Goal: Task Accomplishment & Management: Manage account settings

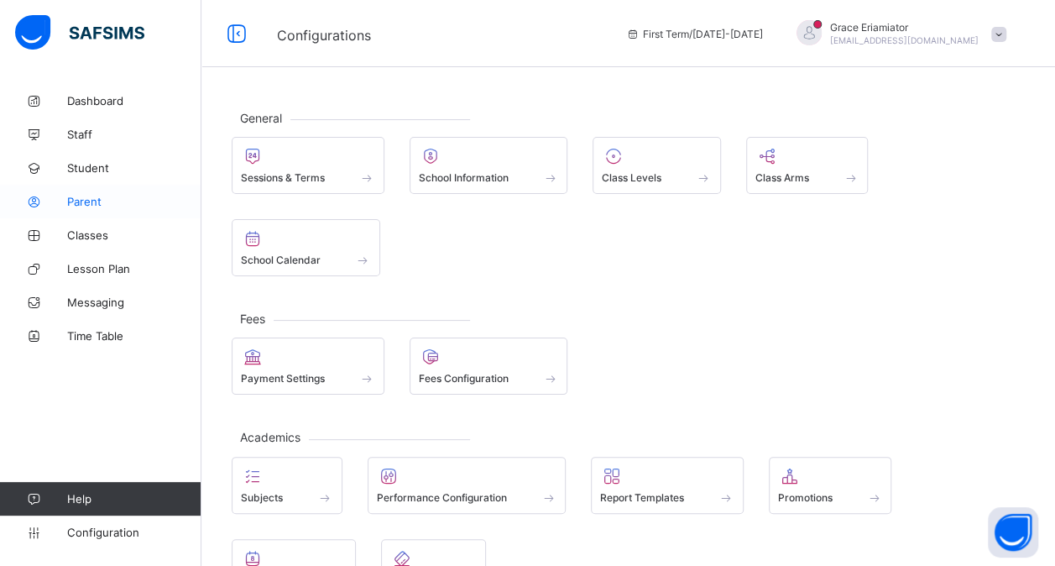
click at [121, 205] on span "Parent" at bounding box center [134, 201] width 134 height 13
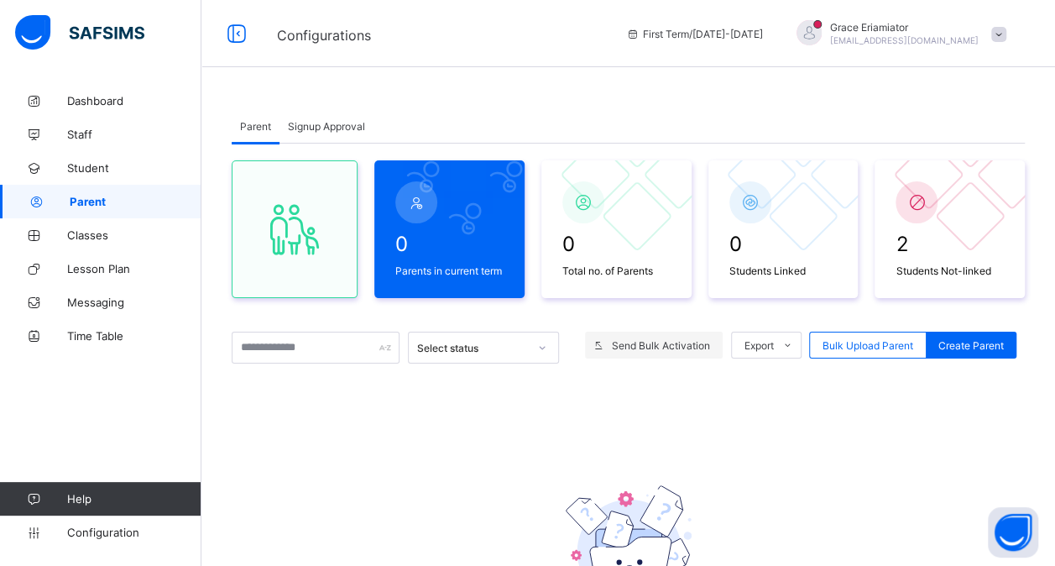
click at [672, 339] on span "Send Bulk Activation" at bounding box center [661, 345] width 98 height 13
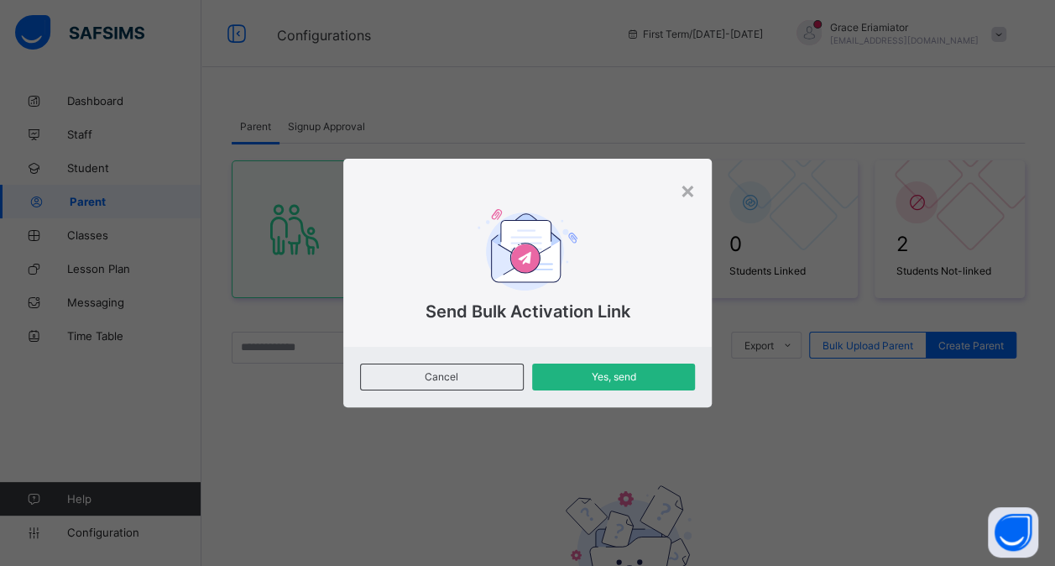
click at [625, 374] on span "Yes, send" at bounding box center [614, 376] width 139 height 13
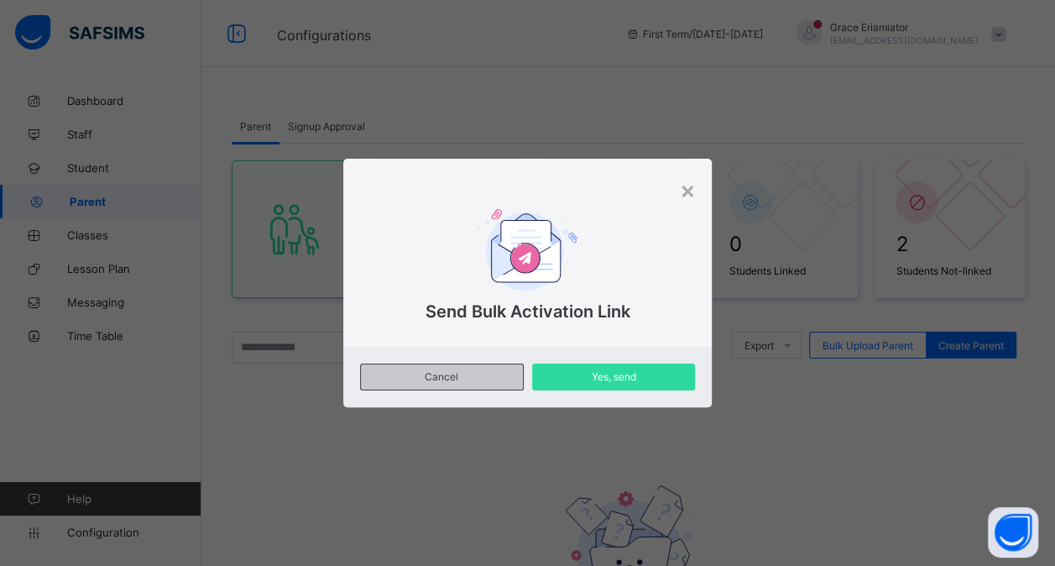
click at [485, 378] on span "Cancel" at bounding box center [442, 376] width 137 height 13
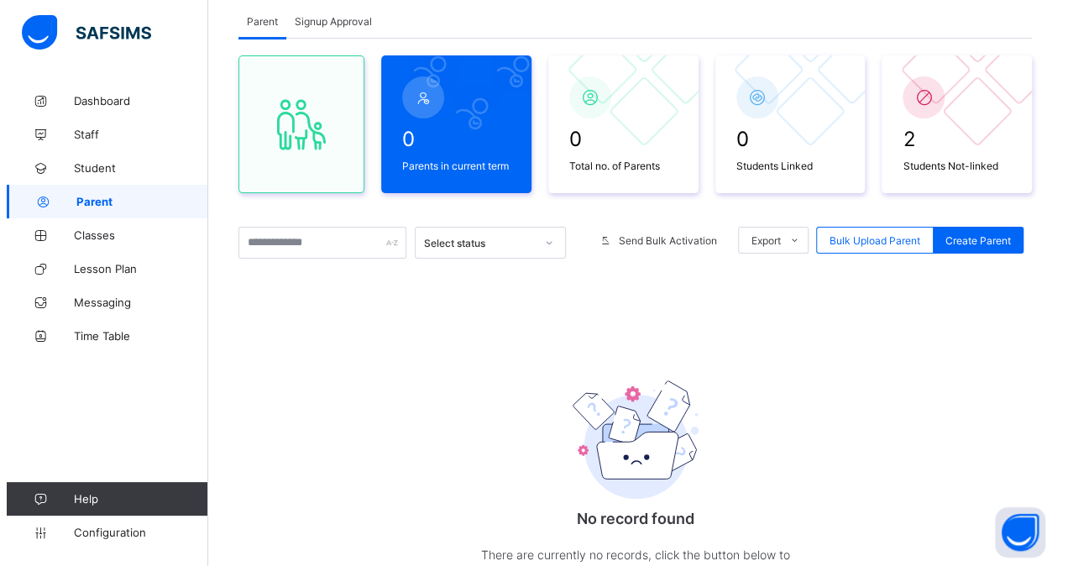
scroll to position [90, 0]
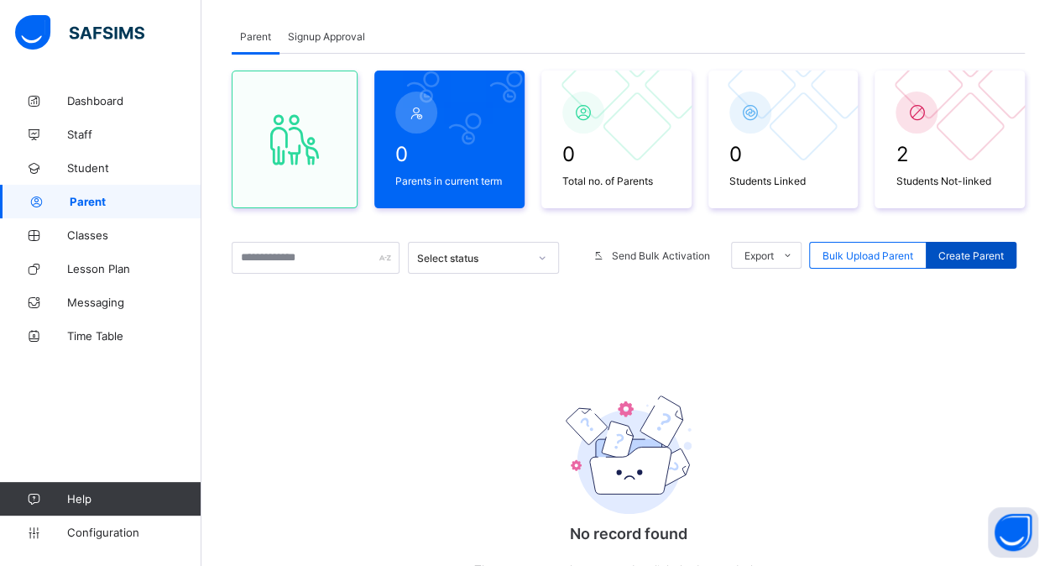
click at [981, 257] on span "Create Parent" at bounding box center [970, 255] width 65 height 13
select select "**"
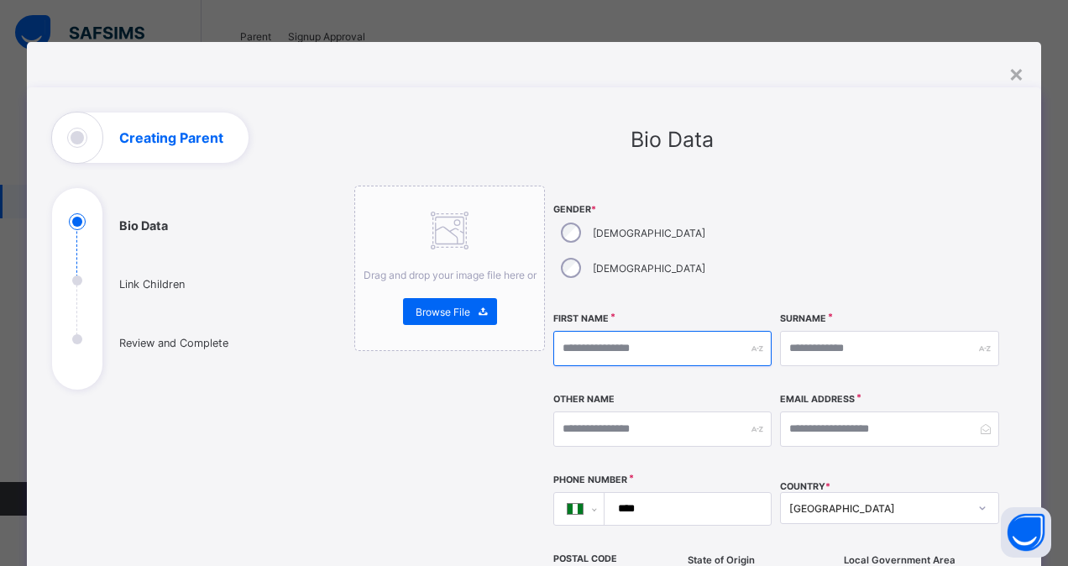
click at [641, 331] on input "text" at bounding box center [662, 348] width 218 height 35
type input "*****"
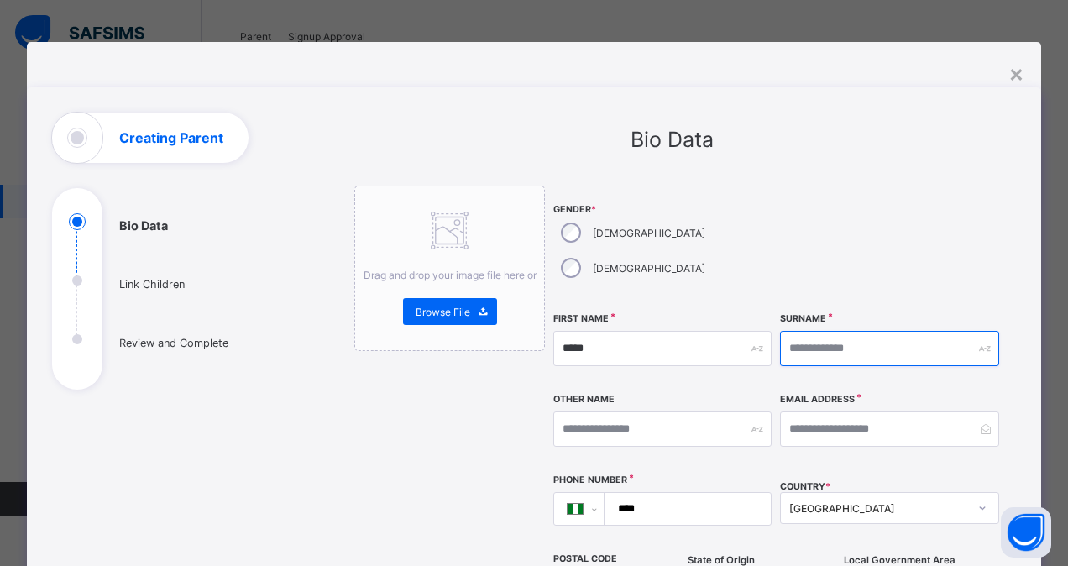
type input "*****"
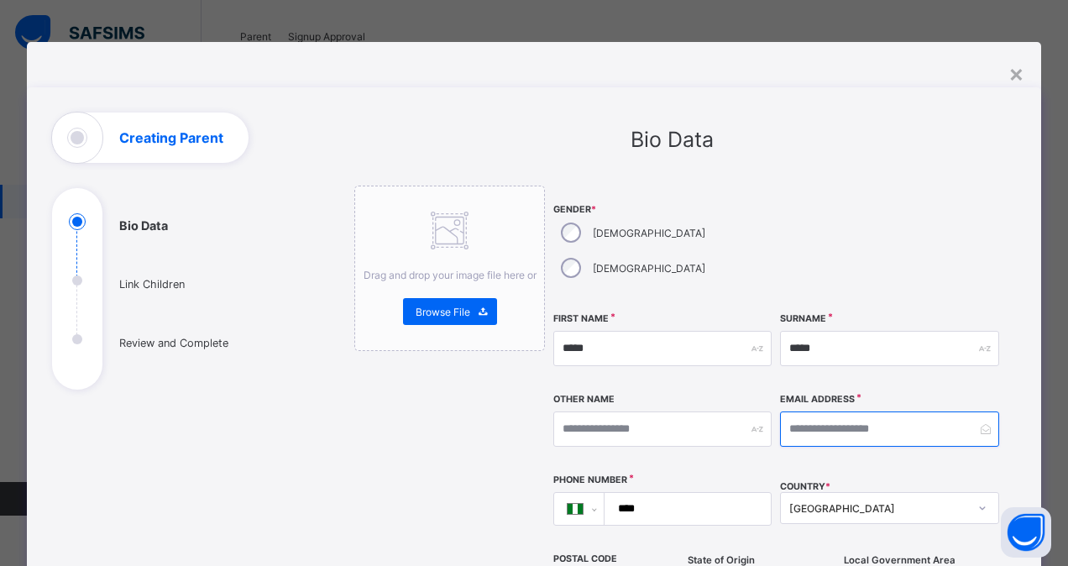
type input "**********"
type input "******"
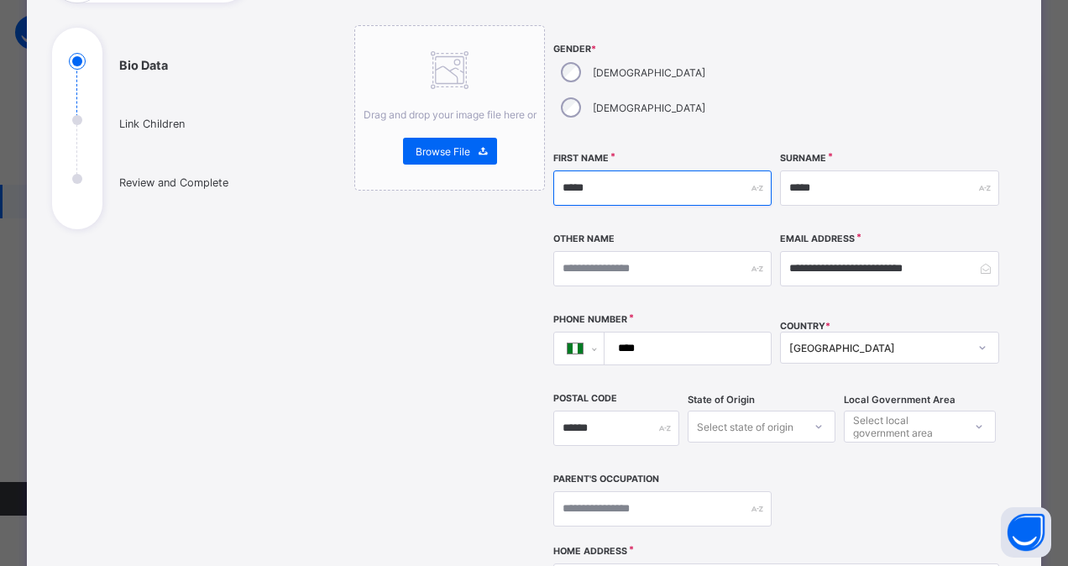
scroll to position [163, 0]
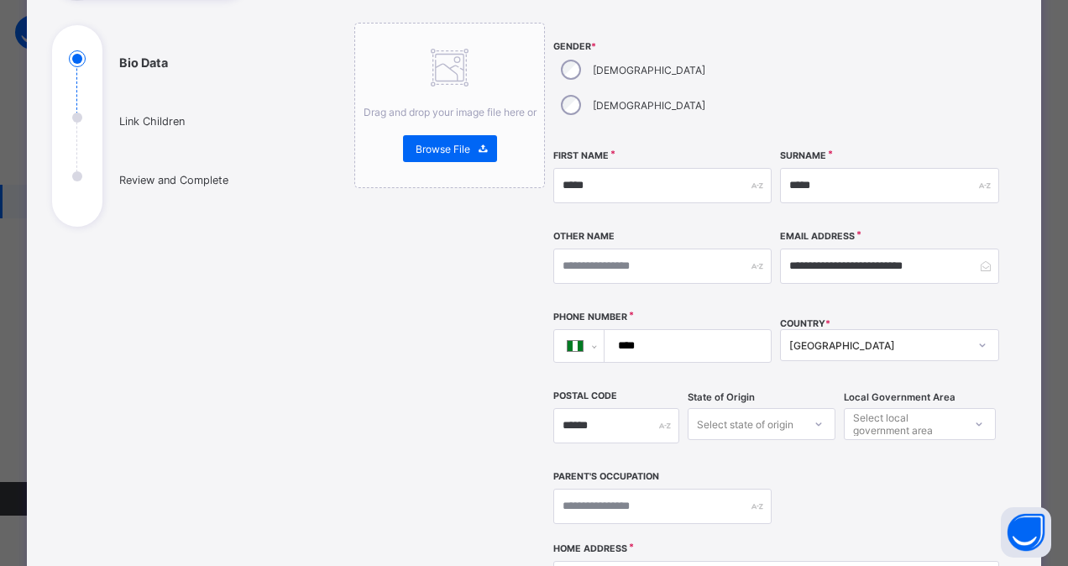
click at [672, 330] on input "****" at bounding box center [684, 346] width 153 height 32
type input "**********"
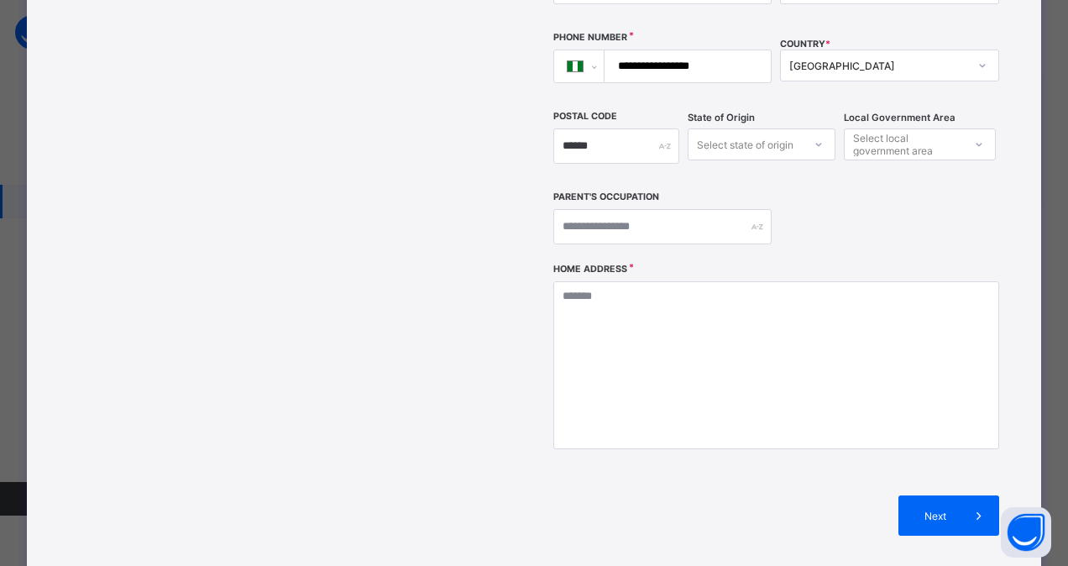
scroll to position [443, 0]
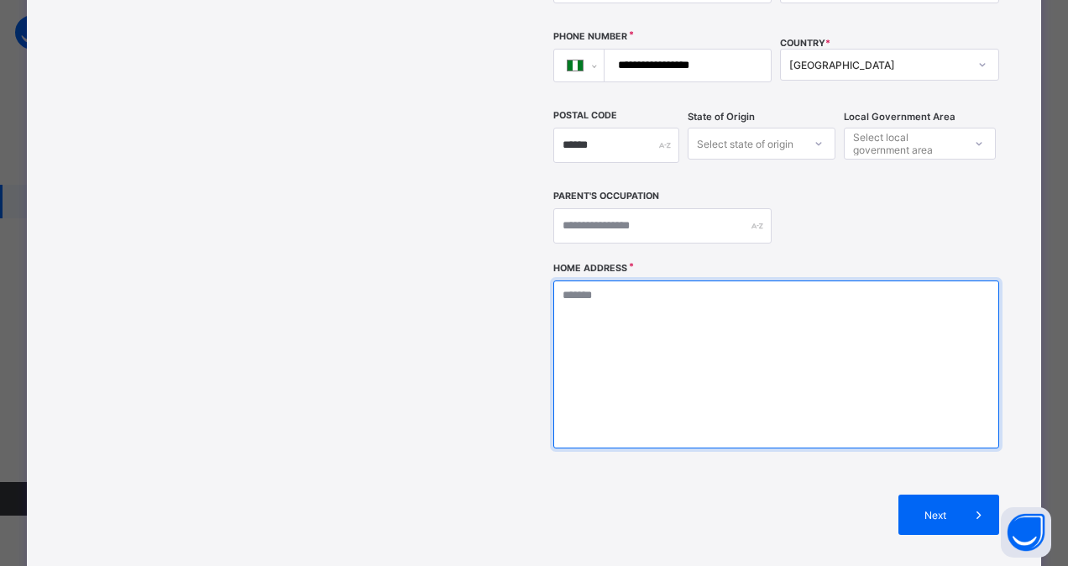
click at [705, 363] on textarea at bounding box center [776, 364] width 446 height 168
type textarea "*****"
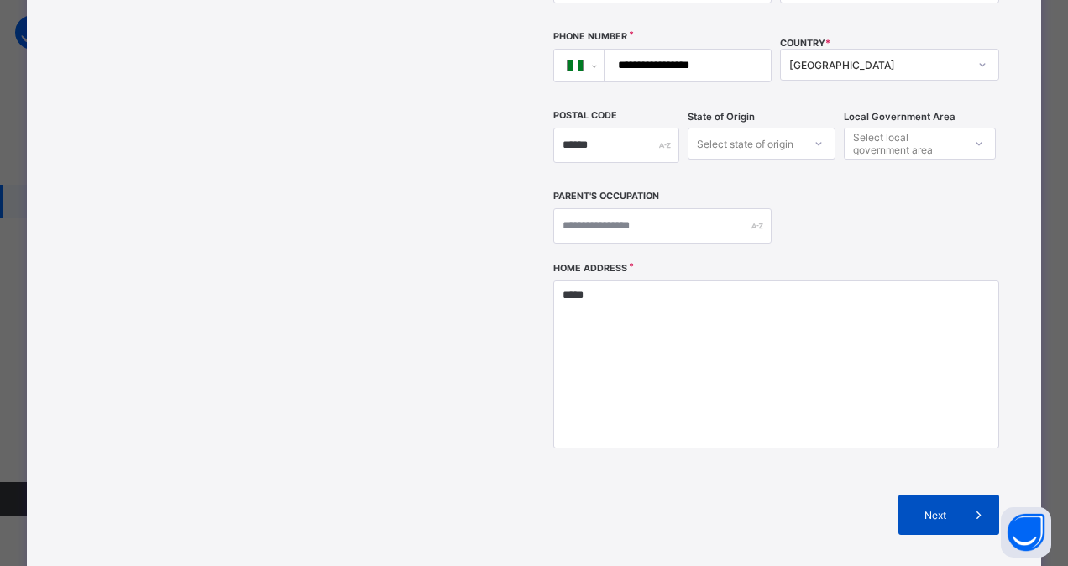
click at [940, 494] on div "Next" at bounding box center [948, 514] width 101 height 40
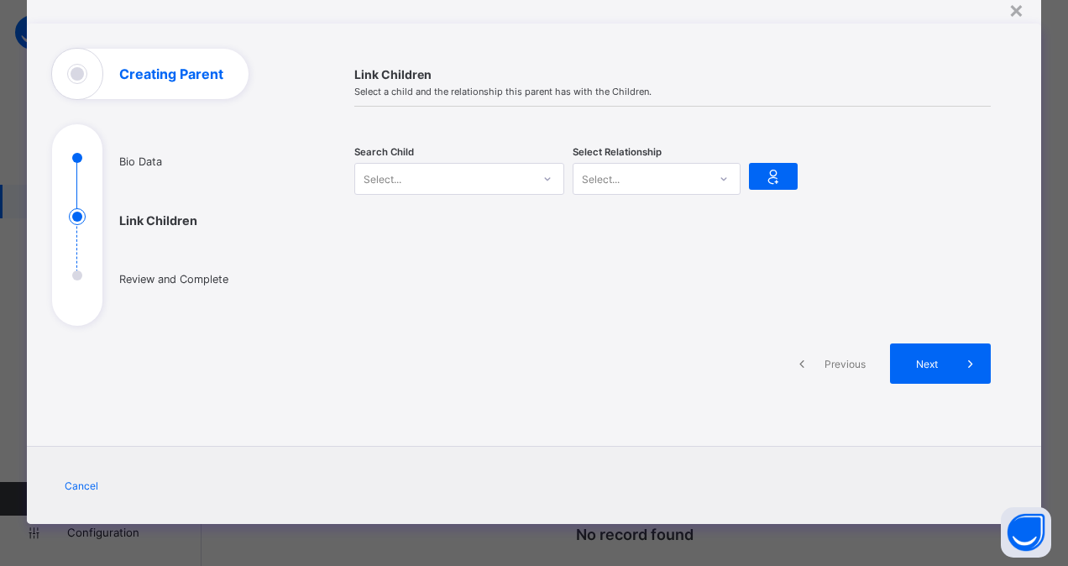
scroll to position [62, 0]
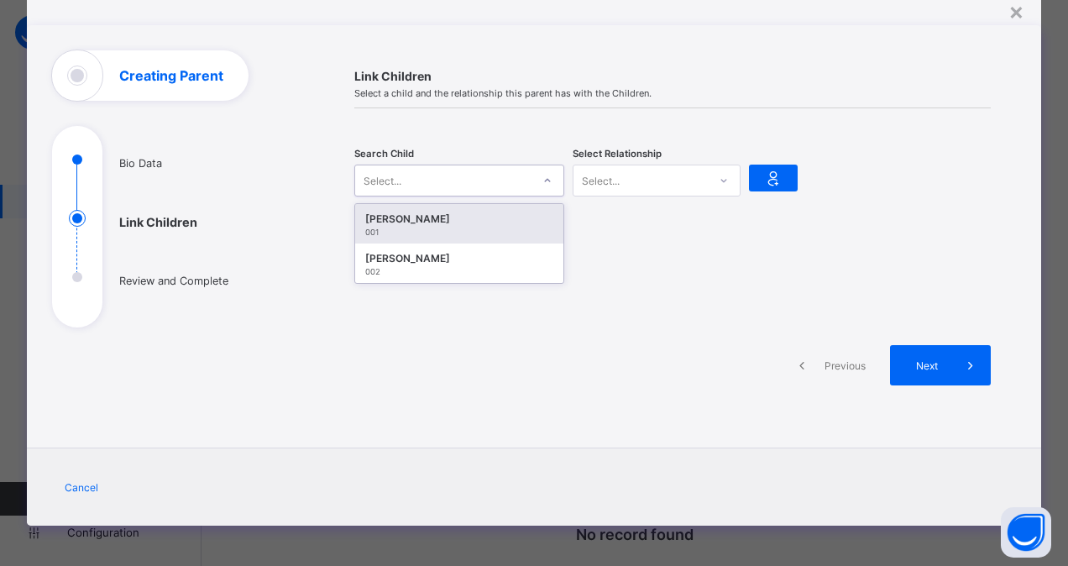
click at [542, 174] on icon at bounding box center [547, 180] width 10 height 17
click at [517, 227] on div "001" at bounding box center [459, 231] width 188 height 9
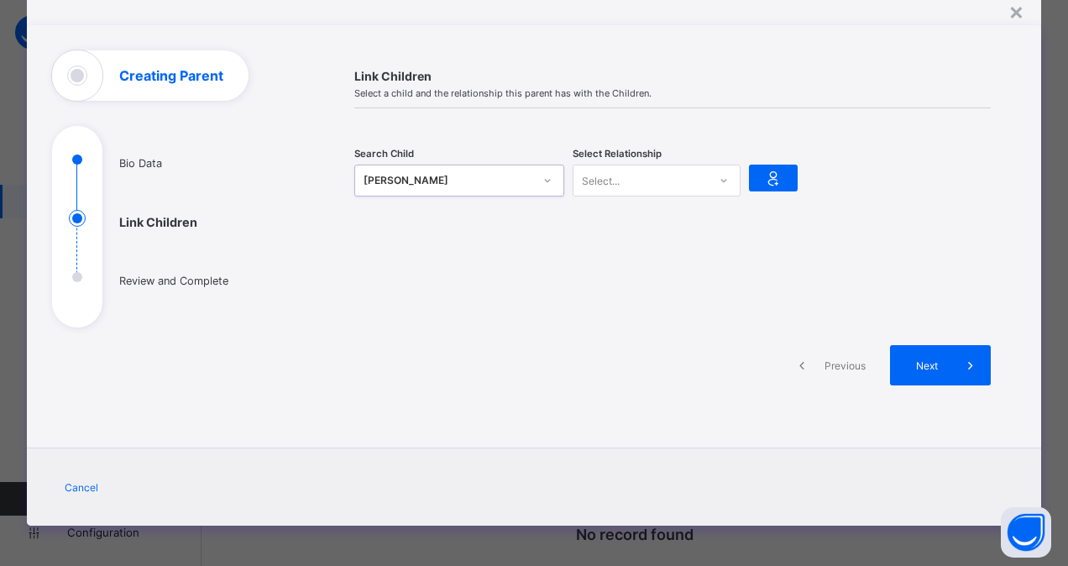
click at [720, 176] on icon at bounding box center [724, 180] width 10 height 17
click at [656, 240] on div "Mother" at bounding box center [656, 243] width 166 height 26
click at [917, 363] on span "Next" at bounding box center [926, 365] width 48 height 13
click at [917, 353] on div "Next" at bounding box center [940, 365] width 101 height 40
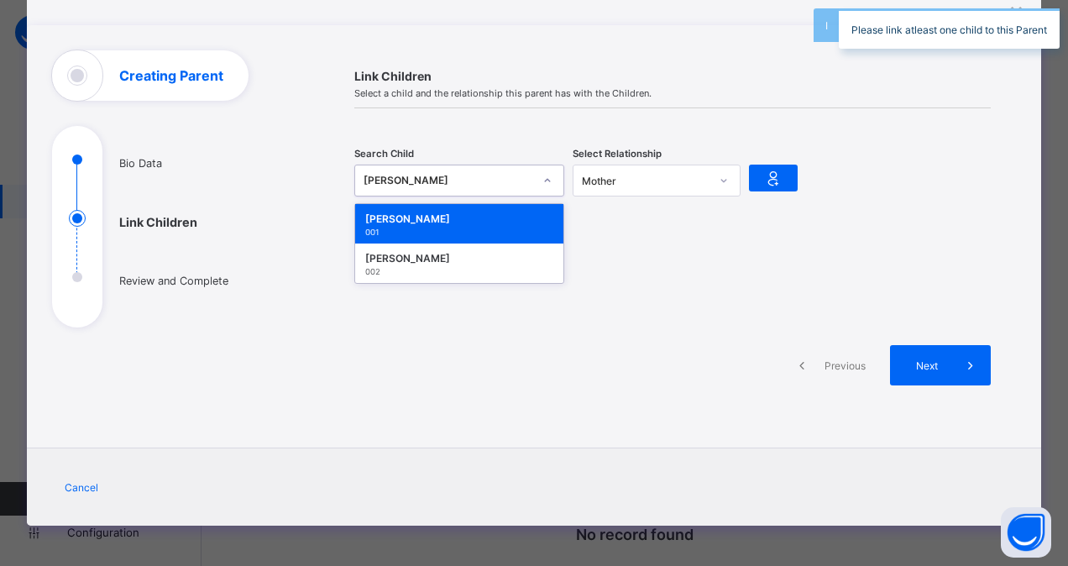
click at [546, 180] on icon at bounding box center [547, 180] width 10 height 17
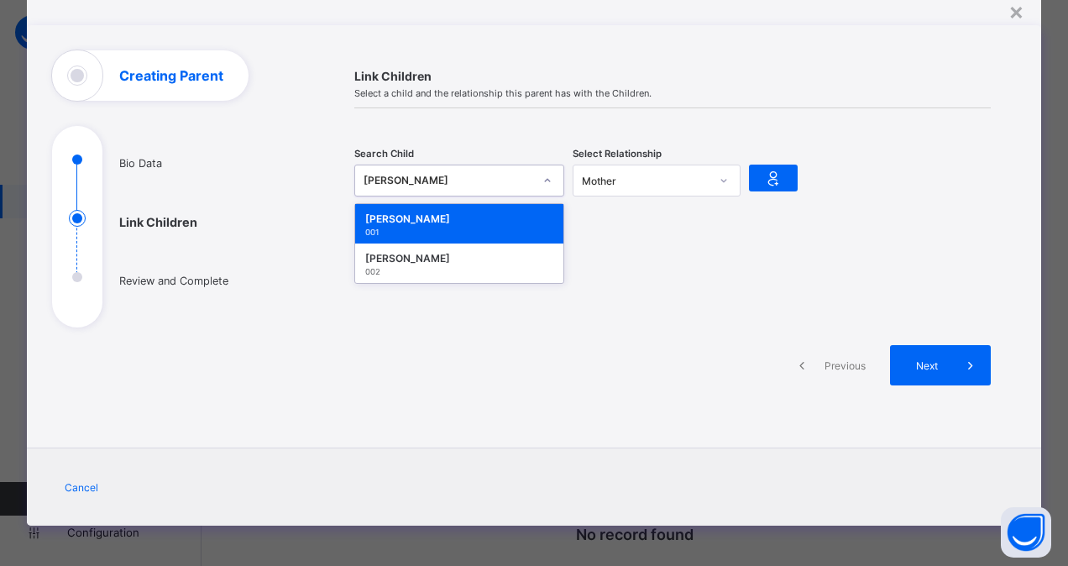
click at [485, 213] on div "James Bond" at bounding box center [459, 219] width 188 height 17
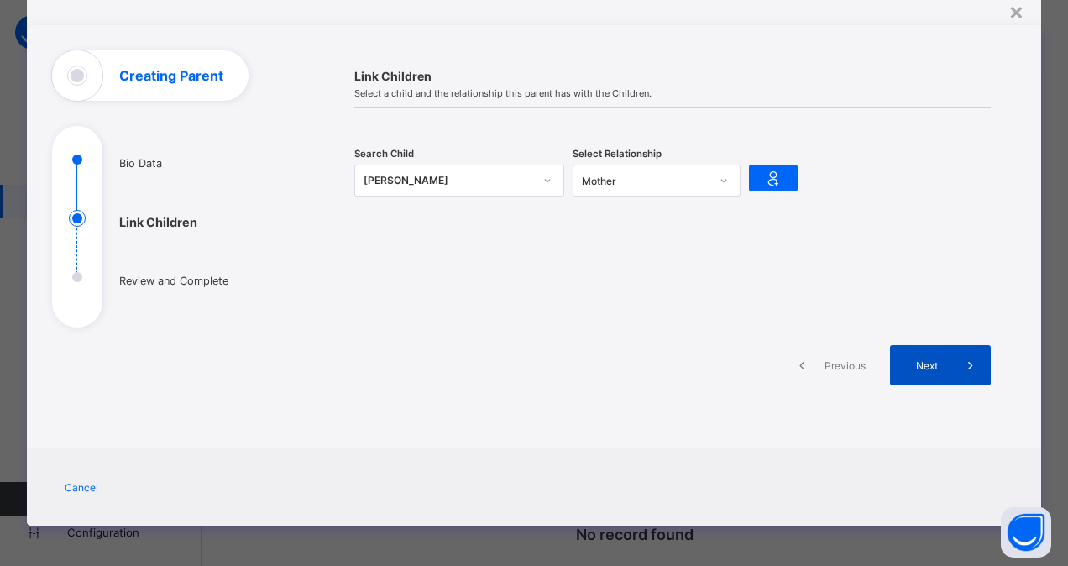
click at [907, 364] on span "Next" at bounding box center [926, 365] width 48 height 13
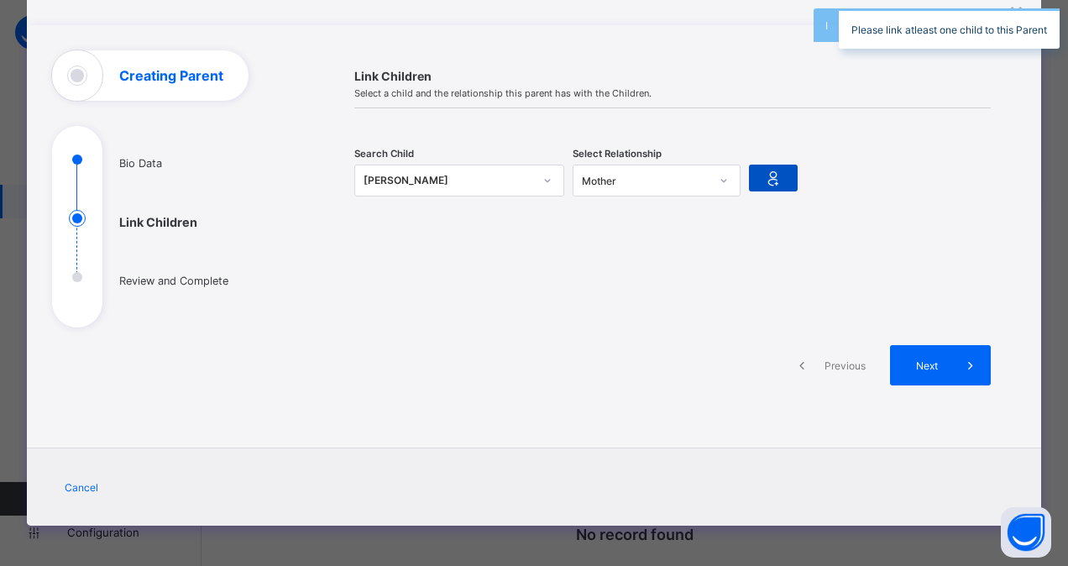
click at [767, 165] on div at bounding box center [773, 178] width 49 height 27
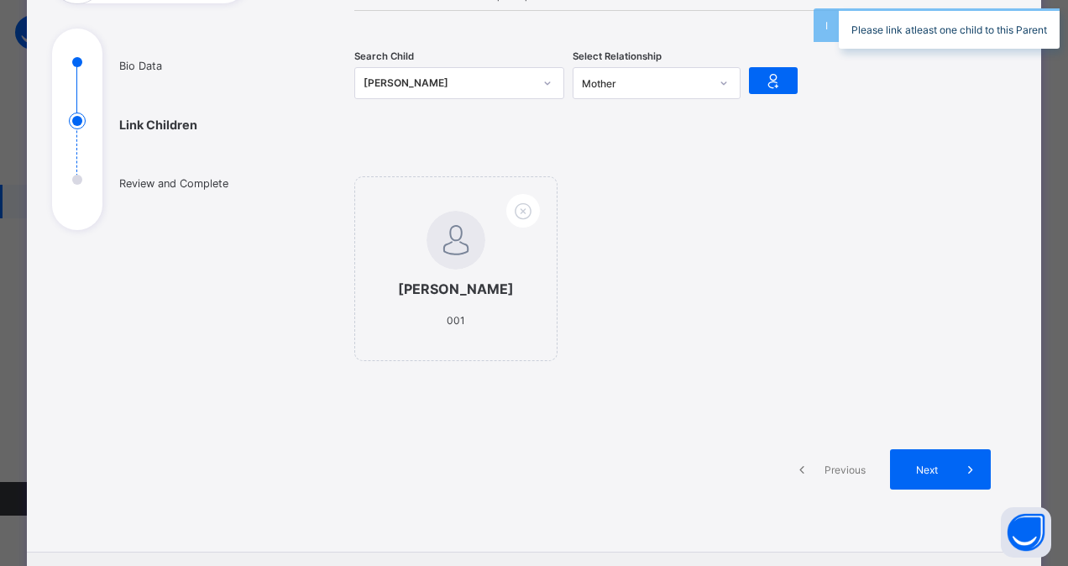
scroll to position [163, 0]
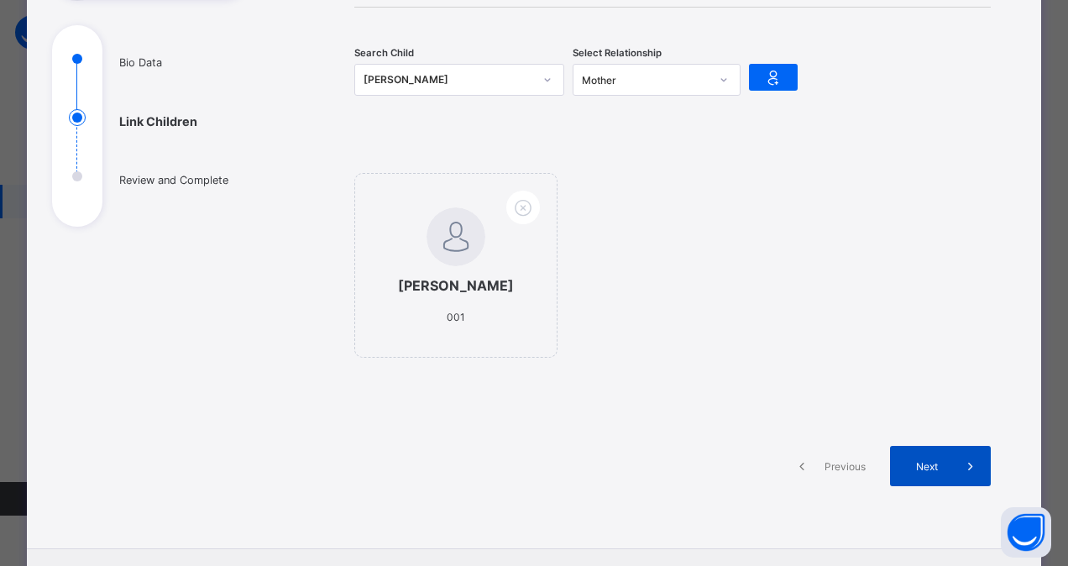
click at [930, 464] on span "Next" at bounding box center [926, 466] width 48 height 13
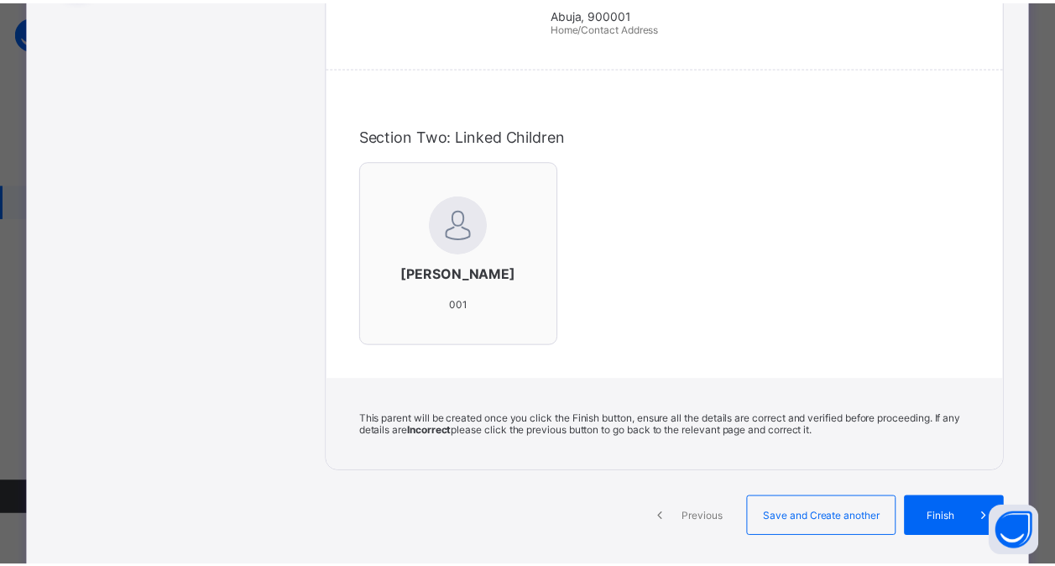
scroll to position [403, 0]
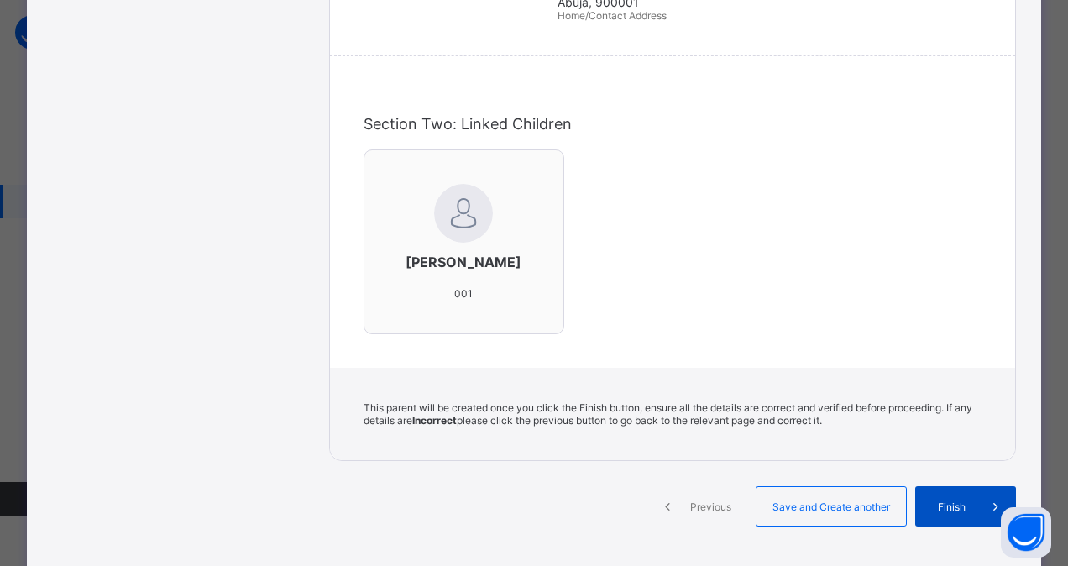
click at [957, 500] on span "Finish" at bounding box center [952, 506] width 48 height 13
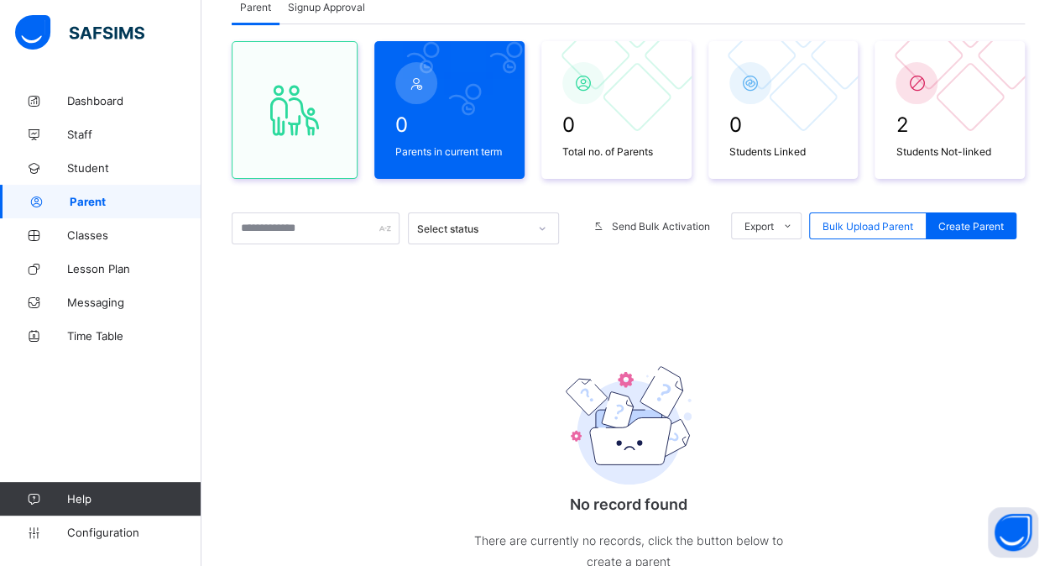
scroll to position [121, 0]
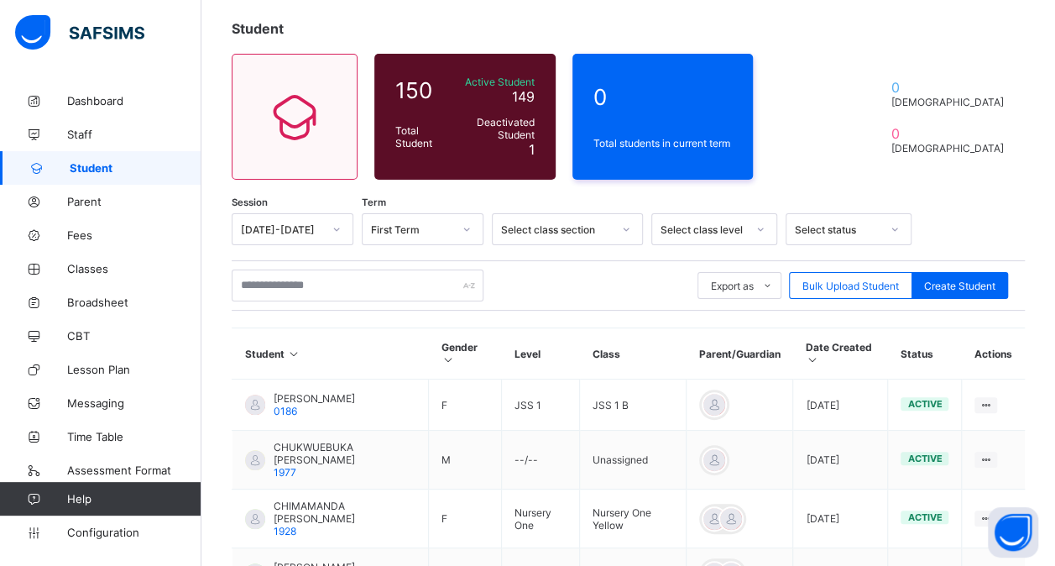
scroll to position [89, 0]
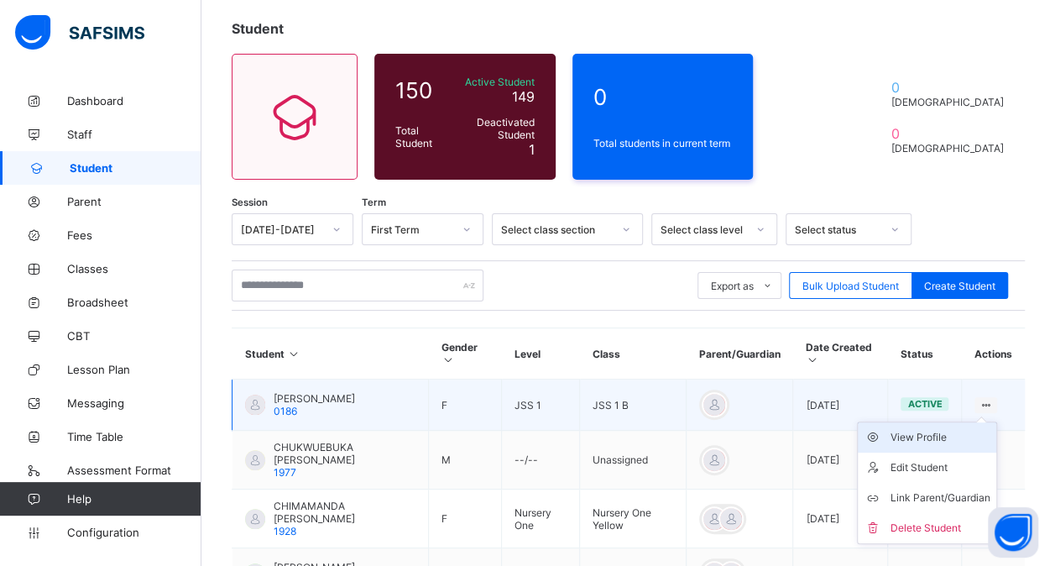
click at [928, 433] on div "View Profile" at bounding box center [940, 437] width 100 height 17
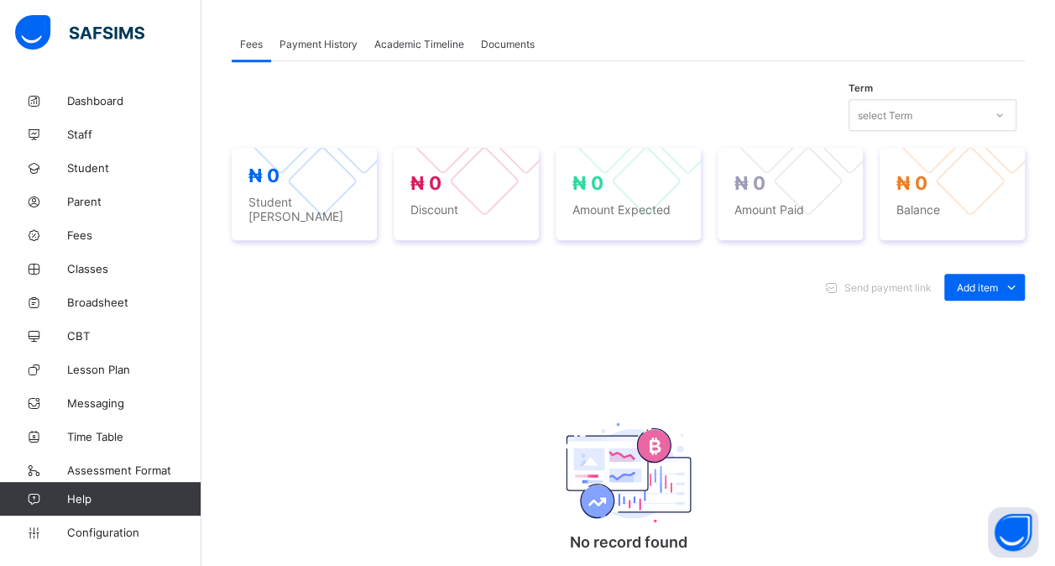
scroll to position [625, 0]
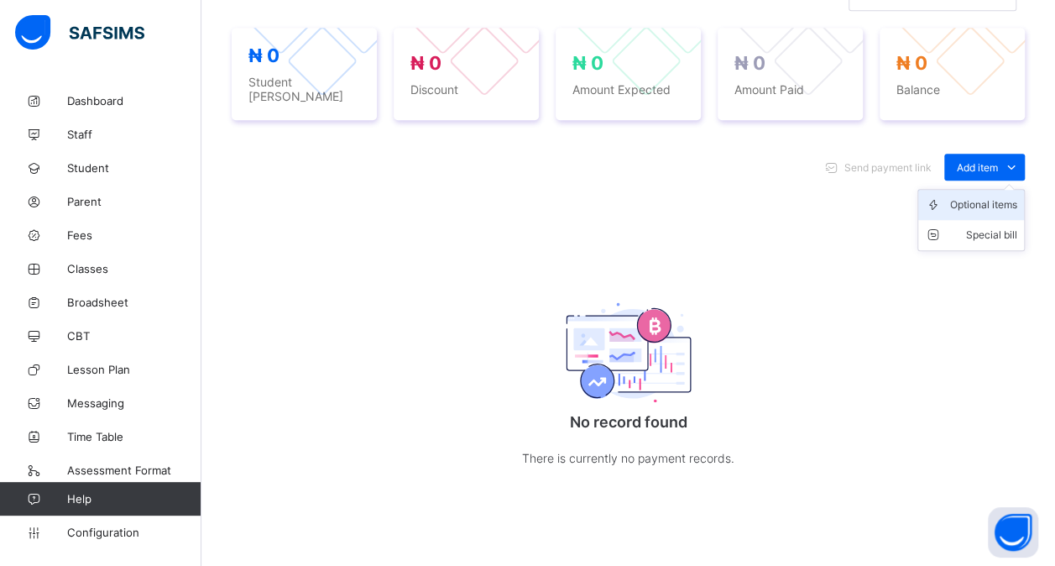
click at [999, 196] on div "Optional items" at bounding box center [983, 204] width 67 height 17
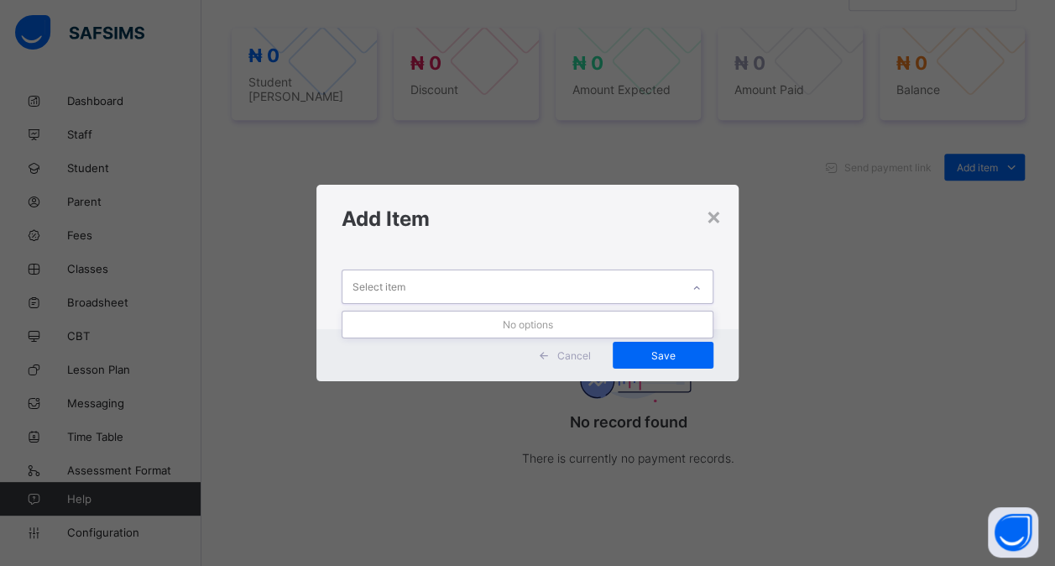
click at [698, 293] on icon at bounding box center [697, 288] width 10 height 17
click at [715, 223] on div "×" at bounding box center [714, 215] width 16 height 29
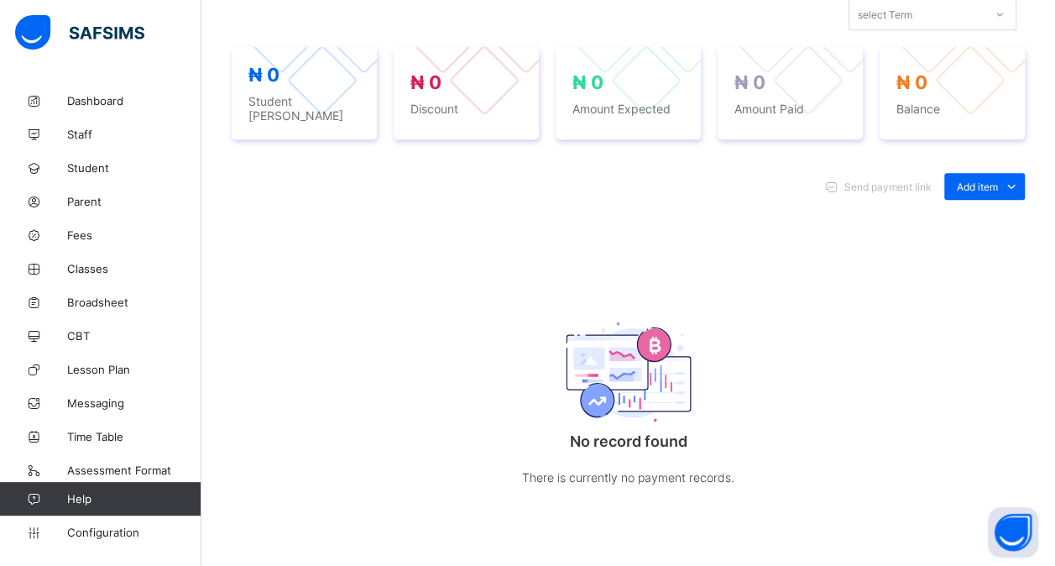
scroll to position [605, 0]
click at [987, 247] on div "Special bill" at bounding box center [983, 255] width 67 height 17
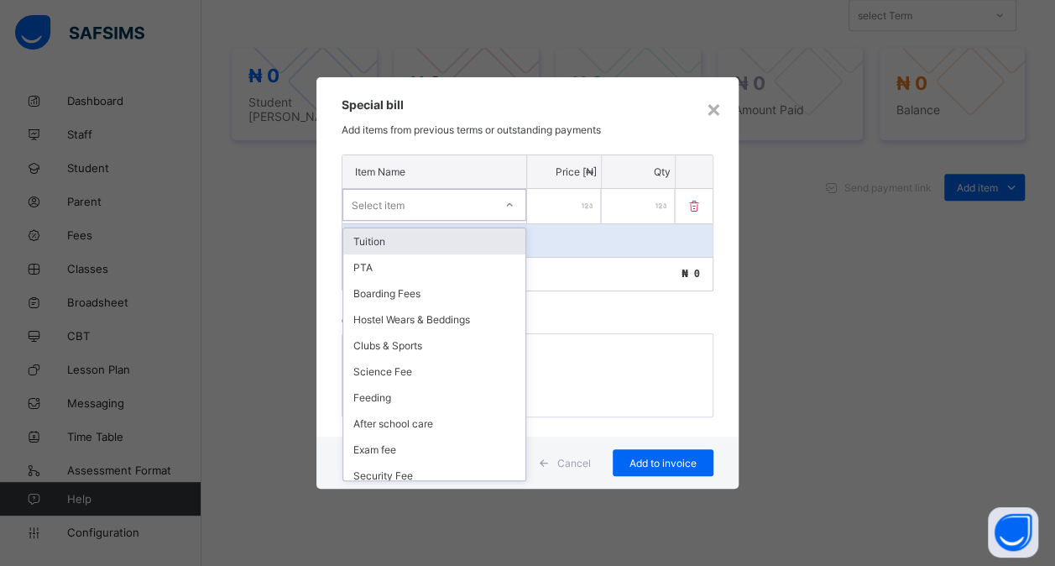
click at [431, 201] on div "Select item" at bounding box center [418, 205] width 150 height 24
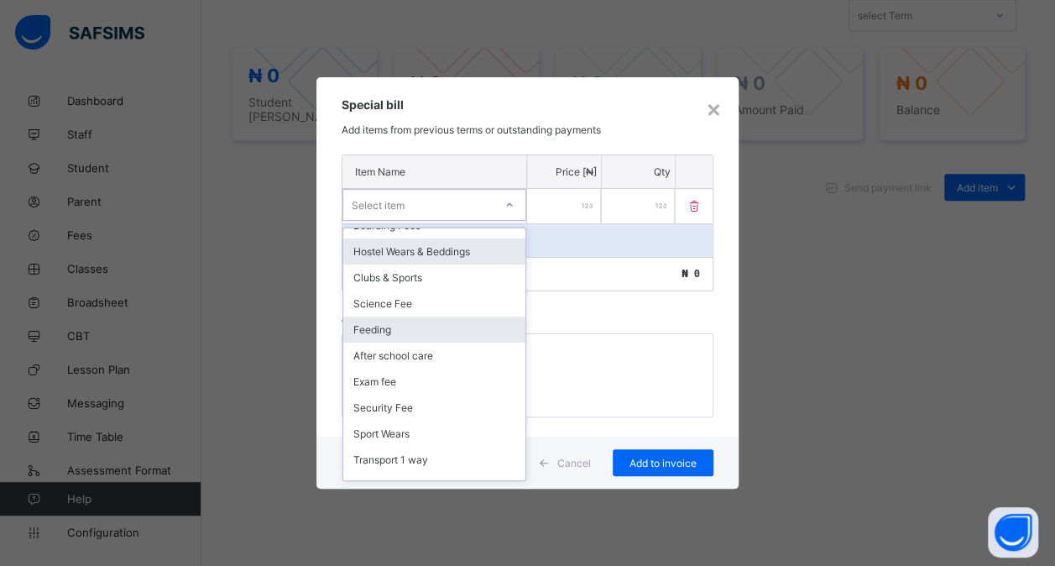
scroll to position [0, 0]
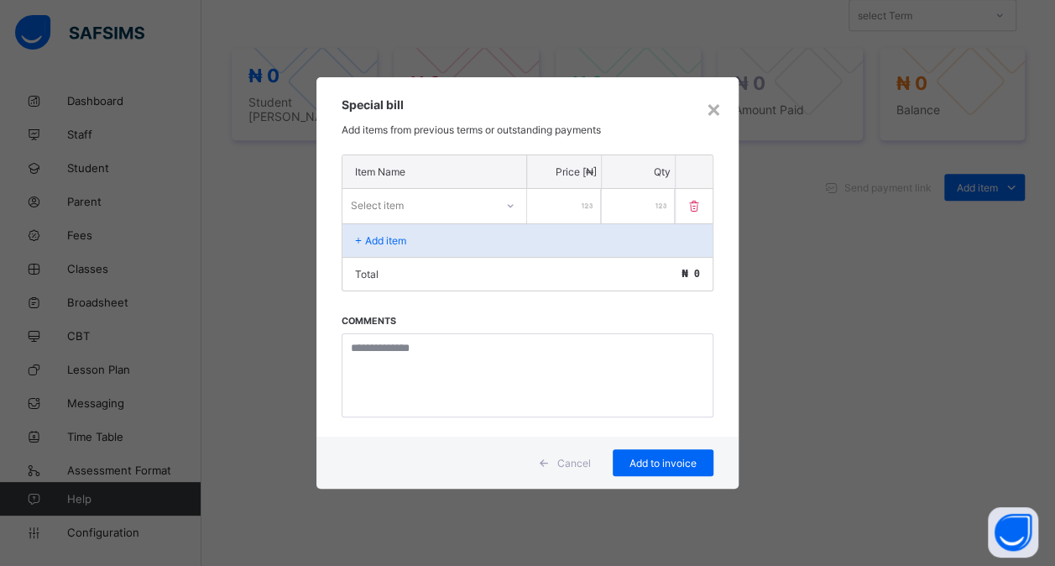
click at [726, 119] on div "Special bill Add items from previous terms or outstanding payments" at bounding box center [527, 115] width 422 height 77
click at [722, 116] on div "×" at bounding box center [714, 108] width 16 height 29
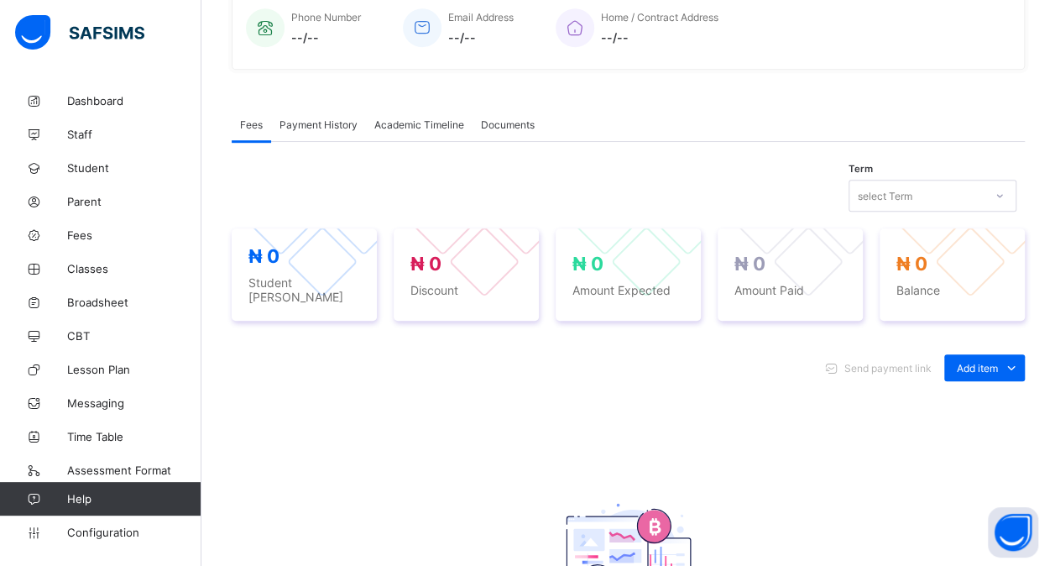
scroll to position [395, 0]
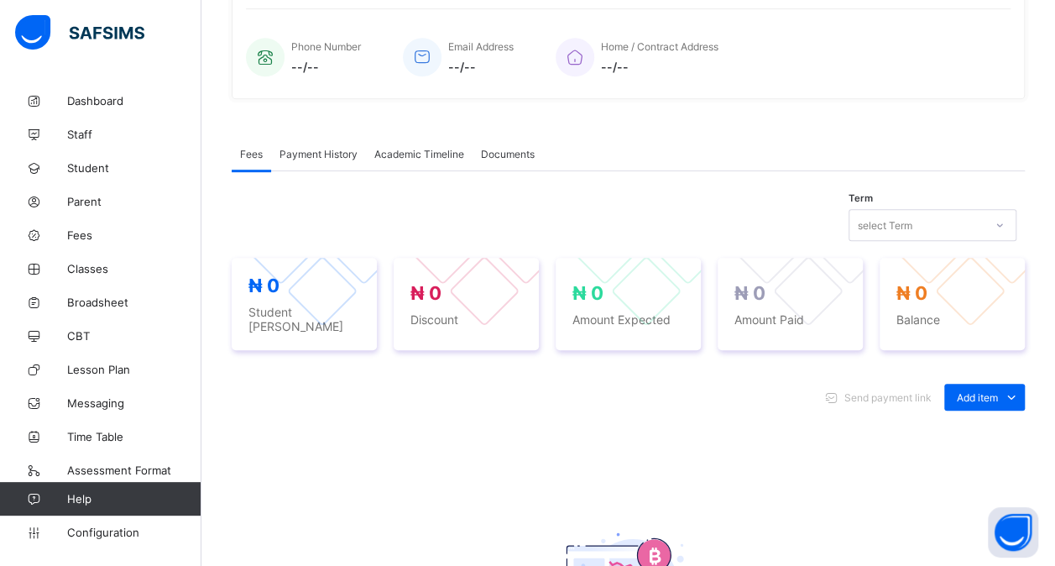
click at [347, 152] on span "Payment History" at bounding box center [319, 154] width 78 height 13
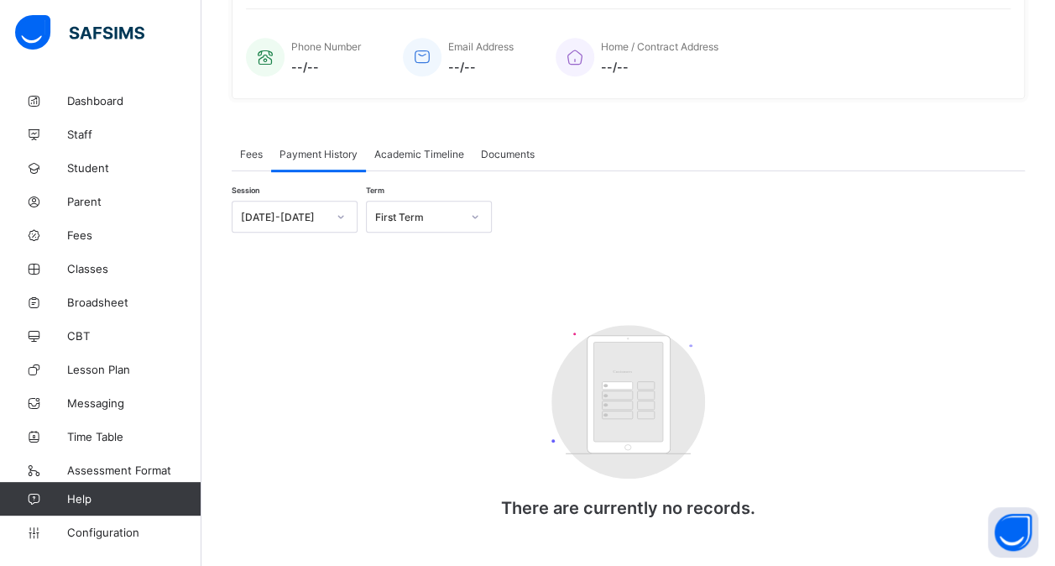
click at [397, 154] on span "Academic Timeline" at bounding box center [419, 154] width 90 height 13
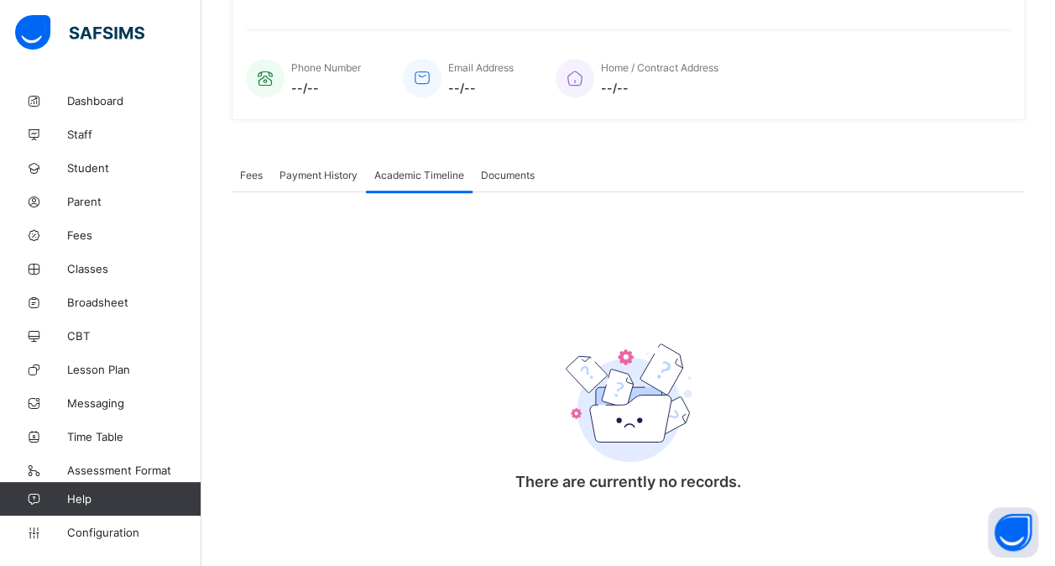
scroll to position [371, 0]
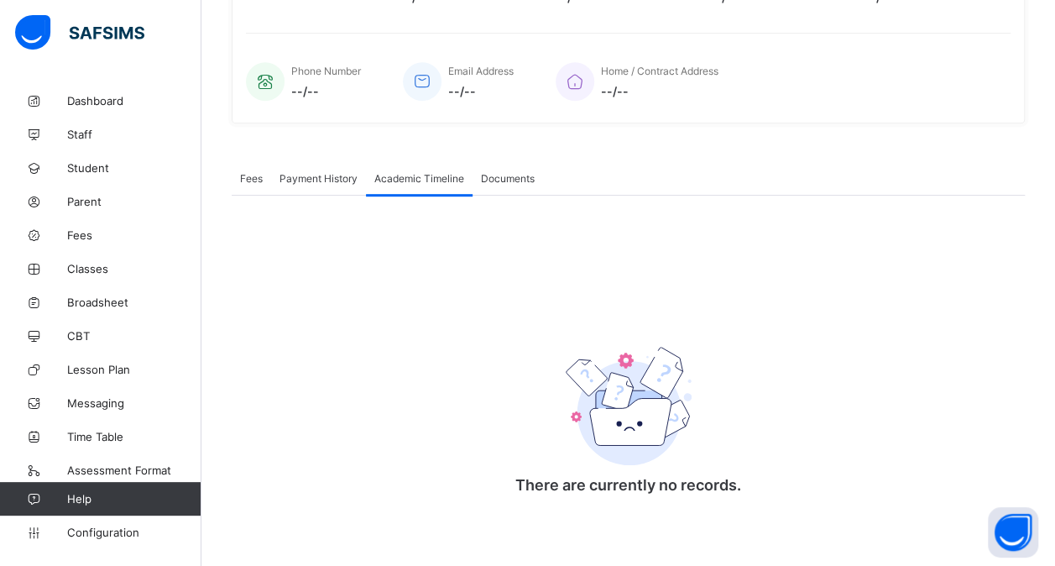
click at [505, 174] on span "Documents" at bounding box center [508, 178] width 54 height 13
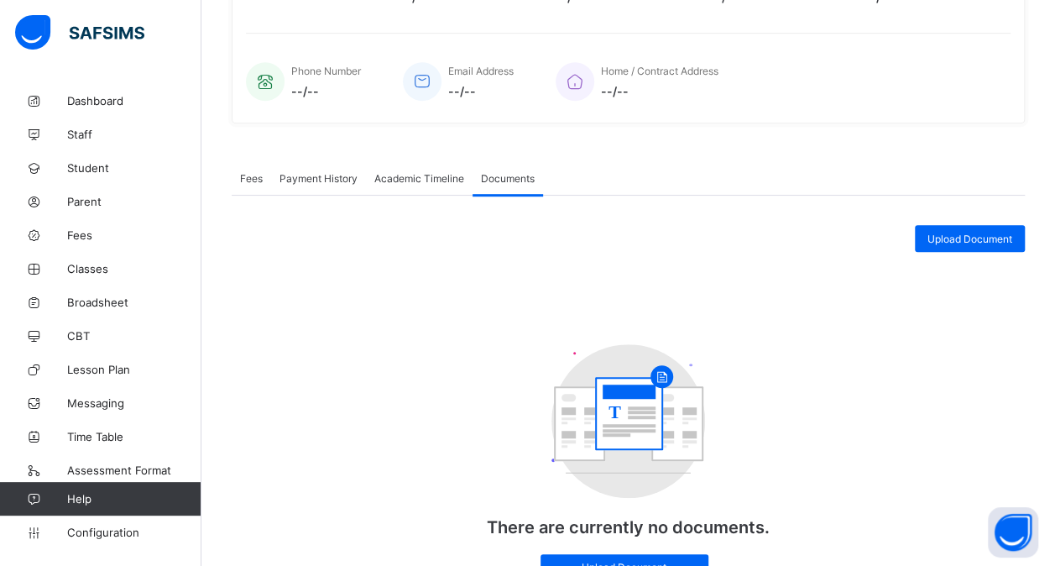
scroll to position [395, 0]
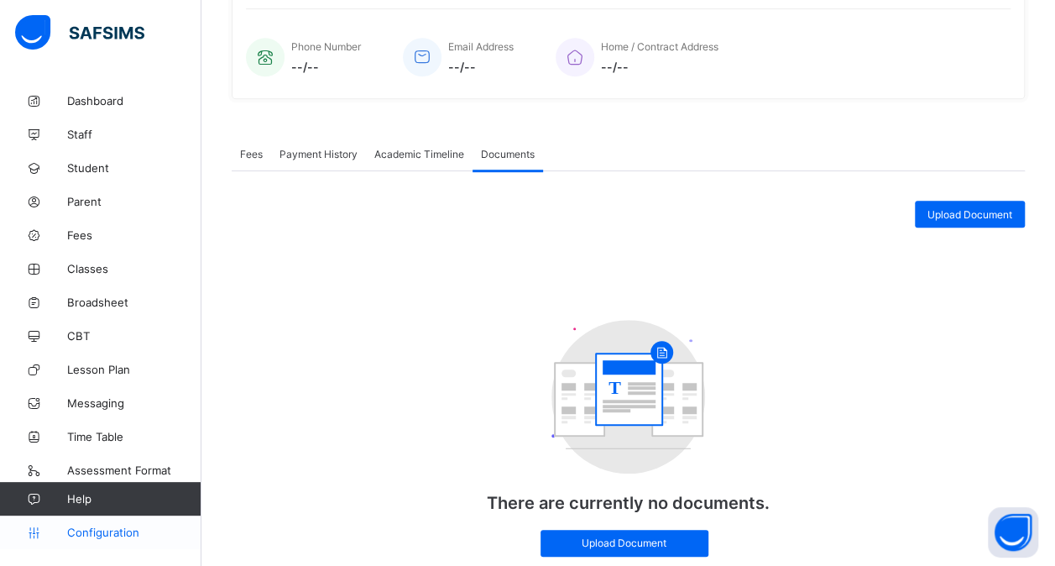
click at [93, 537] on span "Configuration" at bounding box center [133, 531] width 133 height 13
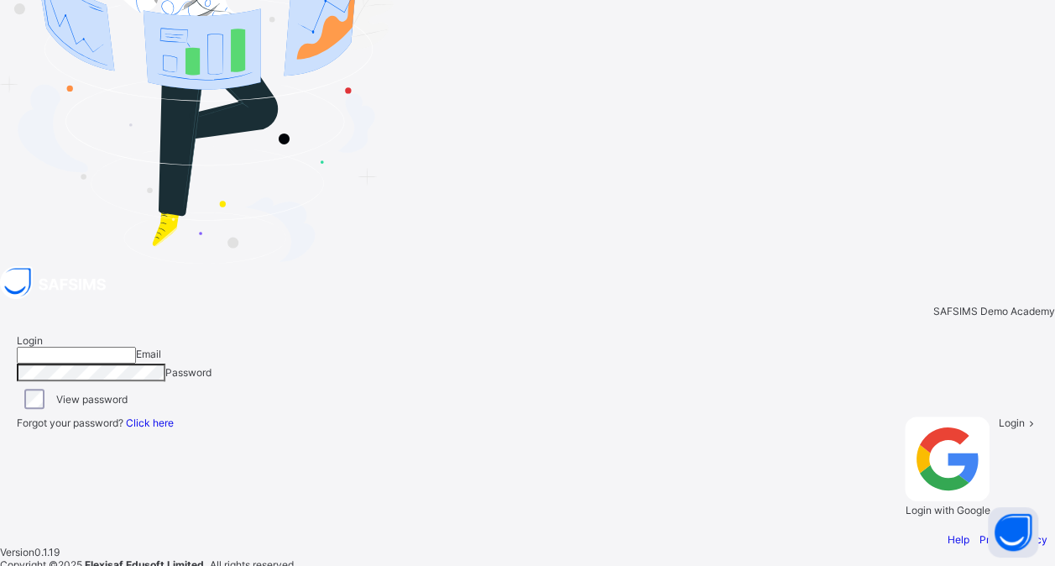
type input "**********"
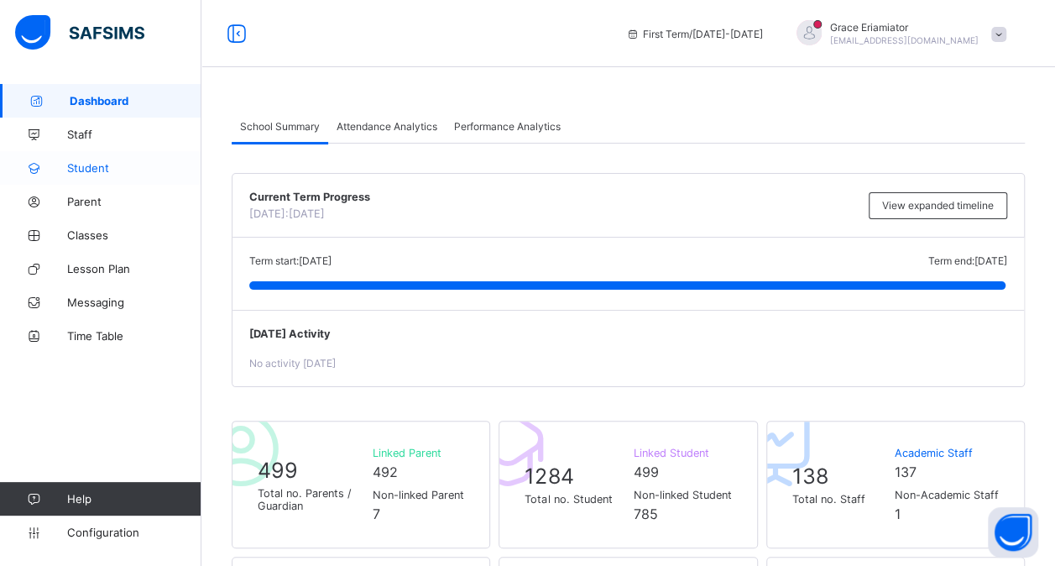
click at [94, 170] on span "Student" at bounding box center [134, 167] width 134 height 13
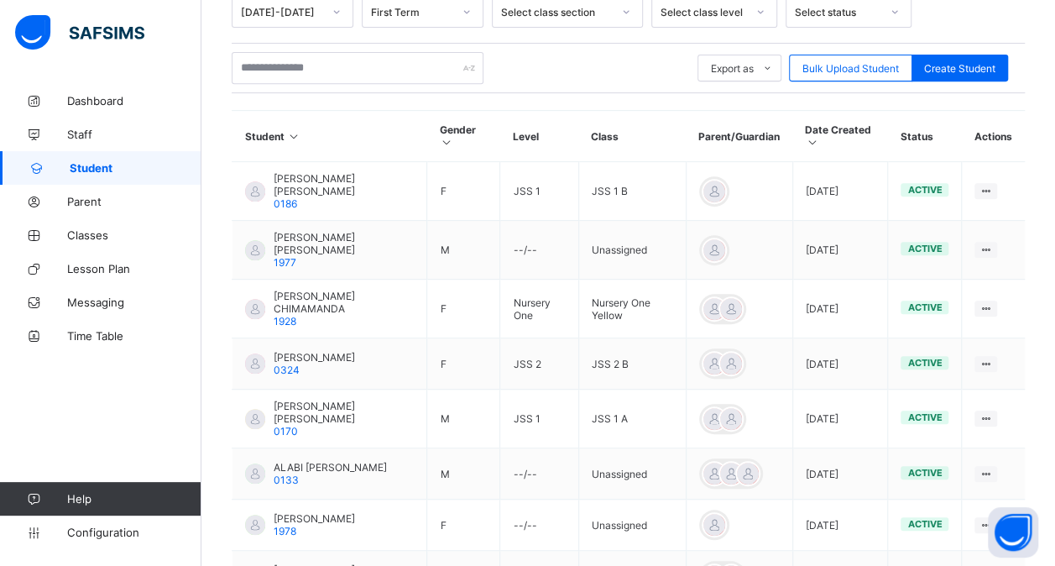
scroll to position [322, 0]
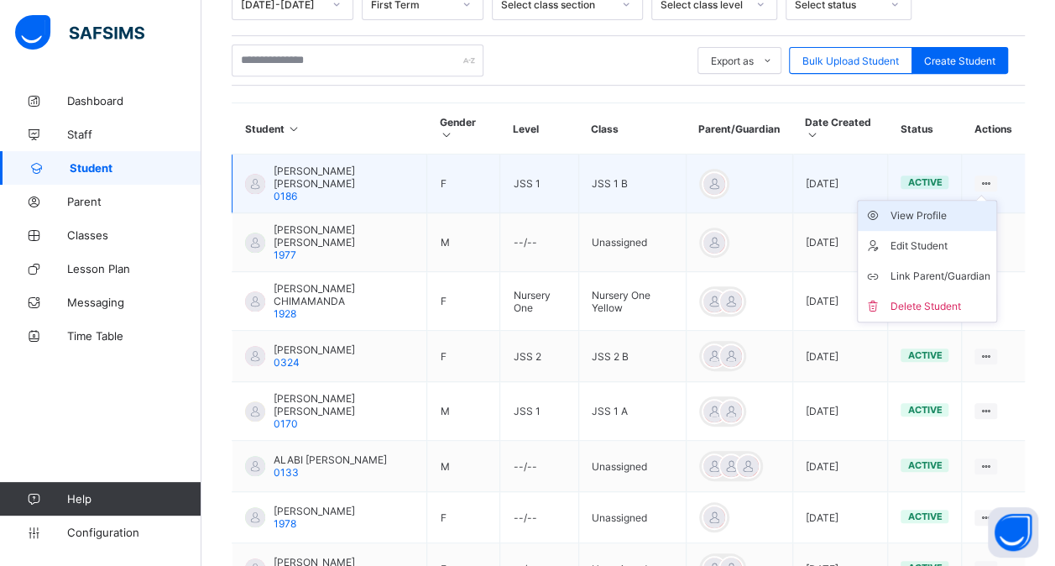
click at [922, 212] on li "View Profile" at bounding box center [927, 216] width 139 height 30
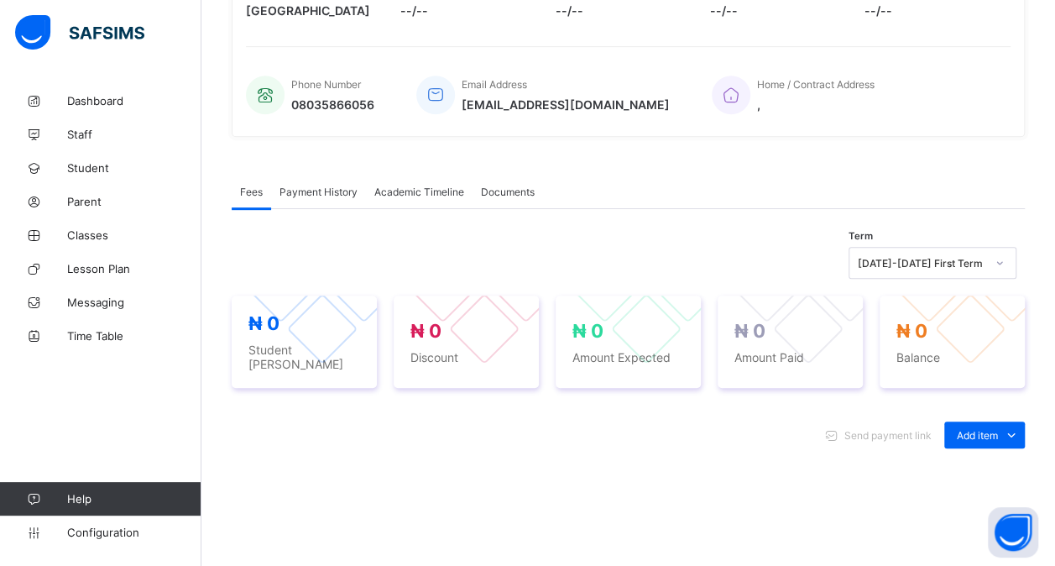
scroll to position [359, 0]
click at [442, 177] on div "Academic Timeline" at bounding box center [419, 190] width 107 height 34
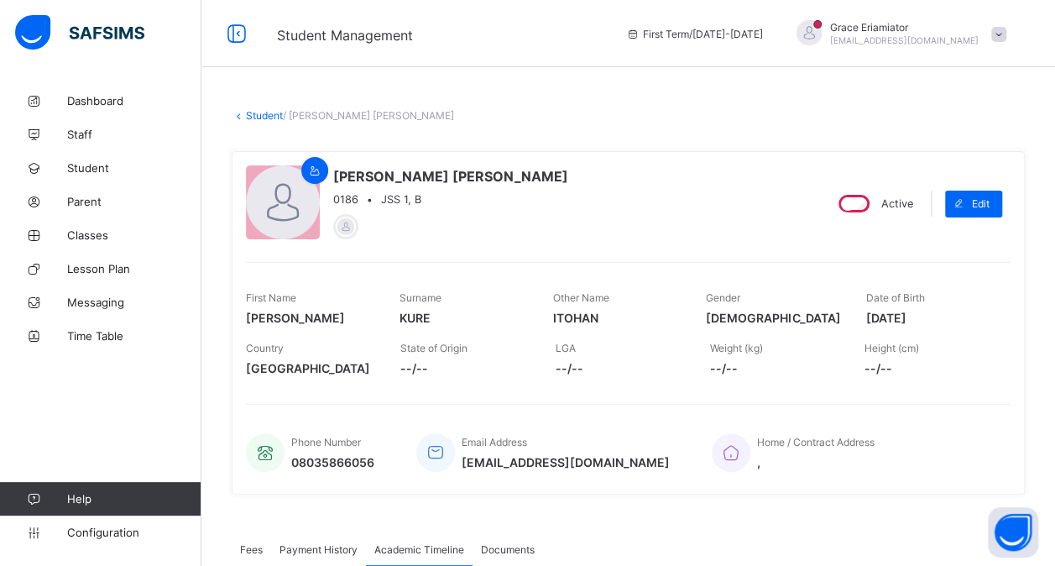
scroll to position [206, 0]
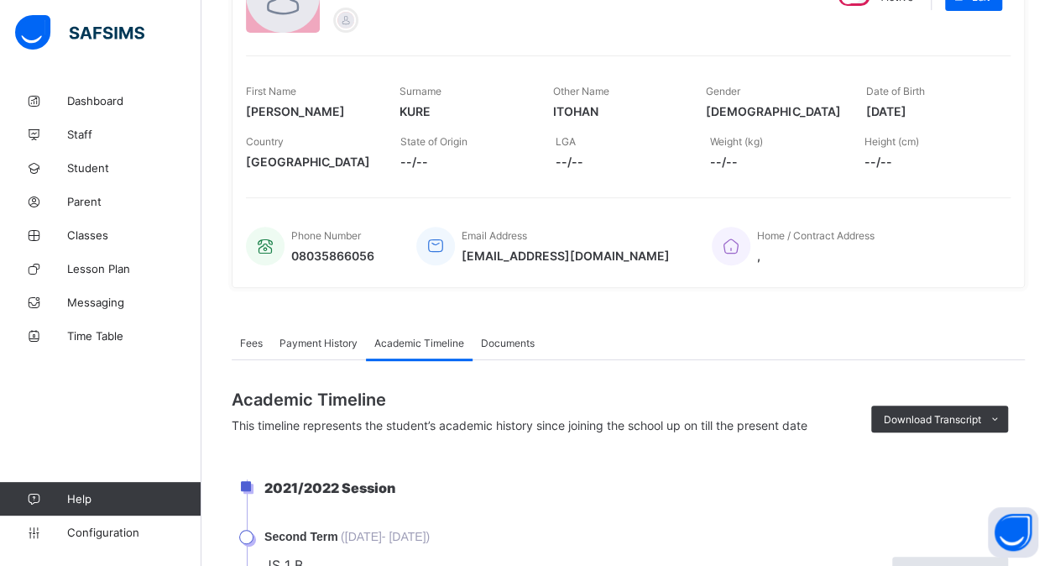
click at [494, 348] on div "Documents" at bounding box center [508, 343] width 71 height 34
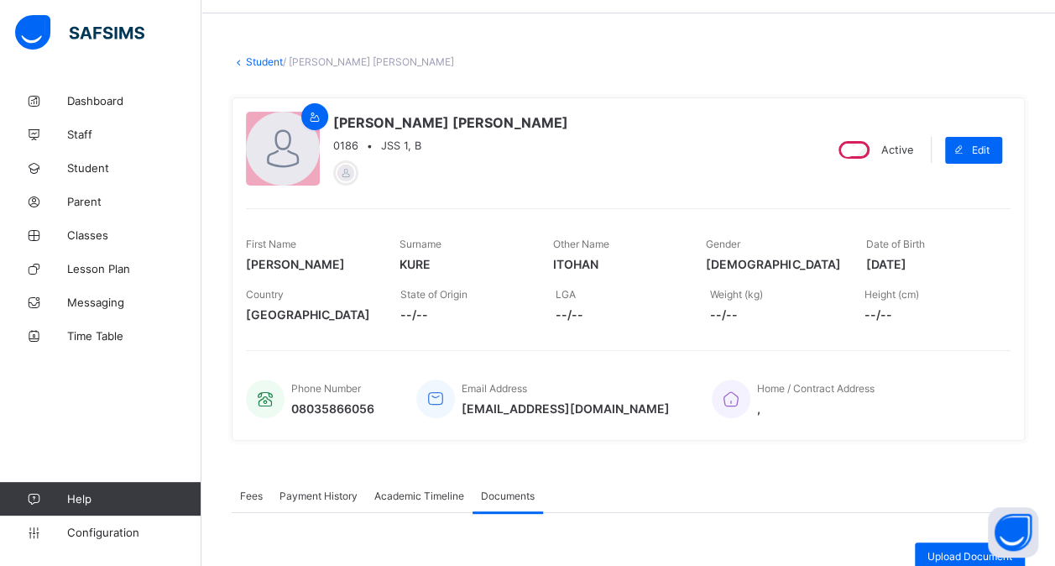
scroll to position [0, 0]
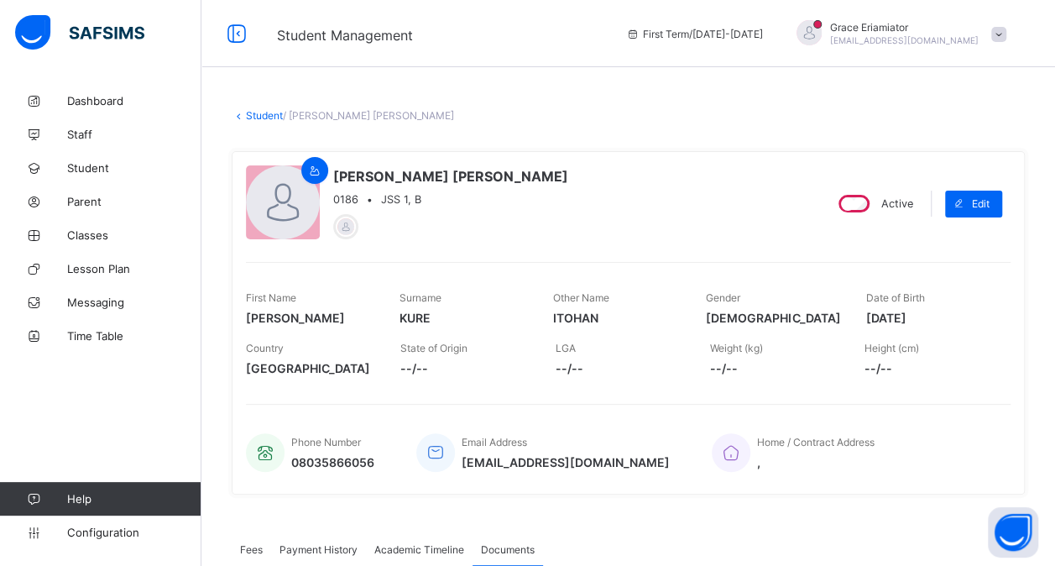
click at [258, 116] on link "Student" at bounding box center [264, 115] width 37 height 13
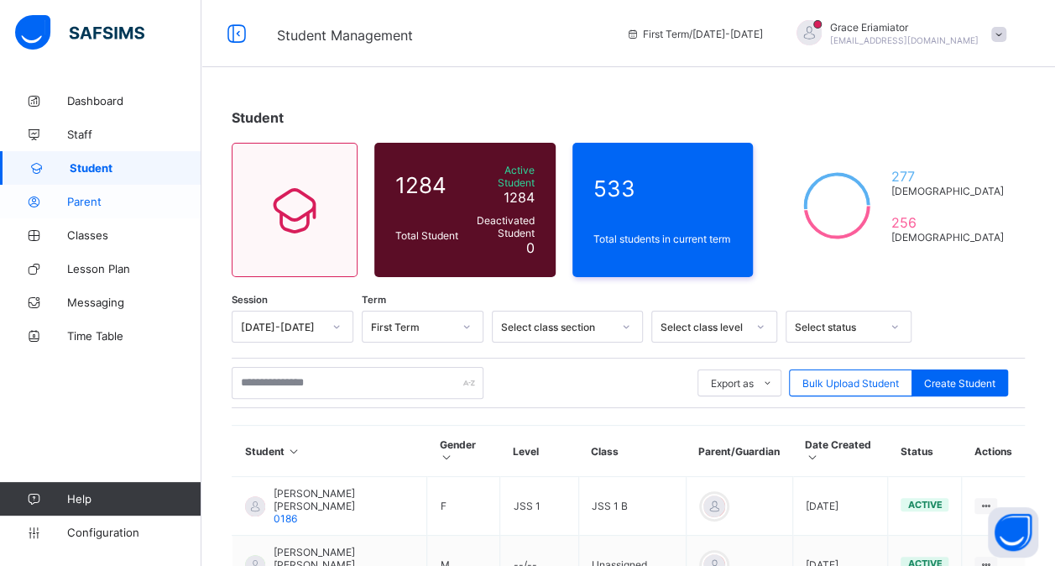
click at [107, 203] on span "Parent" at bounding box center [134, 201] width 134 height 13
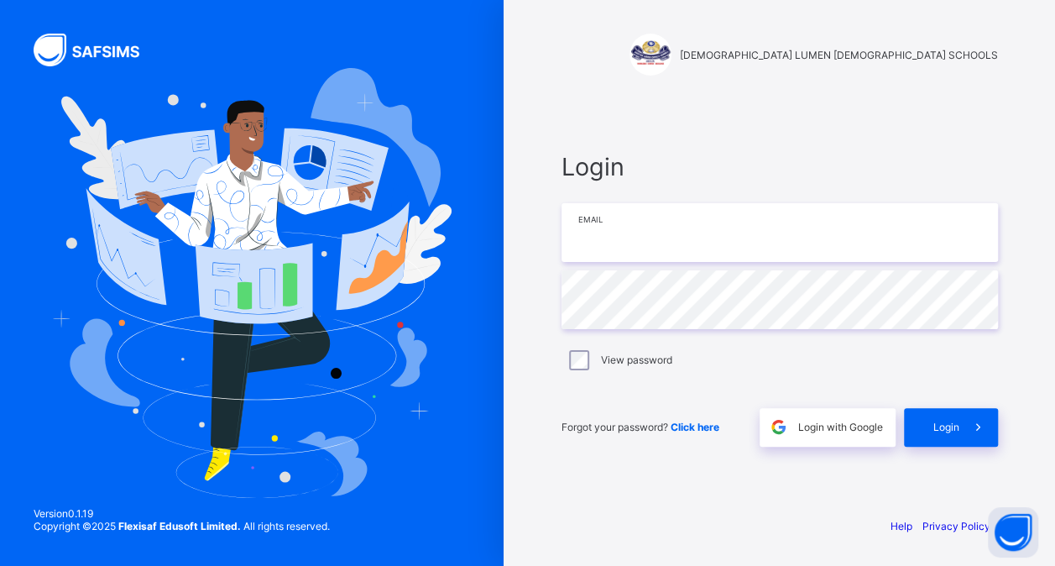
type input "**********"
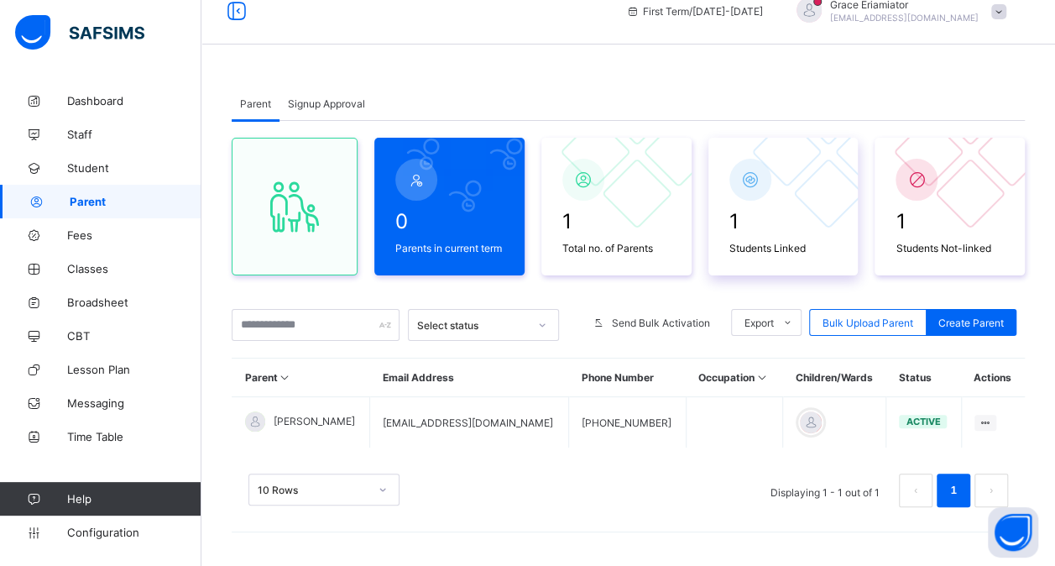
scroll to position [20, 0]
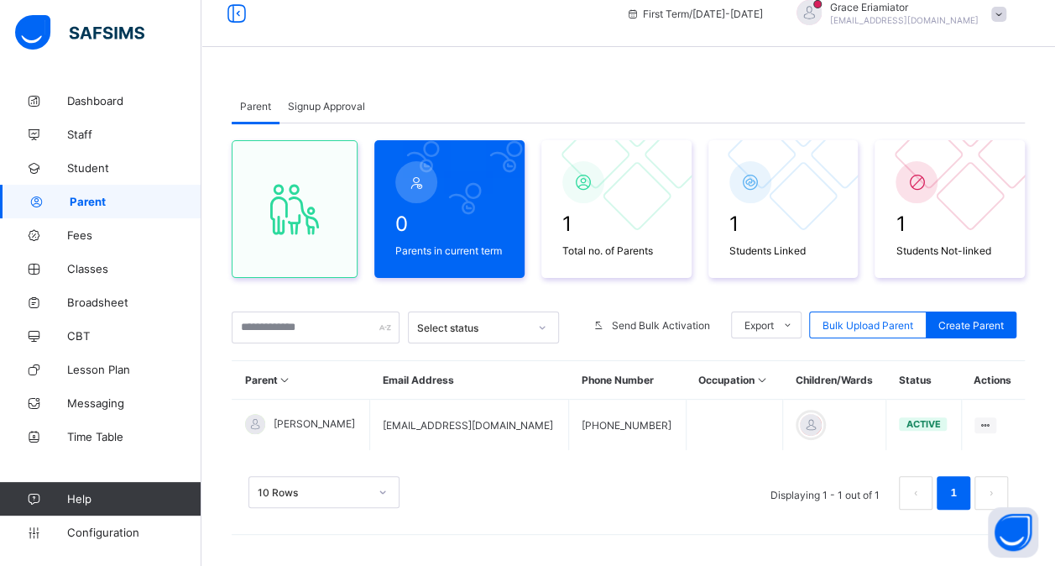
click at [332, 108] on span "Signup Approval" at bounding box center [326, 106] width 77 height 13
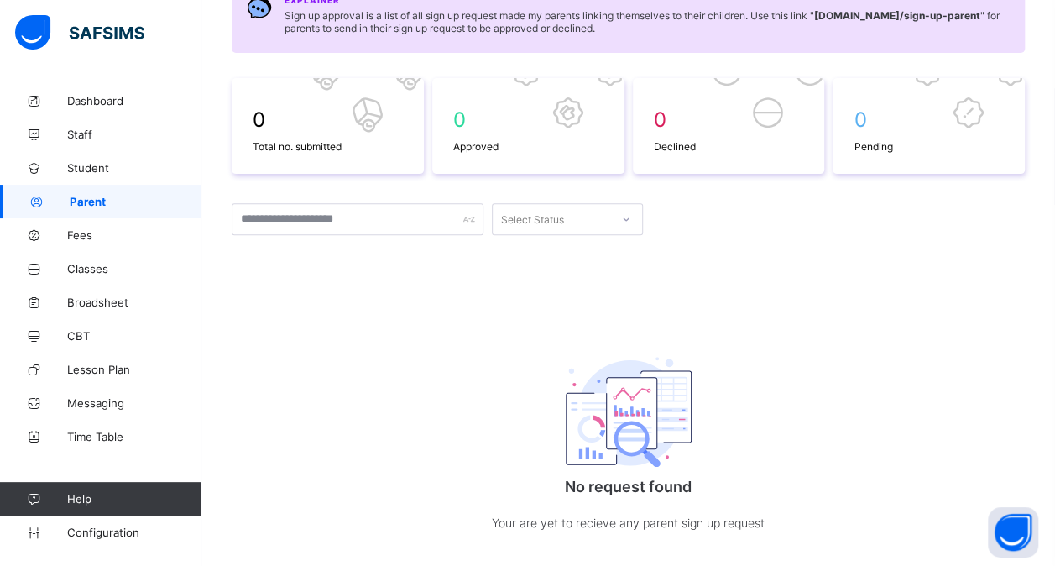
scroll to position [0, 0]
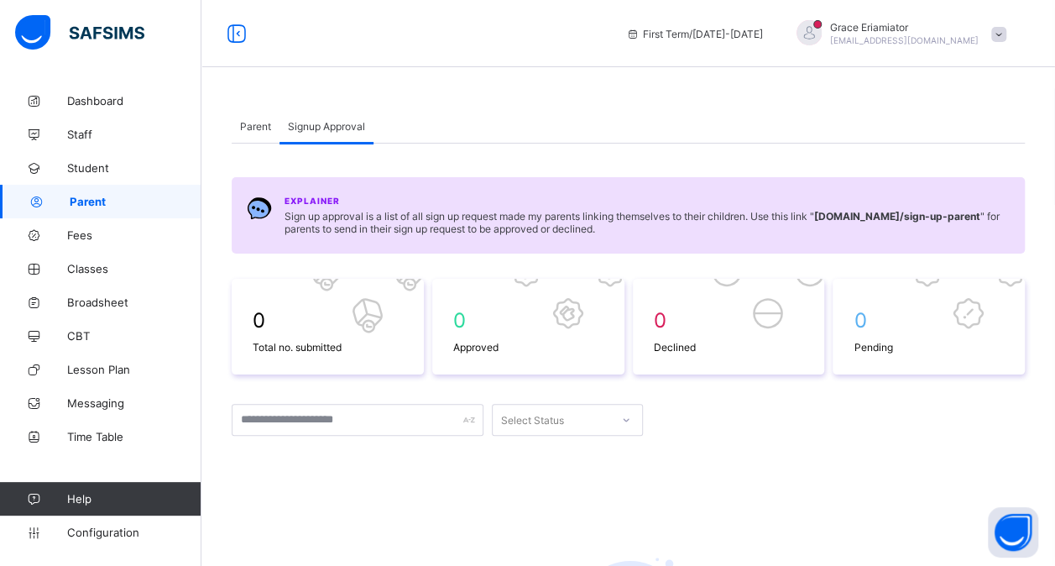
click at [258, 128] on span "Parent" at bounding box center [255, 126] width 31 height 13
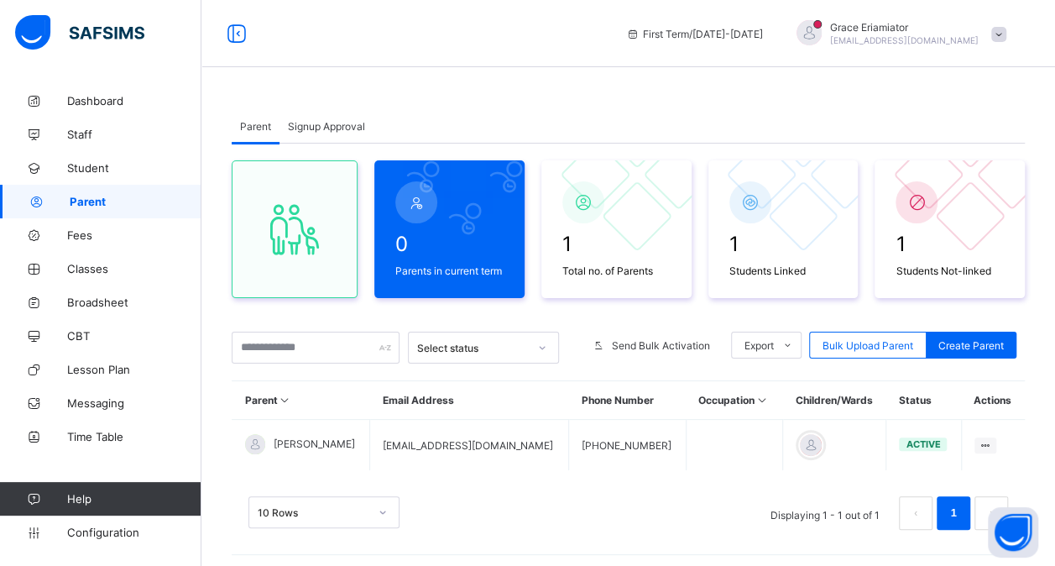
click at [323, 125] on span "Signup Approval" at bounding box center [326, 126] width 77 height 13
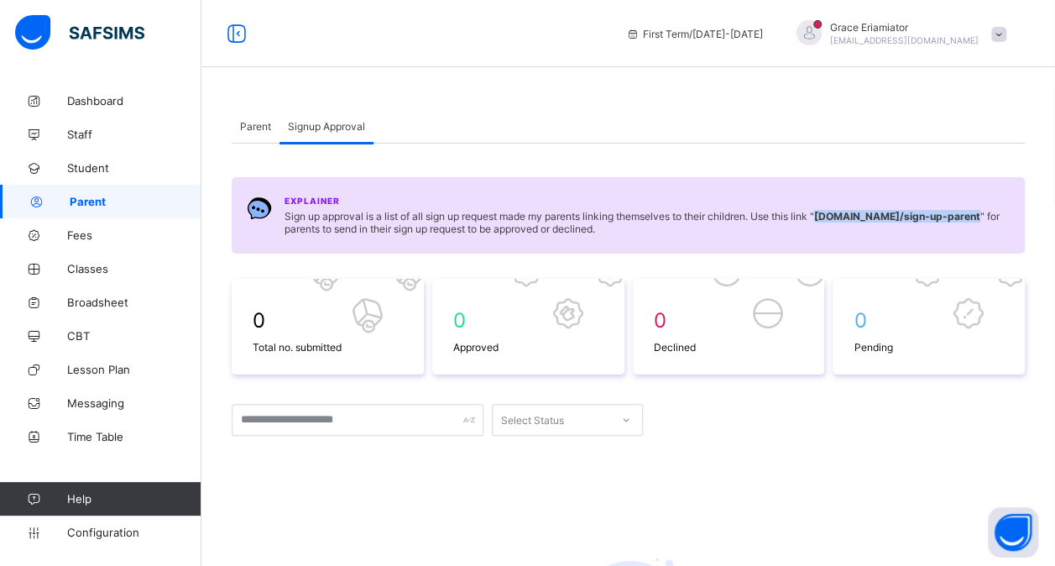
drag, startPoint x: 826, startPoint y: 216, endPoint x: 317, endPoint y: 236, distance: 509.1
click at [317, 236] on div "Explainer Sign up approval is a list of all sign up request made my parents lin…" at bounding box center [628, 215] width 793 height 76
copy b "[DOMAIN_NAME] /sign-up-parent"
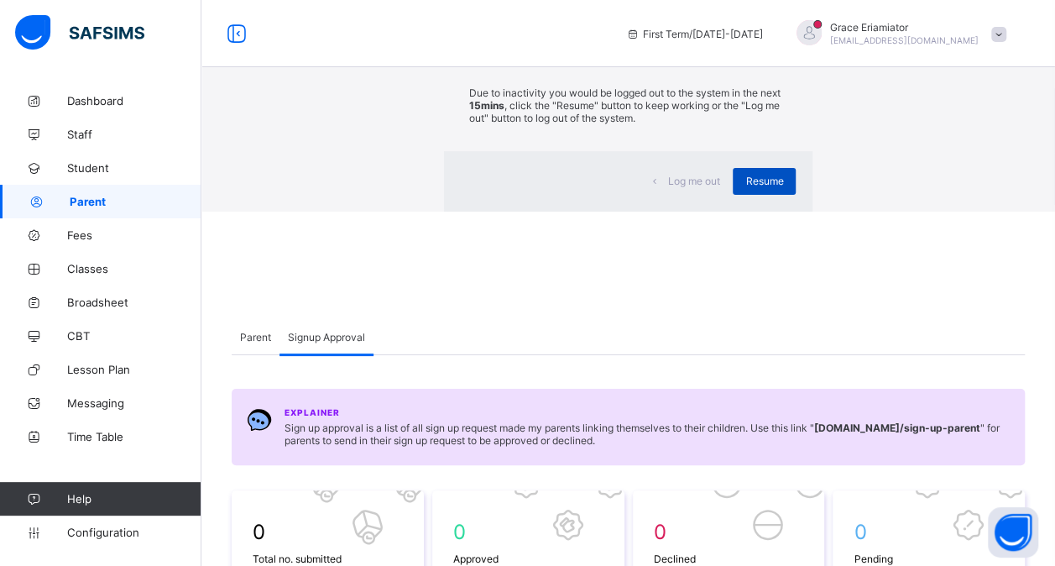
click at [745, 187] on span "Resume" at bounding box center [764, 181] width 38 height 13
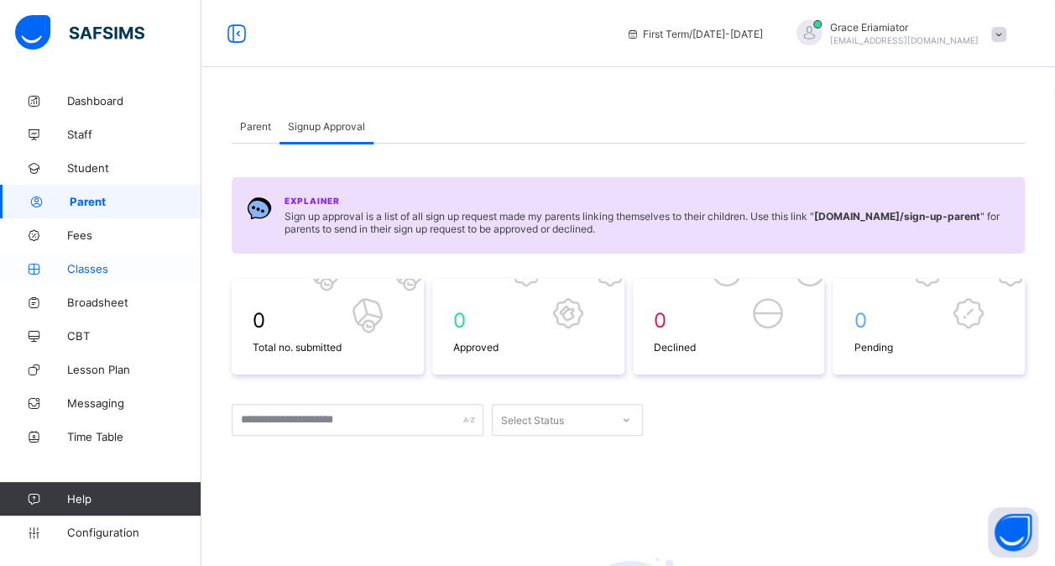
click at [96, 269] on span "Classes" at bounding box center [134, 268] width 134 height 13
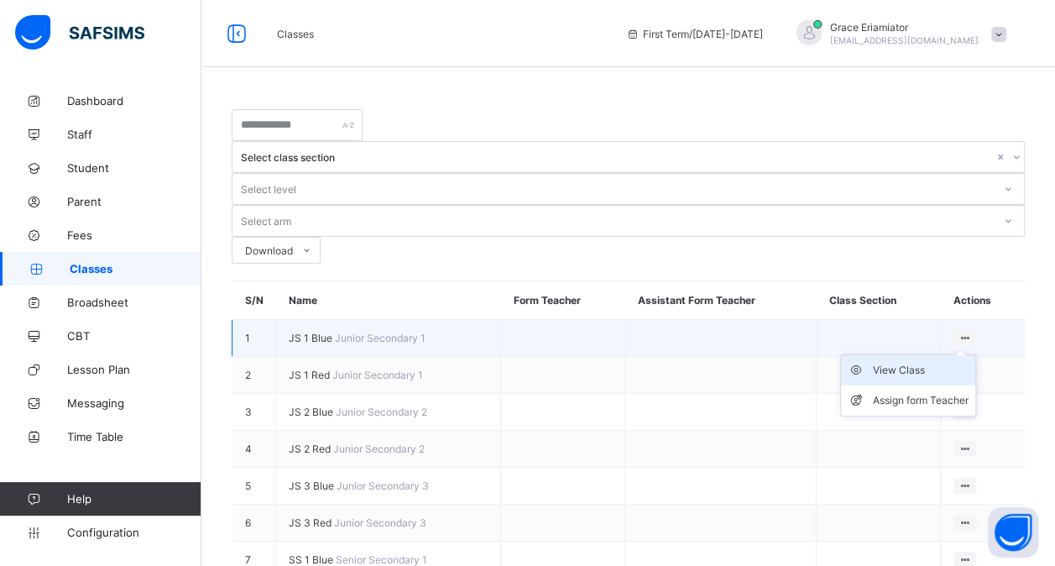
click at [922, 362] on div "View Class" at bounding box center [921, 370] width 96 height 17
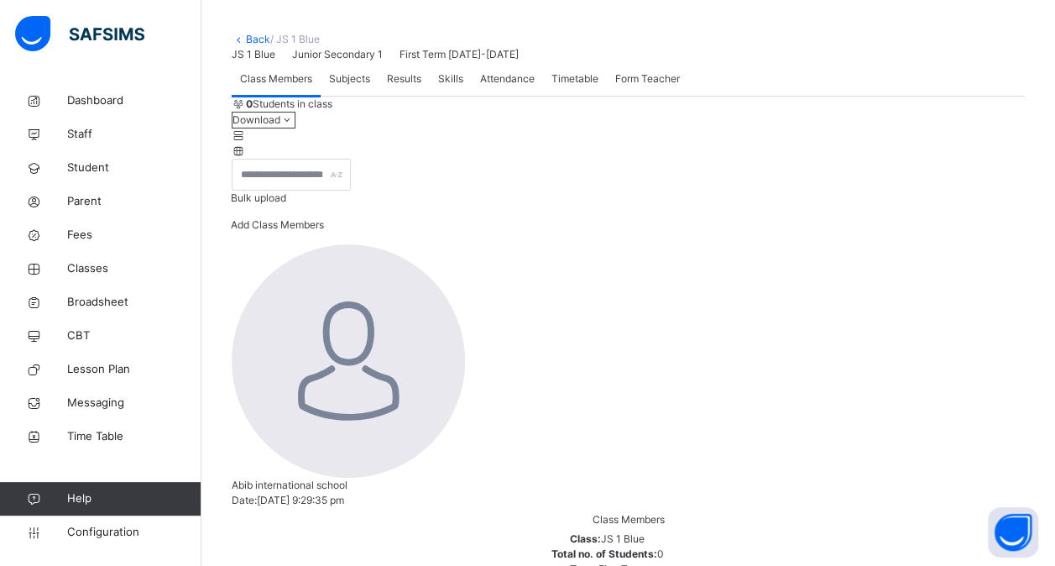
scroll to position [64, 0]
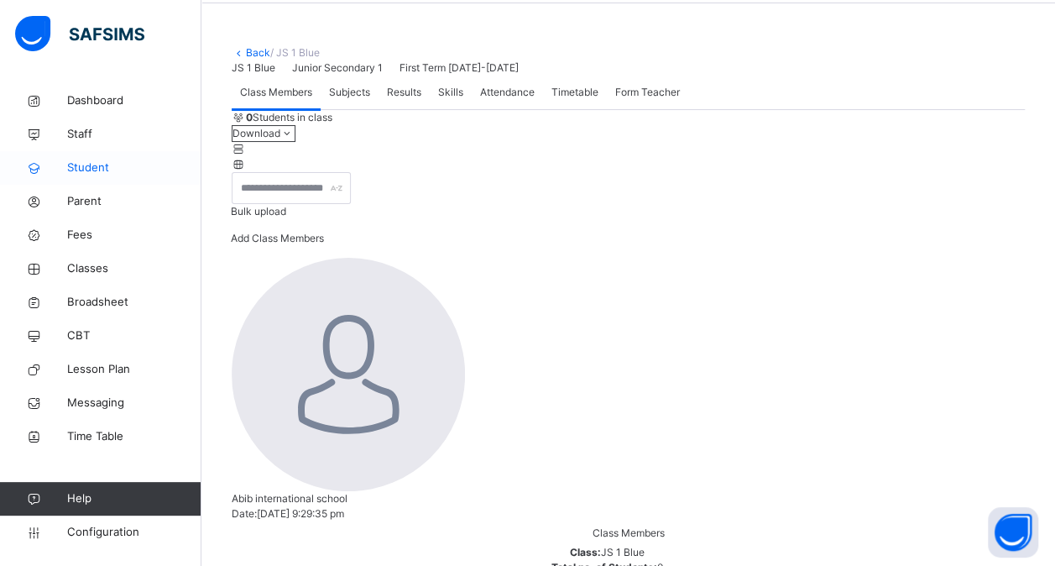
click at [98, 165] on span "Student" at bounding box center [134, 167] width 134 height 17
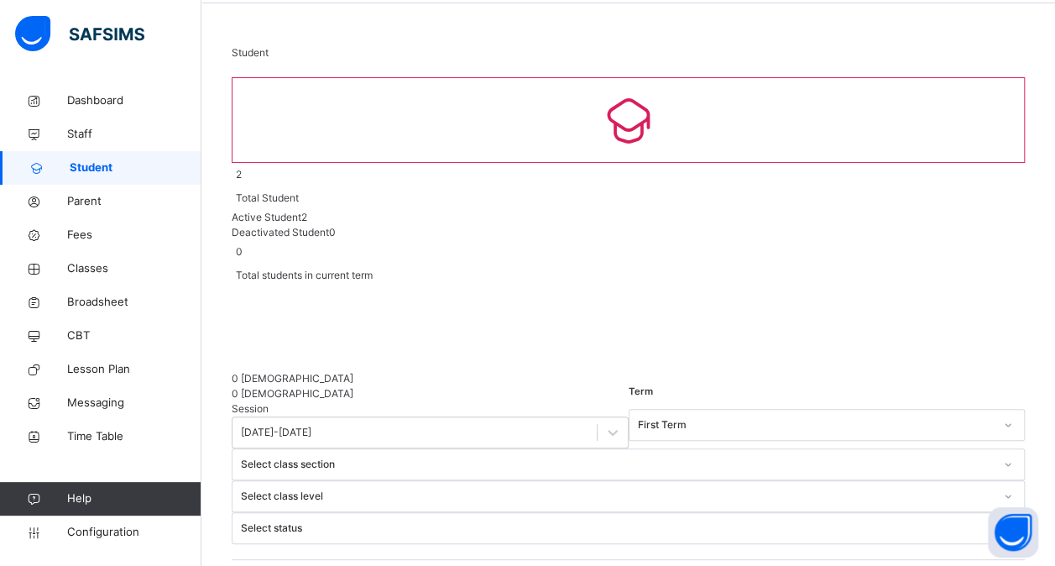
click at [93, 259] on link "Classes" at bounding box center [100, 269] width 201 height 34
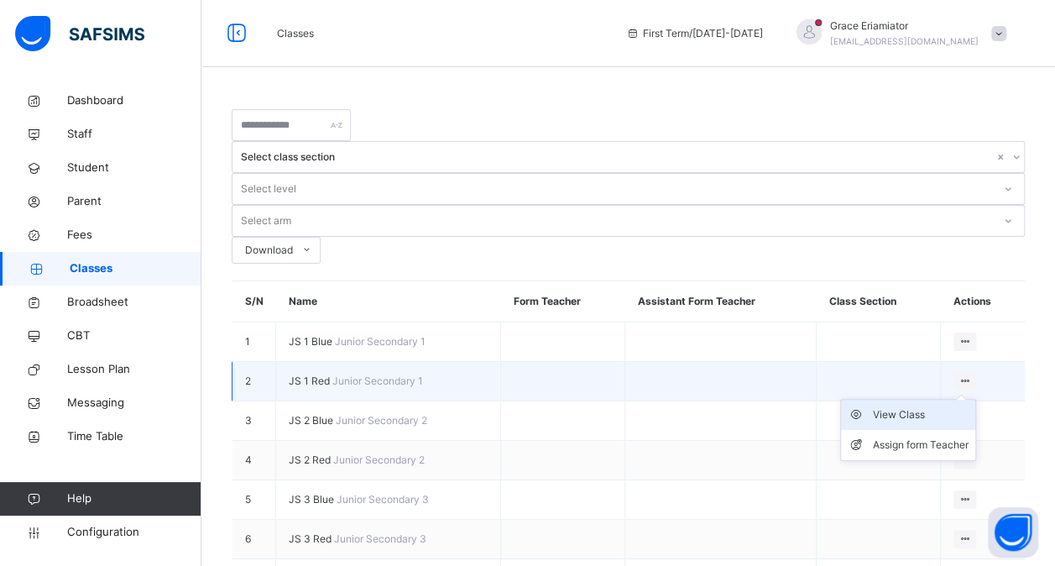
click at [898, 406] on div "View Class" at bounding box center [921, 414] width 96 height 17
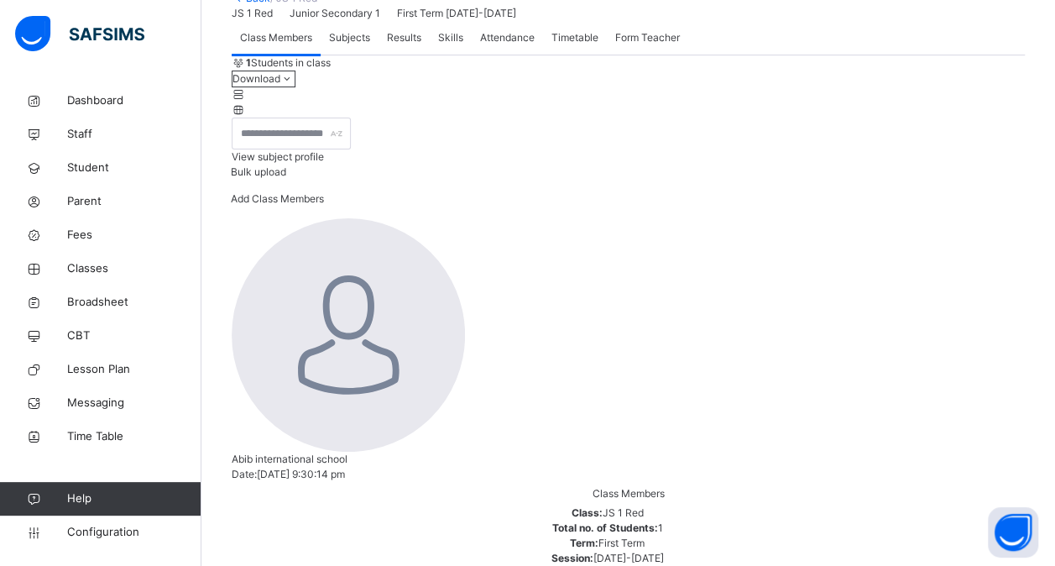
scroll to position [120, 0]
click at [144, 266] on span "Classes" at bounding box center [134, 268] width 134 height 17
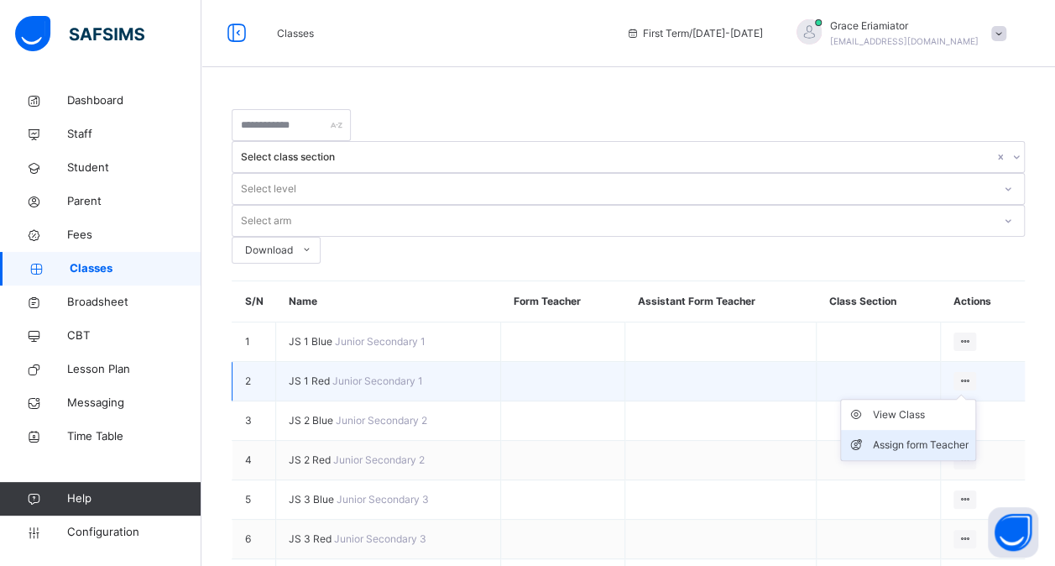
click at [915, 436] on div "Assign form Teacher" at bounding box center [921, 444] width 96 height 17
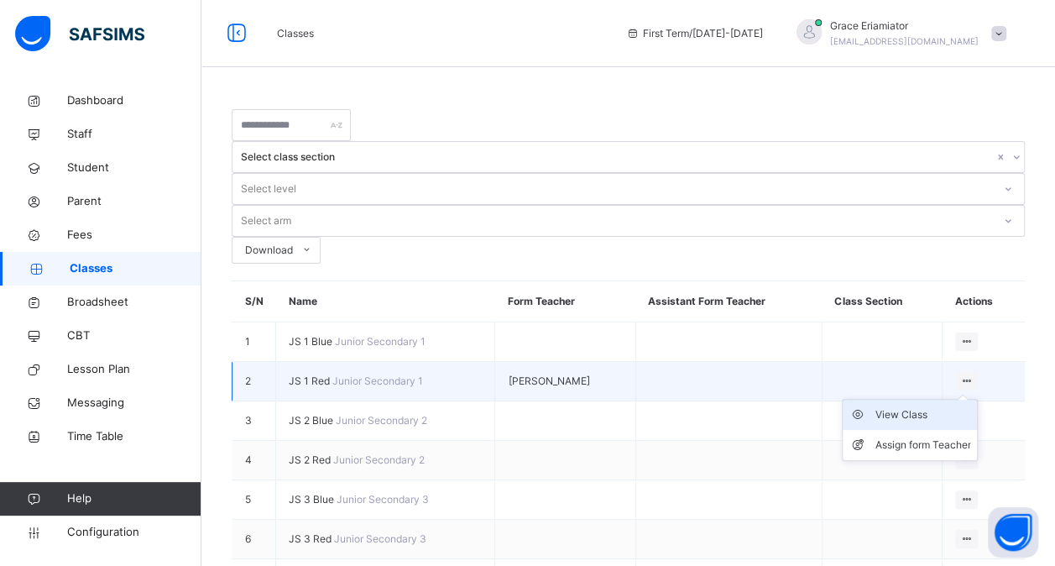
click at [917, 406] on div "View Class" at bounding box center [923, 414] width 96 height 17
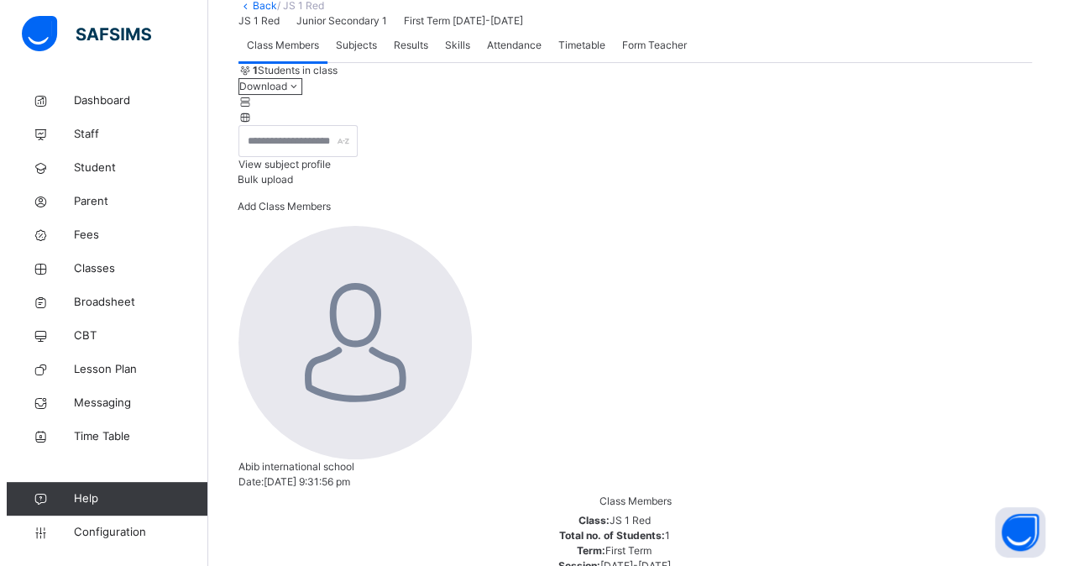
scroll to position [131, 0]
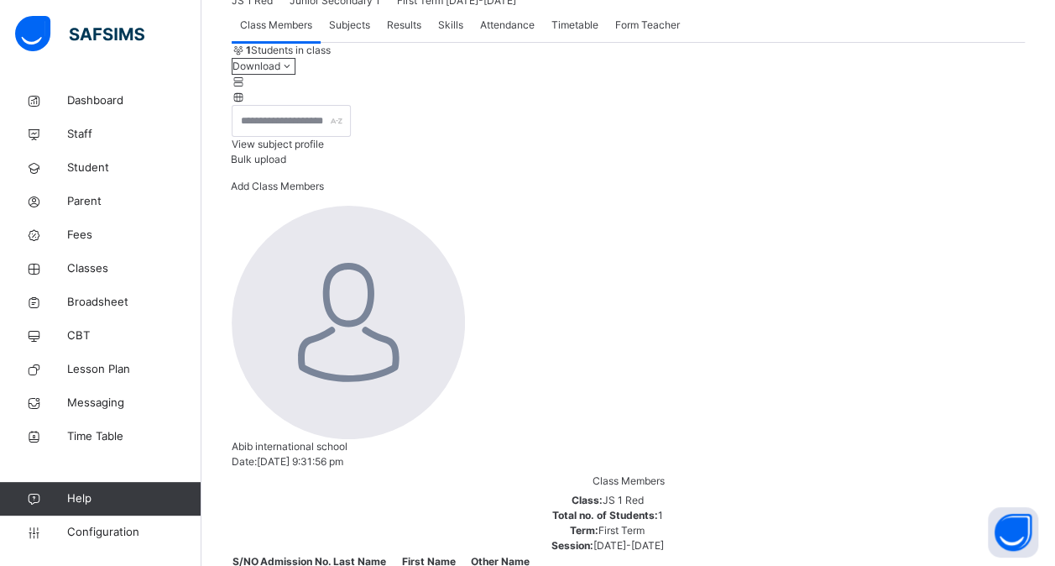
click at [324, 192] on span "Add Class Members" at bounding box center [277, 186] width 93 height 13
click at [286, 165] on span "Bulk upload" at bounding box center [258, 159] width 55 height 13
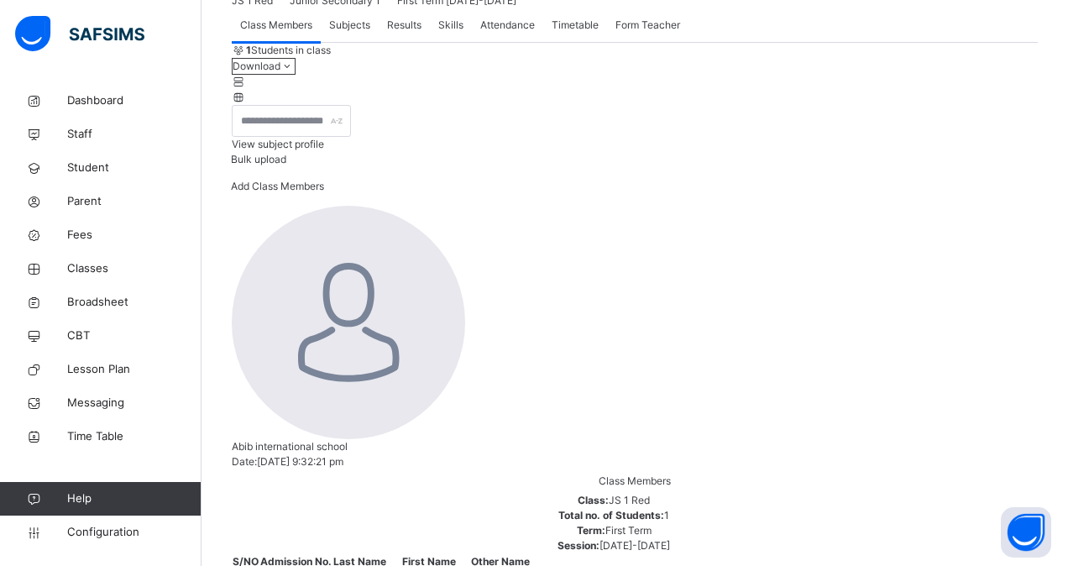
scroll to position [298, 0]
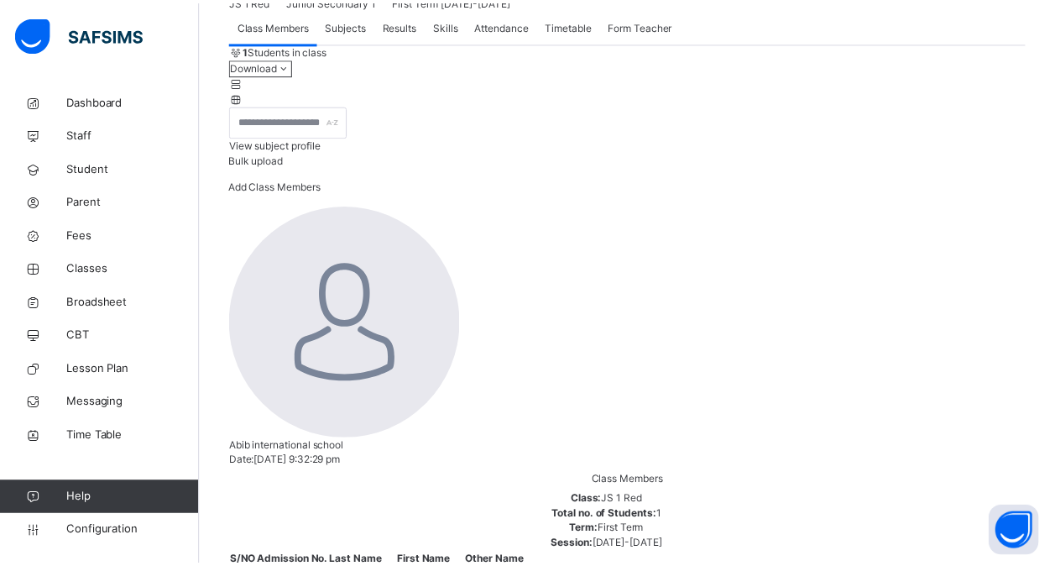
scroll to position [443, 0]
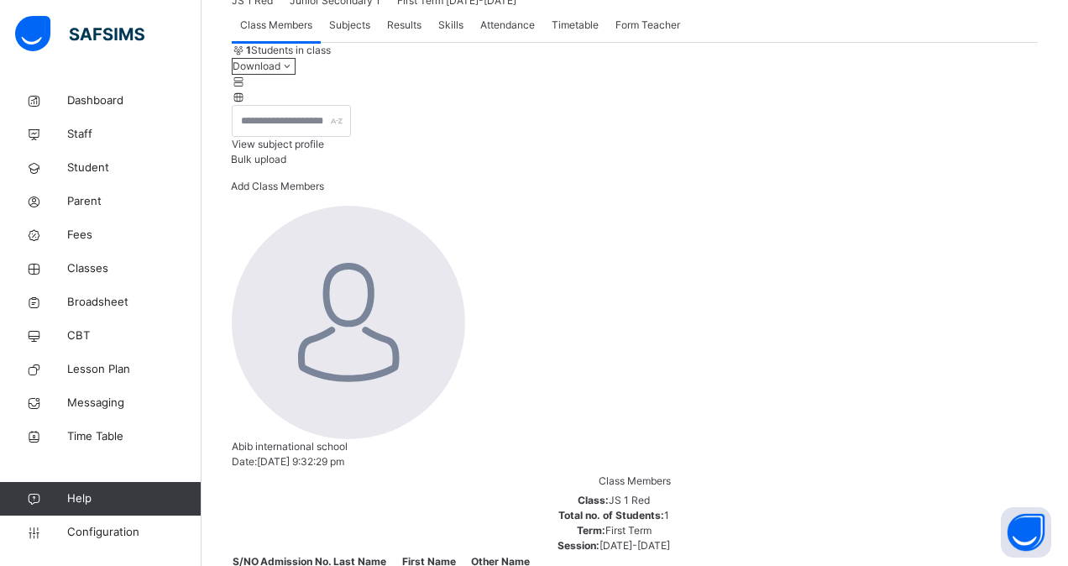
click at [324, 150] on span "View subject profile" at bounding box center [278, 144] width 92 height 13
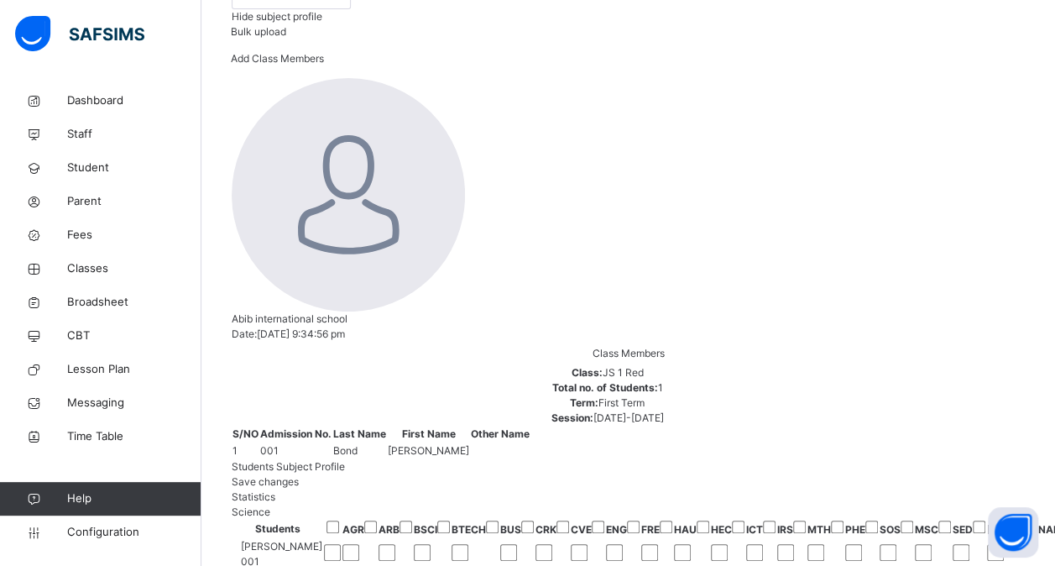
scroll to position [0, 1288]
click at [322, 23] on span "Hide subject profile" at bounding box center [277, 16] width 91 height 13
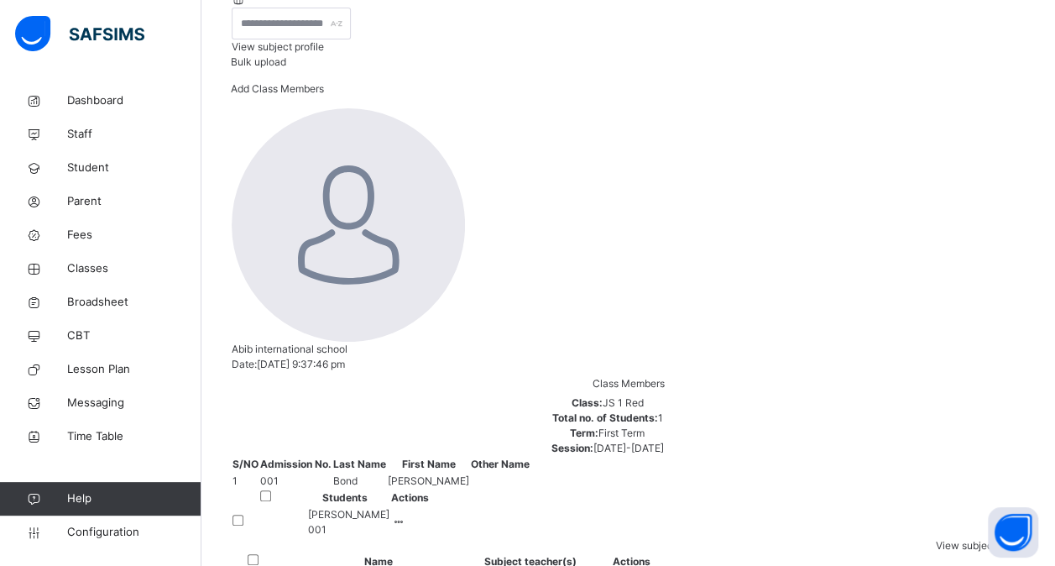
scroll to position [131, 0]
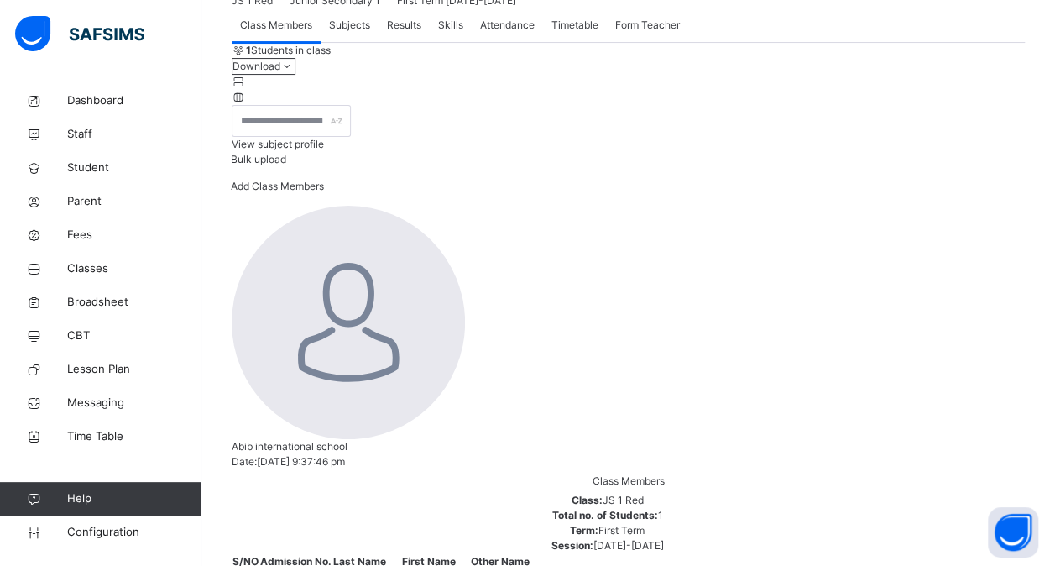
click at [358, 33] on span "Subjects" at bounding box center [349, 25] width 41 height 15
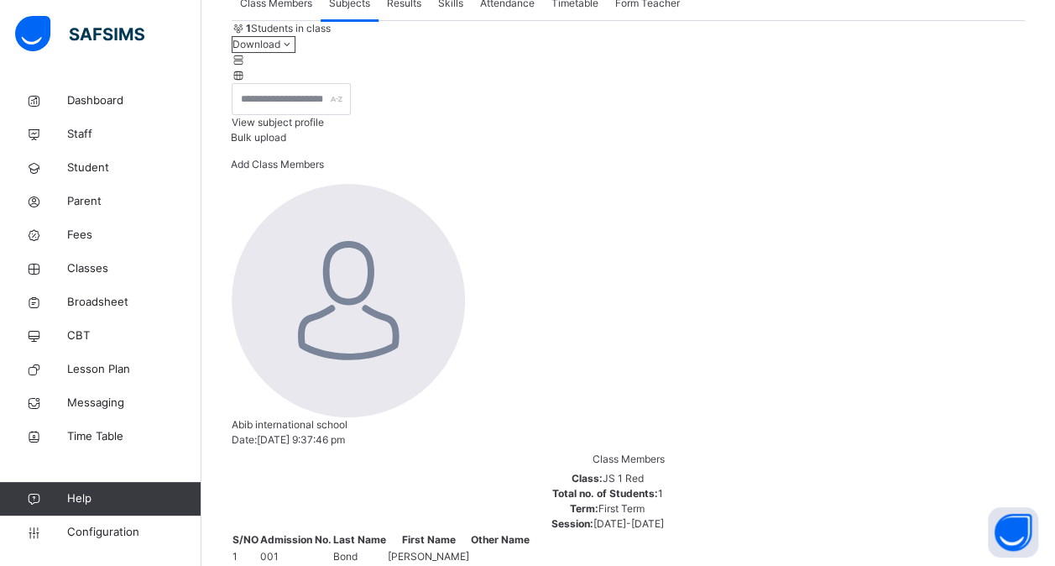
scroll to position [145, 0]
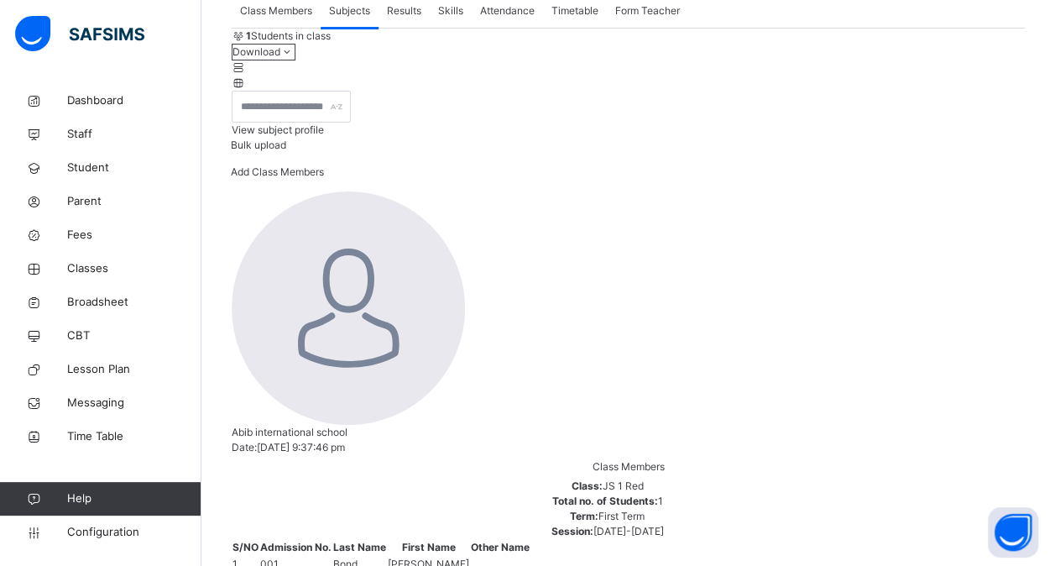
click at [290, 18] on span "Class Members" at bounding box center [276, 10] width 72 height 15
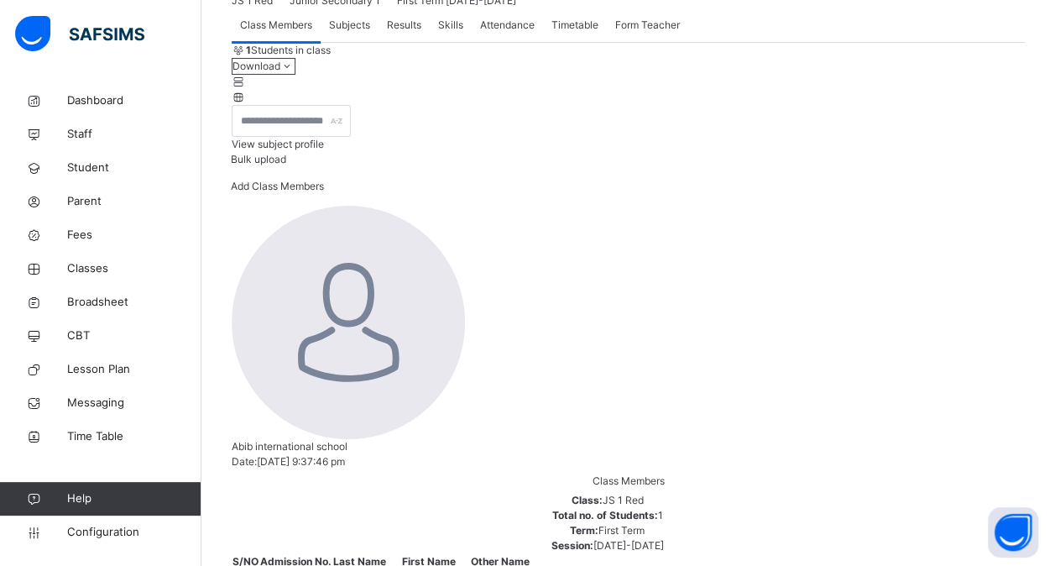
click at [419, 33] on span "Results" at bounding box center [404, 25] width 34 height 15
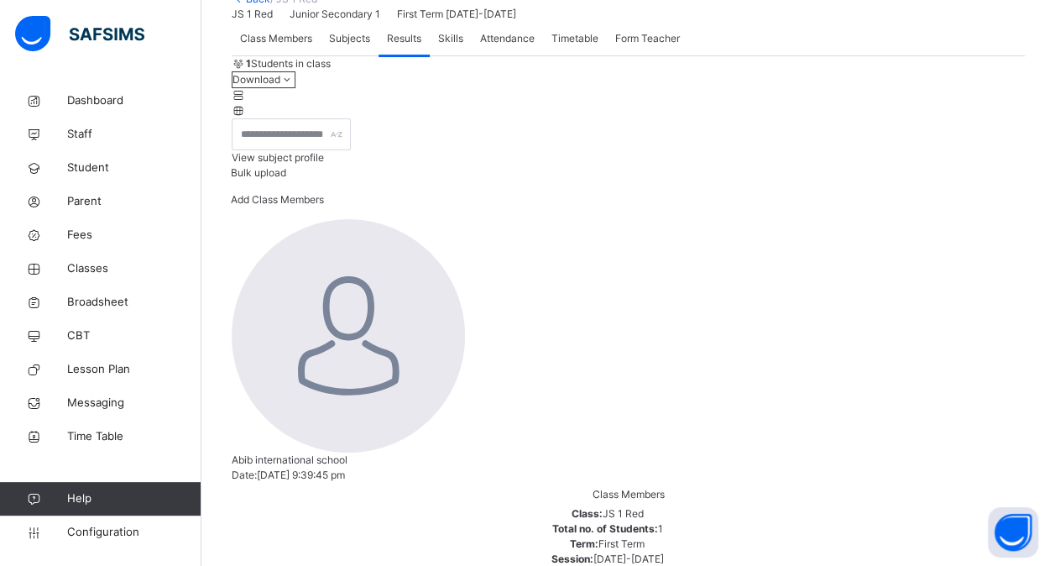
scroll to position [117, 0]
click at [363, 47] on span "Subjects" at bounding box center [349, 39] width 41 height 15
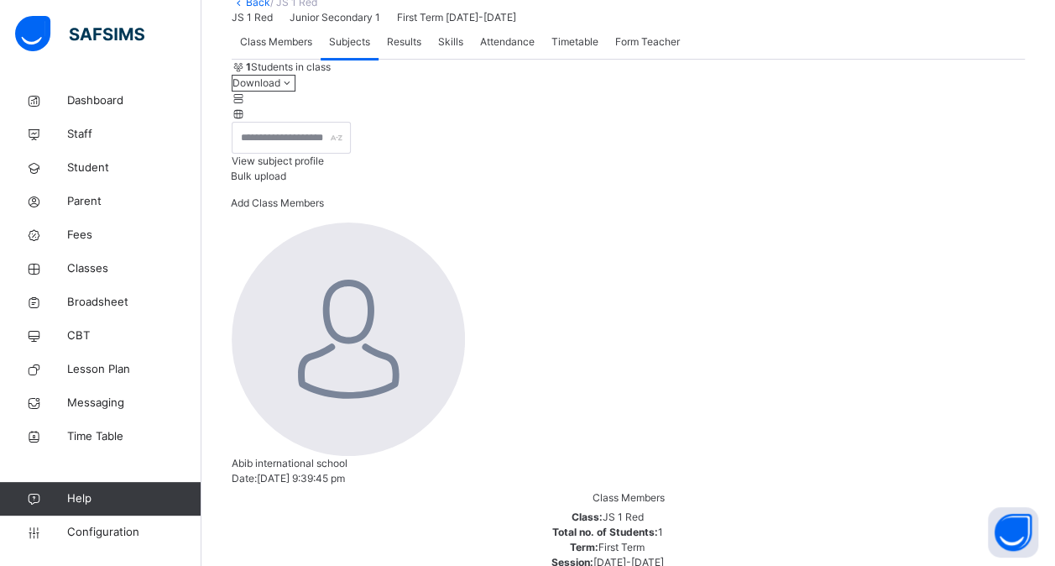
scroll to position [112, 0]
click at [447, 51] on span "Skills" at bounding box center [450, 43] width 25 height 15
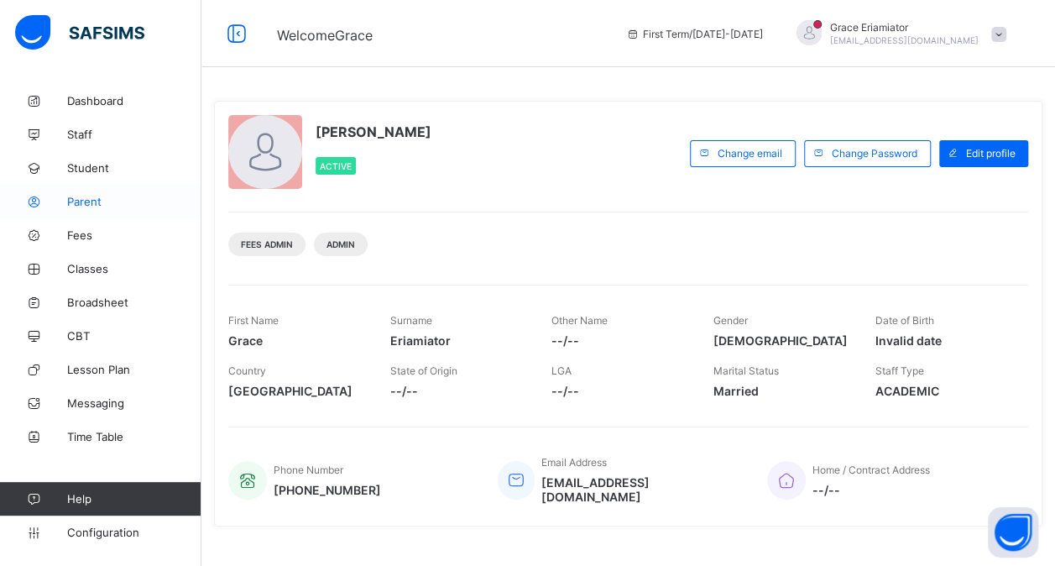
click at [83, 200] on span "Parent" at bounding box center [134, 201] width 134 height 13
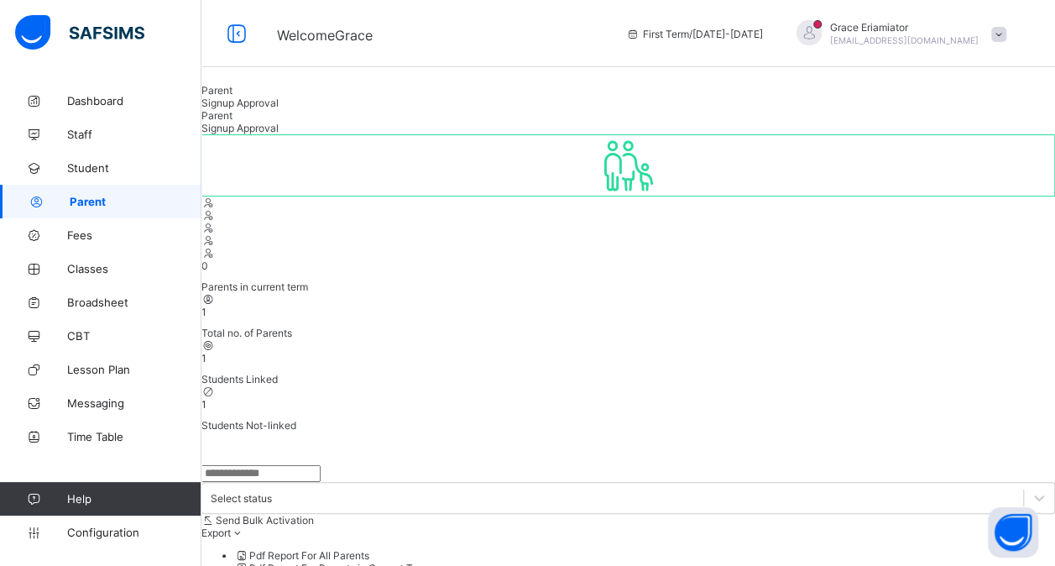
click at [279, 109] on span "Signup Approval" at bounding box center [239, 103] width 77 height 13
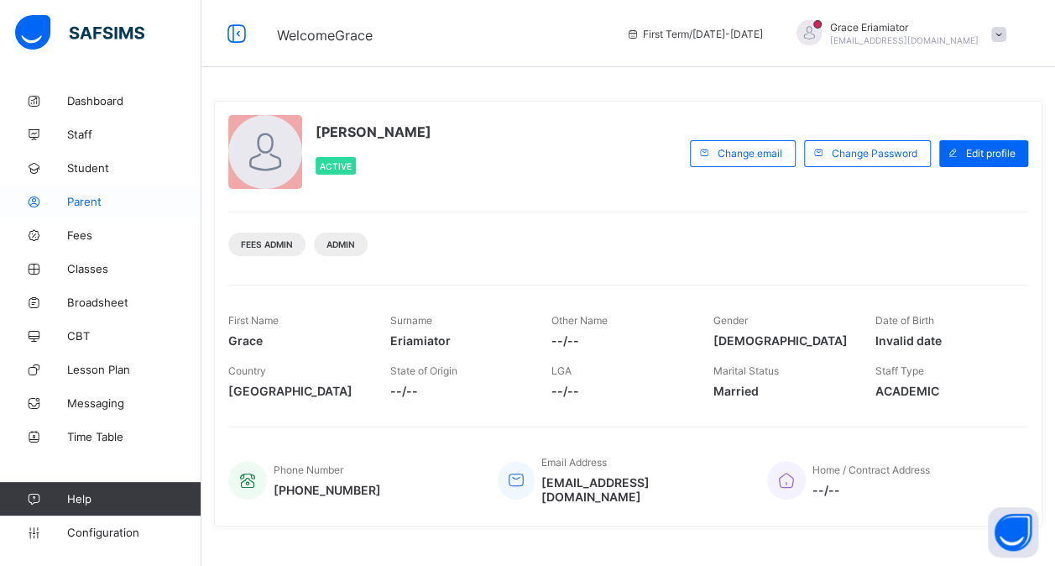
click at [101, 201] on span "Parent" at bounding box center [134, 201] width 134 height 13
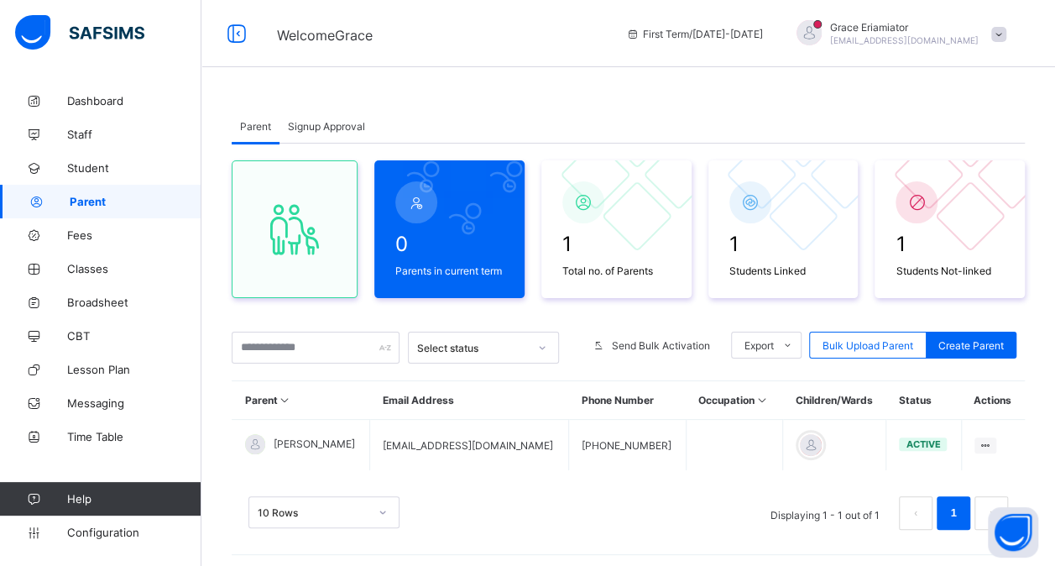
click at [340, 131] on span "Signup Approval" at bounding box center [326, 126] width 77 height 13
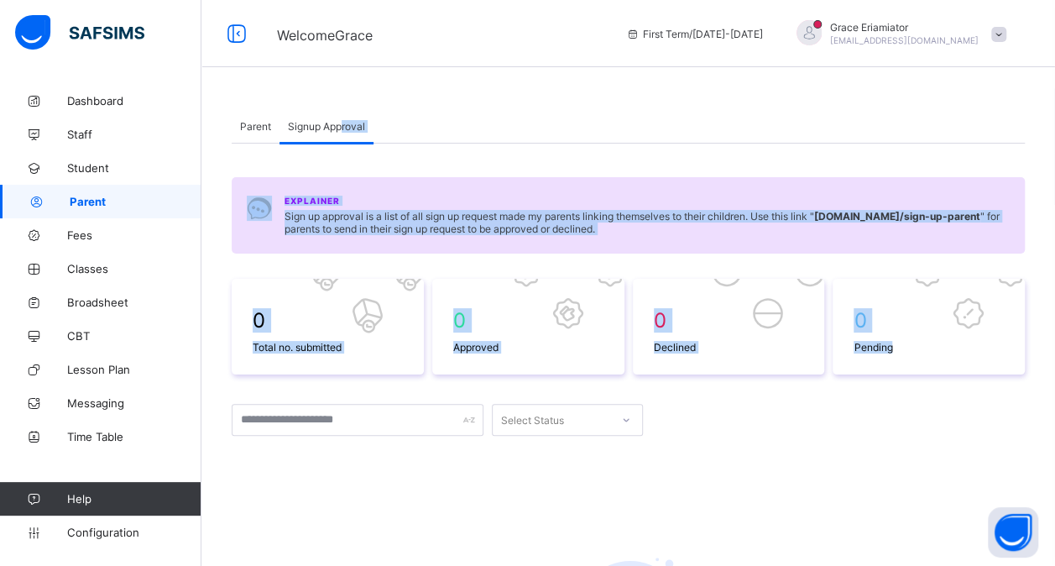
drag, startPoint x: 340, startPoint y: 131, endPoint x: 252, endPoint y: 440, distance: 321.2
click at [252, 440] on div "Parent Signup Approval Parent Signup Approval 0 Parents in current term 1 Total…" at bounding box center [628, 455] width 793 height 692
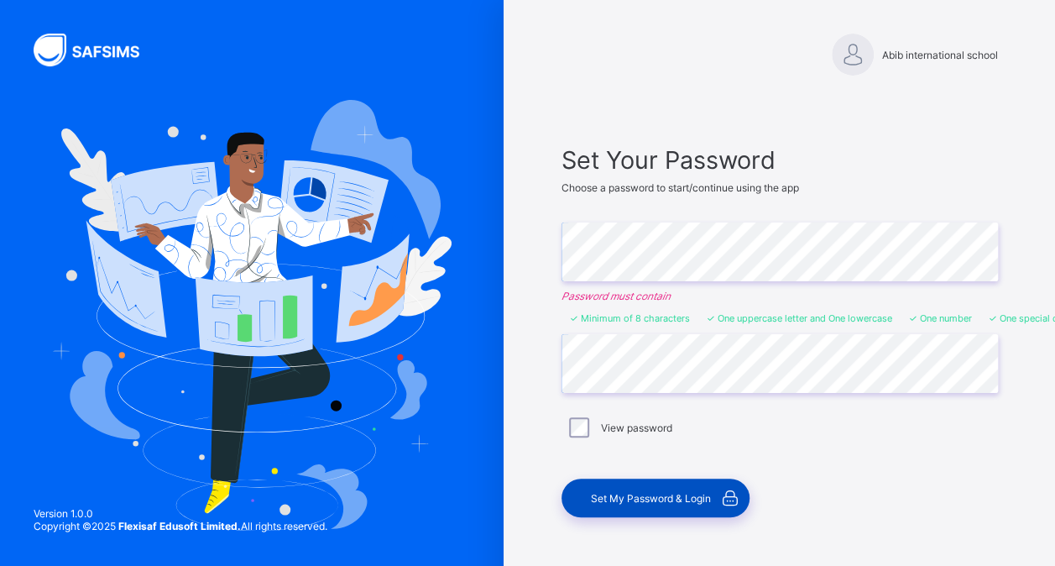
click at [672, 493] on span "Set My Password & Login" at bounding box center [651, 498] width 120 height 13
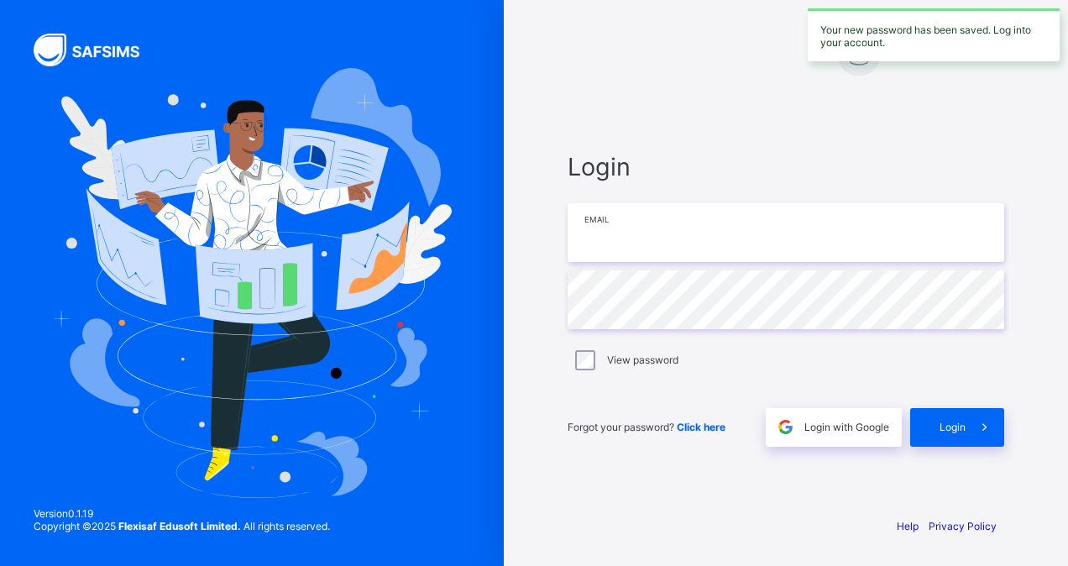
type input "**********"
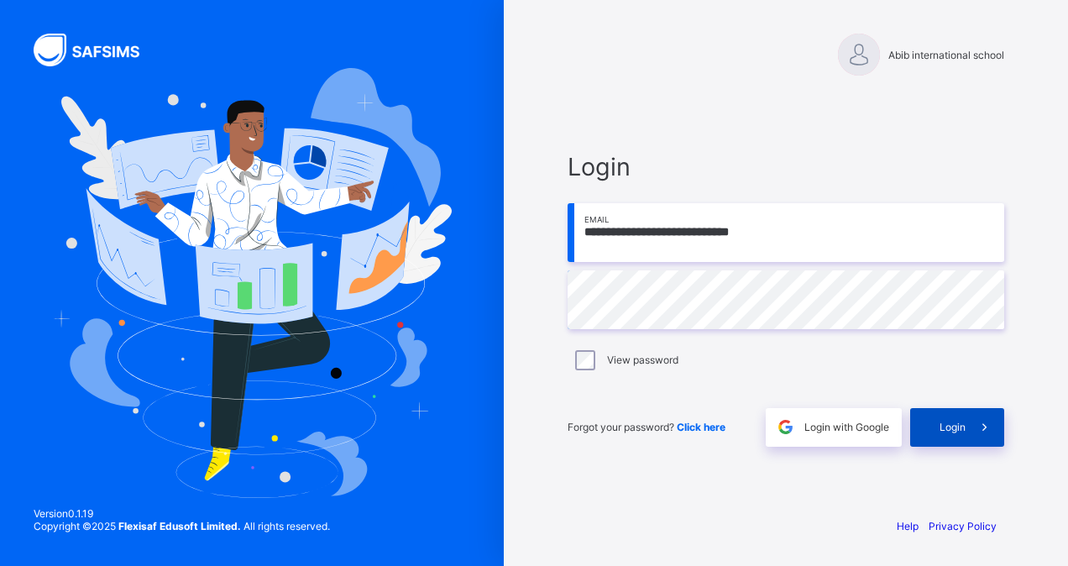
click at [944, 423] on span "Login" at bounding box center [952, 427] width 26 height 13
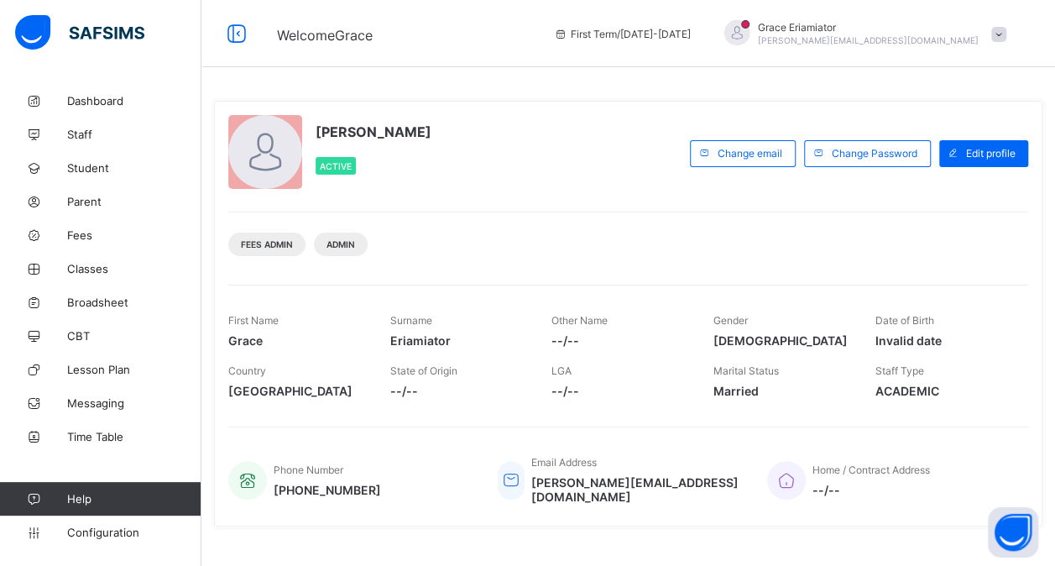
click at [1006, 32] on span at bounding box center [998, 34] width 15 height 15
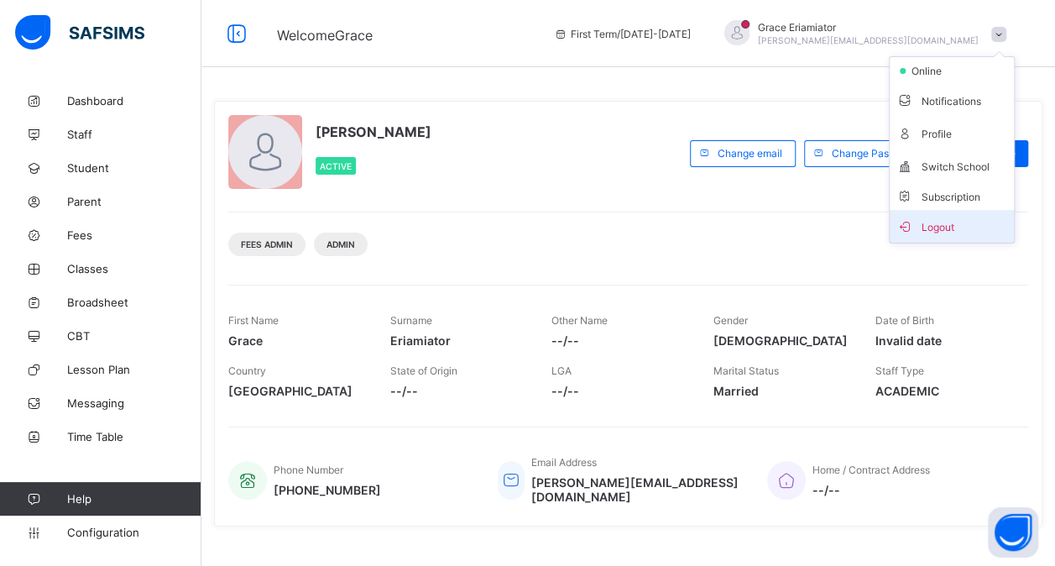
click at [946, 221] on span "Logout" at bounding box center [951, 226] width 111 height 19
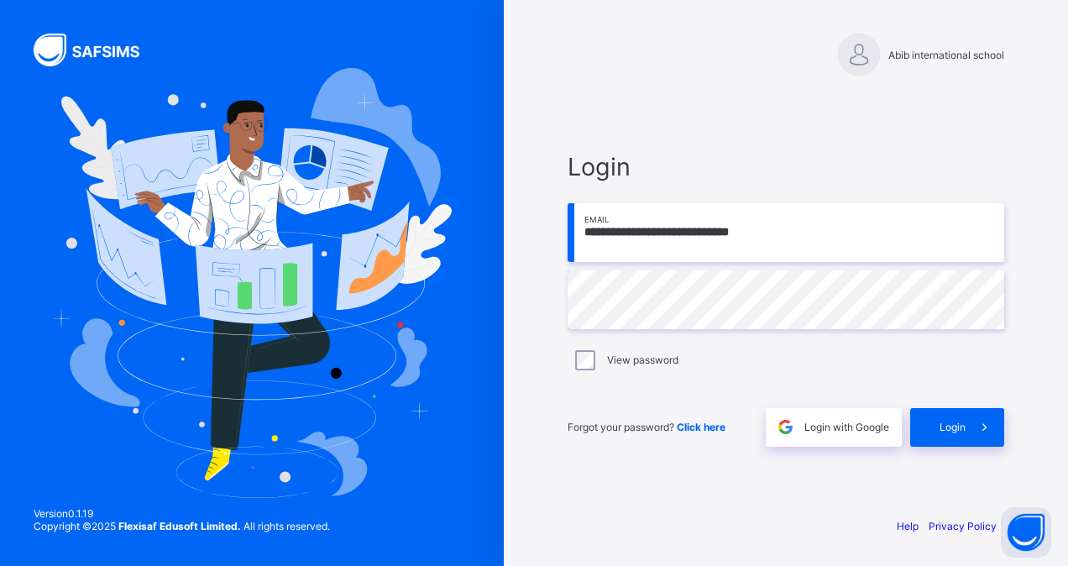
click at [781, 231] on input "**********" at bounding box center [785, 232] width 436 height 59
type input "**********"
click at [933, 433] on div "Login" at bounding box center [957, 427] width 94 height 39
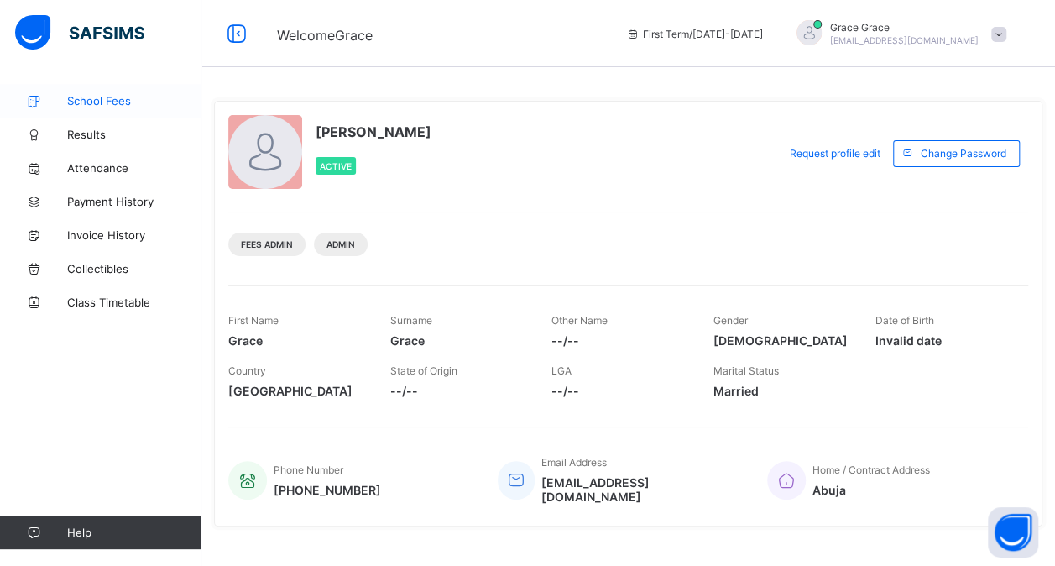
click at [104, 102] on span "School Fees" at bounding box center [134, 100] width 134 height 13
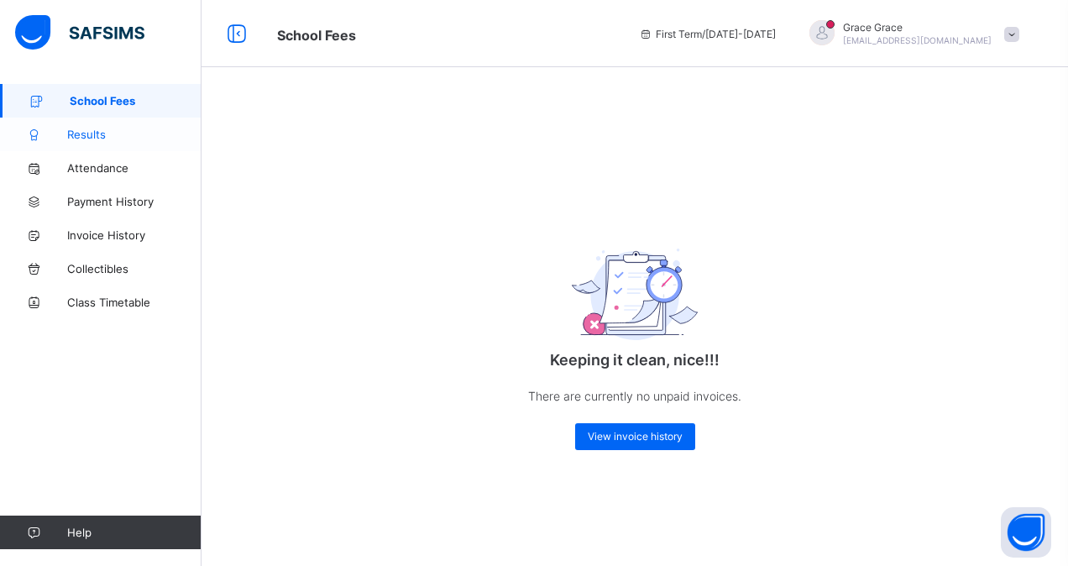
click at [101, 139] on span "Results" at bounding box center [134, 134] width 134 height 13
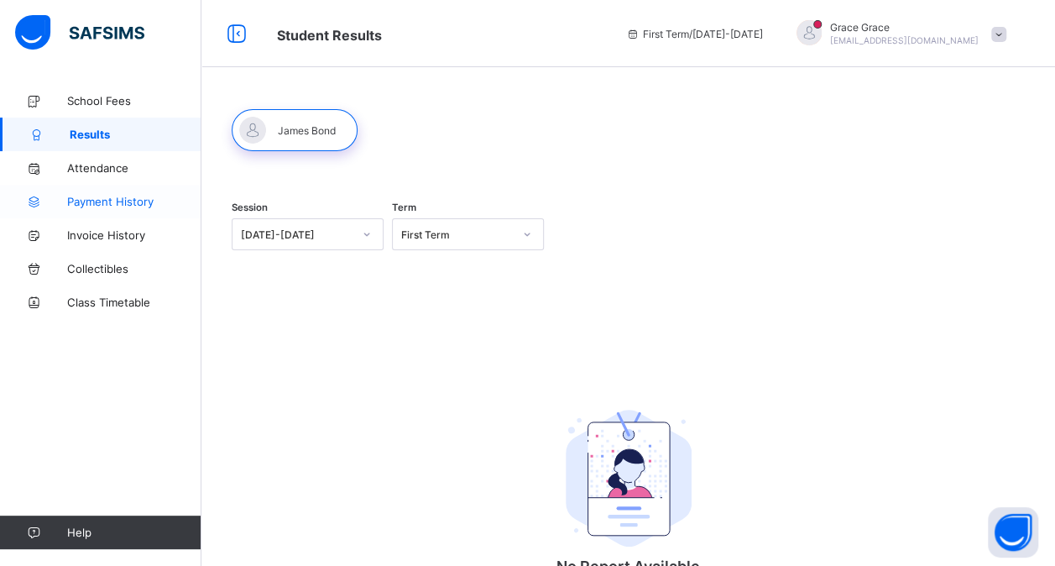
click at [115, 201] on span "Payment History" at bounding box center [134, 201] width 134 height 13
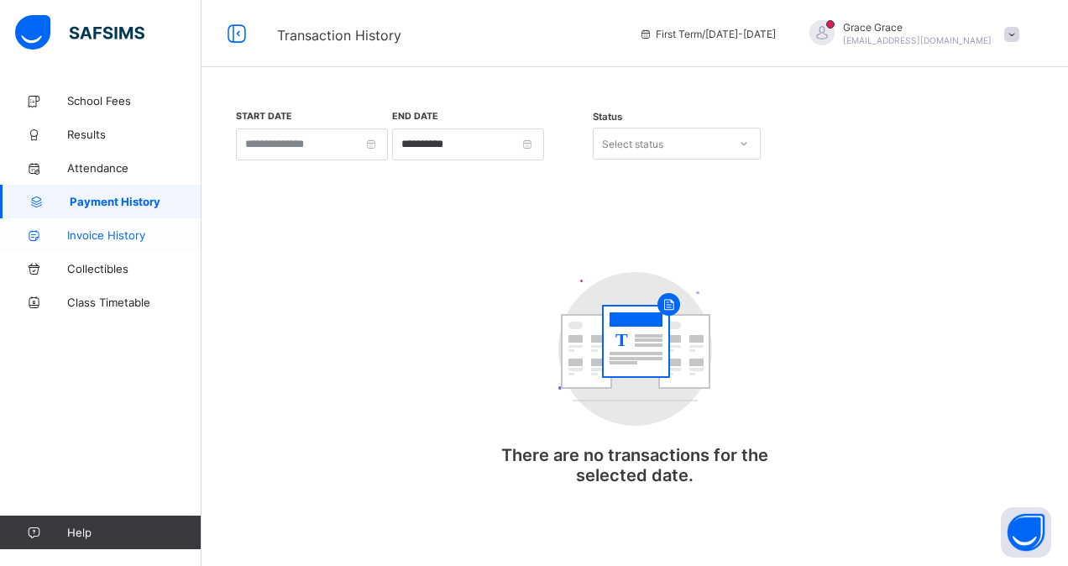
click at [122, 246] on link "Invoice History" at bounding box center [100, 235] width 201 height 34
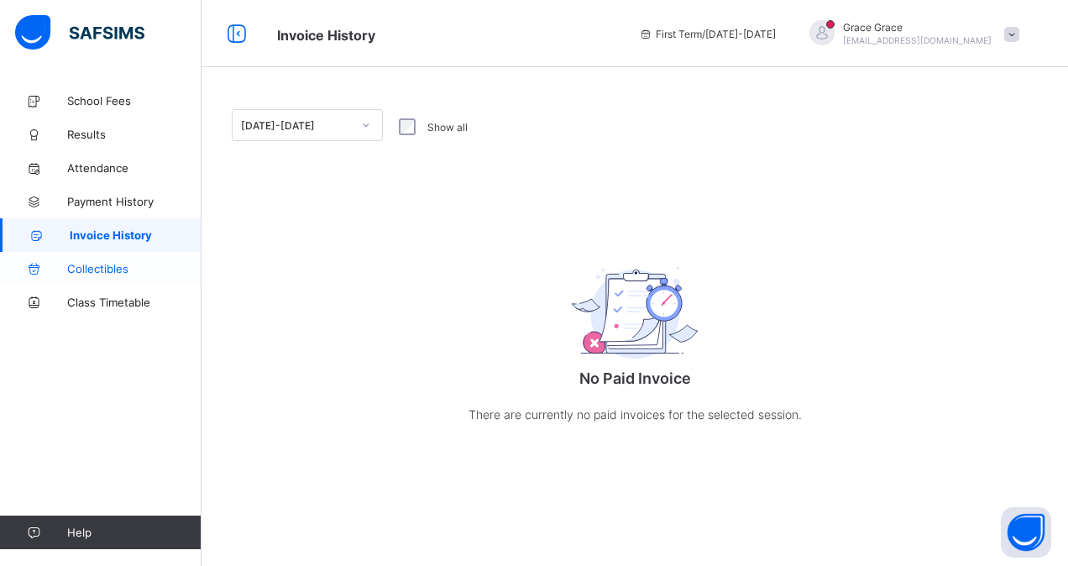
click at [123, 280] on link "Collectibles" at bounding box center [100, 269] width 201 height 34
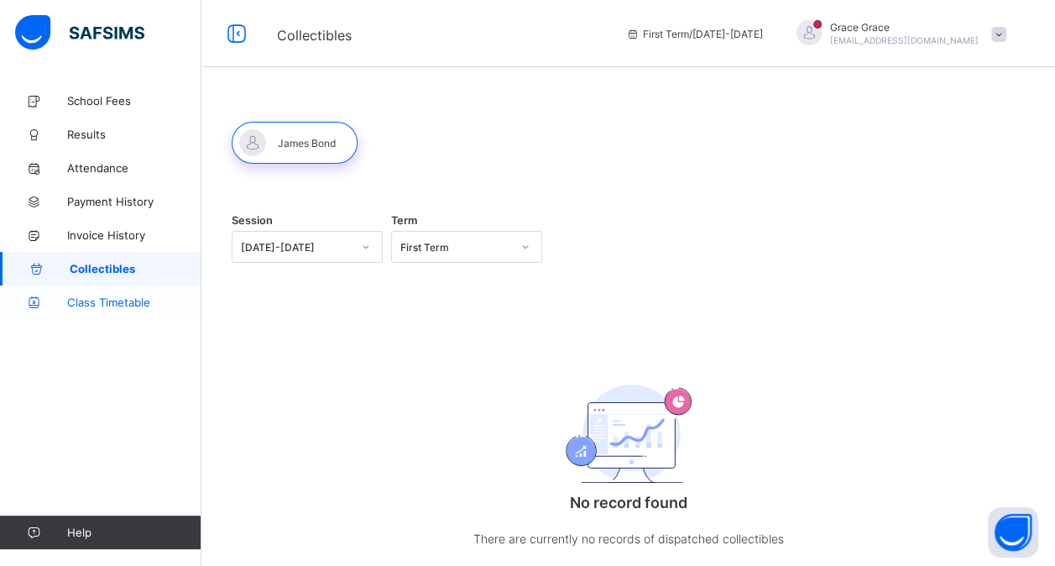
click at [123, 304] on span "Class Timetable" at bounding box center [134, 301] width 134 height 13
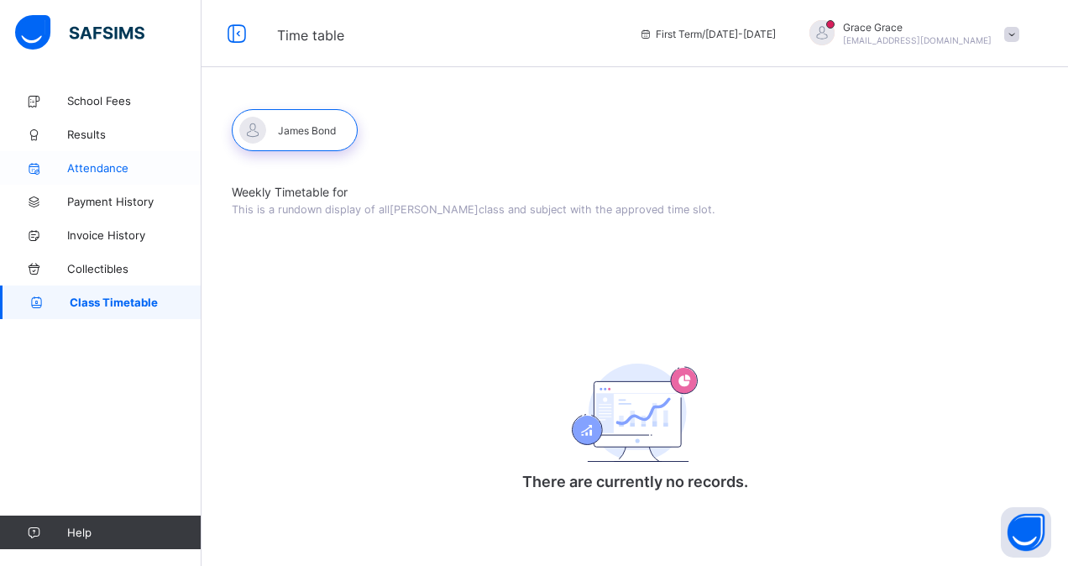
click at [134, 166] on span "Attendance" at bounding box center [134, 167] width 134 height 13
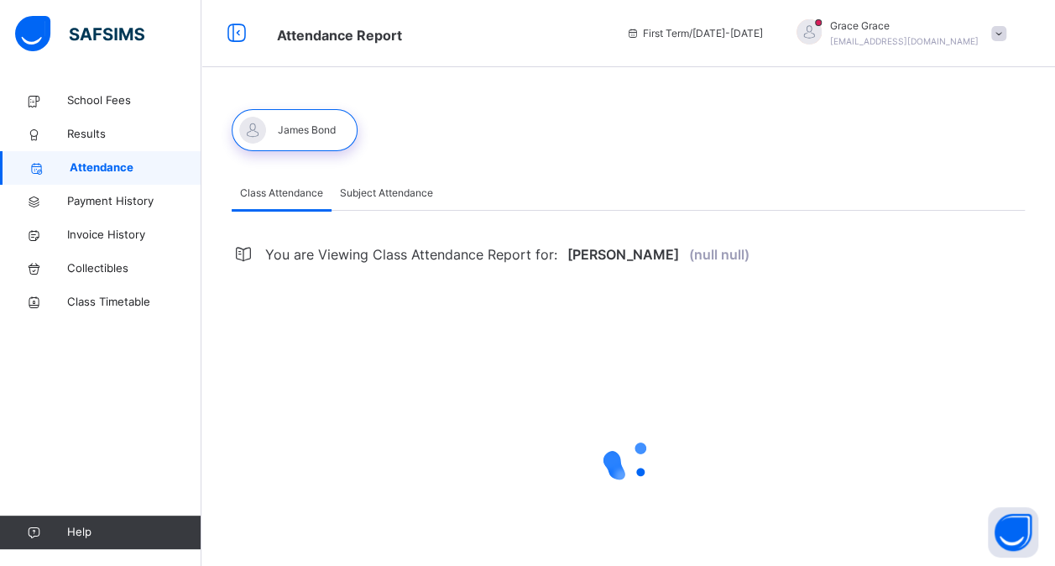
select select "****"
select select "*"
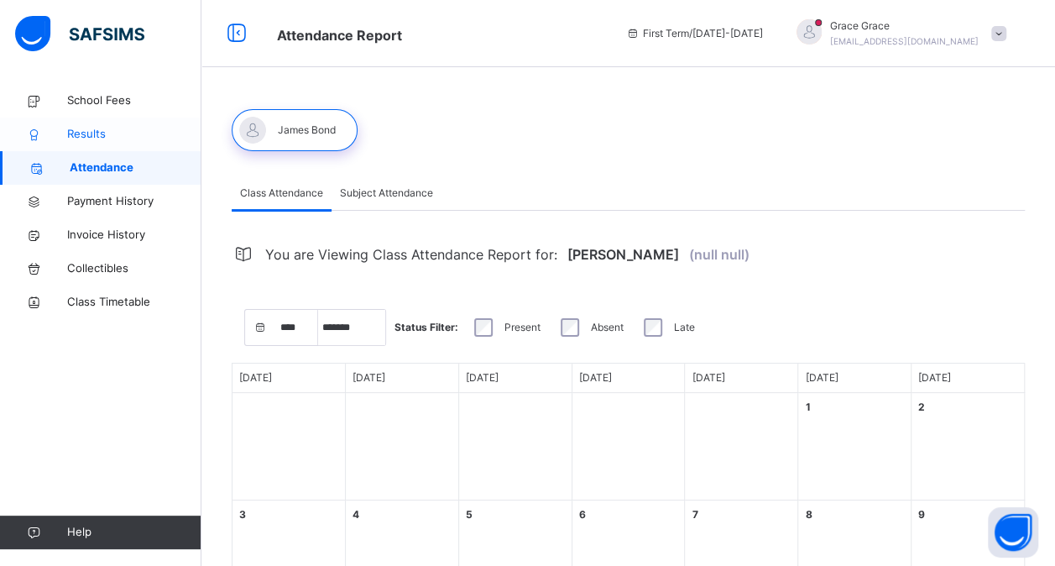
click at [115, 126] on span "Results" at bounding box center [134, 134] width 134 height 17
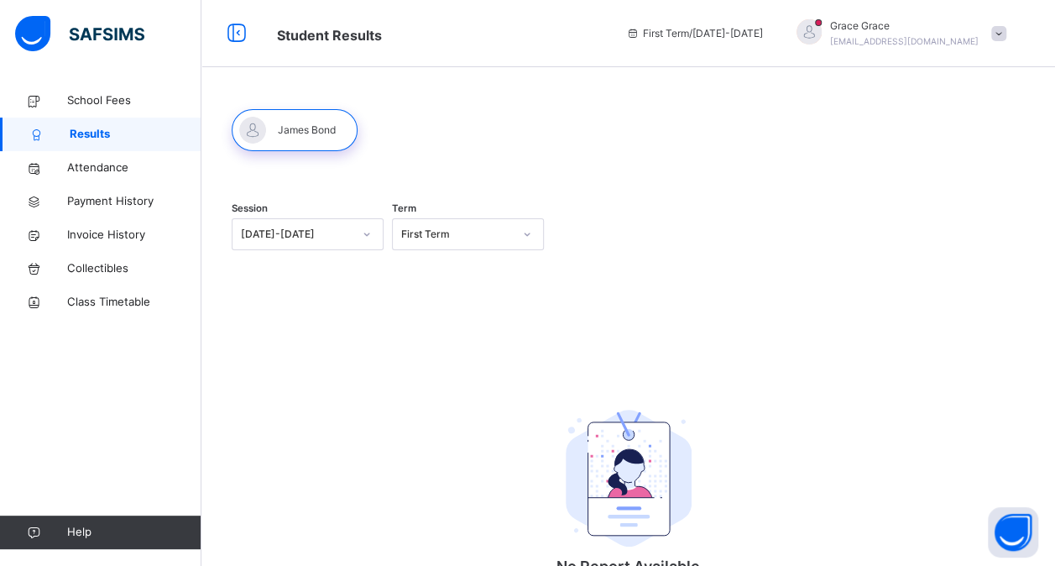
click at [1006, 31] on span at bounding box center [998, 33] width 15 height 15
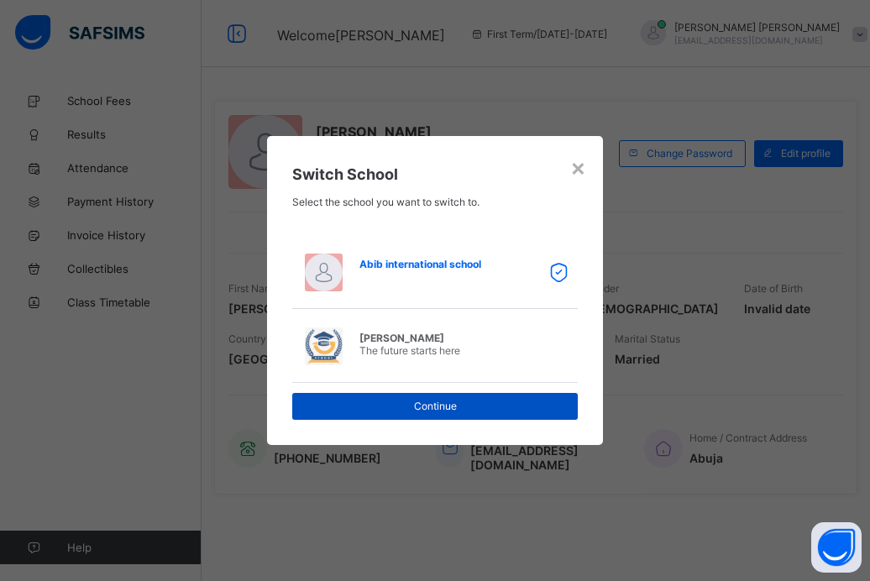
click at [427, 403] on span "Continue" at bounding box center [435, 406] width 260 height 13
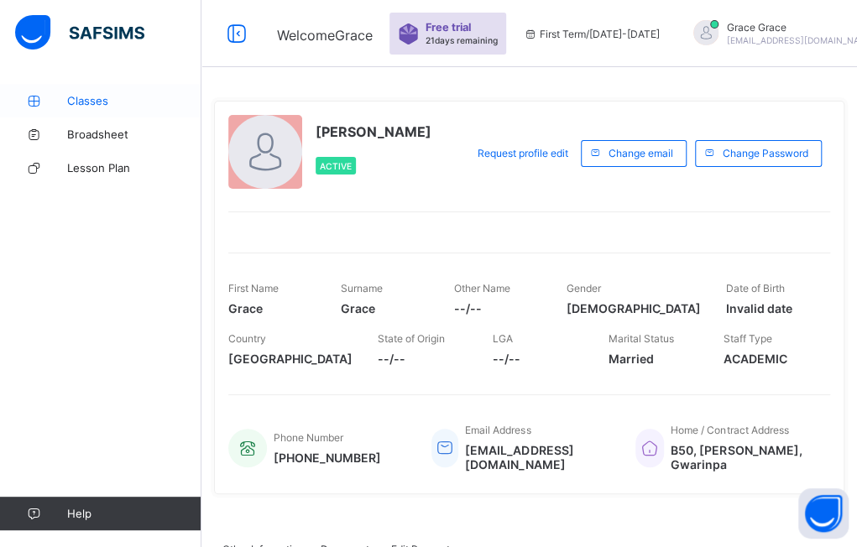
click at [97, 102] on span "Classes" at bounding box center [134, 100] width 134 height 13
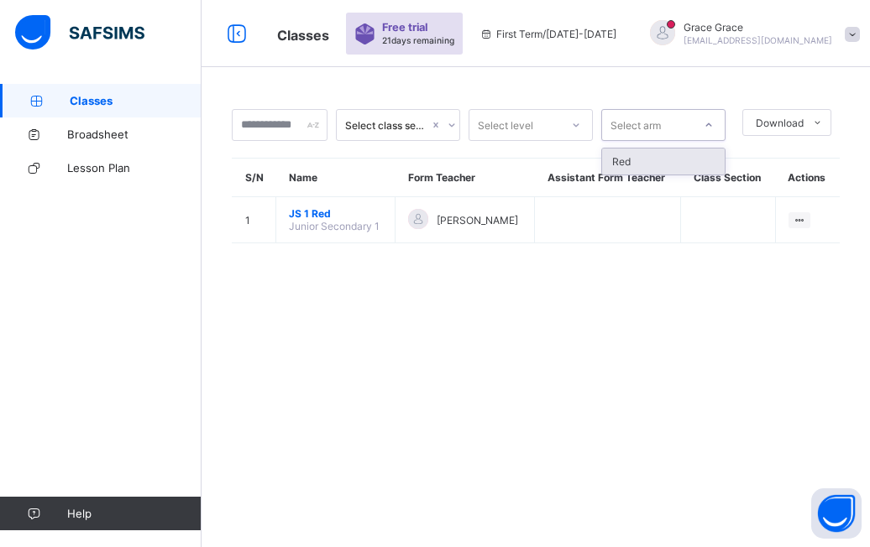
click at [718, 124] on div at bounding box center [708, 125] width 29 height 27
click at [141, 110] on link "Classes" at bounding box center [100, 101] width 201 height 34
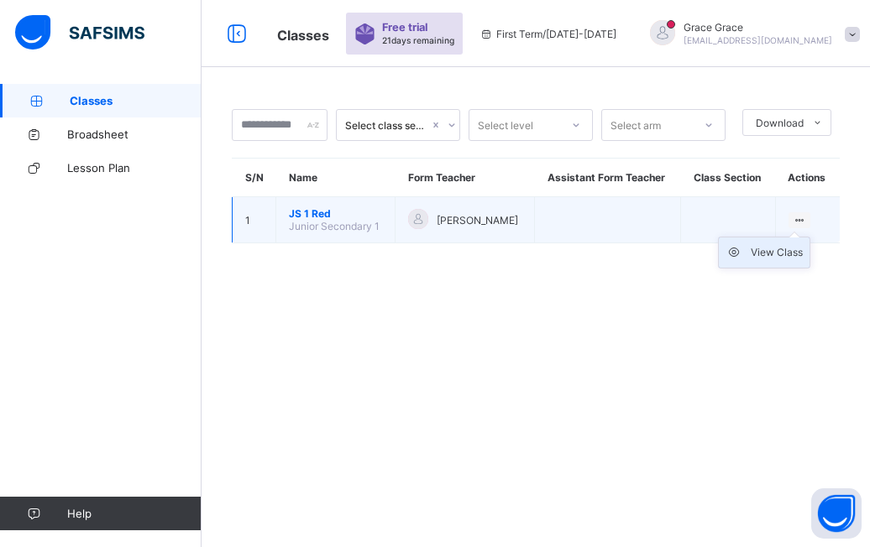
click at [764, 247] on div "View Class" at bounding box center [776, 252] width 52 height 17
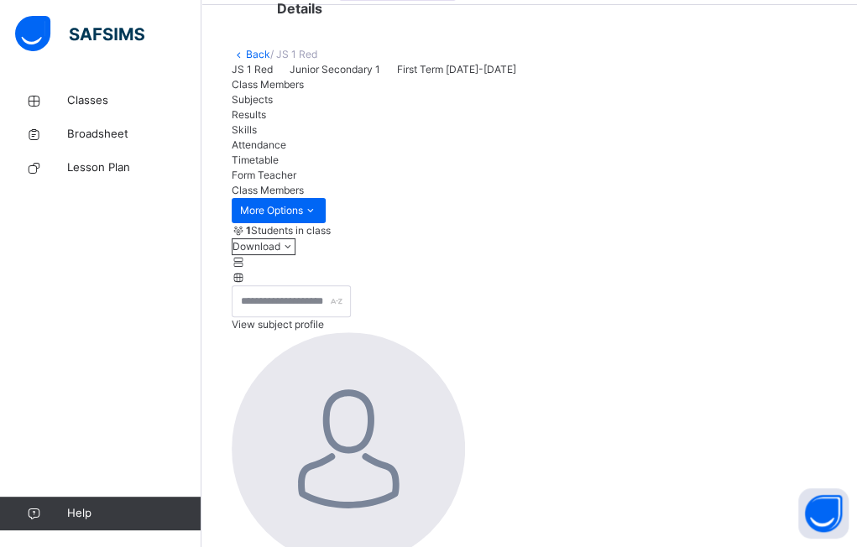
scroll to position [149, 0]
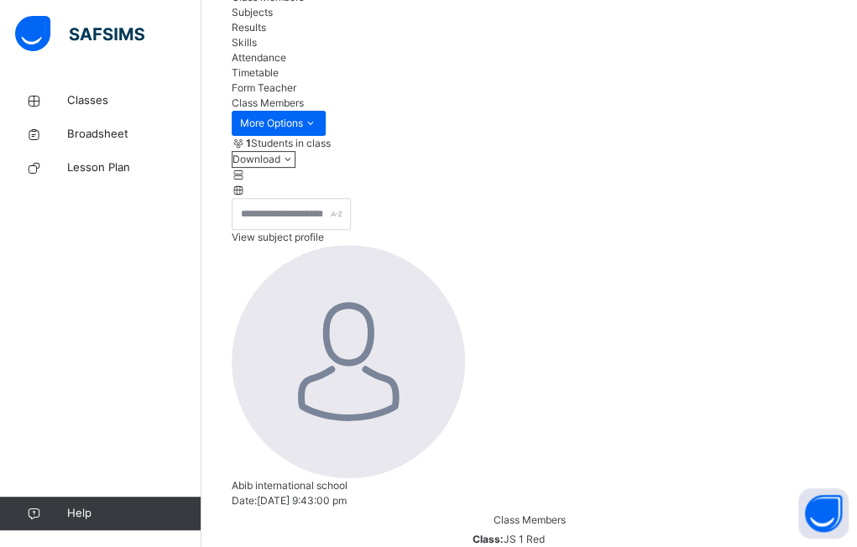
click at [273, 18] on span "Subjects" at bounding box center [252, 12] width 41 height 13
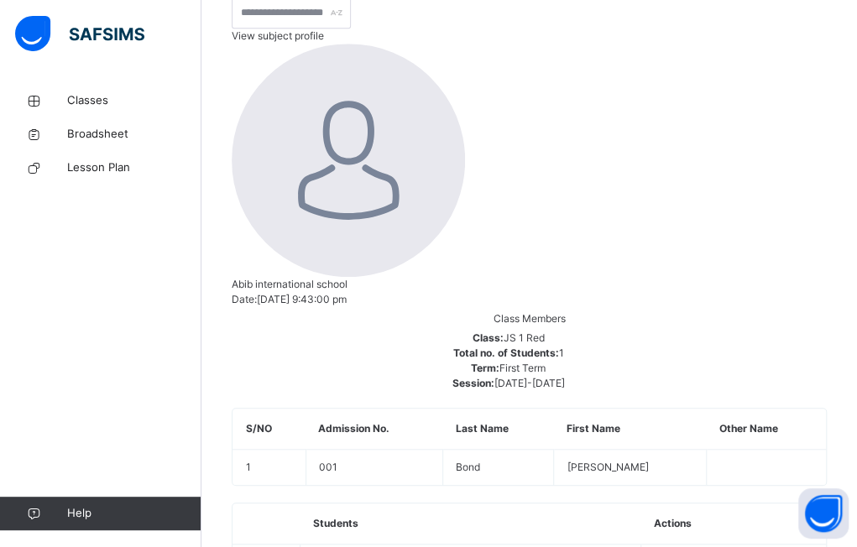
scroll to position [354, 0]
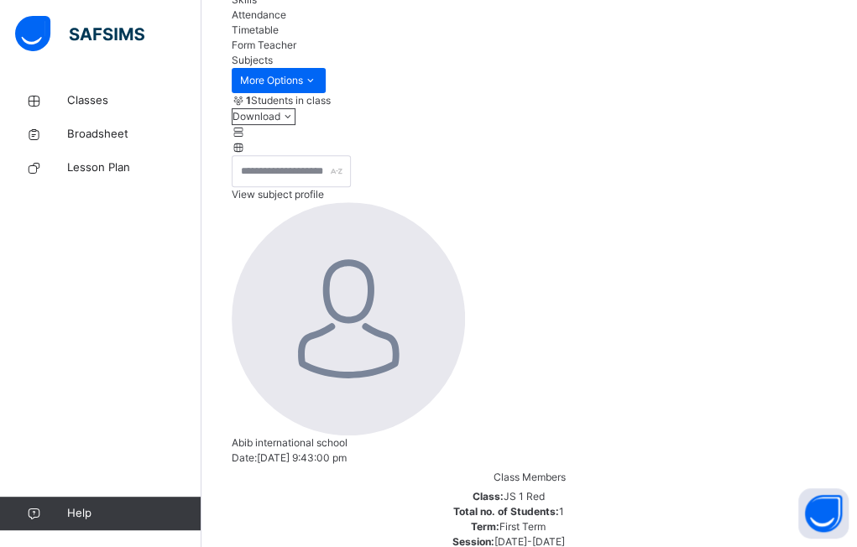
scroll to position [191, 0]
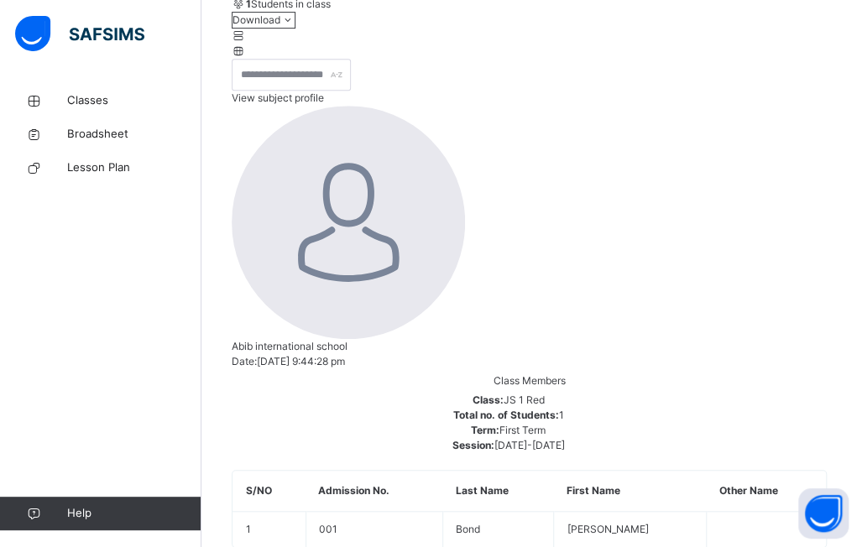
scroll to position [288, 0]
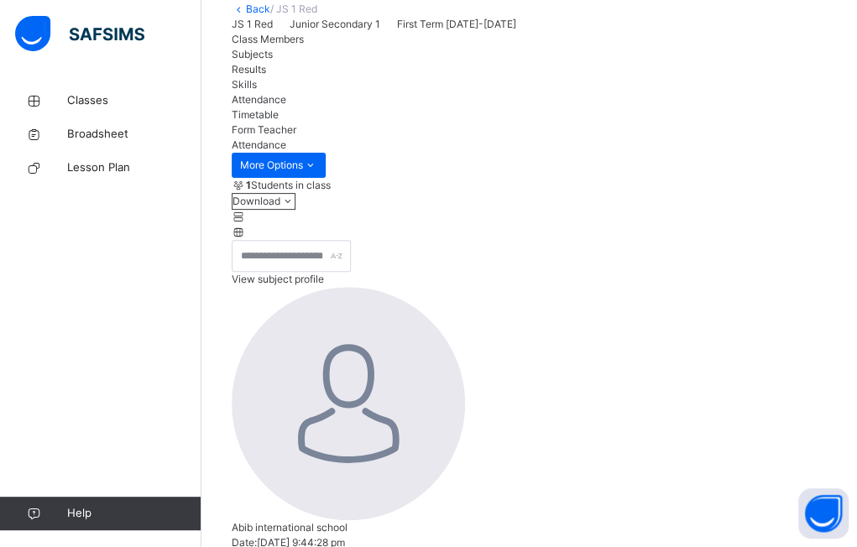
click at [266, 45] on span "Class Members" at bounding box center [268, 39] width 72 height 13
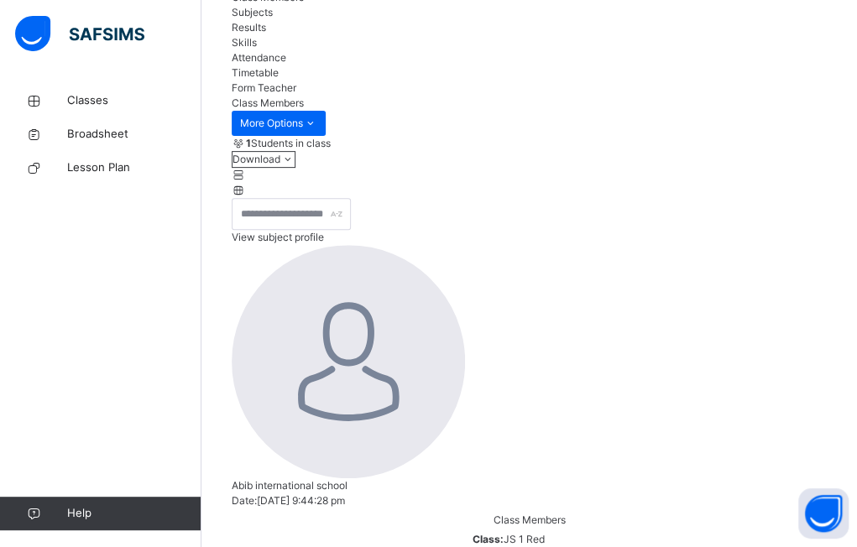
click at [273, 18] on span "Subjects" at bounding box center [252, 12] width 41 height 13
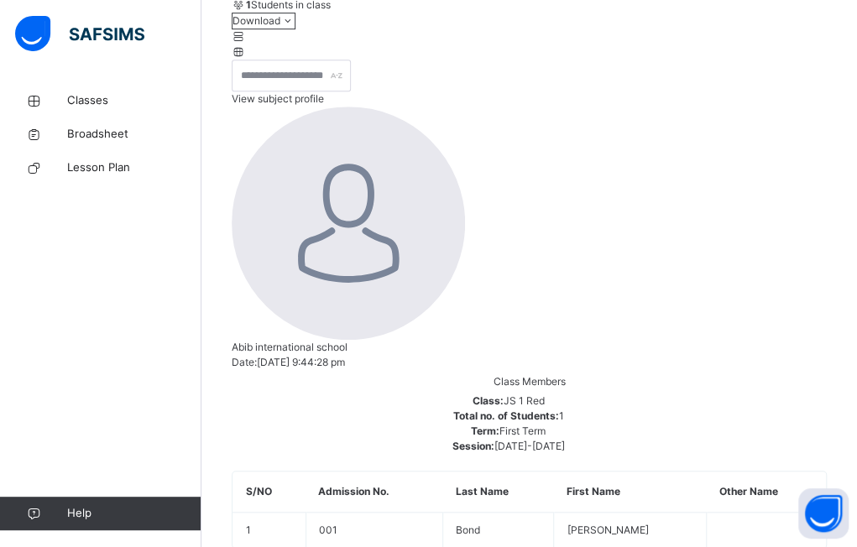
type input "**"
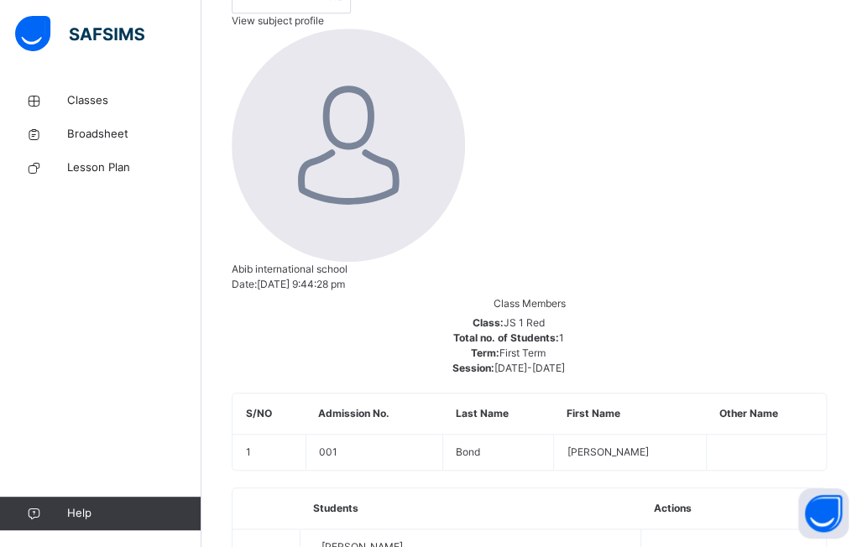
scroll to position [367, 0]
type input "**"
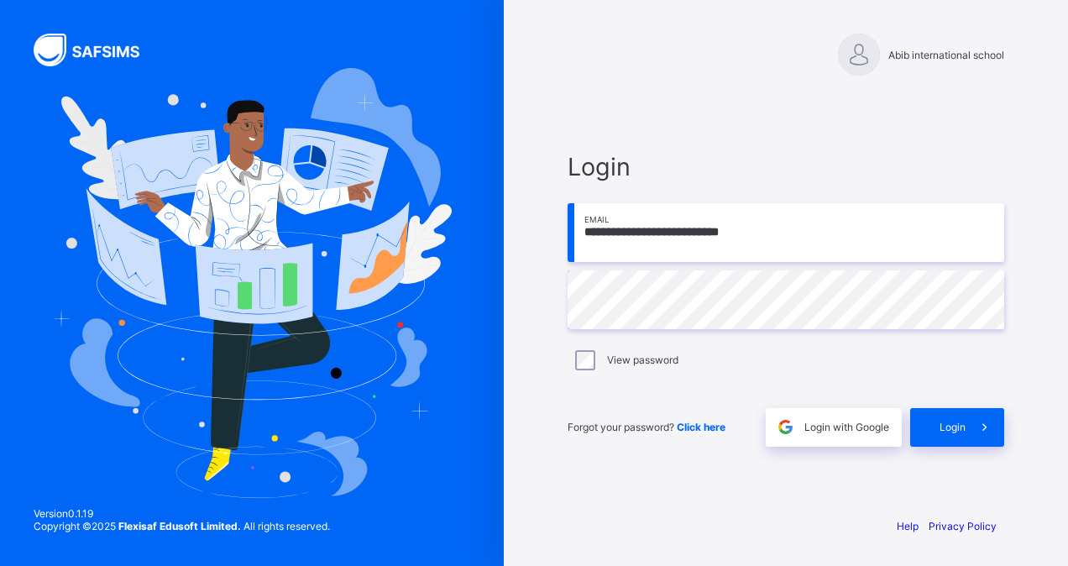
type input "**********"
click at [948, 431] on span "Login" at bounding box center [952, 427] width 26 height 13
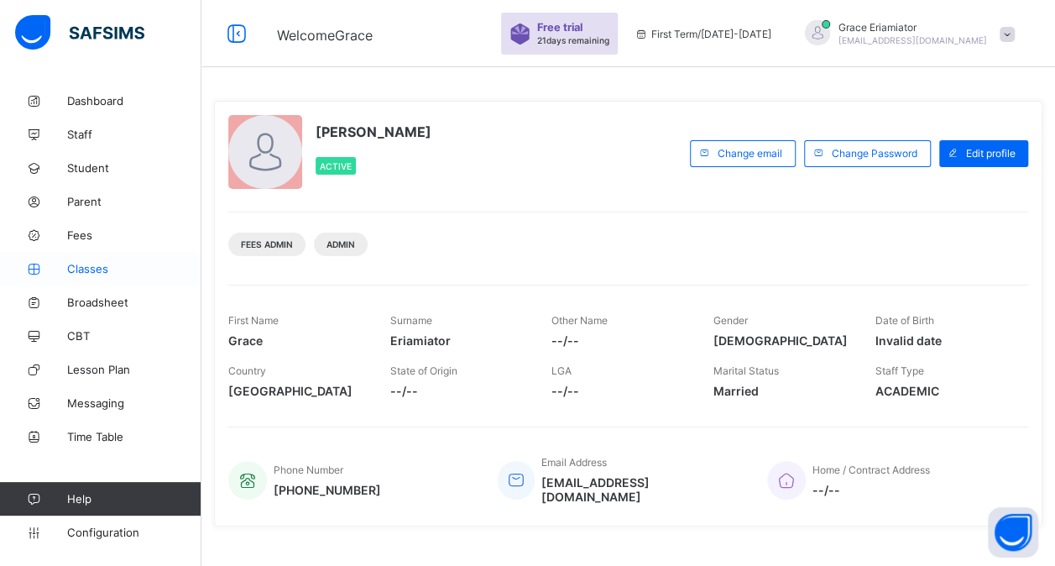
click at [79, 273] on span "Classes" at bounding box center [134, 268] width 134 height 13
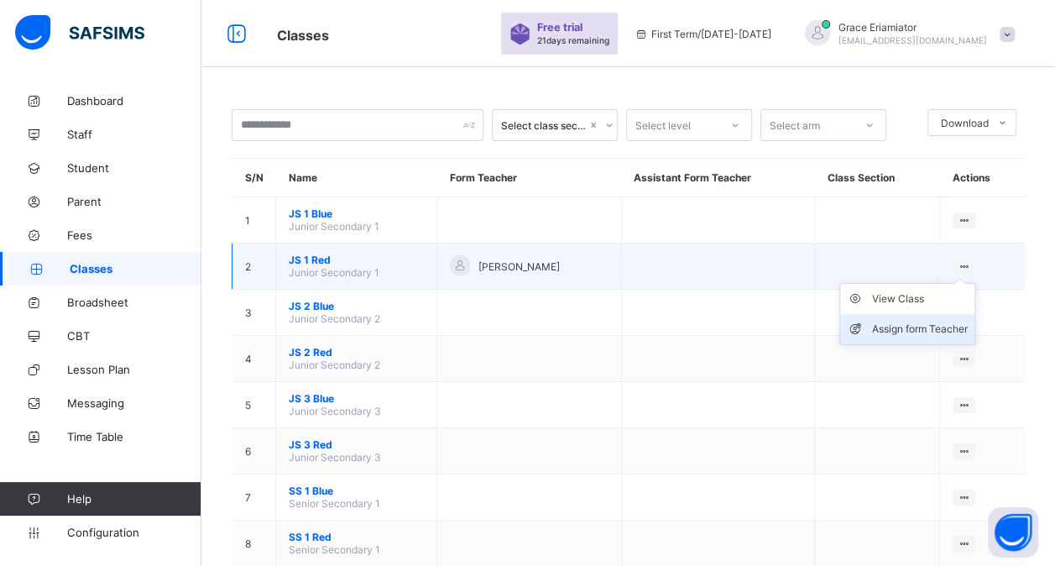
click at [913, 321] on div "Assign form Teacher" at bounding box center [920, 329] width 96 height 17
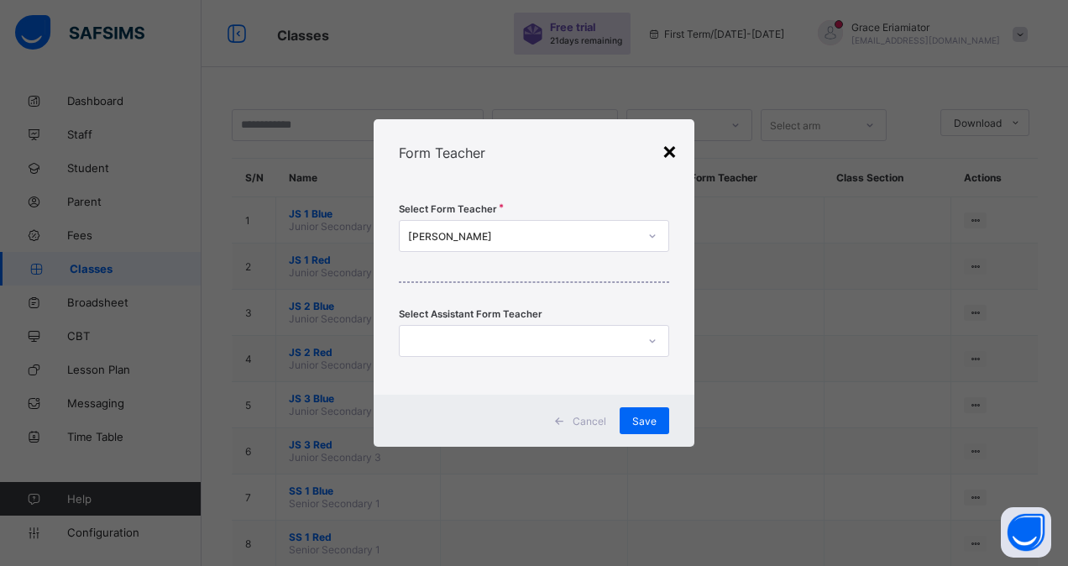
click at [668, 153] on div "×" at bounding box center [669, 150] width 16 height 29
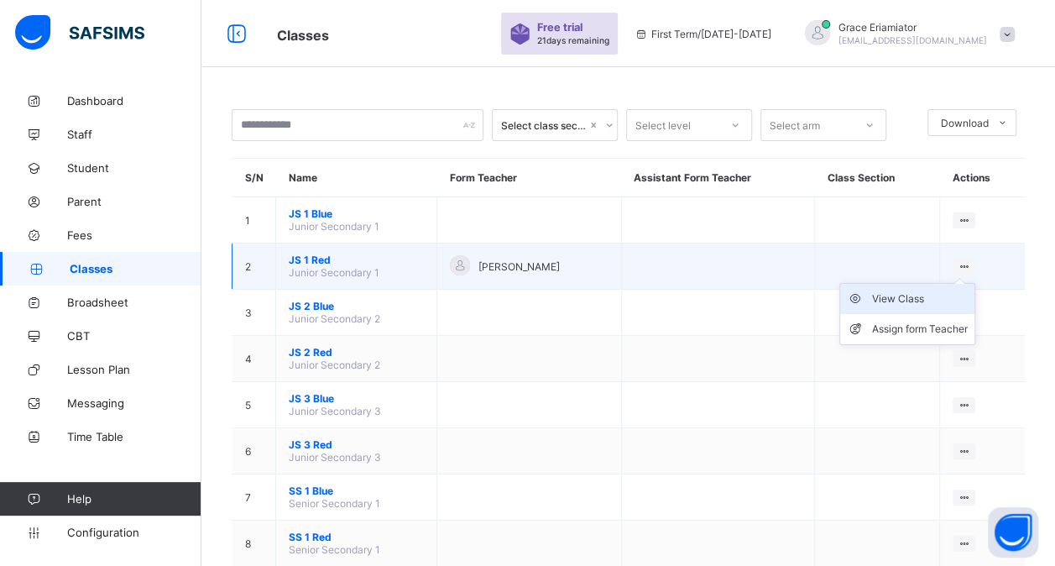
click at [893, 291] on div "View Class" at bounding box center [920, 298] width 96 height 17
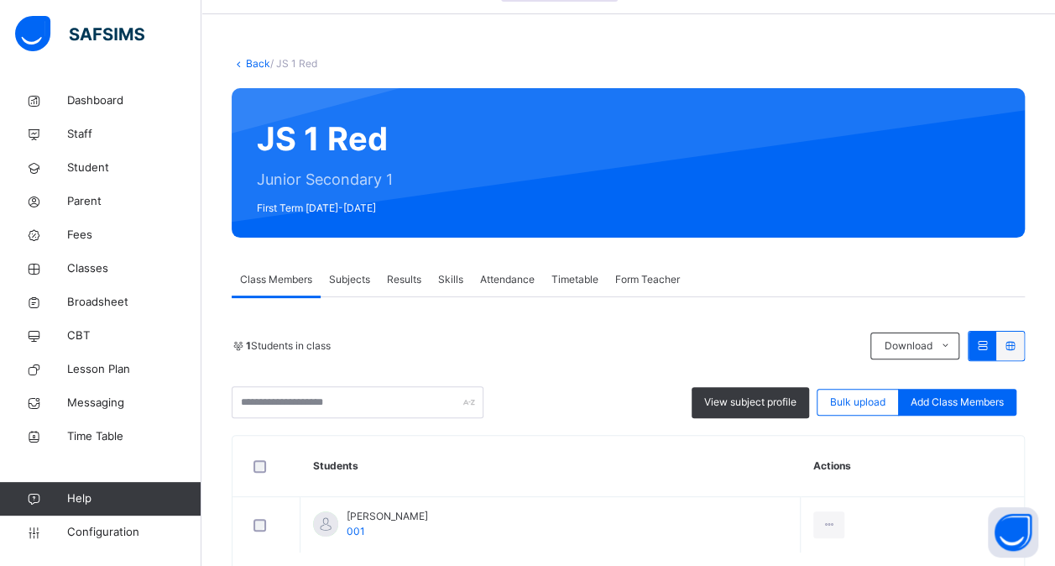
scroll to position [64, 0]
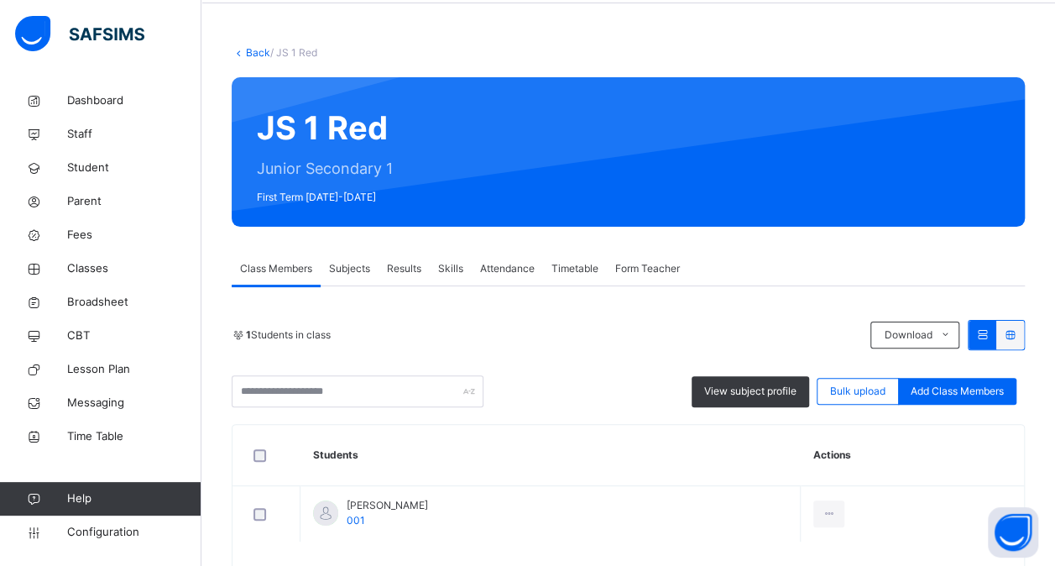
click at [646, 270] on span "Form Teacher" at bounding box center [647, 268] width 65 height 15
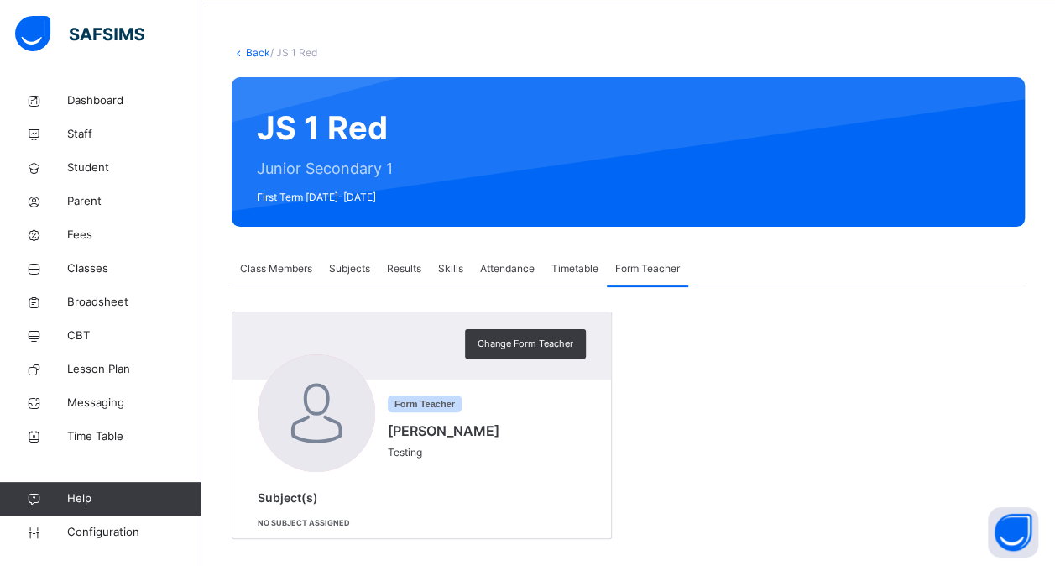
scroll to position [77, 0]
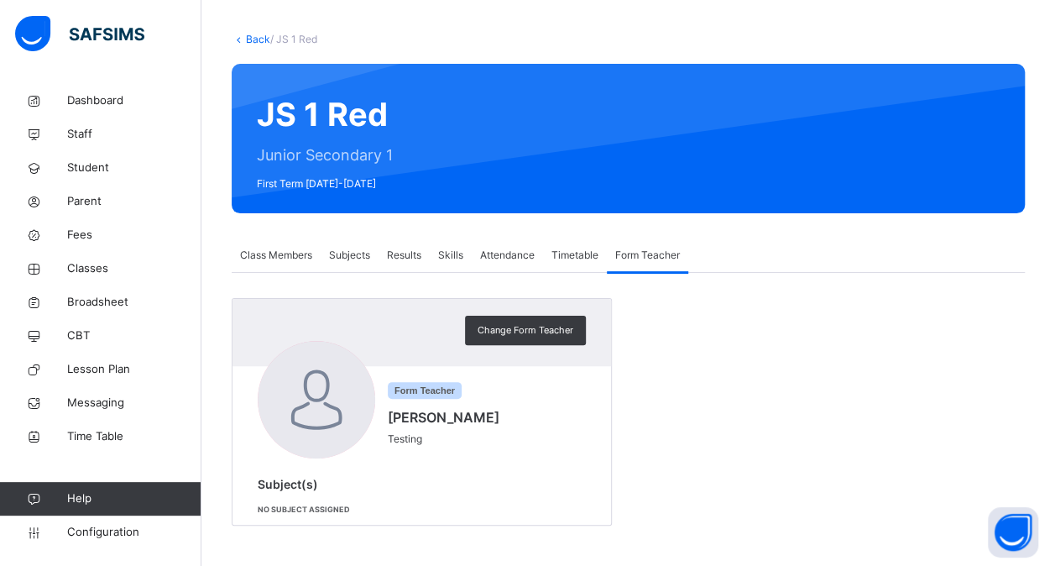
click at [569, 252] on span "Timetable" at bounding box center [574, 255] width 47 height 15
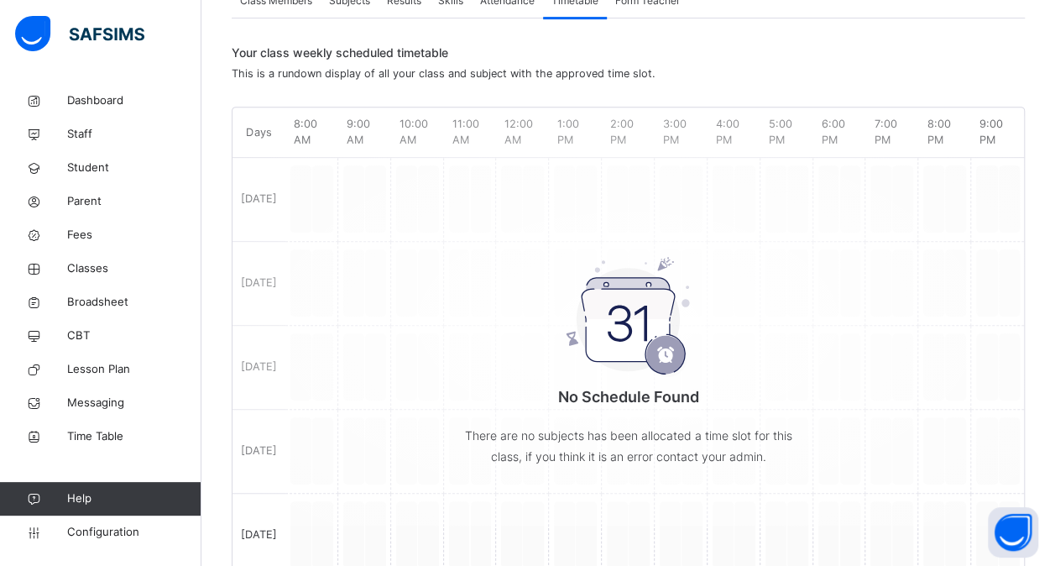
scroll to position [330, 0]
click at [673, 341] on img at bounding box center [629, 319] width 126 height 120
click at [668, 363] on img at bounding box center [629, 319] width 126 height 120
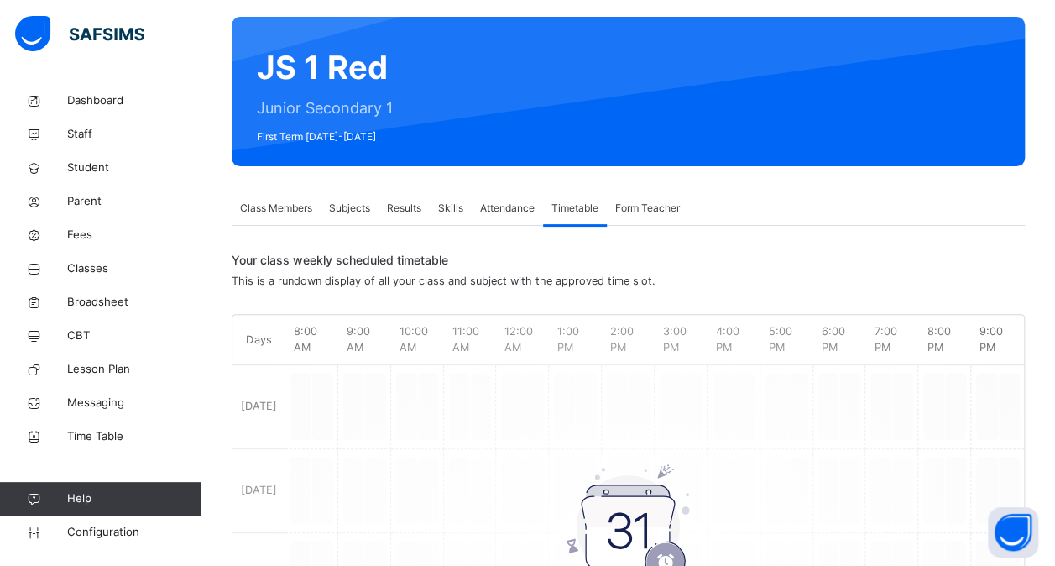
scroll to position [123, 0]
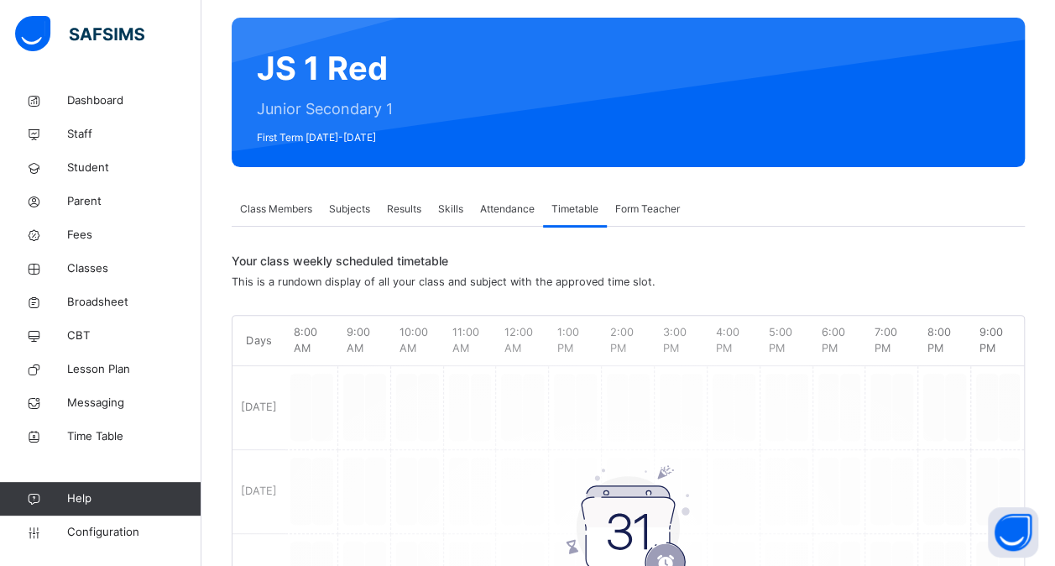
click at [511, 214] on span "Attendance" at bounding box center [507, 208] width 55 height 15
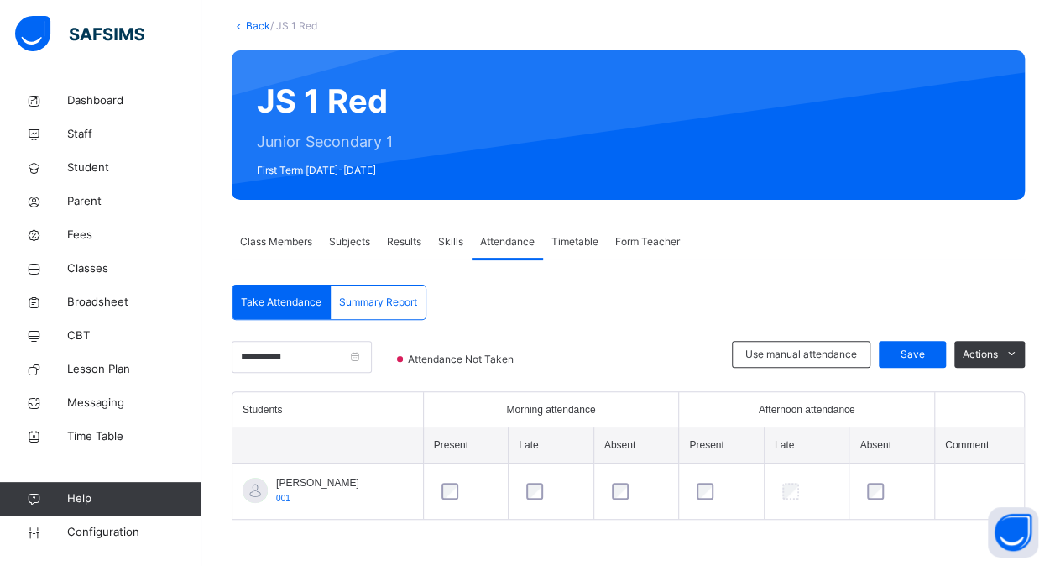
scroll to position [89, 0]
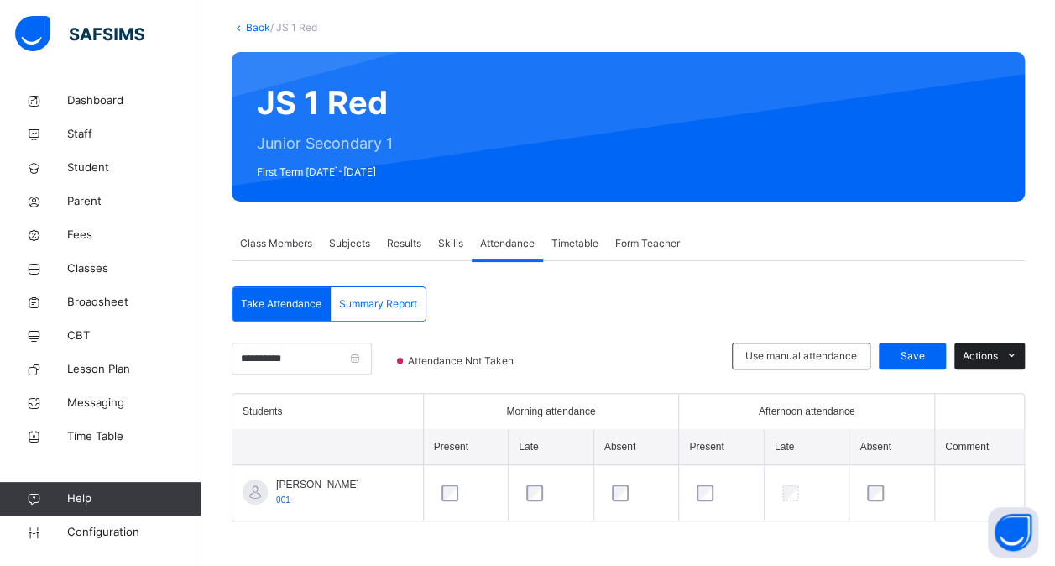
click at [1018, 353] on icon at bounding box center [1012, 355] width 13 height 13
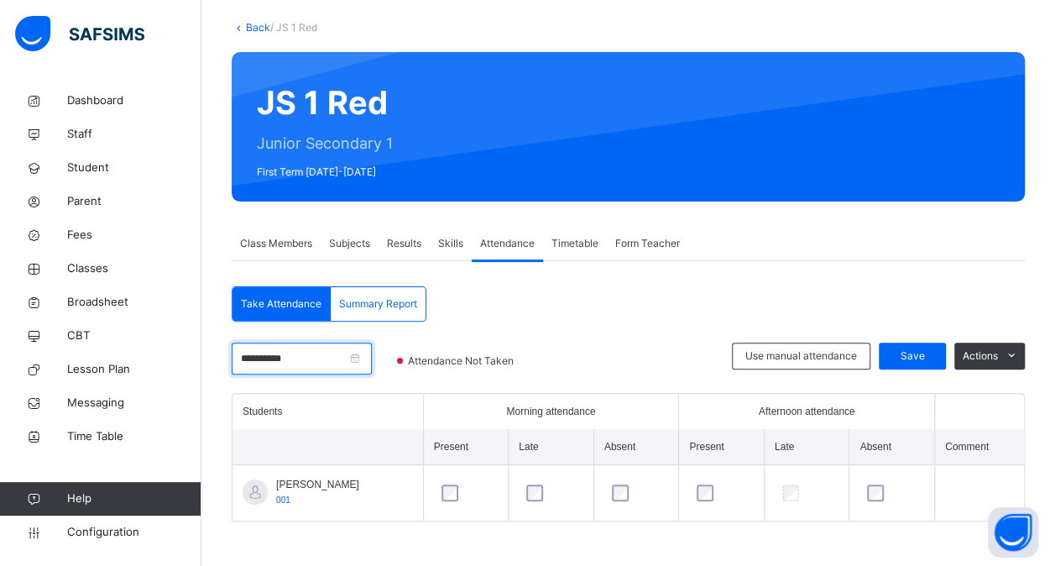
click at [372, 358] on input "**********" at bounding box center [302, 358] width 140 height 32
click at [591, 332] on div "**********" at bounding box center [628, 405] width 793 height 239
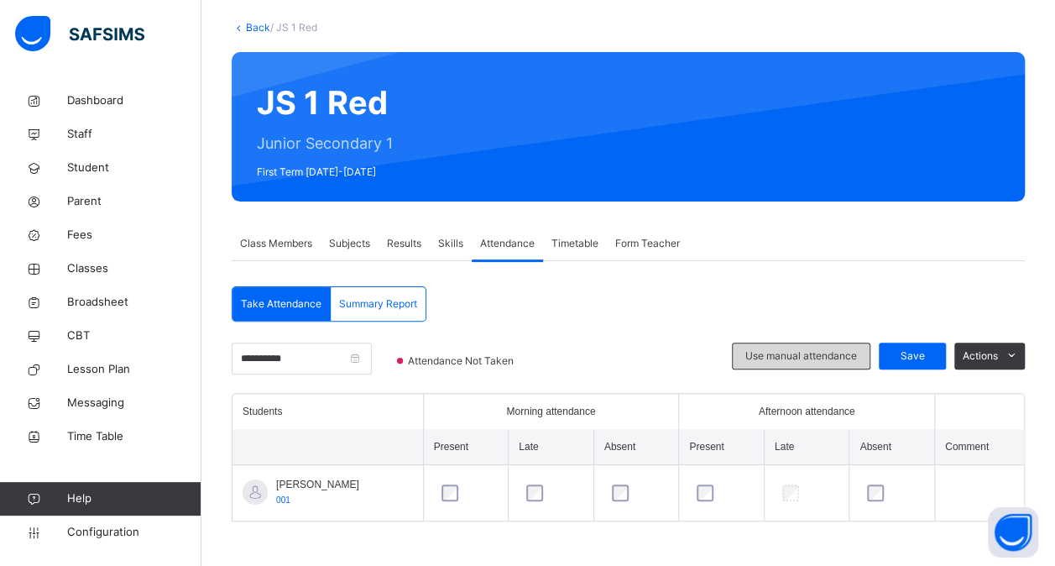
click at [825, 358] on span "Use manual attendance" at bounding box center [801, 355] width 112 height 15
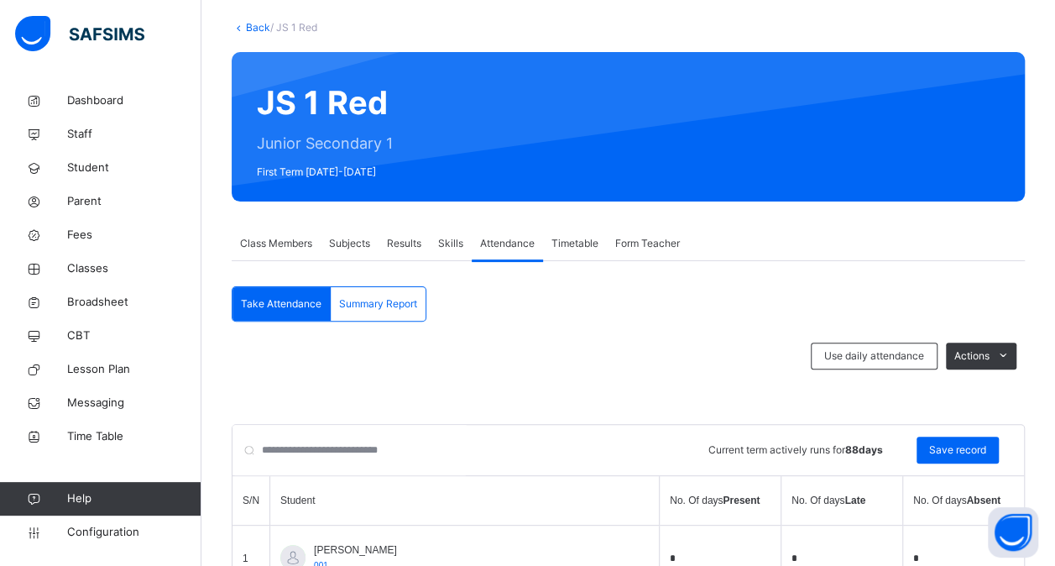
scroll to position [159, 0]
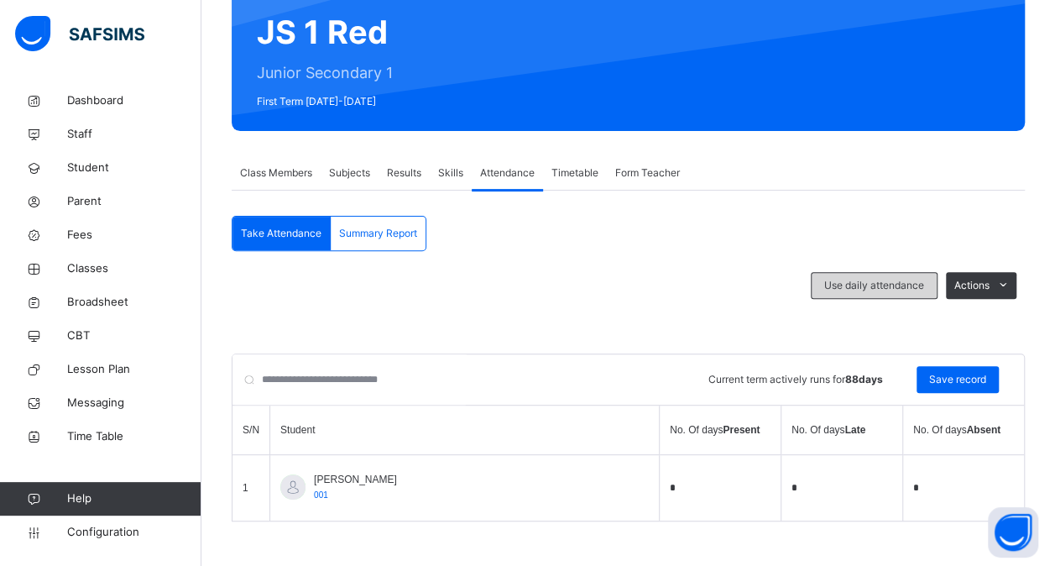
click at [860, 290] on span "Use daily attendance" at bounding box center [874, 285] width 100 height 15
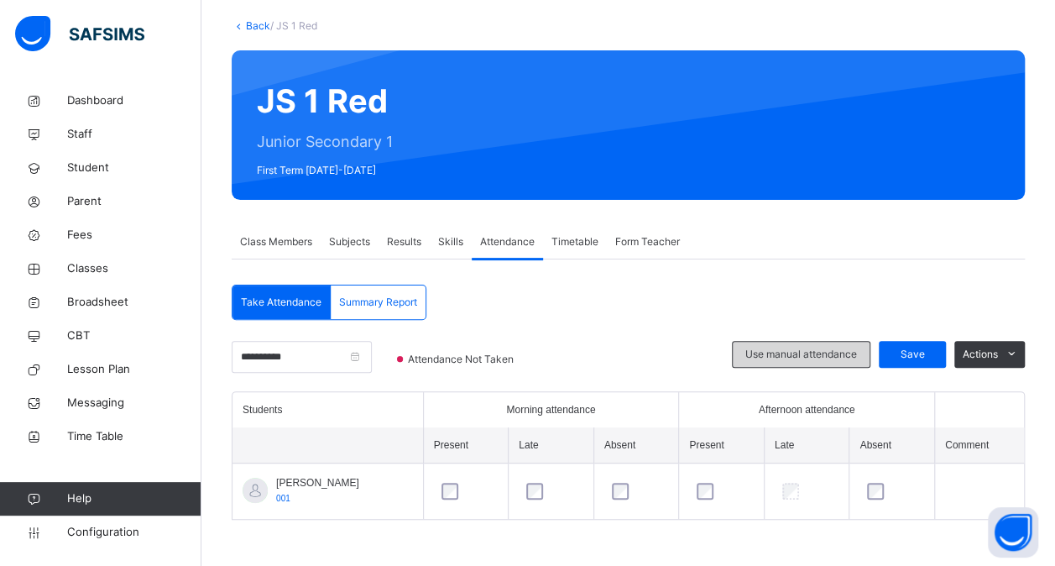
scroll to position [89, 0]
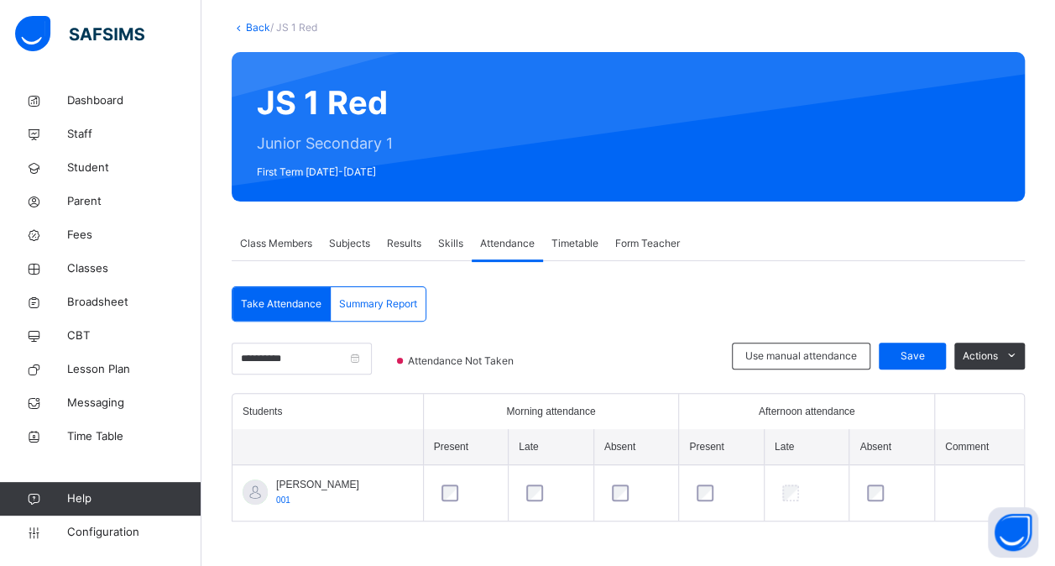
click at [384, 311] on span "Summary Report" at bounding box center [378, 303] width 78 height 15
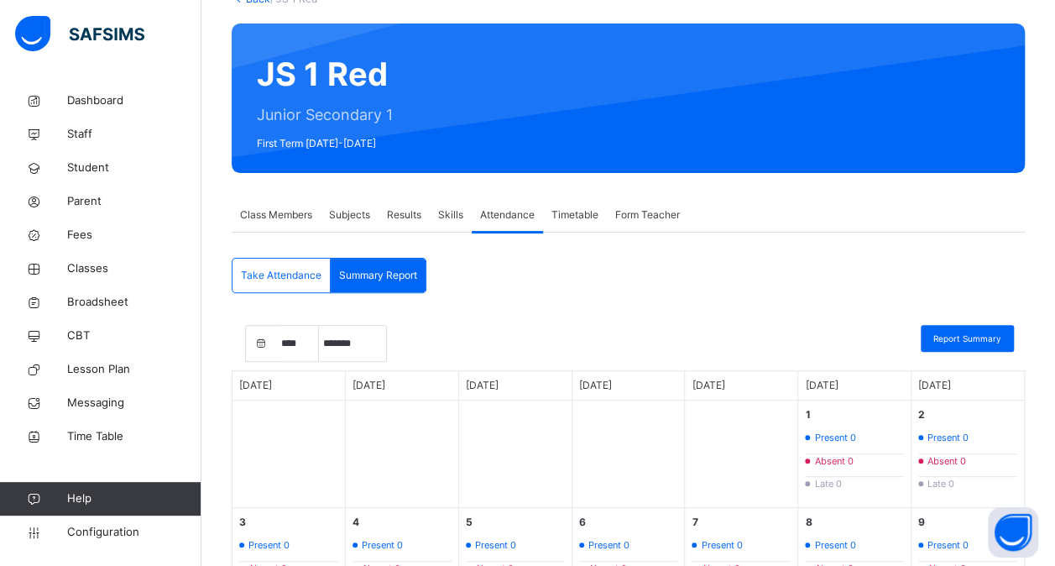
scroll to position [112, 0]
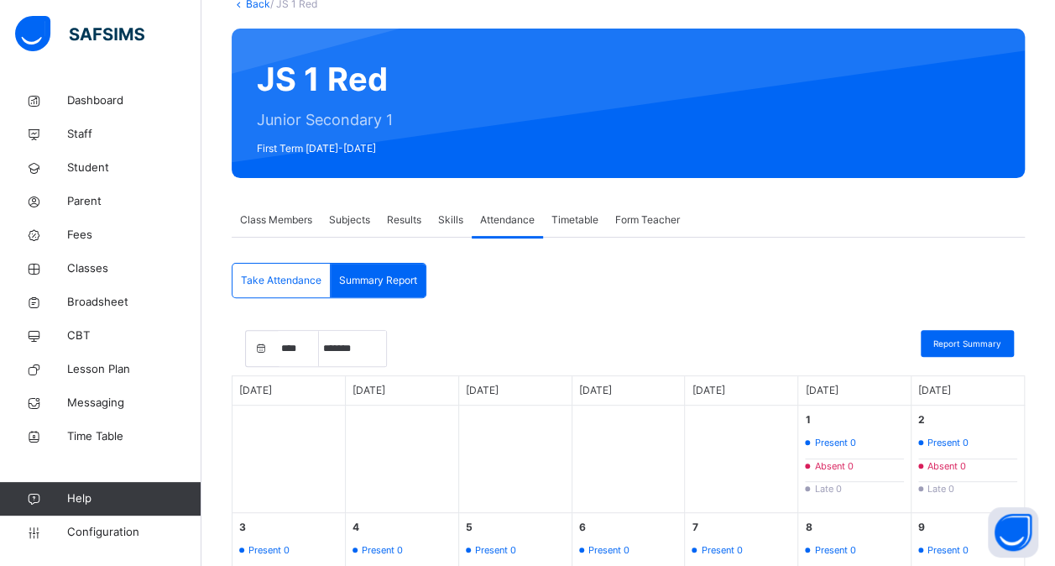
click at [295, 293] on div "Take Attendance" at bounding box center [282, 281] width 98 height 34
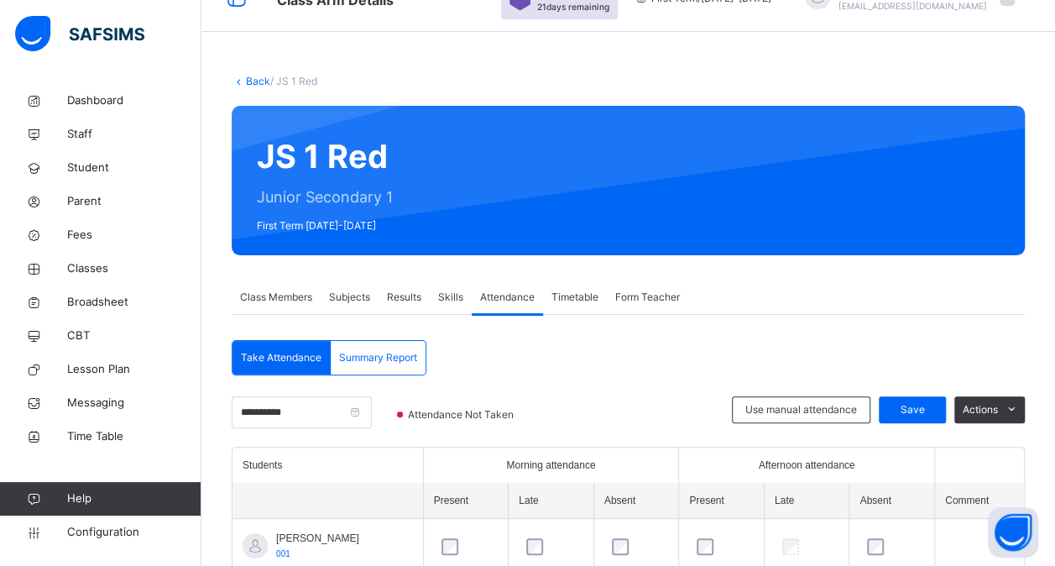
scroll to position [29, 0]
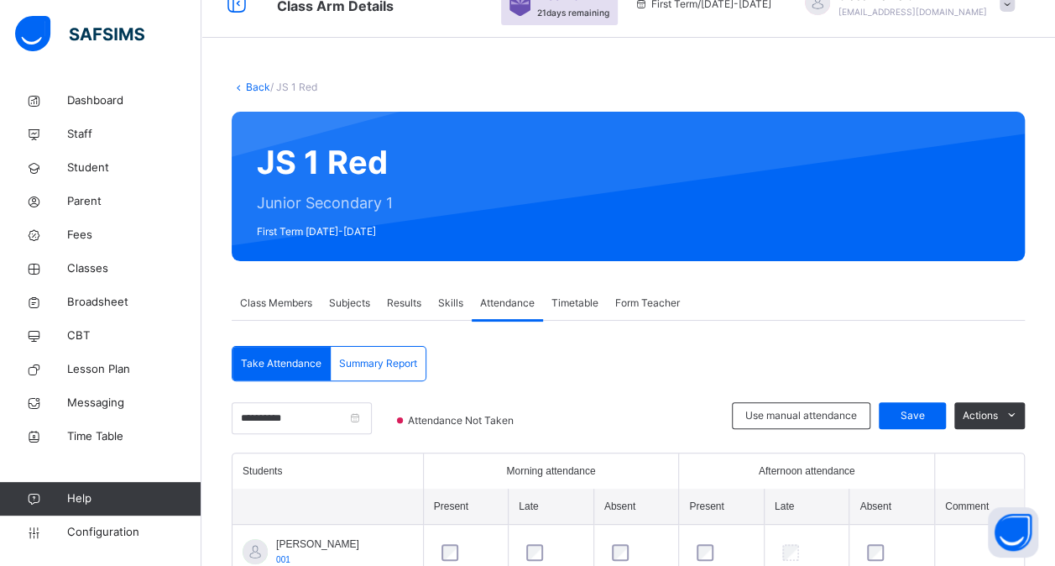
click at [447, 309] on span "Skills" at bounding box center [450, 302] width 25 height 15
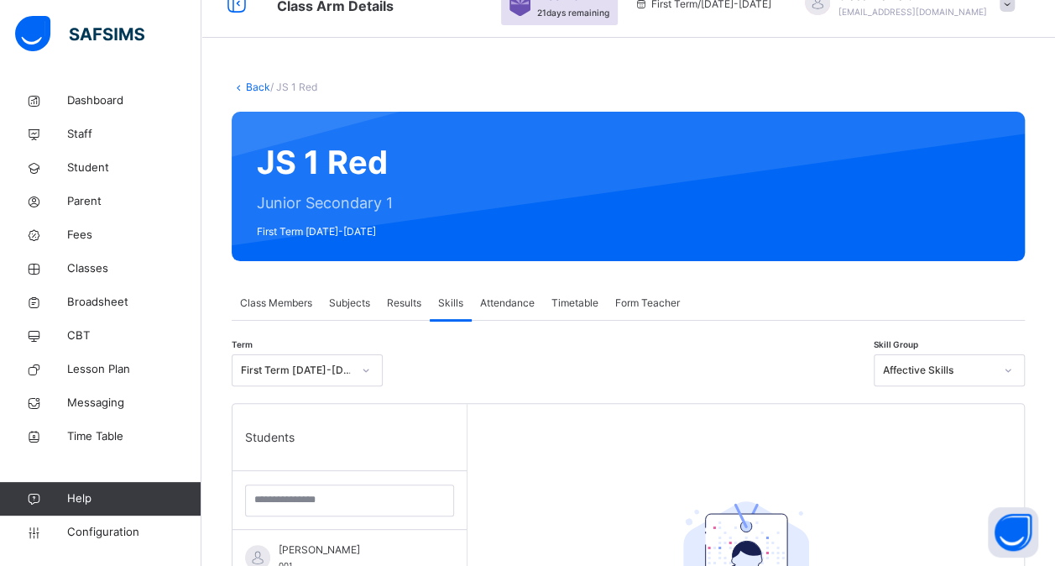
click at [402, 304] on span "Results" at bounding box center [404, 302] width 34 height 15
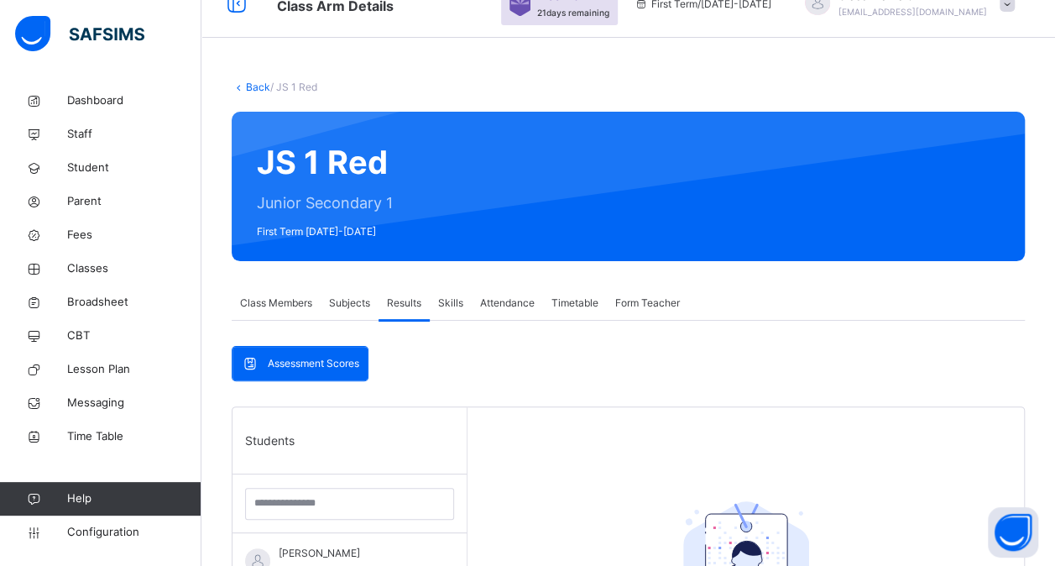
click at [284, 306] on span "Class Members" at bounding box center [276, 302] width 72 height 15
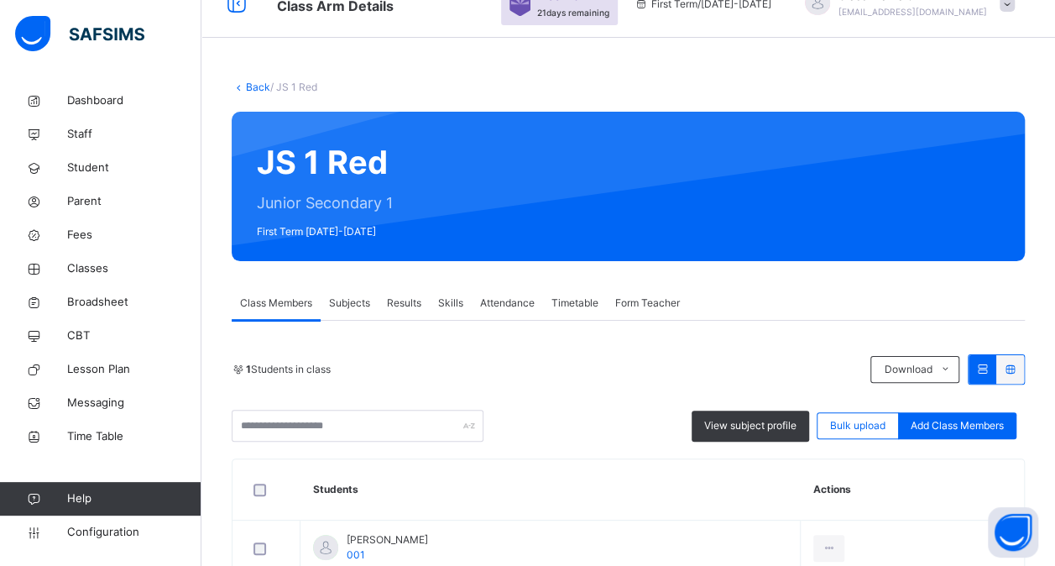
click at [591, 299] on span "Timetable" at bounding box center [574, 302] width 47 height 15
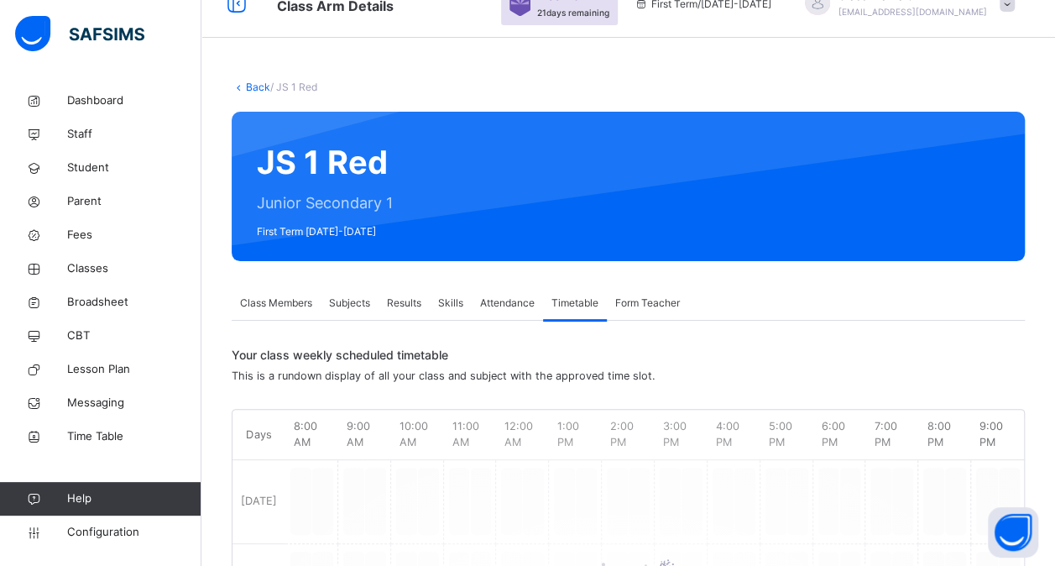
click at [260, 87] on link "Back" at bounding box center [258, 87] width 24 height 13
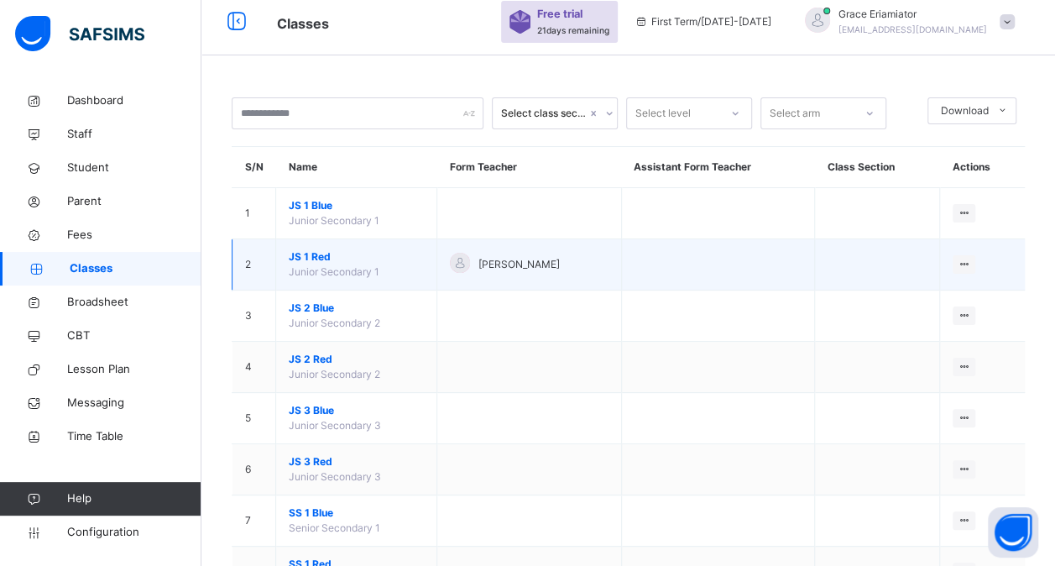
scroll to position [35, 0]
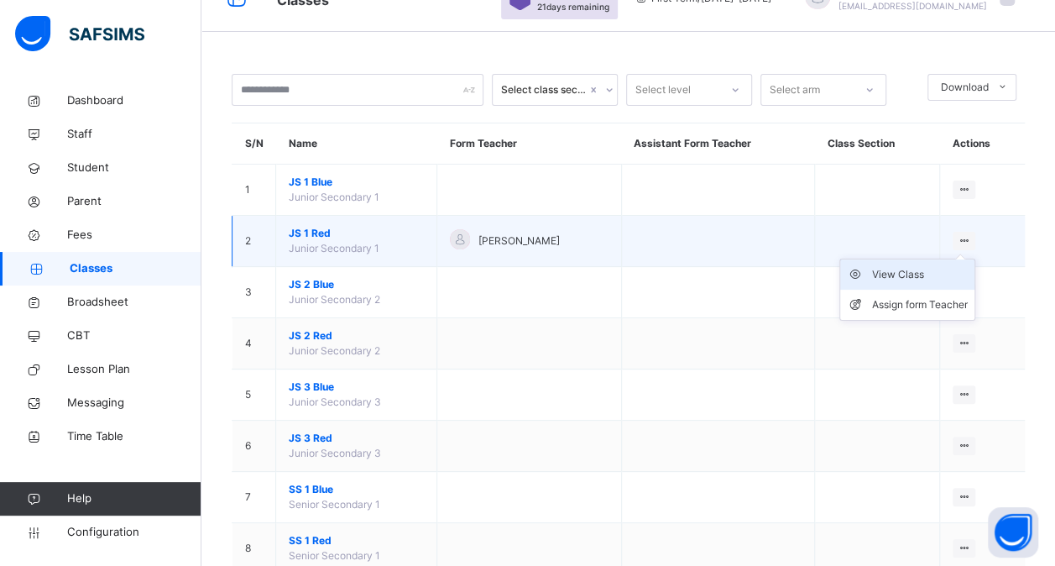
click at [920, 267] on div "View Class" at bounding box center [920, 274] width 96 height 17
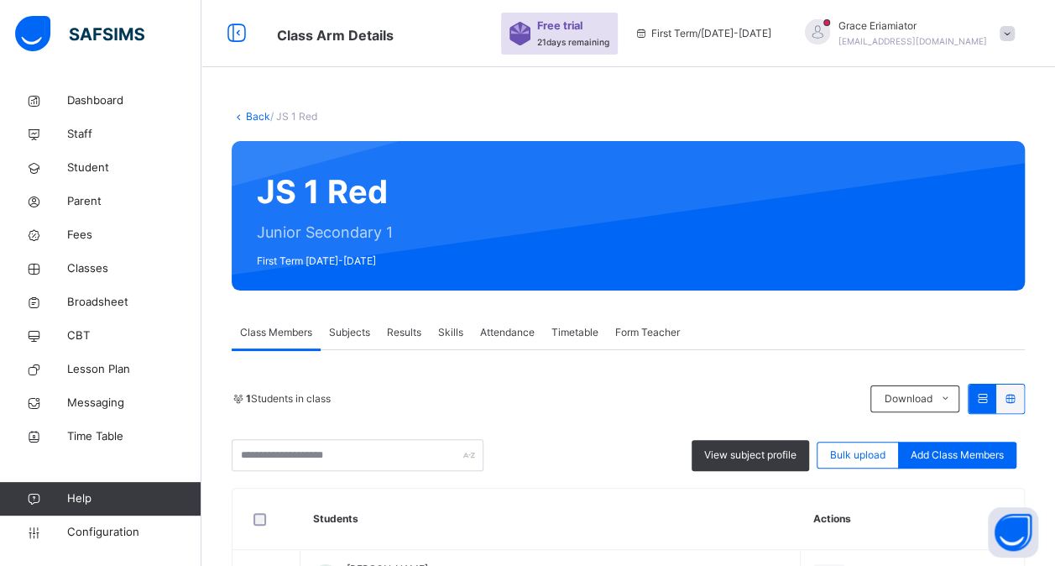
click at [366, 321] on div "Subjects" at bounding box center [350, 333] width 58 height 34
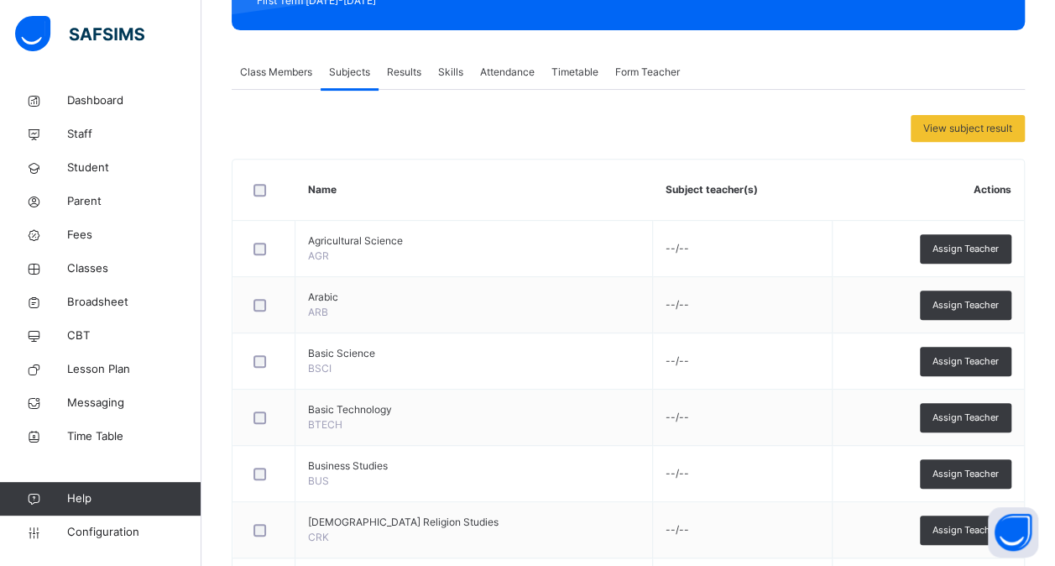
scroll to position [270, 0]
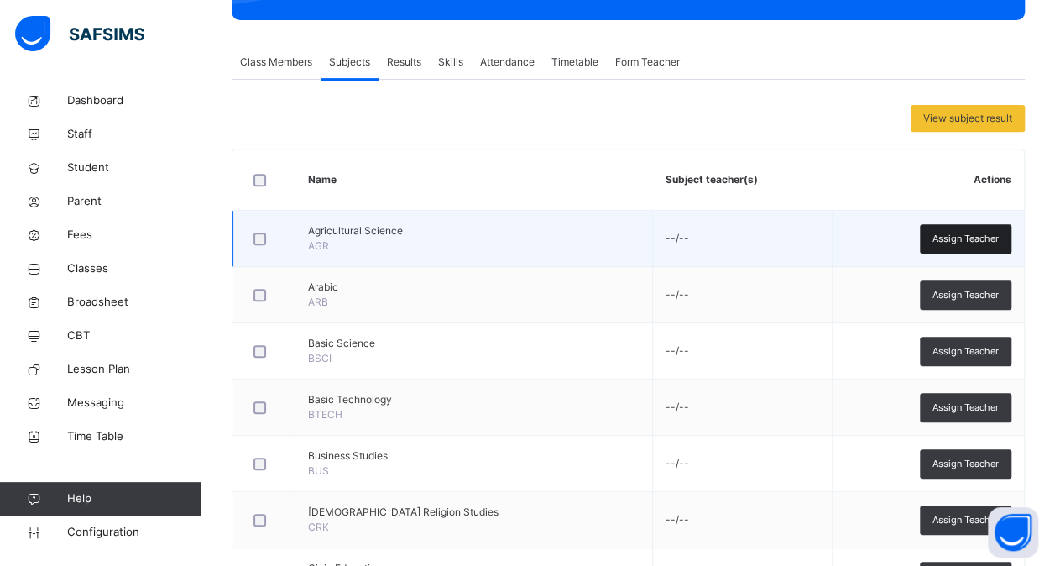
click at [967, 239] on span "Assign Teacher" at bounding box center [966, 239] width 66 height 14
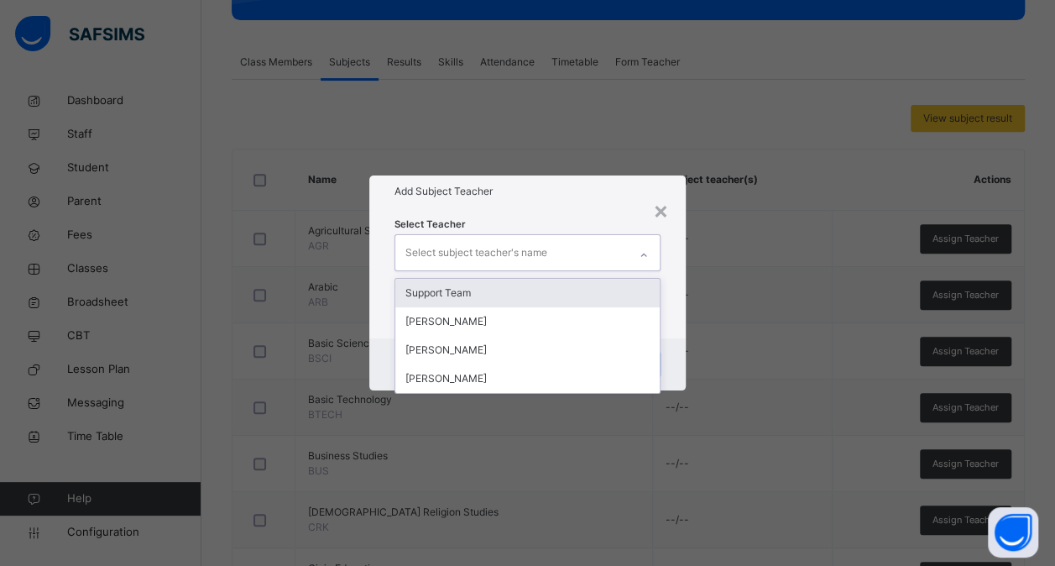
click at [643, 253] on icon at bounding box center [644, 255] width 10 height 17
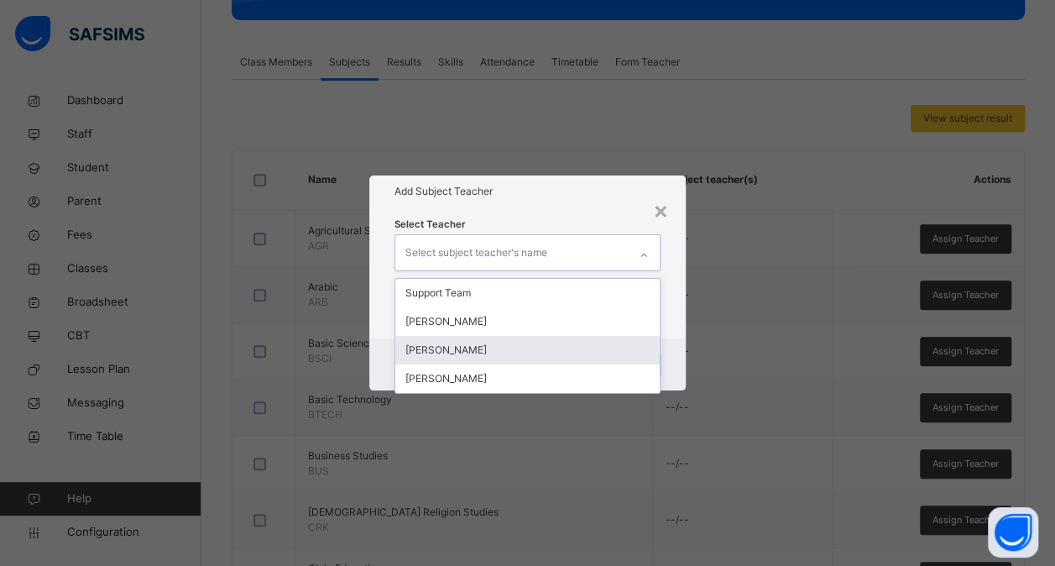
click at [503, 351] on div "Grace Grace" at bounding box center [527, 350] width 264 height 29
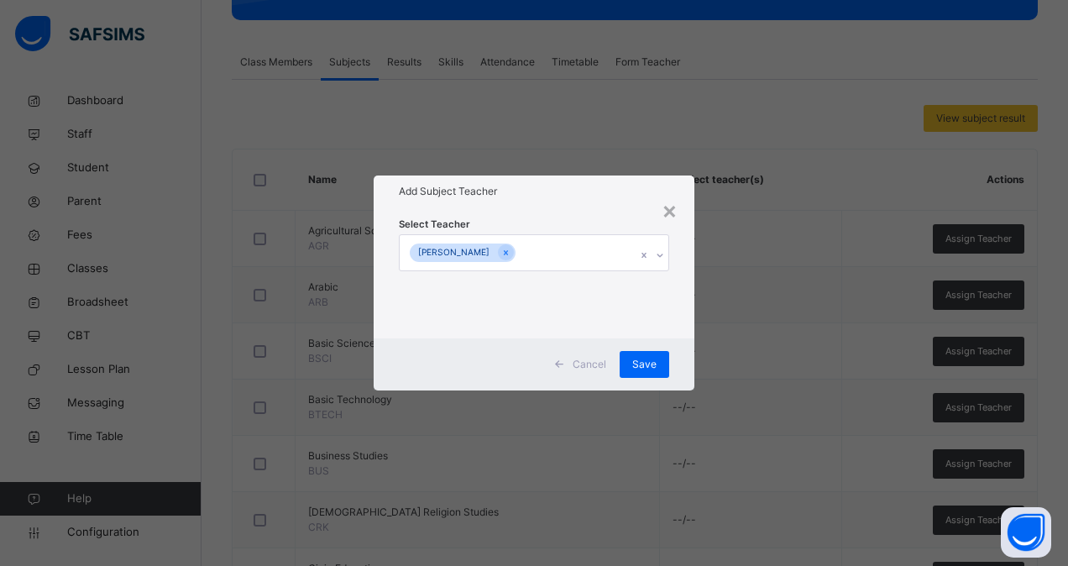
click at [562, 381] on div "Cancel Save" at bounding box center [534, 364] width 321 height 52
click at [640, 366] on span "Save" at bounding box center [644, 364] width 24 height 15
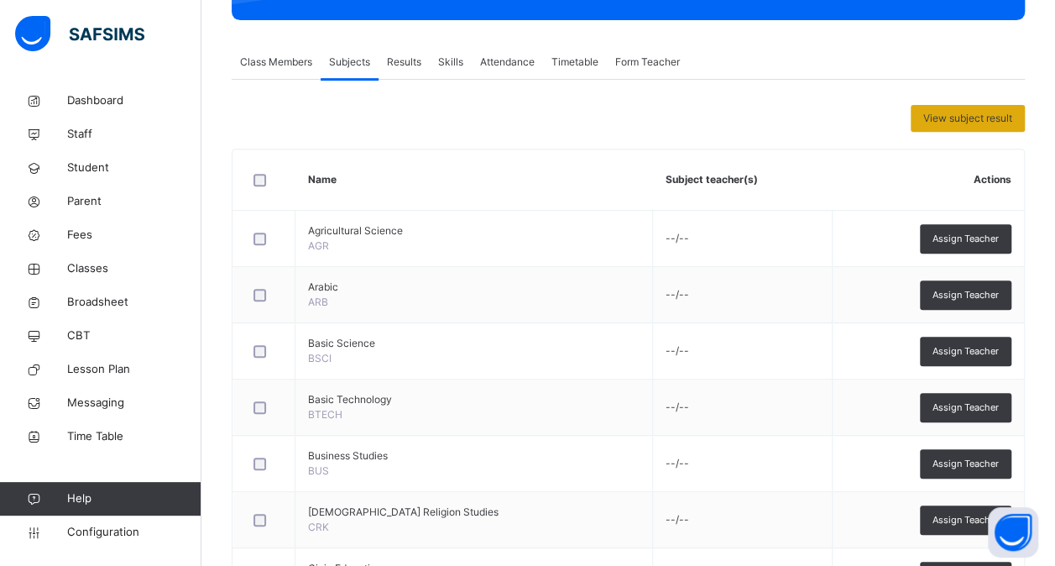
click at [937, 116] on span "View subject result" at bounding box center [967, 118] width 89 height 15
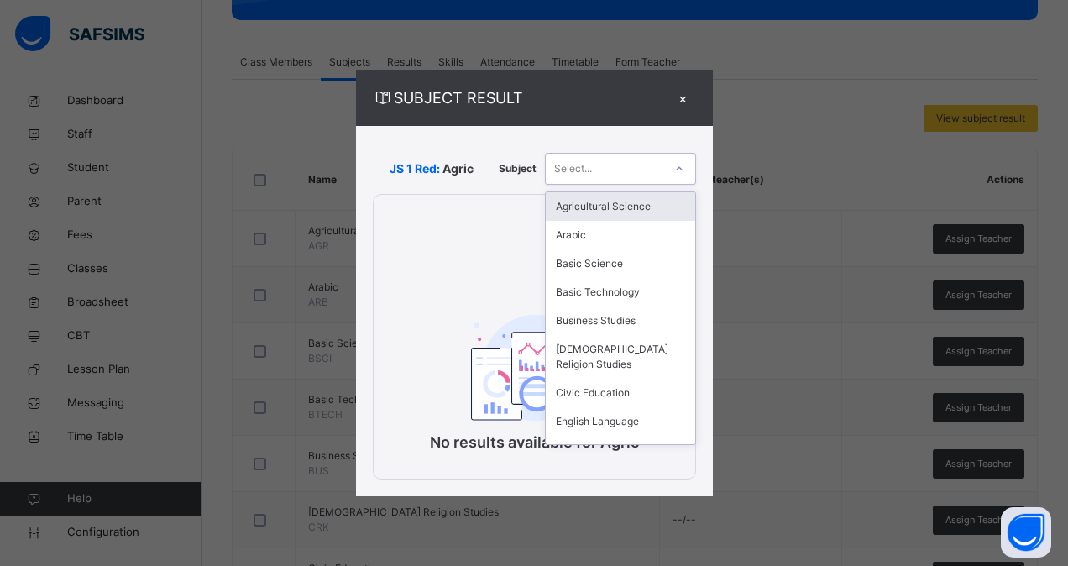
click at [678, 167] on icon at bounding box center [679, 168] width 10 height 17
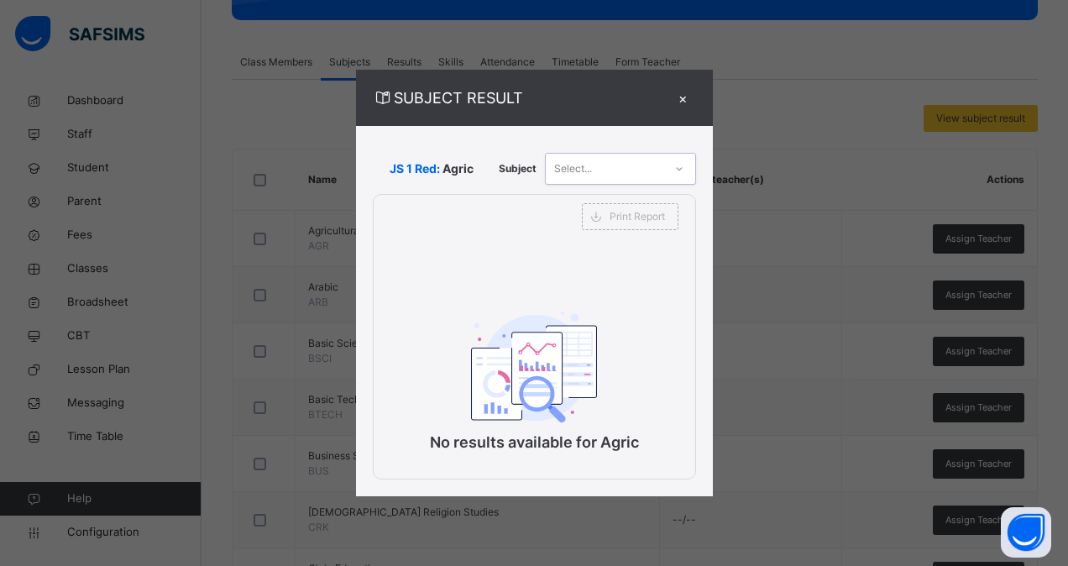
click at [678, 167] on icon at bounding box center [679, 168] width 6 height 3
click at [682, 91] on div "×" at bounding box center [683, 97] width 25 height 23
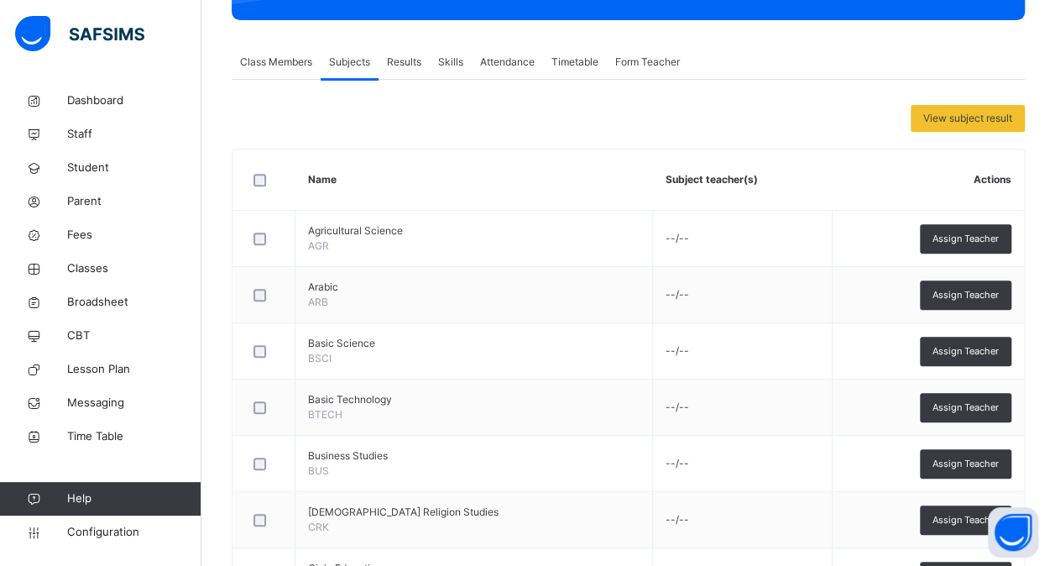
click at [289, 59] on span "Class Members" at bounding box center [276, 62] width 72 height 15
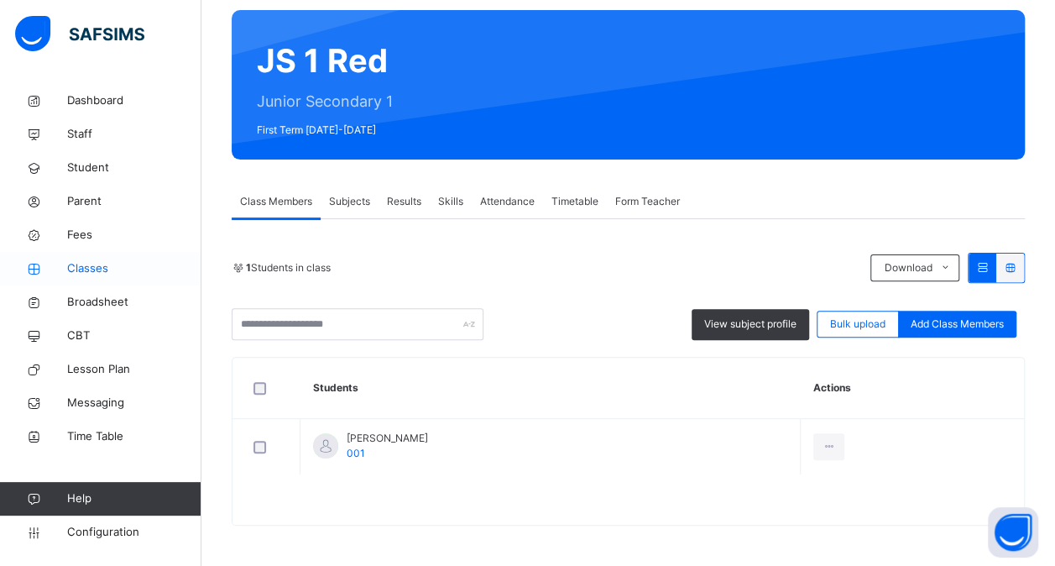
click at [93, 260] on span "Classes" at bounding box center [134, 268] width 134 height 17
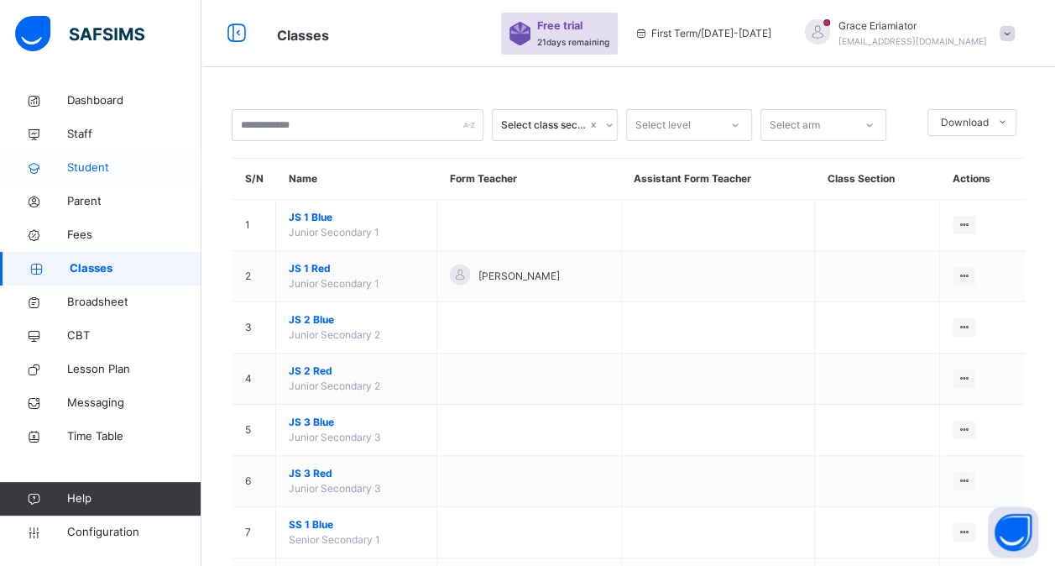
click at [102, 173] on span "Student" at bounding box center [134, 167] width 134 height 17
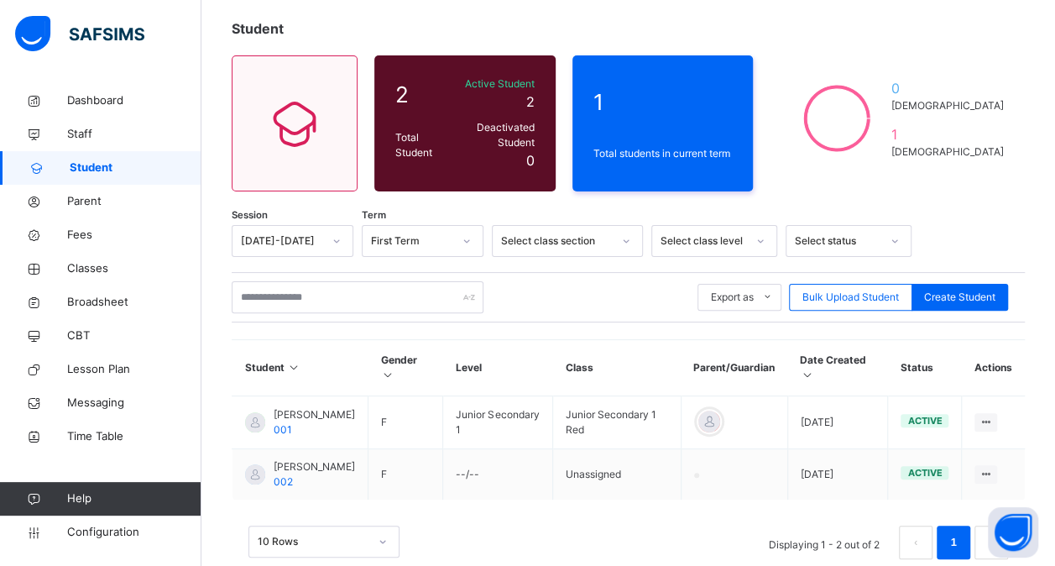
scroll to position [109, 0]
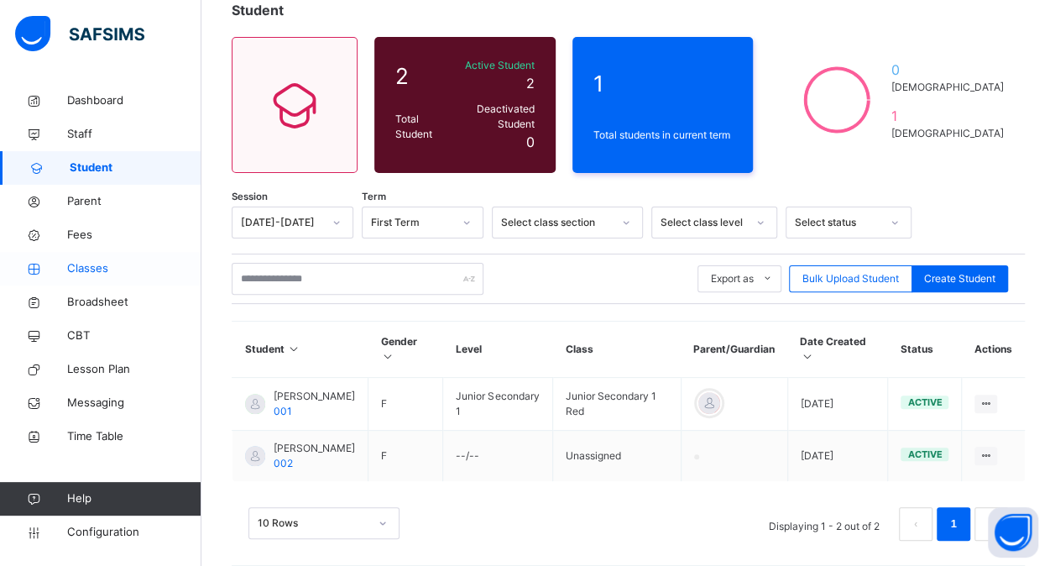
click at [97, 258] on link "Classes" at bounding box center [100, 269] width 201 height 34
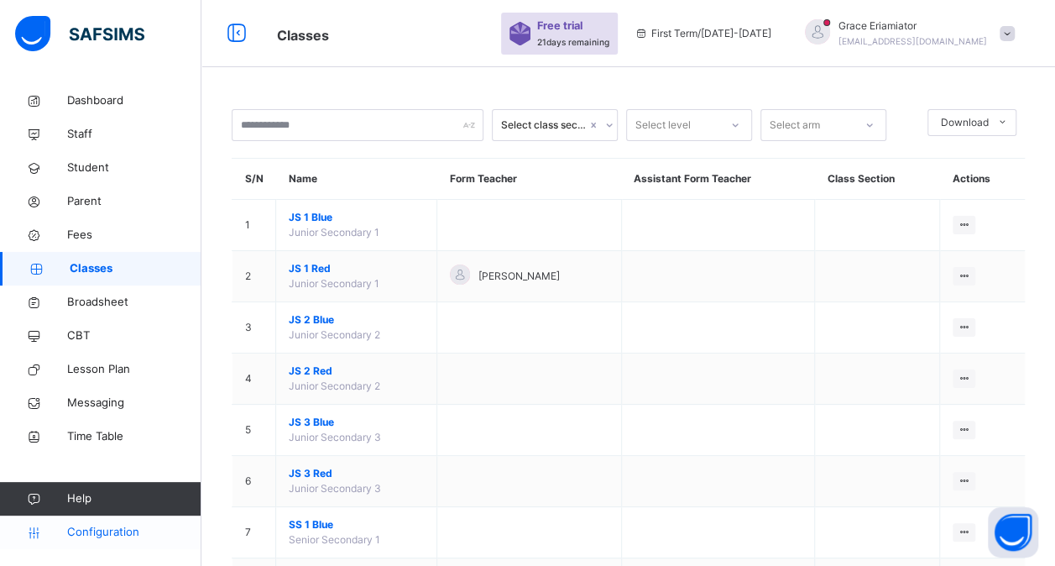
click at [116, 533] on span "Configuration" at bounding box center [133, 532] width 133 height 17
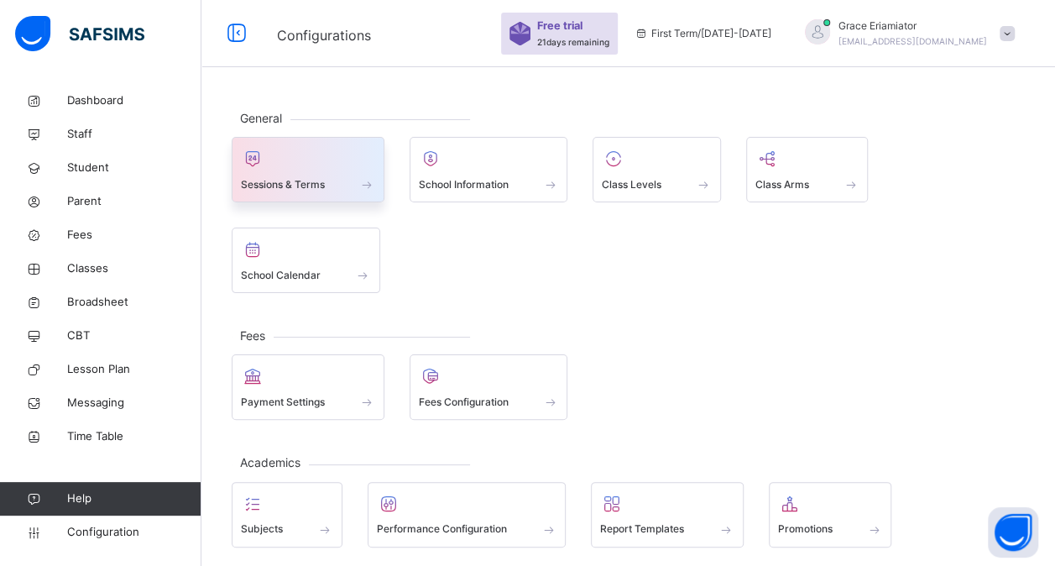
click at [311, 164] on div at bounding box center [308, 158] width 134 height 25
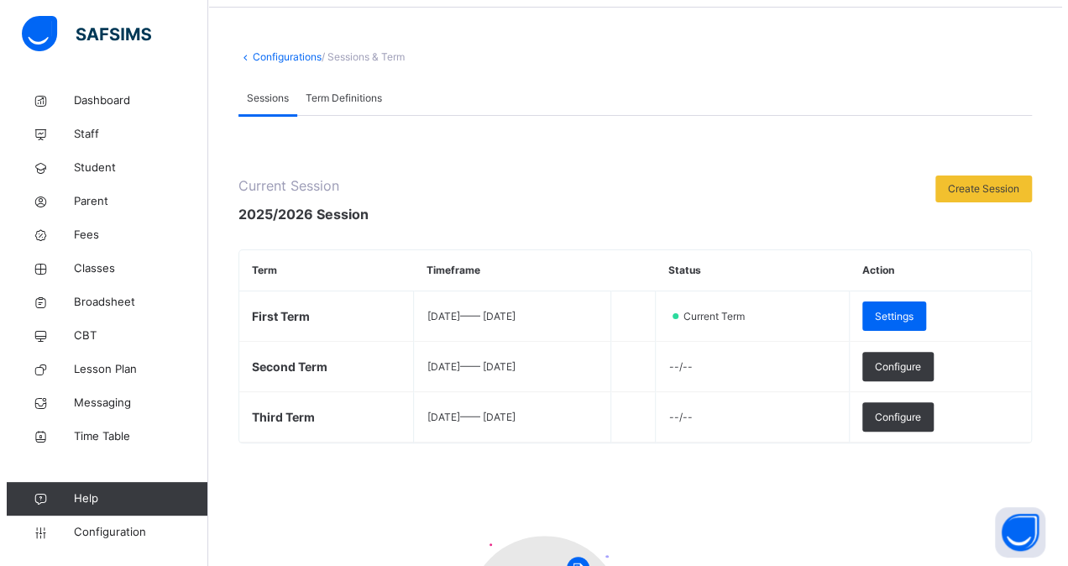
scroll to position [60, 0]
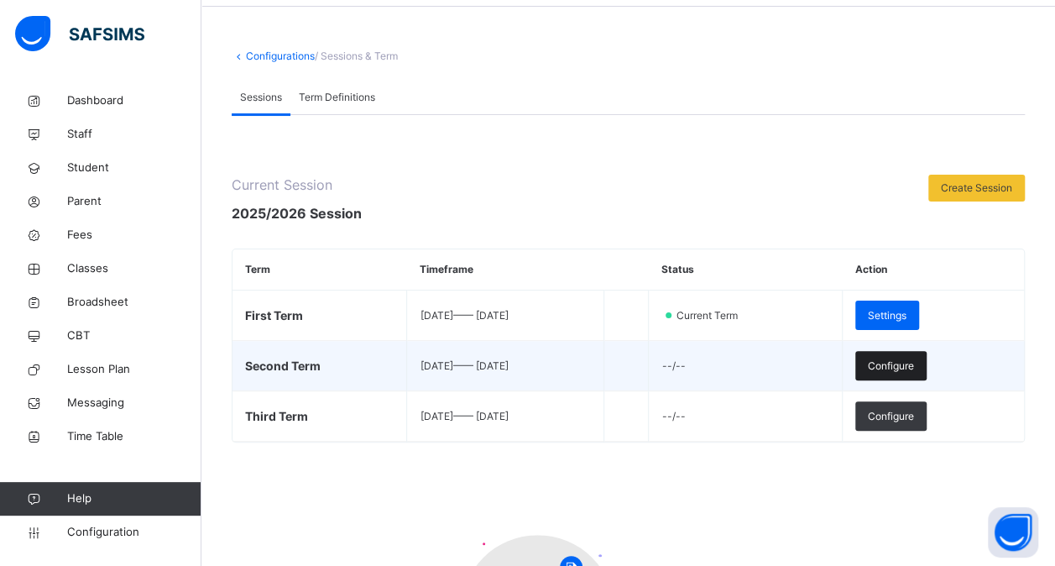
click at [912, 366] on span "Configure" at bounding box center [891, 365] width 46 height 15
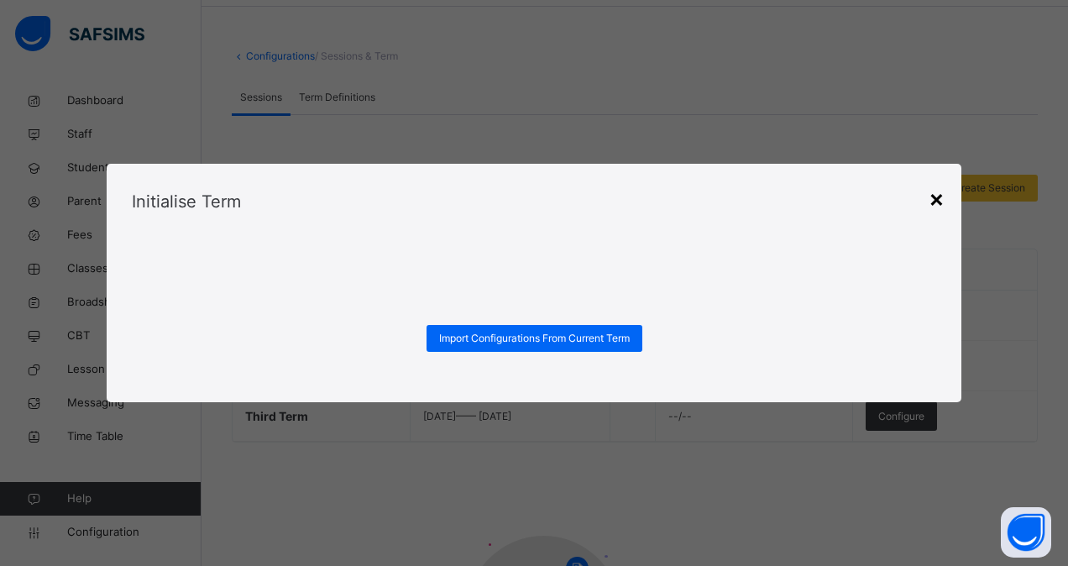
click at [938, 196] on div "×" at bounding box center [936, 197] width 16 height 35
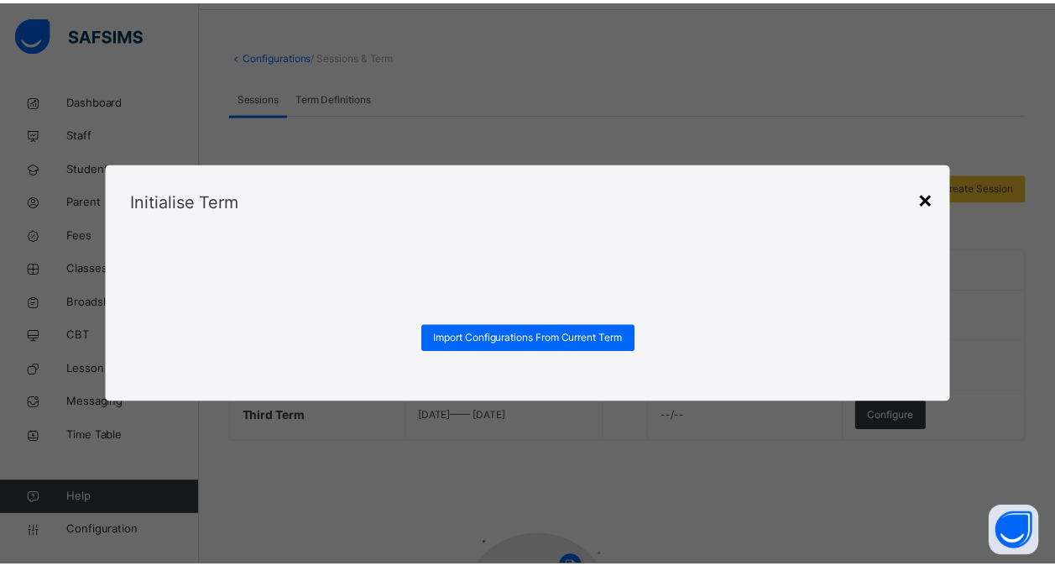
scroll to position [0, 0]
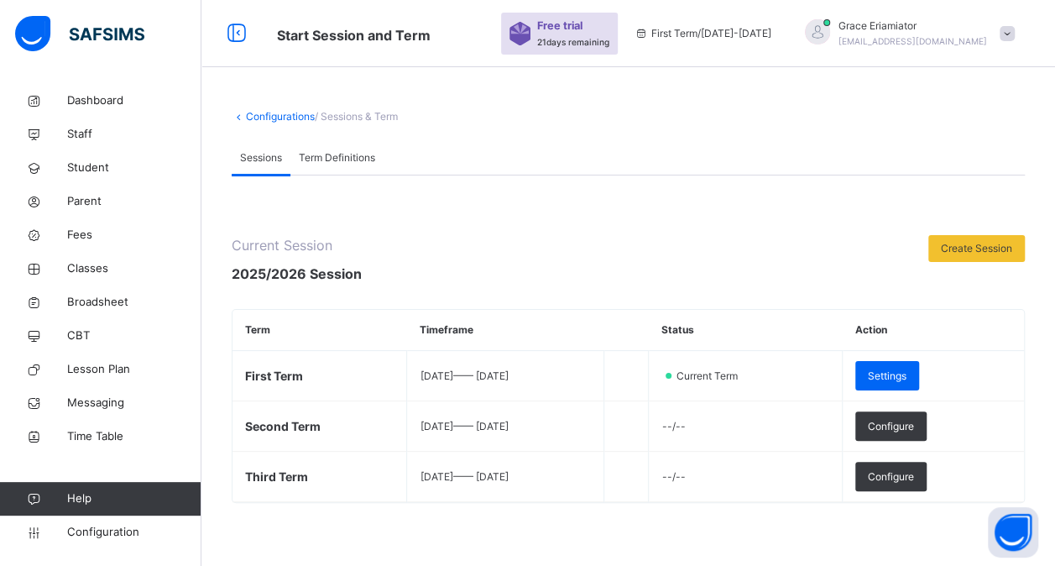
click at [346, 160] on span "Term Definitions" at bounding box center [337, 157] width 76 height 15
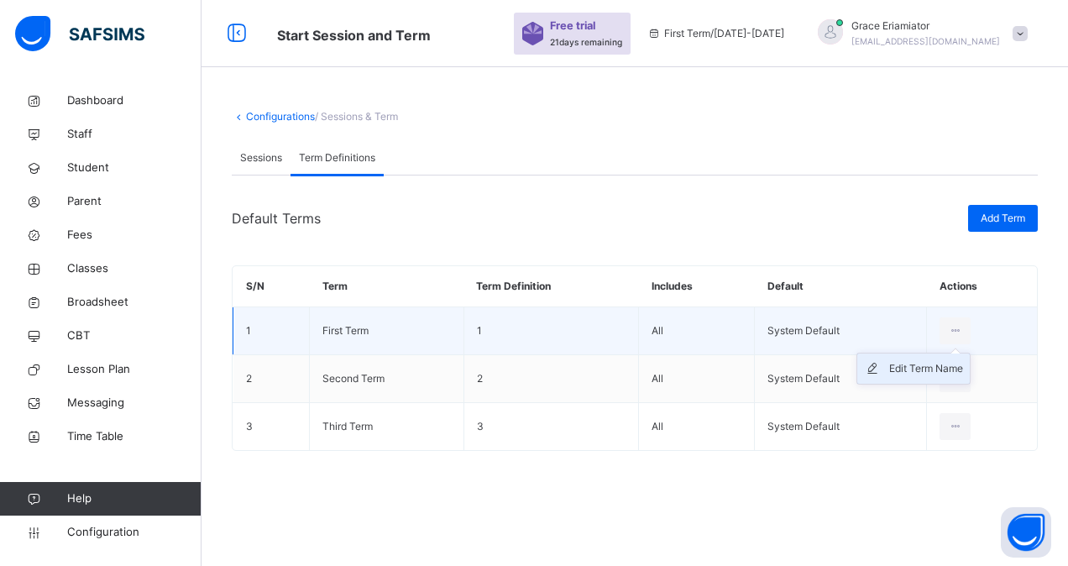
click at [913, 369] on div "Edit Term Name" at bounding box center [926, 368] width 74 height 17
type input "**********"
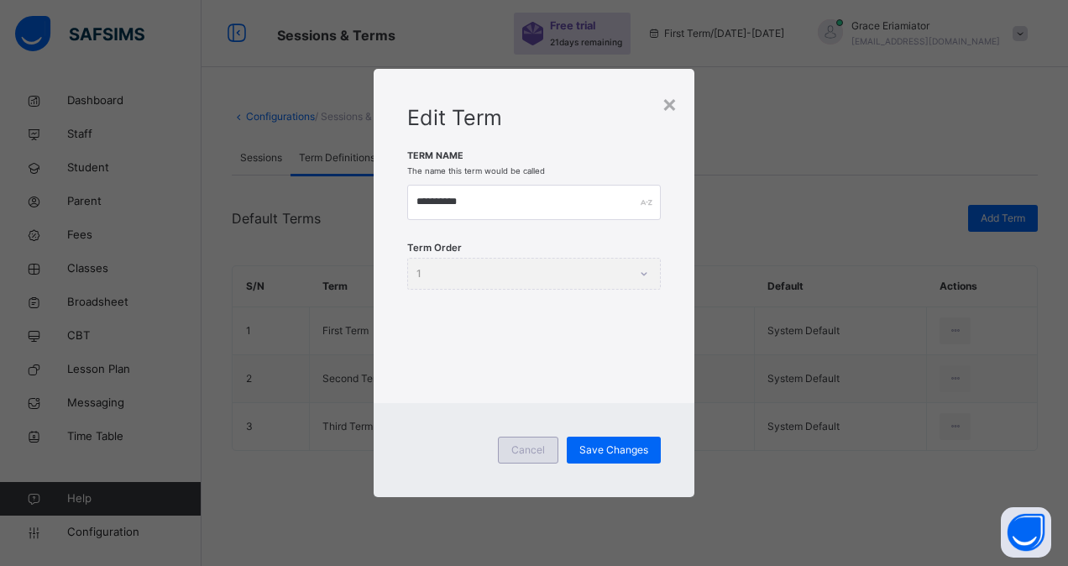
click at [525, 448] on span "Cancel" at bounding box center [528, 449] width 34 height 15
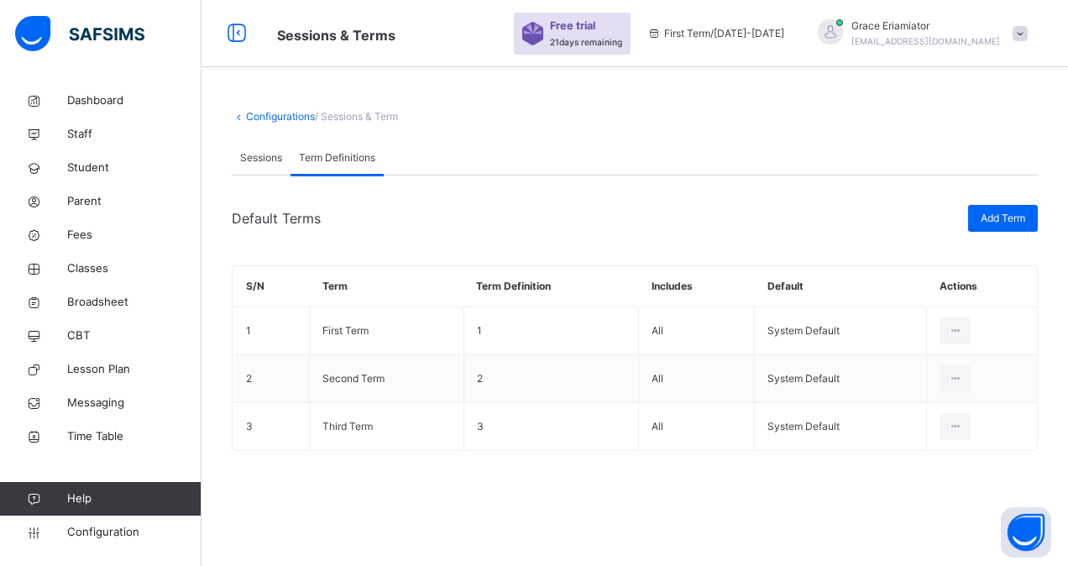
click at [260, 167] on div "Sessions" at bounding box center [261, 158] width 59 height 34
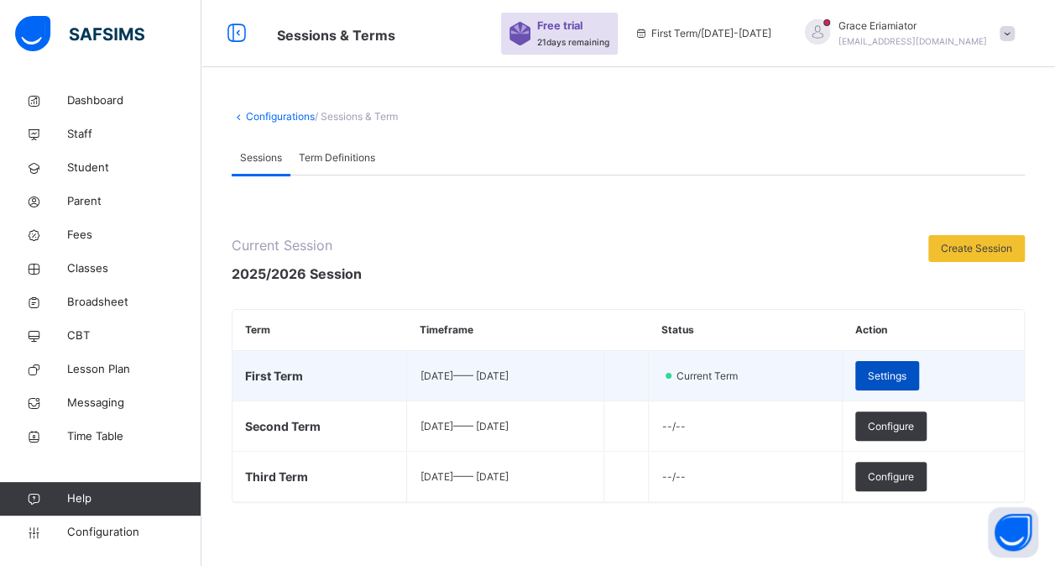
click at [907, 374] on span "Settings" at bounding box center [887, 375] width 39 height 15
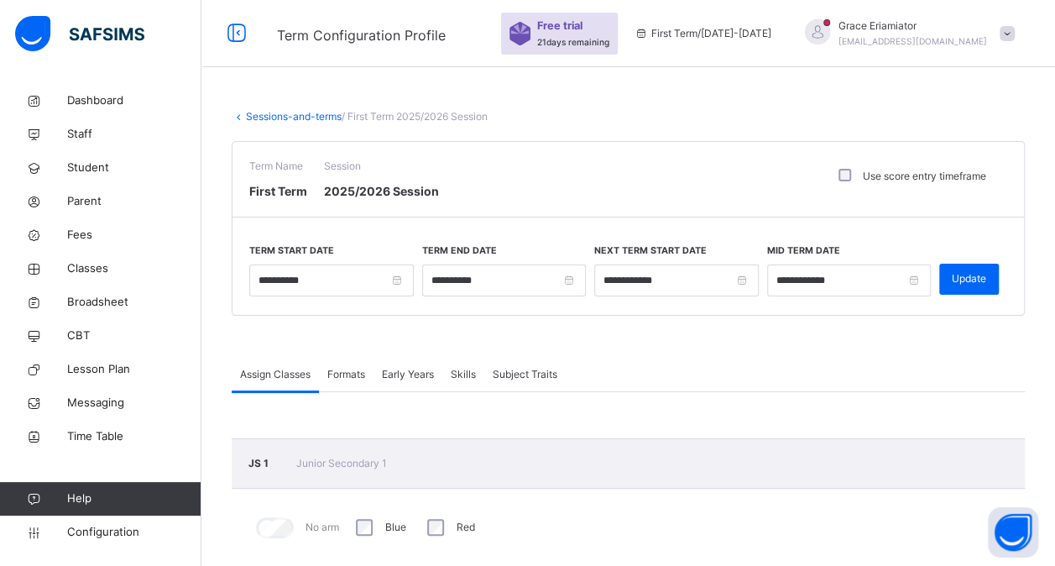
click at [274, 116] on link "Sessions-and-terms" at bounding box center [294, 116] width 96 height 13
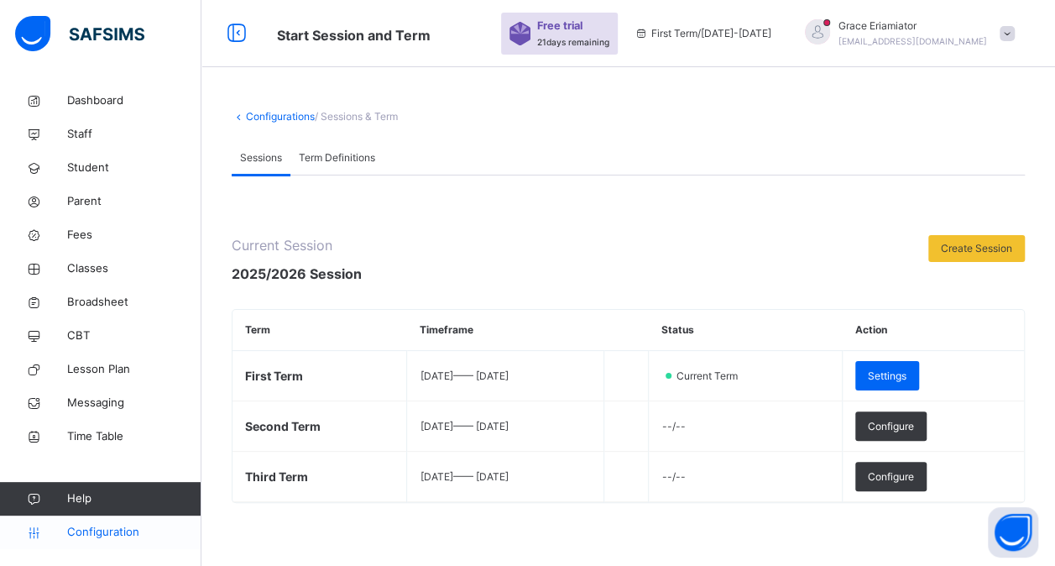
click at [112, 529] on span "Configuration" at bounding box center [133, 532] width 133 height 17
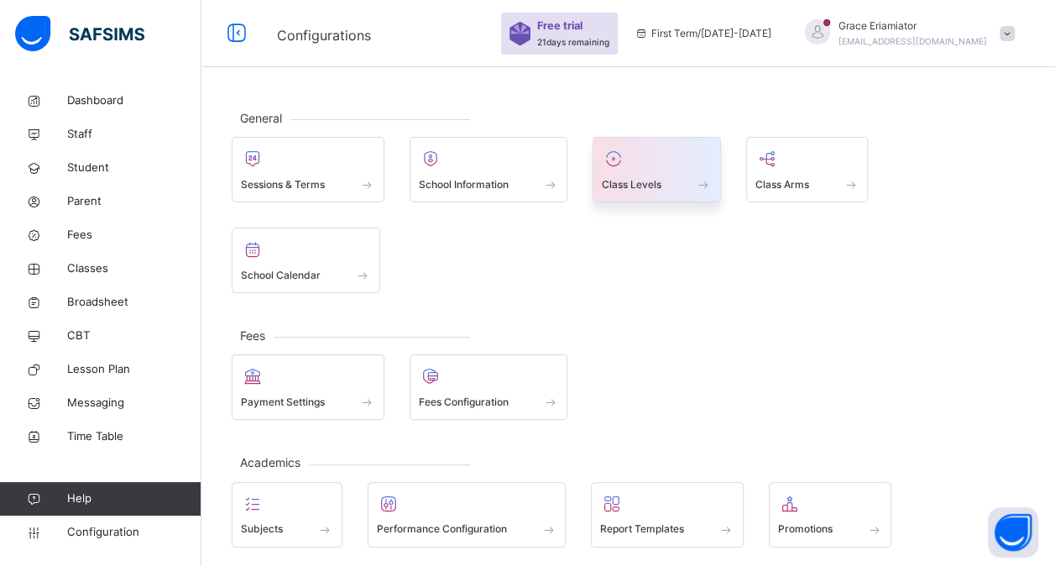
click at [672, 161] on div at bounding box center [657, 158] width 110 height 25
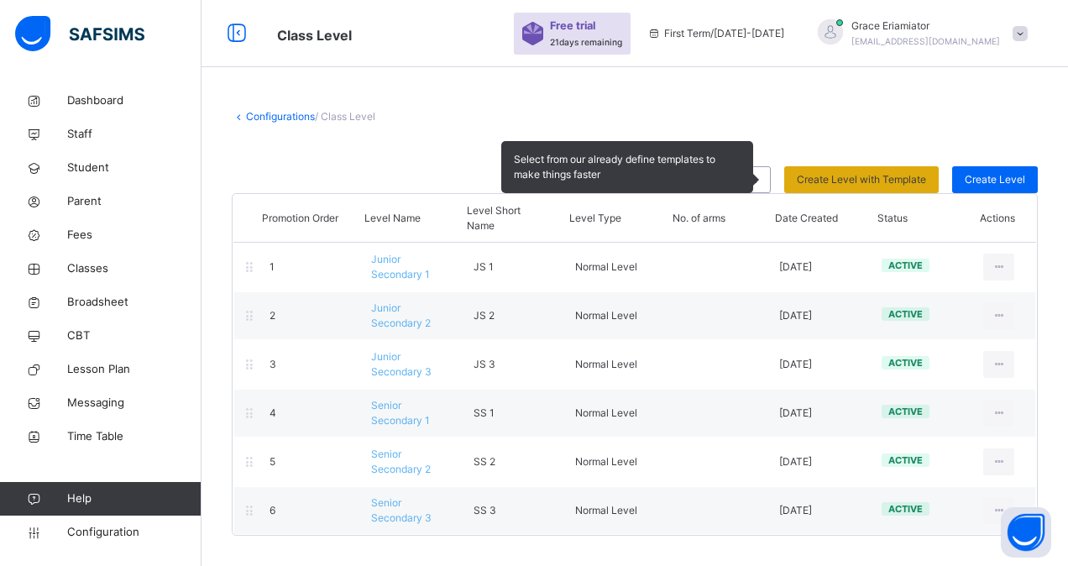
click at [865, 178] on span "Create Level with Template" at bounding box center [861, 179] width 129 height 15
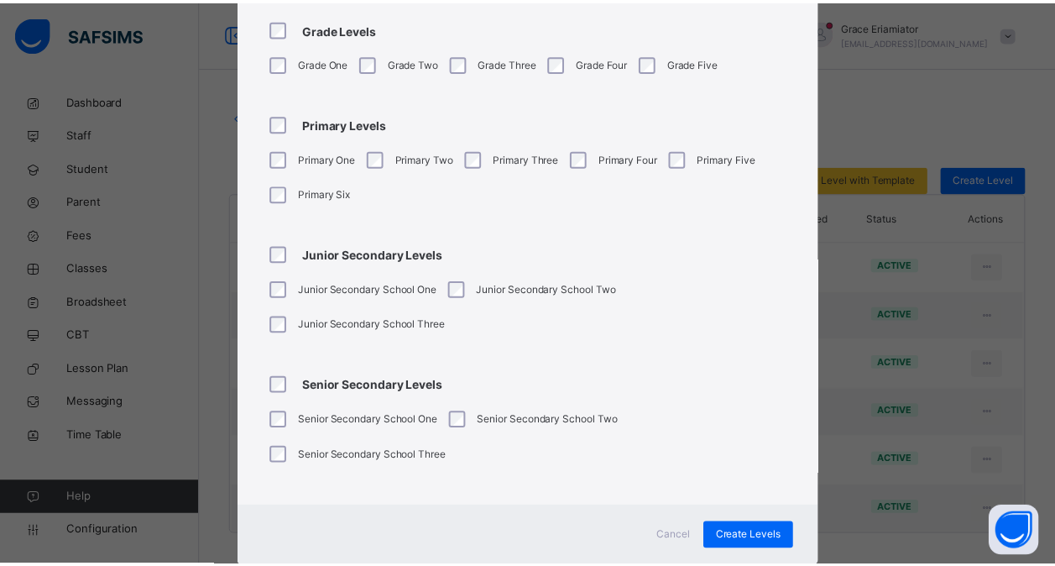
scroll to position [259, 0]
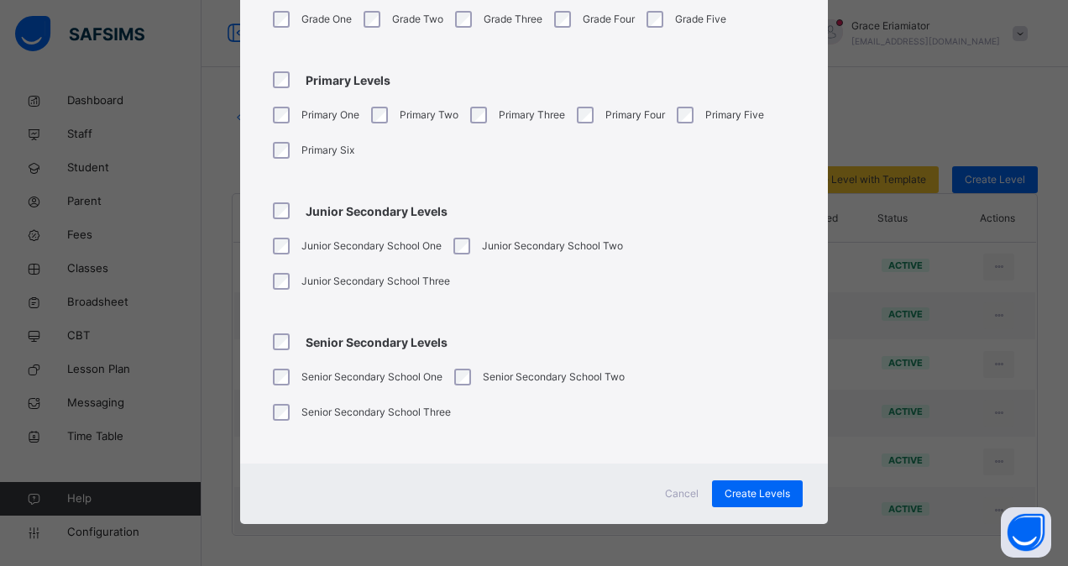
click at [676, 495] on span "Cancel" at bounding box center [682, 493] width 34 height 15
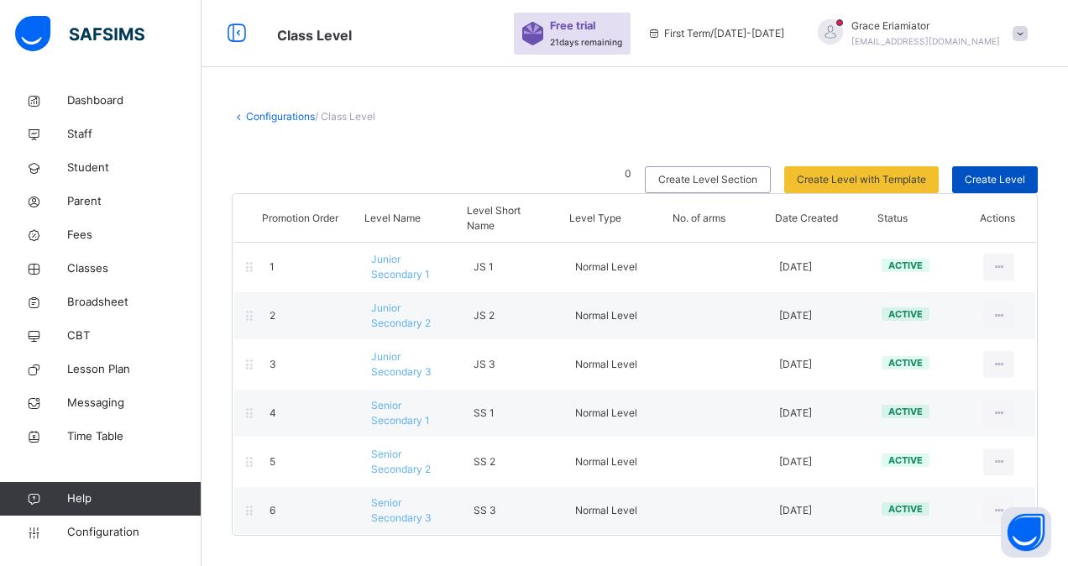
click at [990, 174] on span "Create Level" at bounding box center [994, 179] width 60 height 15
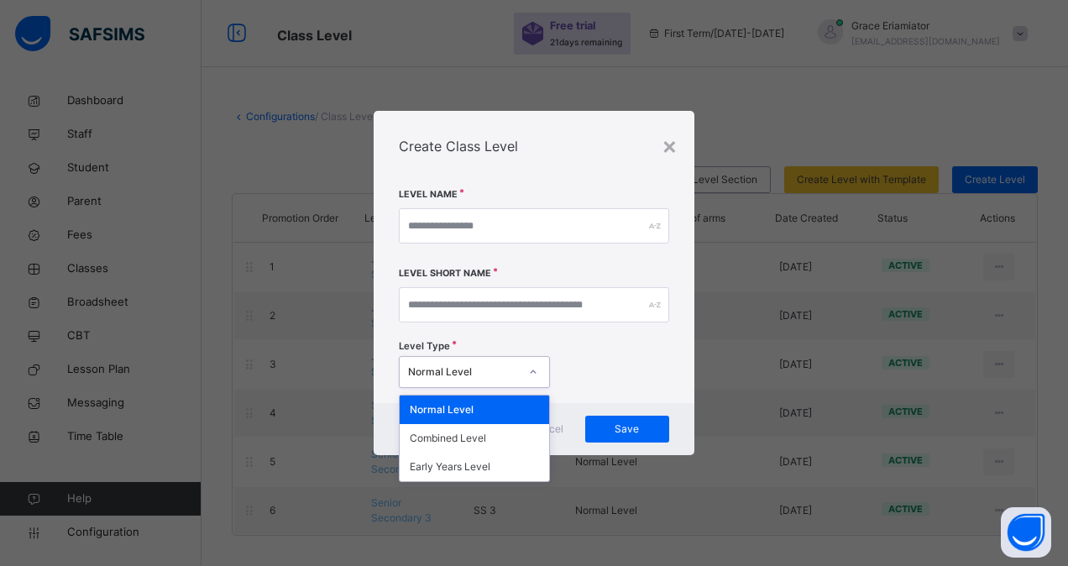
click at [536, 369] on icon at bounding box center [533, 371] width 10 height 17
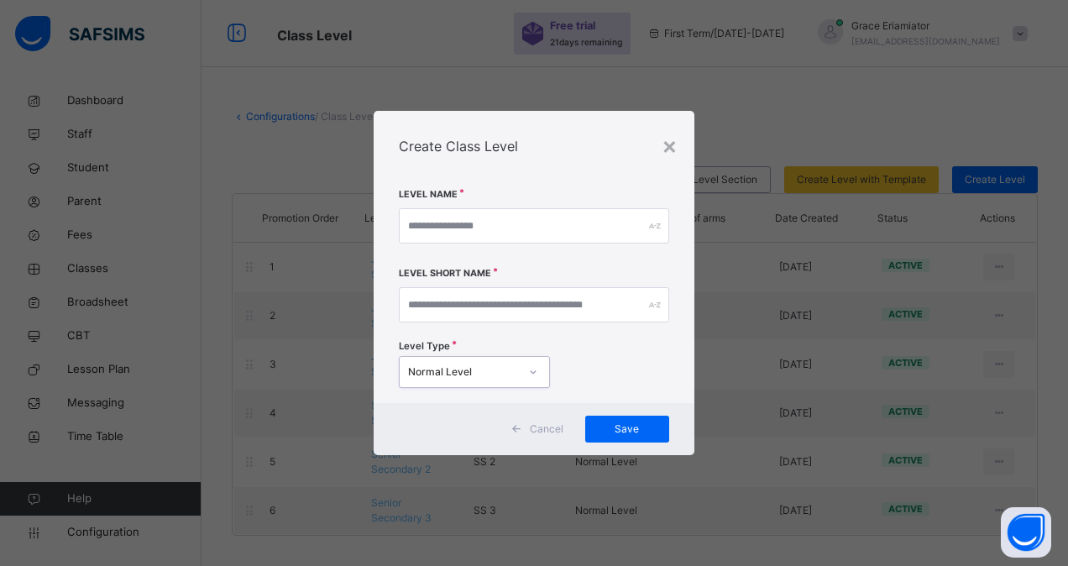
click at [536, 369] on icon at bounding box center [533, 371] width 10 height 17
click at [541, 428] on span "Cancel" at bounding box center [547, 428] width 34 height 15
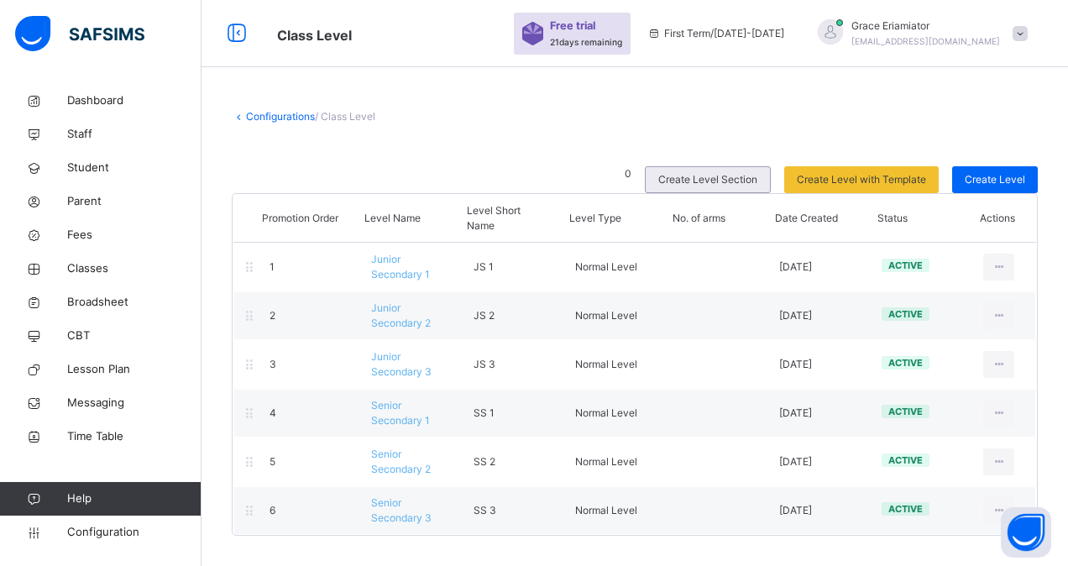
click at [714, 174] on span "Create Level Section" at bounding box center [707, 179] width 99 height 15
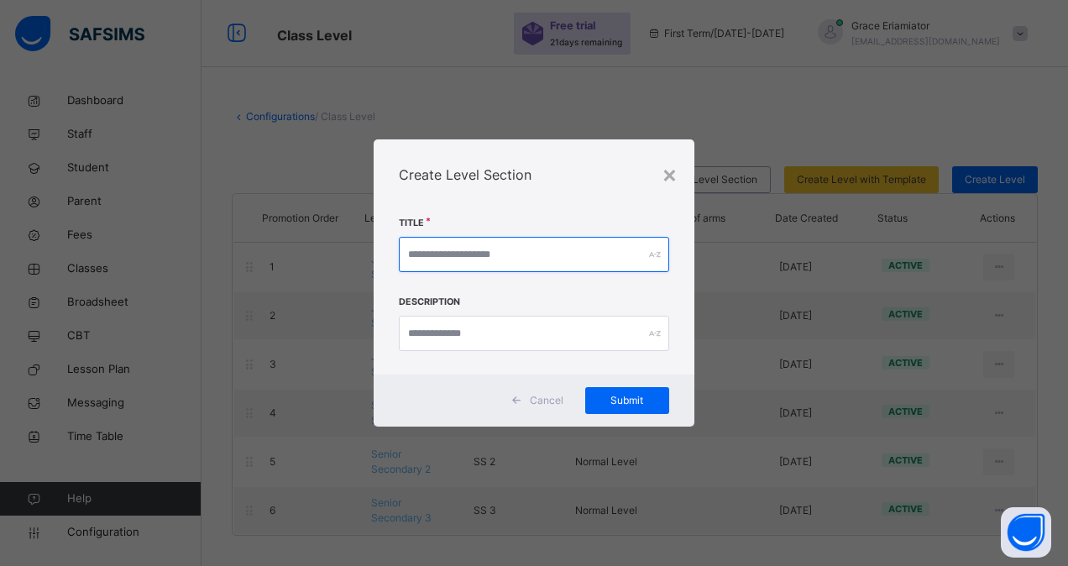
click at [509, 255] on input "text" at bounding box center [534, 254] width 270 height 35
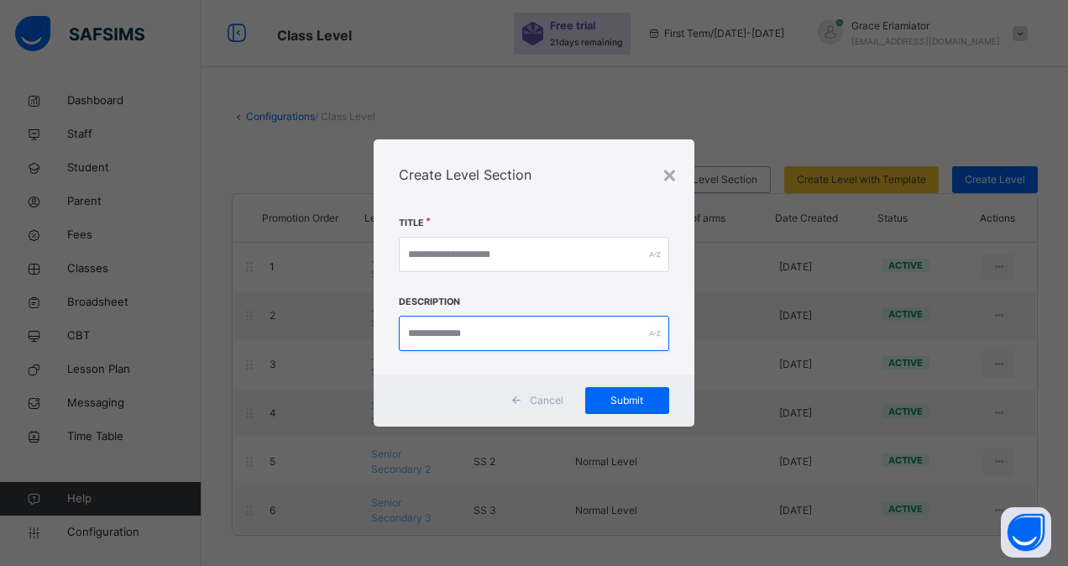
click at [499, 327] on input "text" at bounding box center [534, 333] width 270 height 35
click at [545, 403] on span "Cancel" at bounding box center [547, 400] width 34 height 15
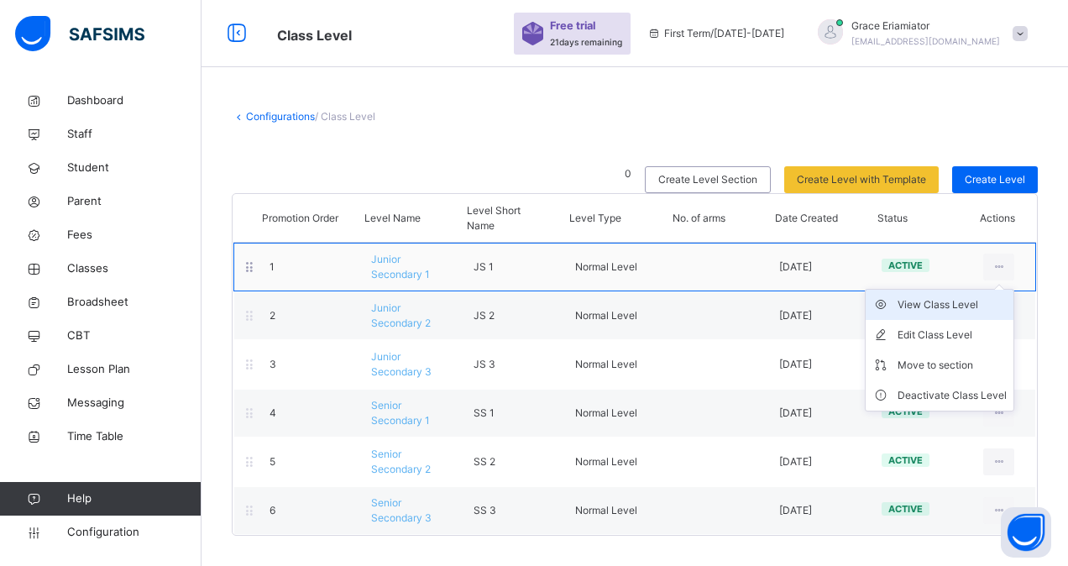
click at [927, 309] on div "View Class Level" at bounding box center [951, 304] width 109 height 17
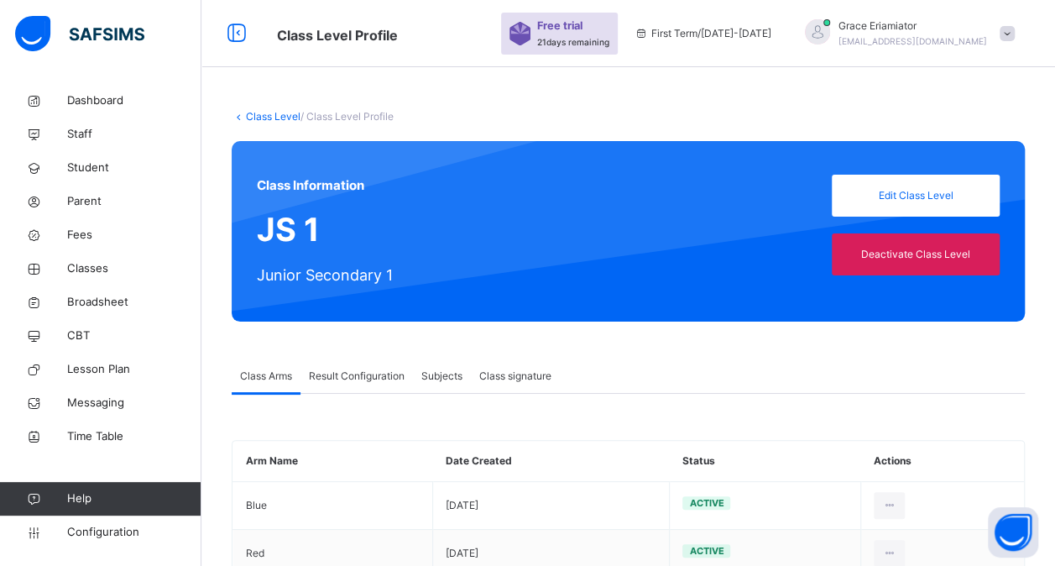
scroll to position [52, 0]
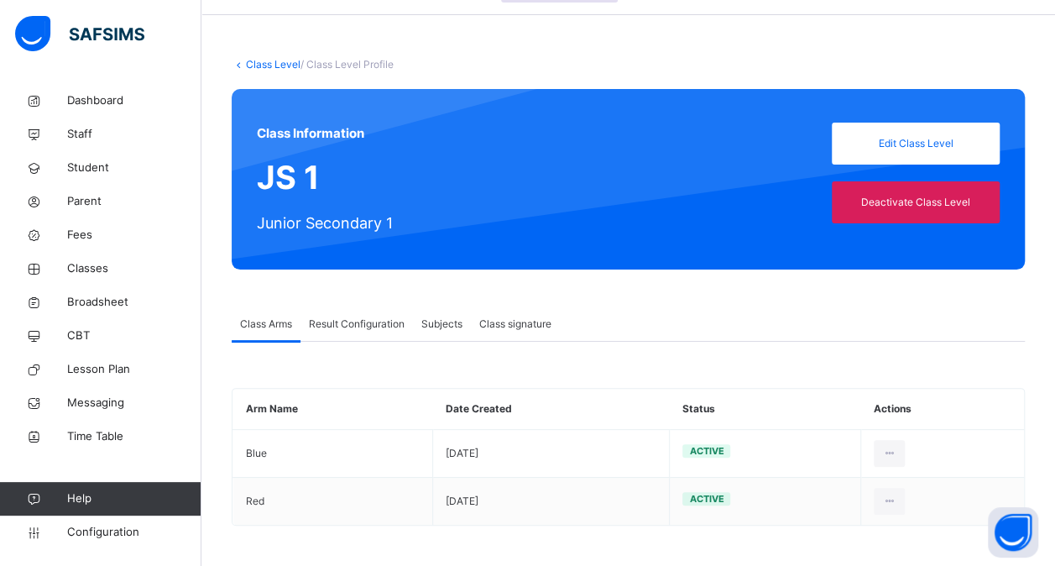
click at [274, 63] on link "Class Level" at bounding box center [273, 64] width 55 height 13
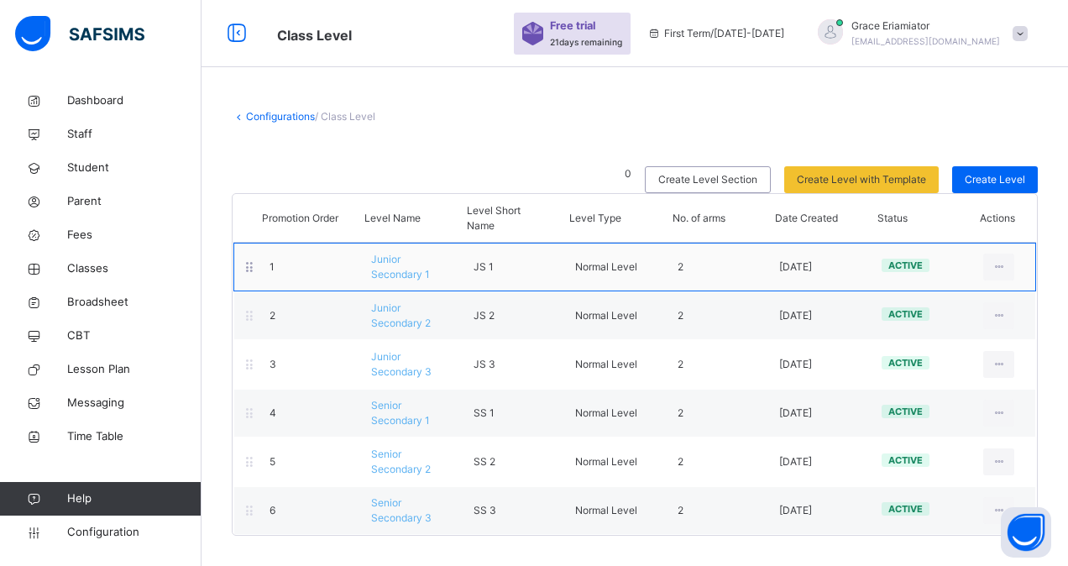
click at [393, 267] on span "Junior Secondary 1" at bounding box center [400, 267] width 59 height 28
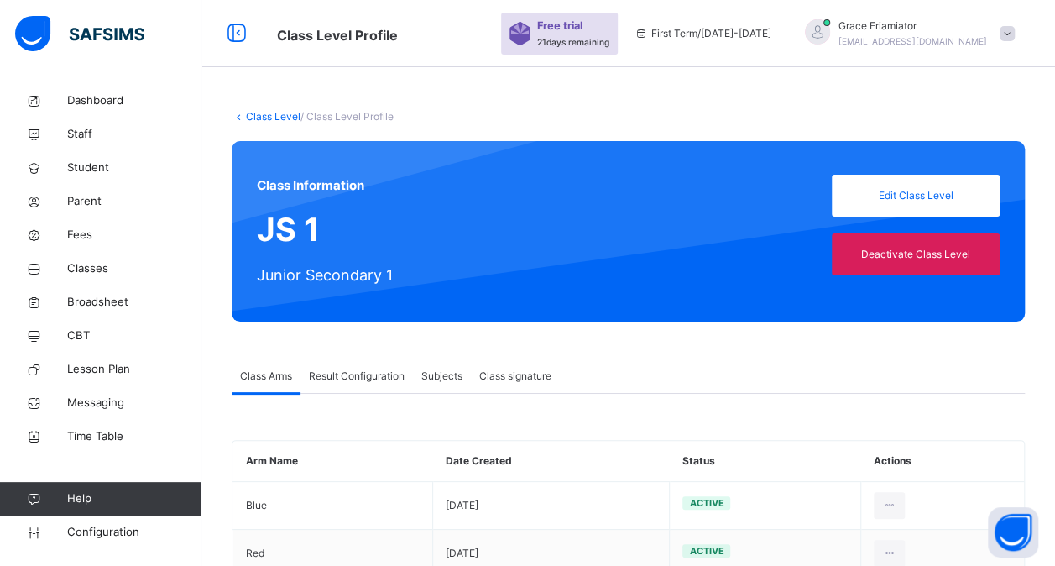
scroll to position [52, 0]
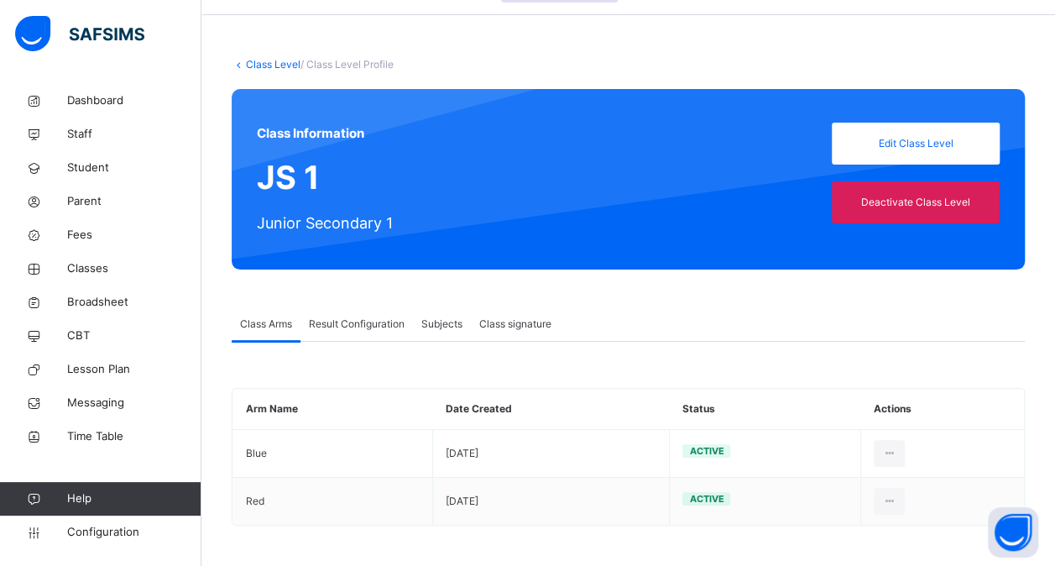
click at [350, 320] on span "Result Configuration" at bounding box center [357, 323] width 96 height 15
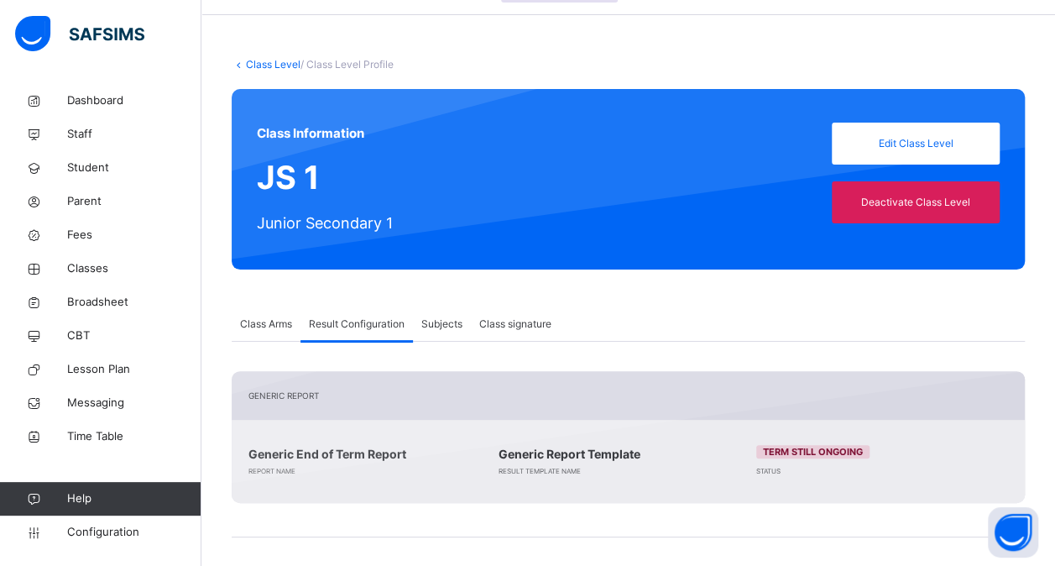
scroll to position [236, 0]
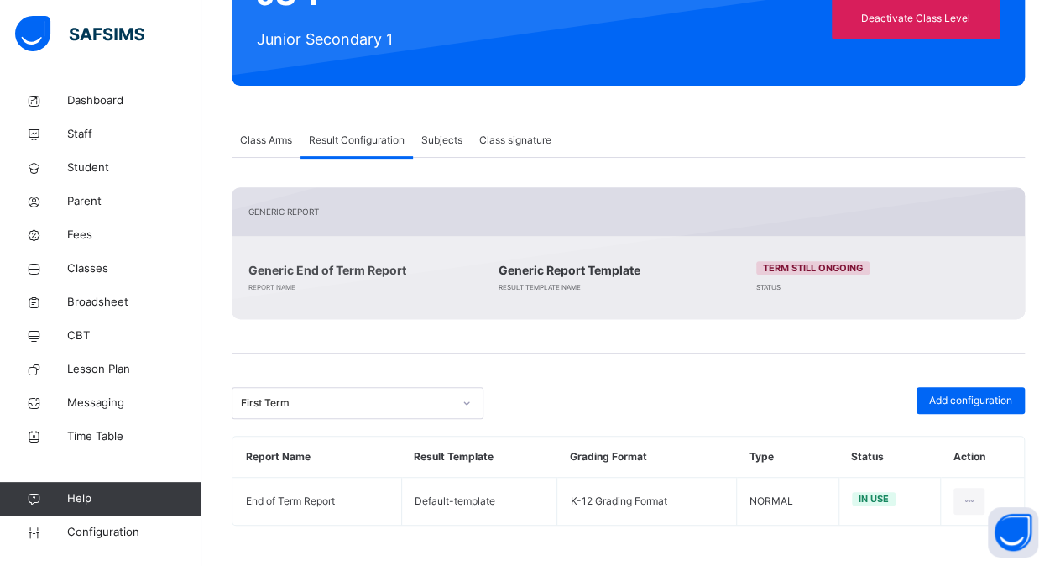
click at [433, 144] on span "Subjects" at bounding box center [441, 140] width 41 height 15
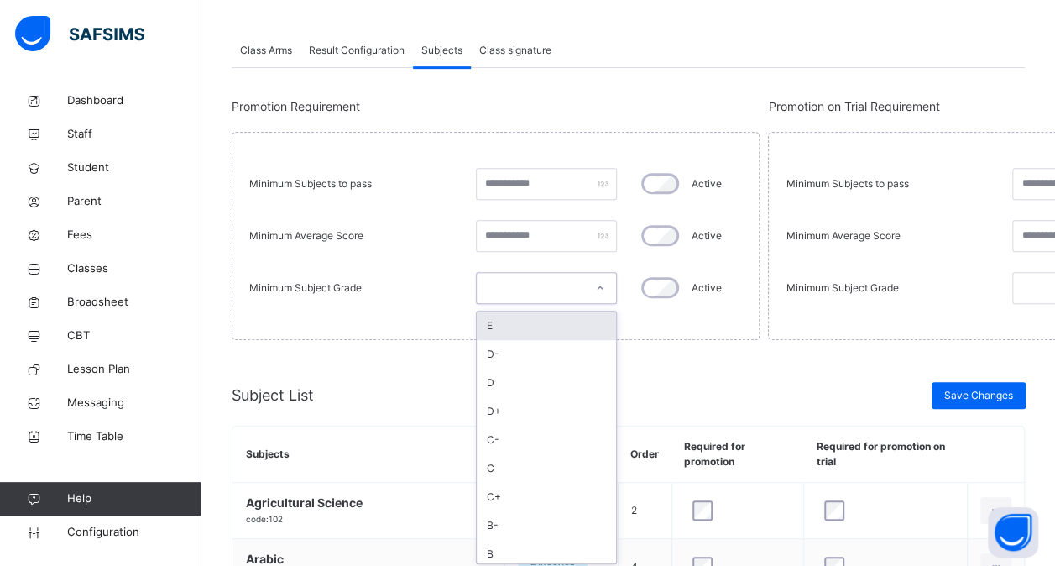
scroll to position [329, 0]
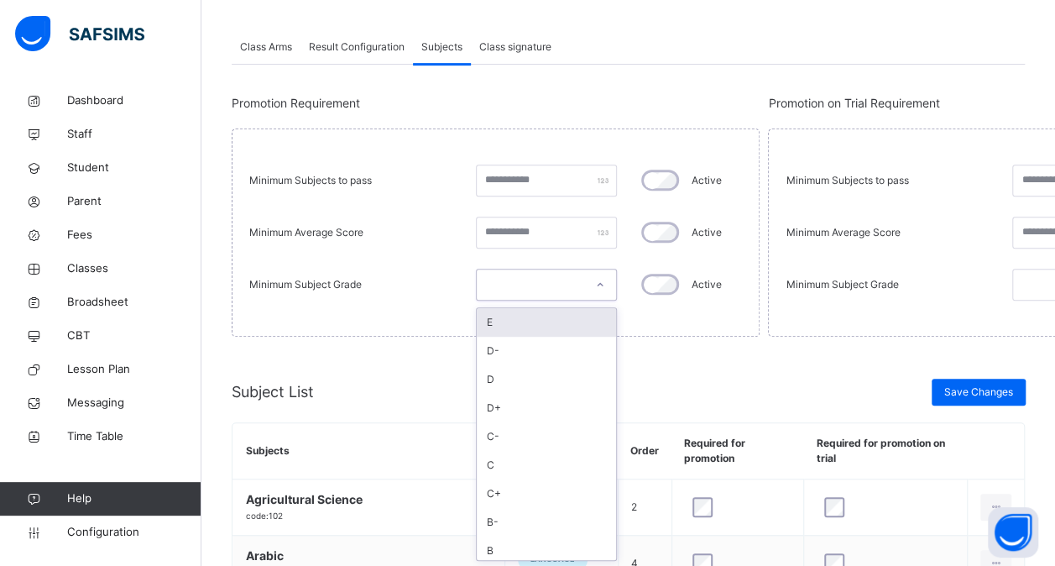
click at [601, 301] on div "option E focused, 1 of 12. 12 results available. Use Up and Down to choose opti…" at bounding box center [546, 285] width 141 height 32
click at [603, 285] on icon at bounding box center [600, 284] width 10 height 17
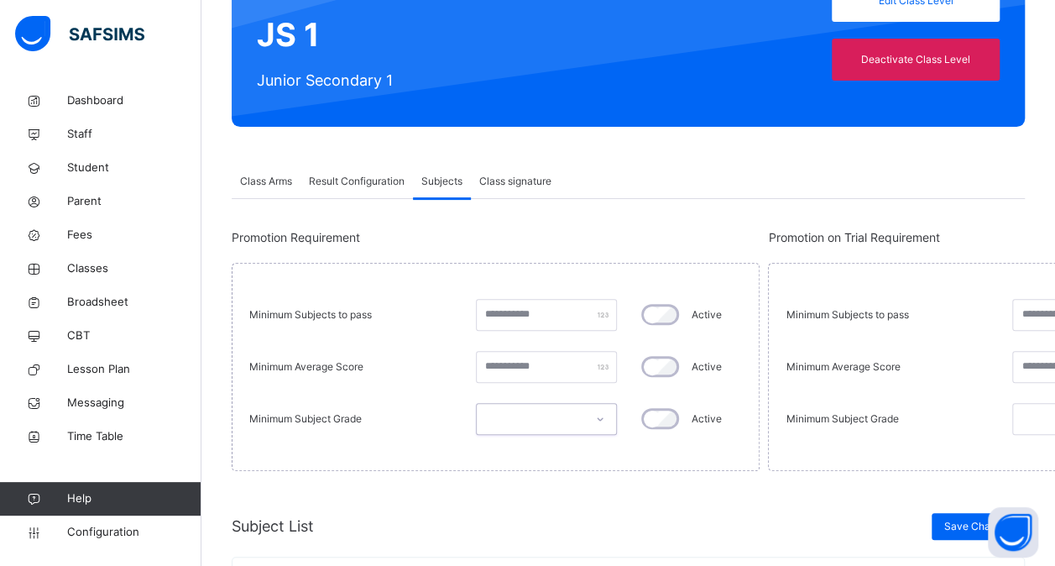
scroll to position [0, 0]
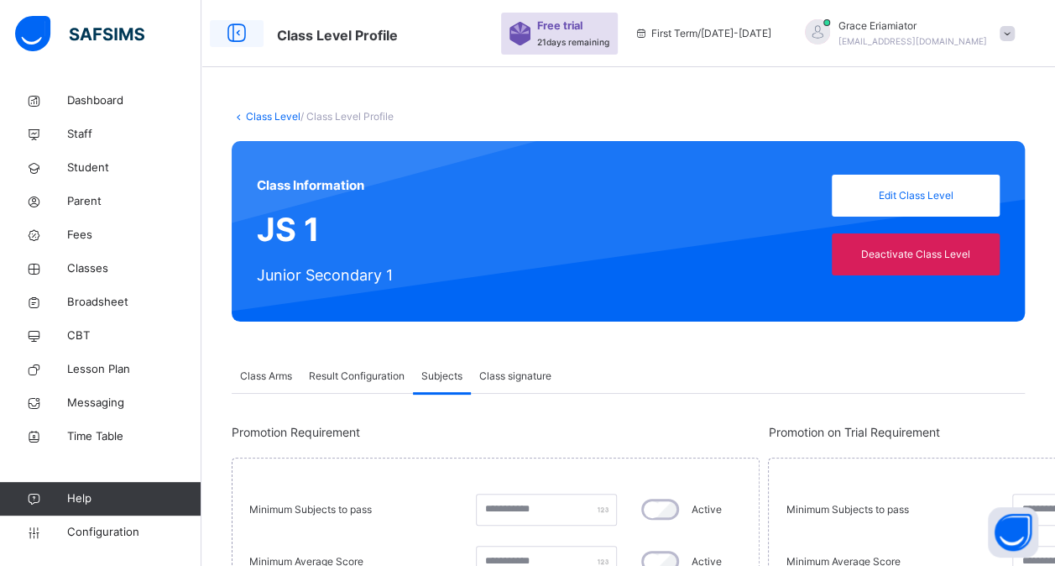
click at [238, 35] on icon at bounding box center [236, 33] width 29 height 30
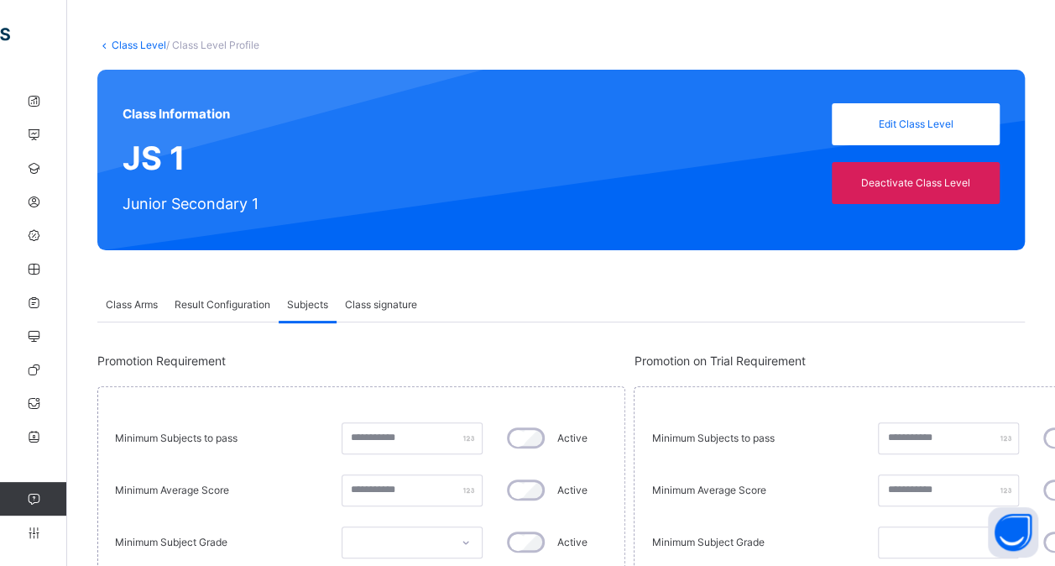
scroll to position [71, 0]
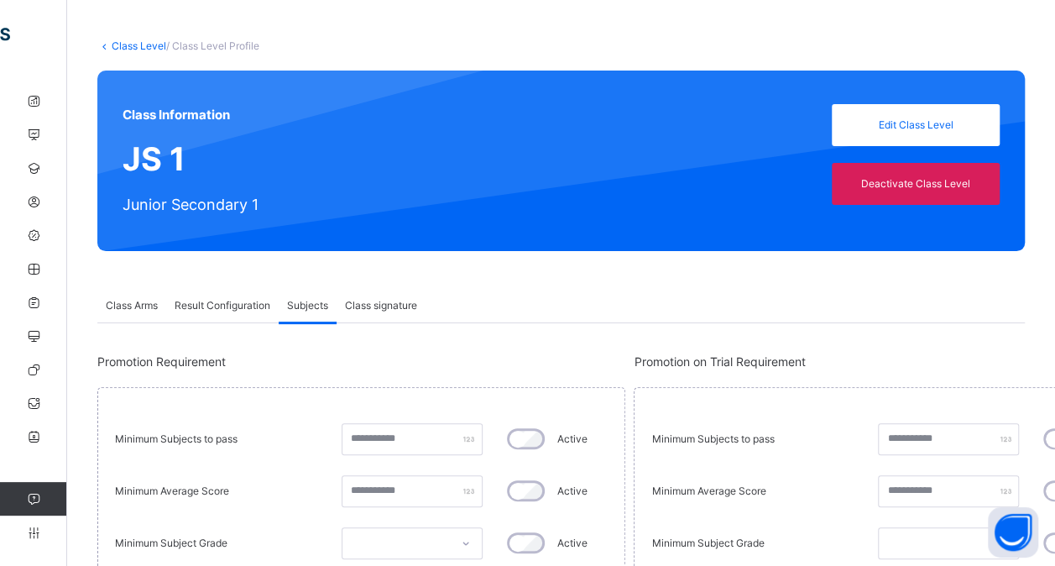
click at [388, 309] on span "Class signature" at bounding box center [381, 305] width 72 height 15
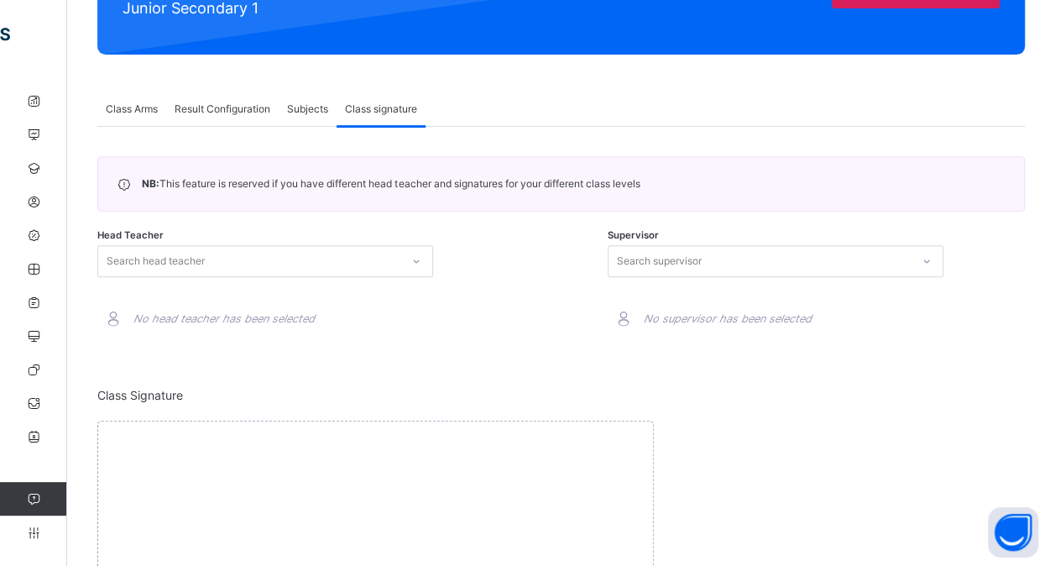
scroll to position [274, 0]
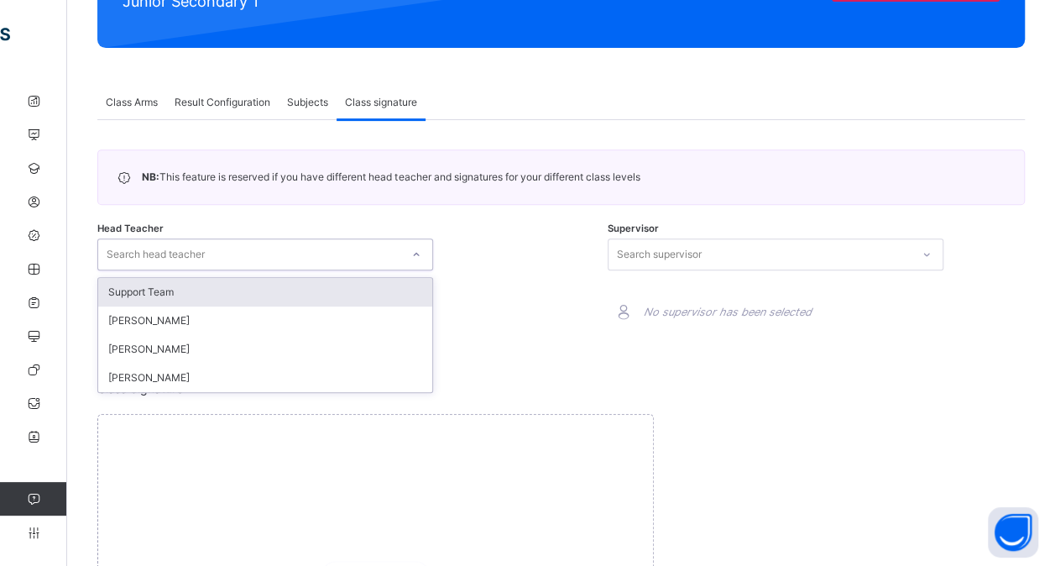
click at [414, 252] on icon at bounding box center [416, 254] width 10 height 17
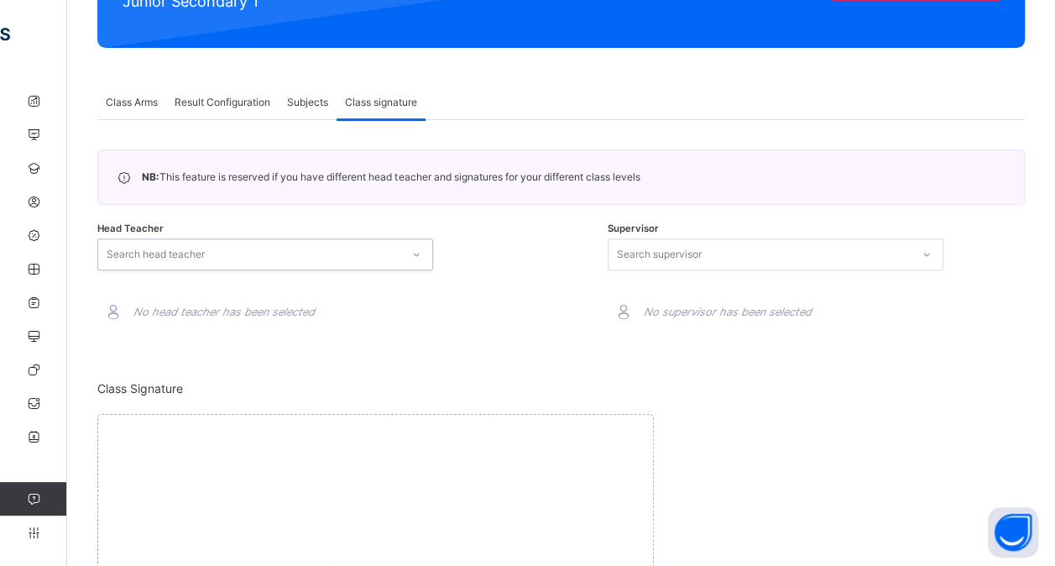
click at [414, 252] on icon at bounding box center [416, 254] width 10 height 17
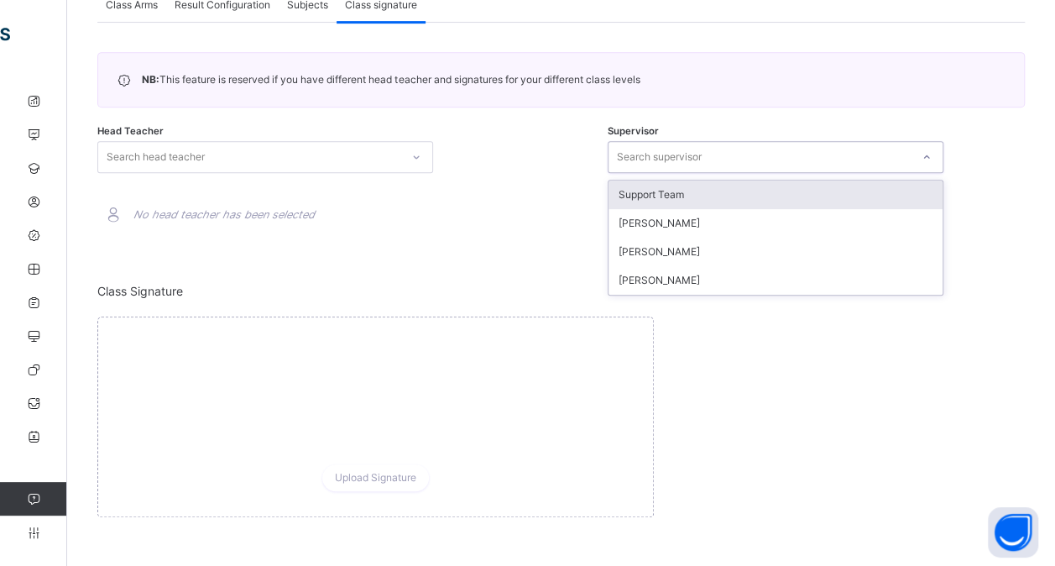
click at [938, 158] on div at bounding box center [926, 157] width 29 height 27
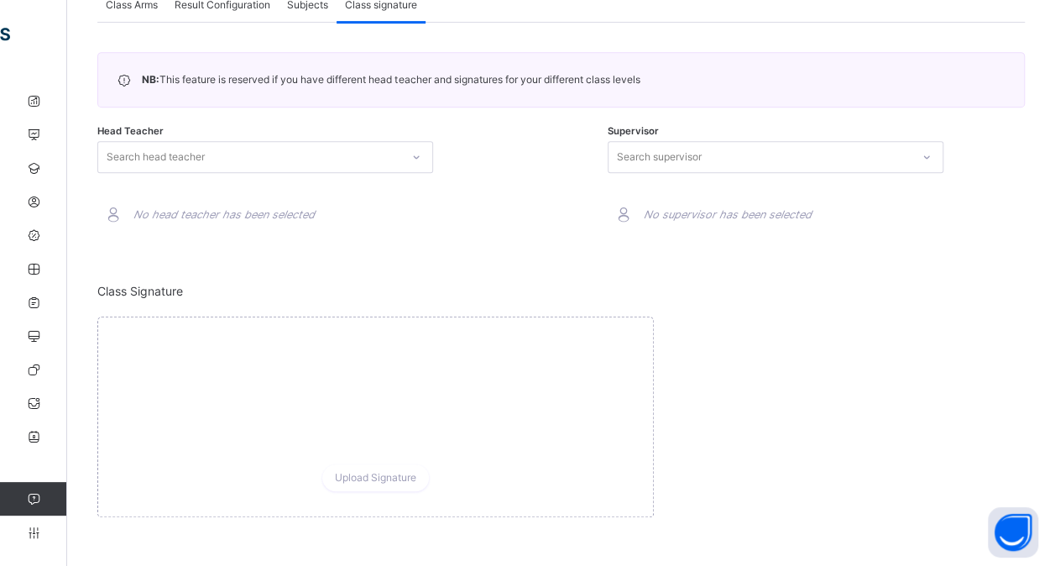
click at [455, 167] on div "Head Teacher Search head teacher No head teacher has been selected" at bounding box center [305, 186] width 417 height 107
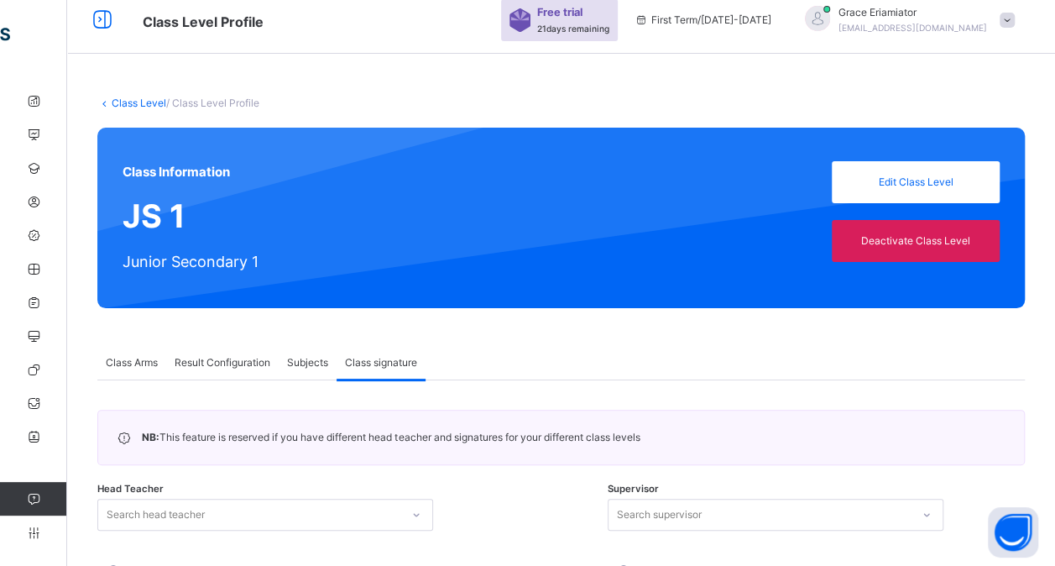
scroll to position [13, 0]
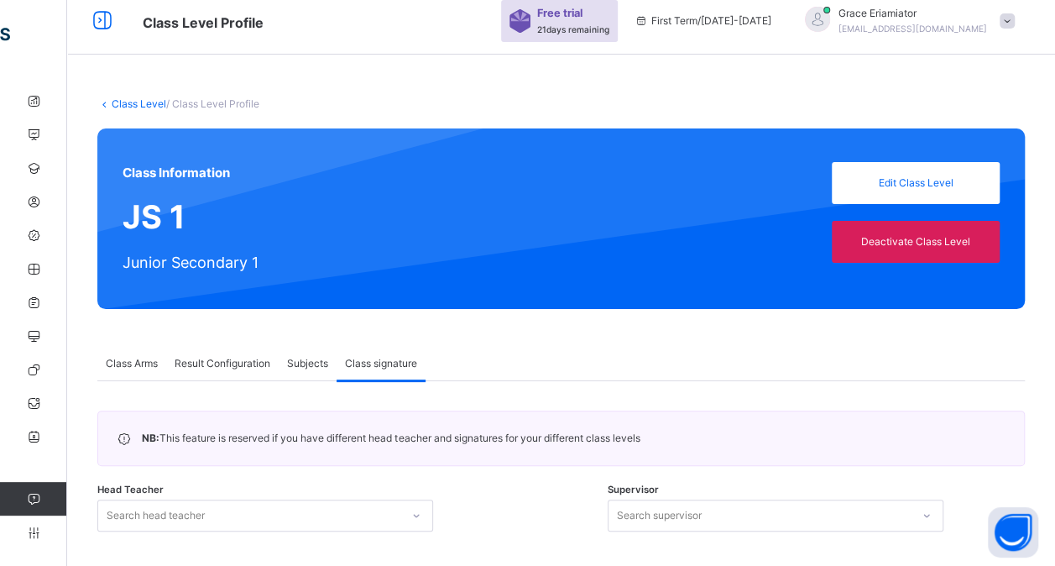
click at [133, 106] on link "Class Level" at bounding box center [139, 103] width 55 height 13
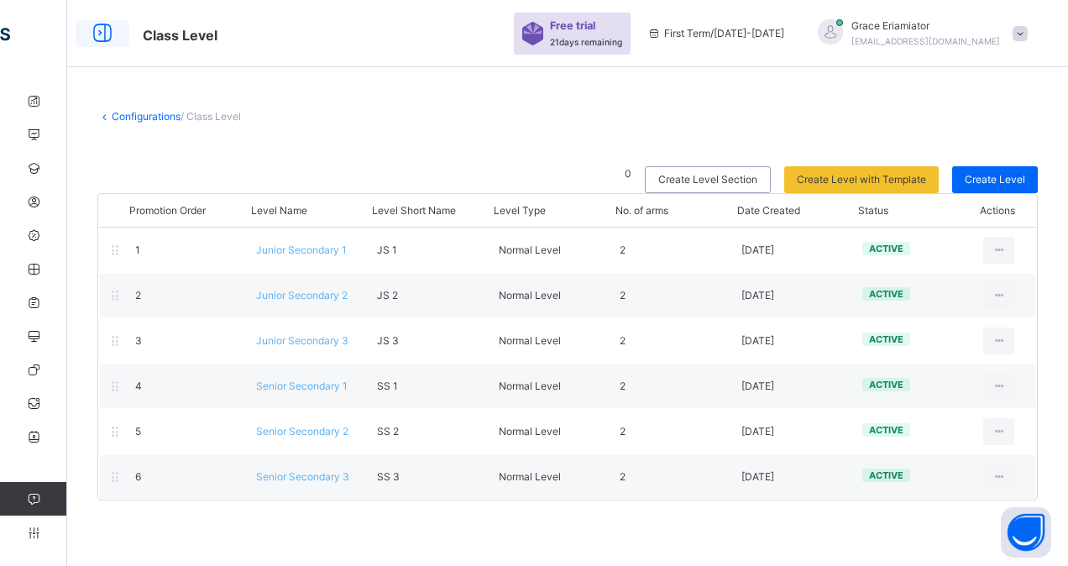
click at [97, 36] on icon at bounding box center [102, 33] width 29 height 30
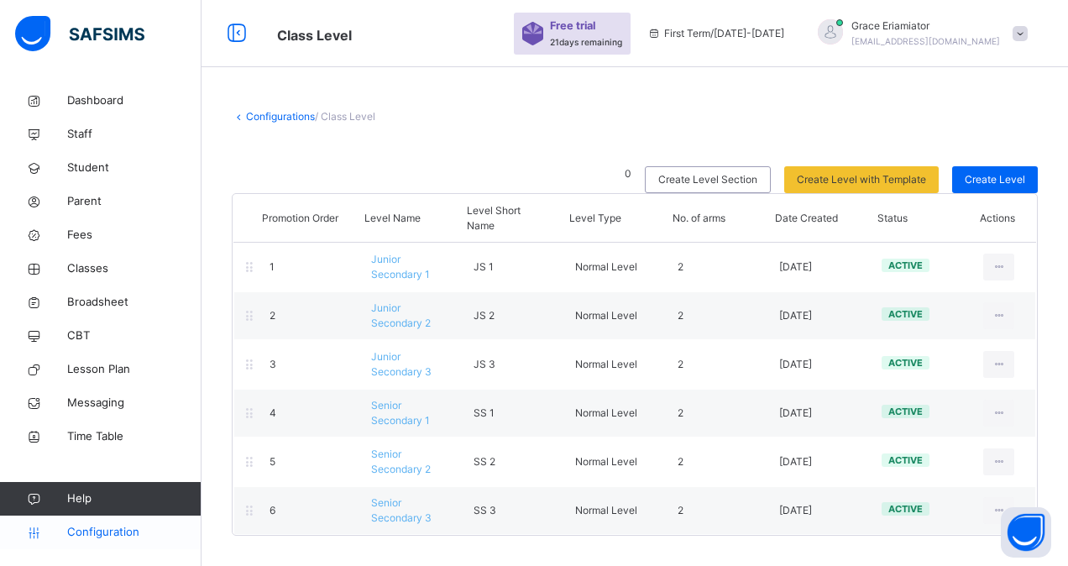
click at [107, 541] on link "Configuration" at bounding box center [100, 532] width 201 height 34
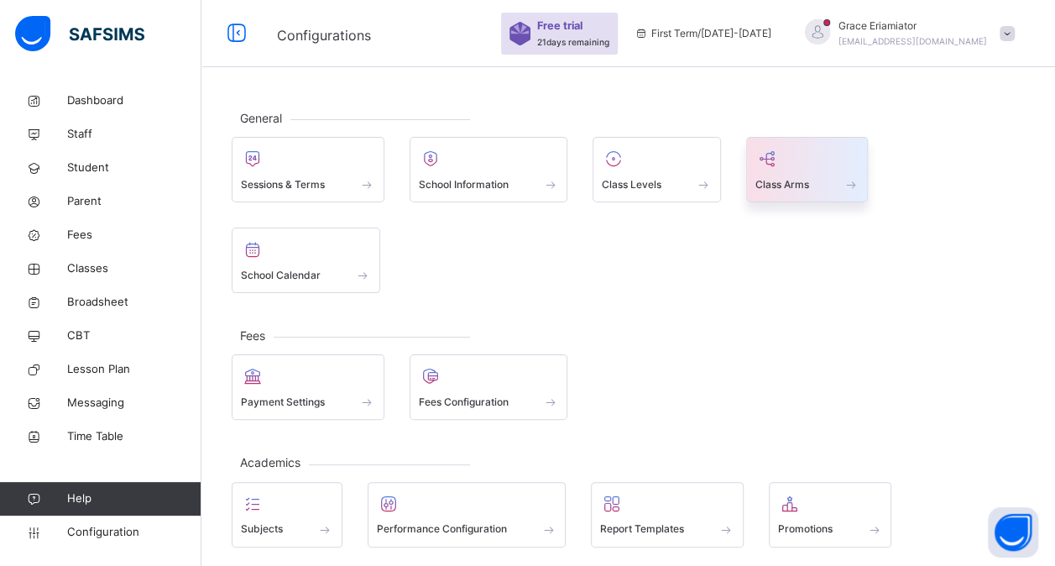
click at [819, 188] on div "Class Arms" at bounding box center [807, 184] width 104 height 18
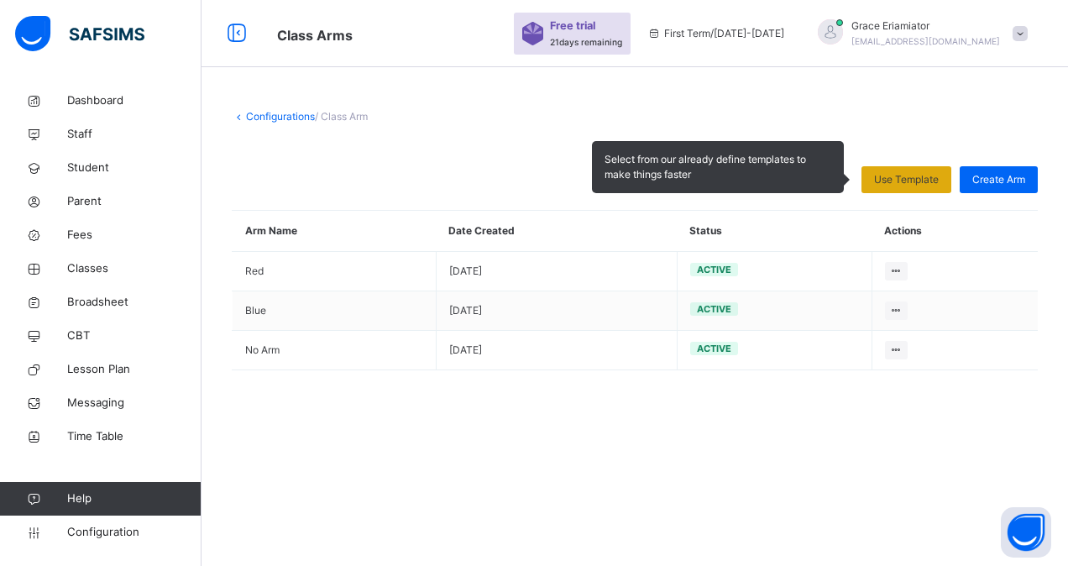
click at [909, 181] on span "Use Template" at bounding box center [906, 179] width 65 height 15
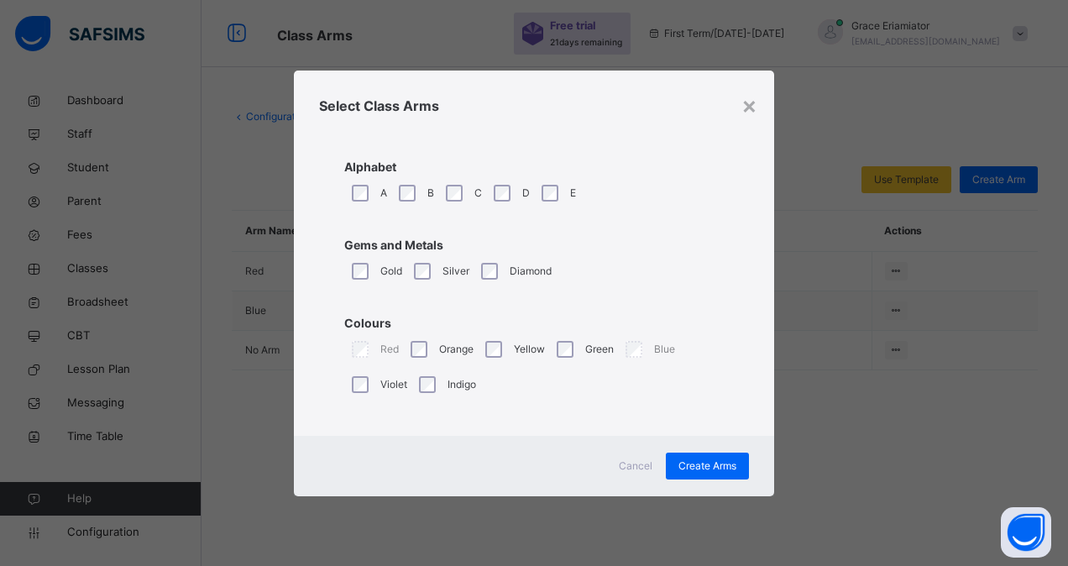
click at [628, 468] on span "Cancel" at bounding box center [636, 465] width 34 height 15
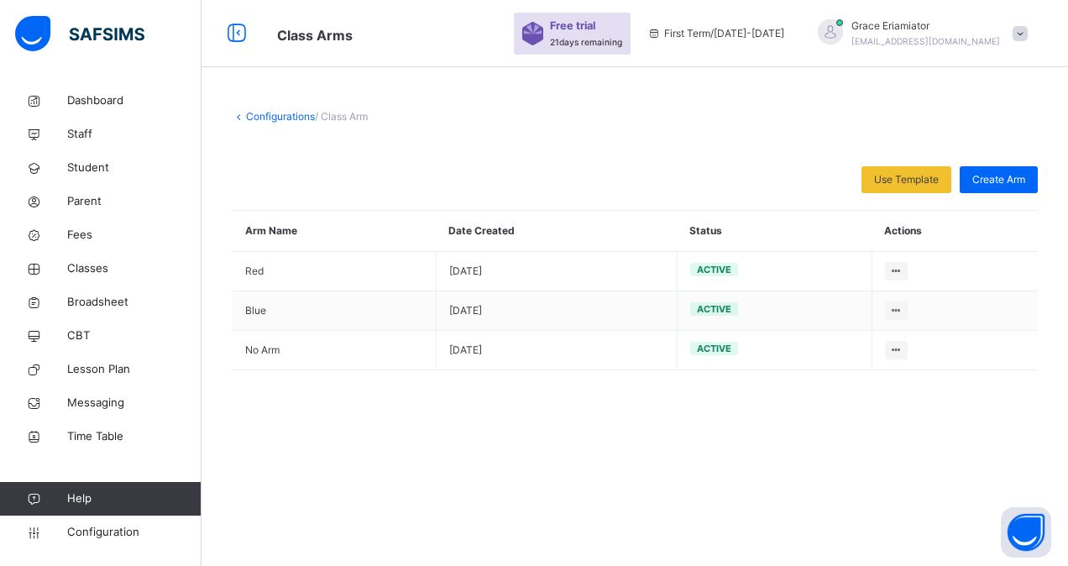
click at [262, 116] on link "Configurations" at bounding box center [280, 116] width 69 height 13
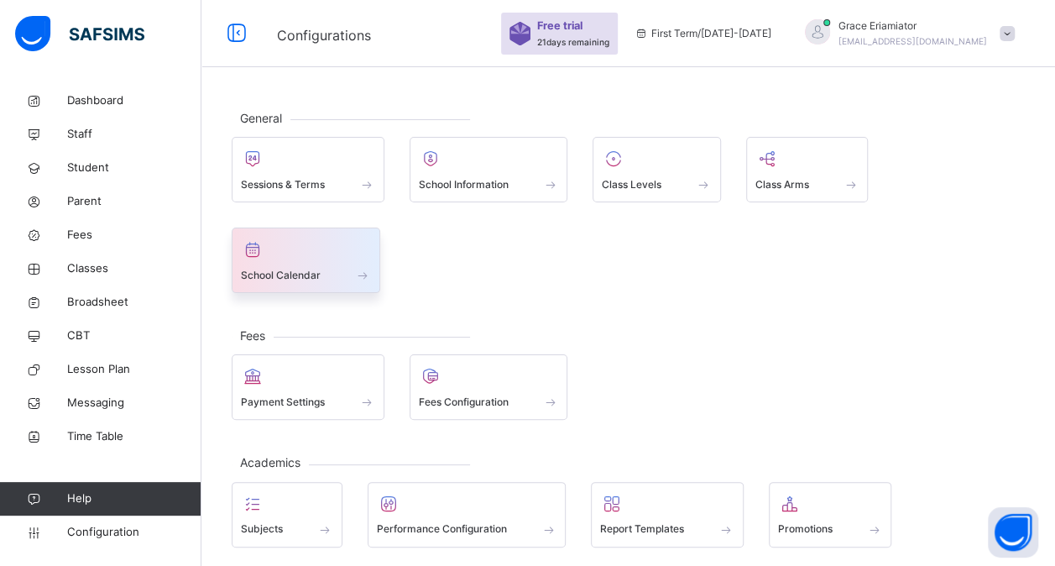
click at [290, 270] on span "School Calendar" at bounding box center [281, 275] width 80 height 15
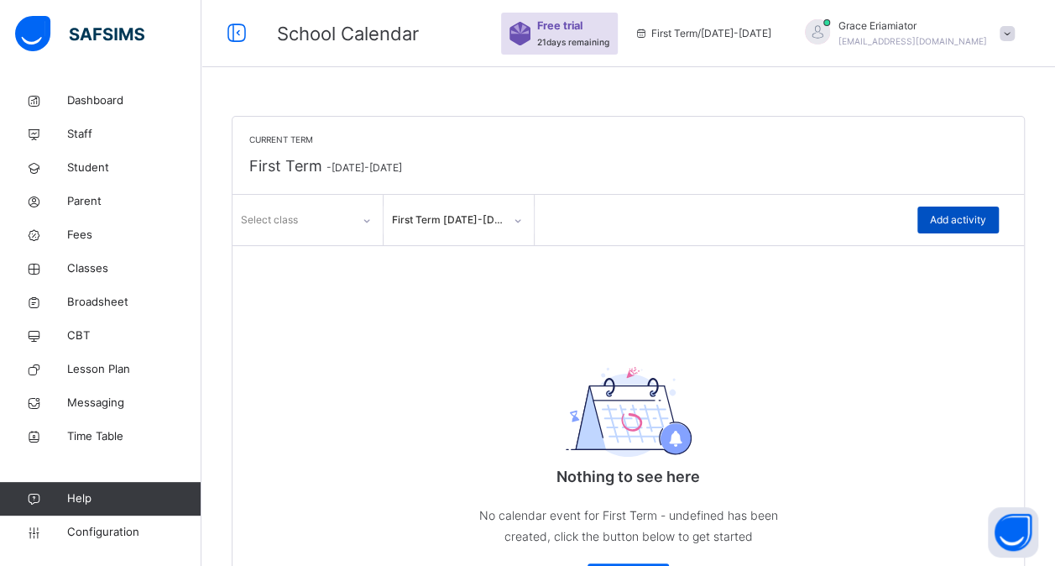
click at [961, 221] on span "Add activity" at bounding box center [958, 219] width 56 height 15
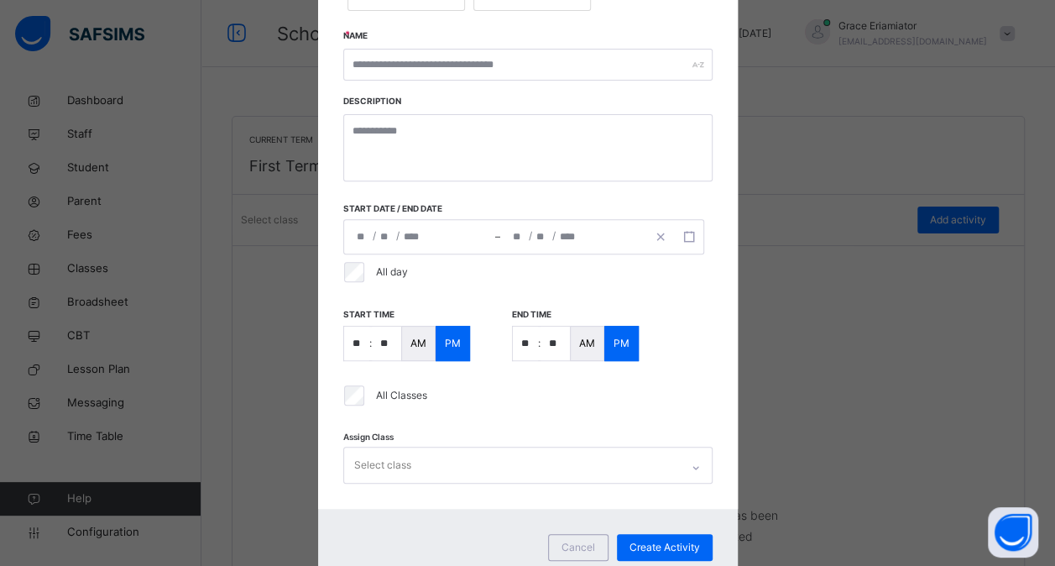
scroll to position [310, 0]
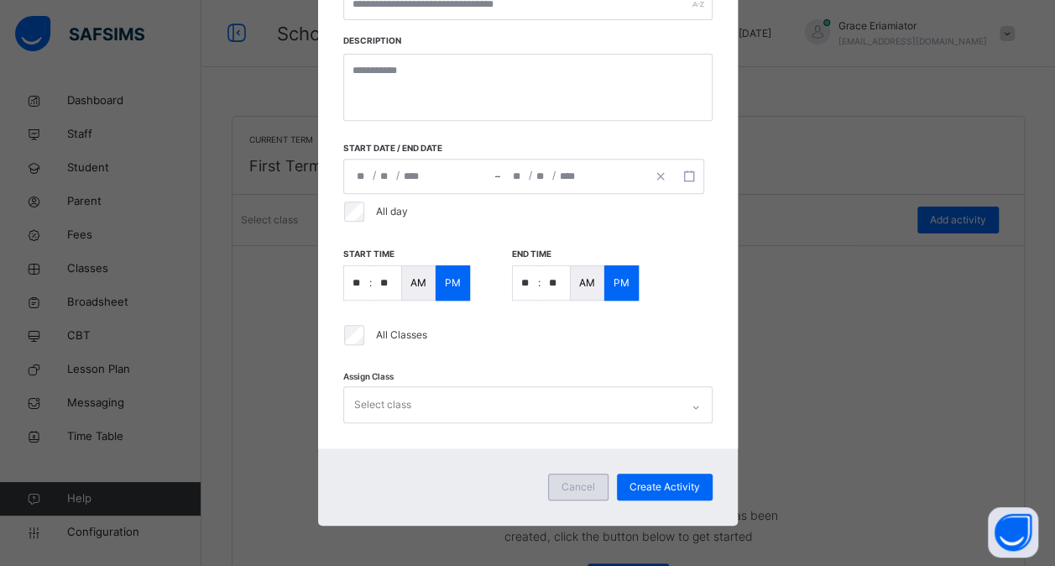
click at [573, 489] on span "Cancel" at bounding box center [579, 486] width 34 height 15
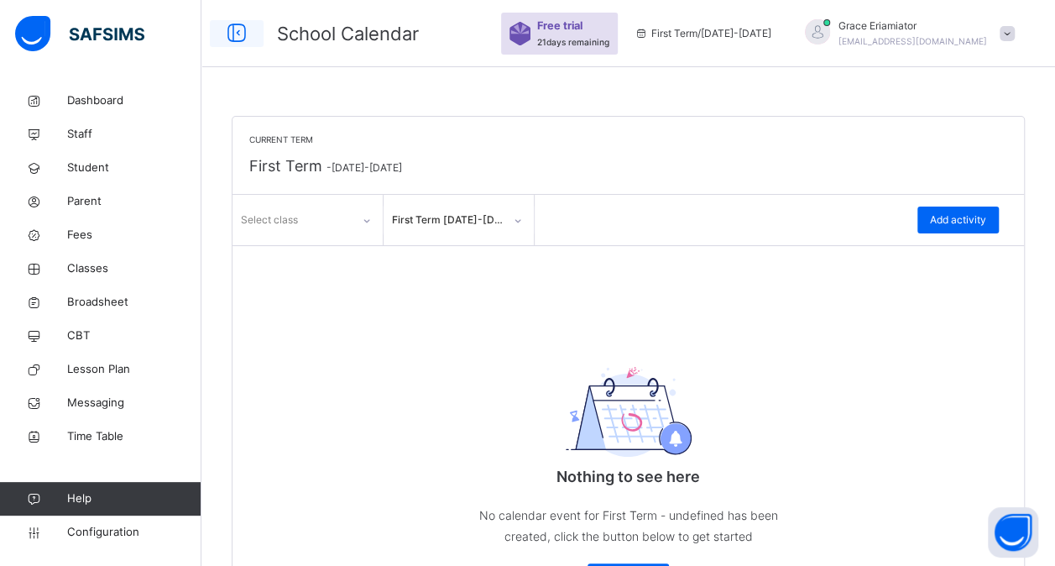
click at [234, 39] on icon at bounding box center [236, 33] width 29 height 30
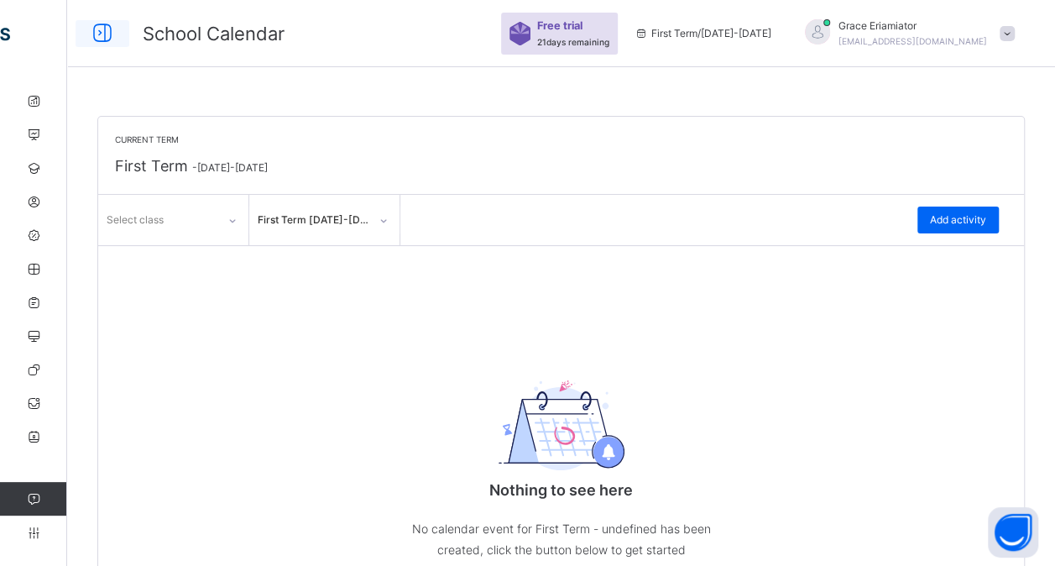
click at [106, 30] on icon at bounding box center [102, 33] width 29 height 30
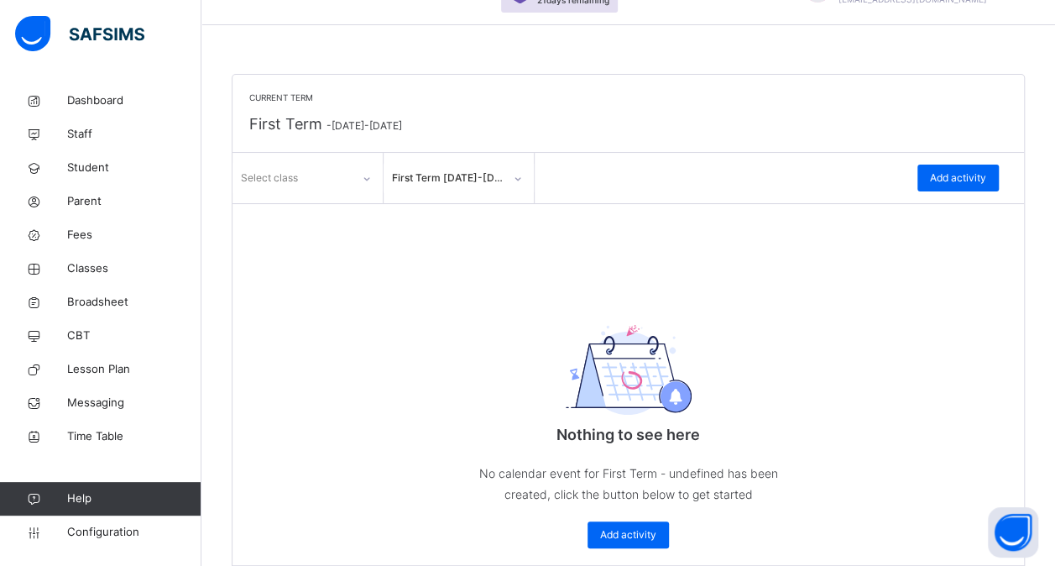
scroll to position [0, 0]
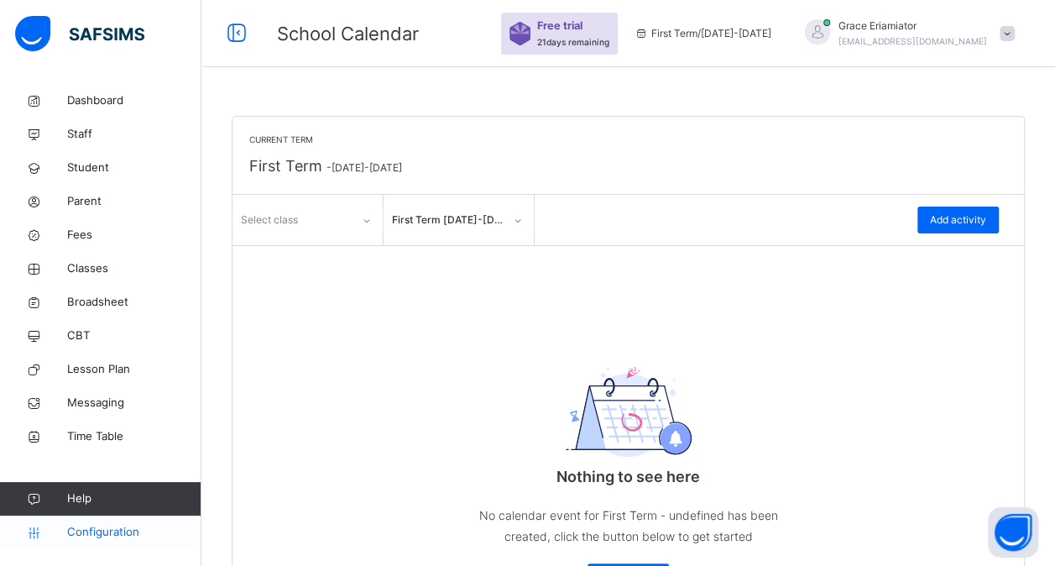
click at [99, 540] on span "Configuration" at bounding box center [133, 532] width 133 height 17
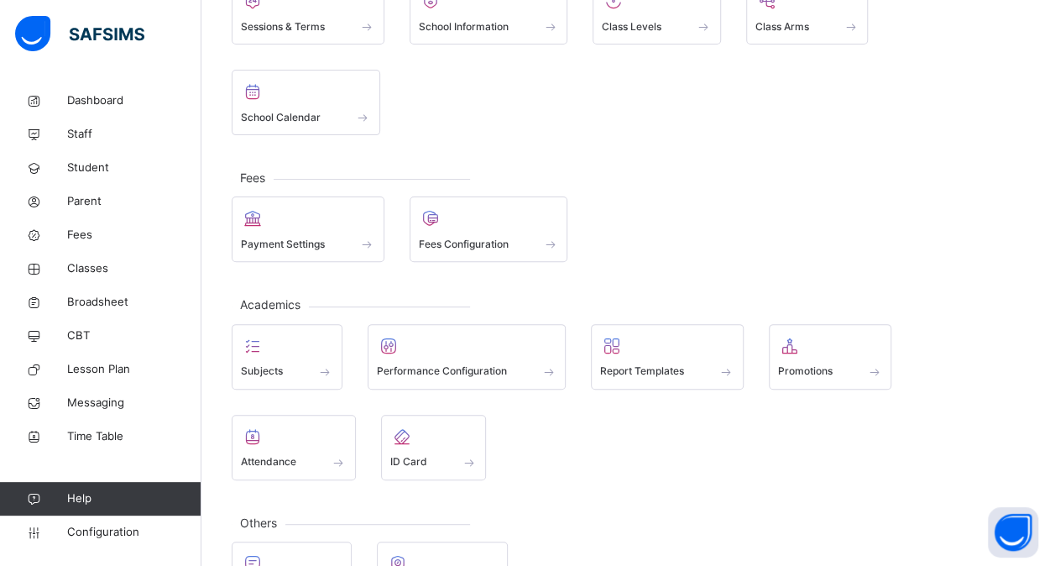
scroll to position [159, 0]
click at [274, 358] on span at bounding box center [287, 360] width 92 height 4
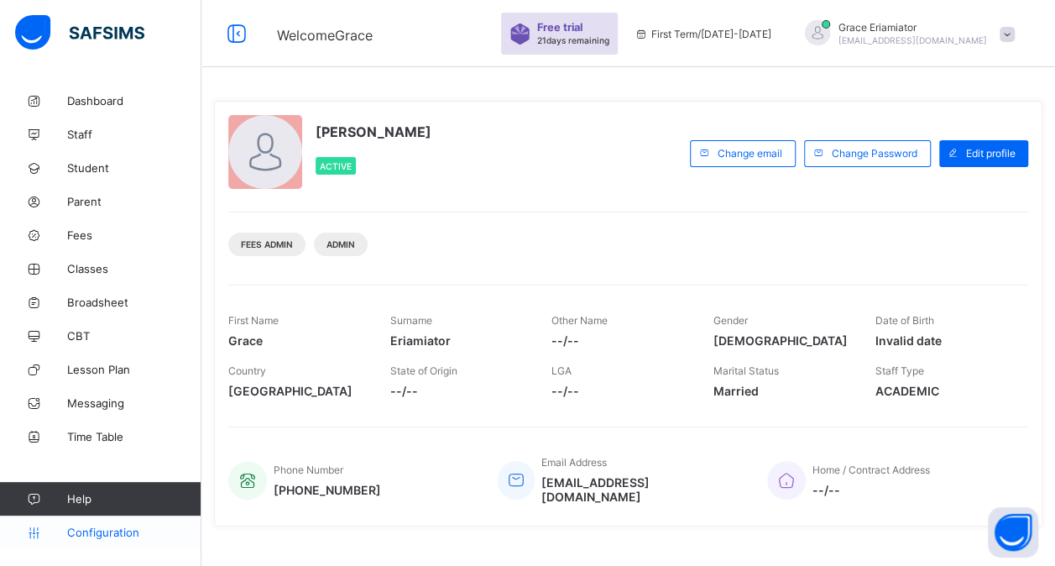
click at [106, 524] on link "Configuration" at bounding box center [100, 532] width 201 height 34
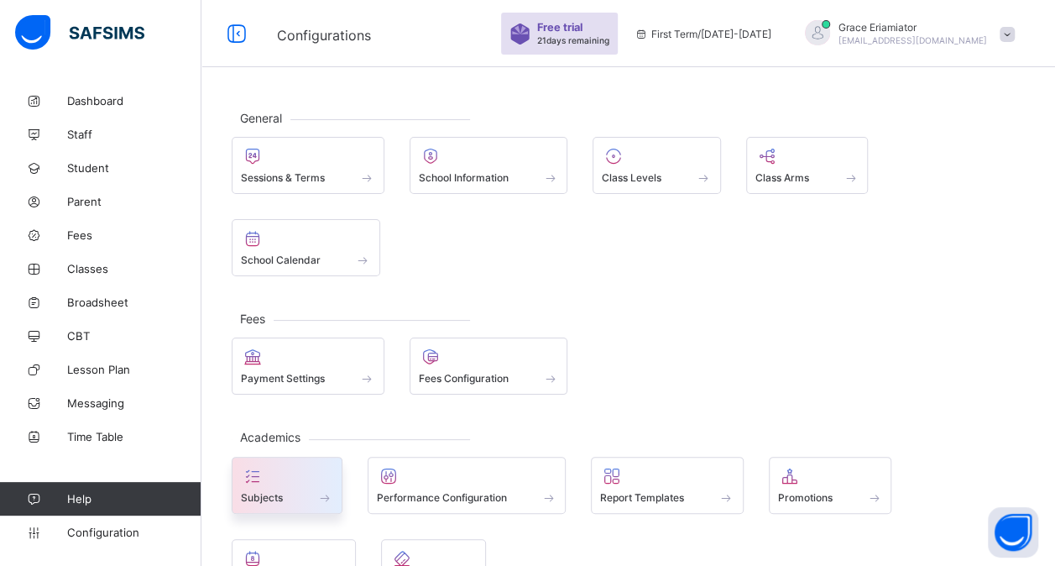
click at [280, 486] on span at bounding box center [287, 488] width 92 height 4
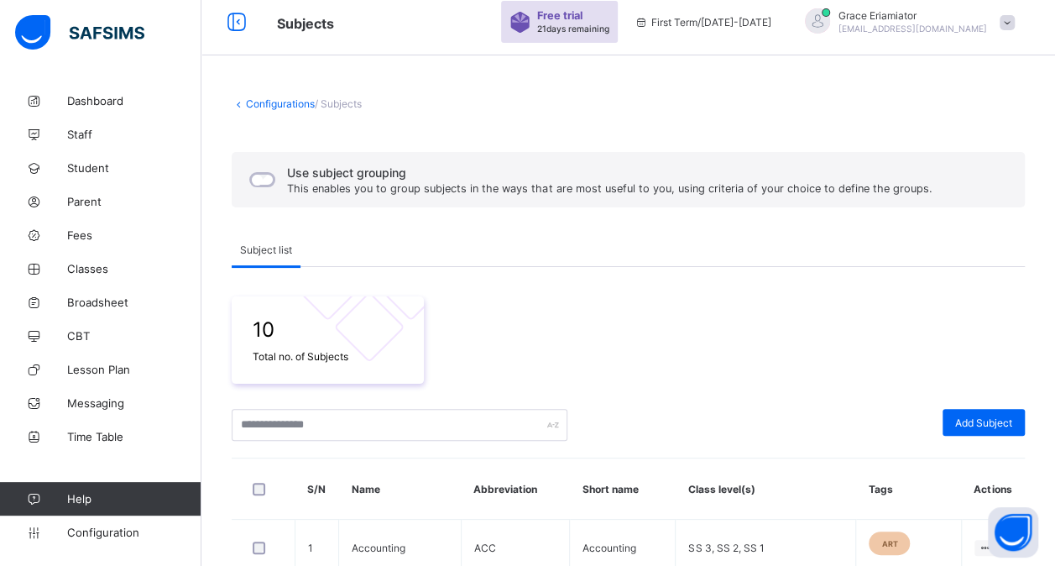
scroll to position [16, 0]
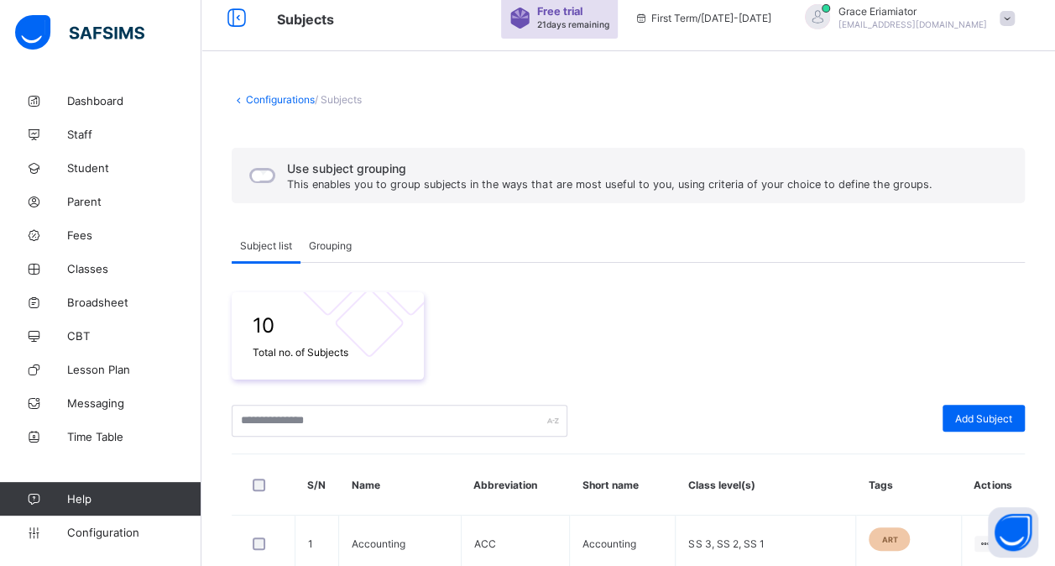
click at [337, 250] on div "Grouping" at bounding box center [331, 245] width 60 height 34
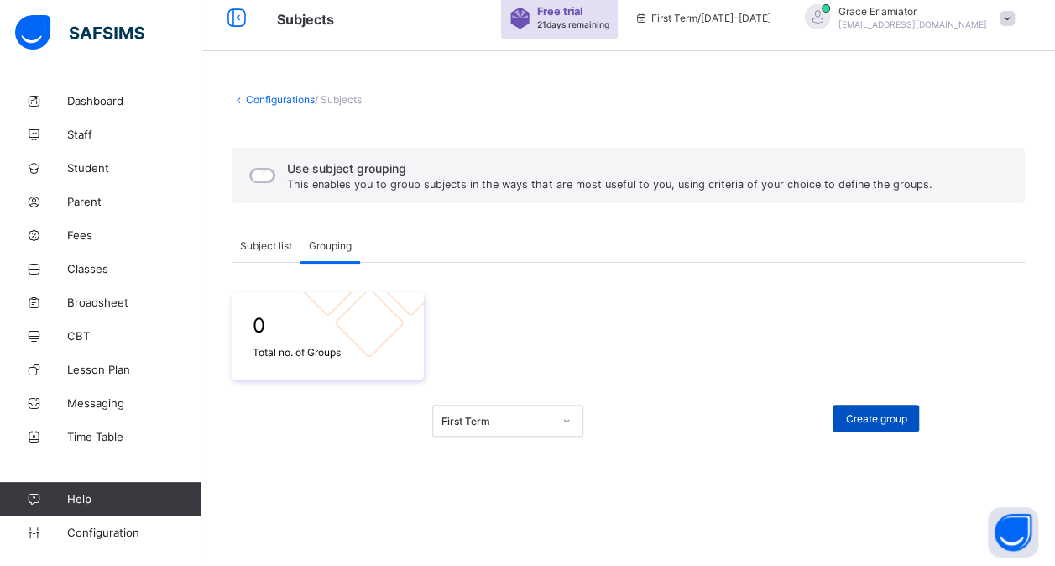
click at [892, 416] on span "Create group" at bounding box center [875, 418] width 61 height 13
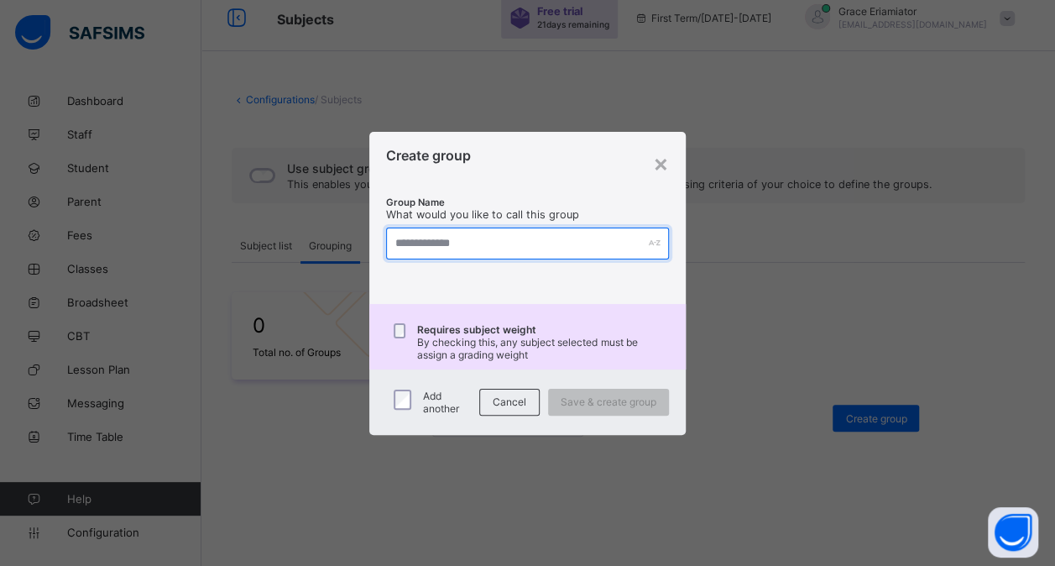
click at [536, 248] on input "text" at bounding box center [527, 243] width 283 height 32
click at [443, 235] on input "text" at bounding box center [533, 243] width 287 height 32
type input "**"
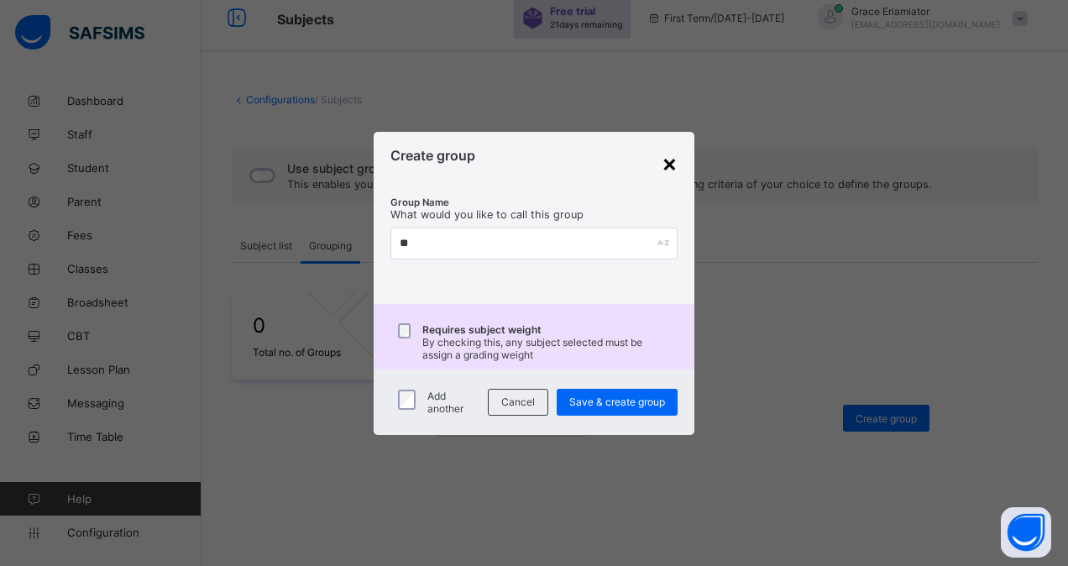
click at [670, 159] on div "×" at bounding box center [669, 163] width 16 height 29
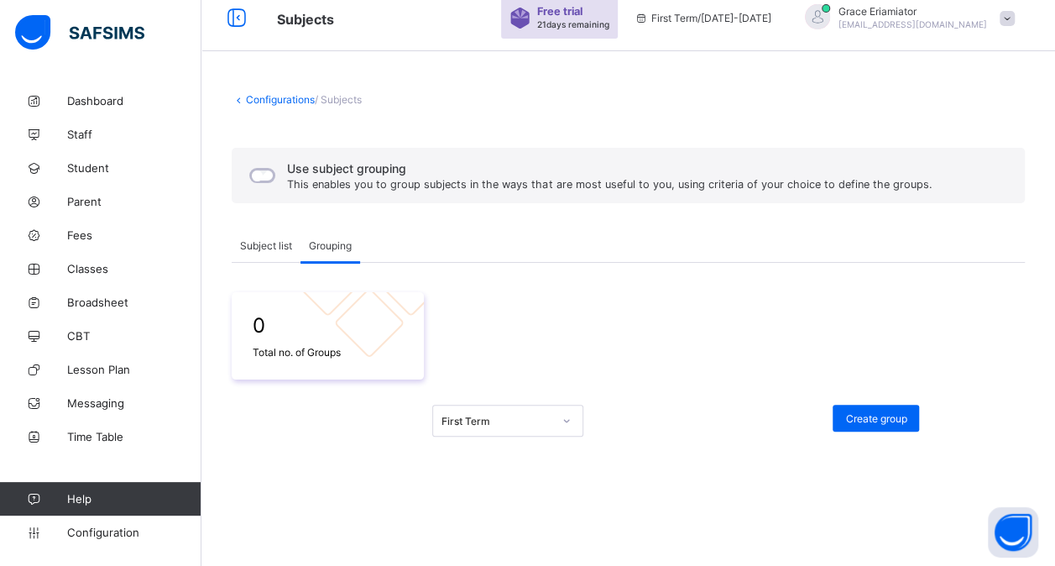
click at [266, 185] on div "Use subject grouping This enables you to group subjects in the ways that are mo…" at bounding box center [589, 175] width 694 height 35
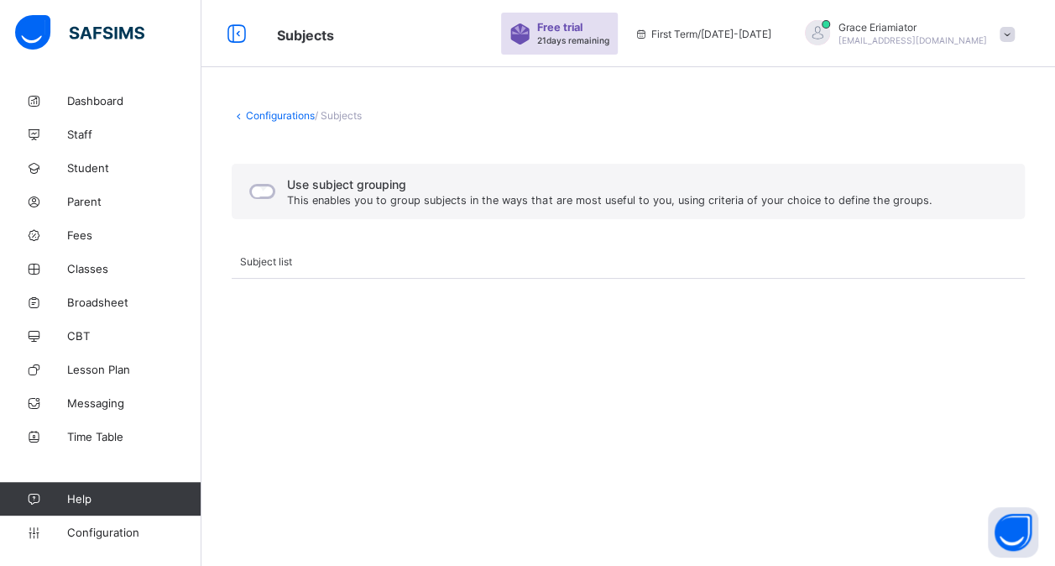
scroll to position [0, 0]
click at [273, 262] on span "Subject list" at bounding box center [266, 261] width 52 height 13
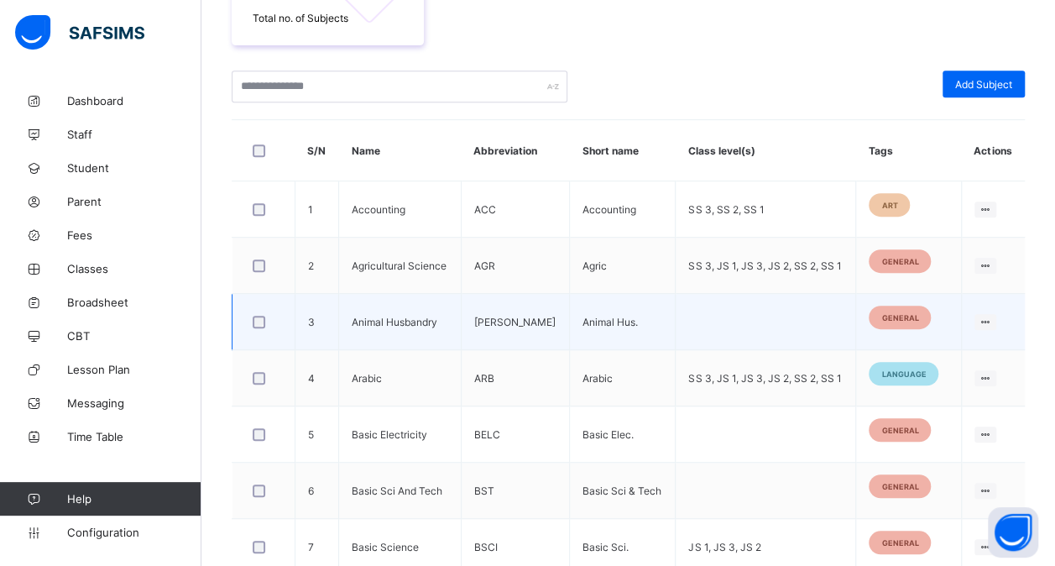
scroll to position [351, 0]
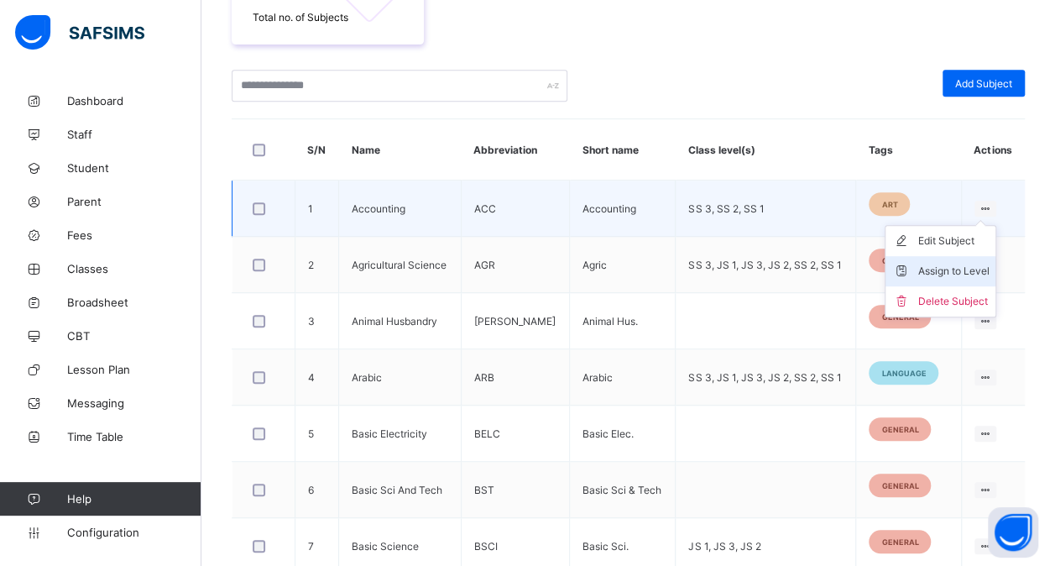
click at [959, 265] on div "Assign to Level" at bounding box center [952, 271] width 71 height 17
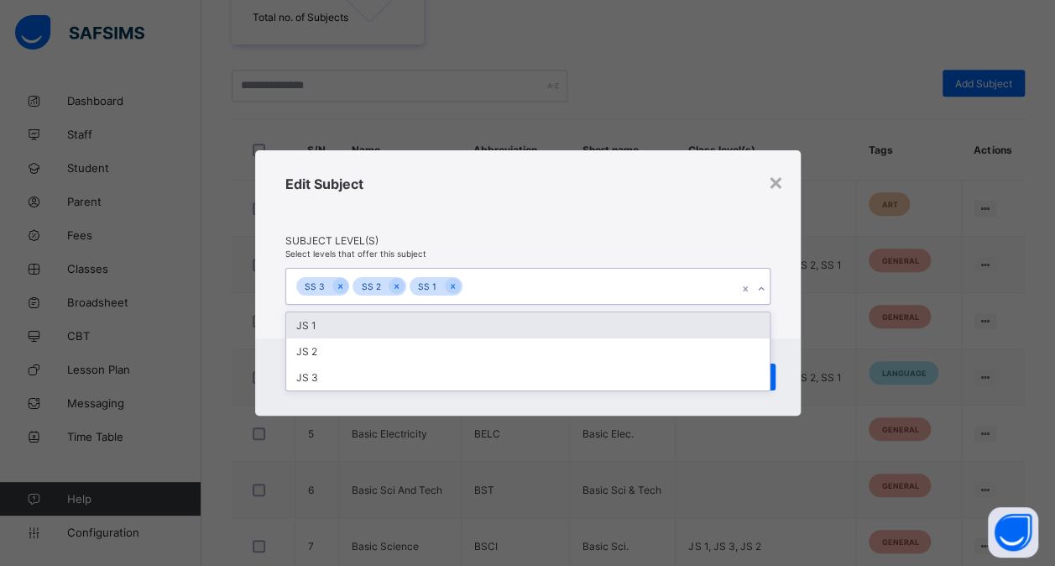
click at [675, 294] on div "SS 3 SS 2 SS 1" at bounding box center [512, 286] width 452 height 35
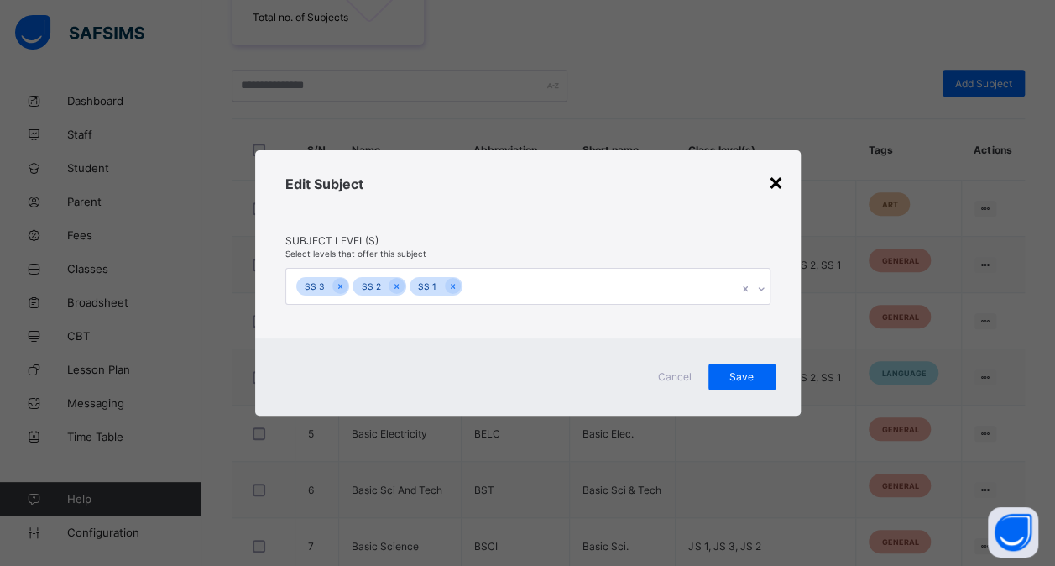
click at [774, 193] on div "×" at bounding box center [776, 181] width 16 height 29
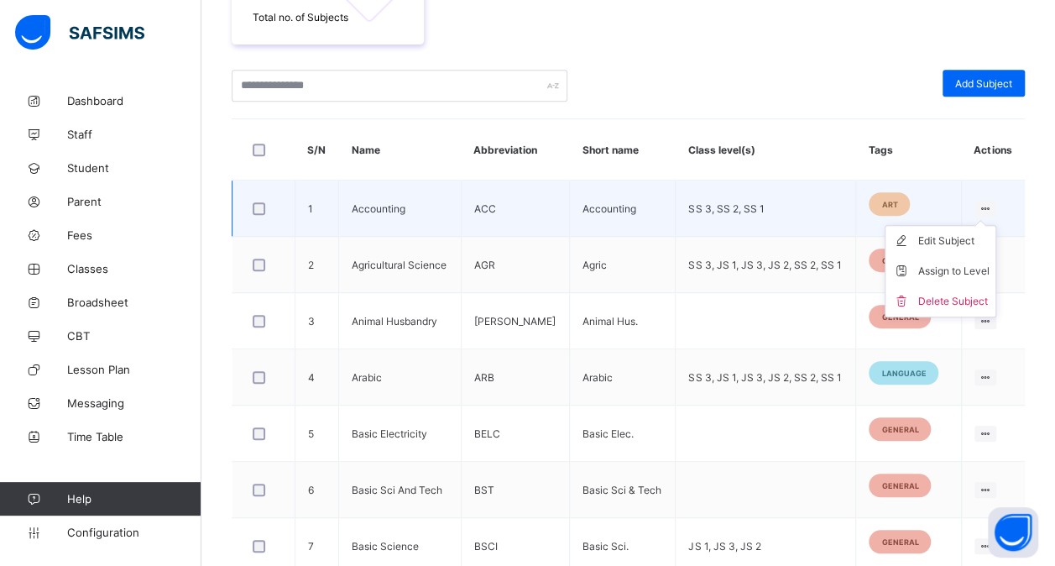
click at [990, 225] on ul "Edit Subject Assign to Level Delete Subject" at bounding box center [941, 271] width 112 height 92
click at [950, 243] on div "Edit Subject" at bounding box center [952, 241] width 71 height 17
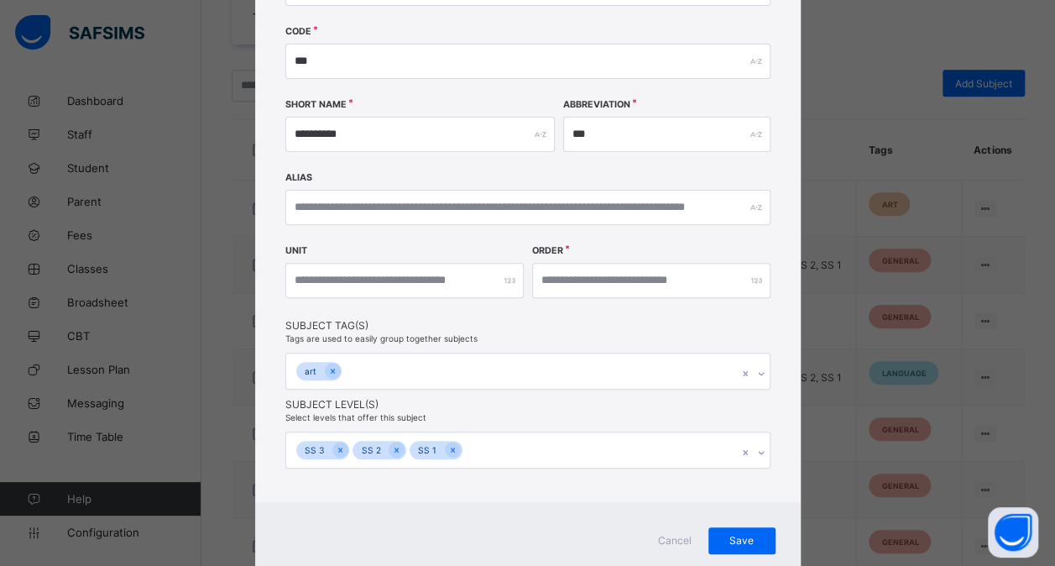
scroll to position [181, 0]
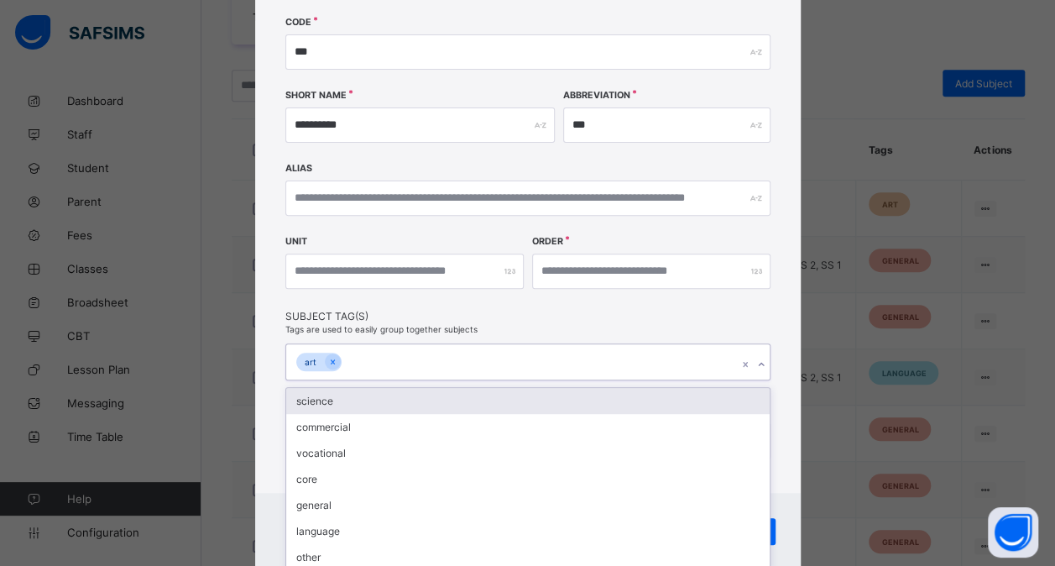
click at [537, 363] on div "art" at bounding box center [512, 361] width 452 height 35
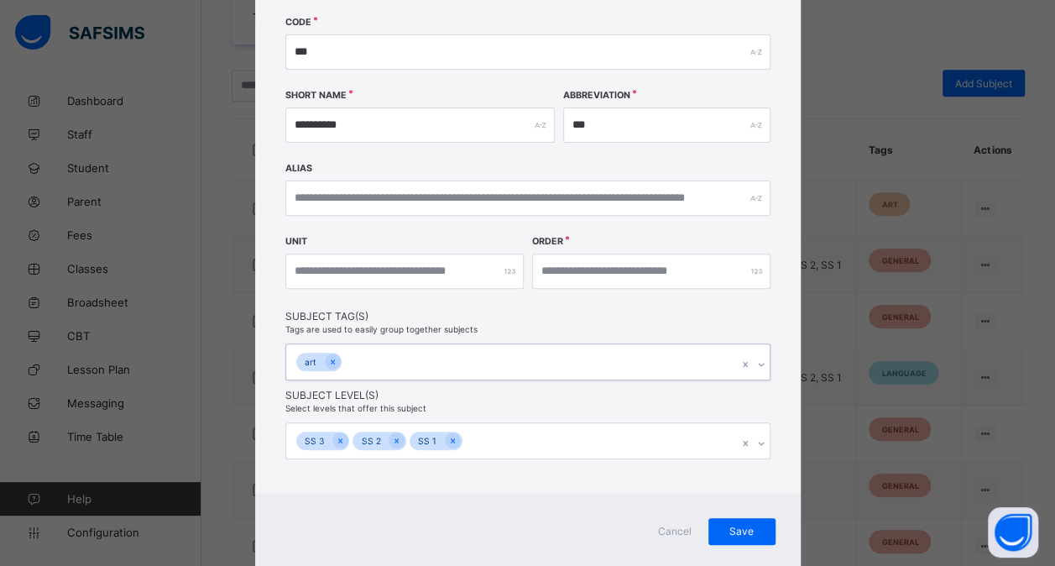
click at [537, 363] on div "art" at bounding box center [512, 361] width 452 height 35
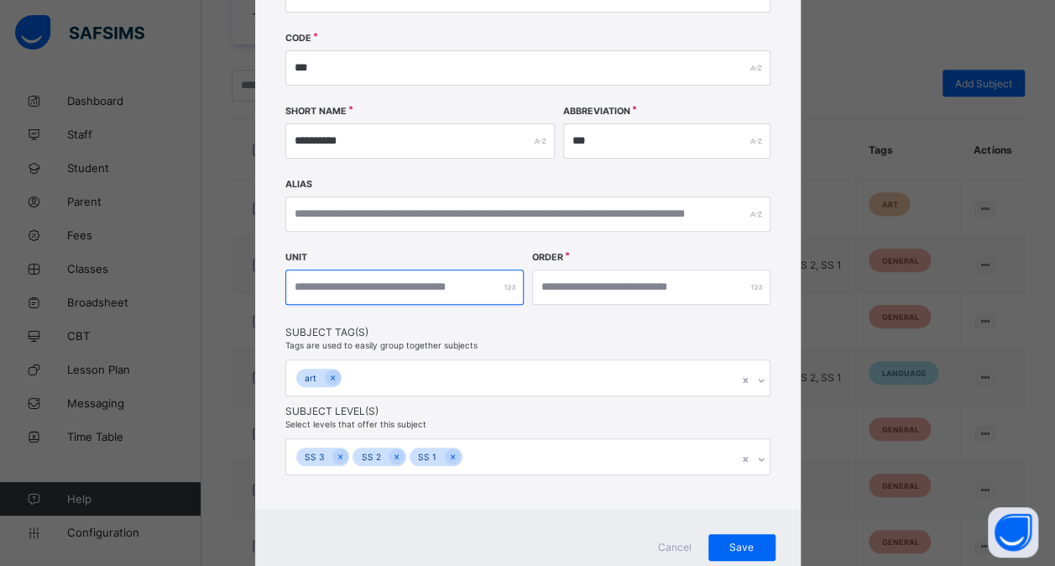
click at [440, 285] on input "number" at bounding box center [404, 286] width 238 height 35
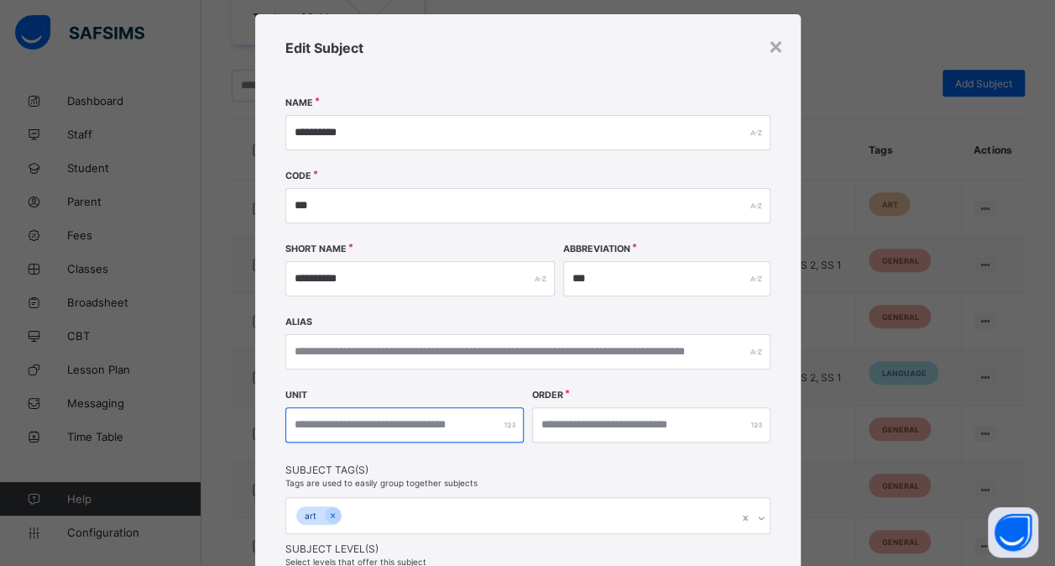
scroll to position [25, 0]
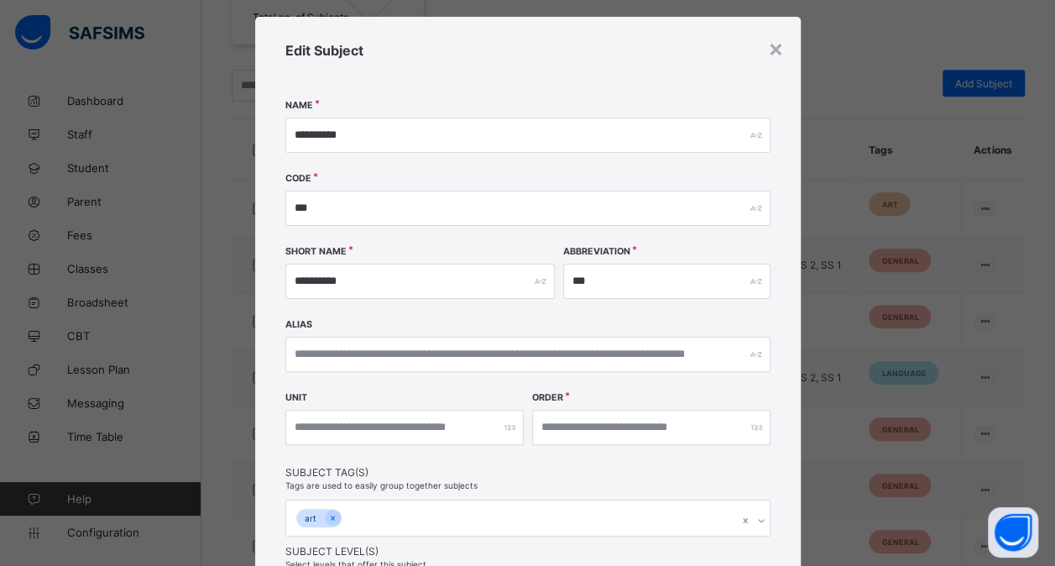
click at [504, 421] on div at bounding box center [404, 427] width 238 height 35
click at [504, 425] on div at bounding box center [404, 427] width 238 height 35
click at [774, 48] on div "×" at bounding box center [776, 48] width 16 height 29
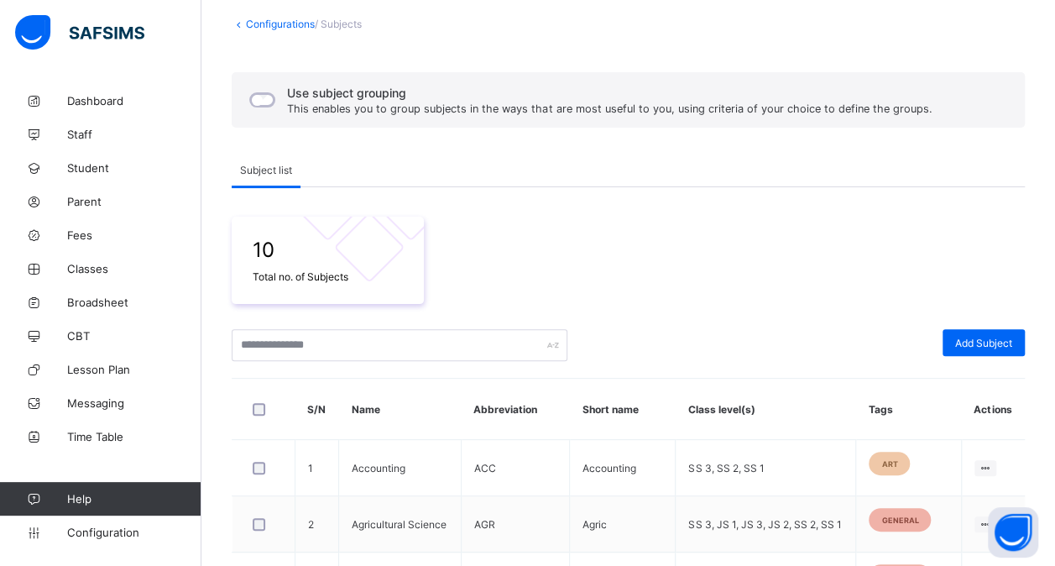
scroll to position [91, 0]
click at [258, 96] on div "Use subject grouping This enables you to group subjects in the ways that are mo…" at bounding box center [589, 100] width 694 height 35
click at [333, 172] on span "Grouping" at bounding box center [330, 171] width 43 height 13
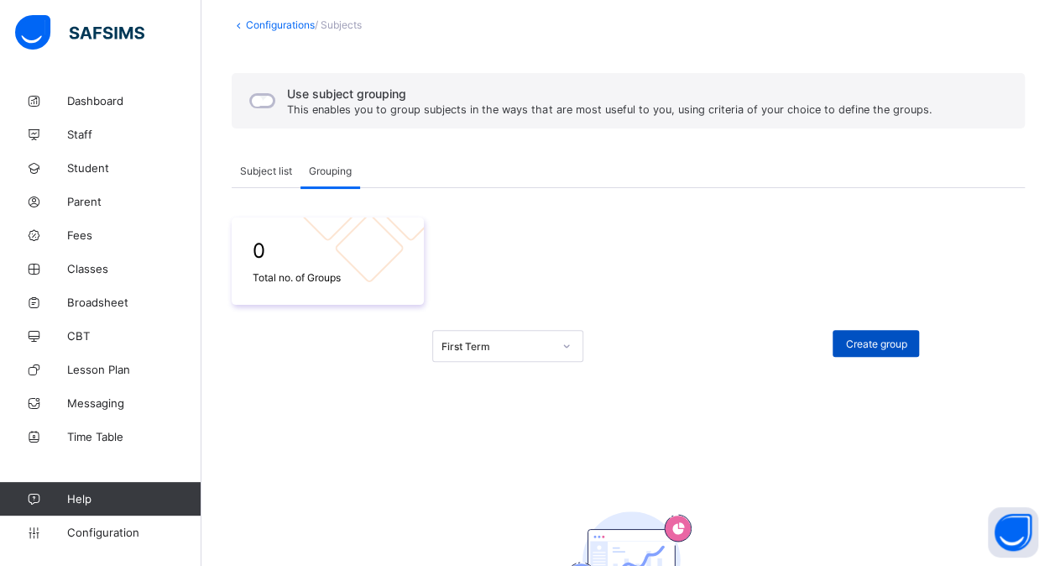
click at [866, 345] on span "Create group" at bounding box center [875, 343] width 61 height 13
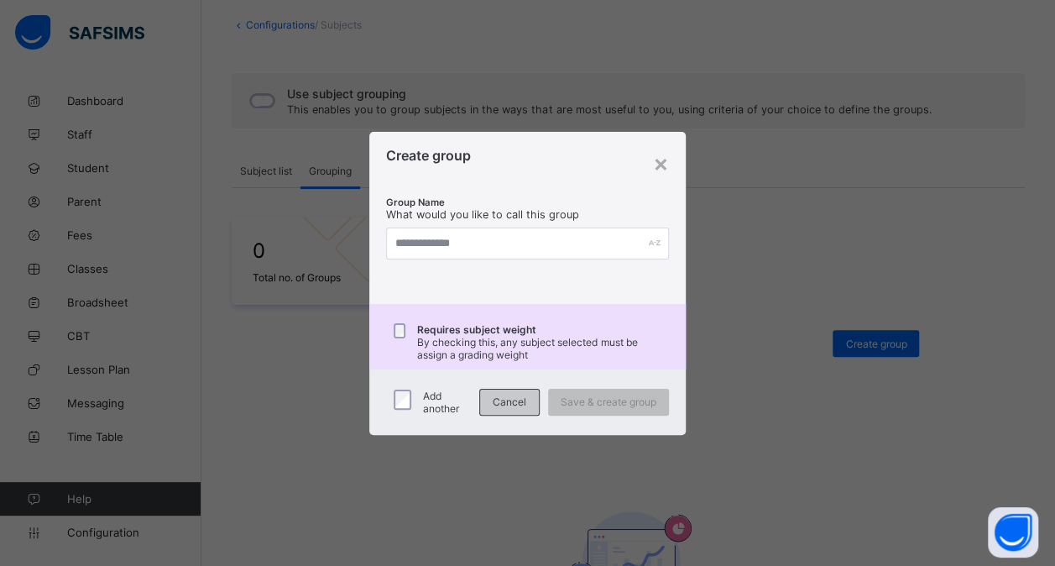
click at [500, 401] on span "Cancel" at bounding box center [510, 401] width 34 height 13
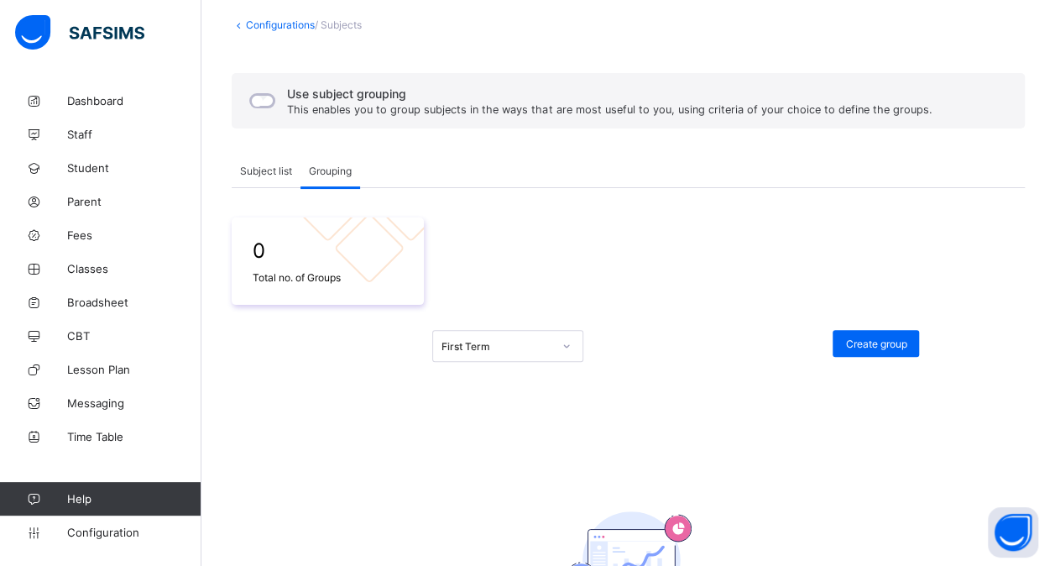
click at [264, 162] on div "Subject list" at bounding box center [266, 171] width 69 height 34
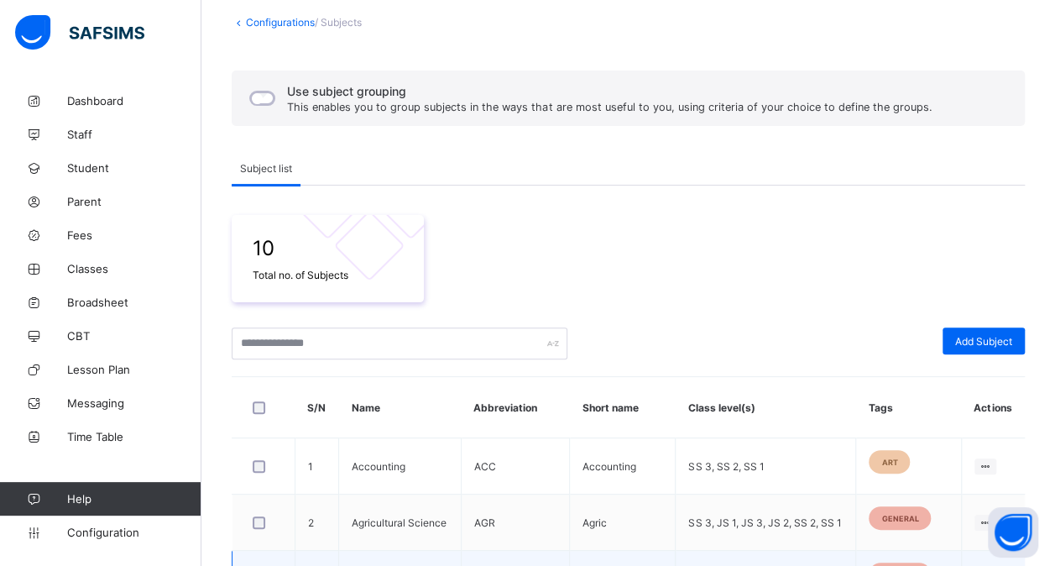
scroll to position [91, 0]
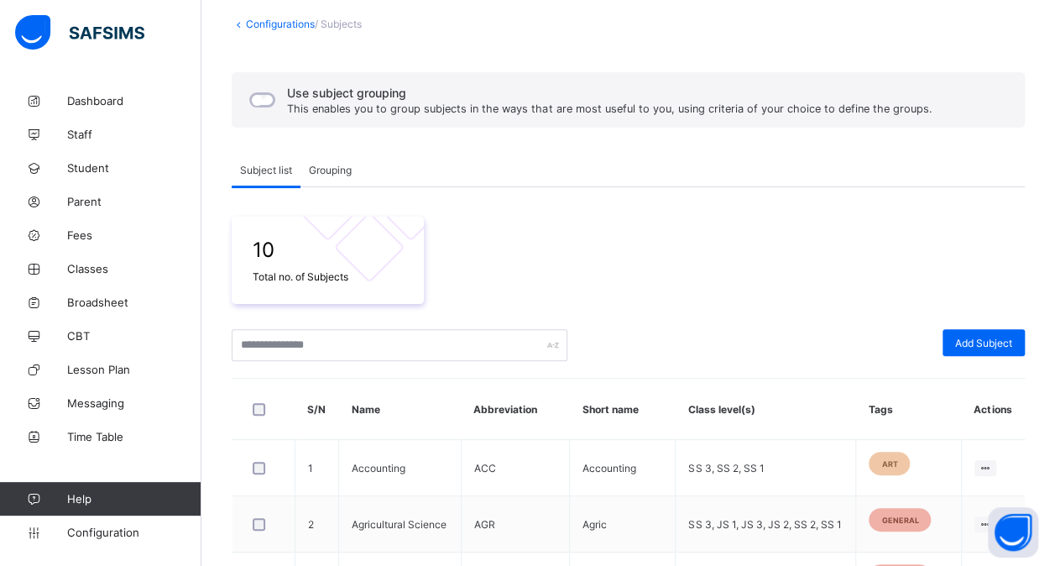
click at [335, 168] on span "Grouping" at bounding box center [330, 170] width 43 height 13
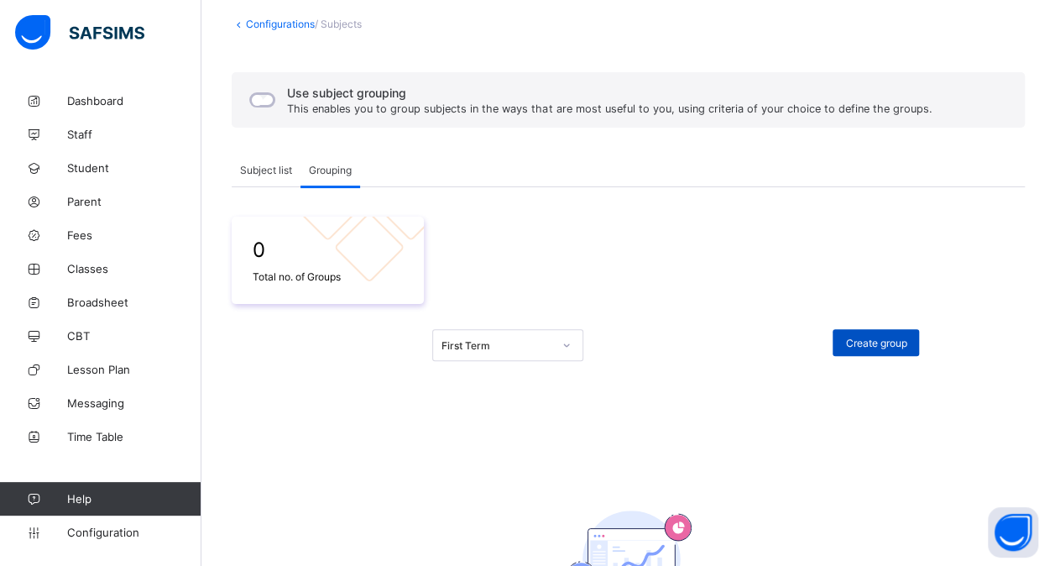
click at [890, 339] on span "Create group" at bounding box center [875, 343] width 61 height 13
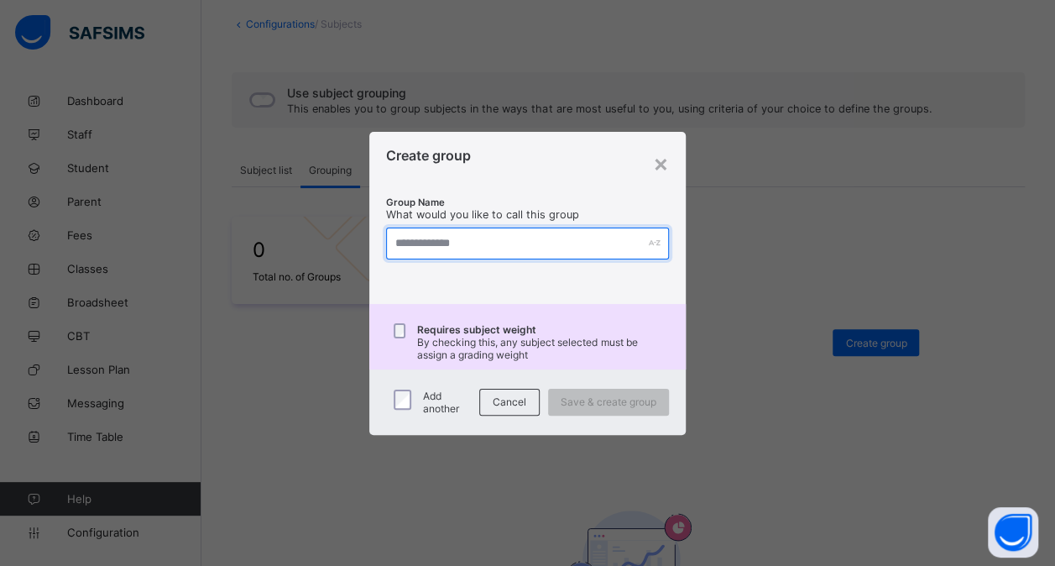
click at [507, 247] on input "text" at bounding box center [527, 243] width 283 height 32
type input "***"
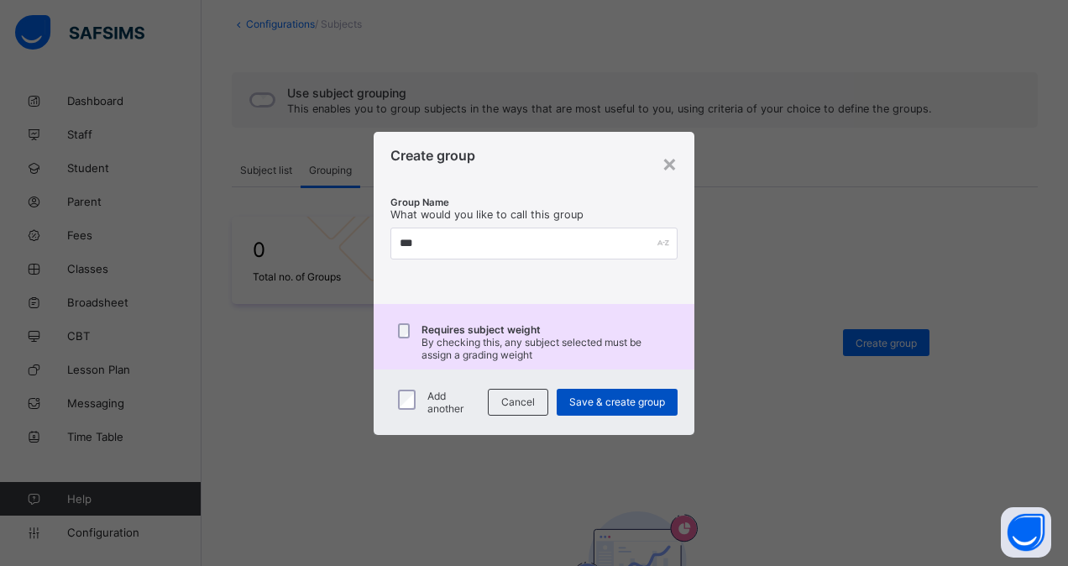
click at [604, 401] on span "Save & create group" at bounding box center [617, 401] width 96 height 13
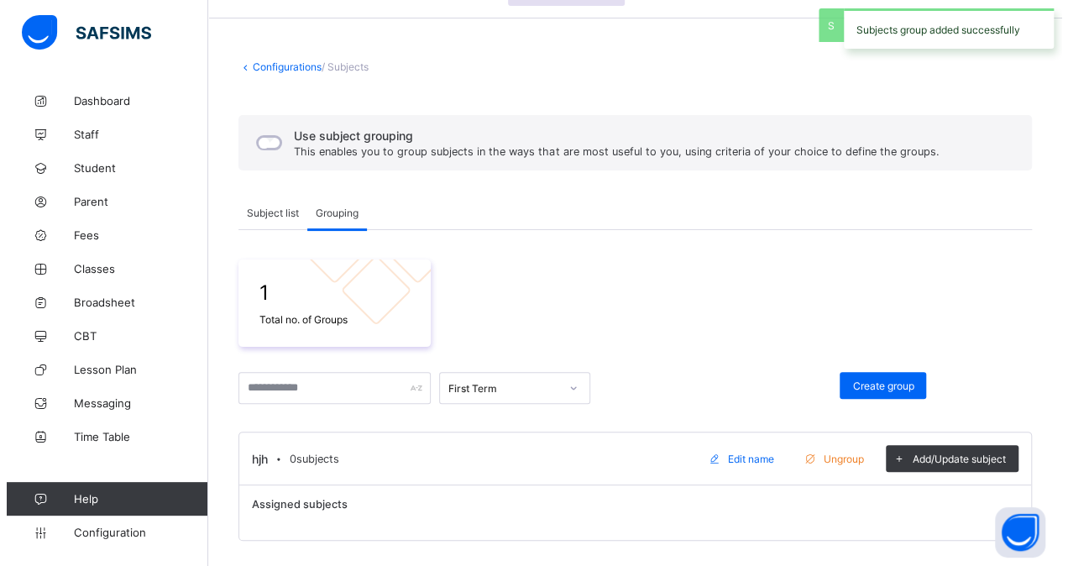
scroll to position [47, 0]
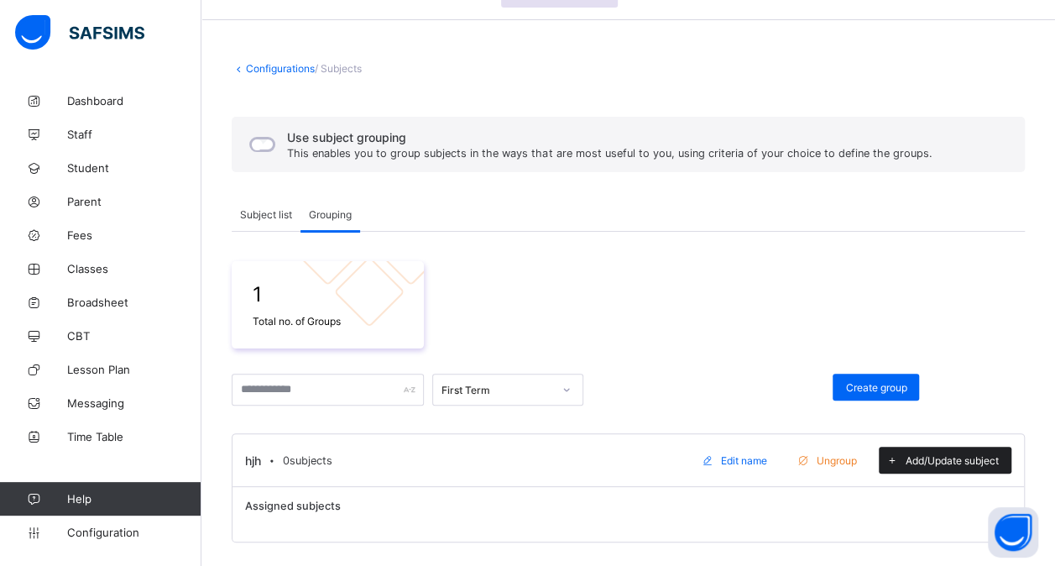
click at [939, 458] on span "Add/Update subject" at bounding box center [952, 460] width 93 height 13
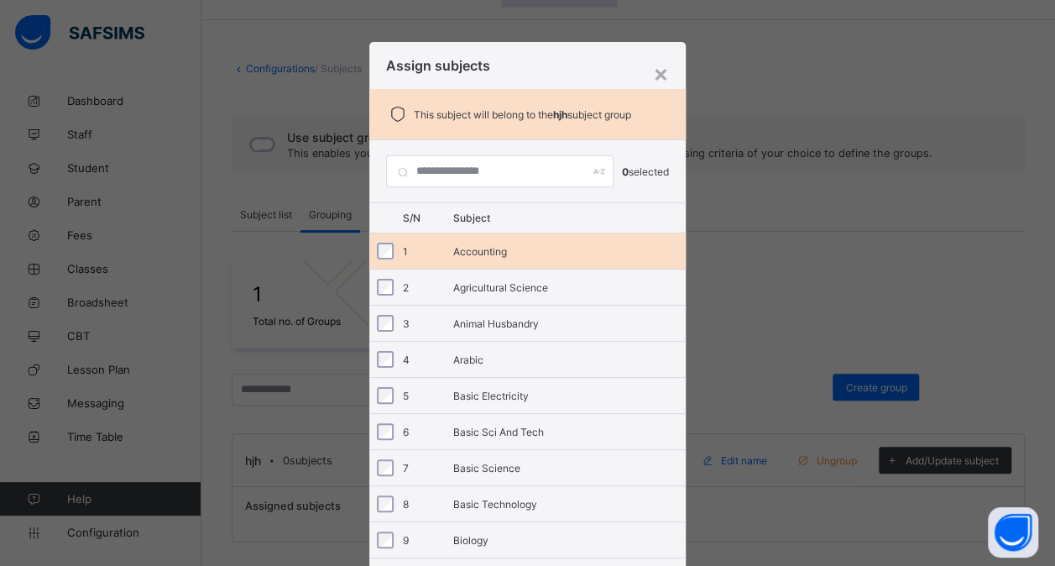
click at [546, 245] on div "Accounting" at bounding box center [569, 251] width 233 height 13
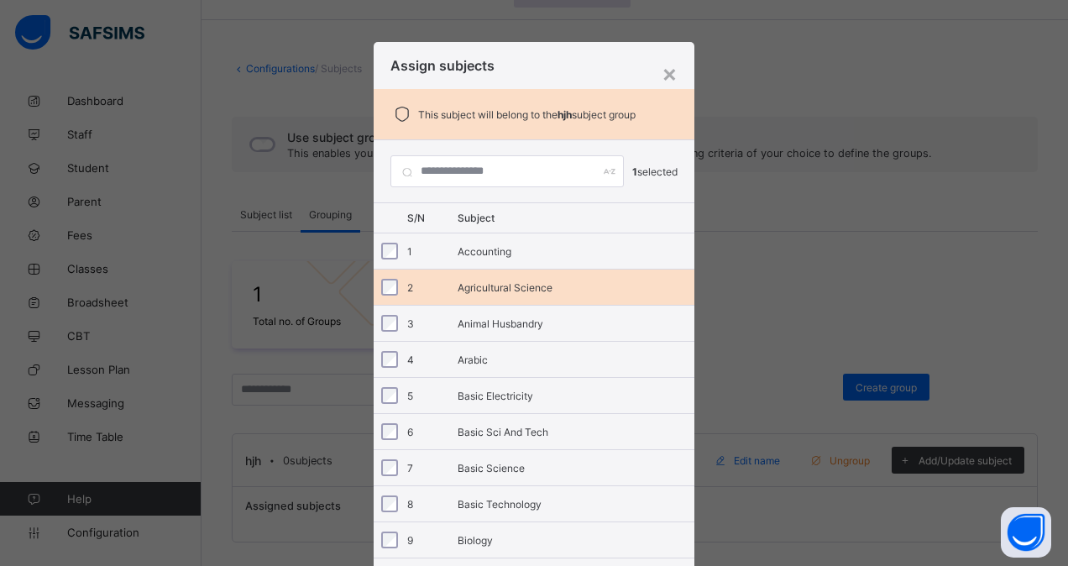
click at [544, 281] on div "Agricultural Science" at bounding box center [575, 287] width 237 height 13
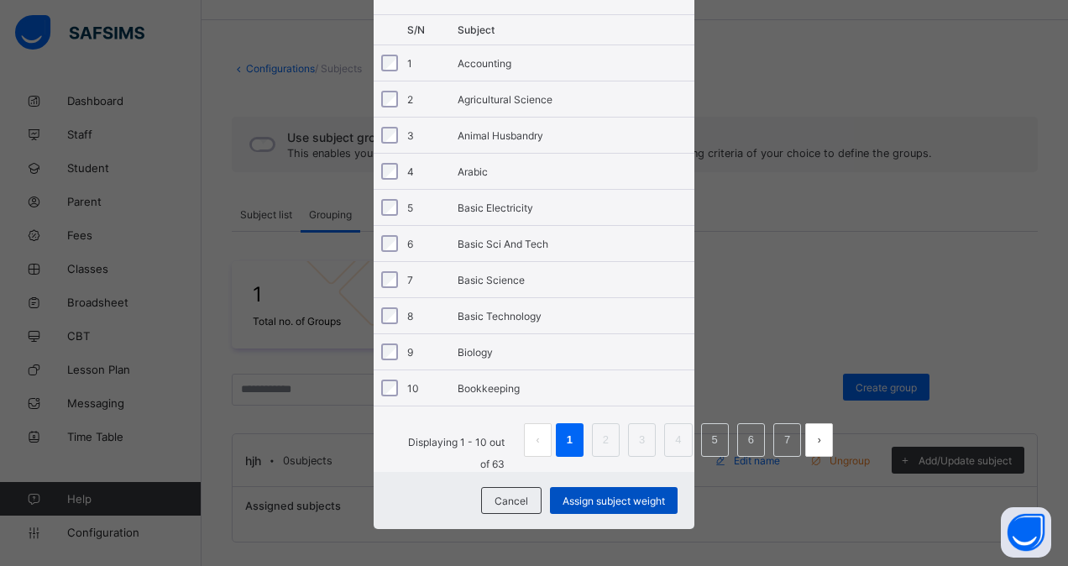
click at [588, 496] on span "Assign subject weight" at bounding box center [613, 500] width 102 height 13
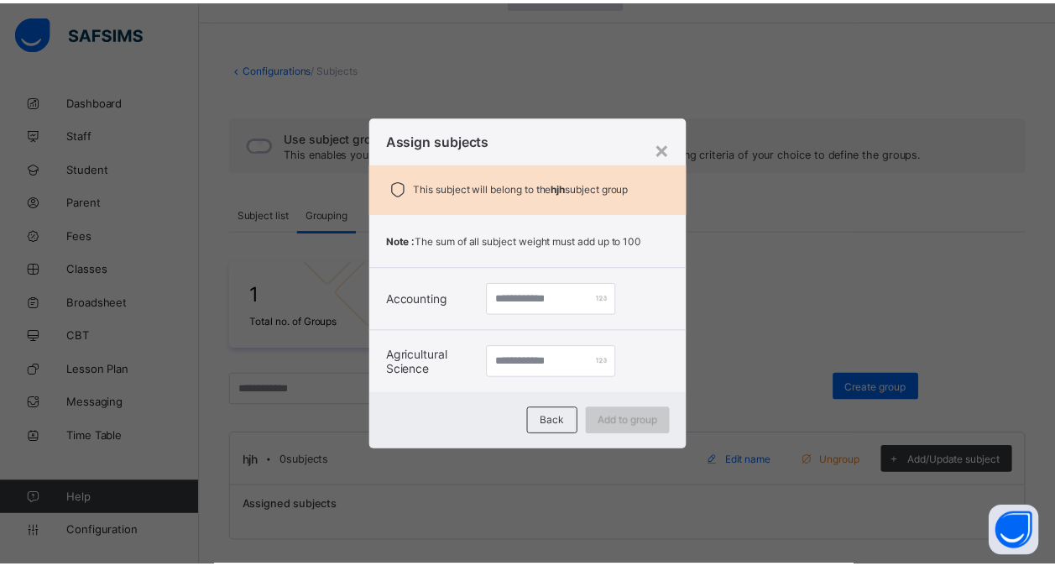
scroll to position [0, 0]
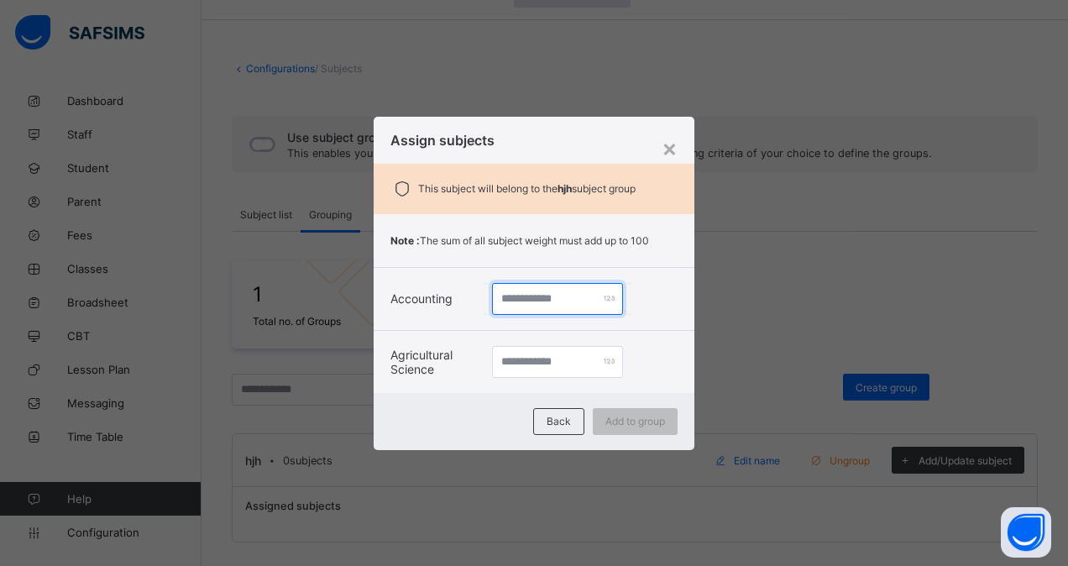
click at [559, 302] on input "number" at bounding box center [557, 299] width 131 height 32
click at [557, 416] on span "Back" at bounding box center [558, 421] width 24 height 13
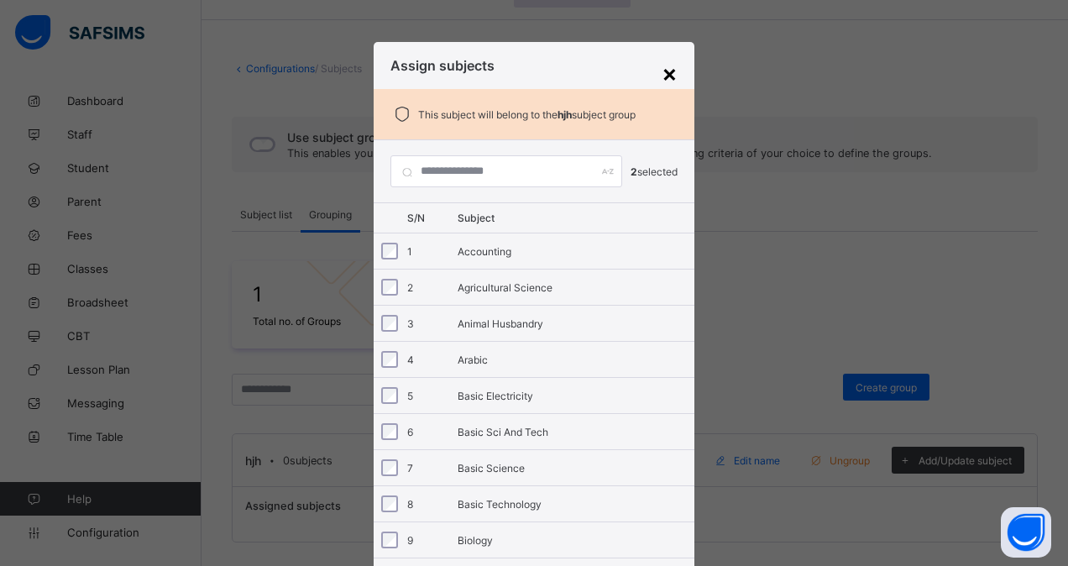
click at [672, 69] on div "×" at bounding box center [669, 73] width 16 height 29
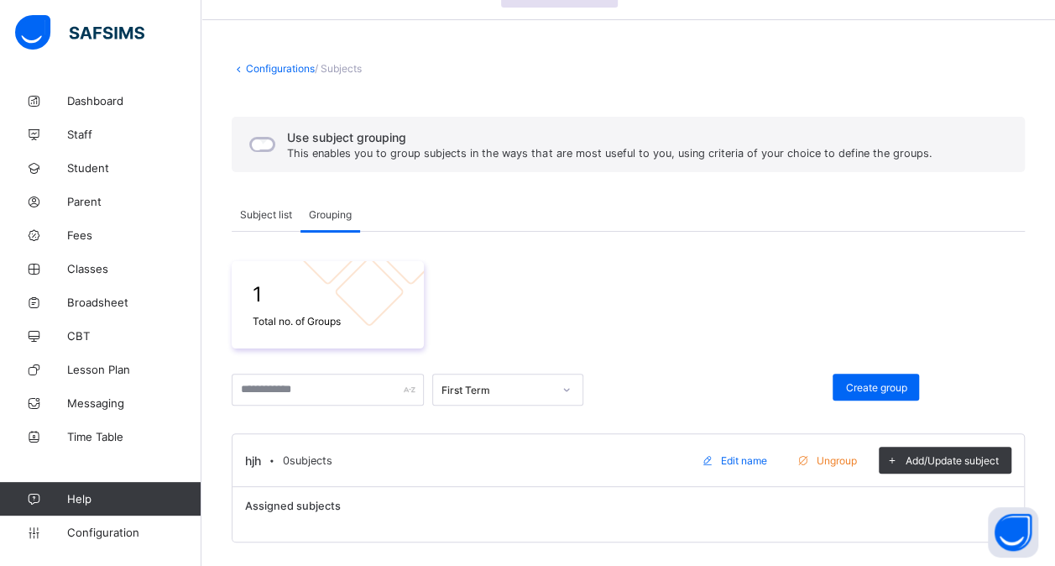
click at [832, 457] on span "Ungroup" at bounding box center [837, 460] width 40 height 13
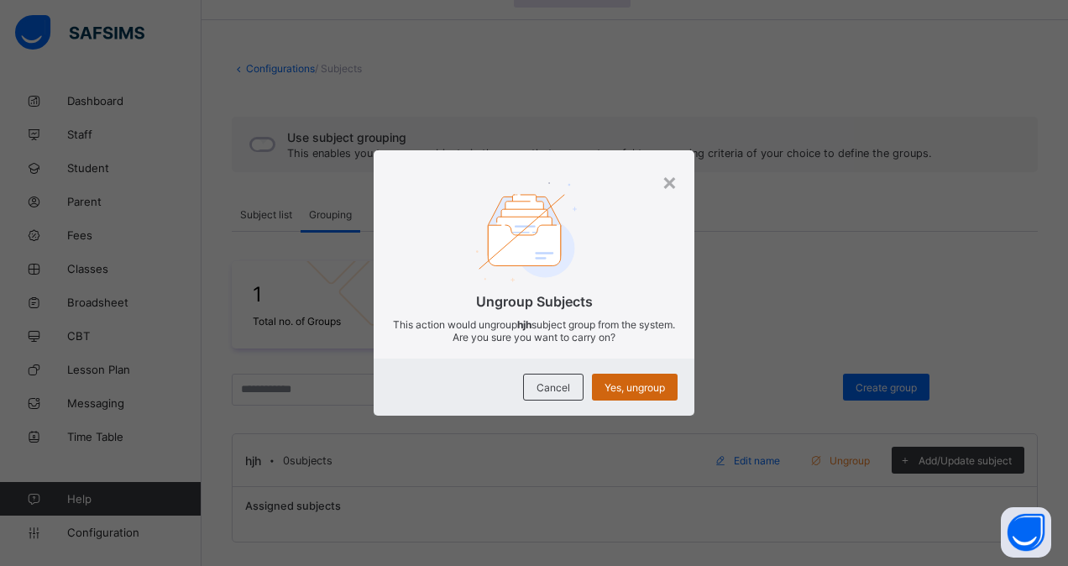
click at [635, 388] on span "Yes, ungroup" at bounding box center [634, 387] width 60 height 13
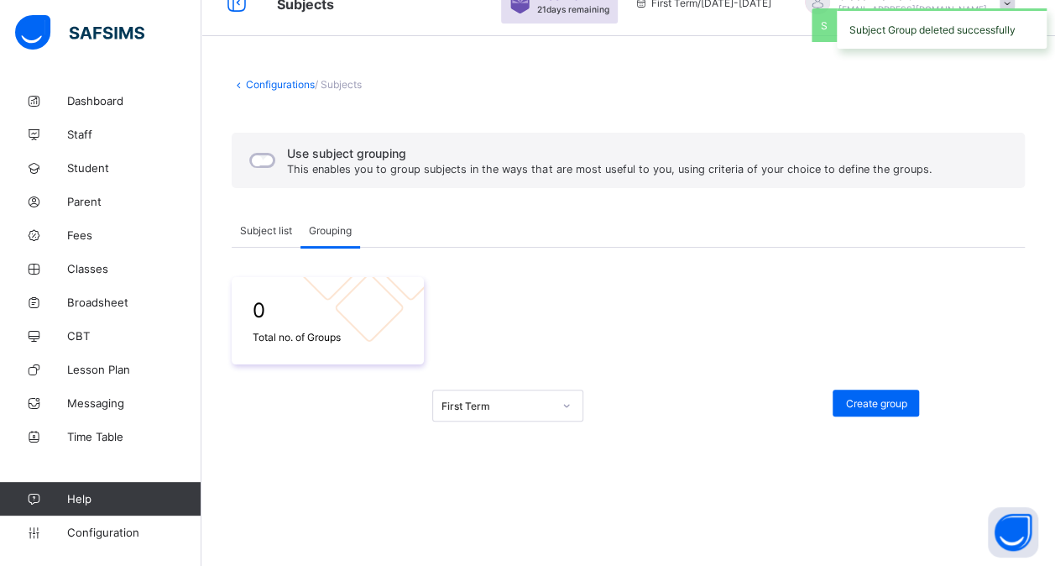
scroll to position [25, 0]
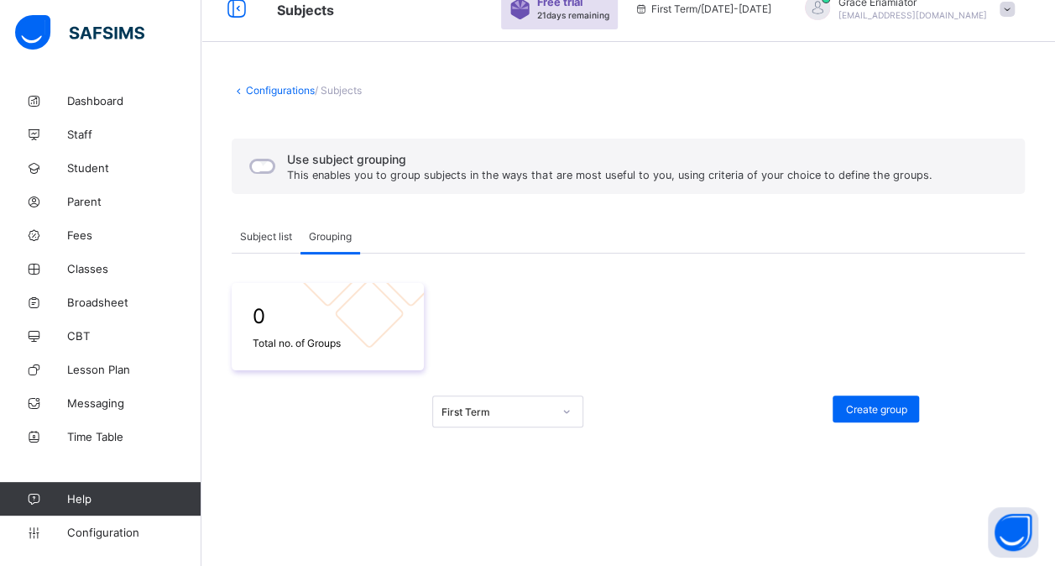
click at [274, 158] on div "Use subject grouping This enables you to group subjects in the ways that are mo…" at bounding box center [589, 166] width 694 height 35
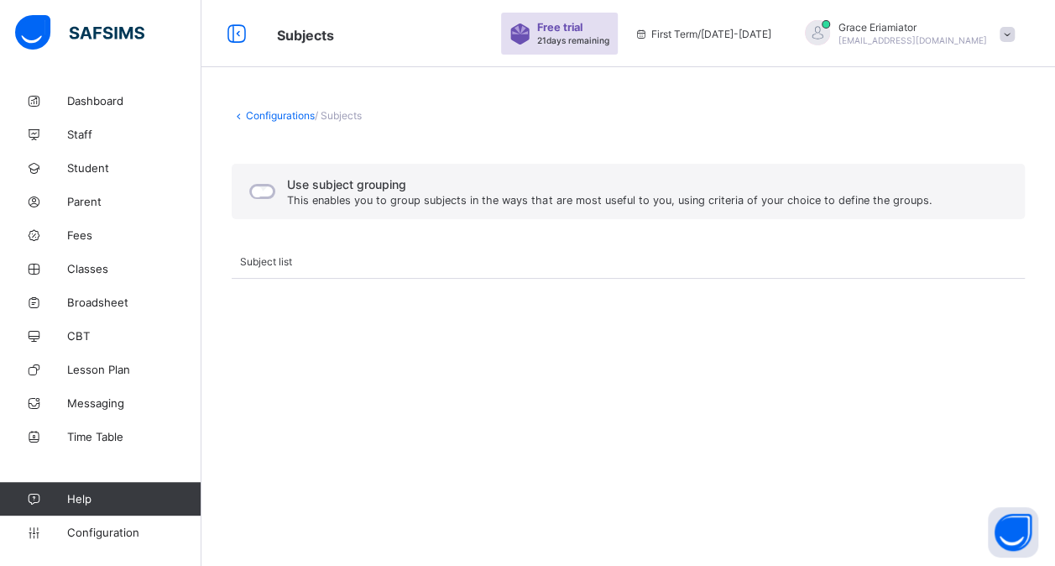
scroll to position [0, 0]
click at [270, 112] on link "Configurations" at bounding box center [280, 115] width 69 height 13
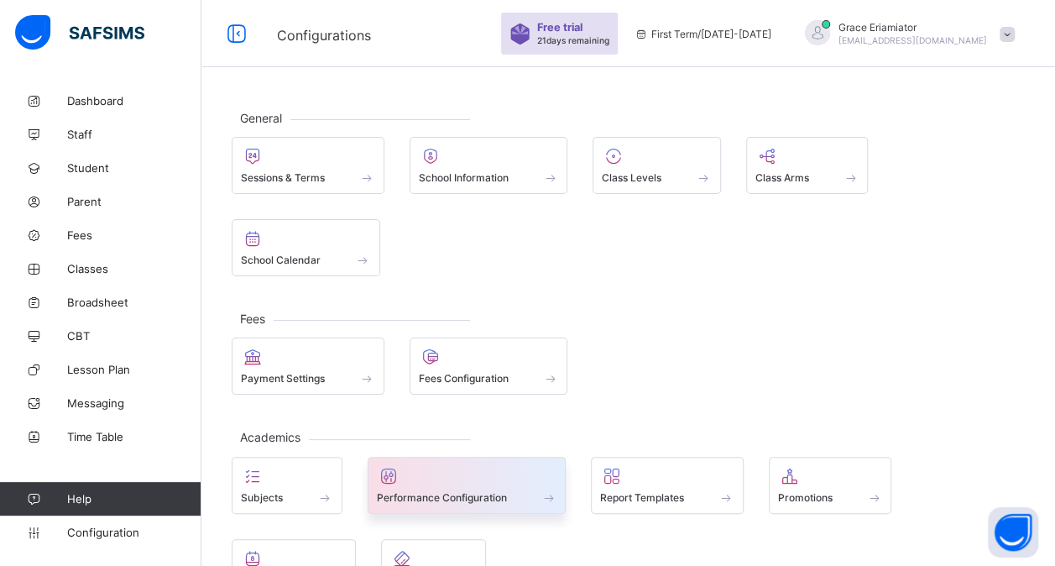
click at [469, 475] on div at bounding box center [467, 476] width 180 height 20
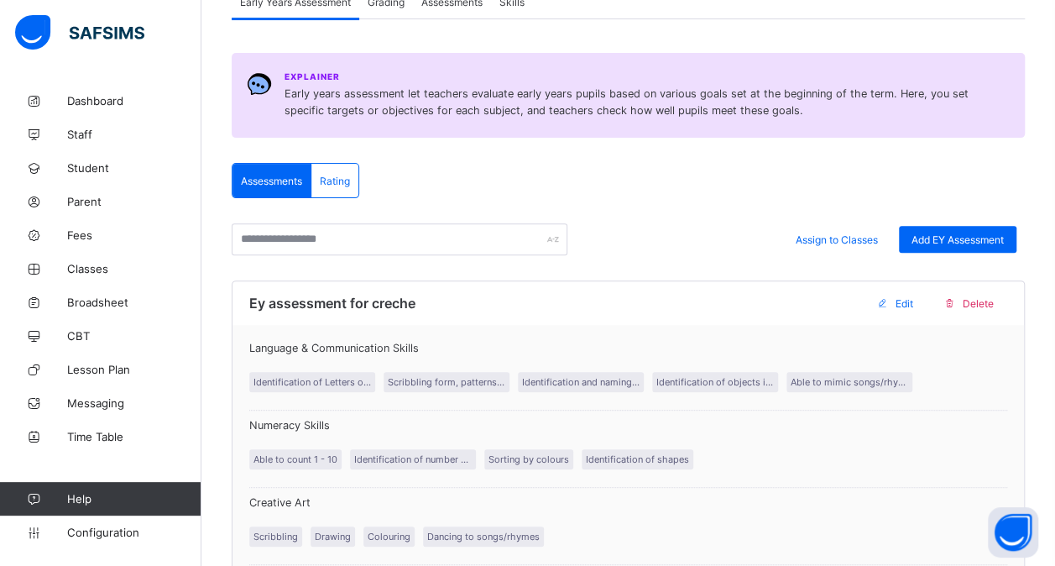
scroll to position [178, 0]
click at [848, 238] on span "Assign to Classes" at bounding box center [837, 240] width 82 height 13
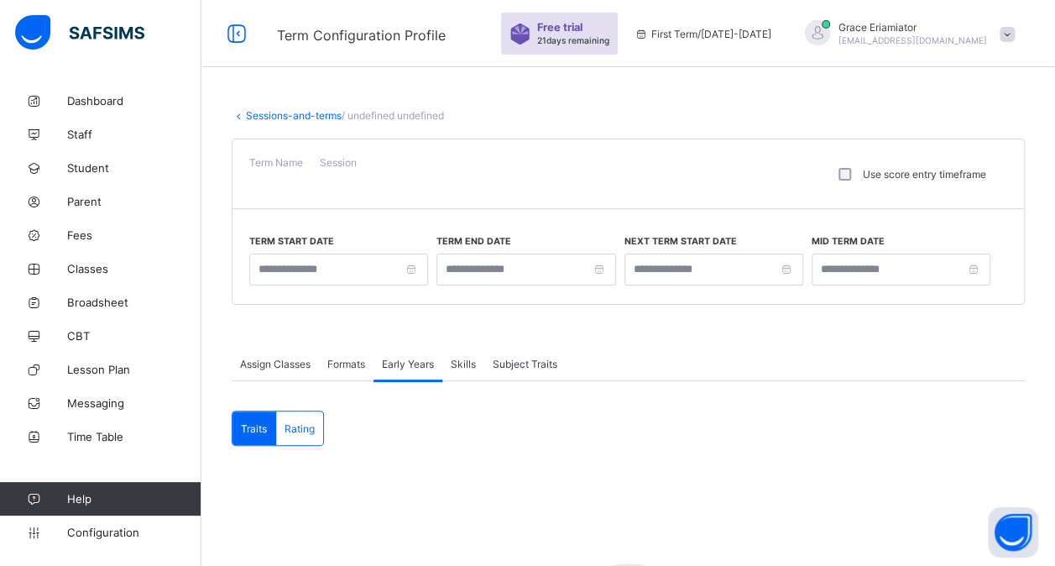
type input "**********"
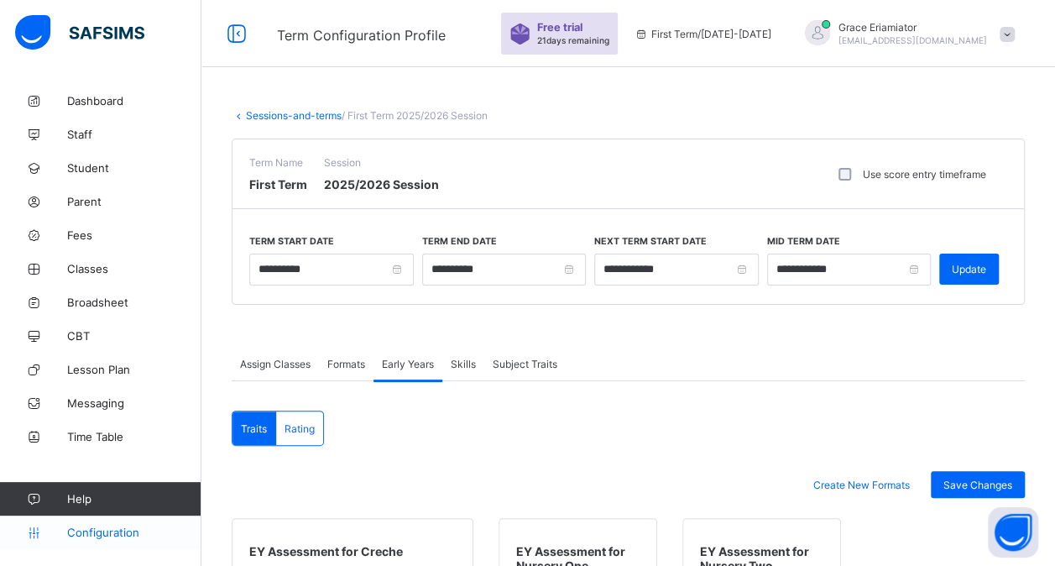
click at [106, 531] on span "Configuration" at bounding box center [133, 531] width 133 height 13
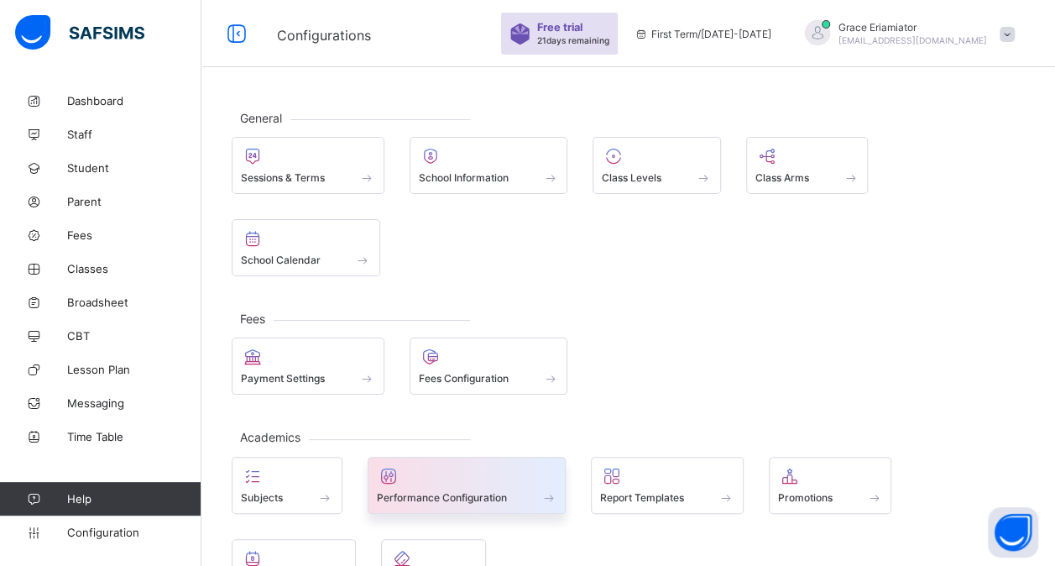
click at [442, 491] on span "Performance Configuration" at bounding box center [442, 497] width 130 height 13
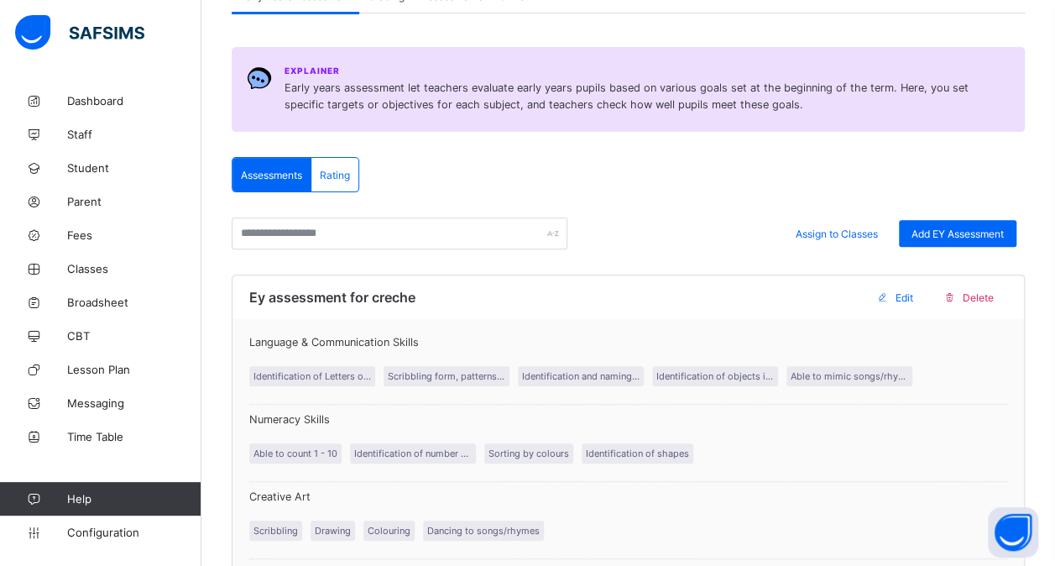
scroll to position [186, 0]
click at [951, 234] on span "Add EY Assessment" at bounding box center [958, 233] width 92 height 13
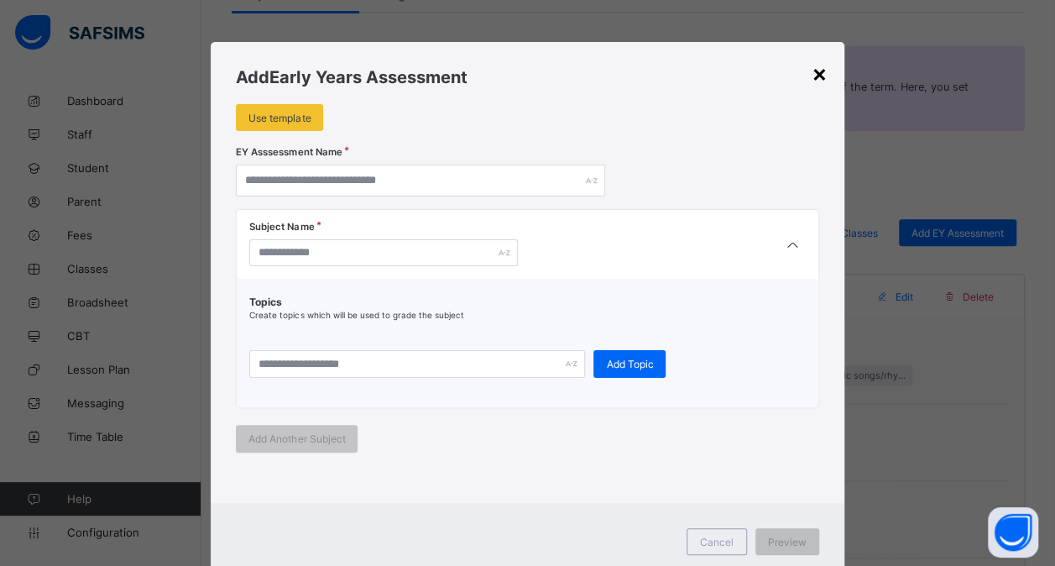
click at [817, 74] on div "×" at bounding box center [820, 73] width 16 height 29
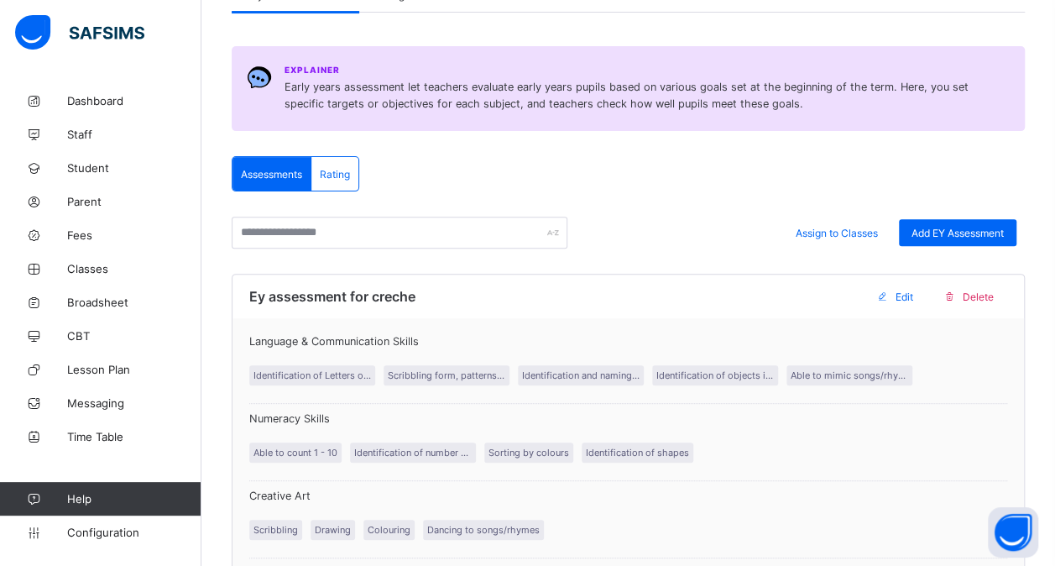
click at [327, 165] on div "Rating" at bounding box center [334, 174] width 47 height 34
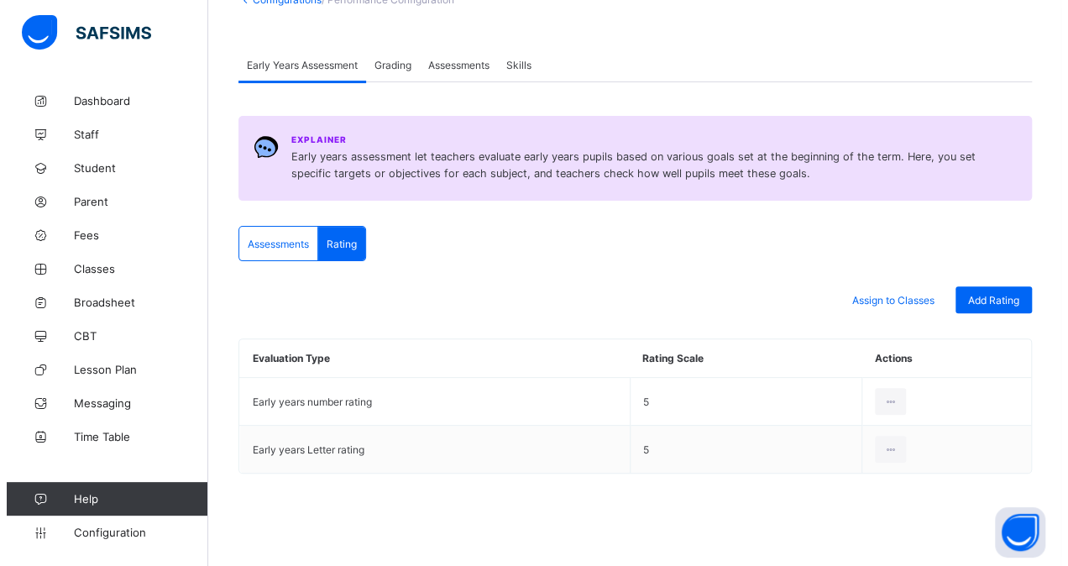
scroll to position [112, 0]
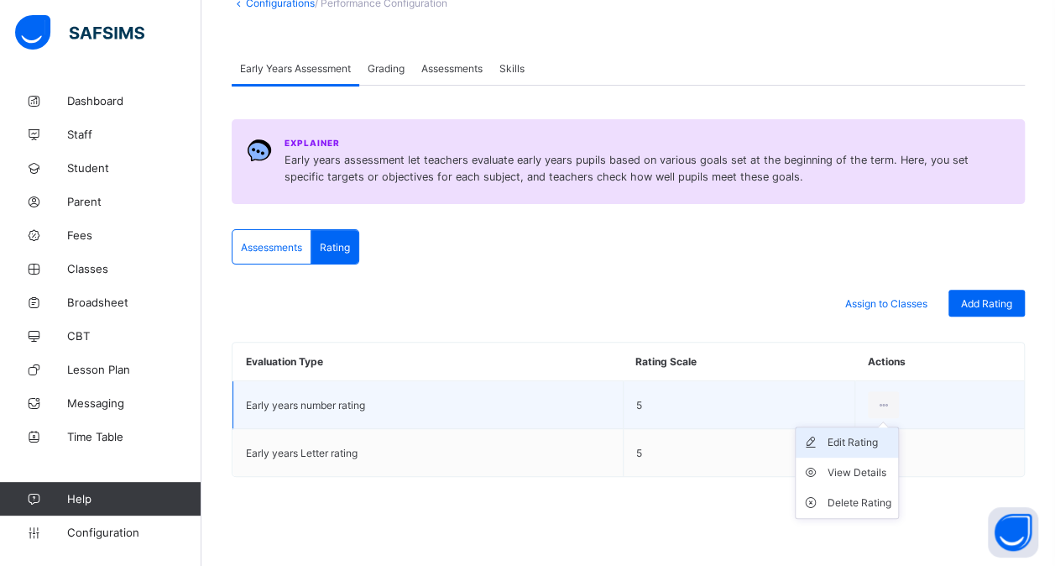
click at [843, 436] on div "Edit Rating" at bounding box center [860, 442] width 64 height 17
type input "**********"
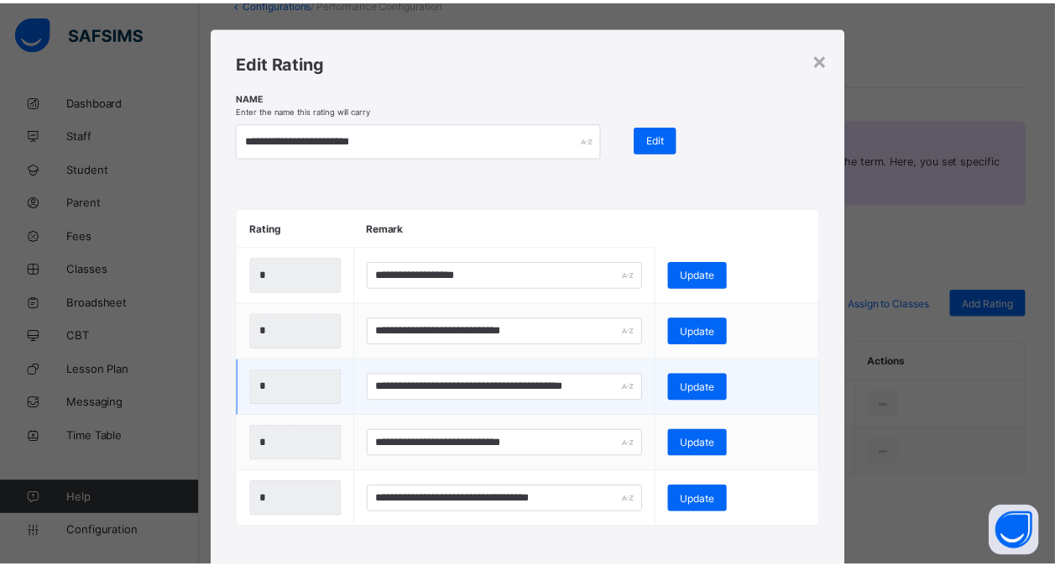
scroll to position [0, 0]
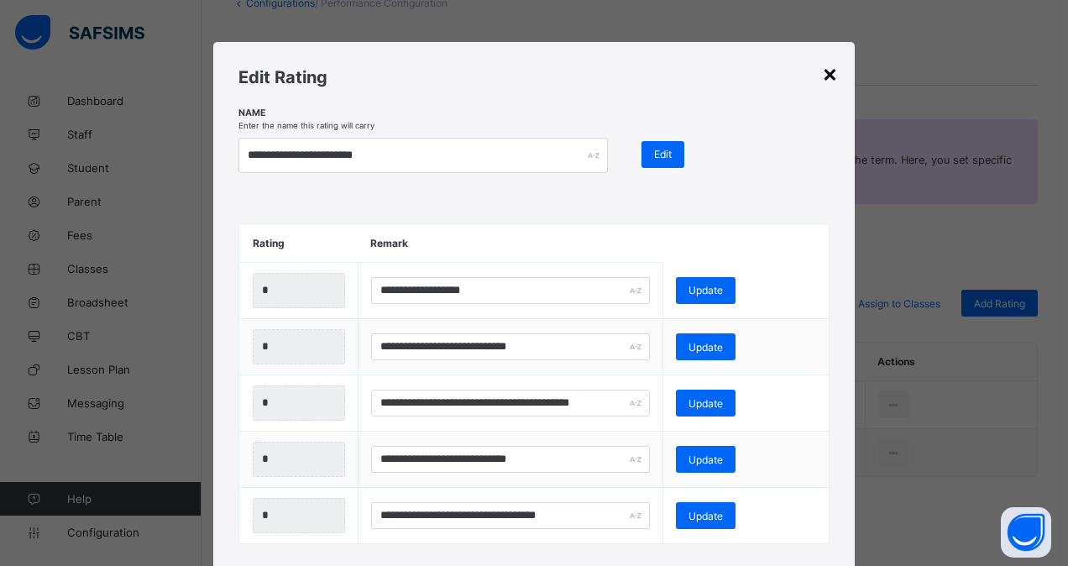
click at [826, 74] on div "×" at bounding box center [830, 73] width 16 height 29
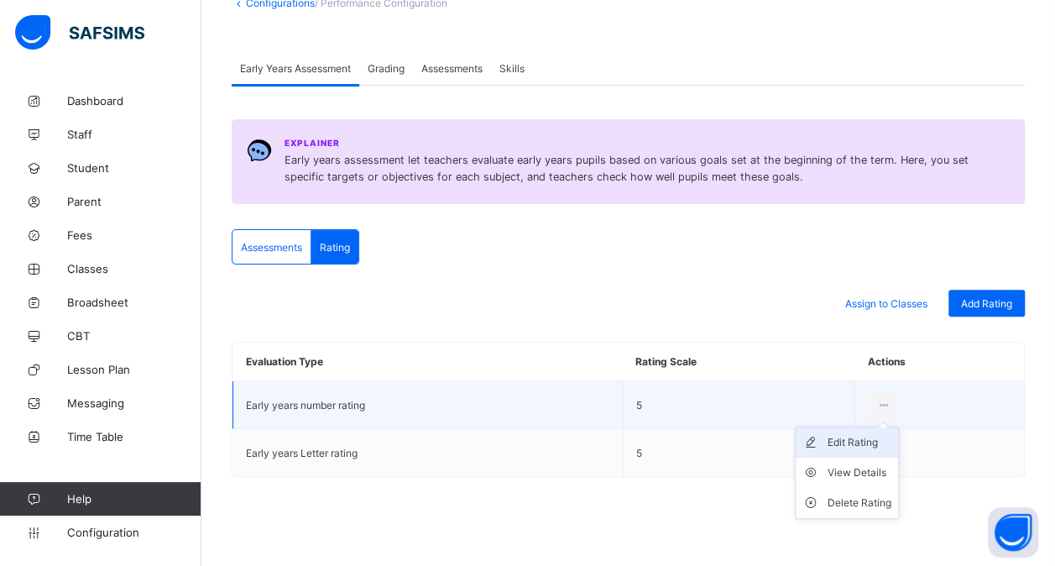
click at [863, 442] on div "Edit Rating" at bounding box center [860, 442] width 64 height 17
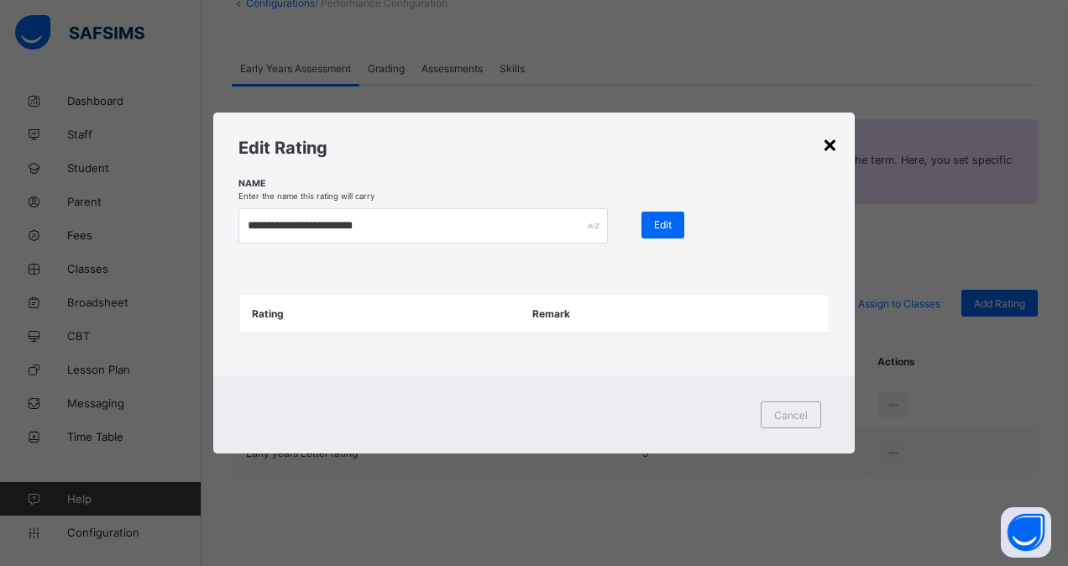
click at [828, 146] on div "×" at bounding box center [830, 143] width 16 height 29
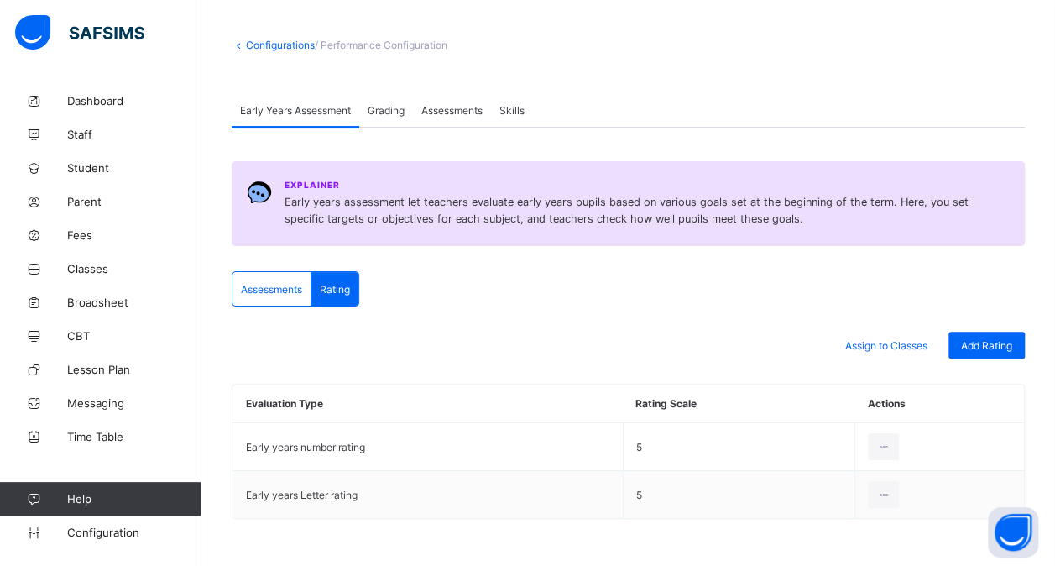
scroll to position [65, 0]
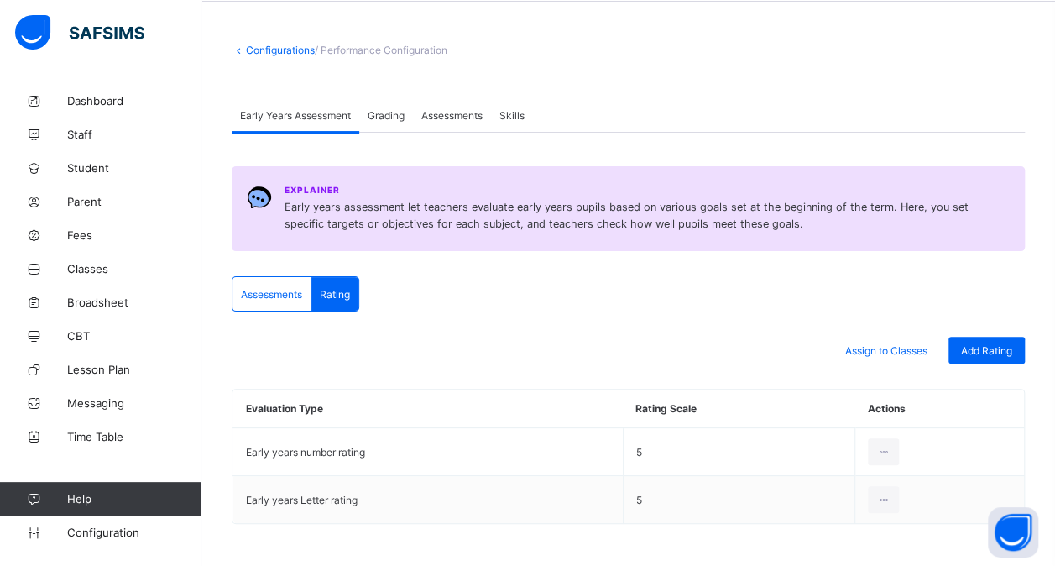
click at [301, 288] on span "Assessments" at bounding box center [271, 294] width 61 height 13
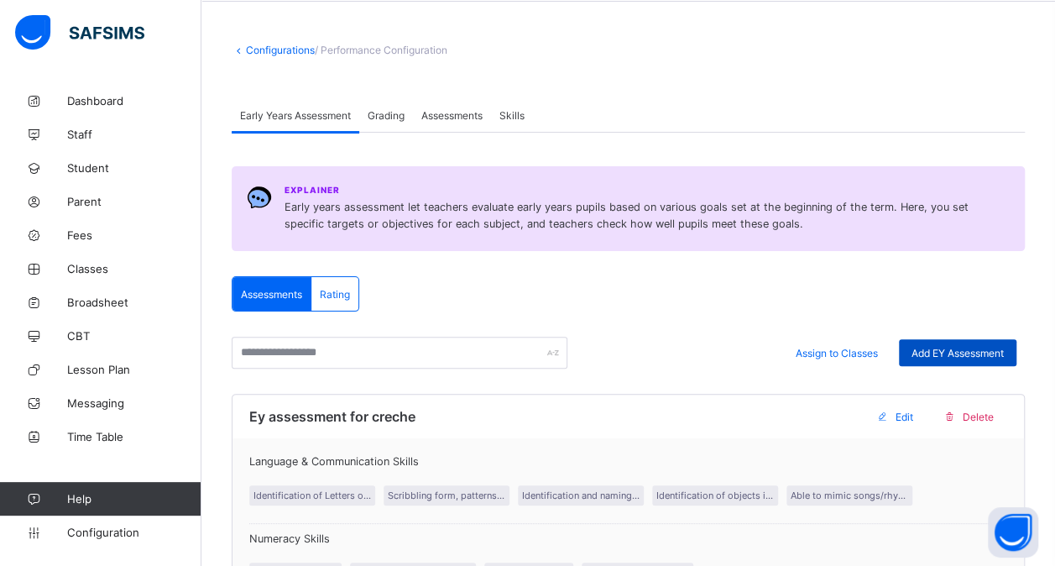
click at [970, 347] on span "Add EY Assessment" at bounding box center [958, 353] width 92 height 13
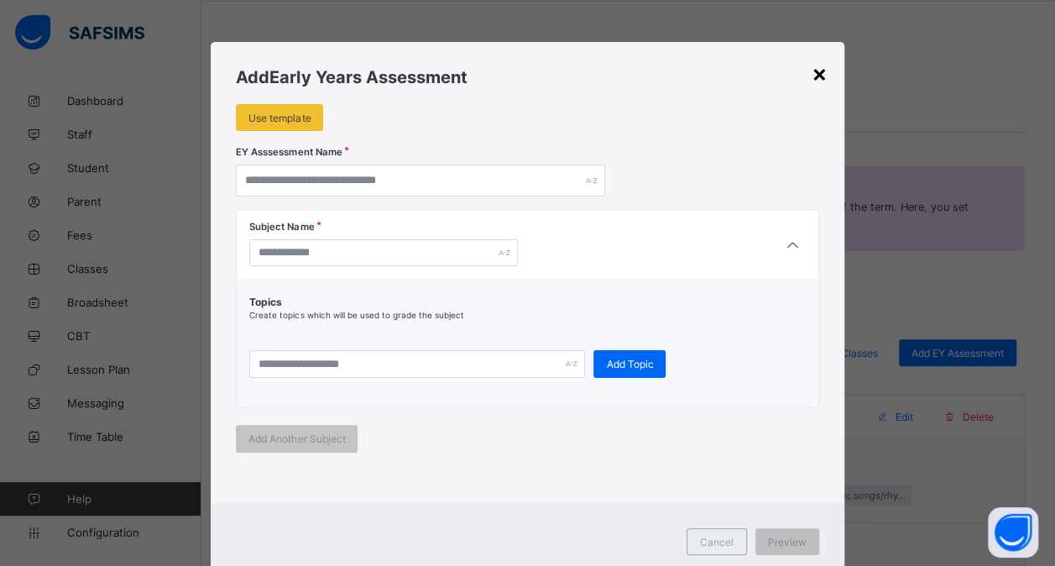
click at [821, 73] on div "×" at bounding box center [820, 73] width 16 height 29
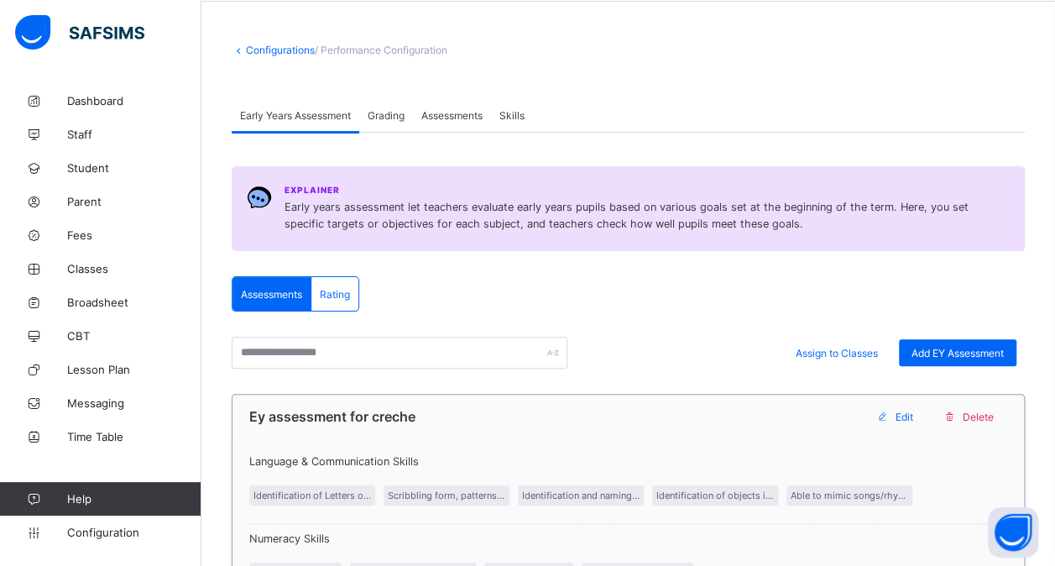
click at [912, 421] on div "Edit" at bounding box center [897, 416] width 59 height 27
type input "**********"
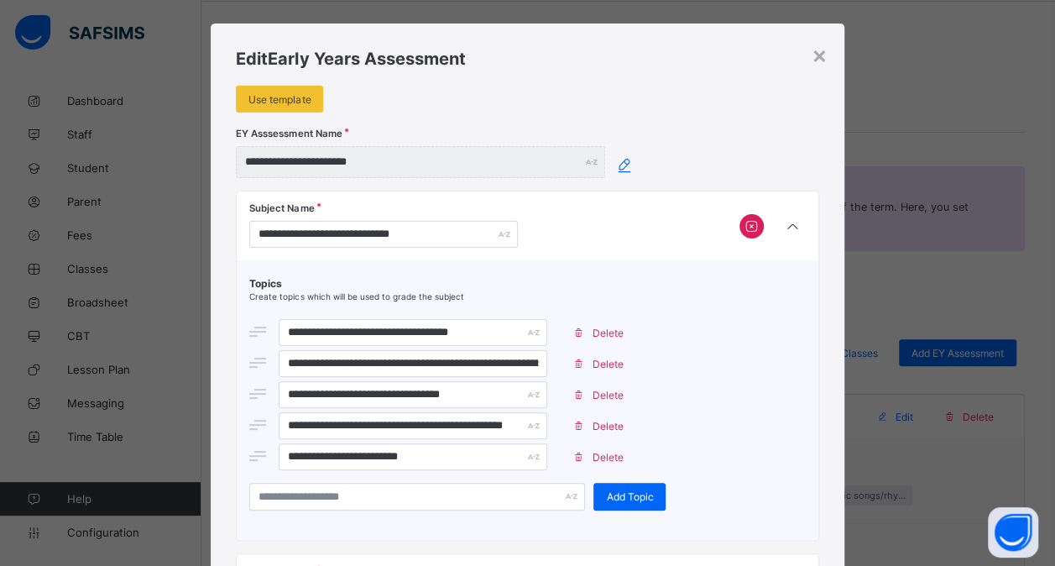
scroll to position [0, 0]
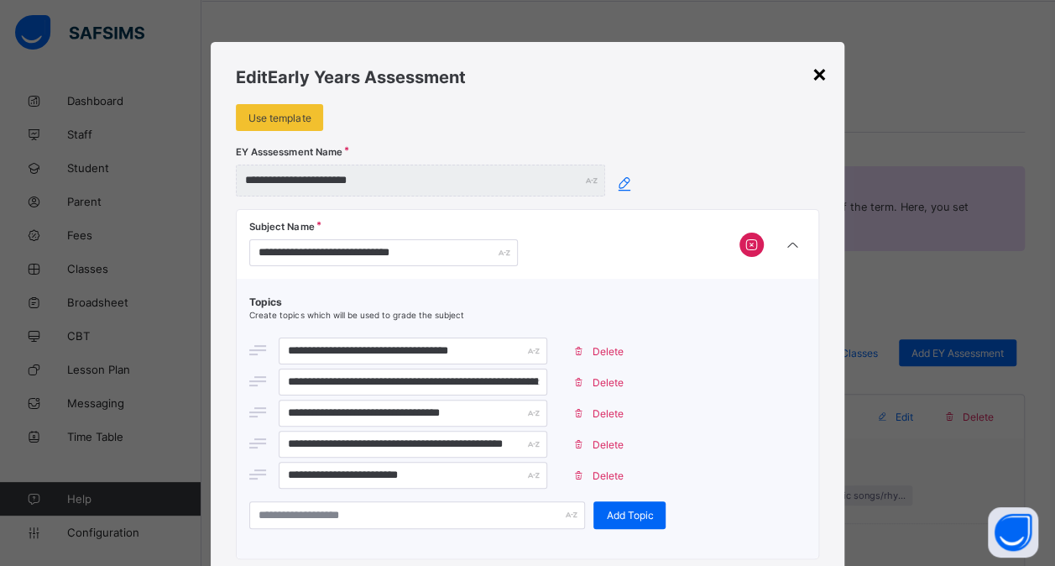
click at [818, 65] on div "×" at bounding box center [820, 73] width 16 height 29
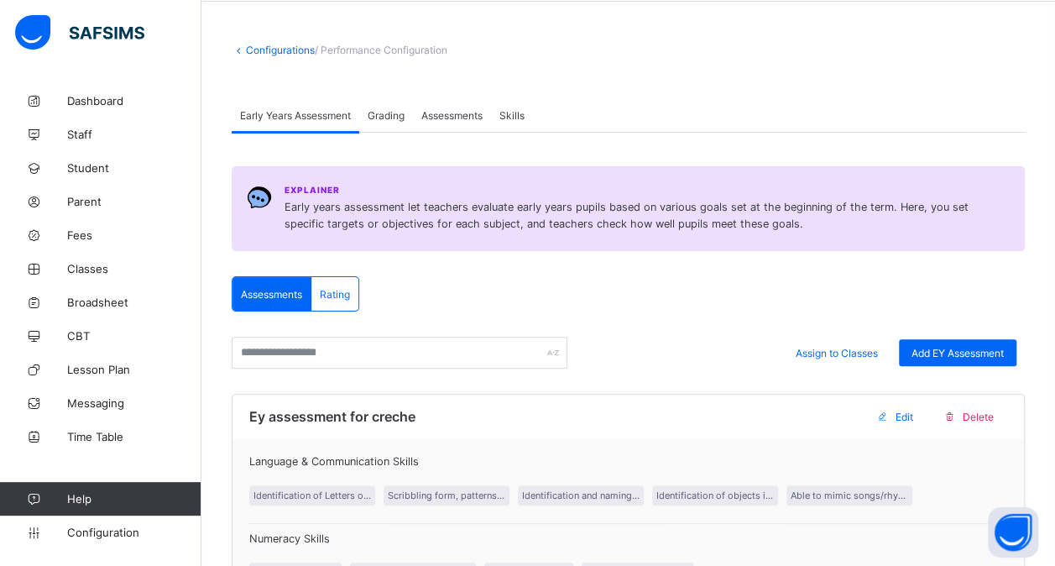
click at [379, 102] on div "Grading" at bounding box center [386, 115] width 54 height 34
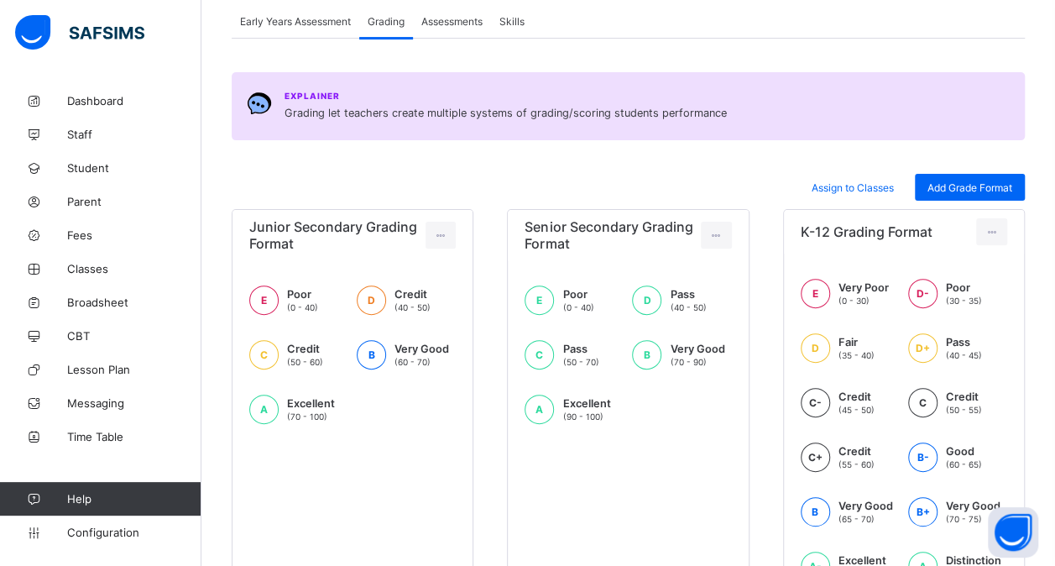
scroll to position [159, 0]
click at [988, 188] on span "Add Grade Format" at bounding box center [970, 188] width 85 height 13
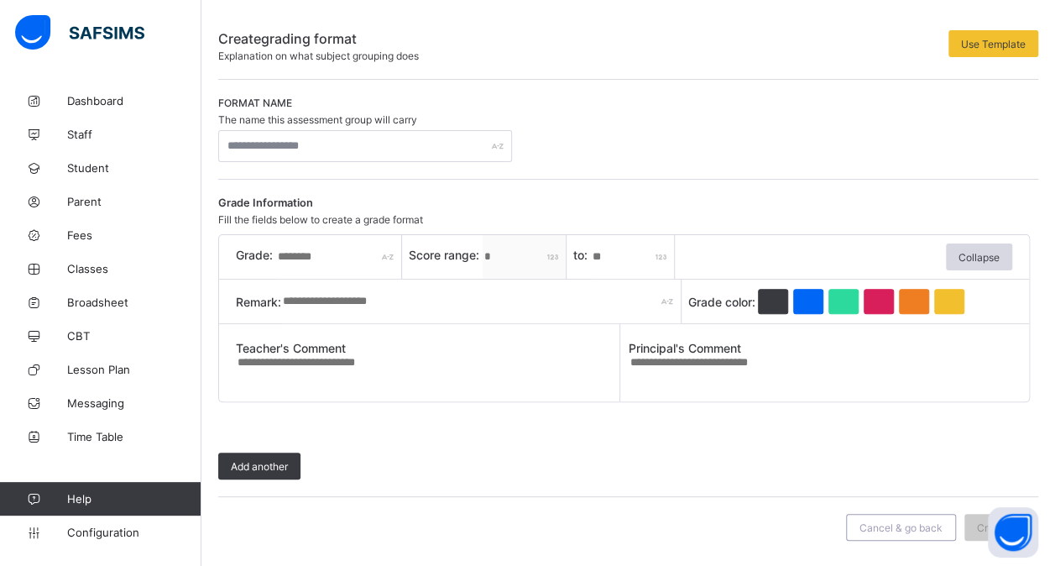
scroll to position [104, 0]
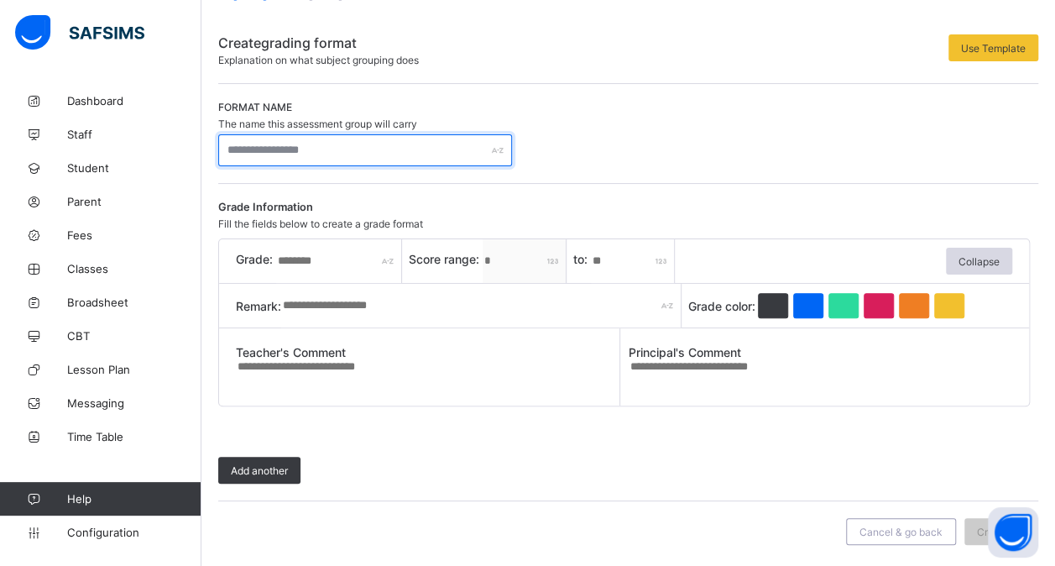
click at [431, 148] on input "text" at bounding box center [365, 150] width 294 height 32
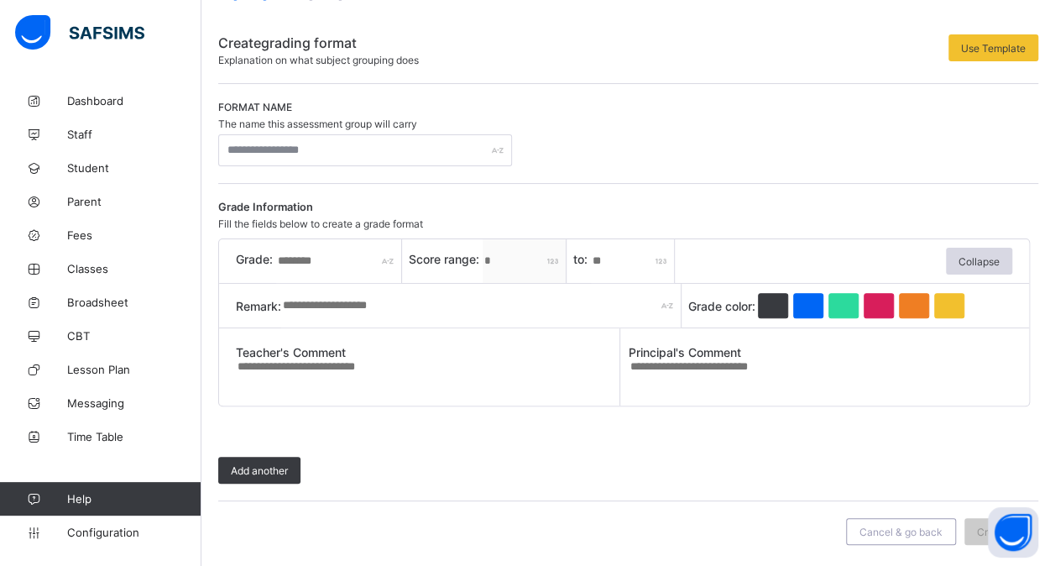
click at [378, 255] on input "text" at bounding box center [339, 261] width 126 height 44
click at [398, 306] on input "text" at bounding box center [481, 306] width 400 height 44
click at [259, 465] on span "Add another" at bounding box center [259, 470] width 57 height 13
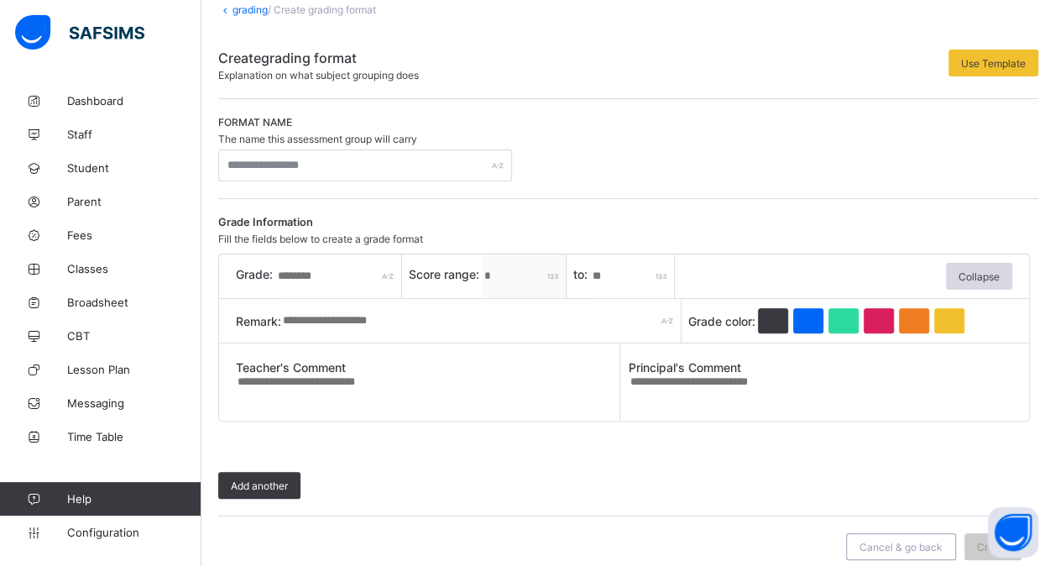
scroll to position [91, 0]
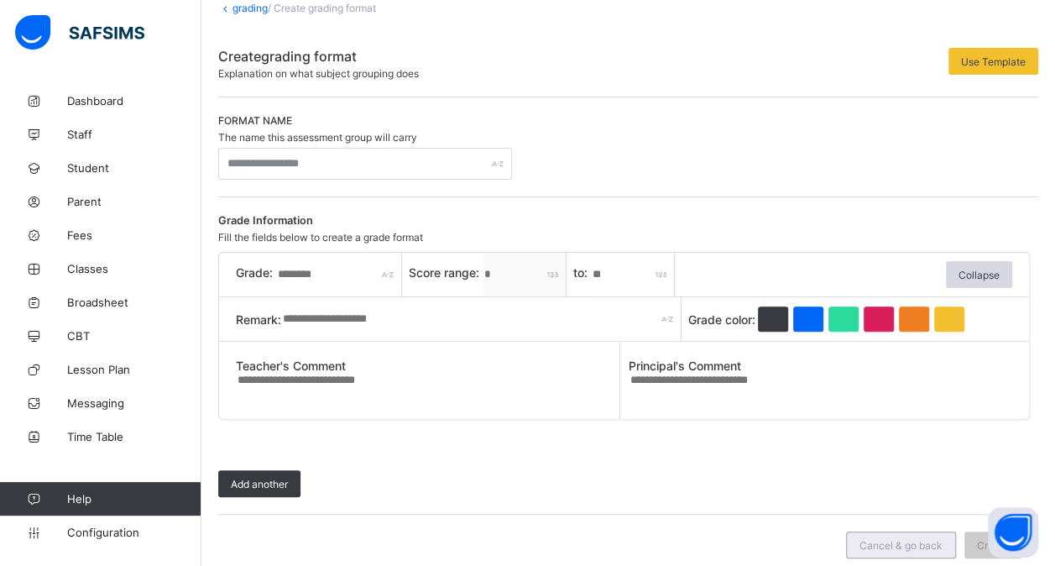
click at [909, 539] on span "Cancel & go back" at bounding box center [901, 545] width 83 height 13
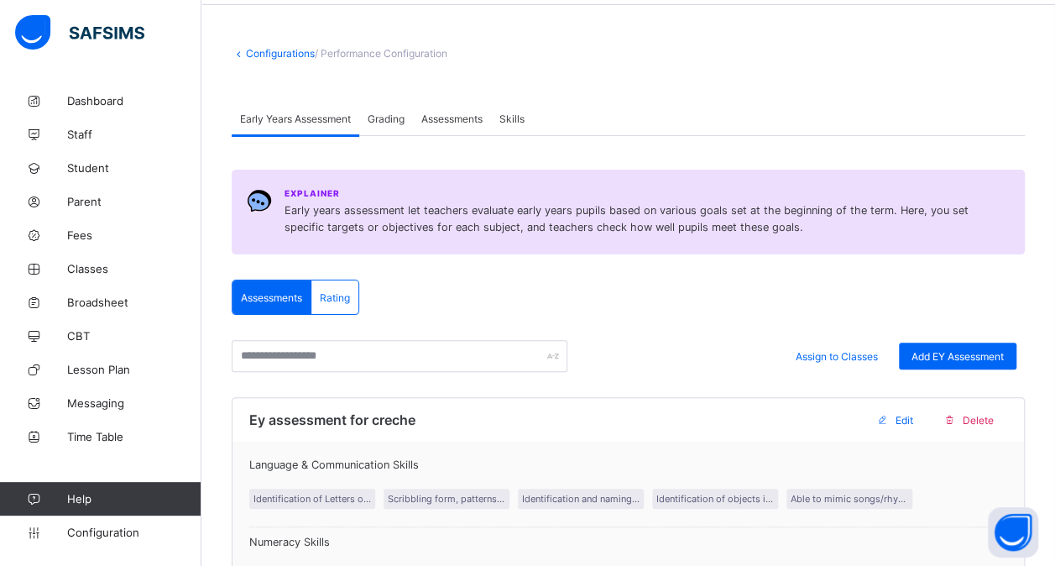
scroll to position [59, 0]
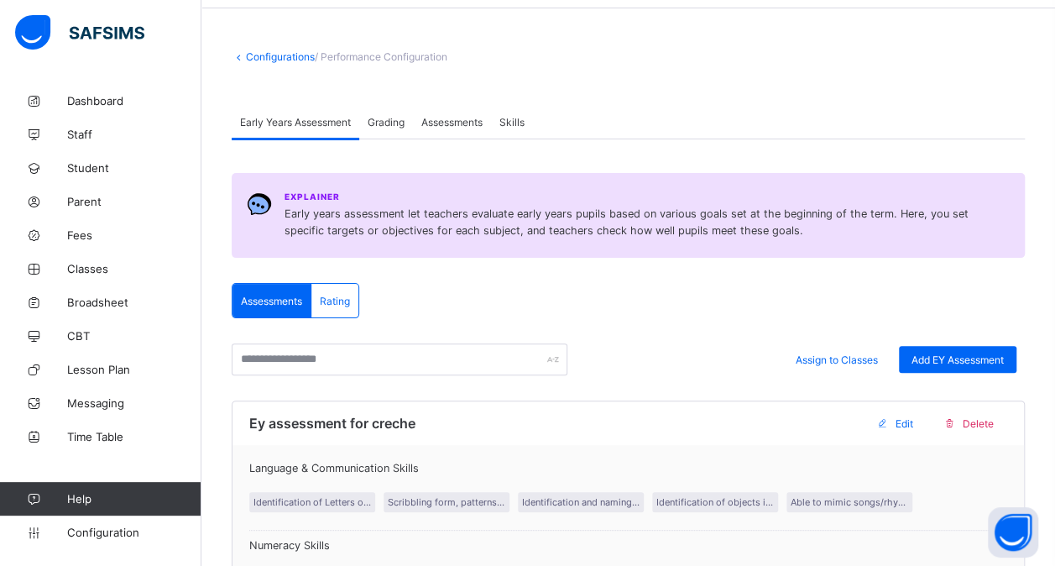
click at [384, 129] on div "Grading" at bounding box center [386, 122] width 54 height 34
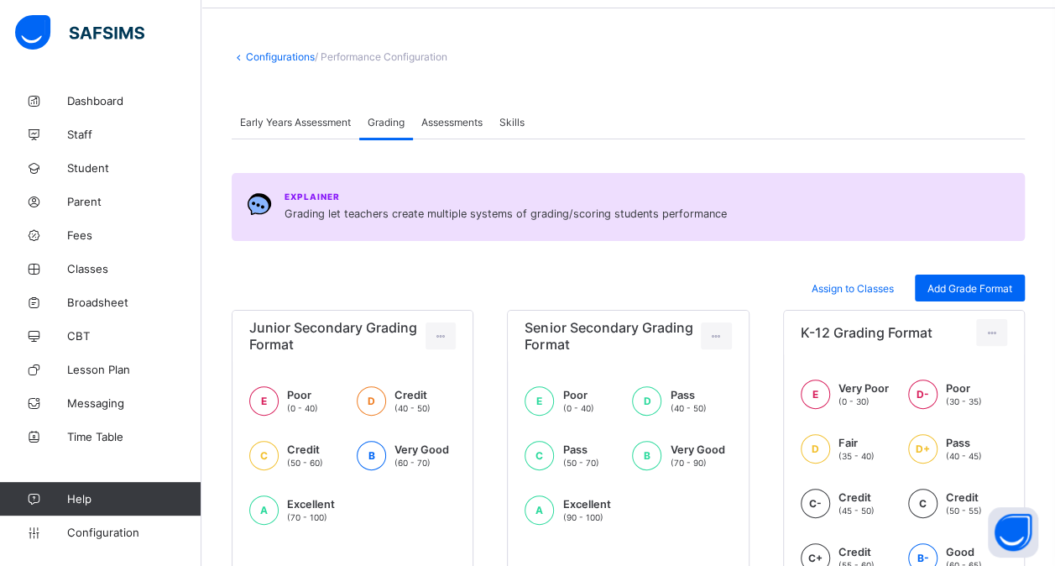
click at [480, 127] on div "Assessments" at bounding box center [452, 122] width 78 height 34
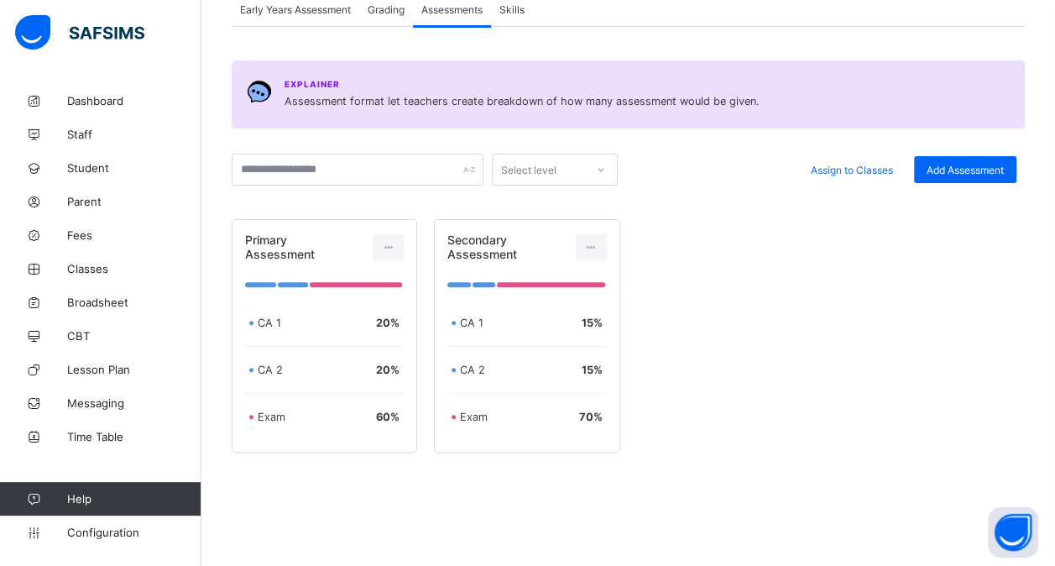
scroll to position [184, 0]
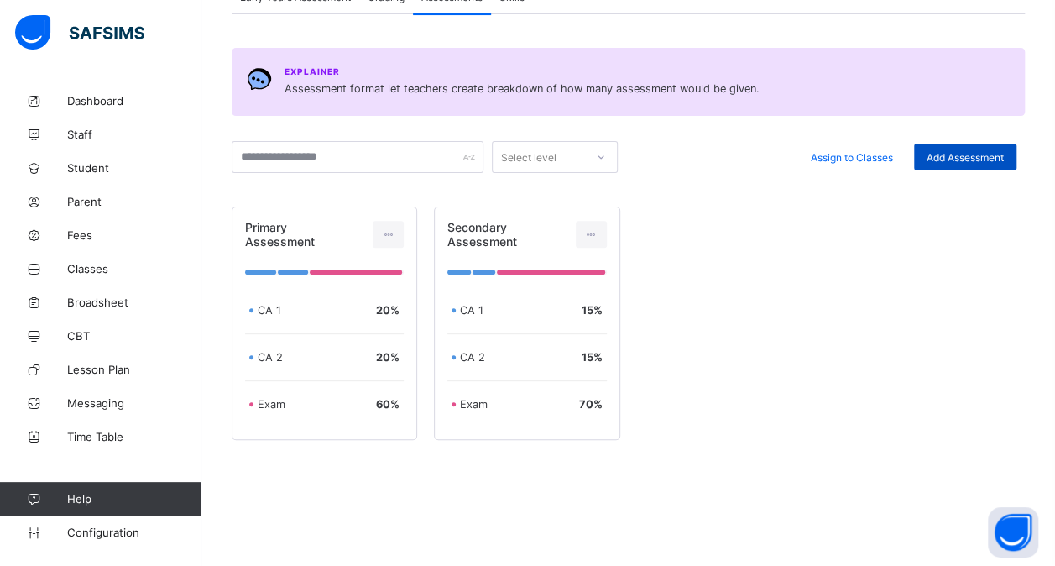
click at [965, 161] on span "Add Assessment" at bounding box center [965, 157] width 77 height 13
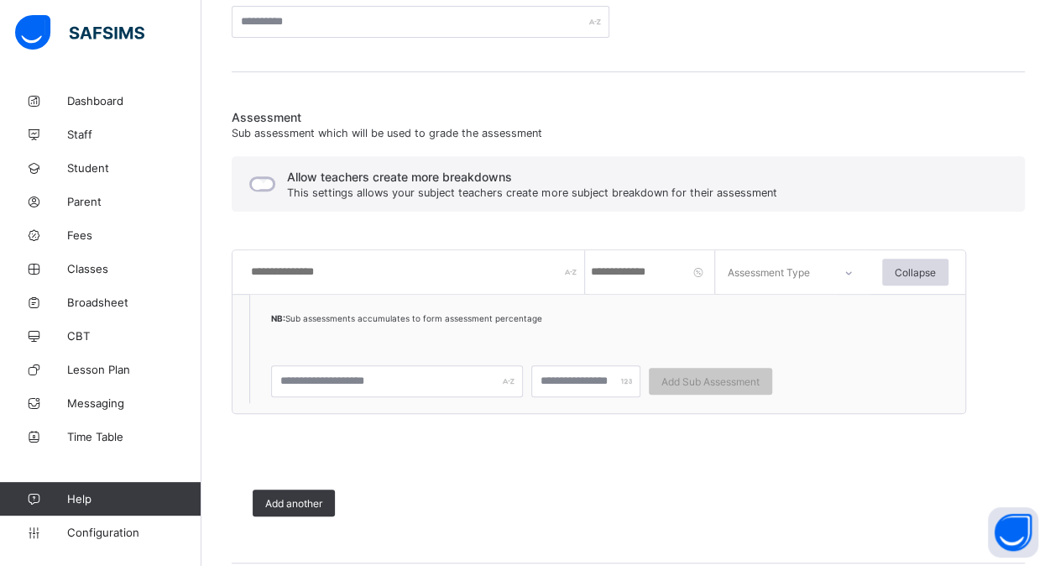
scroll to position [321, 0]
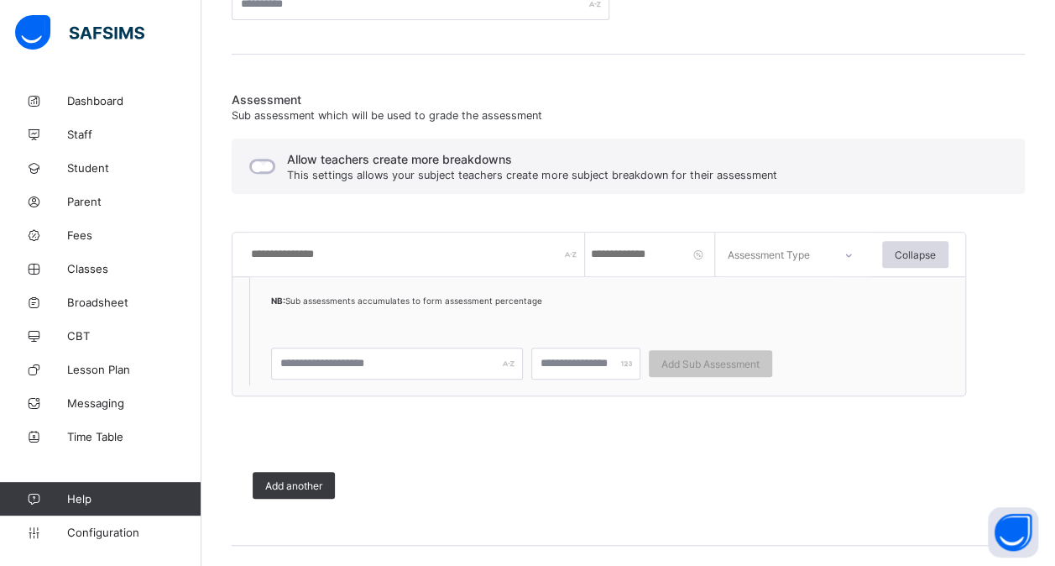
click at [384, 248] on input "text" at bounding box center [417, 255] width 336 height 44
click at [638, 253] on input "number" at bounding box center [652, 255] width 126 height 44
click at [814, 257] on div "Assessment Type" at bounding box center [773, 255] width 106 height 24
click at [386, 363] on input "text" at bounding box center [397, 364] width 252 height 32
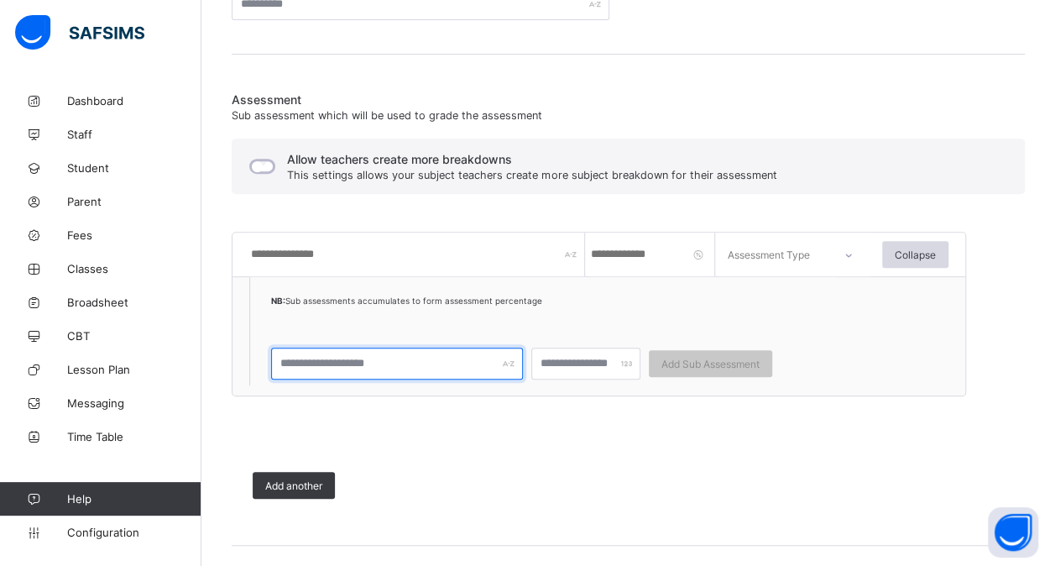
click at [386, 363] on input "text" at bounding box center [397, 364] width 252 height 32
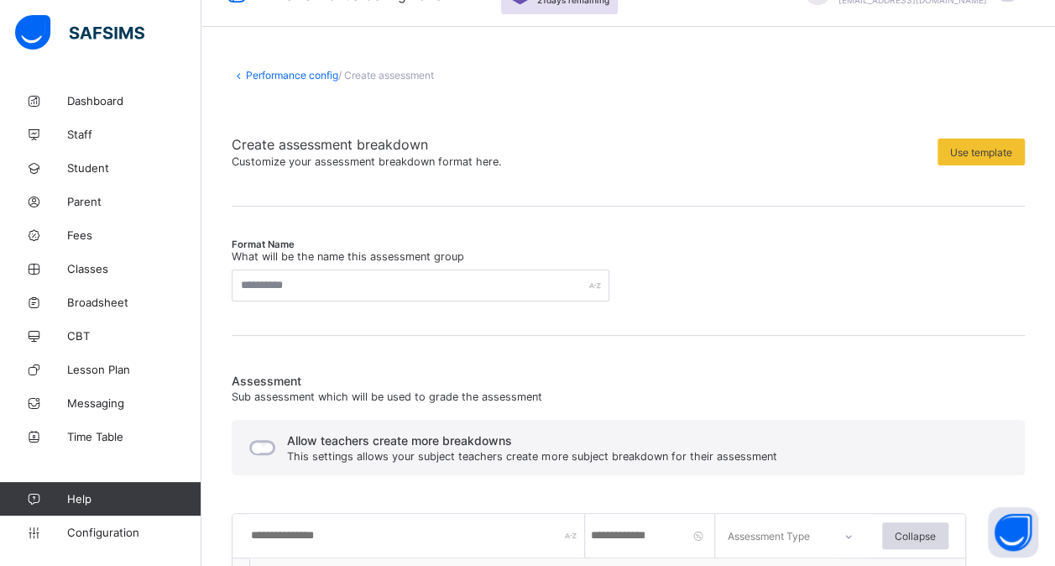
scroll to position [0, 0]
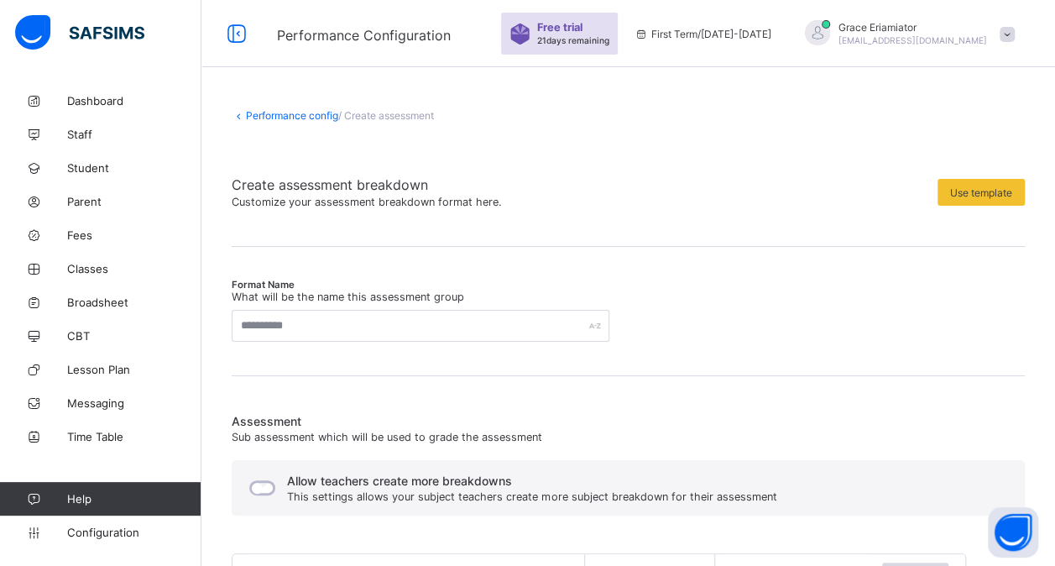
click at [256, 118] on link "Performance config" at bounding box center [292, 115] width 92 height 13
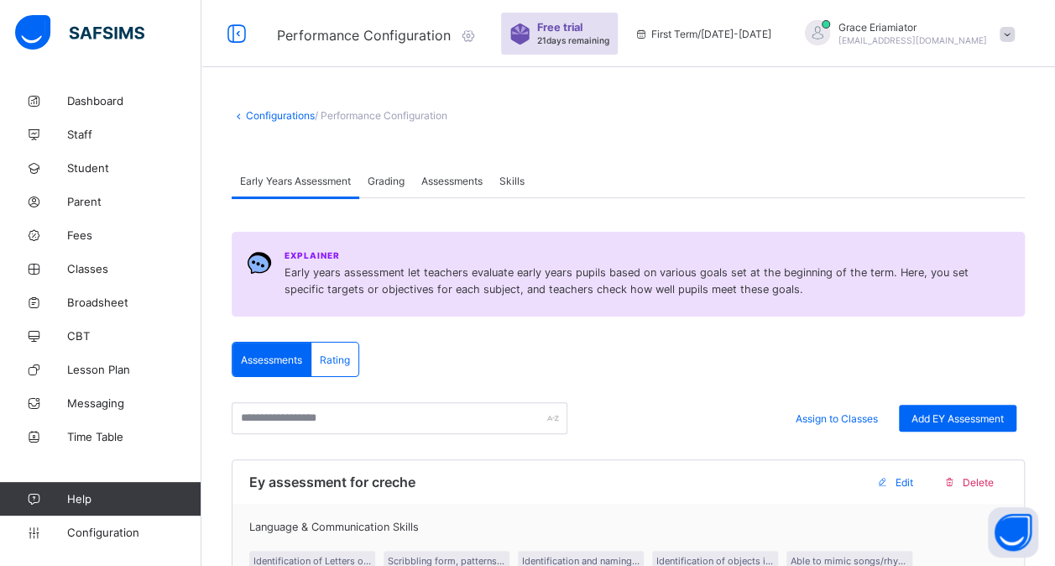
click at [475, 186] on div "Assessments" at bounding box center [452, 181] width 78 height 34
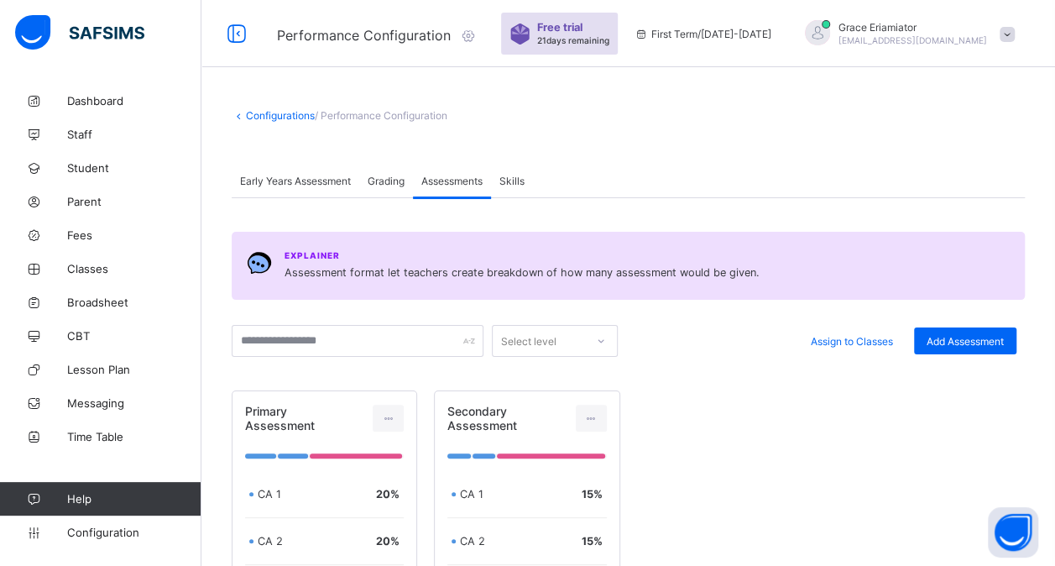
scroll to position [184, 0]
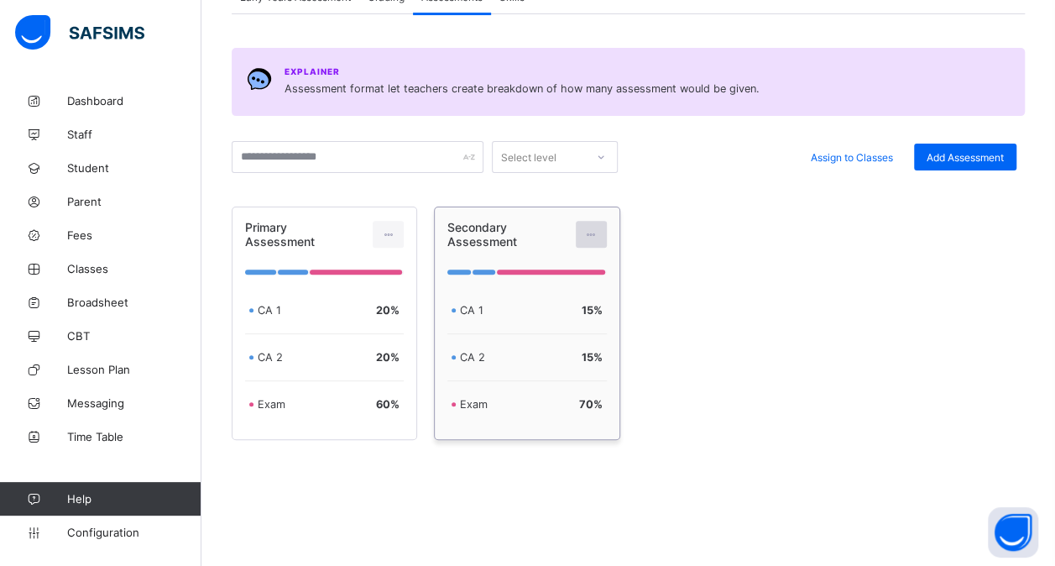
click at [595, 233] on icon at bounding box center [591, 234] width 14 height 13
click at [555, 275] on div "Edit Assessment" at bounding box center [555, 272] width 90 height 17
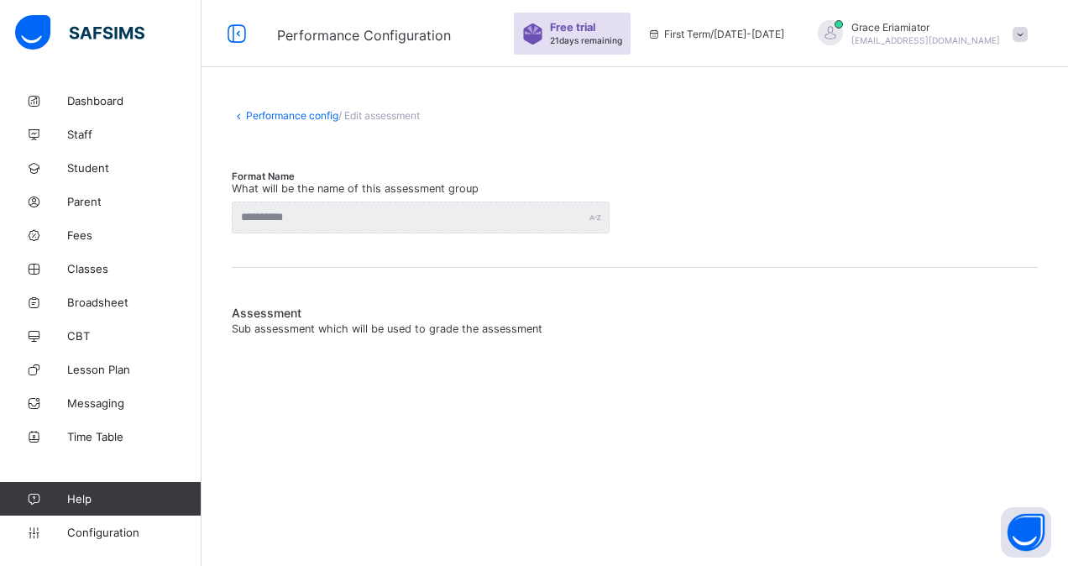
type input "**********"
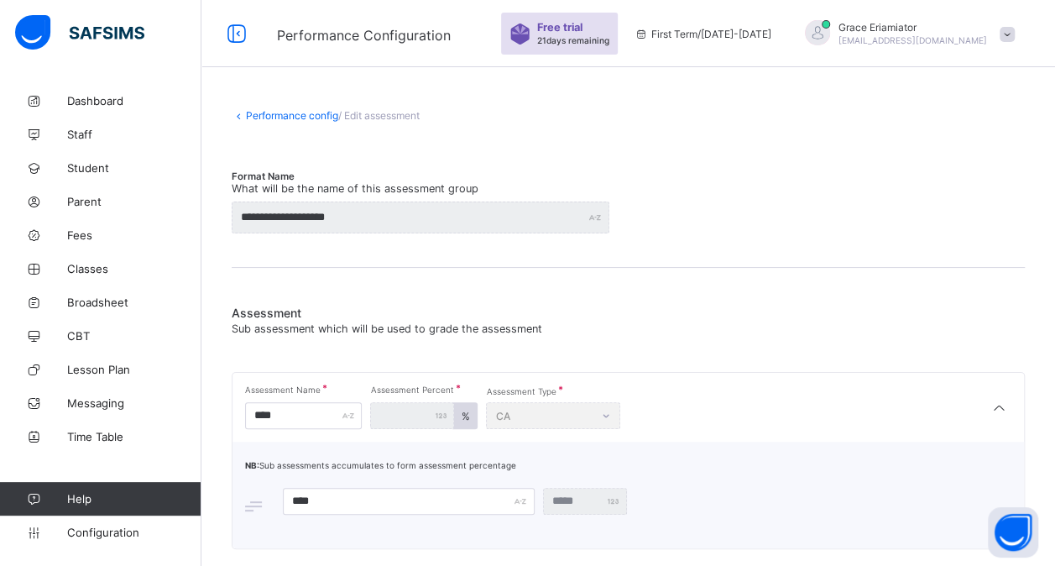
click at [284, 118] on link "Performance config" at bounding box center [292, 115] width 92 height 13
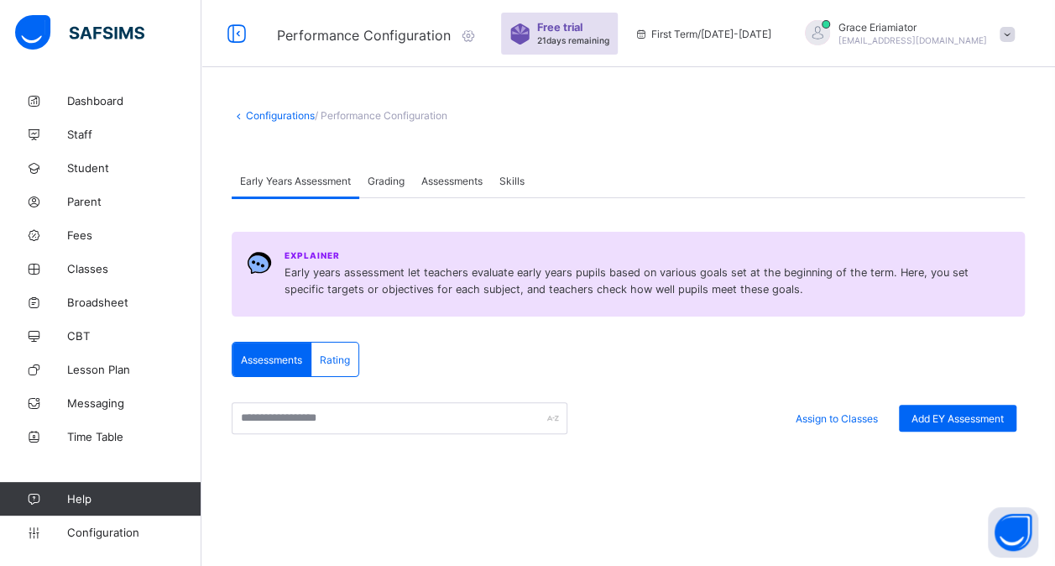
click at [448, 182] on span "Assessments" at bounding box center [451, 181] width 61 height 13
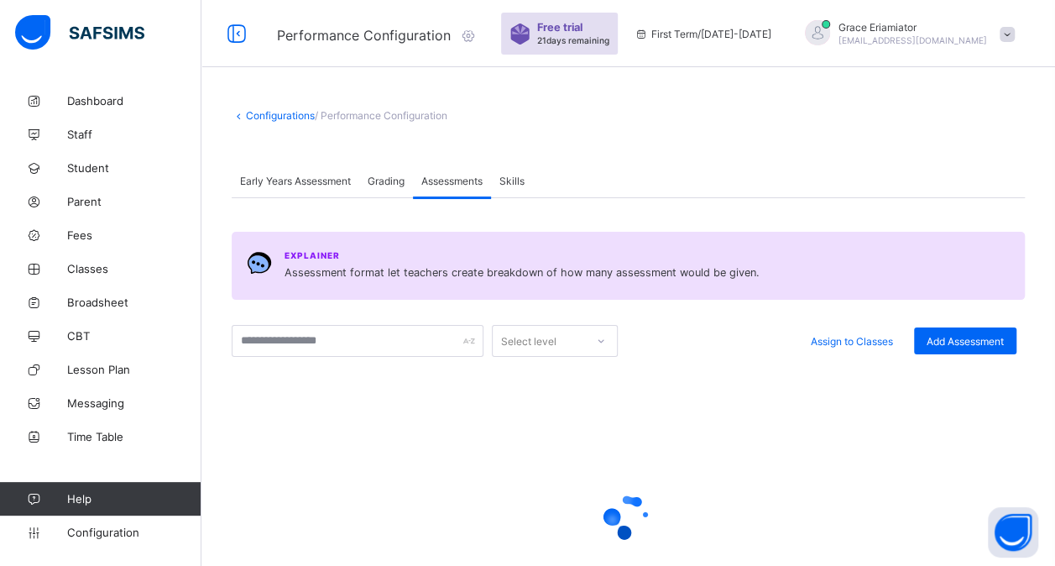
click at [515, 180] on span "Skills" at bounding box center [511, 181] width 25 height 13
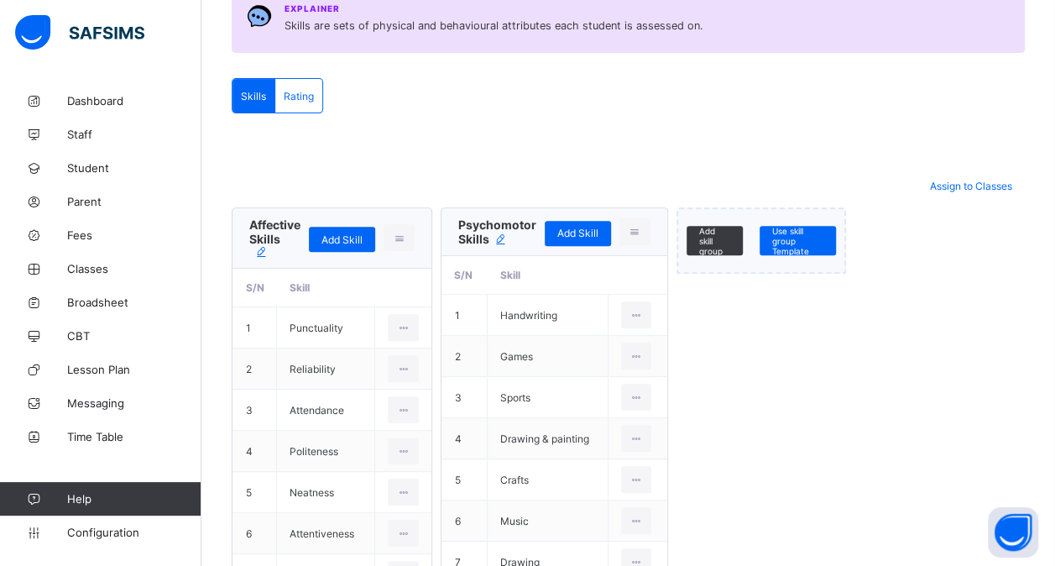
scroll to position [245, 0]
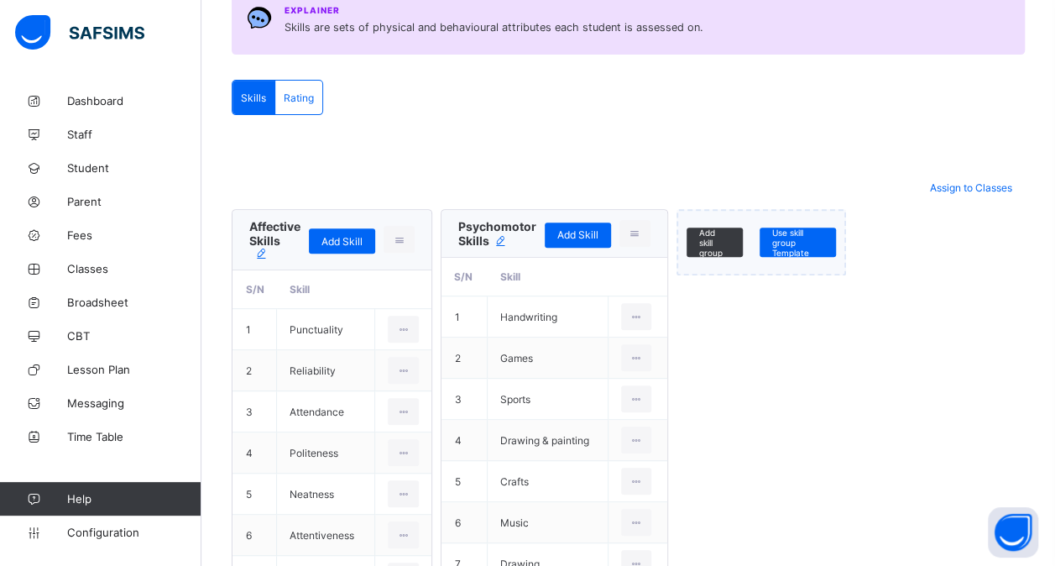
click at [309, 96] on span "Rating" at bounding box center [299, 97] width 30 height 13
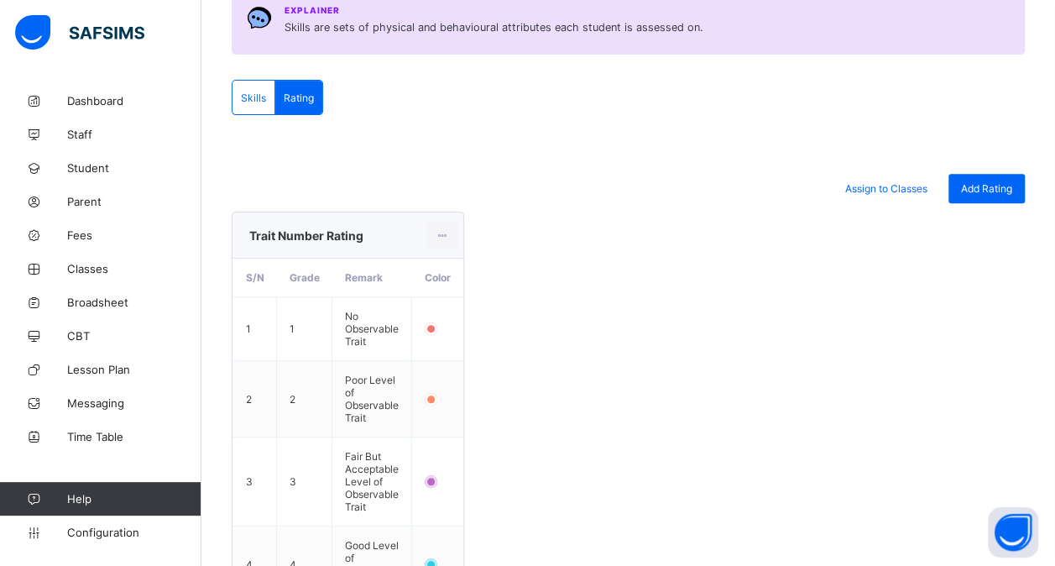
click at [262, 103] on div "Skills" at bounding box center [254, 98] width 43 height 34
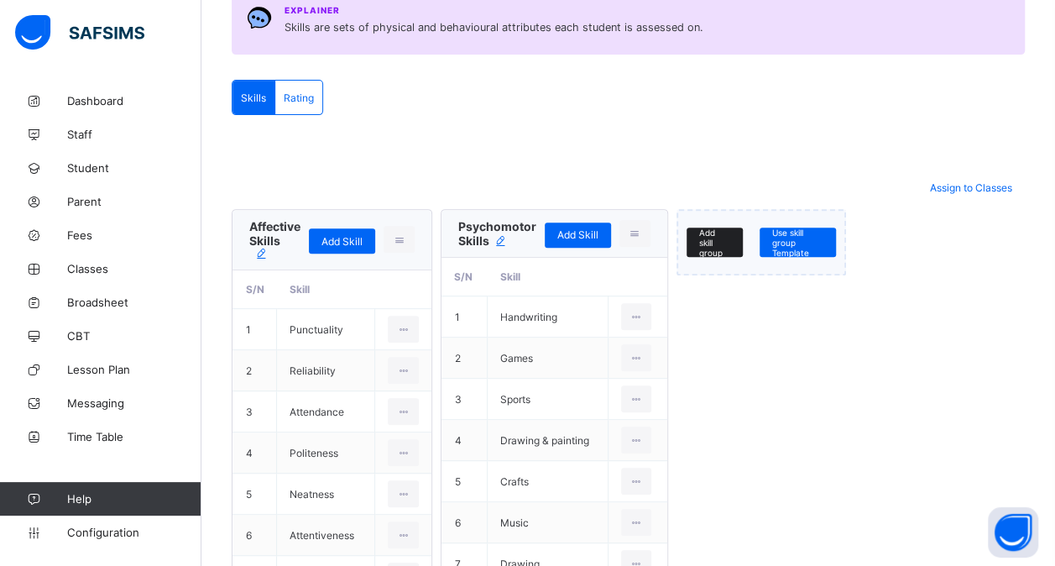
click at [720, 245] on span "Add skill group" at bounding box center [714, 242] width 31 height 30
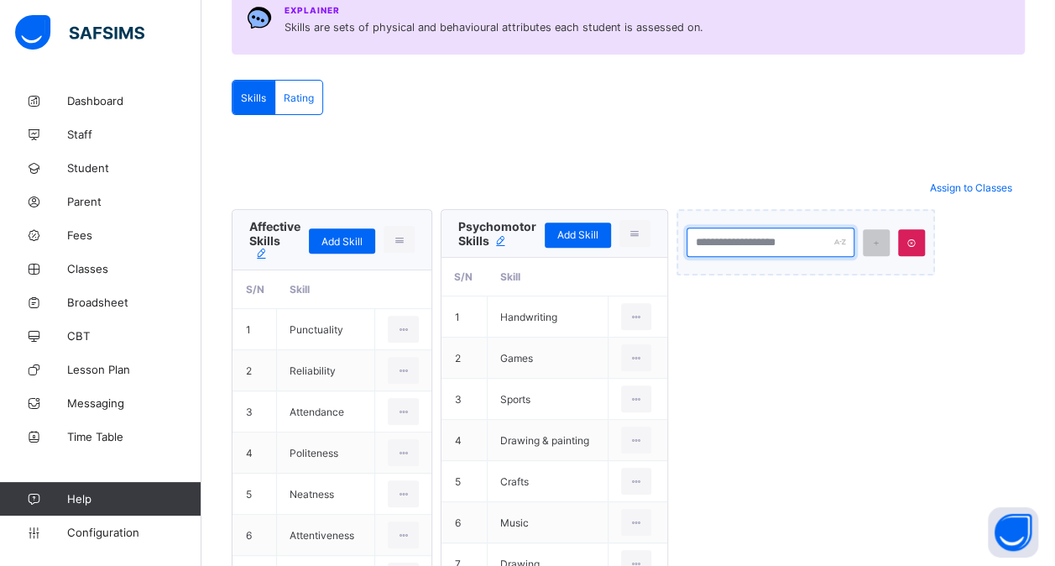
click at [777, 238] on input "text" at bounding box center [771, 241] width 168 height 29
type input "**********"
click at [879, 241] on icon at bounding box center [876, 243] width 12 height 10
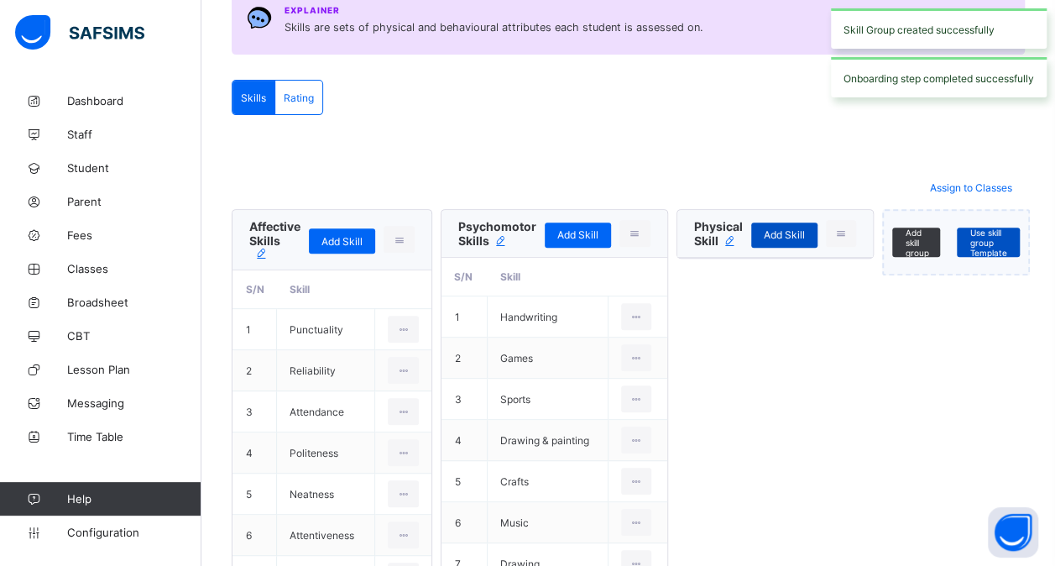
click at [792, 232] on span "Add Skill" at bounding box center [784, 234] width 41 height 13
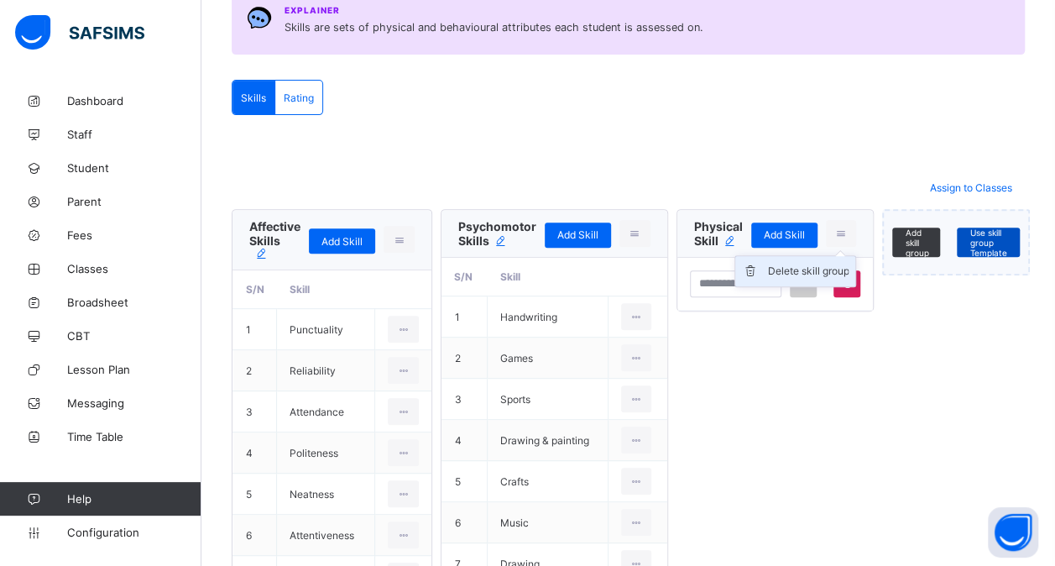
click at [805, 264] on div "Delete skill group" at bounding box center [807, 271] width 81 height 17
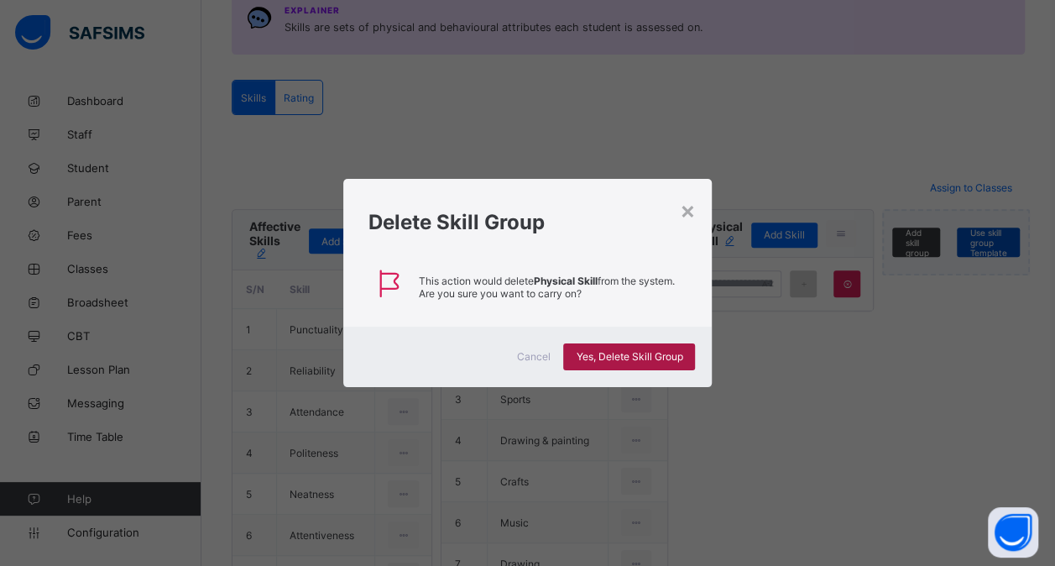
click at [633, 367] on div "Yes, Delete Skill Group" at bounding box center [629, 356] width 132 height 27
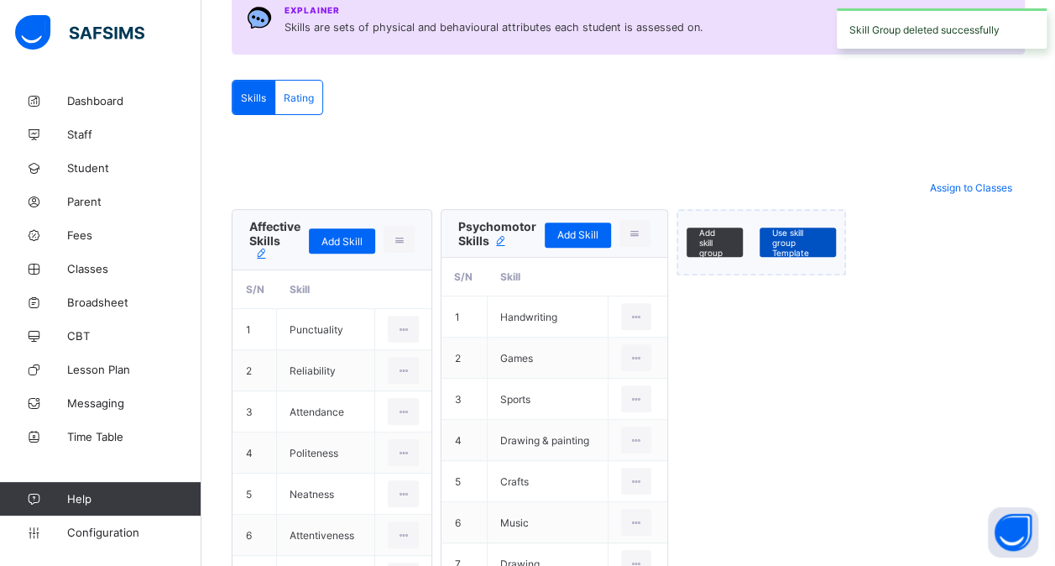
click at [306, 92] on span "Rating" at bounding box center [299, 97] width 30 height 13
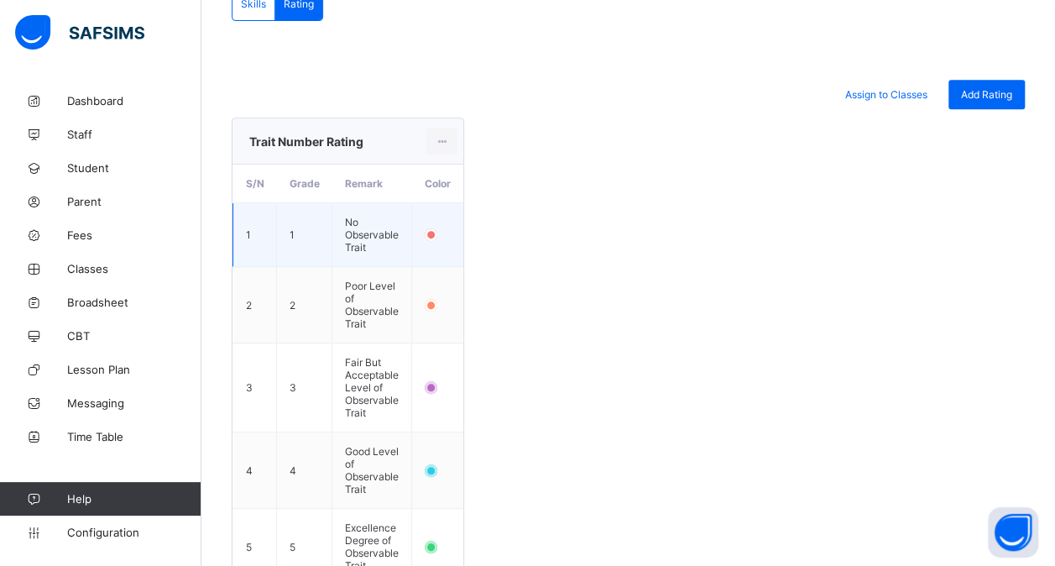
scroll to position [274, 0]
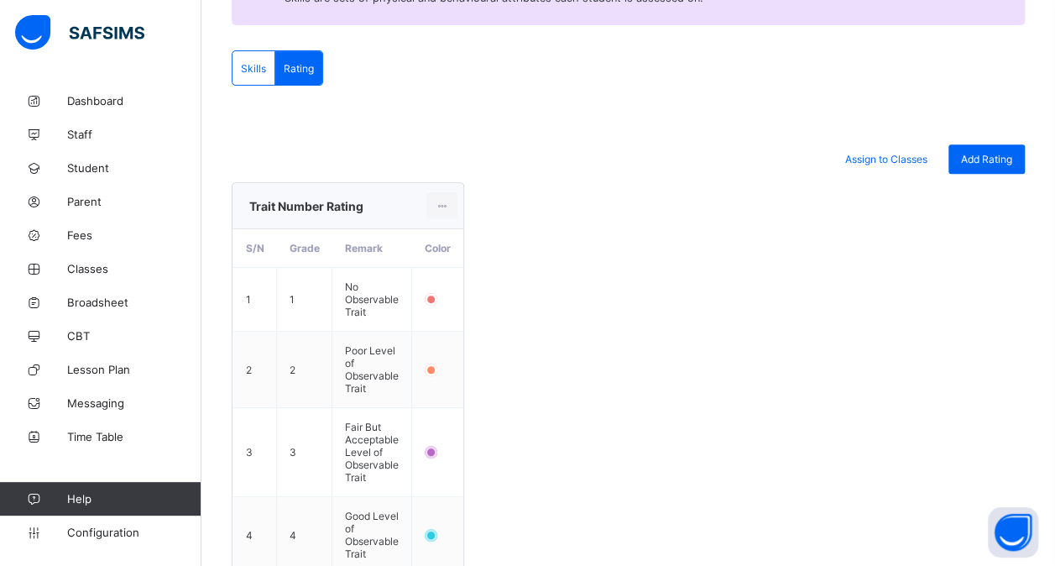
click at [257, 71] on span "Skills" at bounding box center [253, 68] width 25 height 13
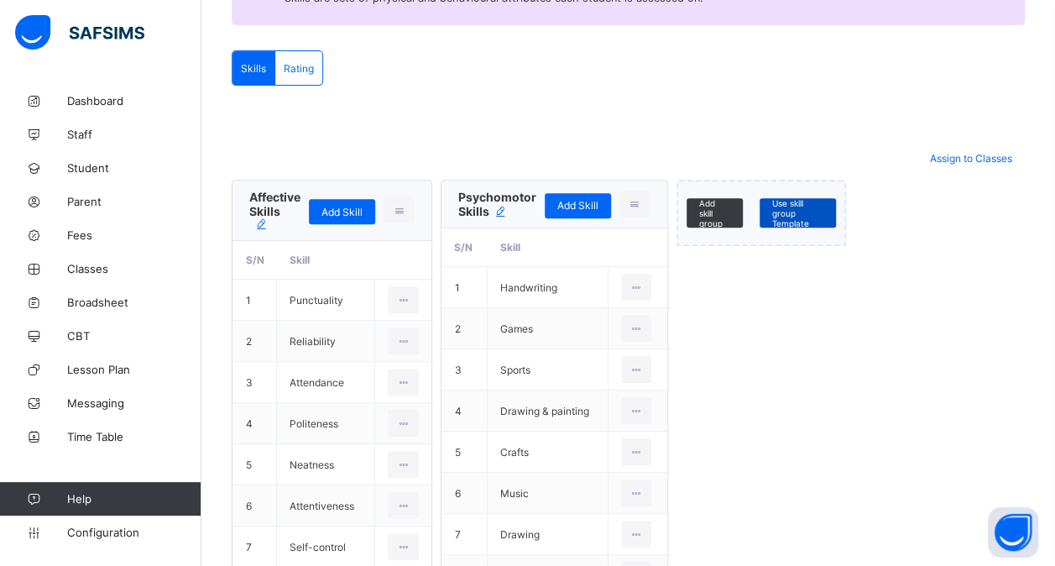
click at [299, 72] on div "Rating" at bounding box center [298, 68] width 47 height 34
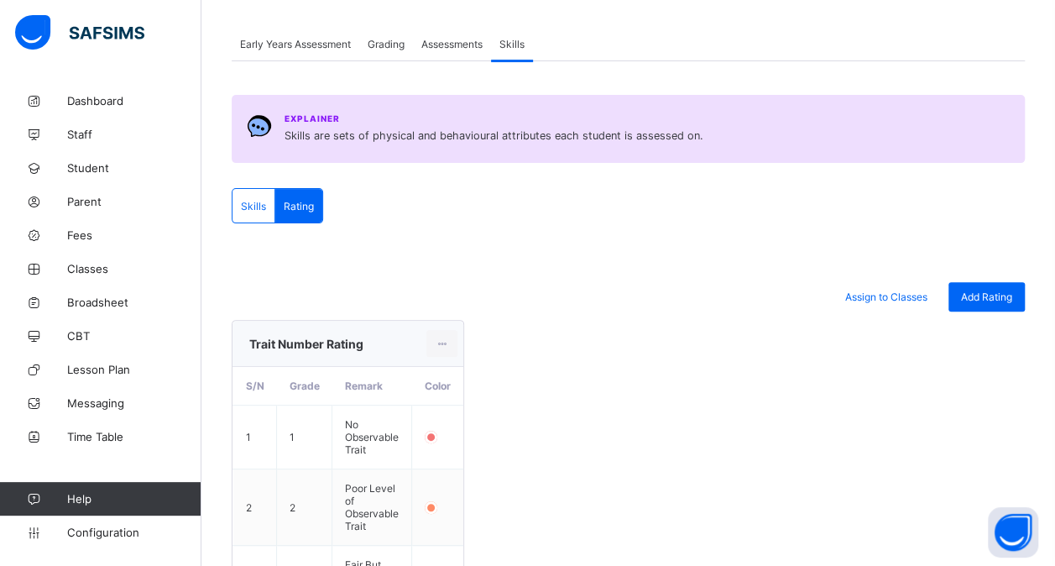
scroll to position [136, 0]
click at [1006, 303] on div "Add Rating" at bounding box center [987, 297] width 76 height 29
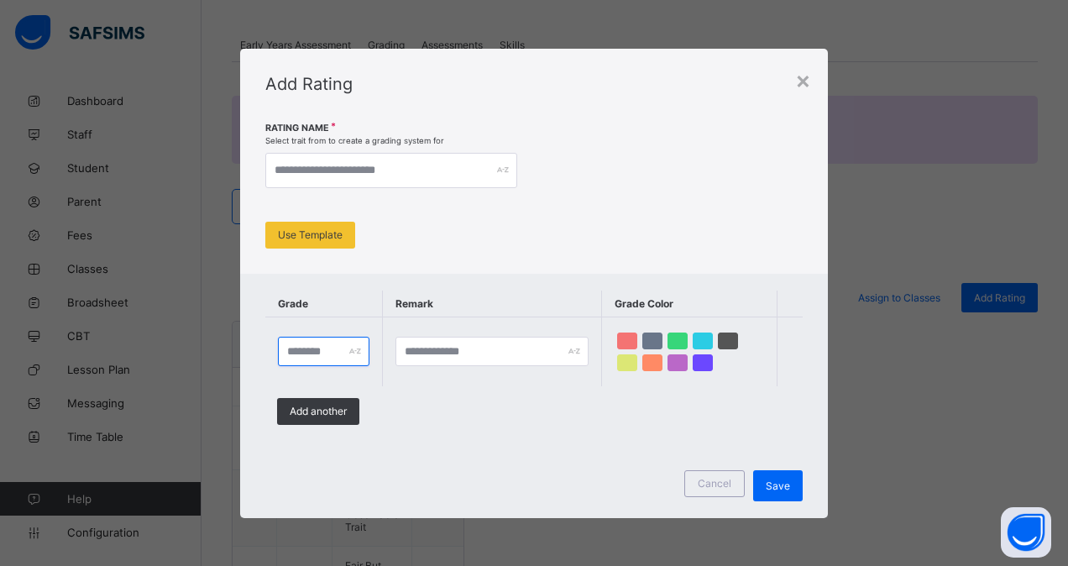
click at [329, 354] on input "text" at bounding box center [323, 351] width 91 height 29
type input "*"
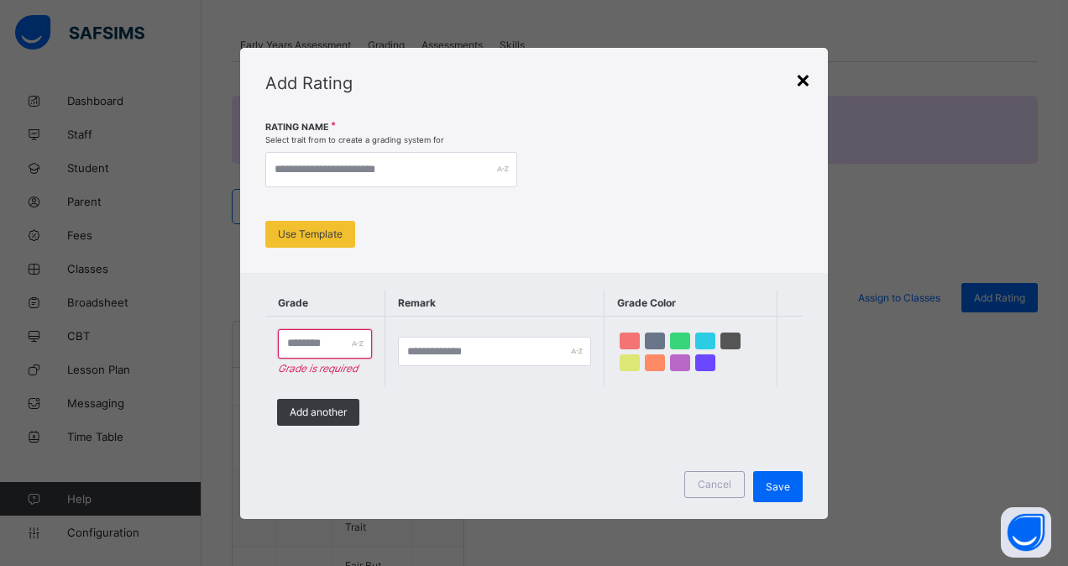
click at [805, 81] on div "×" at bounding box center [803, 79] width 16 height 29
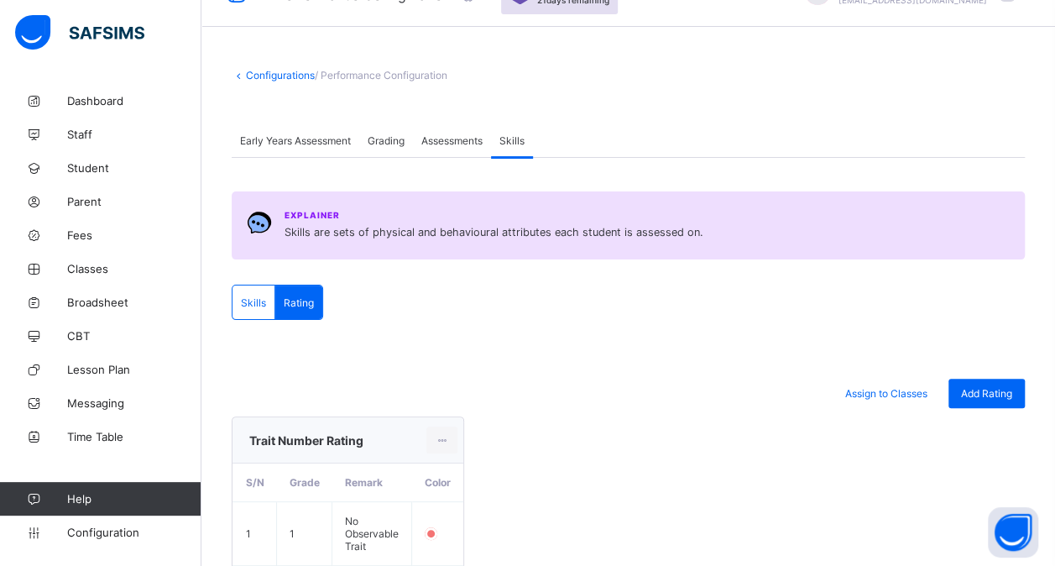
scroll to position [0, 0]
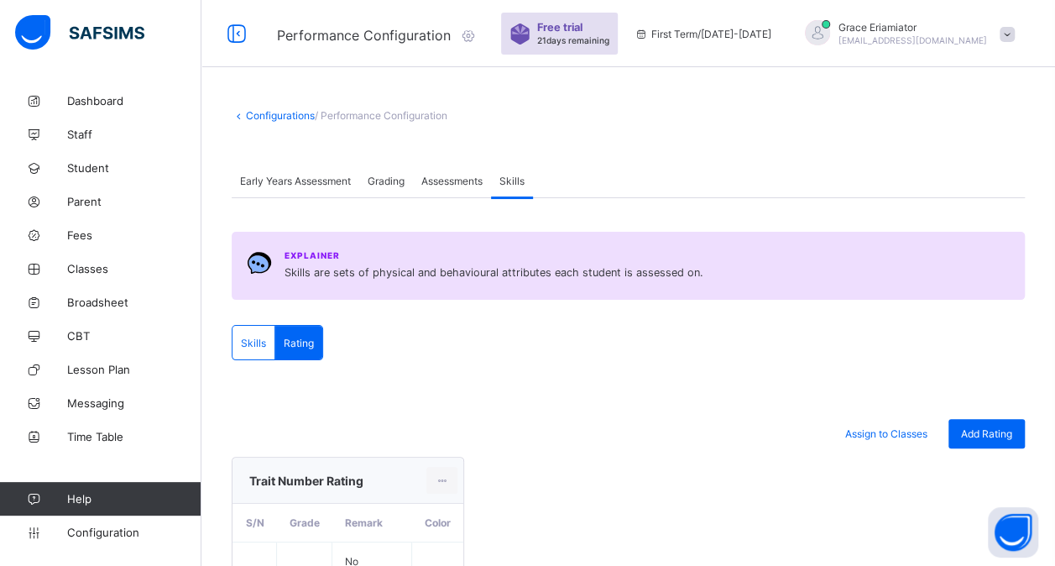
click at [377, 179] on span "Grading" at bounding box center [386, 181] width 37 height 13
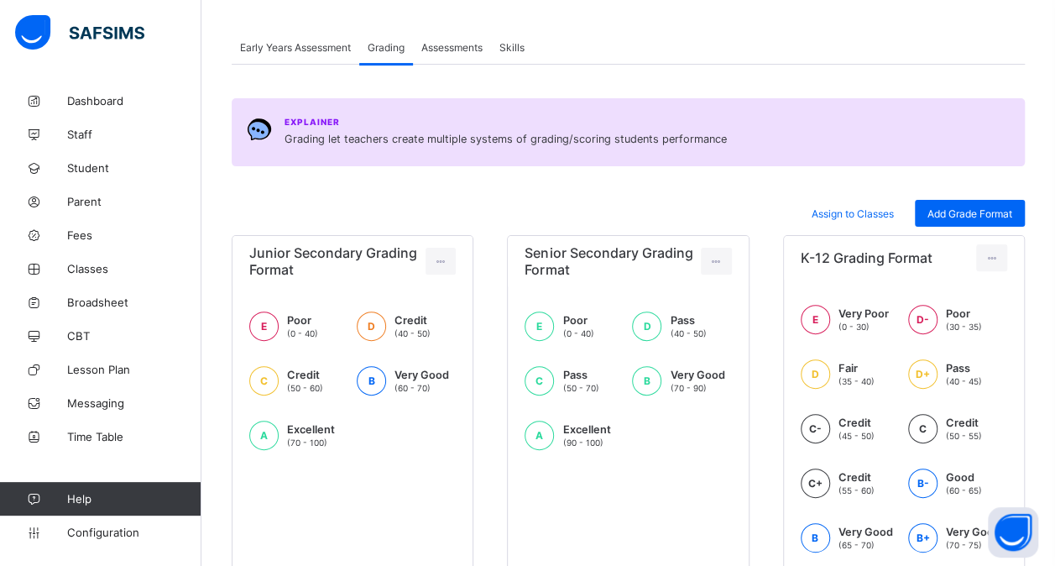
scroll to position [139, 0]
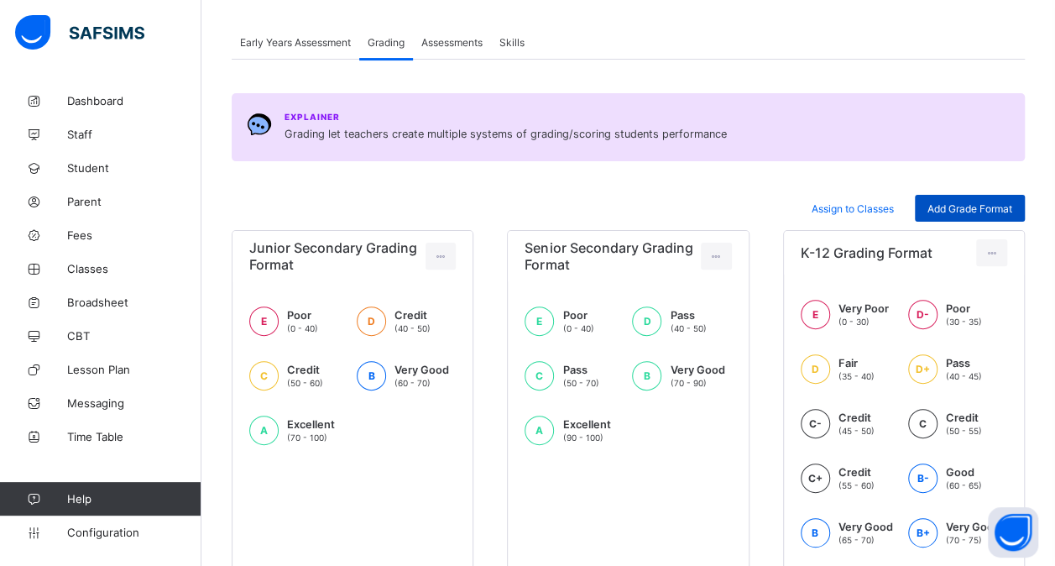
click at [985, 211] on span "Add Grade Format" at bounding box center [970, 208] width 85 height 13
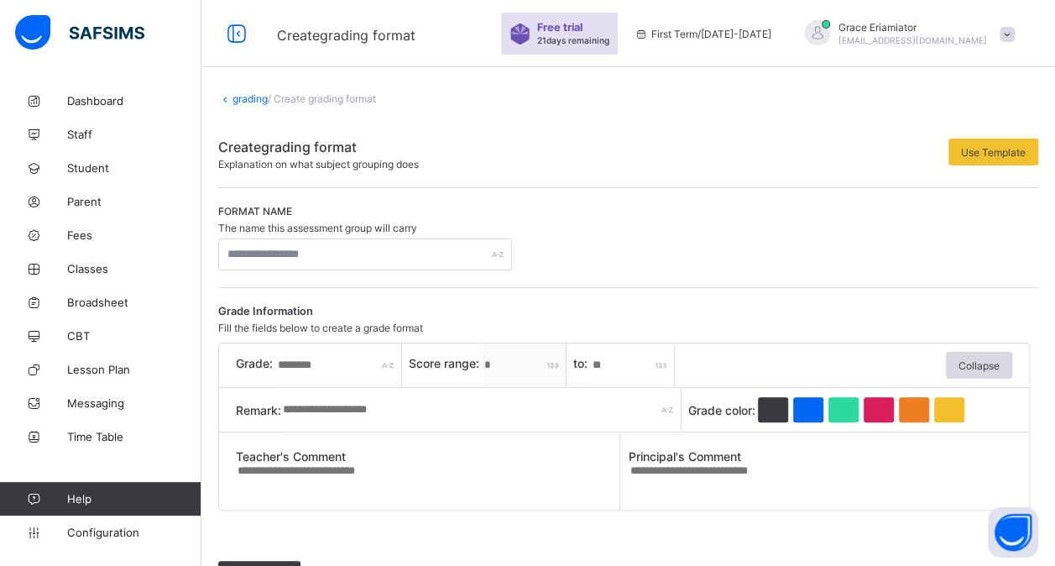
click at [238, 99] on link "grading" at bounding box center [250, 98] width 35 height 13
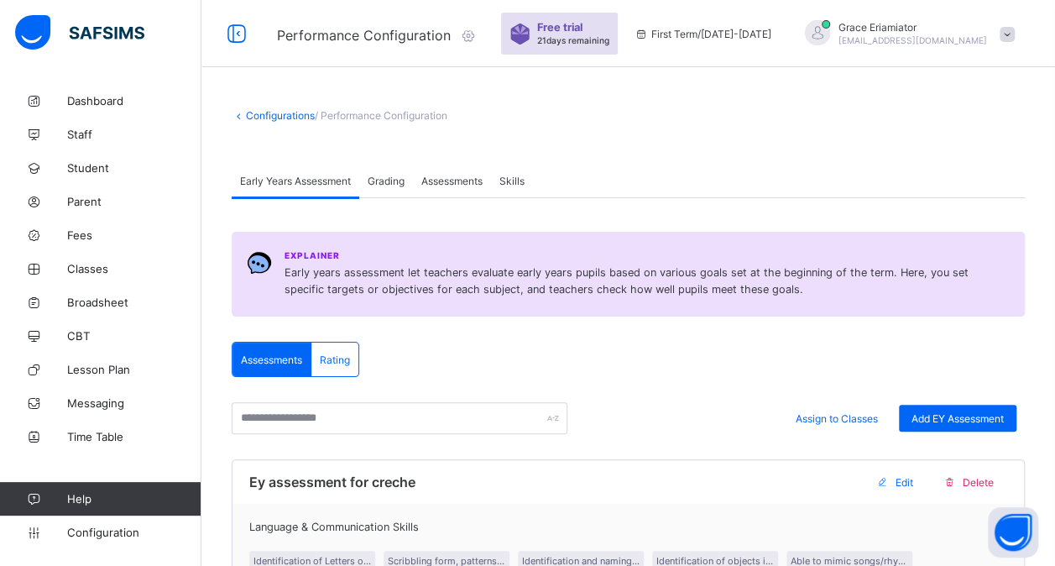
click at [403, 116] on span "/ Performance Configuration" at bounding box center [381, 115] width 133 height 13
click at [470, 34] on icon at bounding box center [468, 35] width 18 height 17
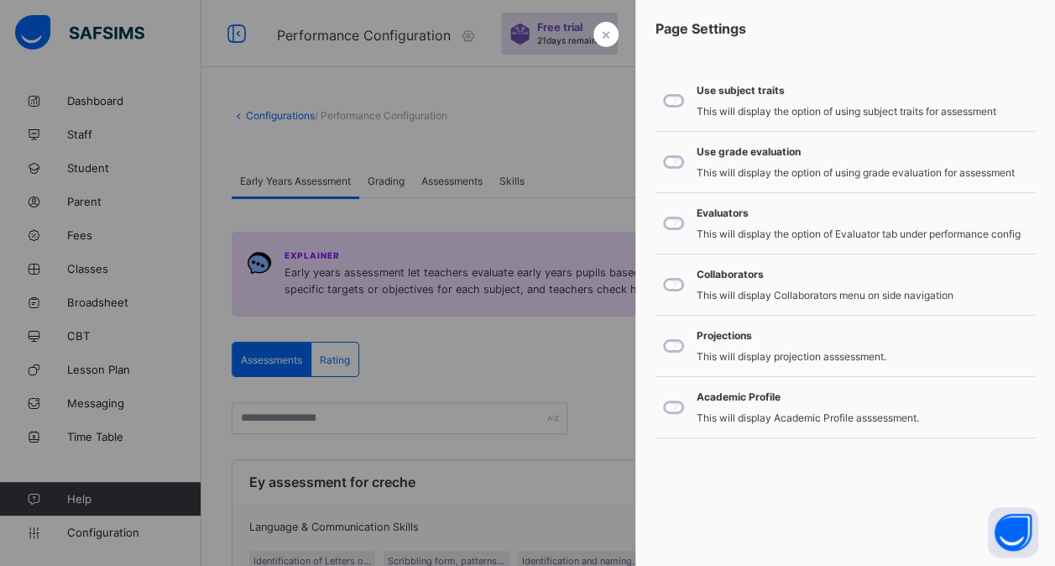
click at [470, 34] on div at bounding box center [527, 283] width 1055 height 566
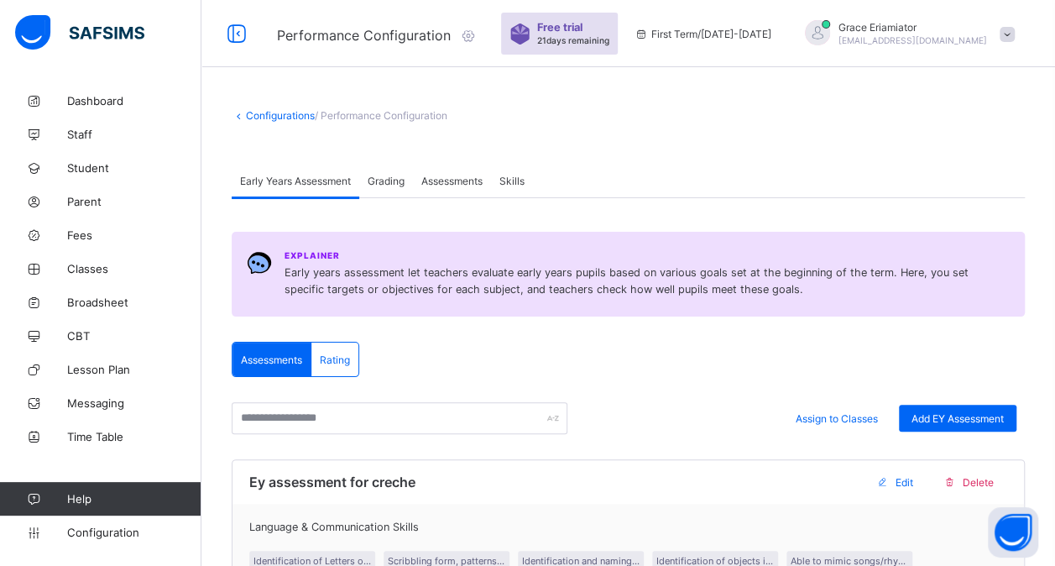
click at [258, 113] on link "Configurations" at bounding box center [280, 115] width 69 height 13
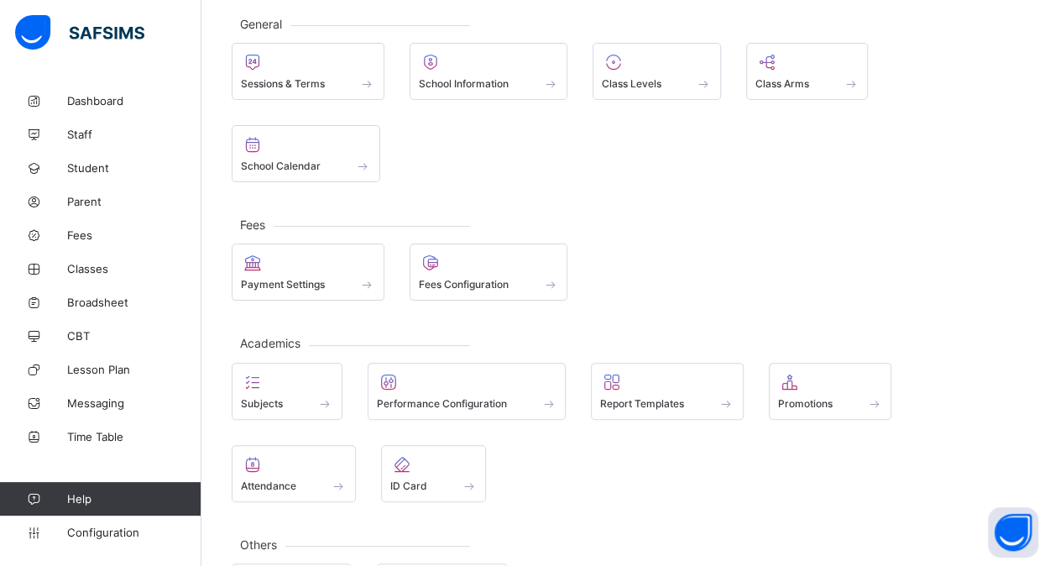
scroll to position [114, 0]
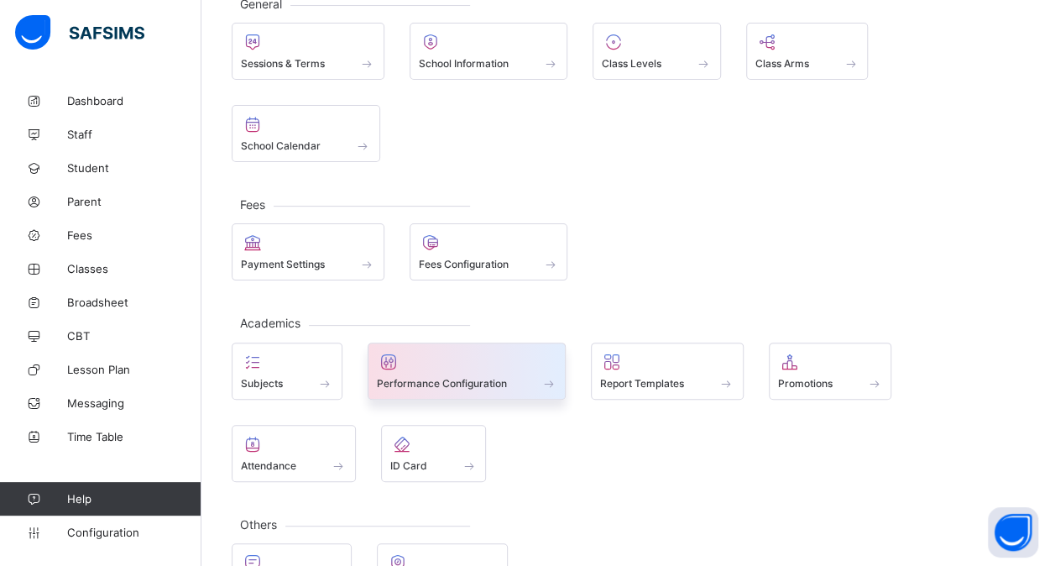
click at [446, 361] on div at bounding box center [467, 362] width 180 height 20
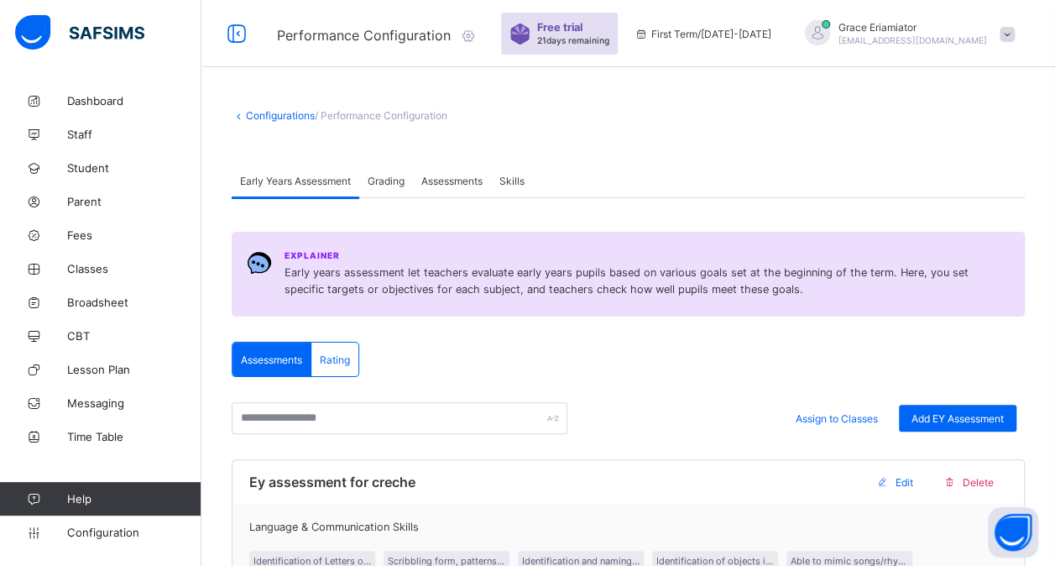
click at [284, 114] on link "Configurations" at bounding box center [280, 115] width 69 height 13
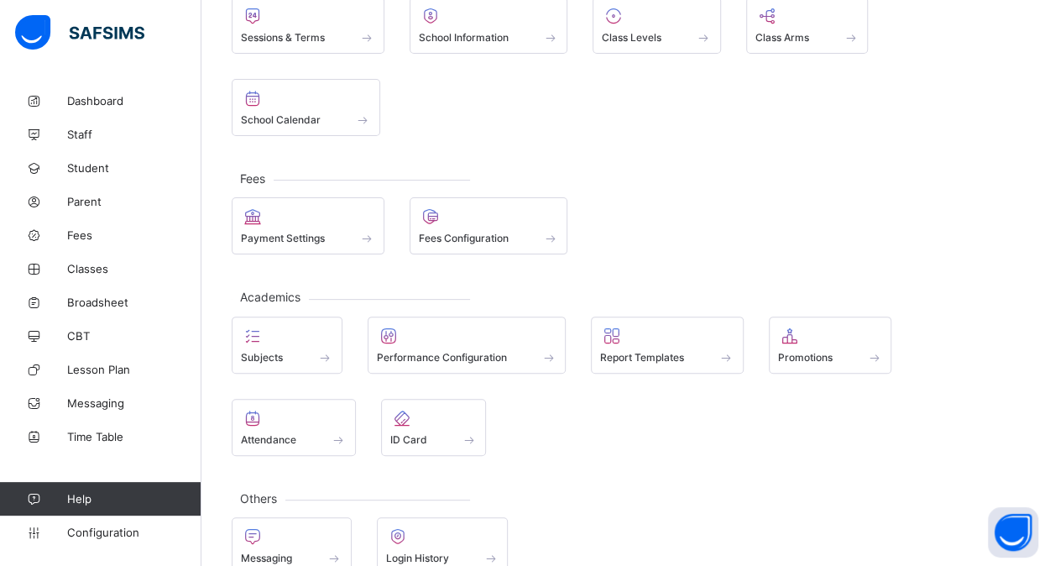
scroll to position [146, 0]
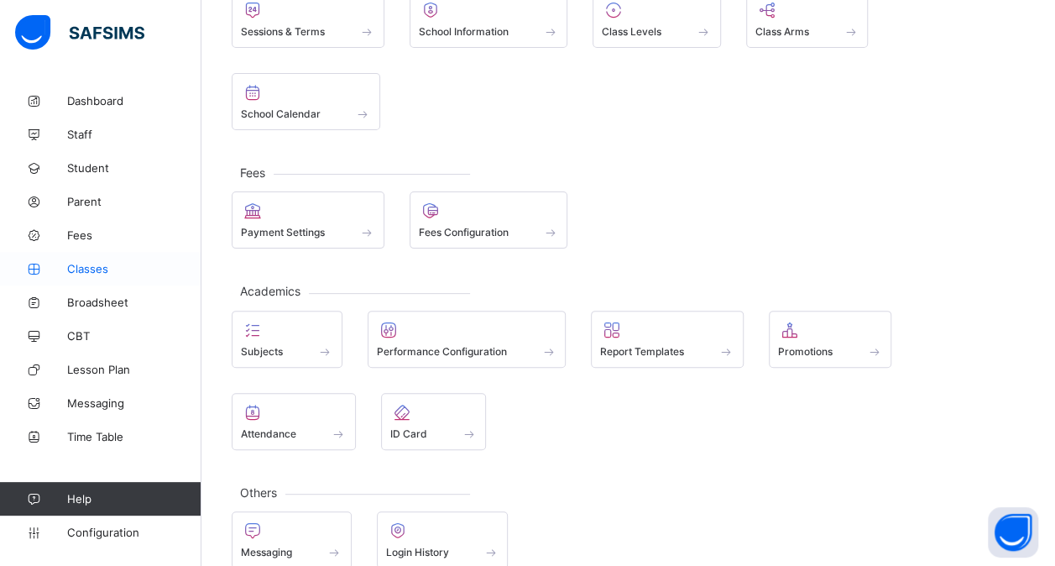
click at [112, 265] on span "Classes" at bounding box center [134, 268] width 134 height 13
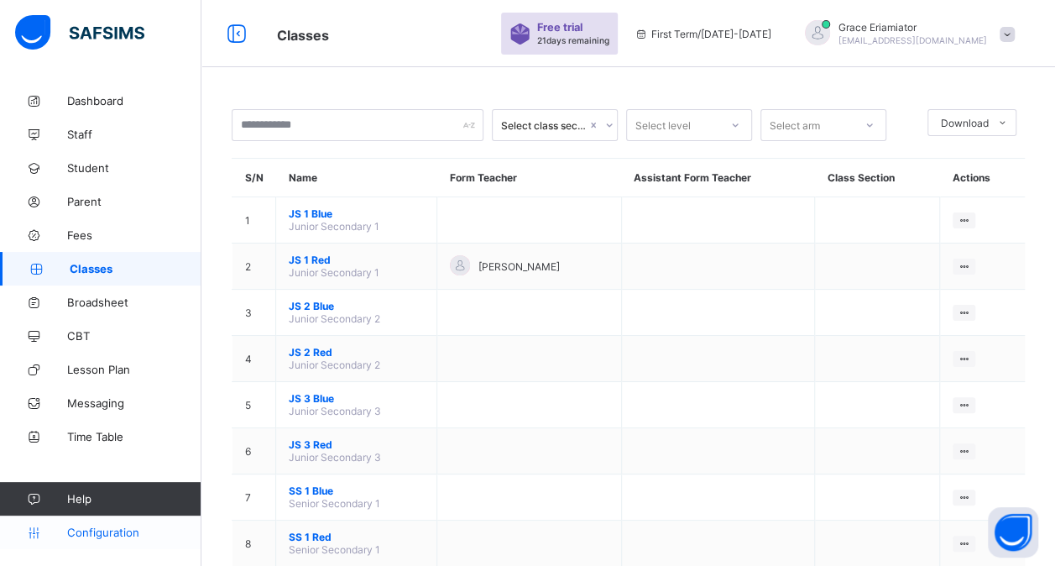
click at [86, 531] on span "Configuration" at bounding box center [133, 531] width 133 height 13
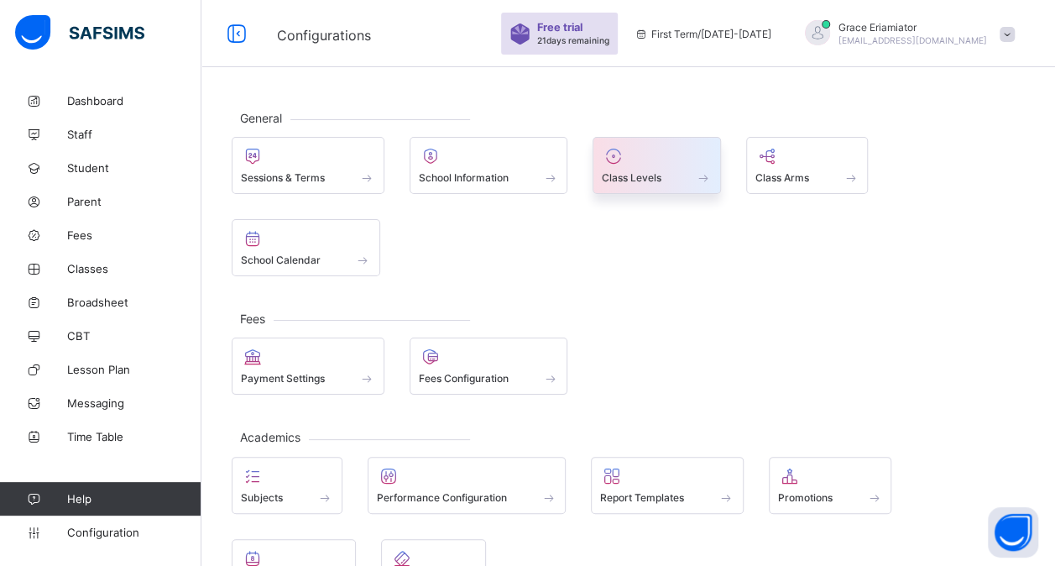
click at [711, 170] on span at bounding box center [703, 177] width 17 height 14
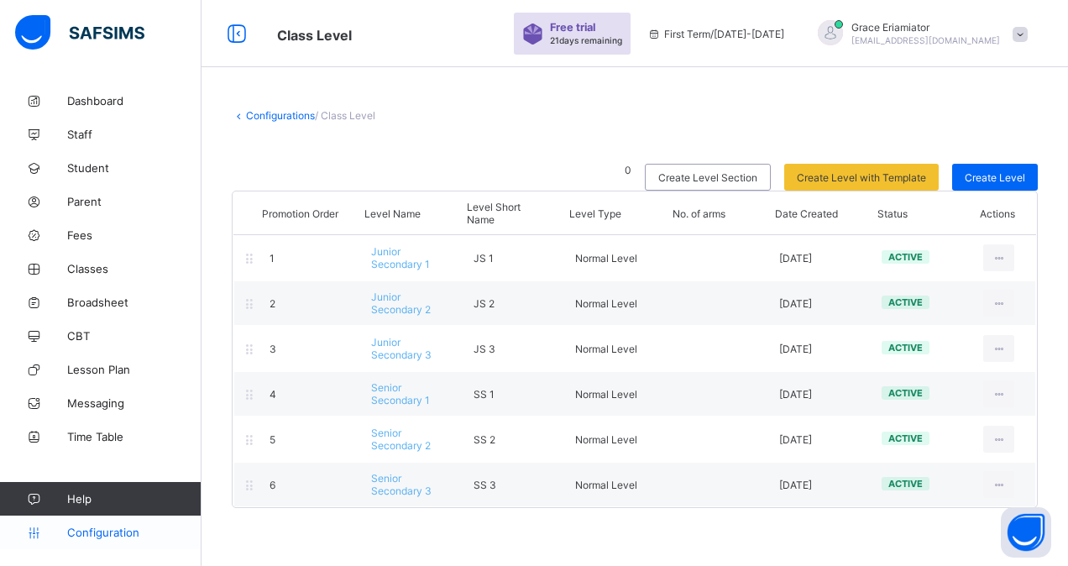
click at [97, 529] on span "Configuration" at bounding box center [133, 531] width 133 height 13
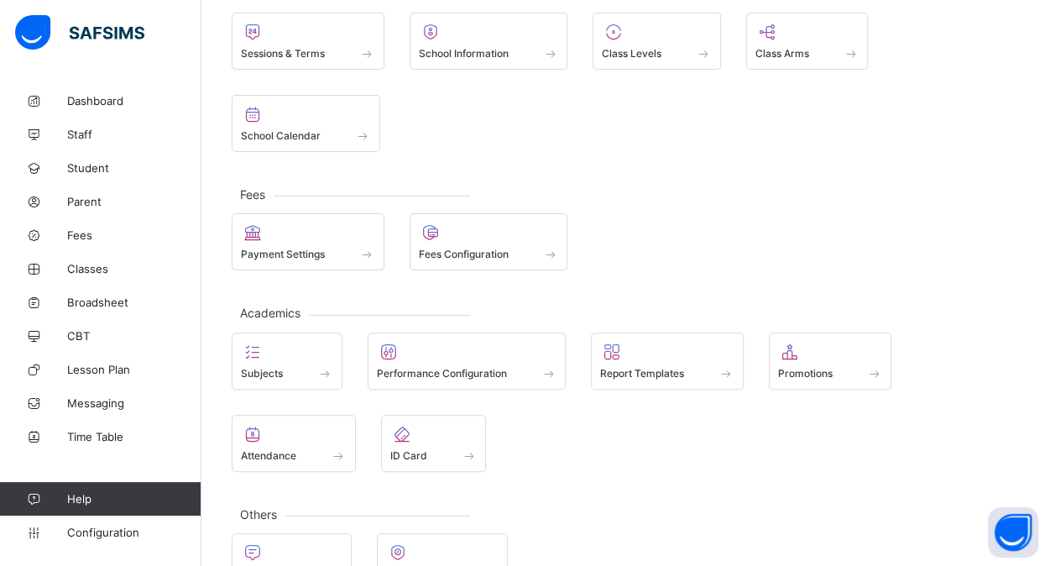
scroll to position [146, 0]
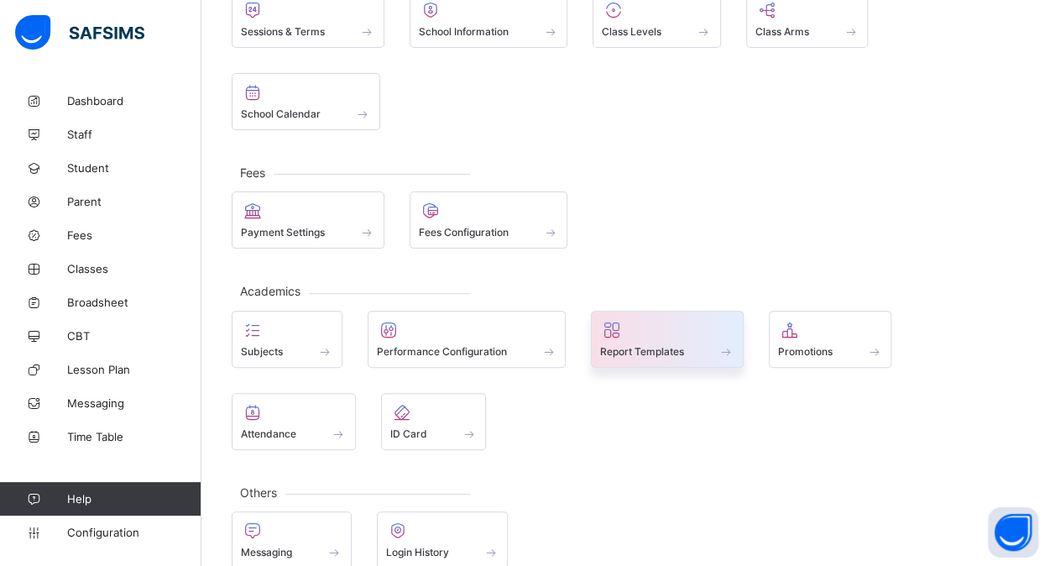
click at [664, 332] on div at bounding box center [667, 330] width 134 height 20
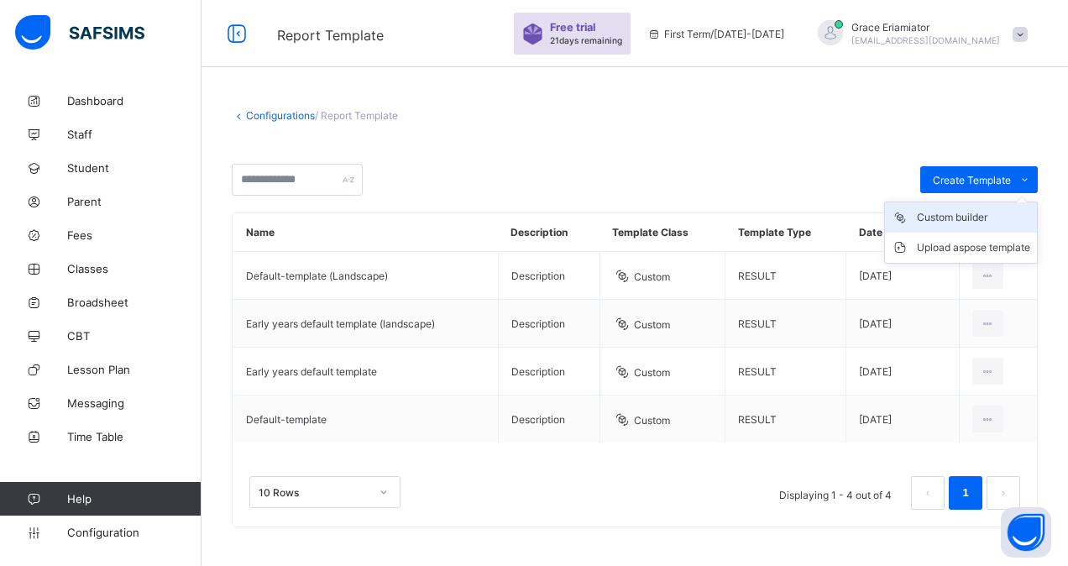
click at [970, 213] on div "Custom builder" at bounding box center [973, 217] width 113 height 17
click at [1024, 201] on ul "Custom builder Upload aspose template" at bounding box center [961, 232] width 154 height 62
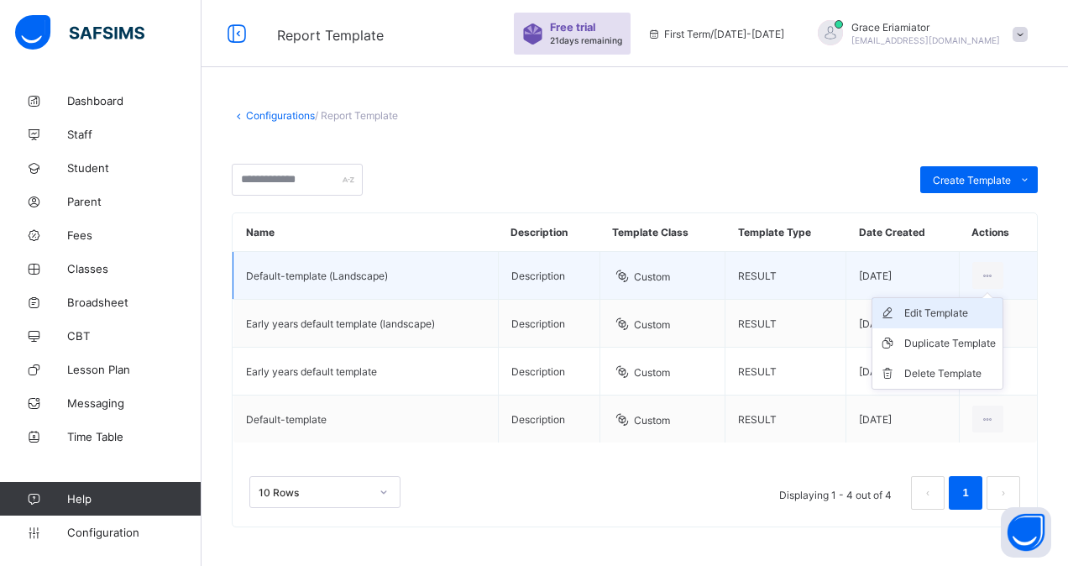
click at [948, 309] on div "Edit Template" at bounding box center [949, 313] width 91 height 17
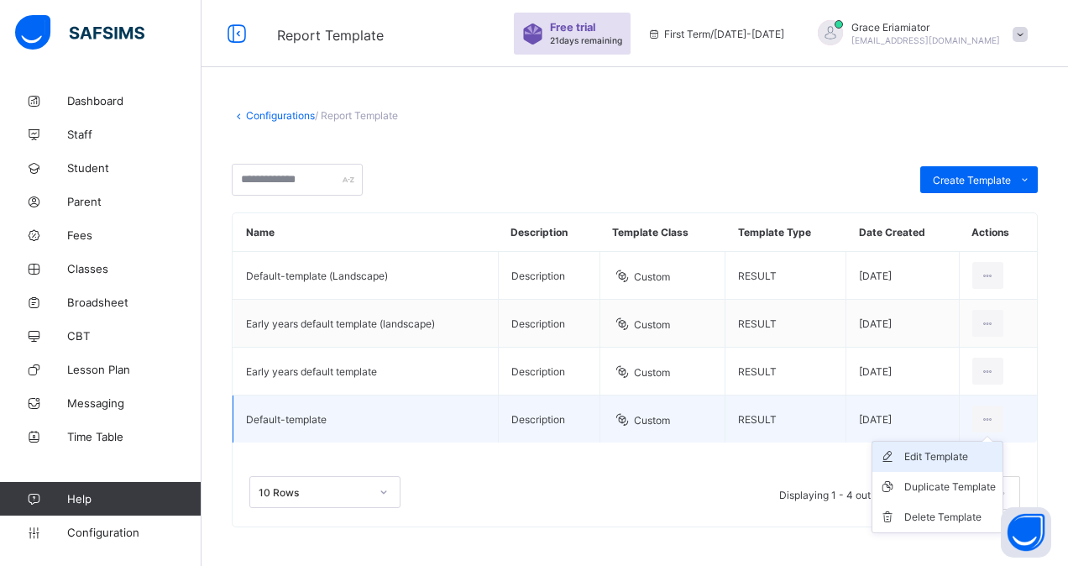
click at [926, 457] on div "Edit Template" at bounding box center [949, 456] width 91 height 17
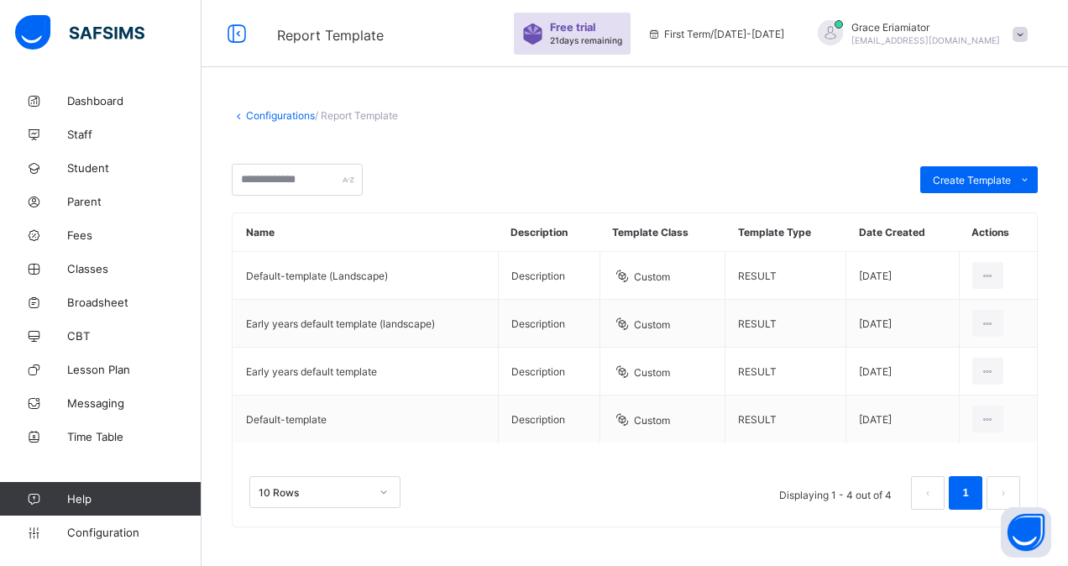
click at [270, 117] on link "Configurations" at bounding box center [280, 115] width 69 height 13
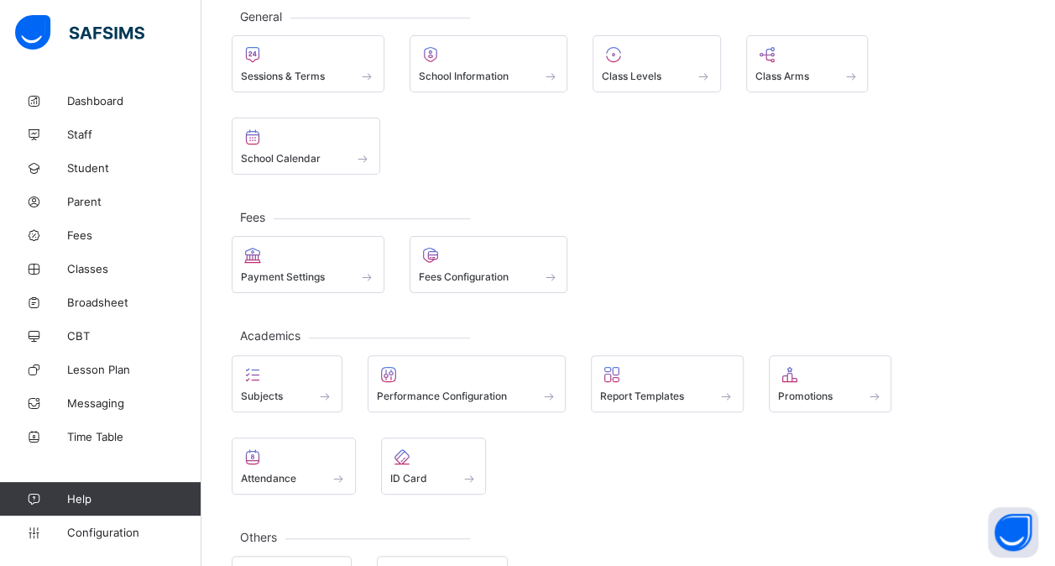
scroll to position [102, 0]
click at [794, 369] on icon at bounding box center [790, 373] width 24 height 20
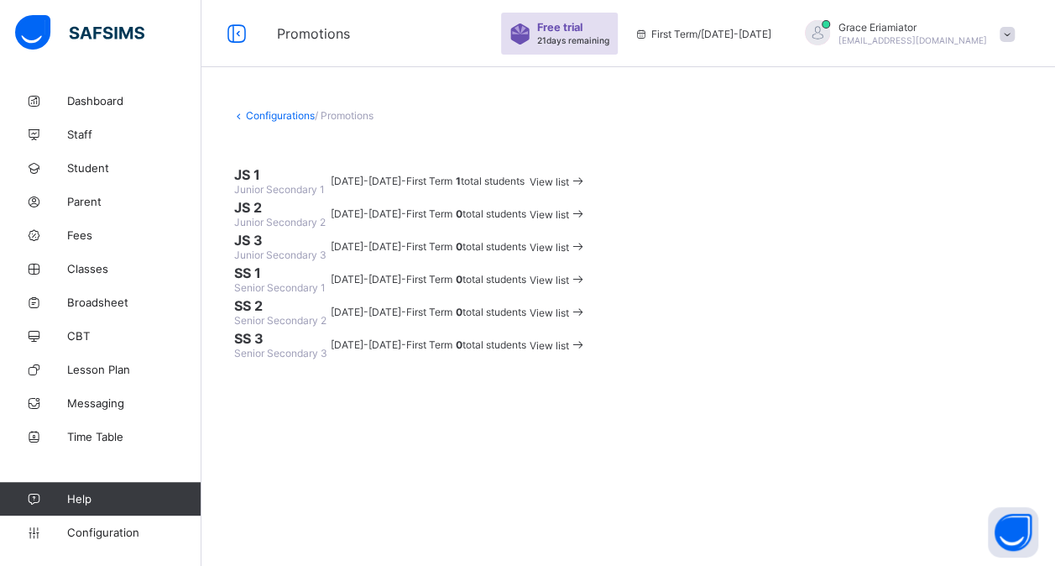
click at [569, 188] on span "View list" at bounding box center [549, 181] width 39 height 13
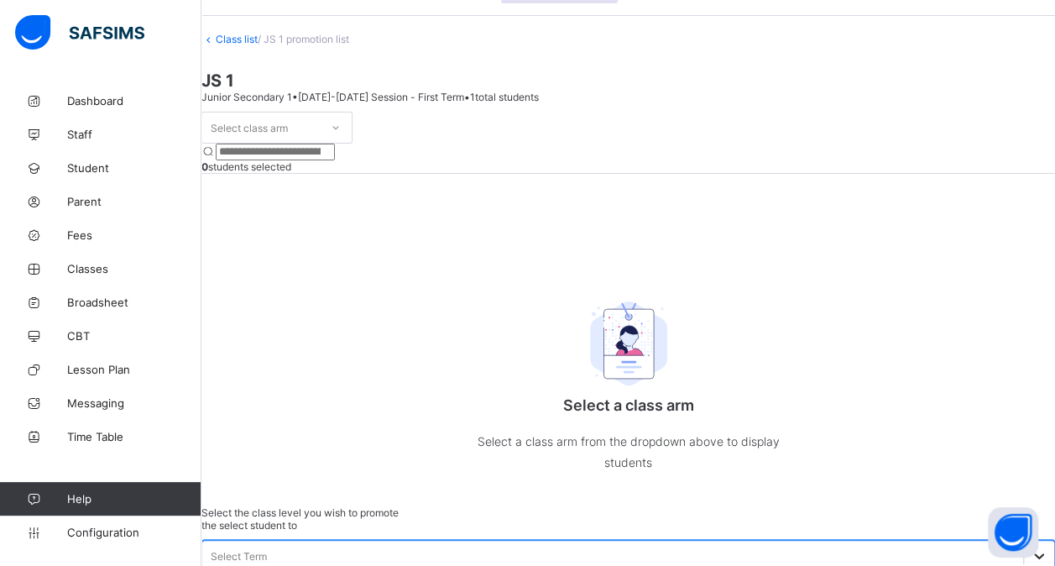
scroll to position [81, 0]
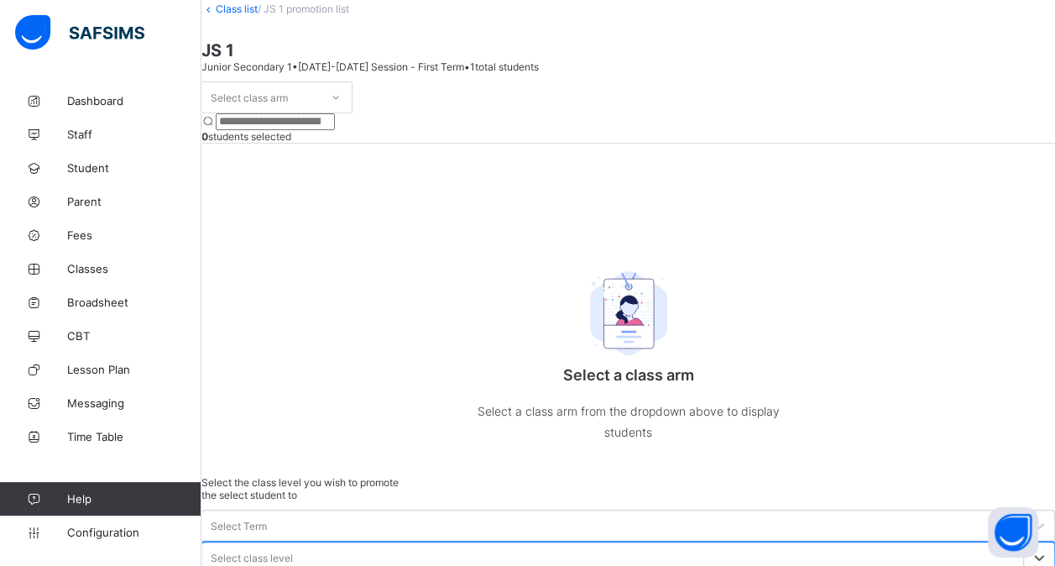
click at [293, 551] on div "Select class level" at bounding box center [252, 557] width 82 height 13
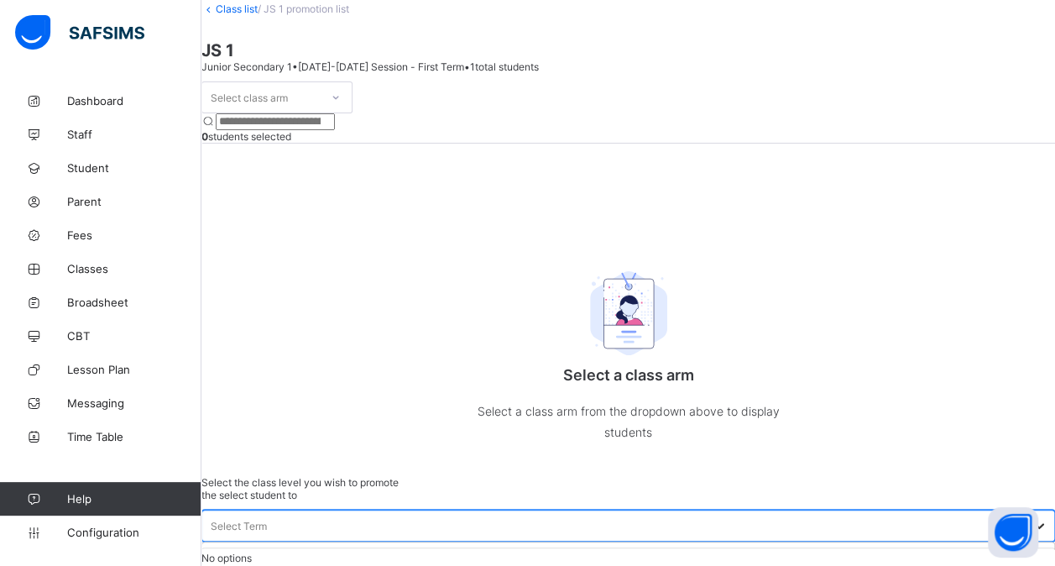
click at [1024, 510] on div at bounding box center [1039, 525] width 30 height 30
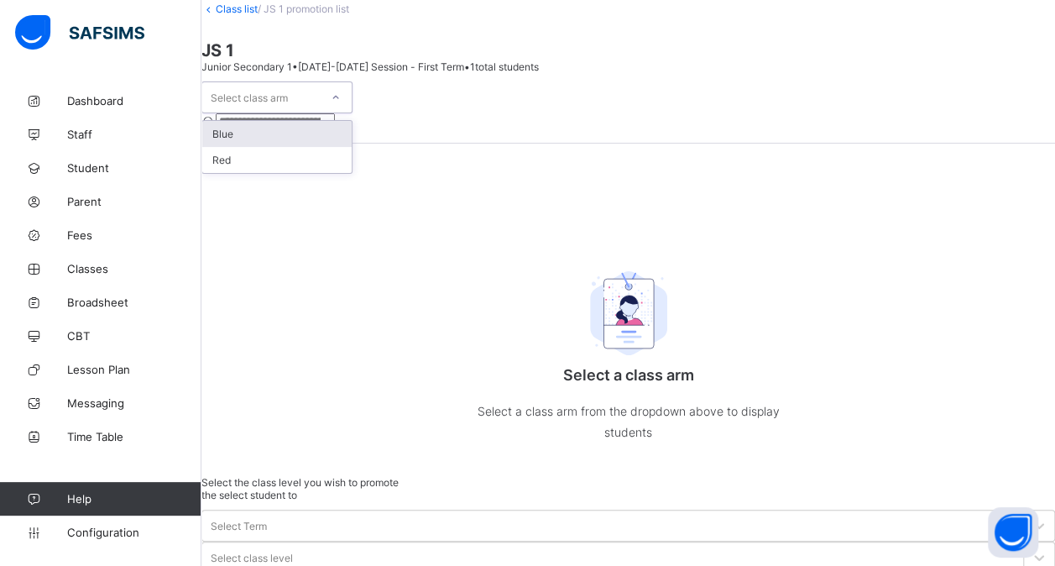
click at [350, 111] on div at bounding box center [335, 97] width 29 height 27
click at [327, 173] on div "Red" at bounding box center [276, 160] width 149 height 26
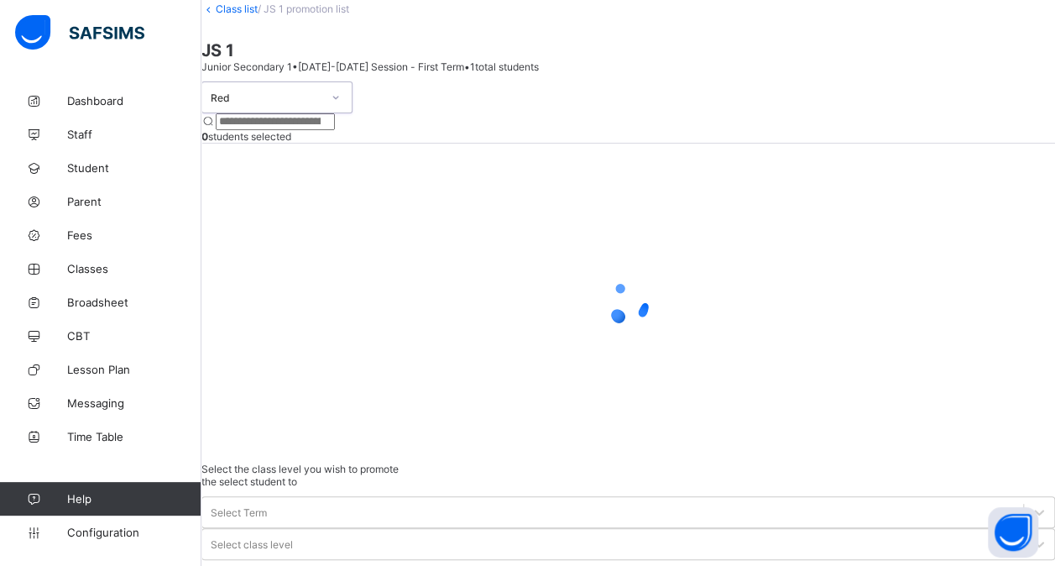
scroll to position [69, 0]
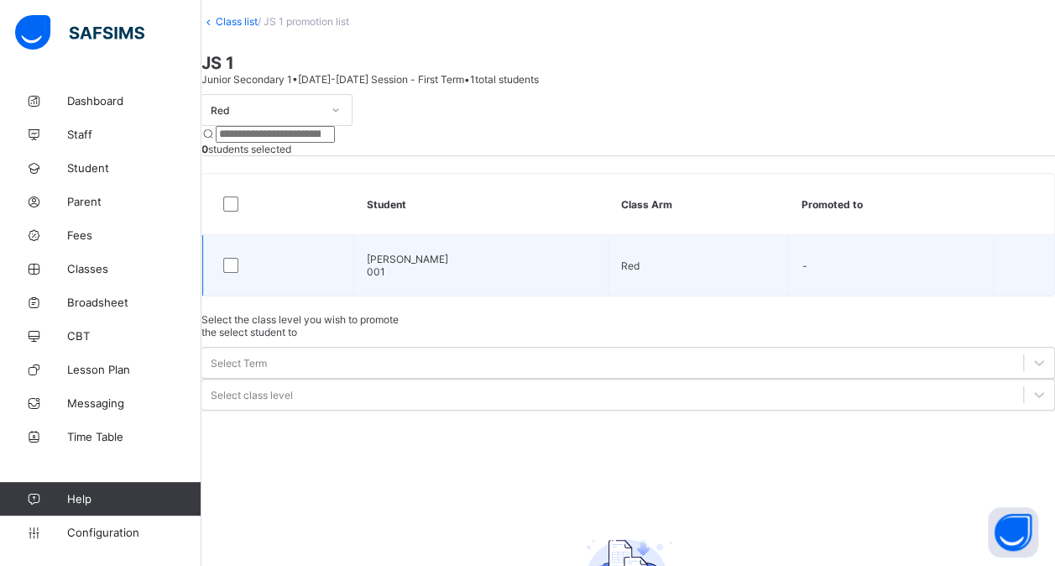
click at [431, 278] on div "James Bond 001" at bounding box center [481, 265] width 228 height 25
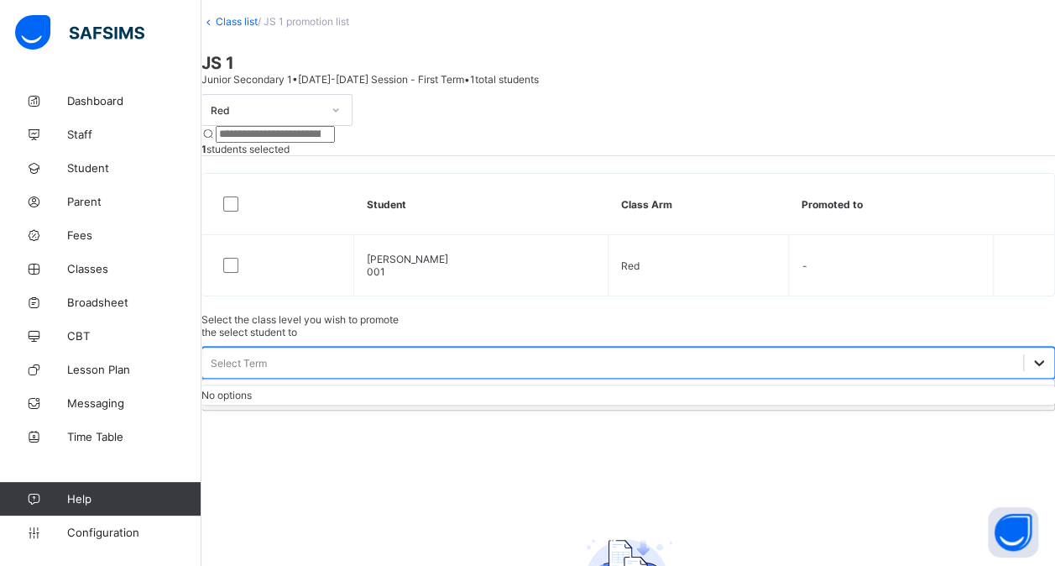
click at [1024, 348] on div at bounding box center [1039, 363] width 30 height 30
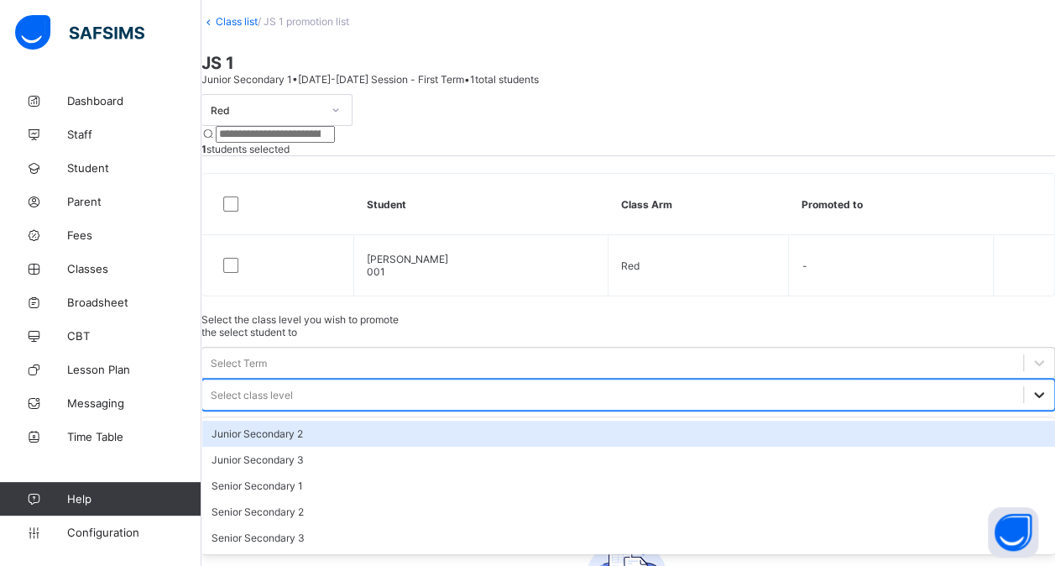
click at [1024, 379] on div at bounding box center [1039, 394] width 30 height 30
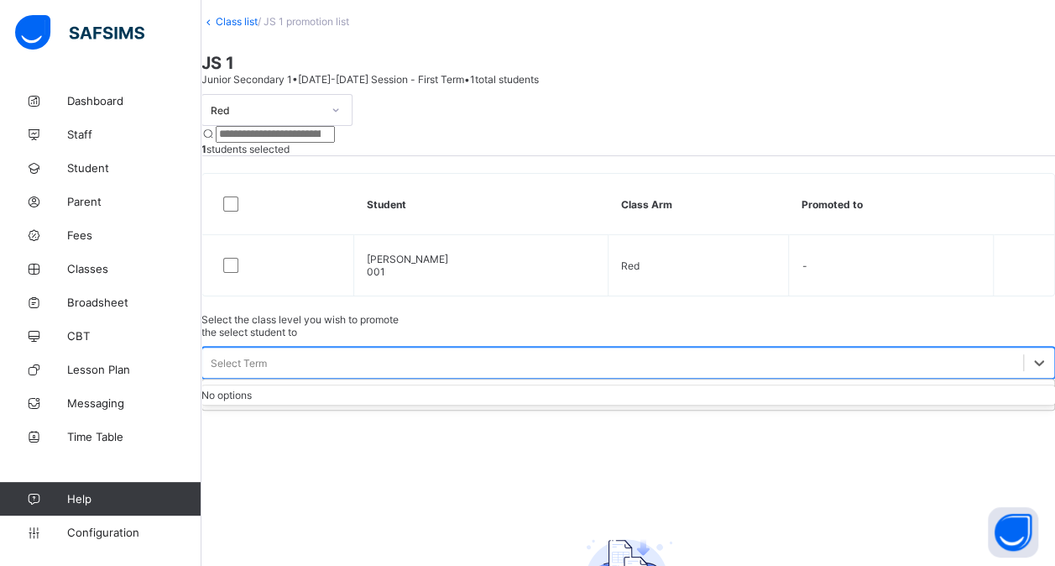
click at [815, 351] on div "Select Term" at bounding box center [612, 363] width 821 height 24
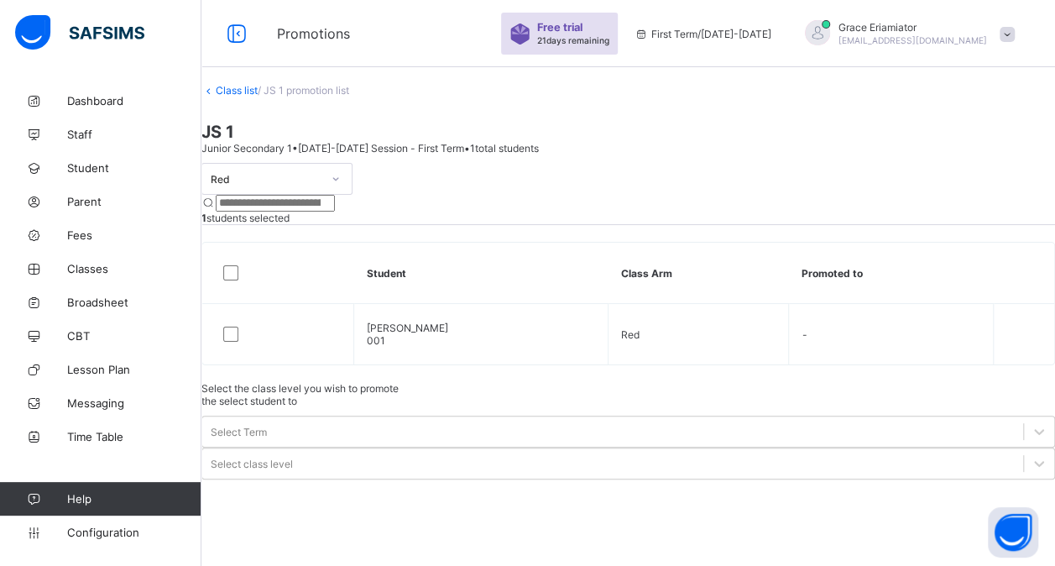
click at [258, 97] on link "Class list" at bounding box center [237, 90] width 42 height 13
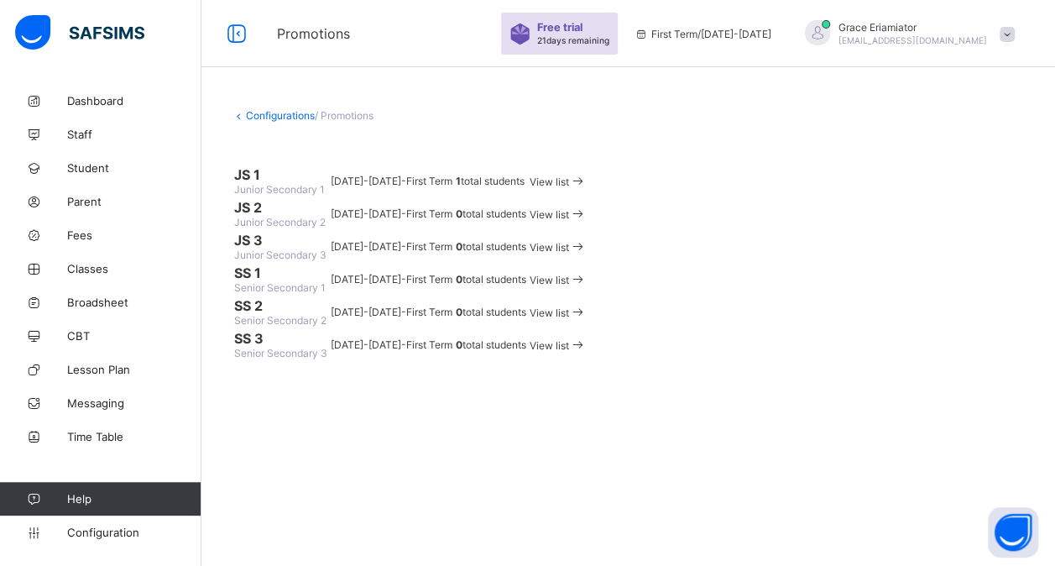
click at [275, 117] on link "Configurations" at bounding box center [280, 115] width 69 height 13
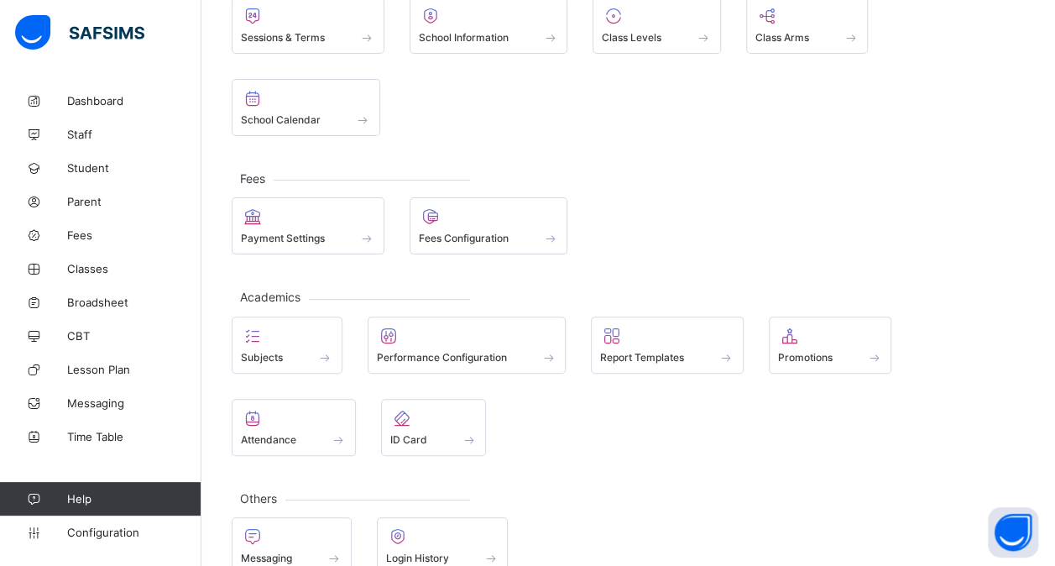
scroll to position [166, 0]
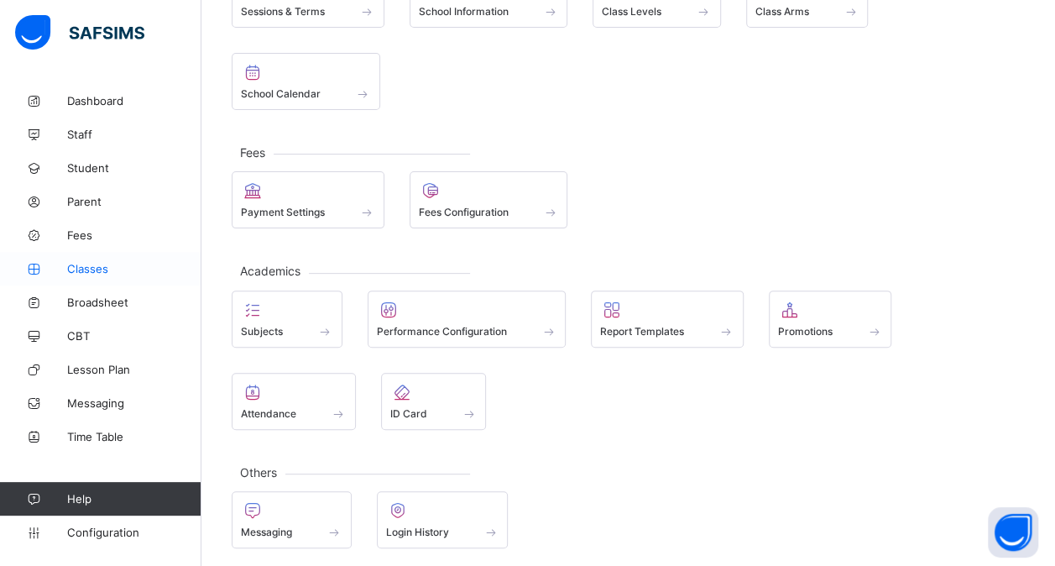
click at [111, 274] on span "Classes" at bounding box center [134, 268] width 134 height 13
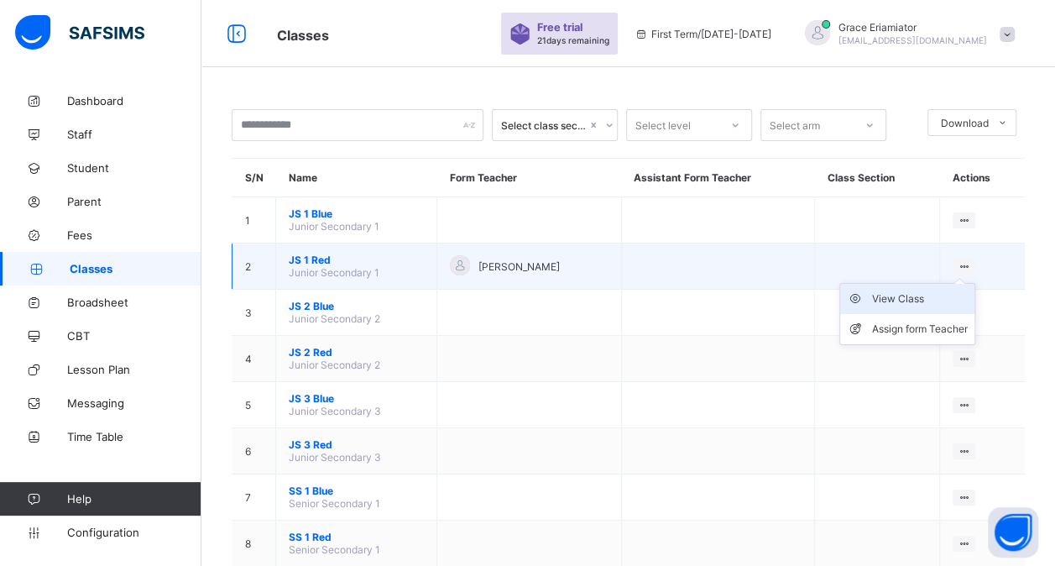
click at [905, 290] on div "View Class" at bounding box center [920, 298] width 96 height 17
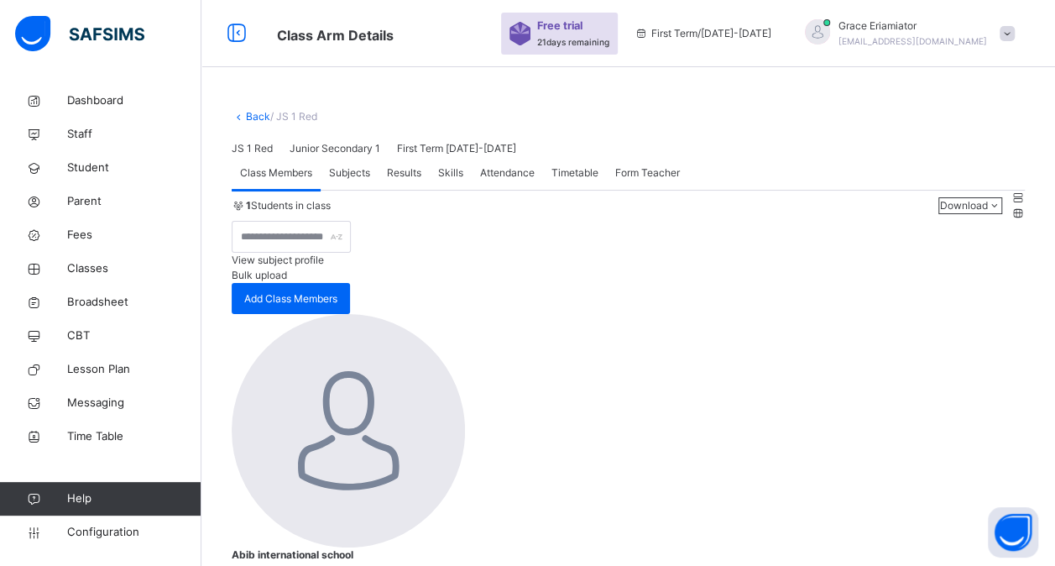
click at [639, 180] on span "Form Teacher" at bounding box center [647, 172] width 65 height 15
click at [106, 526] on span "Configuration" at bounding box center [133, 532] width 133 height 17
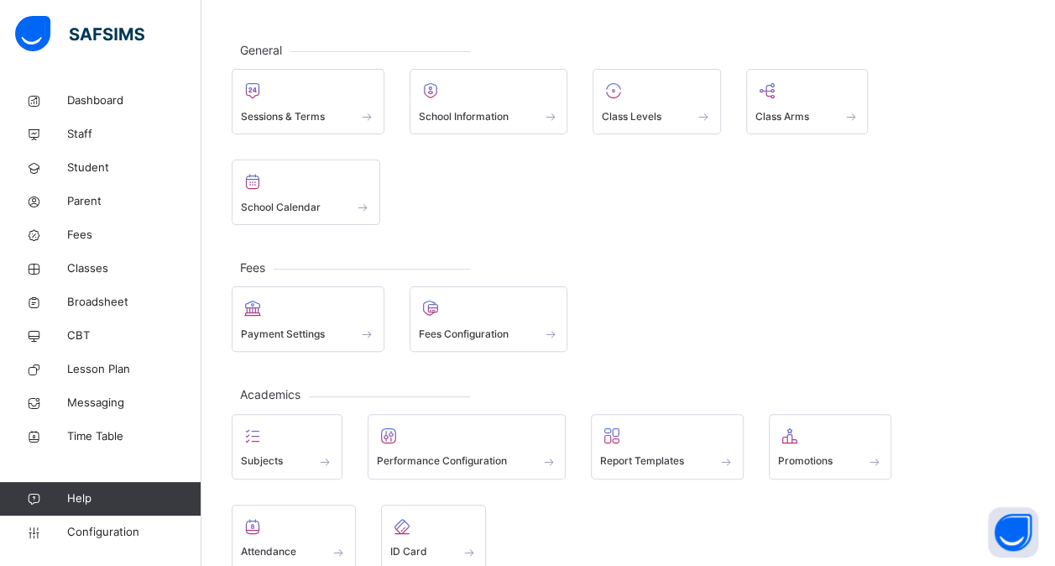
scroll to position [67, 0]
click at [115, 361] on span "Lesson Plan" at bounding box center [134, 369] width 134 height 17
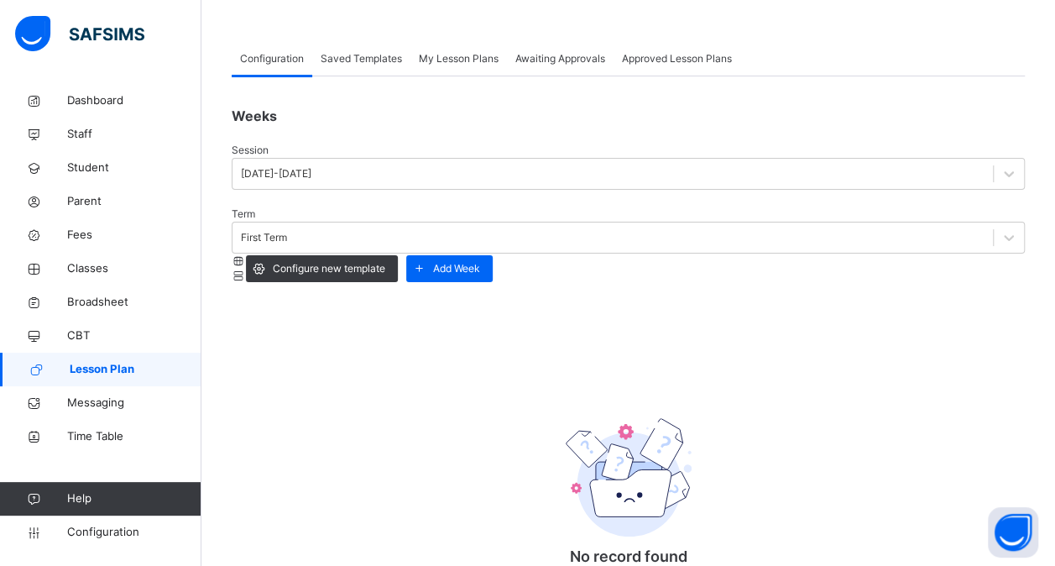
click at [710, 65] on span "Approved Lesson Plans" at bounding box center [677, 58] width 110 height 15
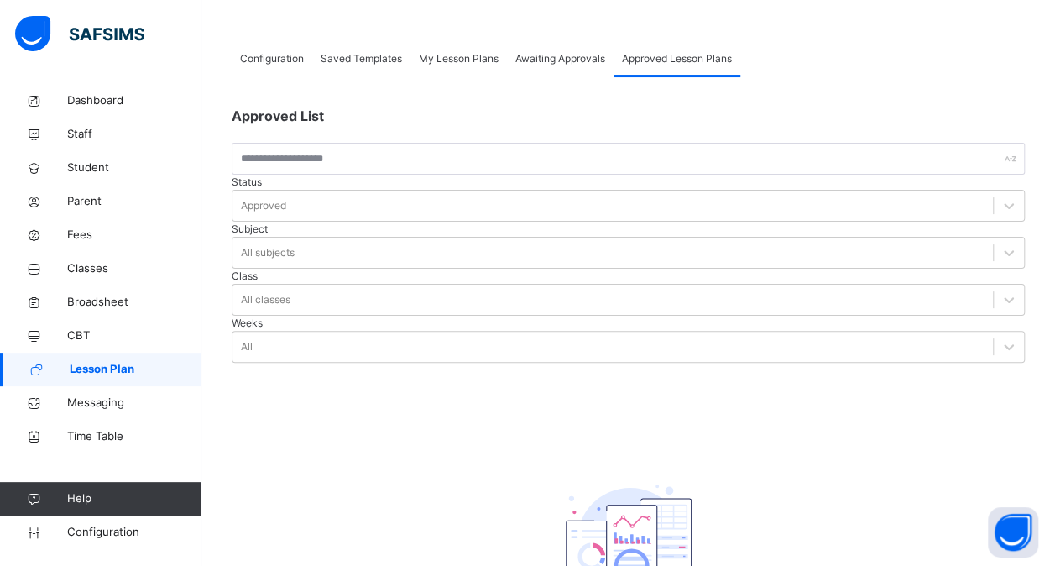
scroll to position [61, 0]
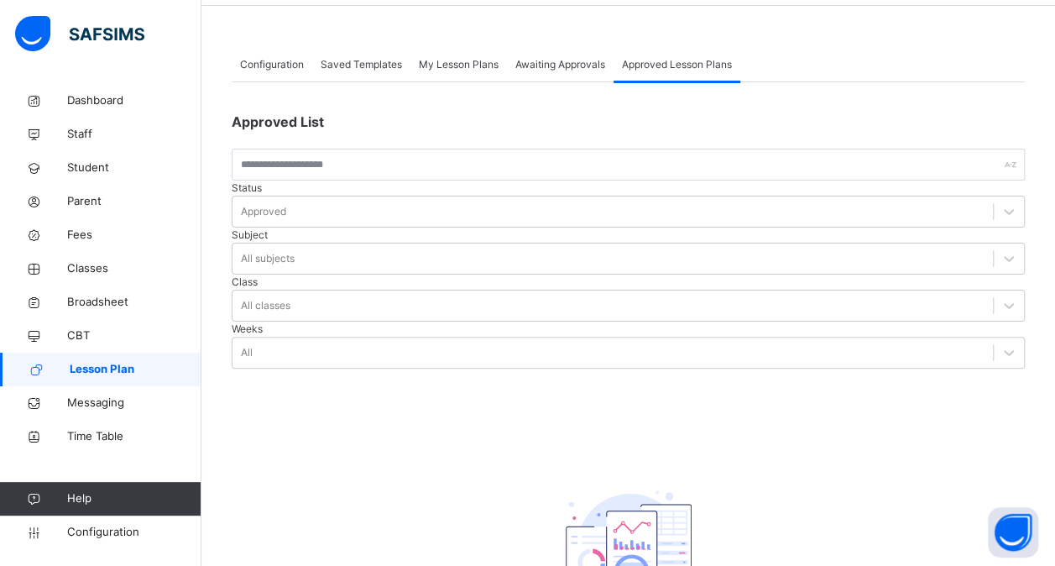
click at [571, 60] on span "Awaiting Approvals" at bounding box center [560, 64] width 90 height 15
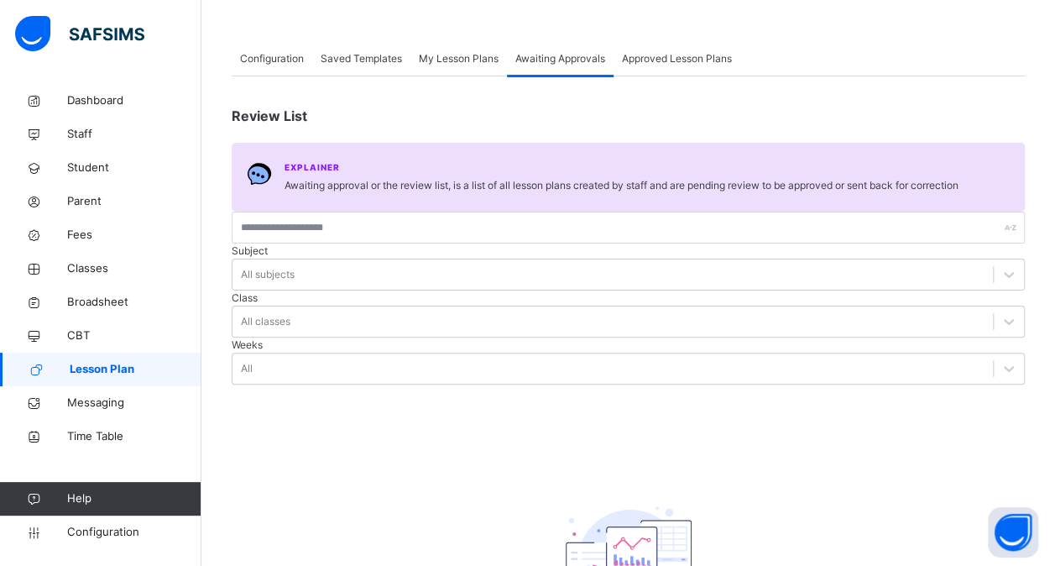
click at [462, 55] on span "My Lesson Plans" at bounding box center [459, 58] width 80 height 15
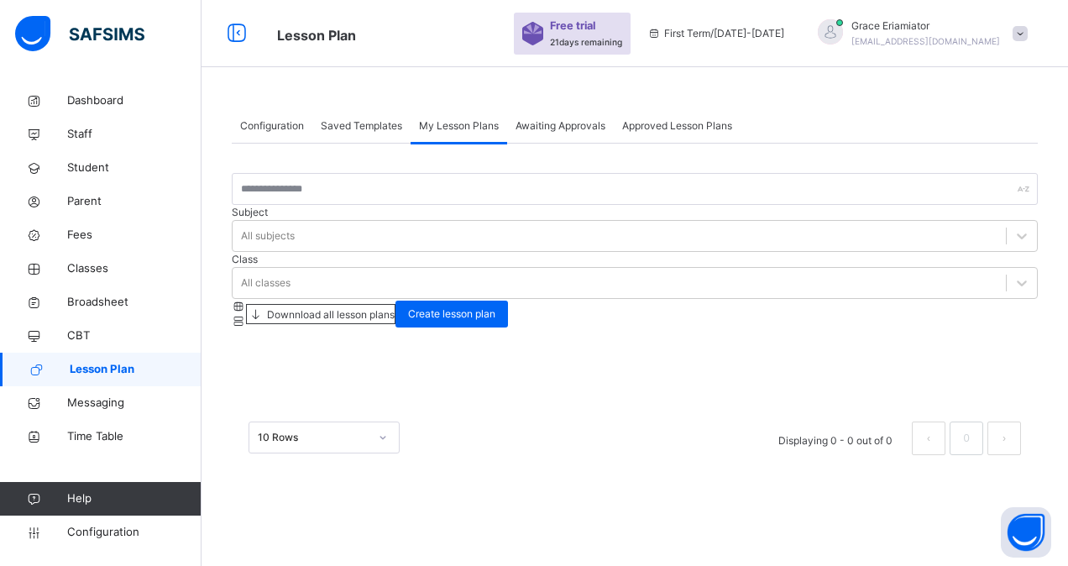
click at [279, 128] on span "Configuration" at bounding box center [272, 125] width 64 height 15
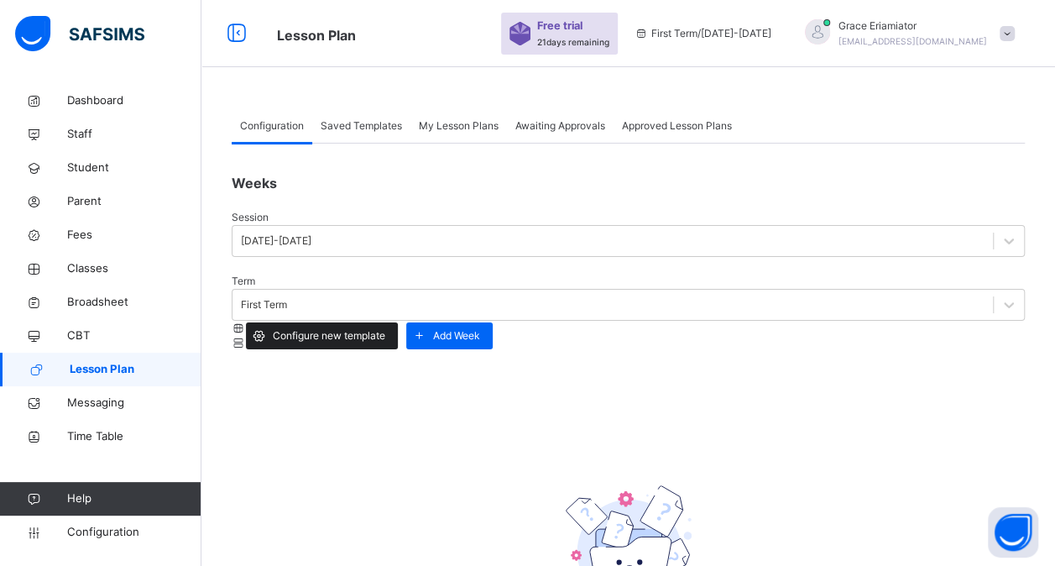
click at [385, 328] on span "Configure new template" at bounding box center [329, 335] width 112 height 15
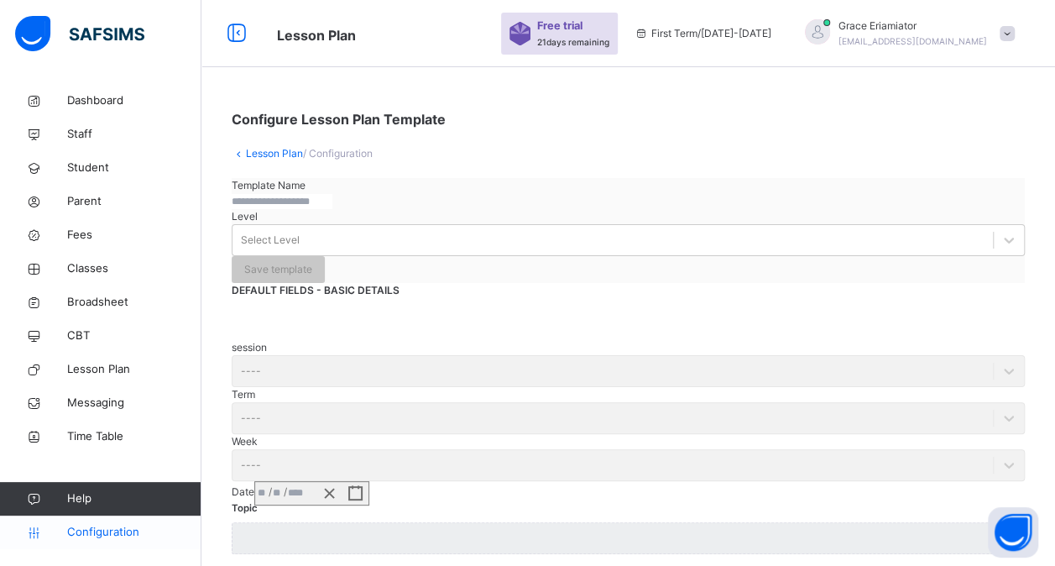
click at [95, 532] on span "Configuration" at bounding box center [133, 532] width 133 height 17
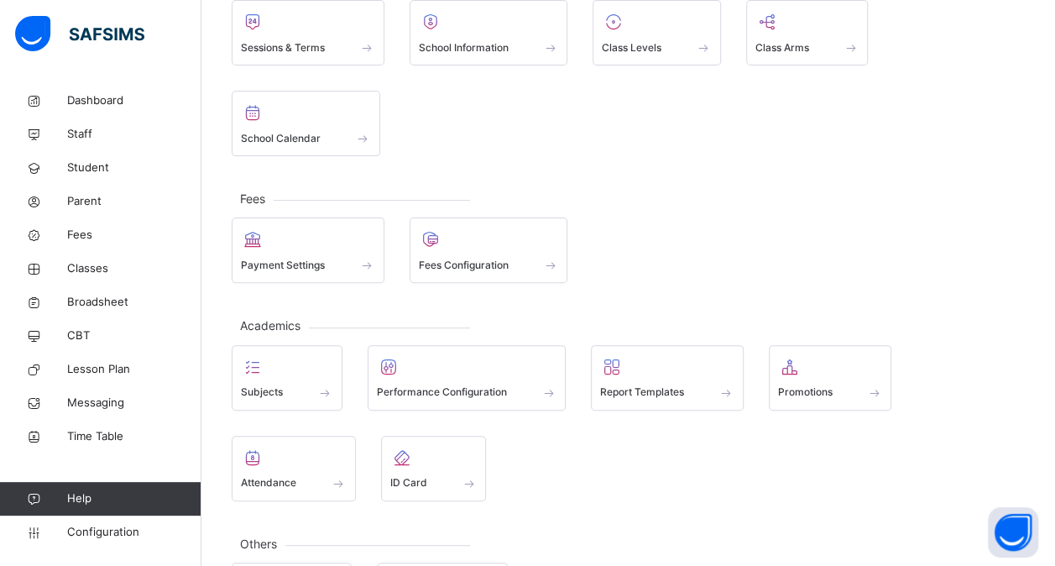
scroll to position [136, 0]
click at [116, 379] on link "Lesson Plan" at bounding box center [100, 370] width 201 height 34
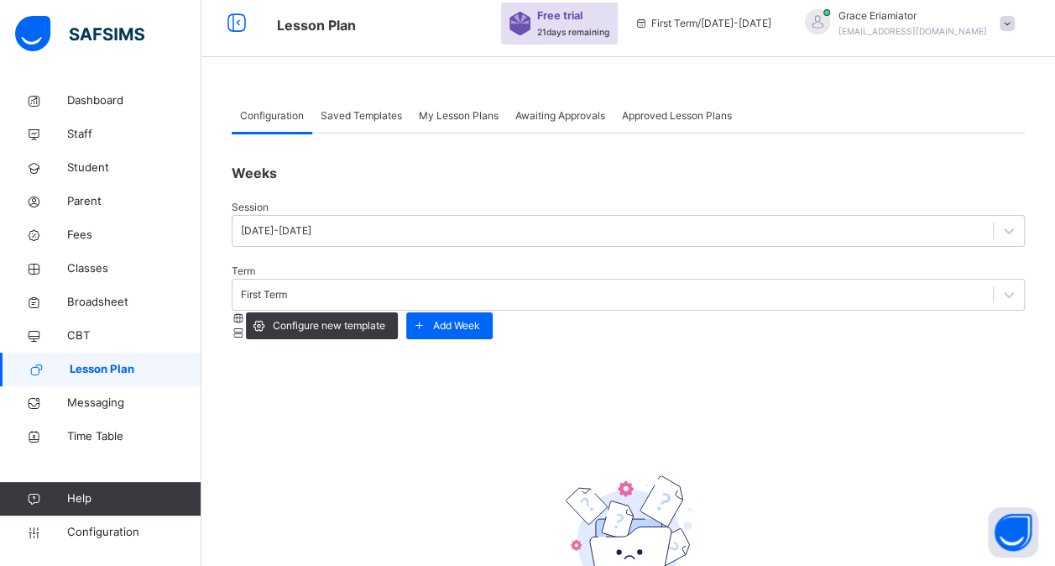
scroll to position [9, 0]
click at [560, 123] on span "Awaiting Approvals" at bounding box center [560, 116] width 90 height 15
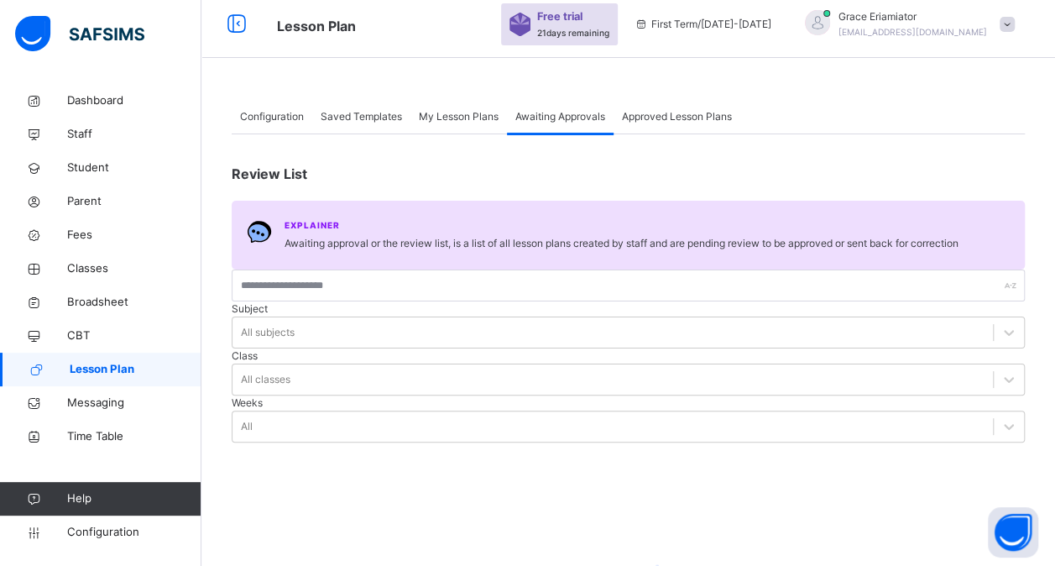
click at [656, 116] on span "Approved Lesson Plans" at bounding box center [677, 116] width 110 height 15
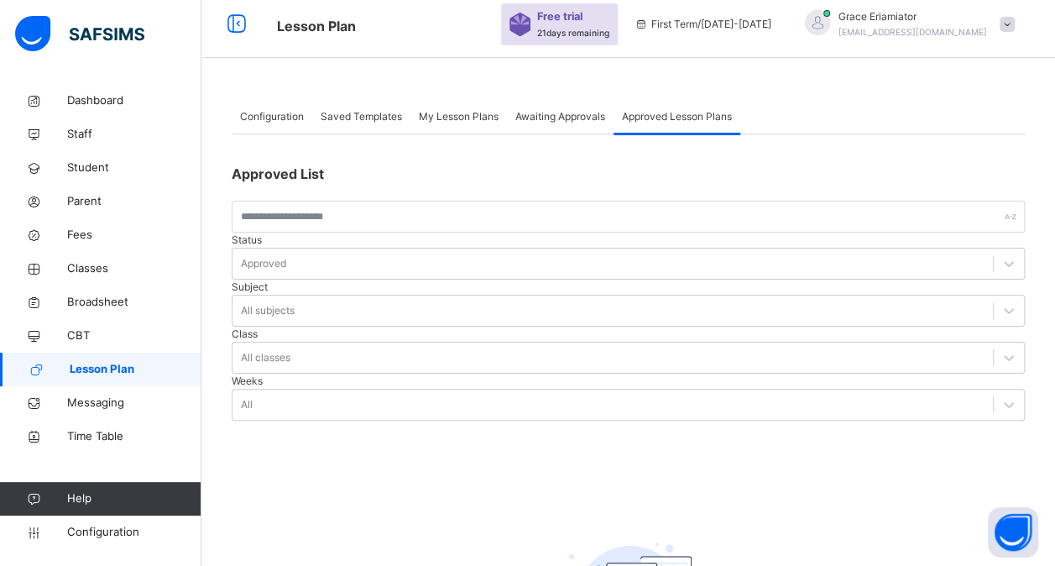
click at [461, 129] on div "My Lesson Plans" at bounding box center [458, 117] width 97 height 34
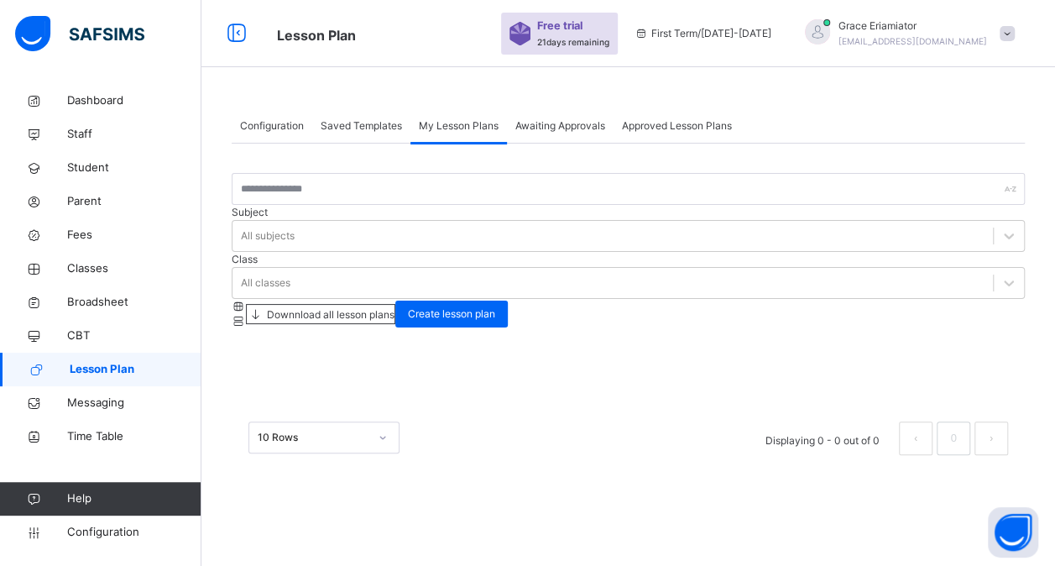
scroll to position [0, 0]
click at [123, 371] on span "Lesson Plan" at bounding box center [136, 369] width 132 height 17
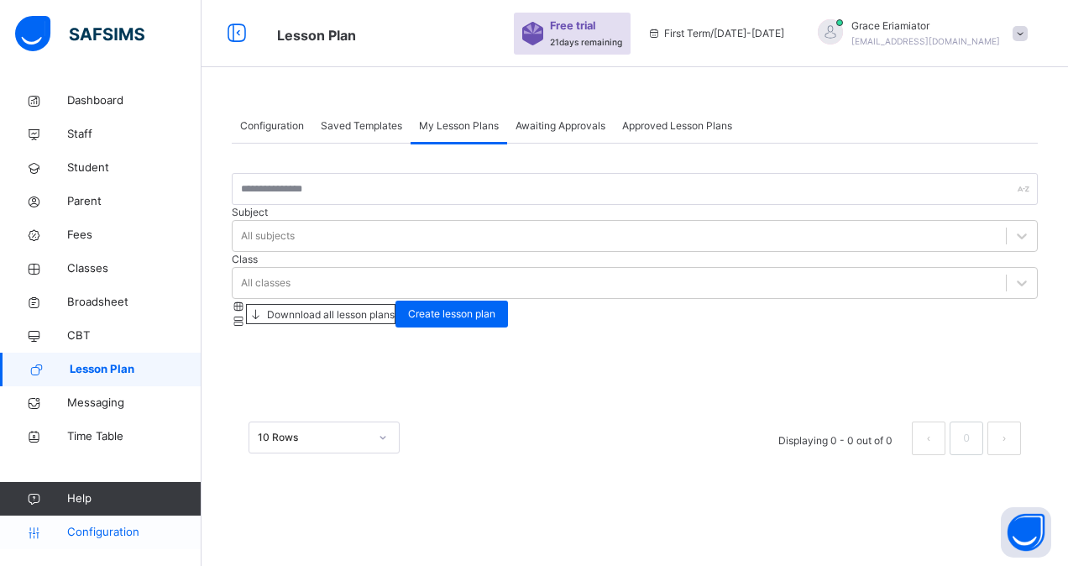
click at [96, 527] on span "Configuration" at bounding box center [133, 532] width 133 height 17
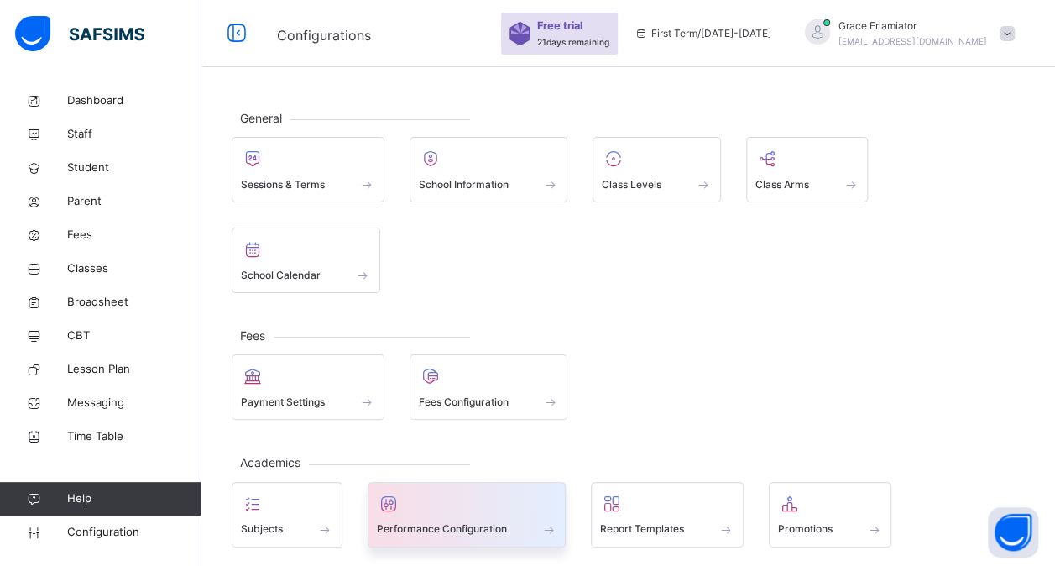
click at [426, 500] on div at bounding box center [467, 503] width 180 height 25
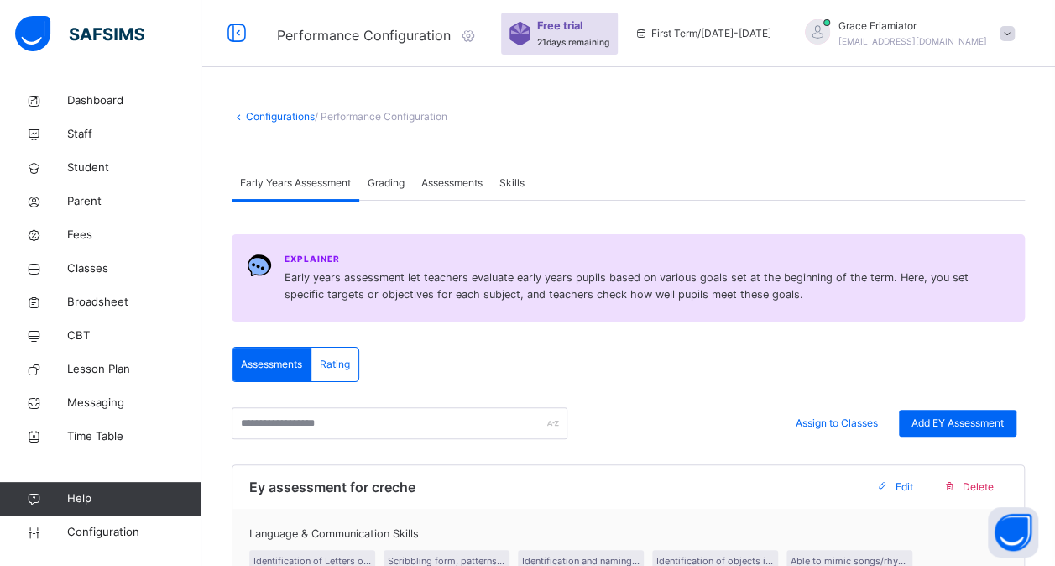
click at [391, 189] on span "Grading" at bounding box center [386, 182] width 37 height 15
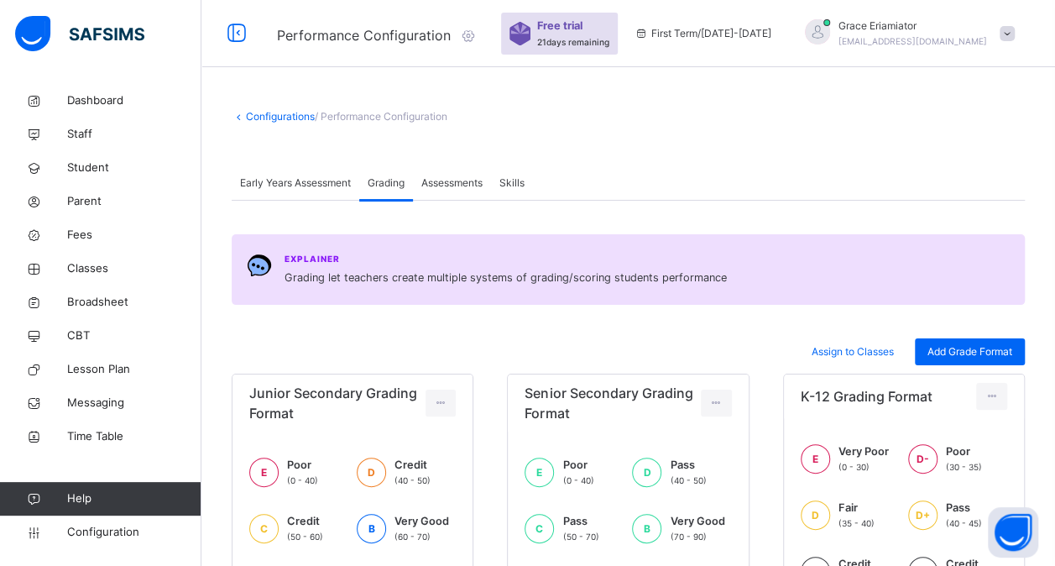
click at [453, 186] on span "Assessments" at bounding box center [451, 182] width 61 height 15
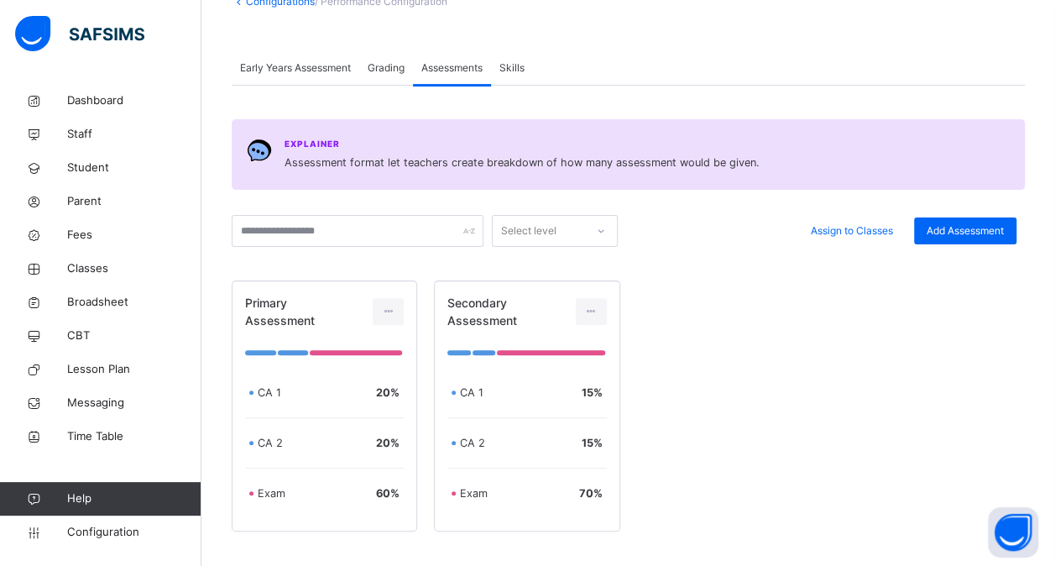
scroll to position [122, 0]
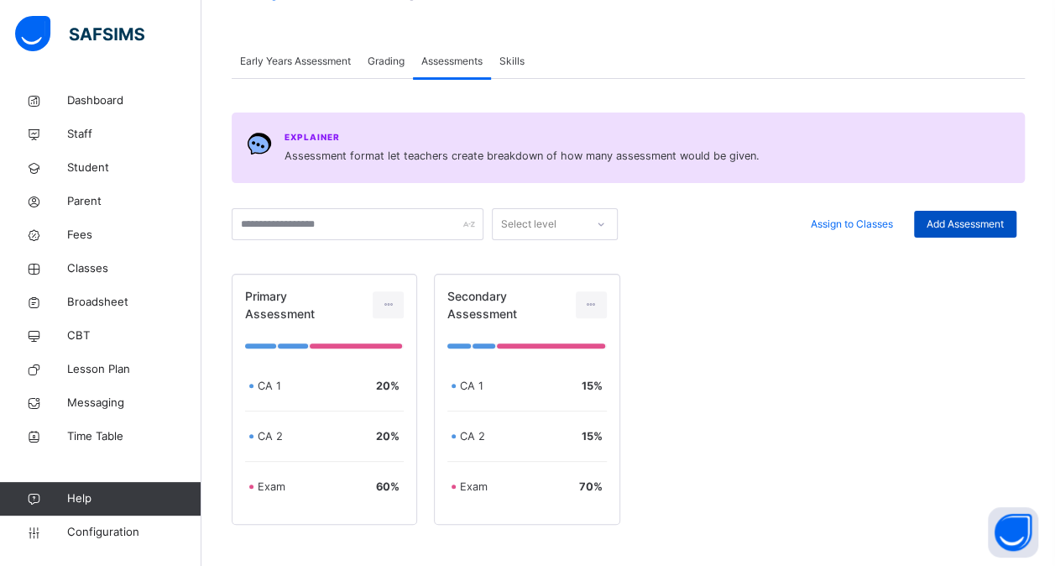
click at [975, 220] on span "Add Assessment" at bounding box center [965, 224] width 77 height 15
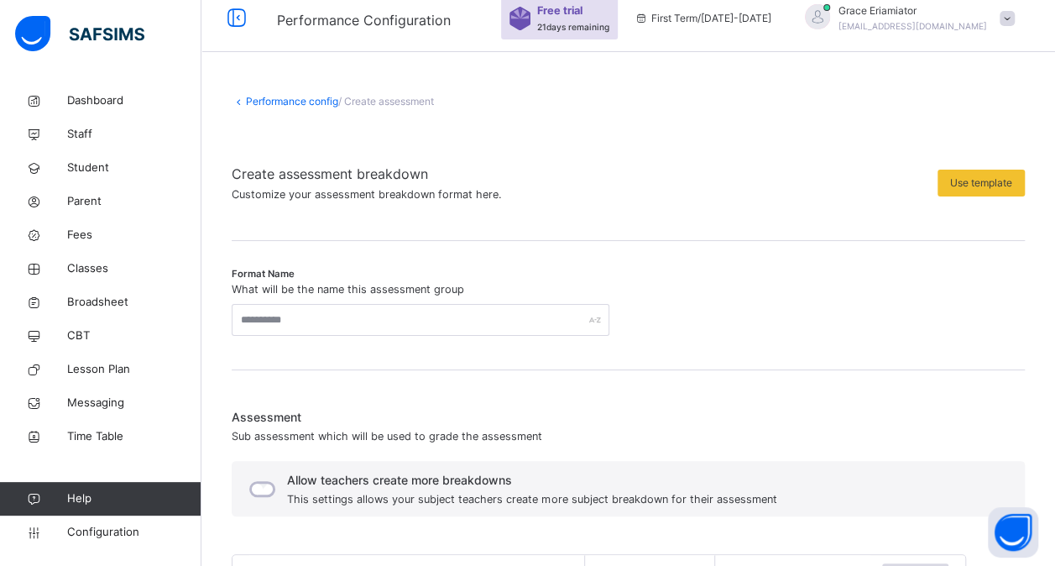
scroll to position [11, 0]
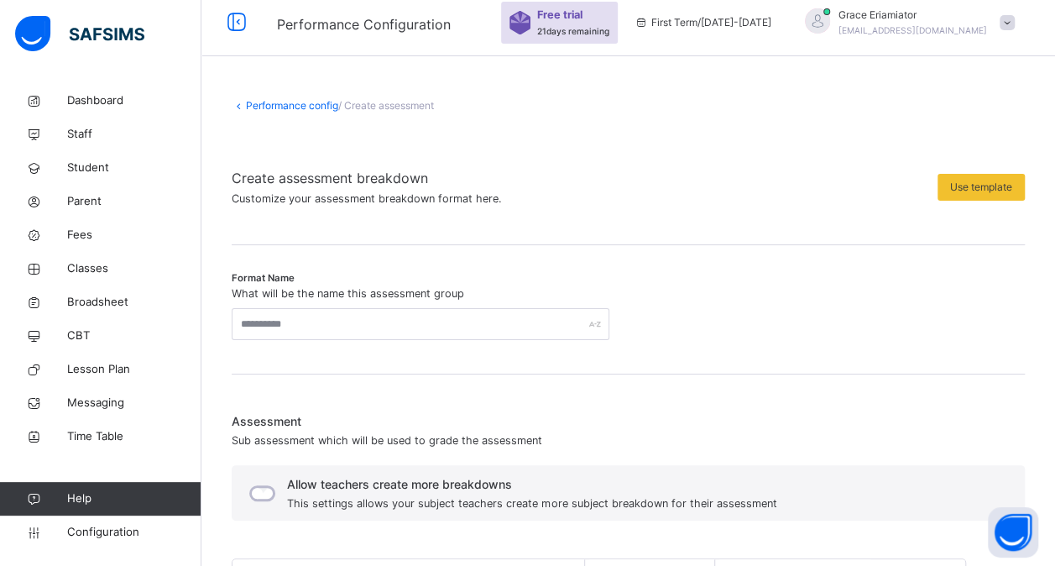
click at [285, 107] on link "Performance config" at bounding box center [292, 105] width 92 height 13
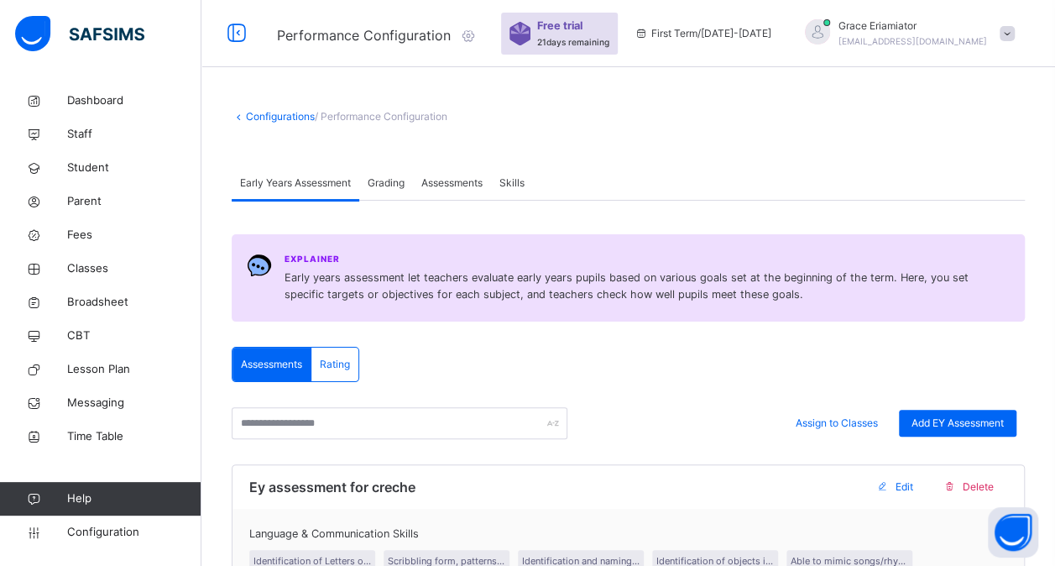
click at [442, 180] on span "Assessments" at bounding box center [451, 182] width 61 height 15
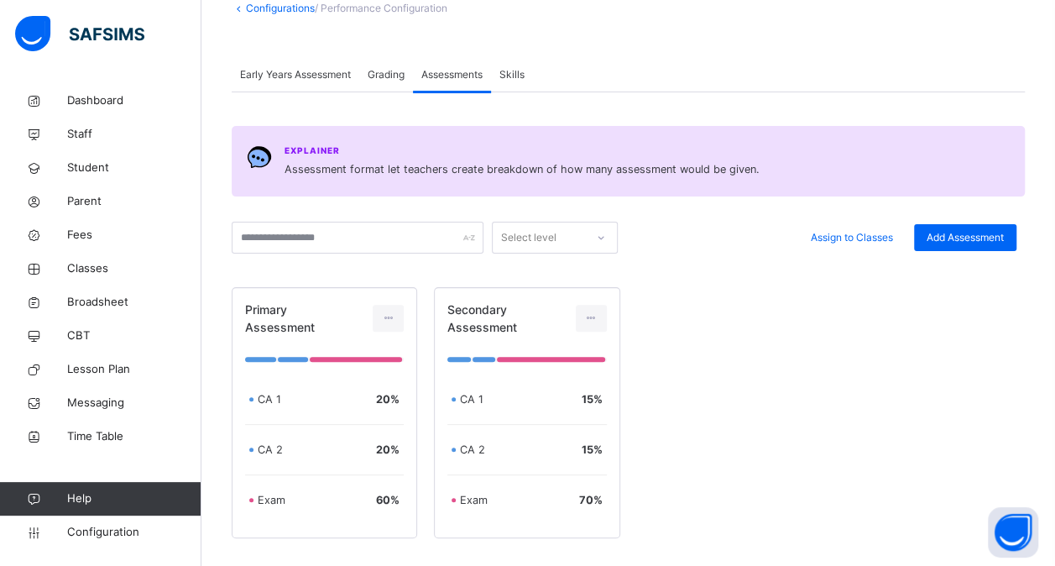
scroll to position [205, 0]
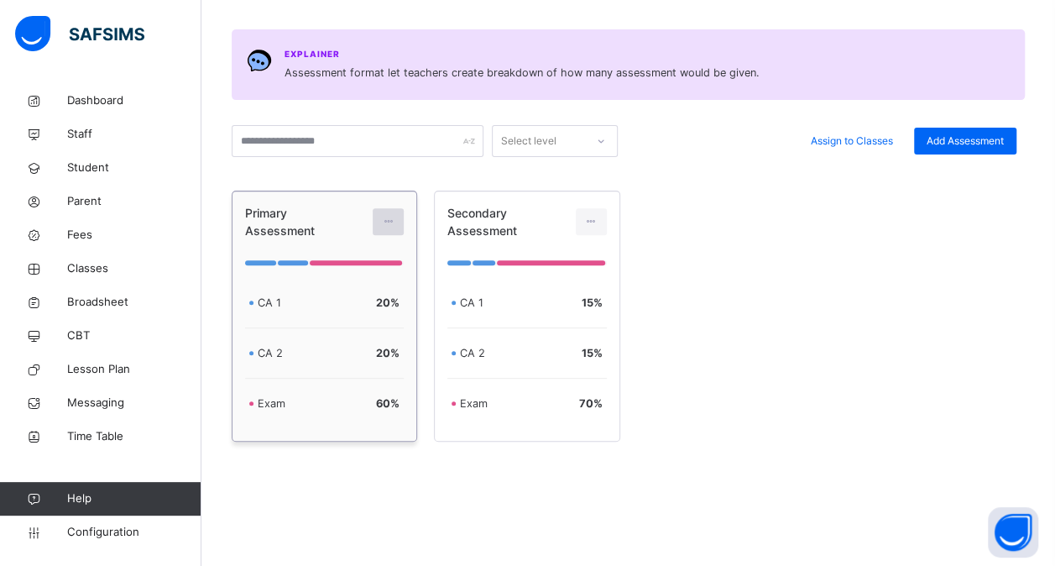
click at [393, 217] on icon at bounding box center [388, 221] width 14 height 15
click at [348, 260] on div "Edit Assessment" at bounding box center [351, 259] width 90 height 17
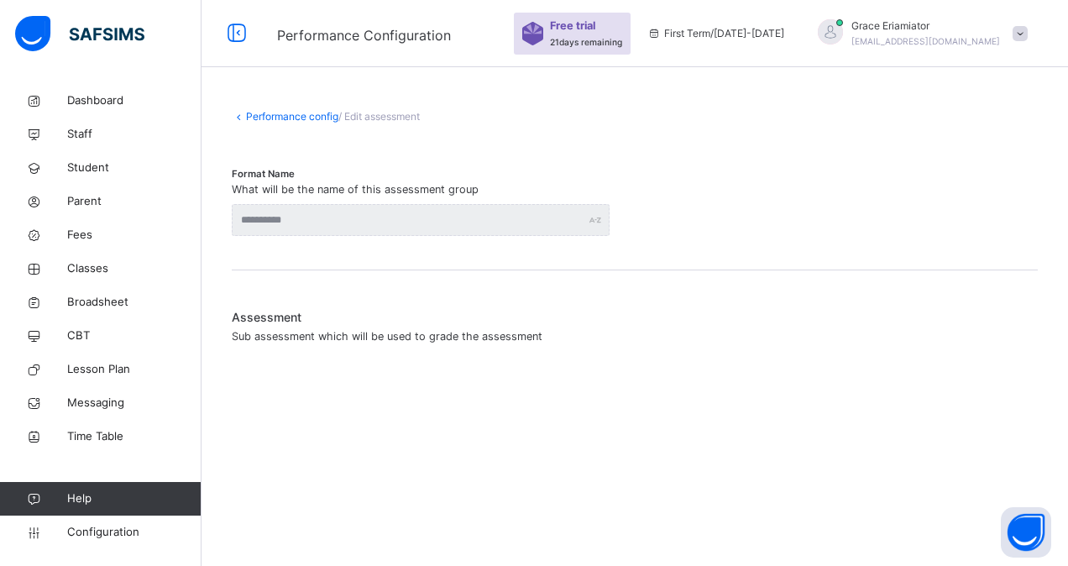
type input "**********"
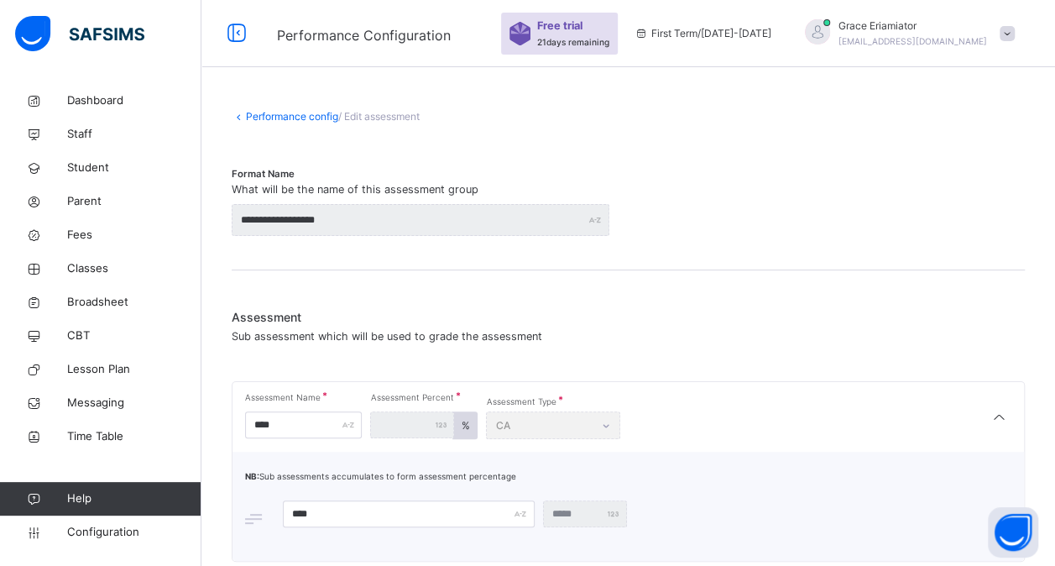
click at [269, 121] on link "Performance config" at bounding box center [292, 116] width 92 height 13
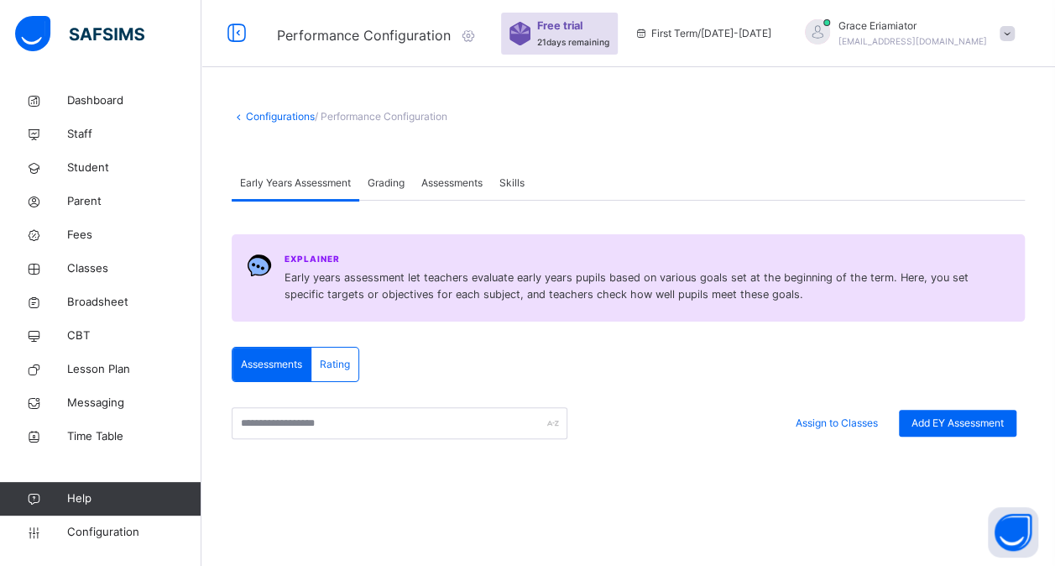
click at [473, 38] on icon at bounding box center [468, 35] width 18 height 17
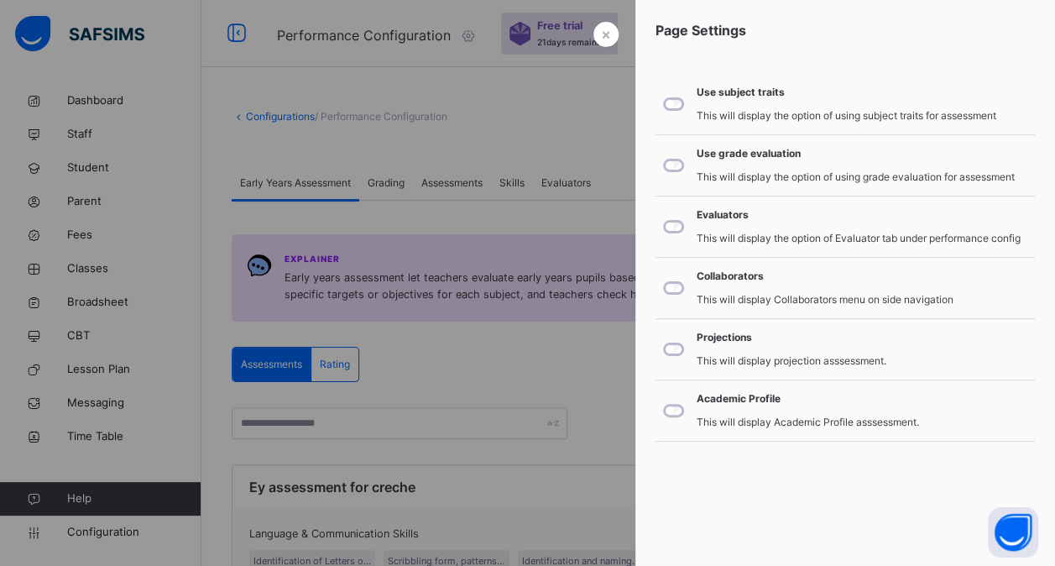
click at [506, 332] on div at bounding box center [527, 283] width 1055 height 566
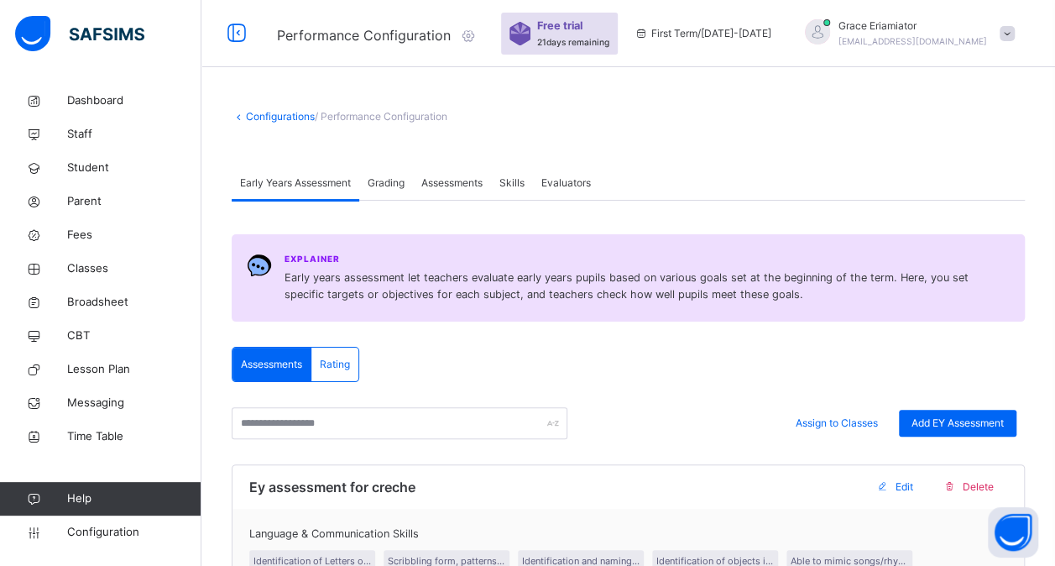
click at [588, 181] on span "Evaluators" at bounding box center [566, 182] width 50 height 15
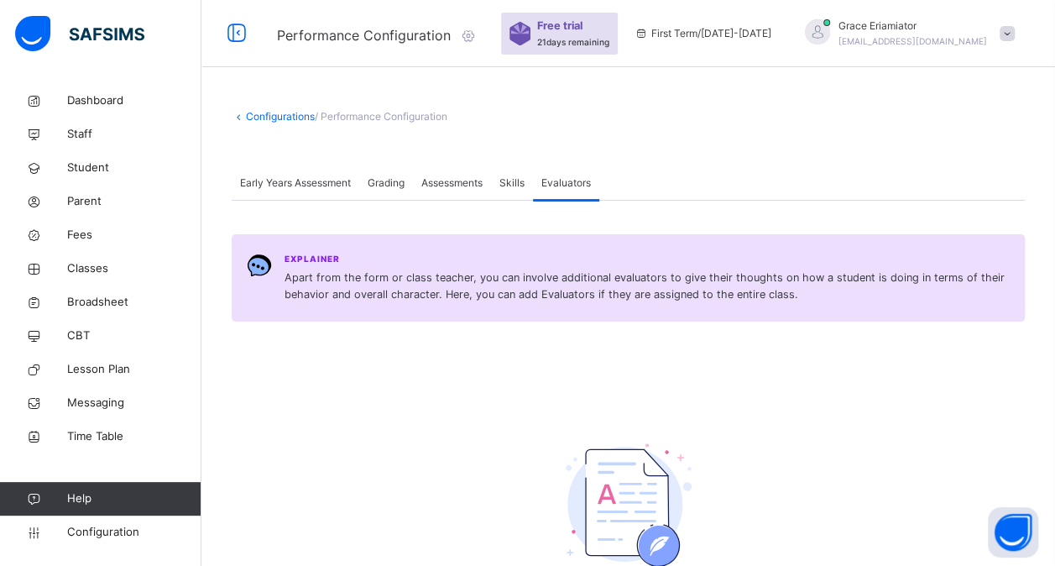
click at [470, 37] on icon at bounding box center [468, 35] width 18 height 17
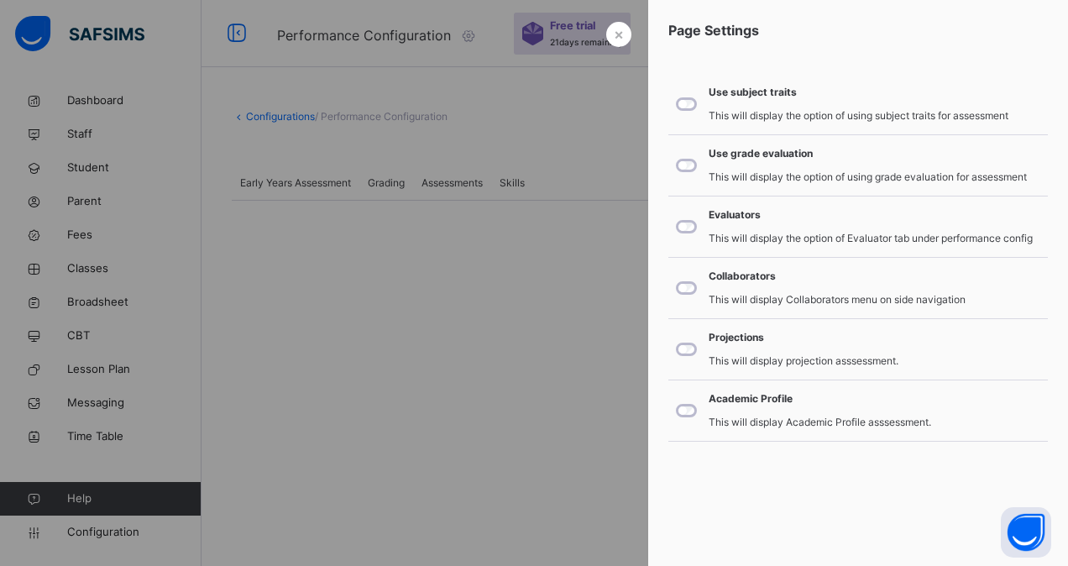
click at [419, 396] on div at bounding box center [534, 283] width 1068 height 566
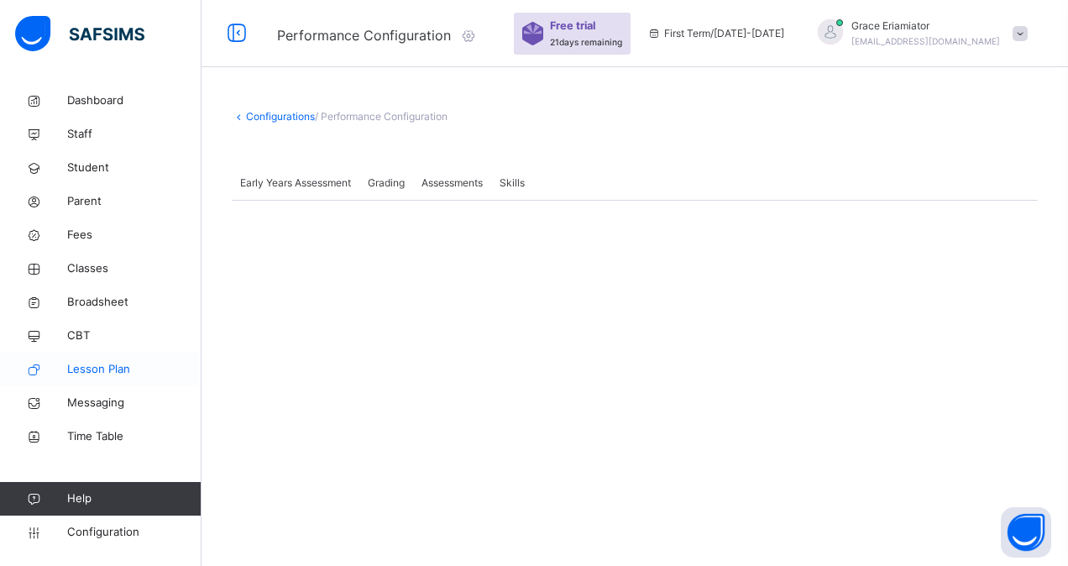
click at [130, 366] on span "Lesson Plan" at bounding box center [134, 369] width 134 height 17
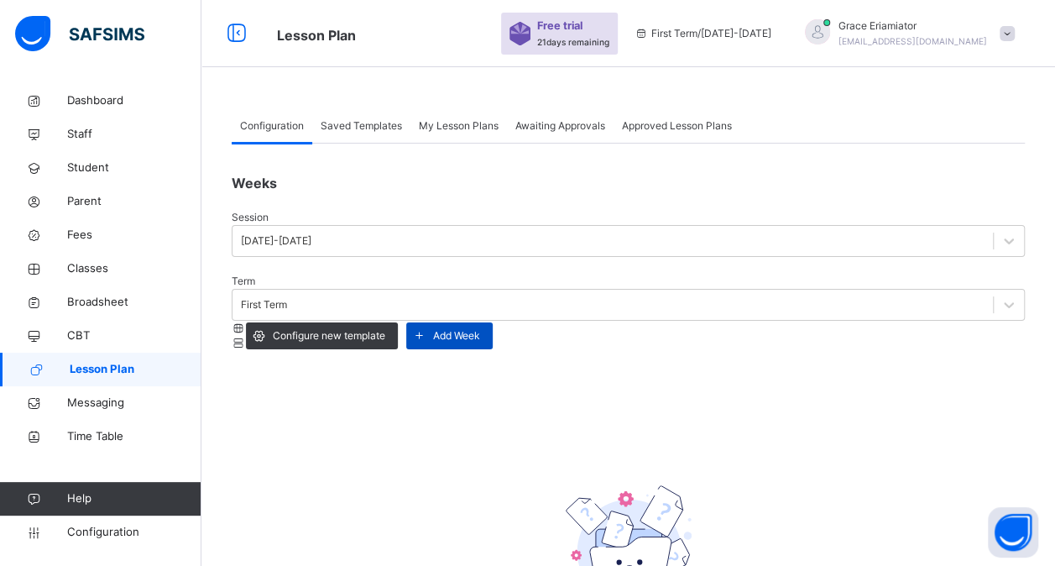
click at [480, 328] on span "Add Week" at bounding box center [456, 335] width 47 height 15
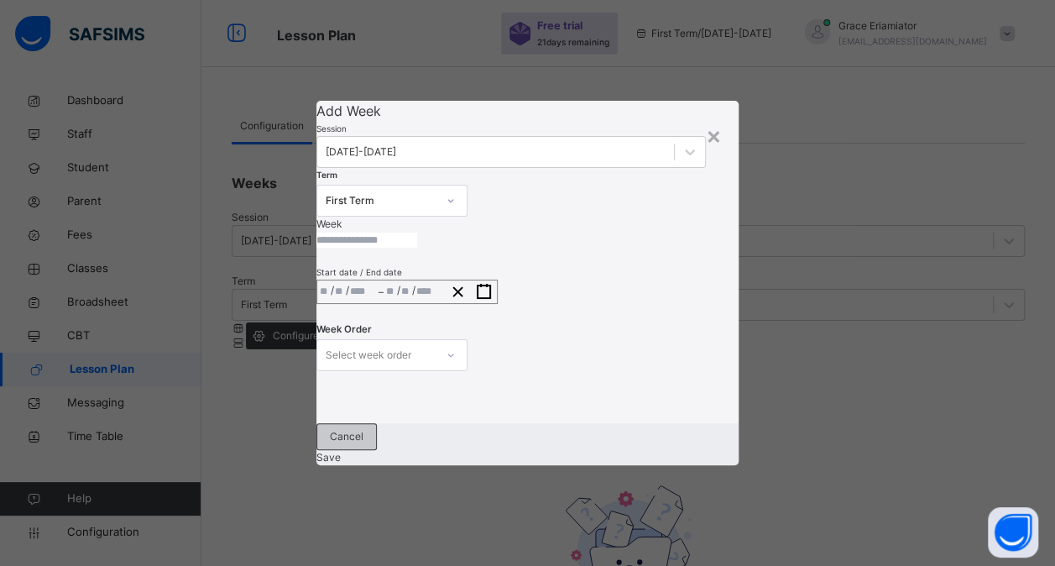
click at [363, 444] on span "Cancel" at bounding box center [347, 436] width 34 height 15
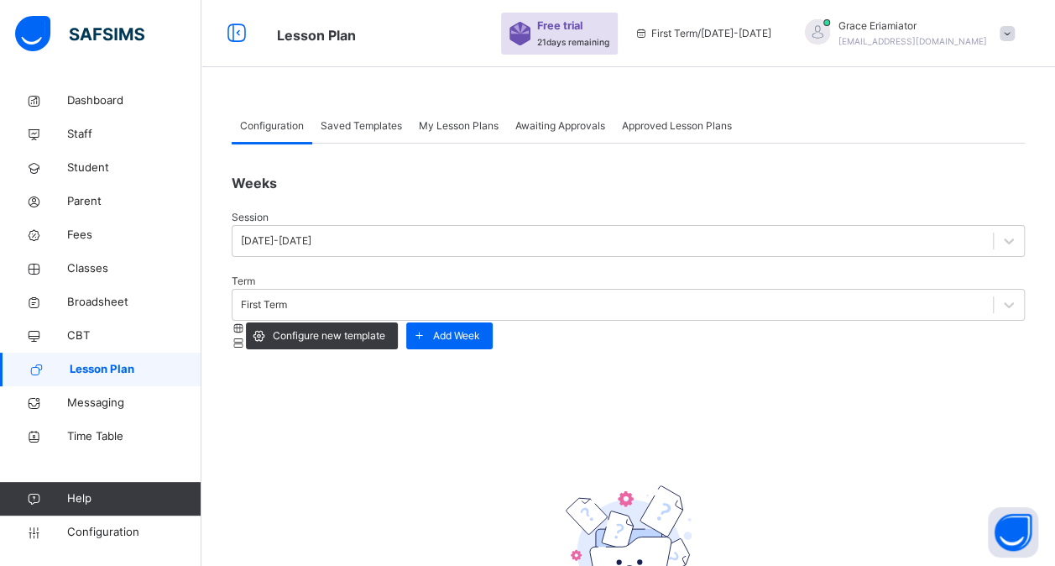
click at [357, 134] on div "Saved Templates" at bounding box center [361, 126] width 98 height 34
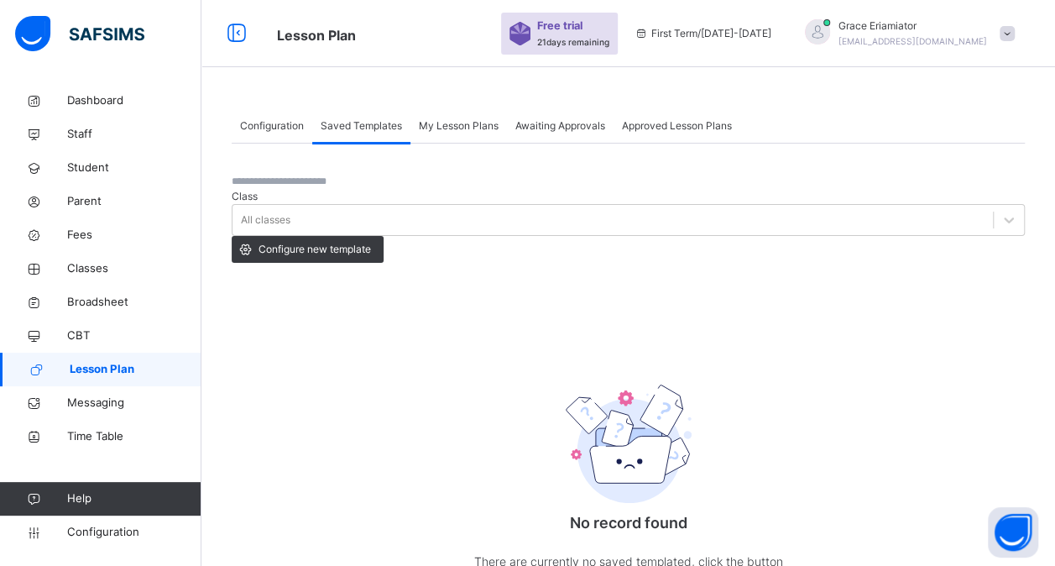
click at [470, 121] on span "My Lesson Plans" at bounding box center [459, 125] width 80 height 15
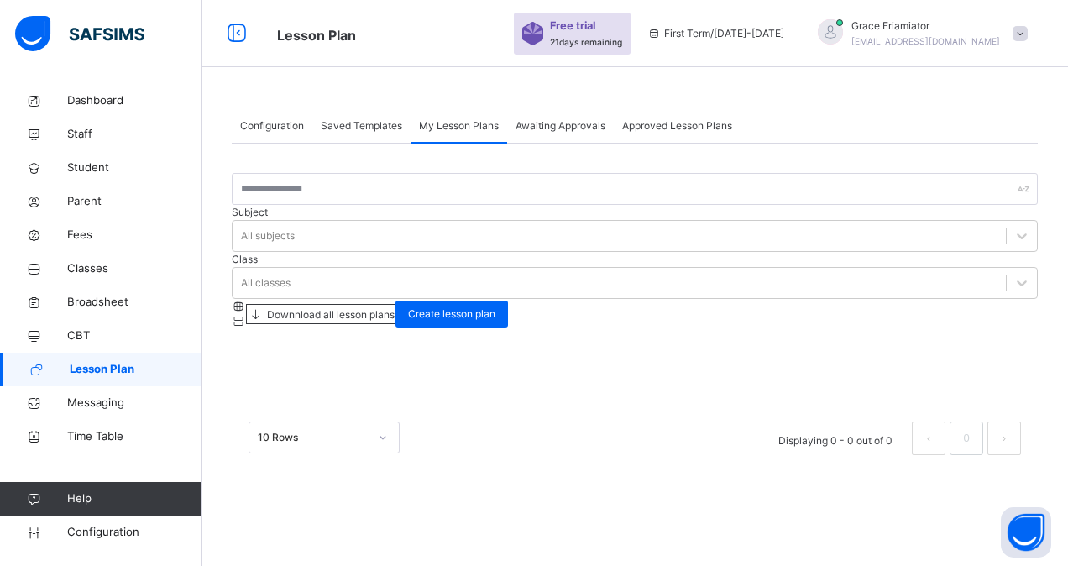
click at [551, 139] on div "Awaiting Approvals" at bounding box center [560, 126] width 107 height 34
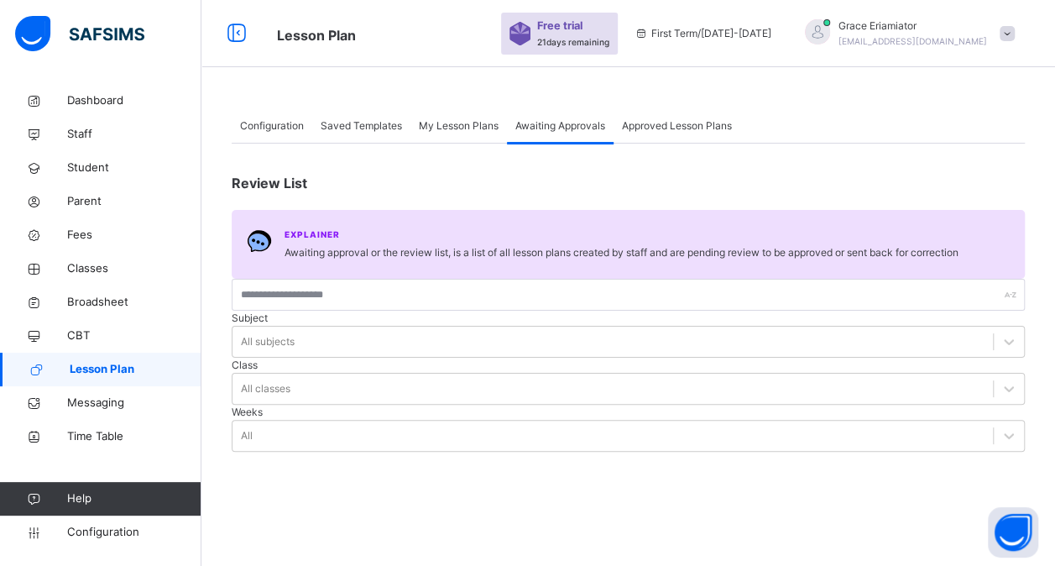
click at [655, 128] on span "Approved Lesson Plans" at bounding box center [677, 125] width 110 height 15
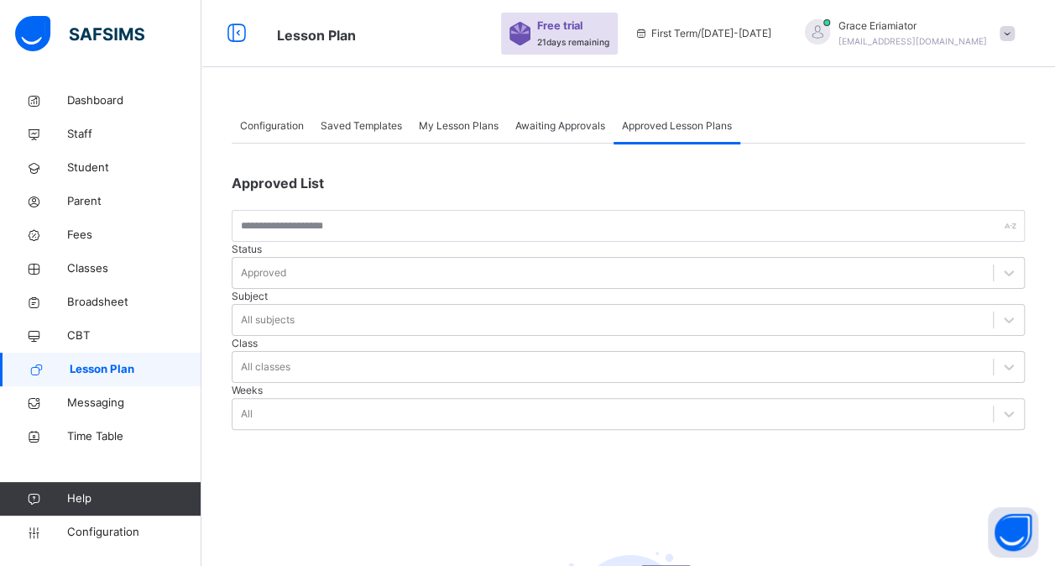
click at [448, 119] on span "My Lesson Plans" at bounding box center [459, 125] width 80 height 15
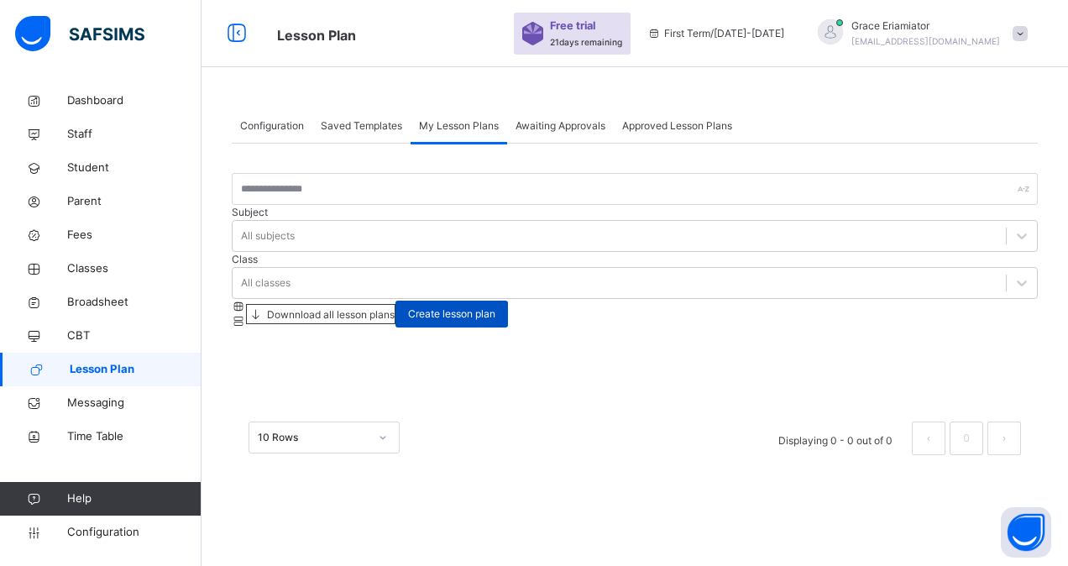
click at [508, 301] on div "Create lesson plan" at bounding box center [451, 314] width 112 height 27
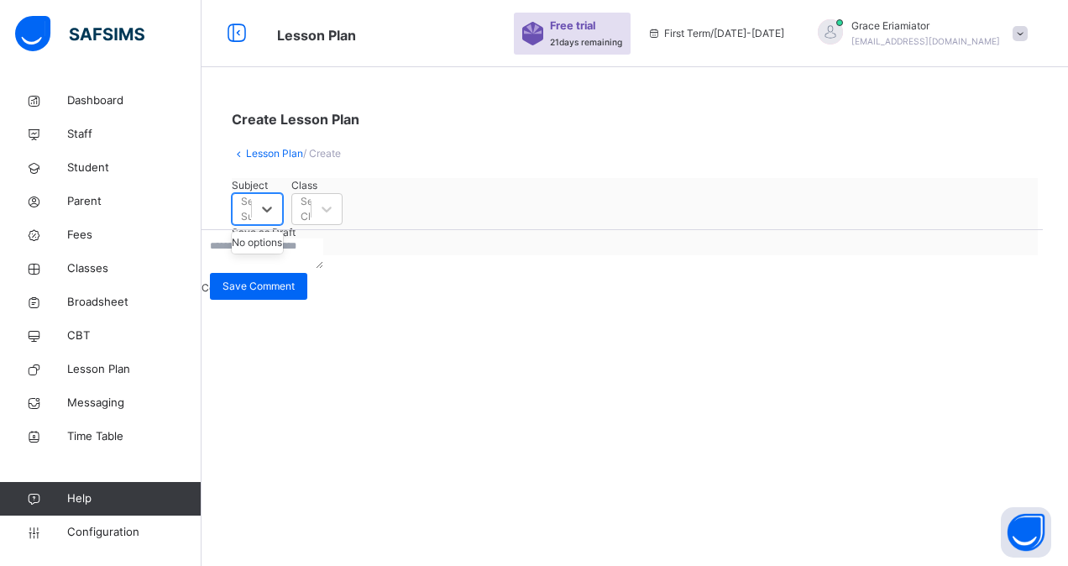
click at [251, 222] on div "Select Subject" at bounding box center [242, 209] width 18 height 26
click at [99, 366] on span "Lesson Plan" at bounding box center [134, 369] width 134 height 17
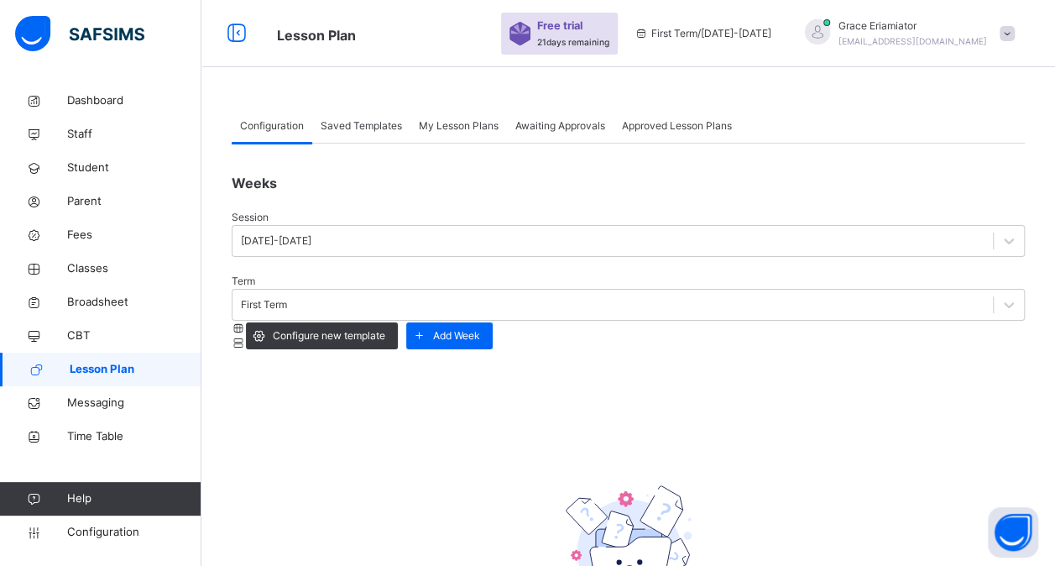
click at [579, 122] on span "Awaiting Approvals" at bounding box center [560, 125] width 90 height 15
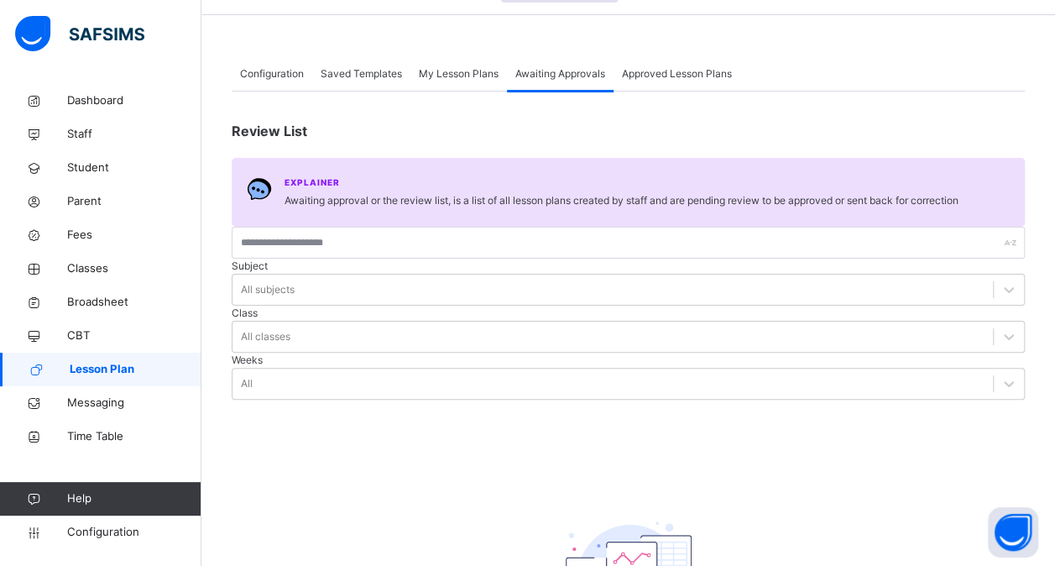
scroll to position [54, 0]
click at [657, 67] on span "Approved Lesson Plans" at bounding box center [677, 72] width 110 height 15
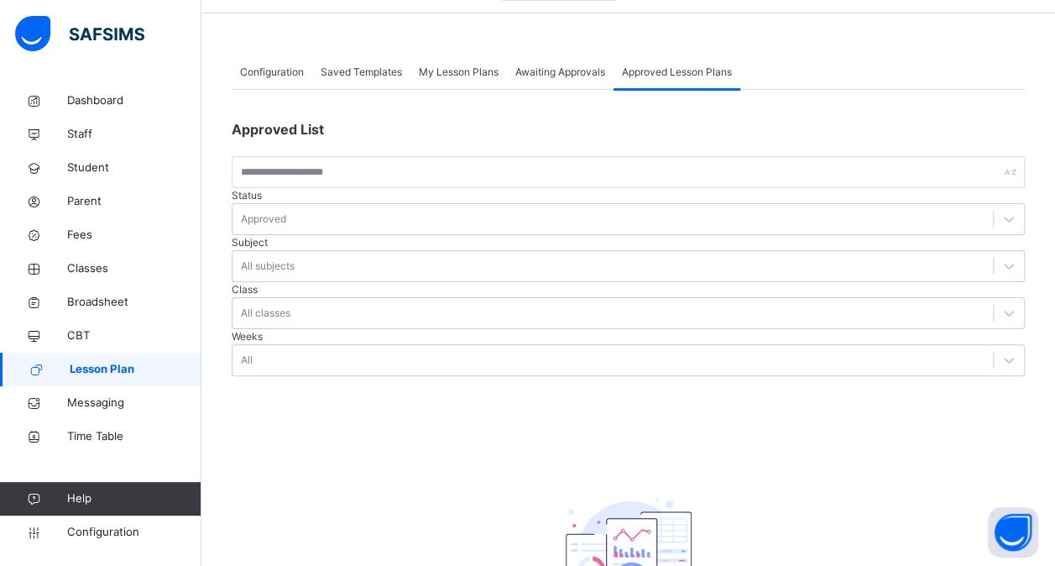
scroll to position [0, 0]
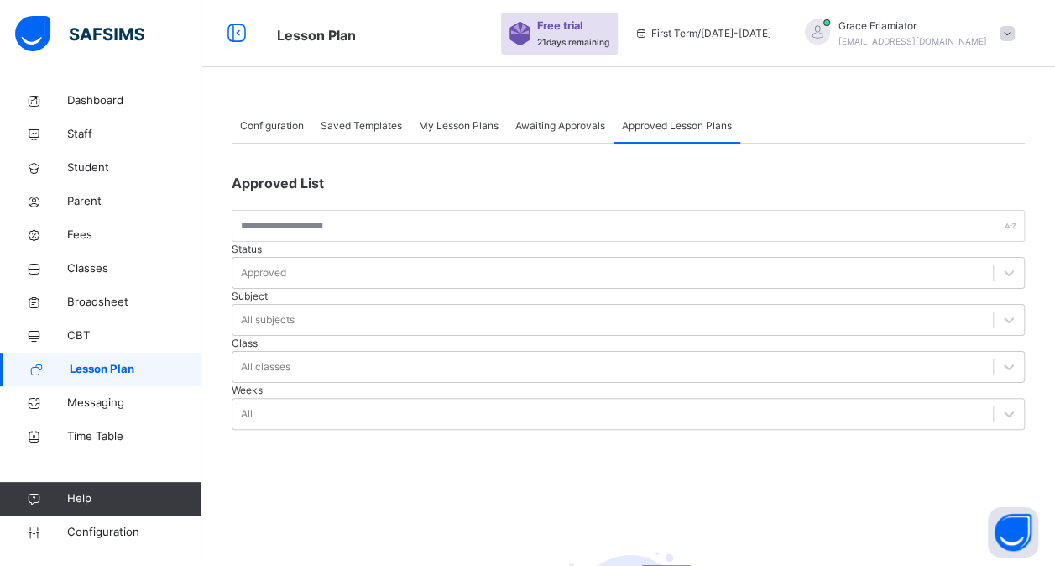
click at [283, 120] on span "Configuration" at bounding box center [272, 125] width 64 height 15
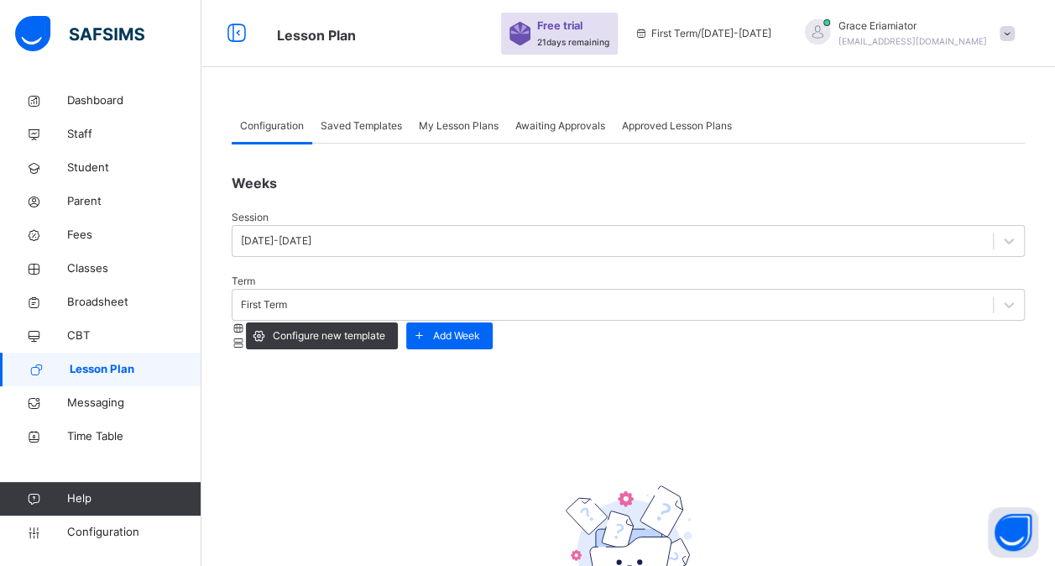
click at [580, 124] on span "Awaiting Approvals" at bounding box center [560, 125] width 90 height 15
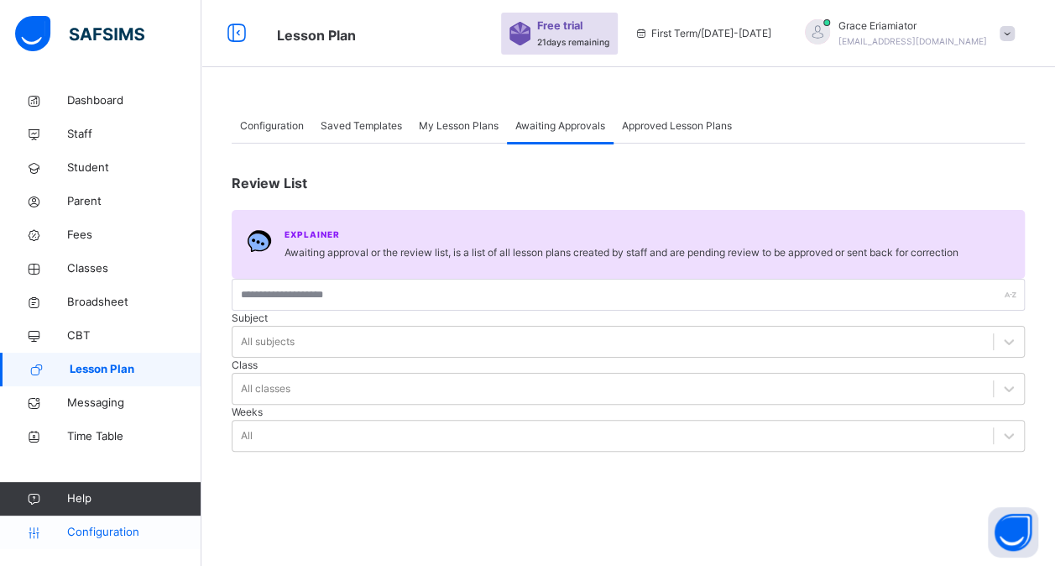
click at [111, 537] on span "Configuration" at bounding box center [133, 532] width 133 height 17
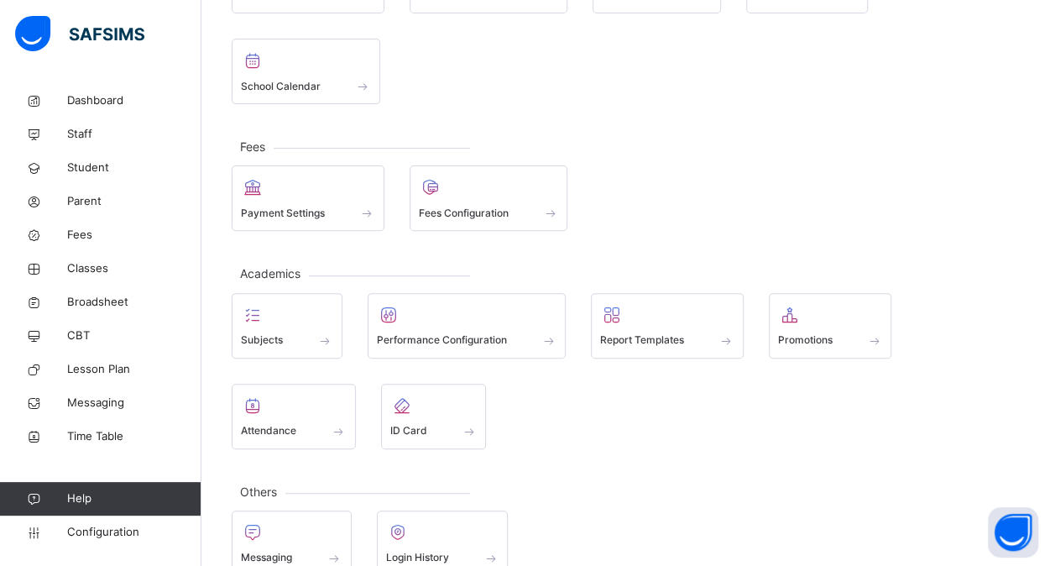
scroll to position [218, 0]
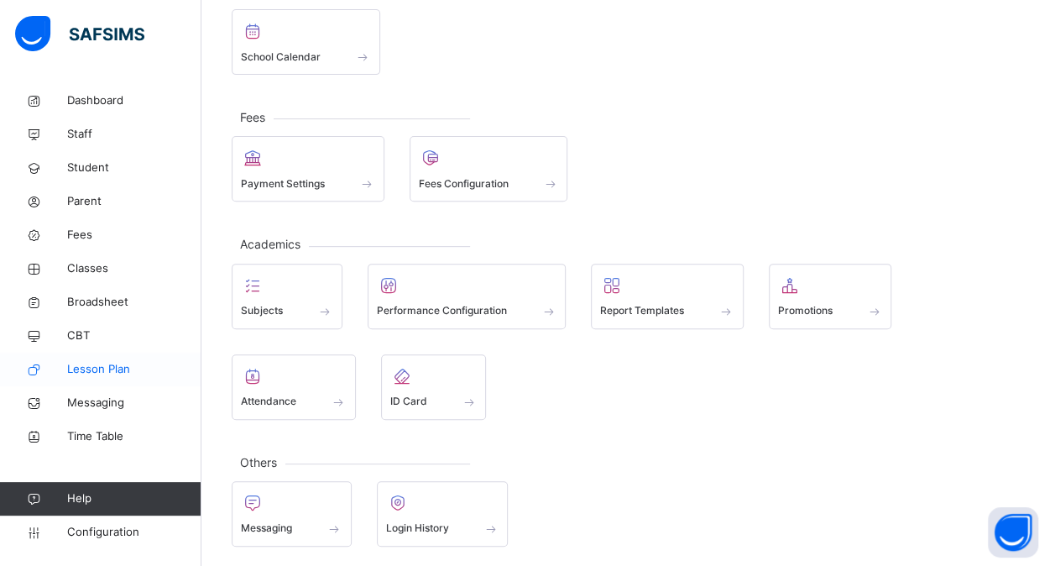
click at [97, 370] on span "Lesson Plan" at bounding box center [134, 369] width 134 height 17
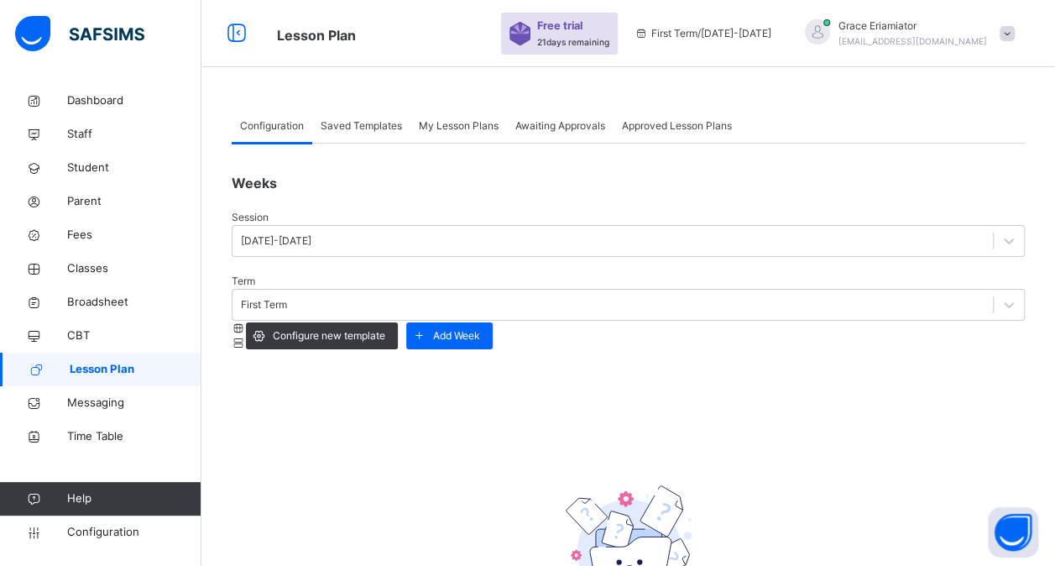
click at [542, 130] on span "Awaiting Approvals" at bounding box center [560, 125] width 90 height 15
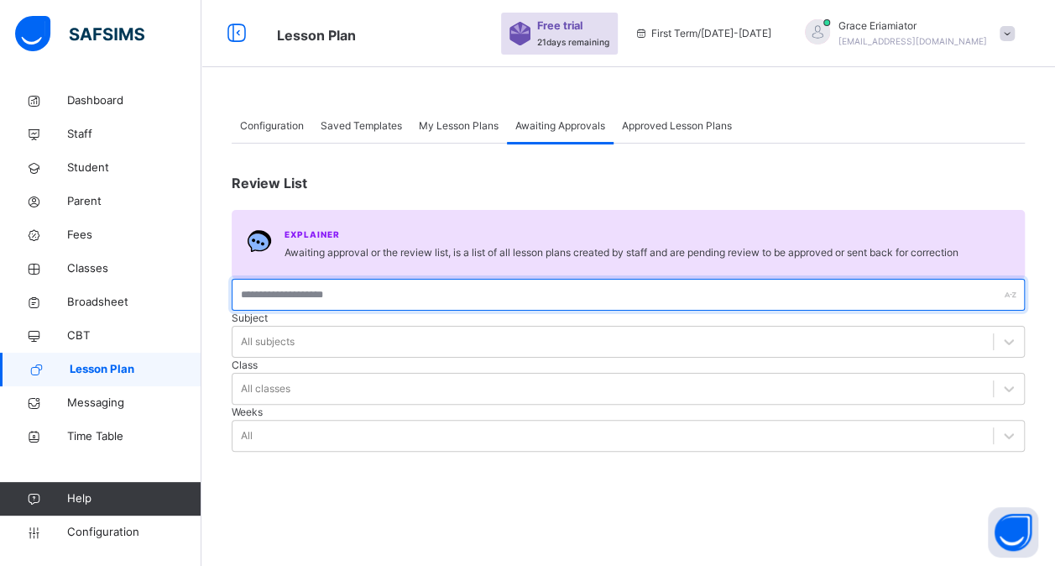
click at [334, 311] on input "text" at bounding box center [628, 295] width 793 height 32
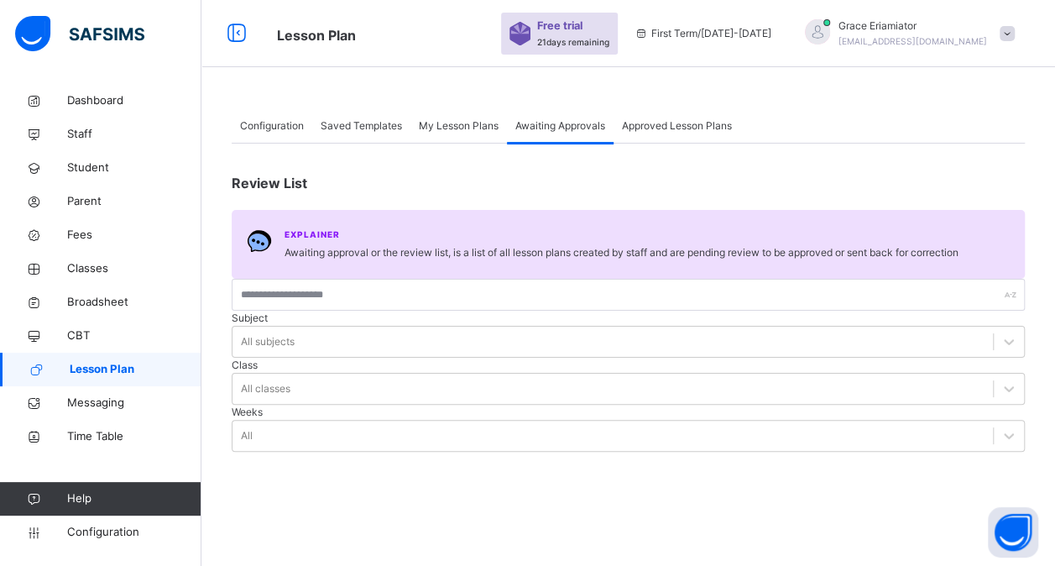
click at [358, 123] on span "Saved Templates" at bounding box center [361, 125] width 81 height 15
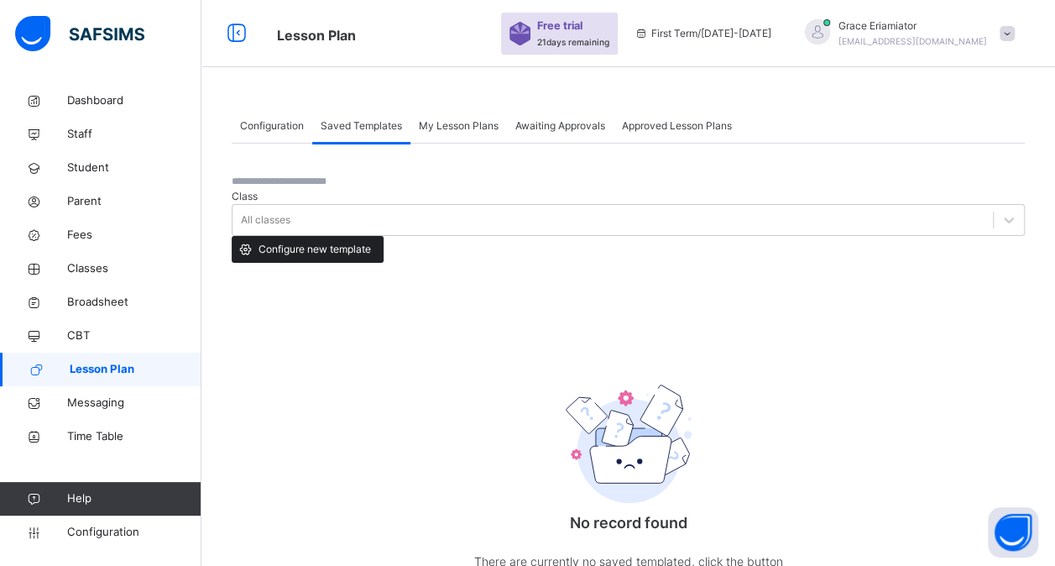
click at [371, 242] on span "Configure new template" at bounding box center [315, 249] width 112 height 15
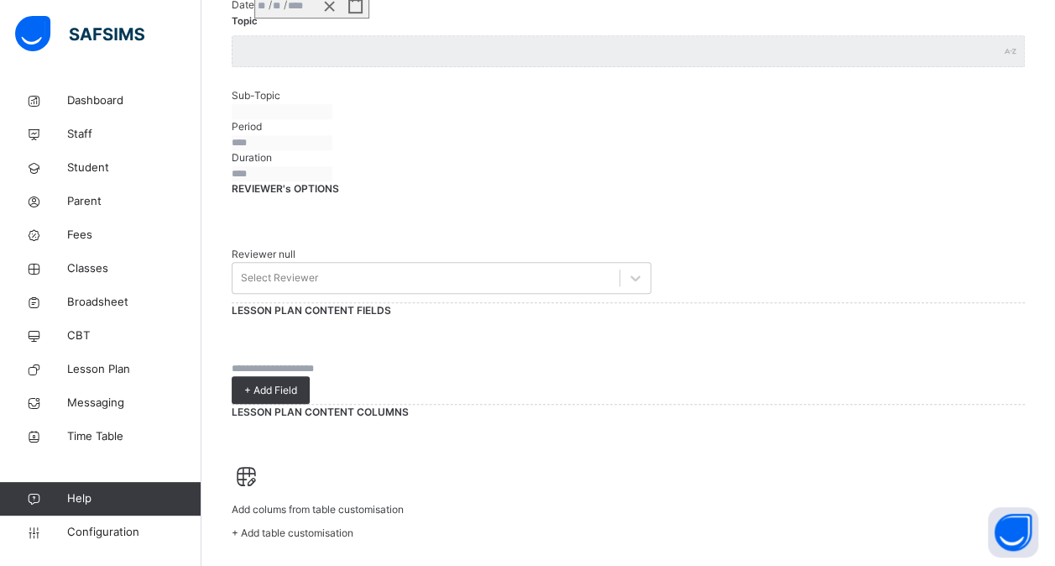
scroll to position [542, 0]
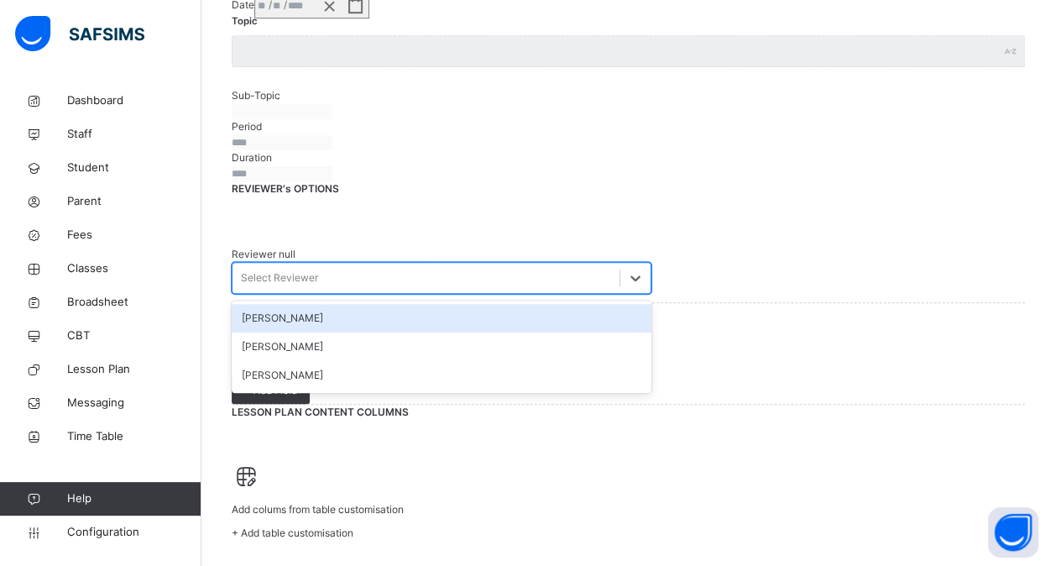
click at [534, 291] on div "Select Reviewer" at bounding box center [426, 278] width 387 height 26
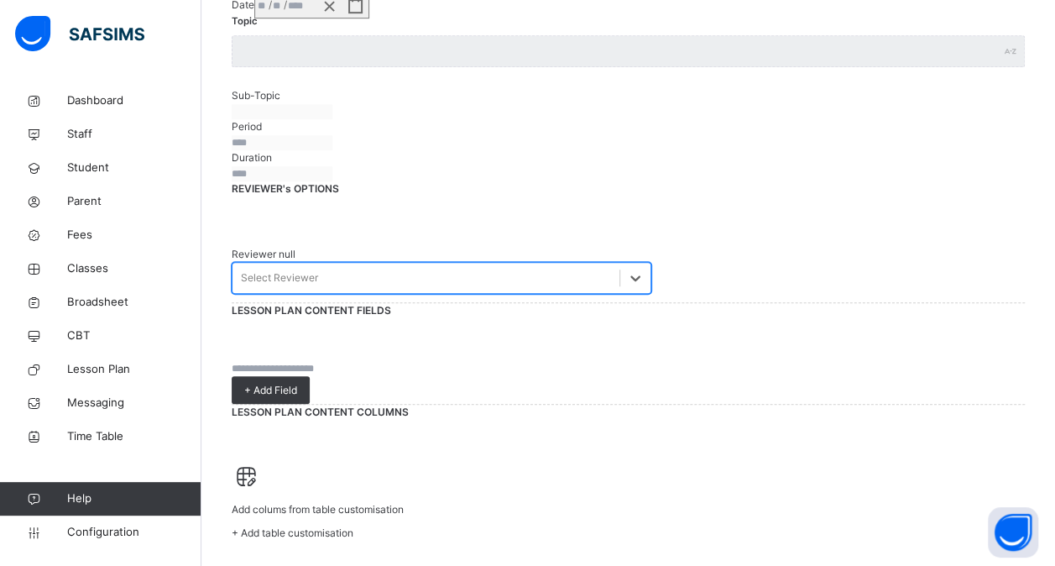
click at [534, 291] on div "Select Reviewer" at bounding box center [426, 278] width 387 height 26
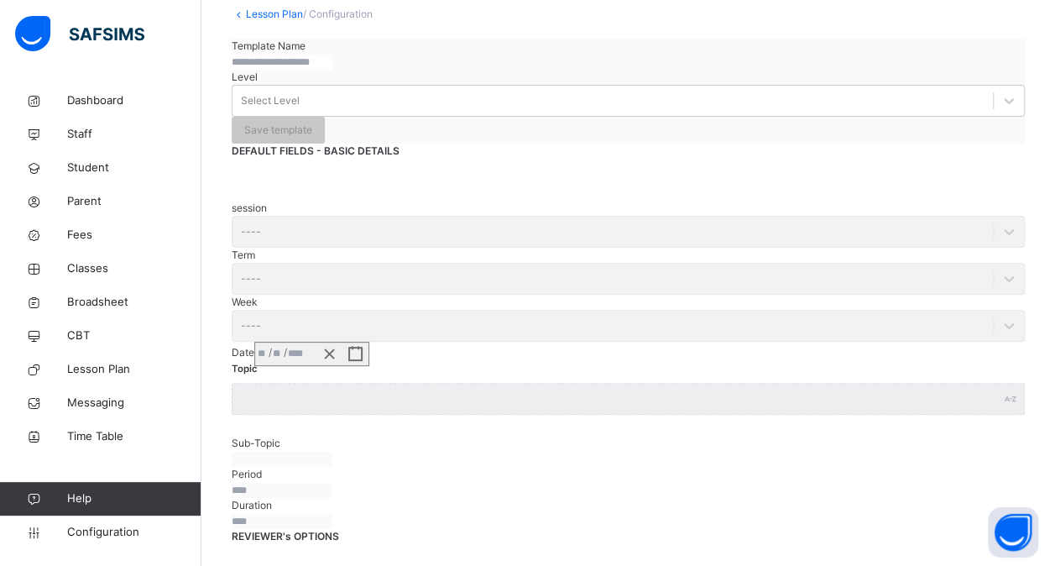
scroll to position [0, 0]
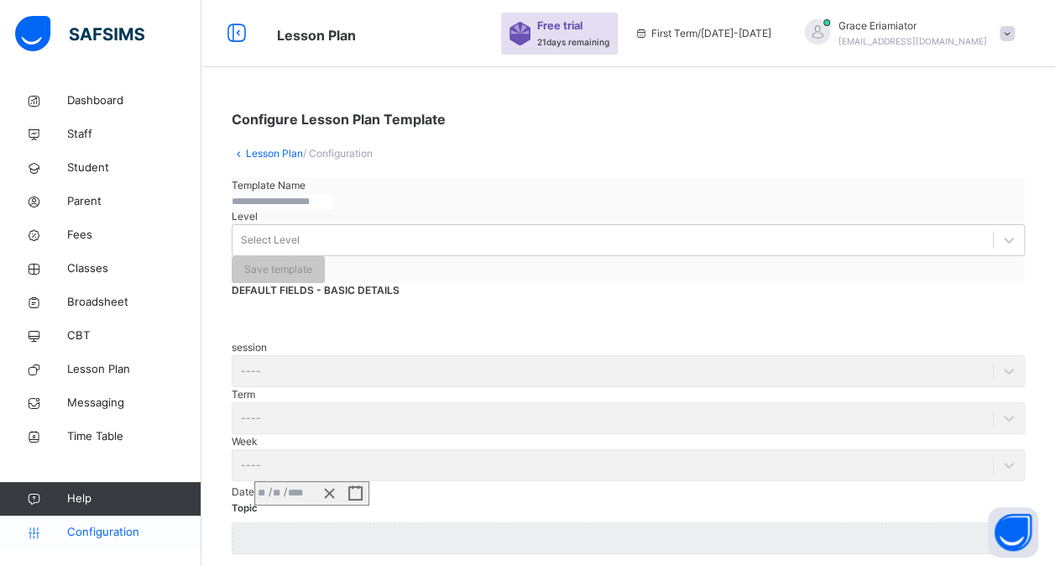
click at [109, 529] on span "Configuration" at bounding box center [133, 532] width 133 height 17
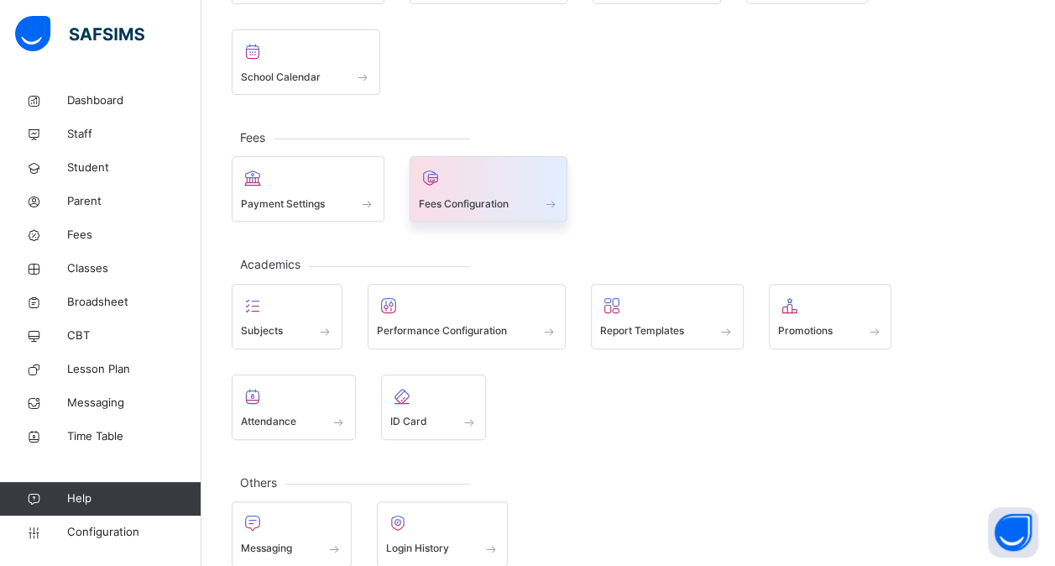
scroll to position [199, 0]
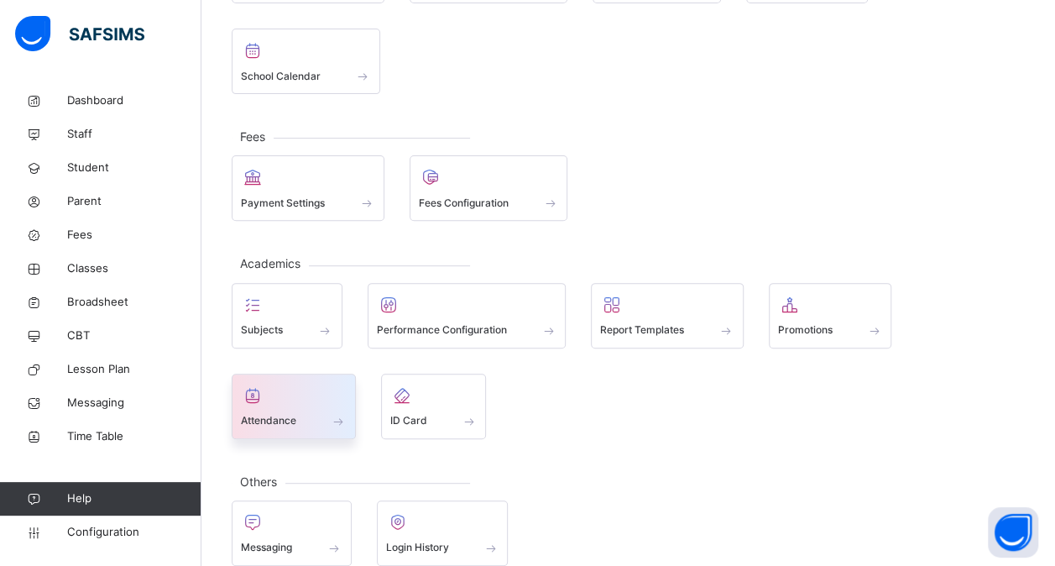
click at [316, 400] on div at bounding box center [294, 395] width 106 height 25
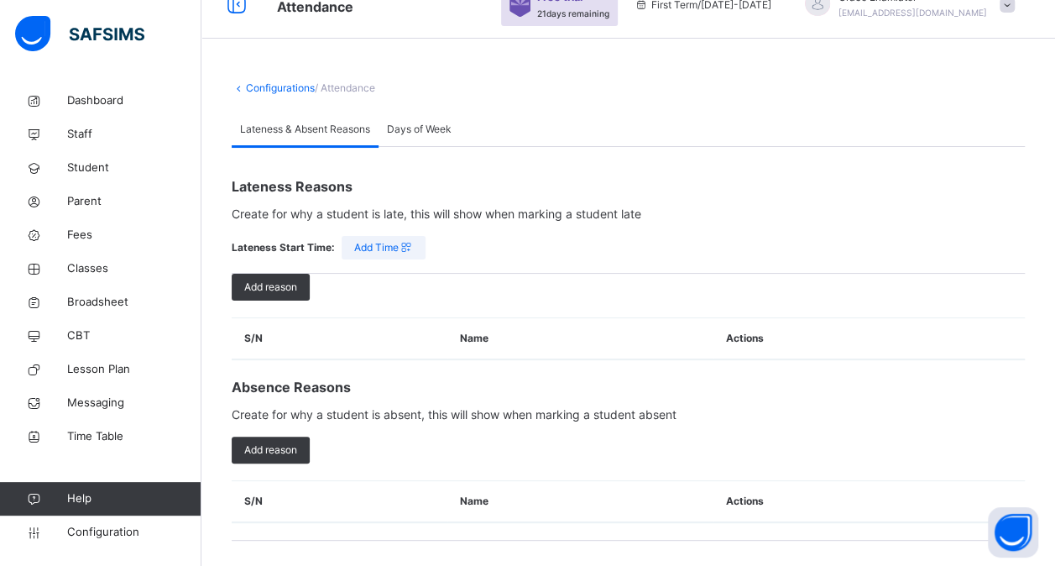
scroll to position [26, 0]
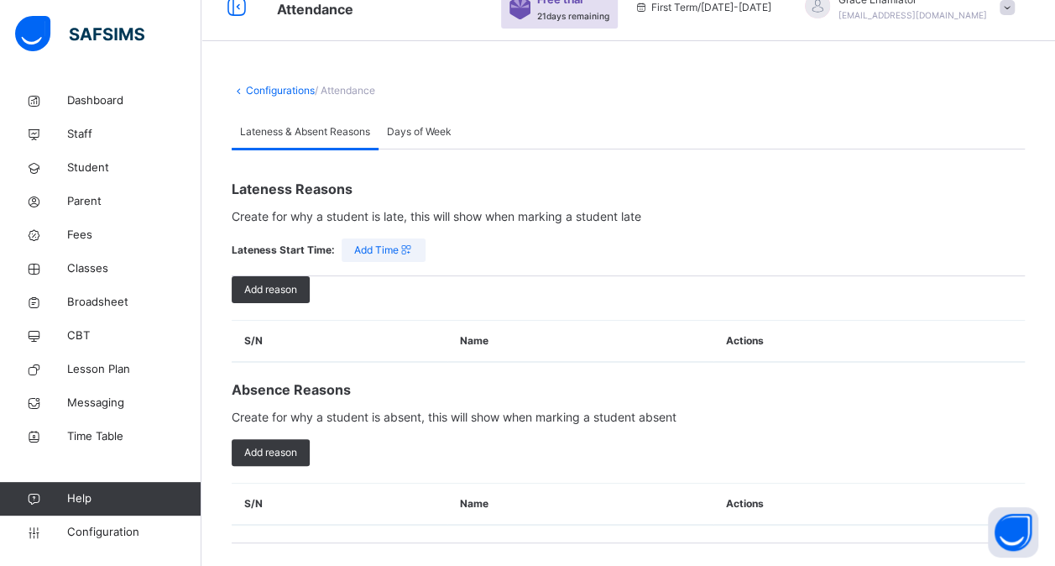
click at [427, 134] on span "Days of Week" at bounding box center [419, 131] width 65 height 15
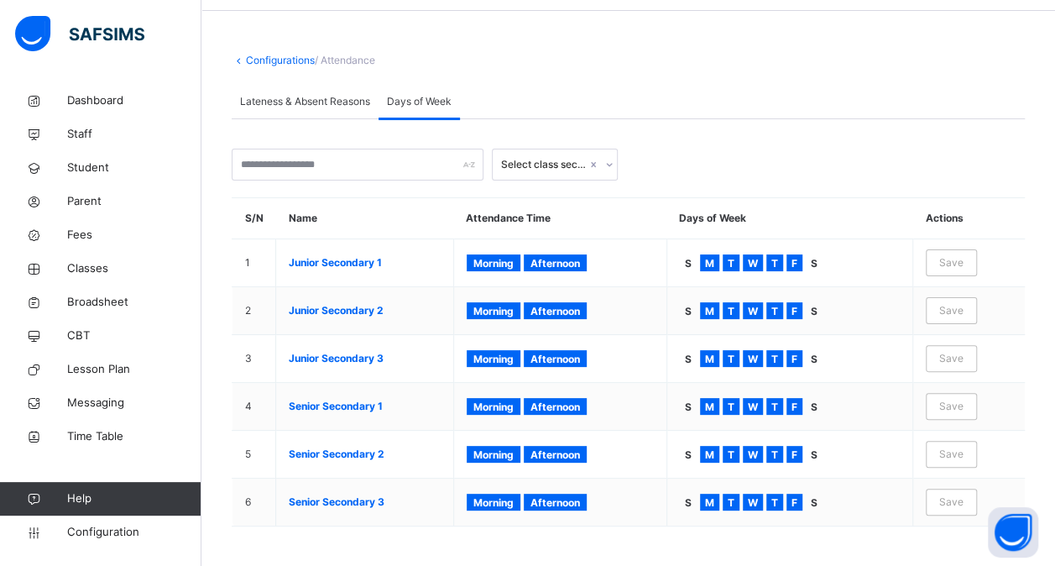
click at [326, 107] on span "Lateness & Absent Reasons" at bounding box center [305, 101] width 130 height 15
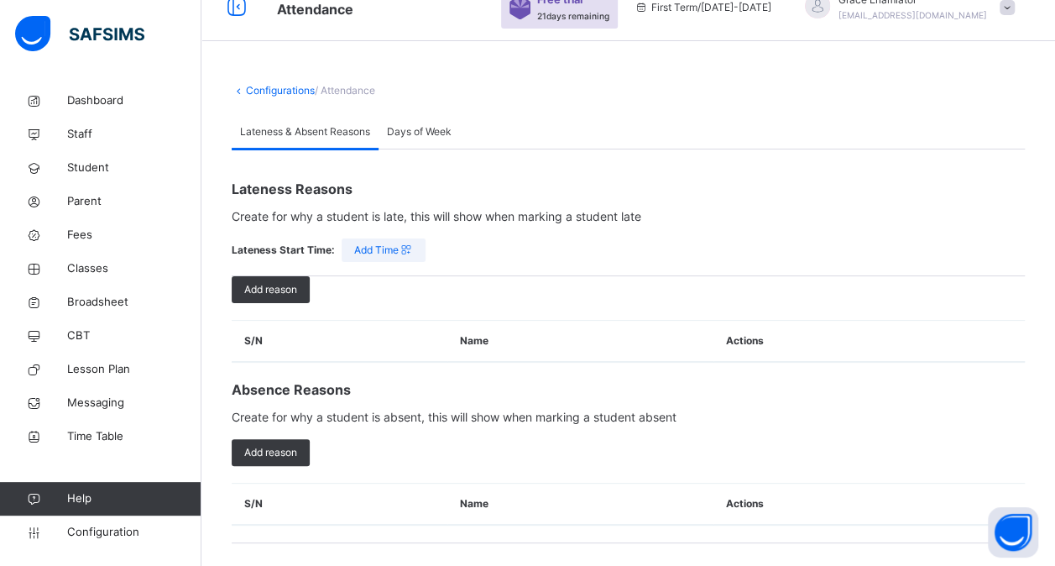
click at [405, 137] on span "Days of Week" at bounding box center [419, 131] width 65 height 15
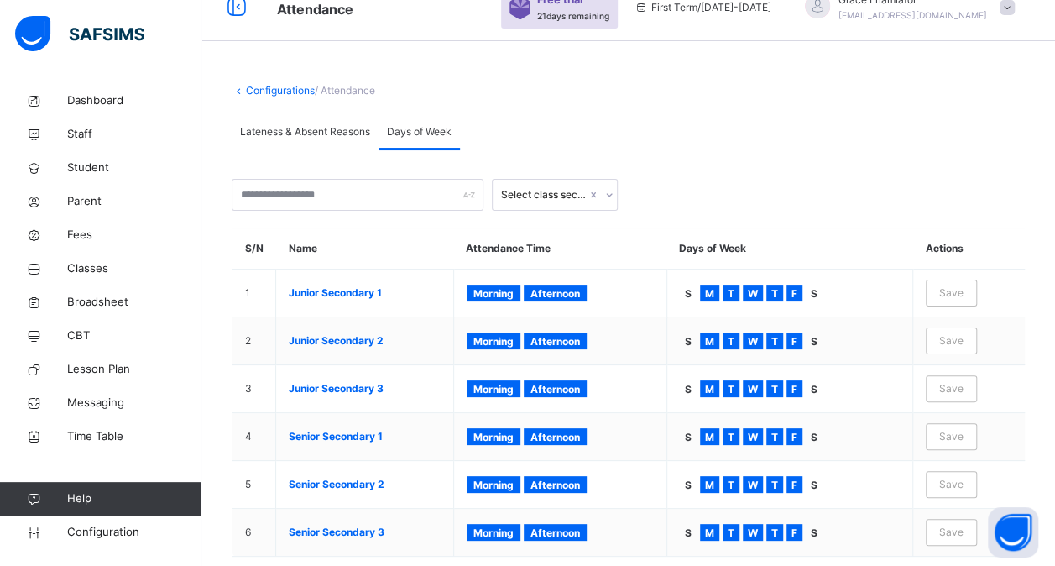
scroll to position [56, 0]
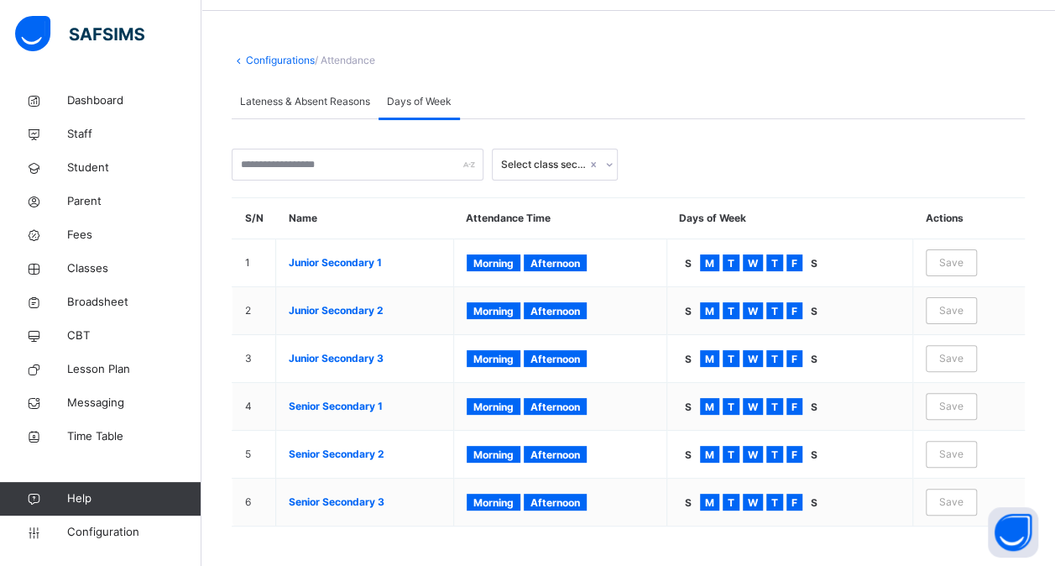
click at [243, 60] on icon at bounding box center [239, 60] width 14 height 13
click at [265, 62] on link "Configurations" at bounding box center [280, 60] width 69 height 13
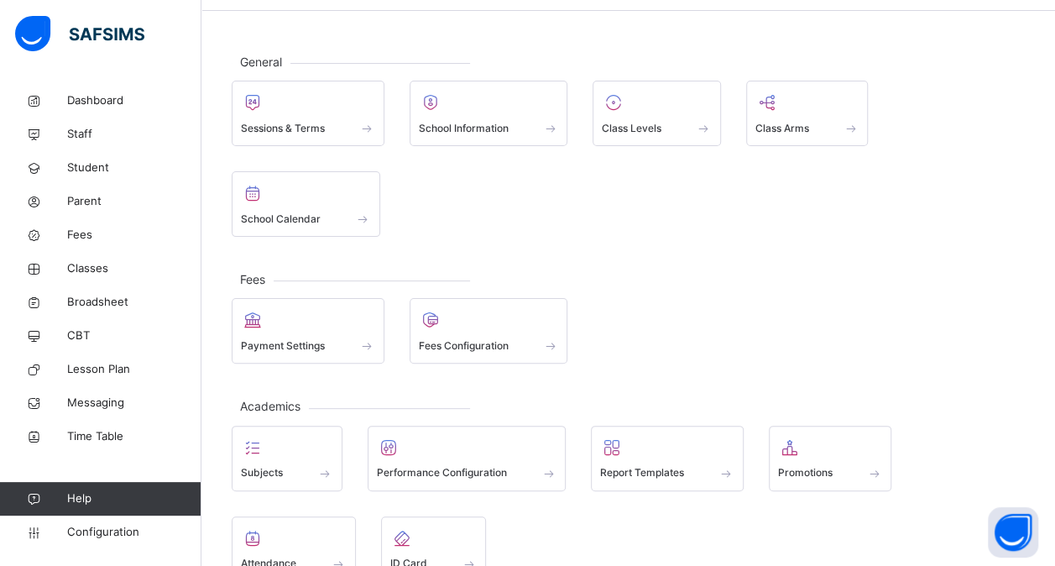
scroll to position [218, 0]
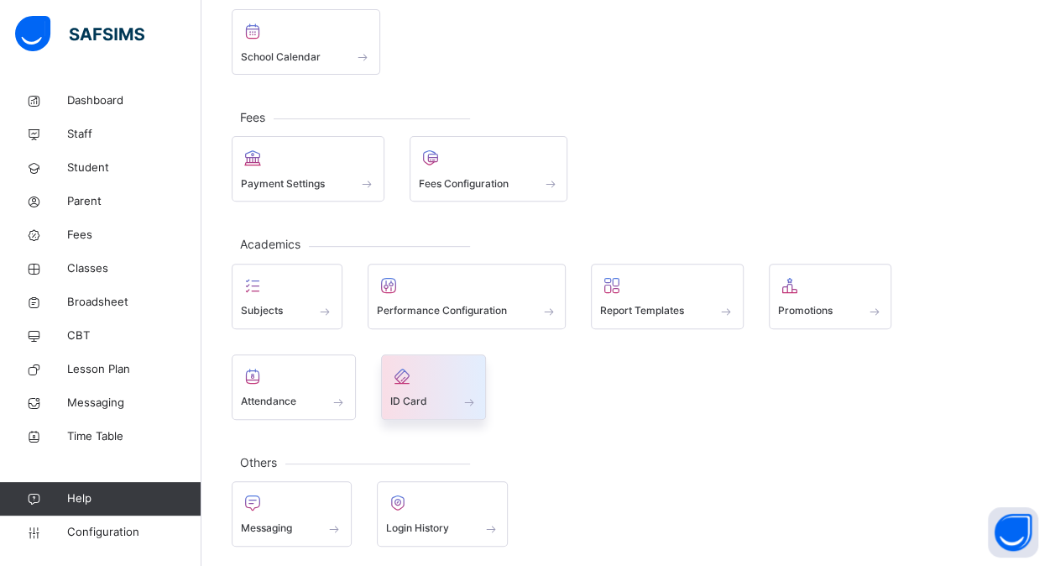
click at [428, 368] on div at bounding box center [433, 375] width 87 height 25
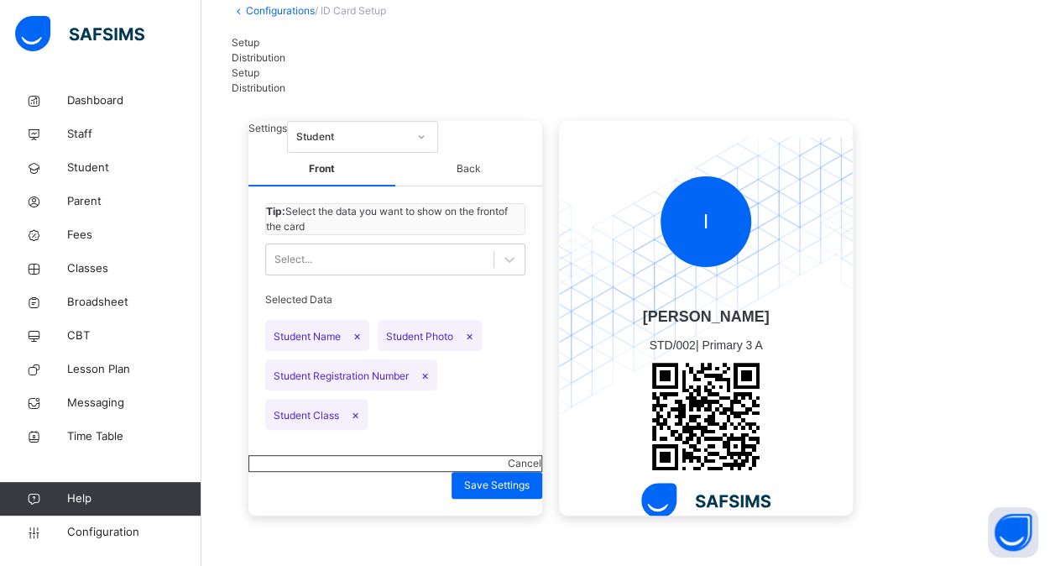
scroll to position [129, 0]
click at [407, 129] on div "Student" at bounding box center [351, 136] width 111 height 15
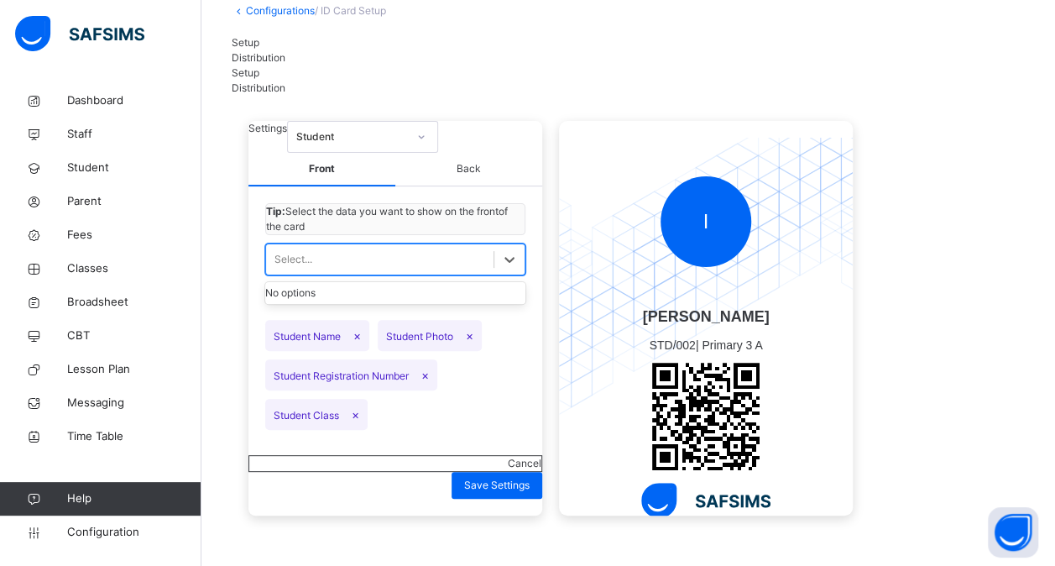
click at [345, 269] on div "Select..." at bounding box center [379, 260] width 227 height 26
click at [511, 268] on icon at bounding box center [509, 259] width 17 height 17
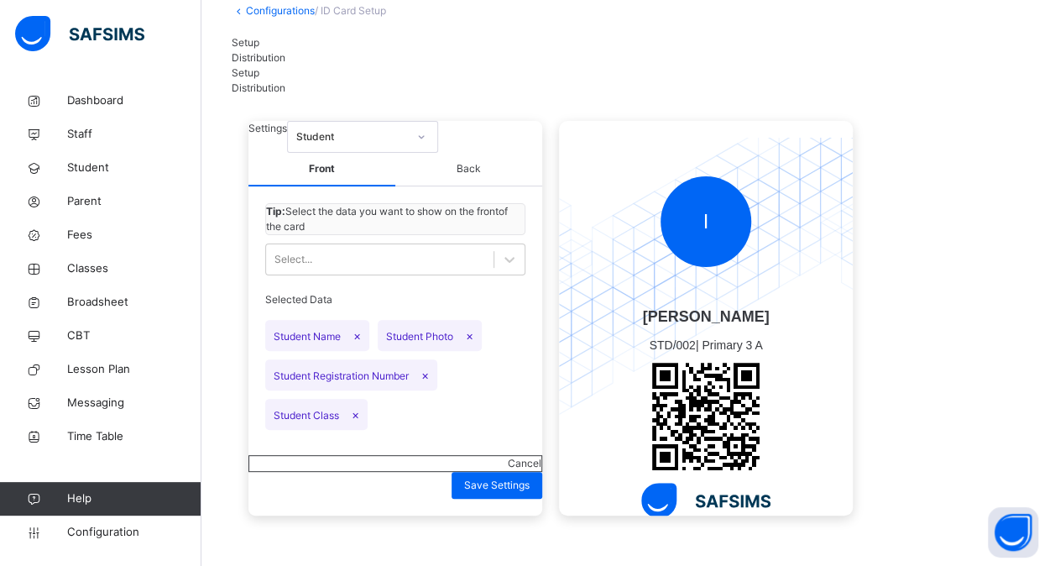
click at [475, 153] on span "Back" at bounding box center [468, 170] width 147 height 34
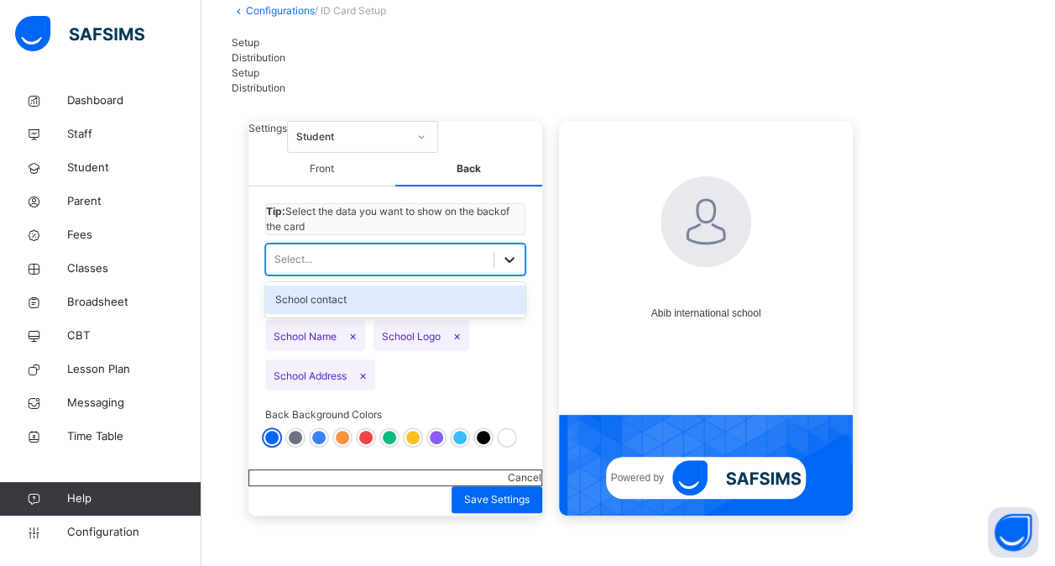
click at [495, 269] on div at bounding box center [509, 259] width 30 height 30
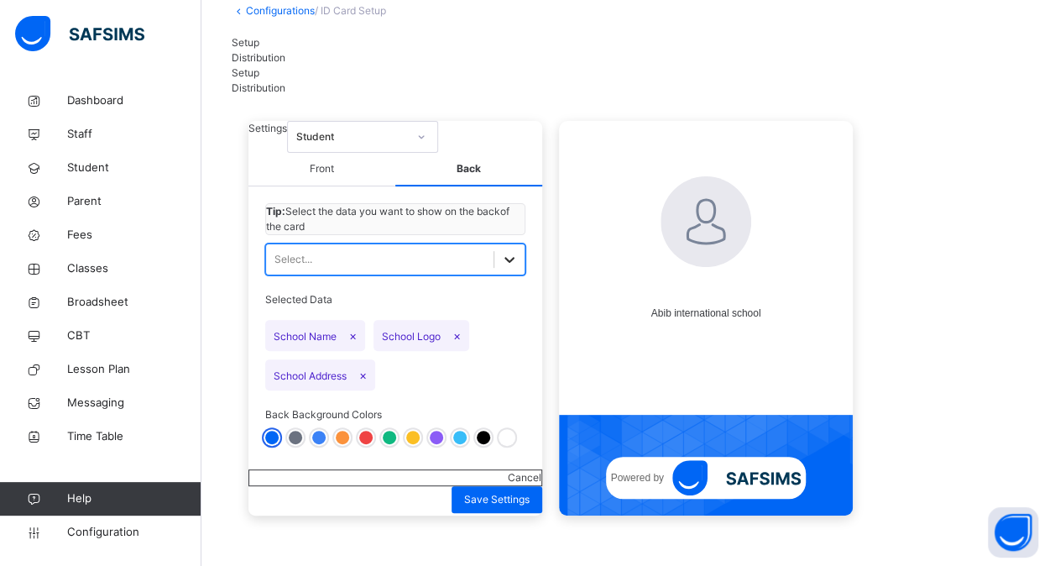
click at [495, 269] on div at bounding box center [509, 259] width 30 height 30
click at [285, 51] on span "Distribution" at bounding box center [259, 57] width 54 height 13
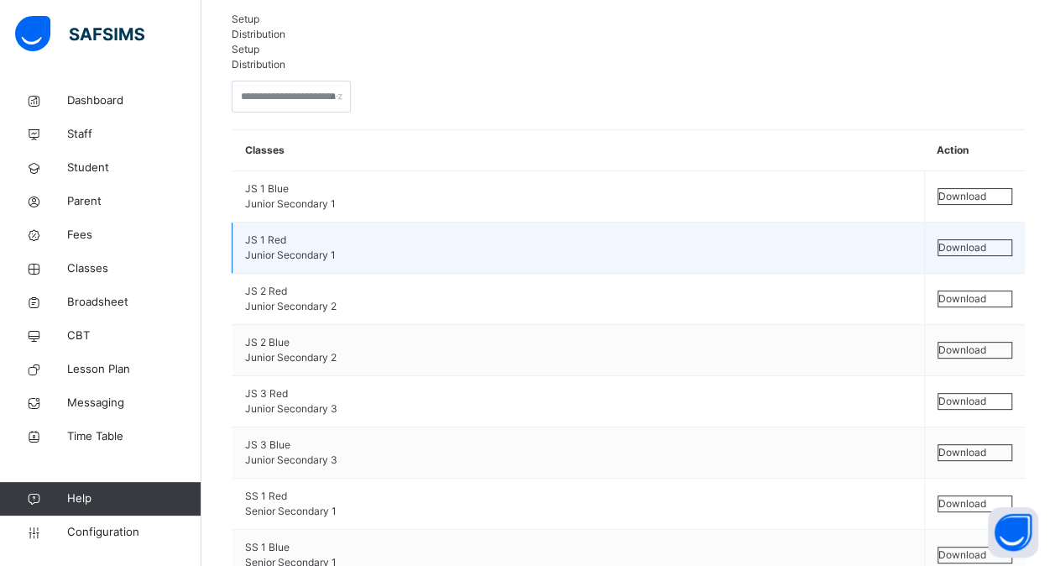
click at [975, 242] on span "Download" at bounding box center [962, 247] width 48 height 13
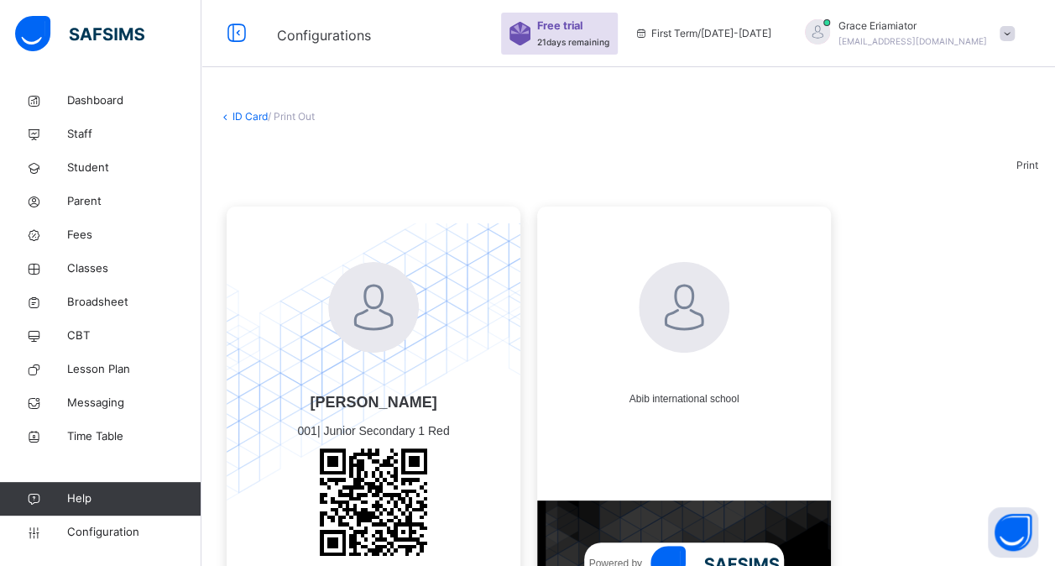
click at [246, 123] on div "ID Card / Print Out" at bounding box center [628, 116] width 820 height 15
click at [242, 118] on link "ID Card" at bounding box center [250, 116] width 35 height 13
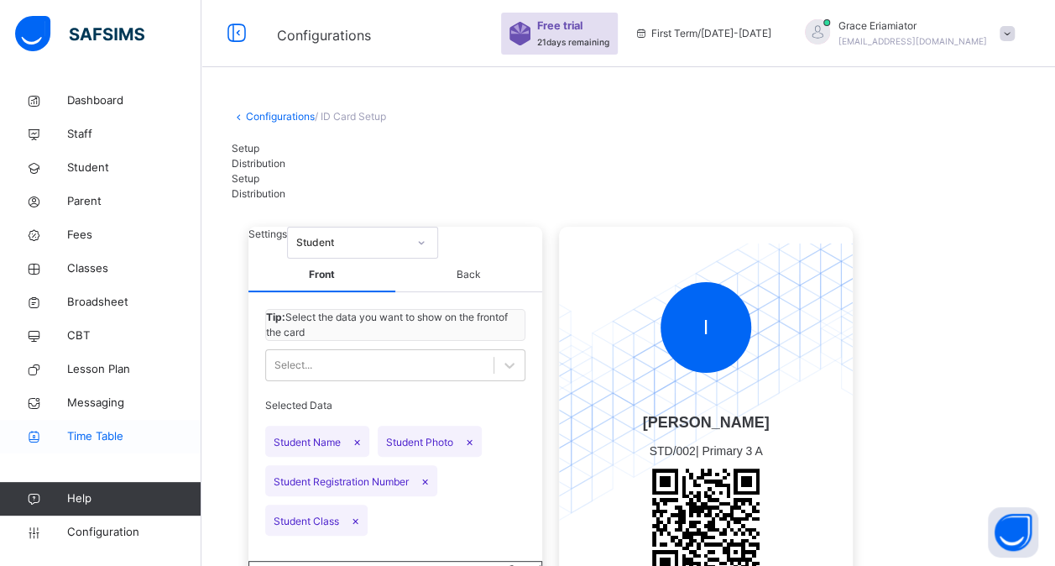
click at [108, 442] on span "Time Table" at bounding box center [134, 436] width 134 height 17
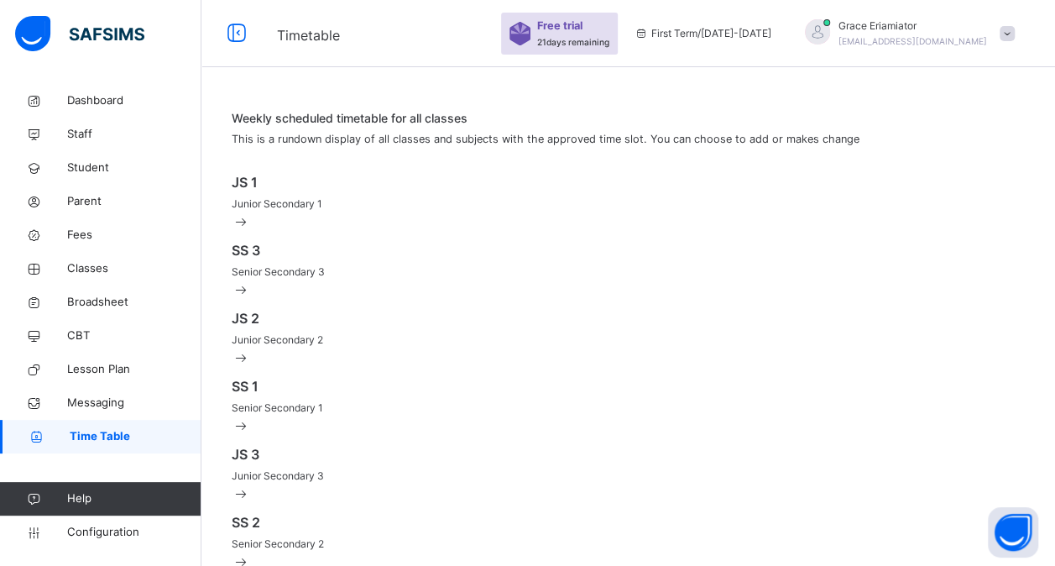
click at [483, 208] on div "JS 1 Junior Secondary 1" at bounding box center [628, 191] width 793 height 39
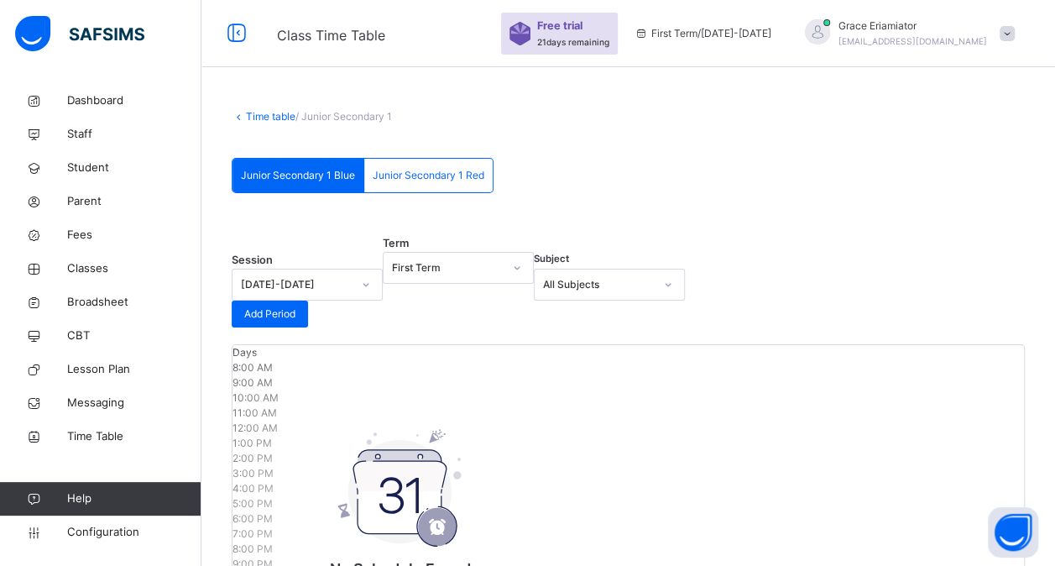
click at [450, 165] on div "Junior Secondary 1 Red" at bounding box center [428, 176] width 128 height 34
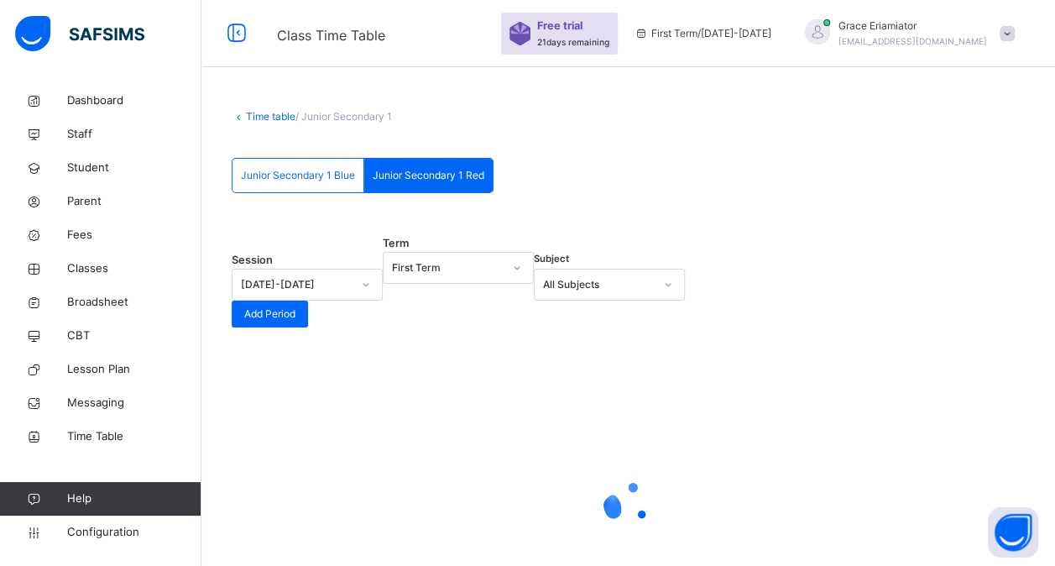
click at [331, 166] on div "Junior Secondary 1 Blue" at bounding box center [299, 176] width 132 height 34
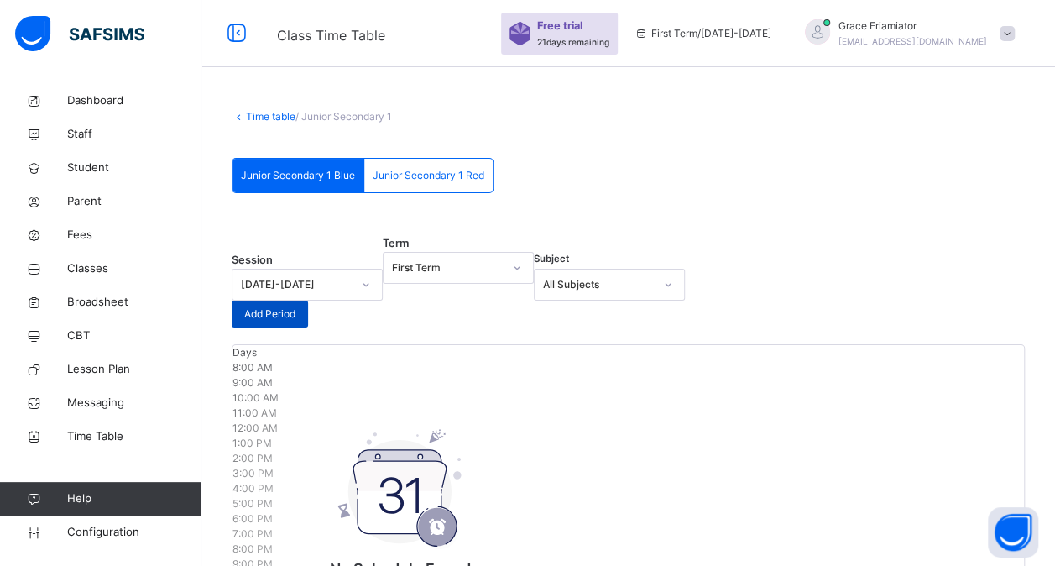
click at [295, 306] on span "Add Period" at bounding box center [269, 313] width 51 height 15
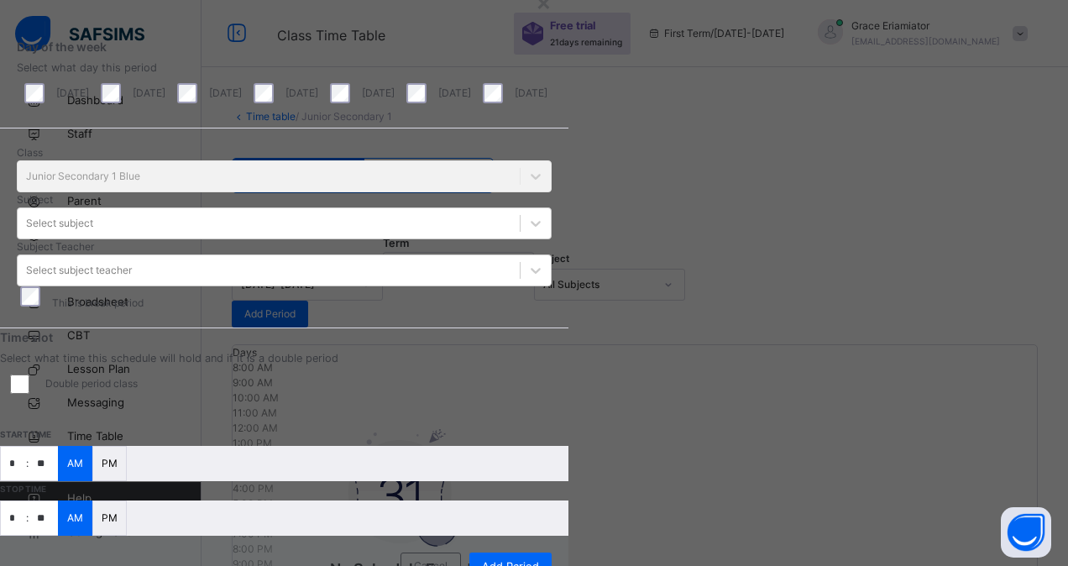
scroll to position [81, 0]
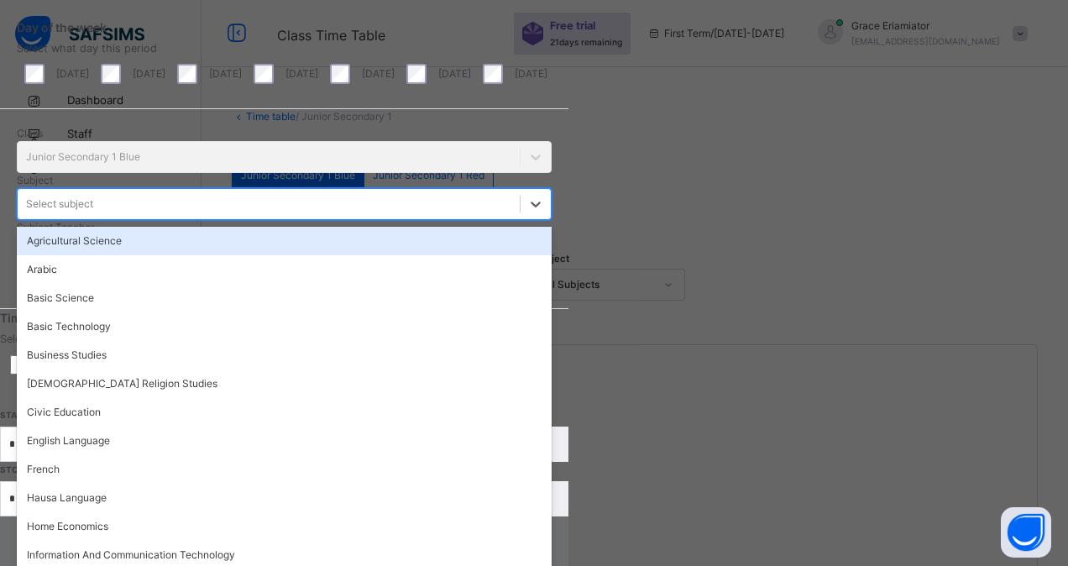
click at [450, 301] on div "Class Junior Secondary 1 Blue Subject option Agricultural Science focused, 1 of…" at bounding box center [284, 208] width 568 height 199
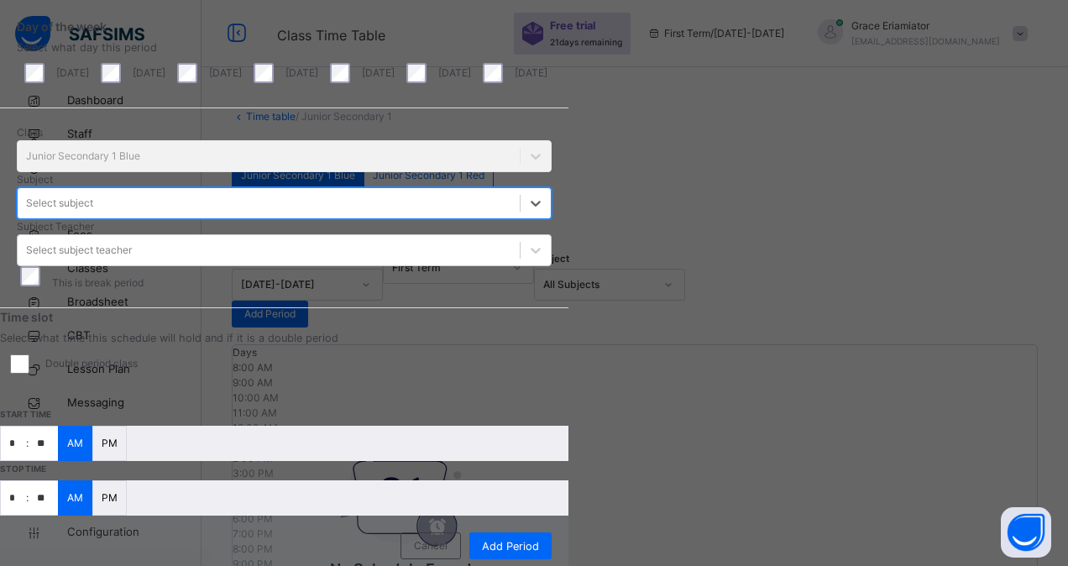
click at [470, 217] on div "Select subject" at bounding box center [269, 204] width 502 height 26
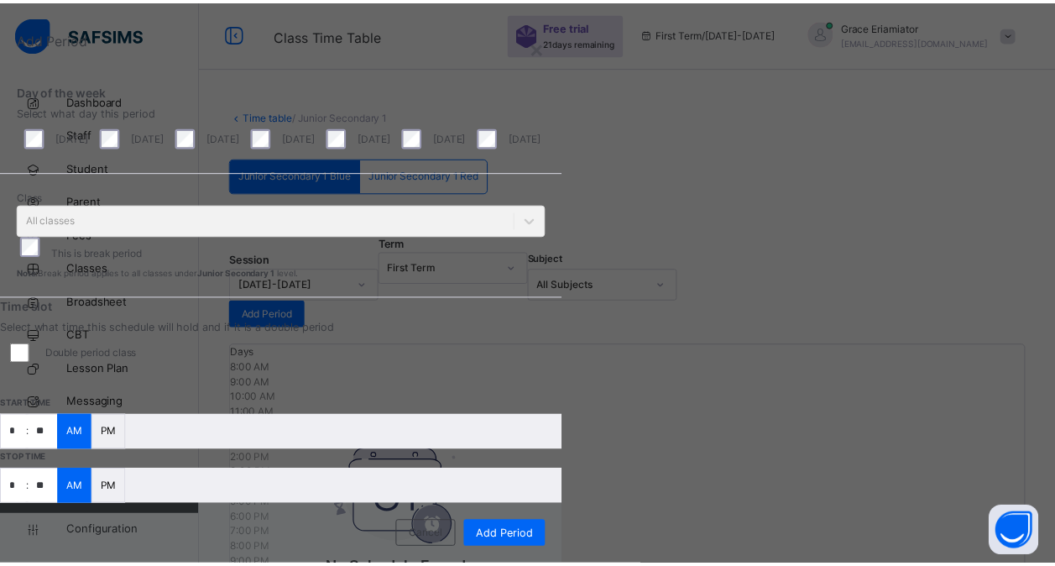
scroll to position [302, 0]
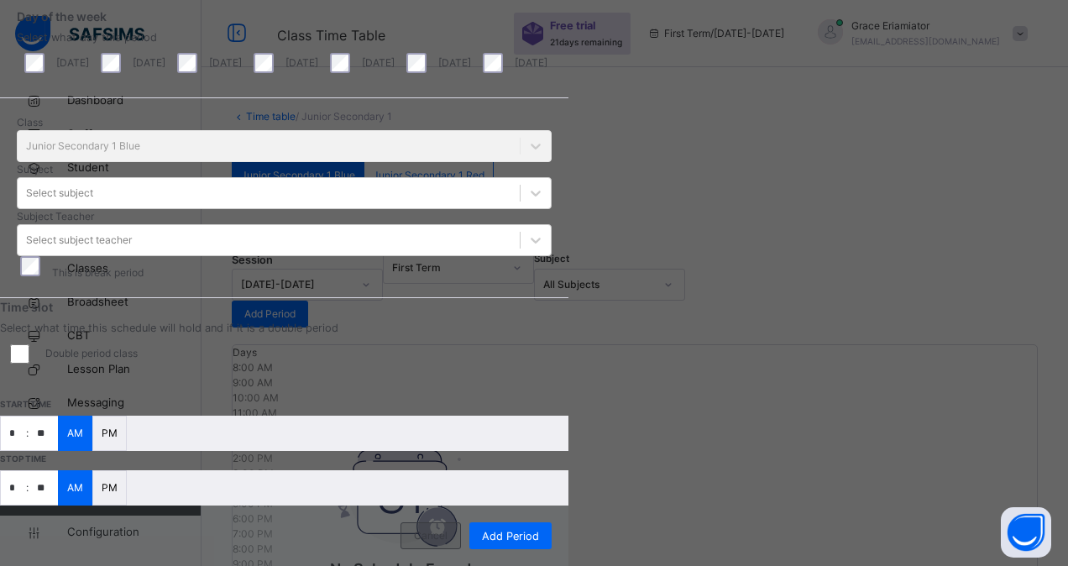
click at [447, 528] on span "Cancel" at bounding box center [431, 535] width 34 height 15
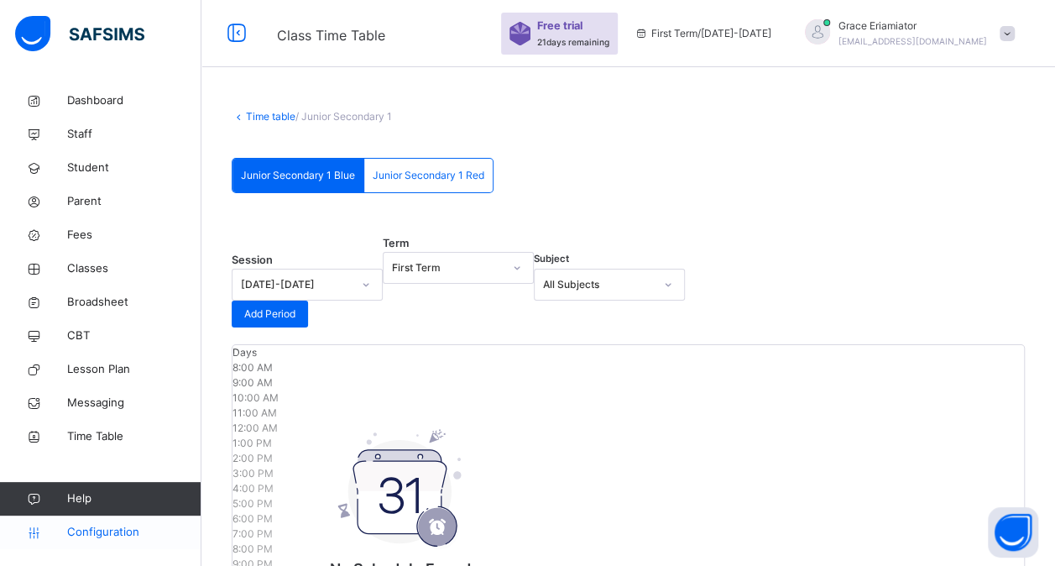
click at [126, 531] on span "Configuration" at bounding box center [133, 532] width 133 height 17
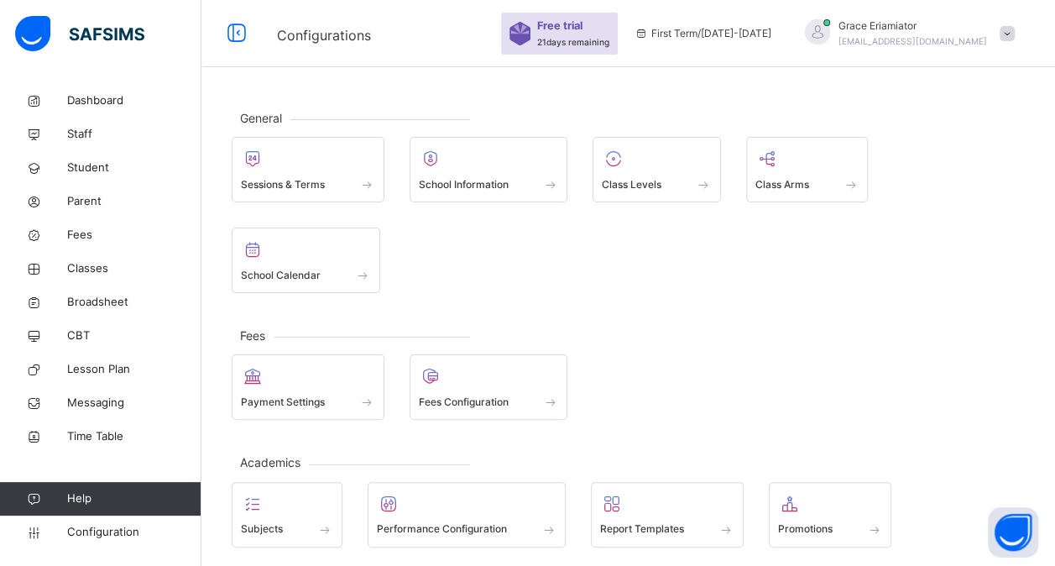
scroll to position [218, 0]
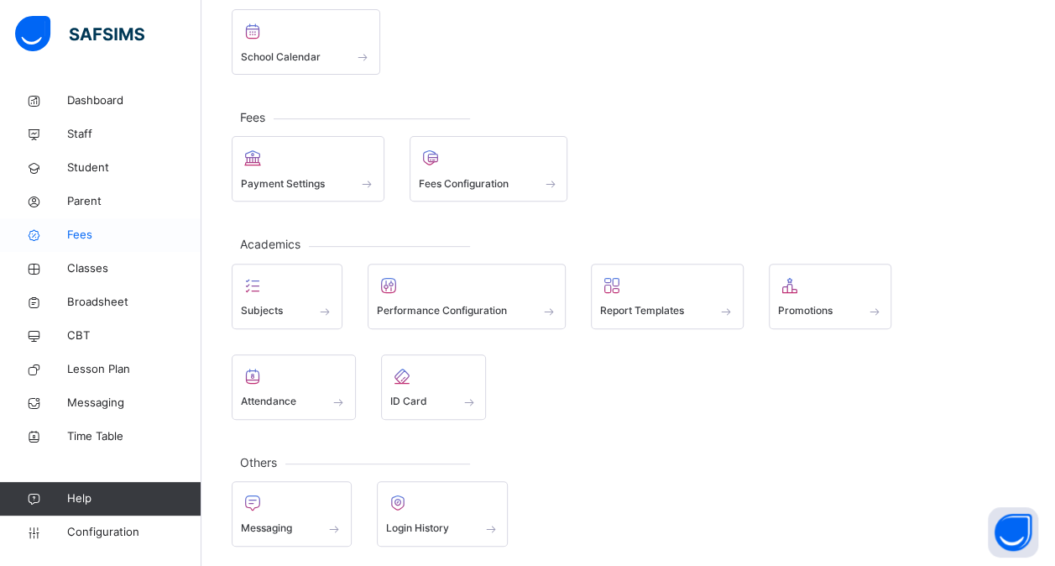
click at [100, 229] on span "Fees" at bounding box center [134, 235] width 134 height 17
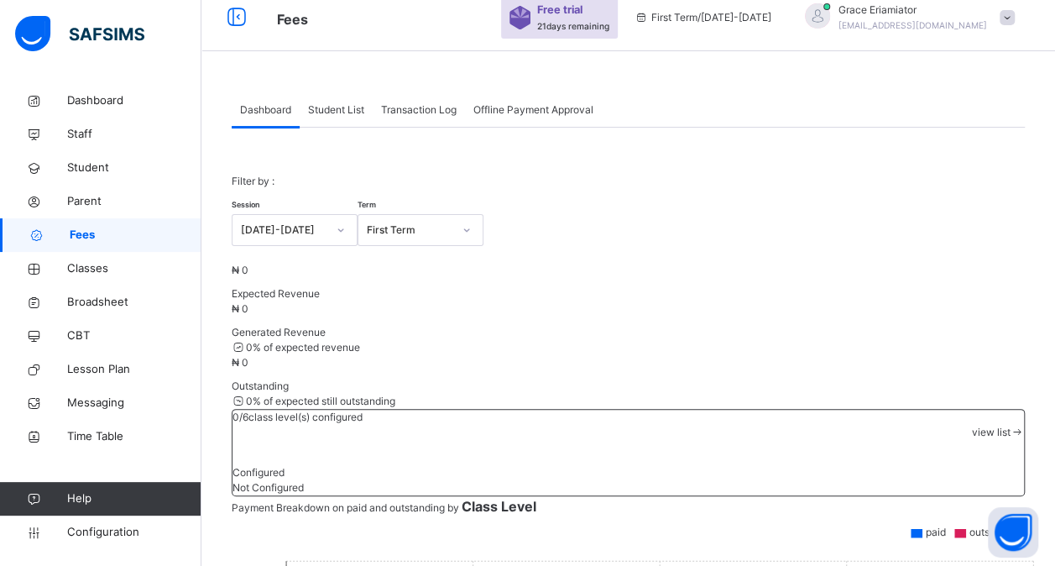
scroll to position [9, 0]
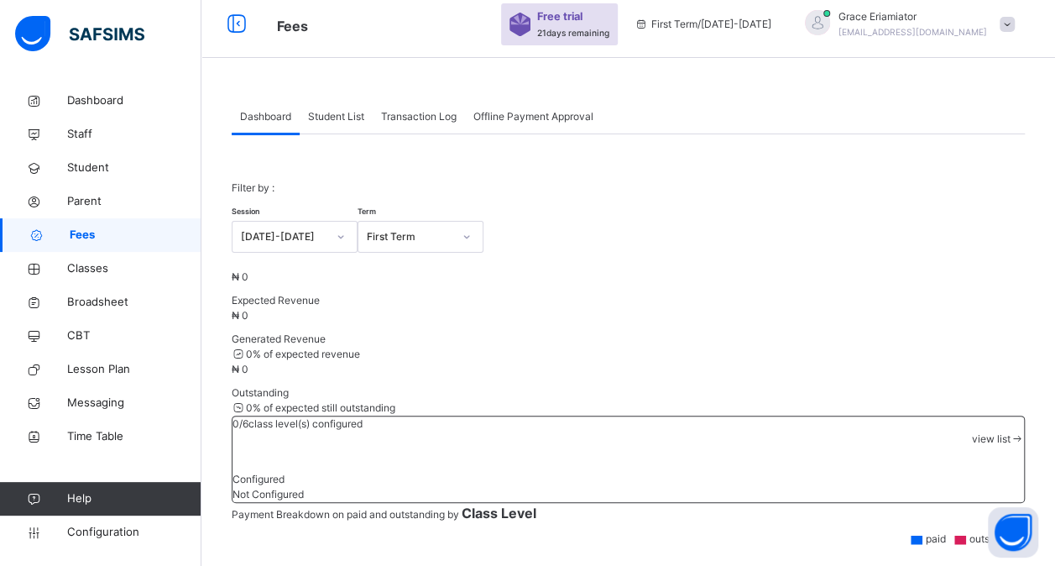
click at [358, 112] on span "Student List" at bounding box center [336, 116] width 56 height 15
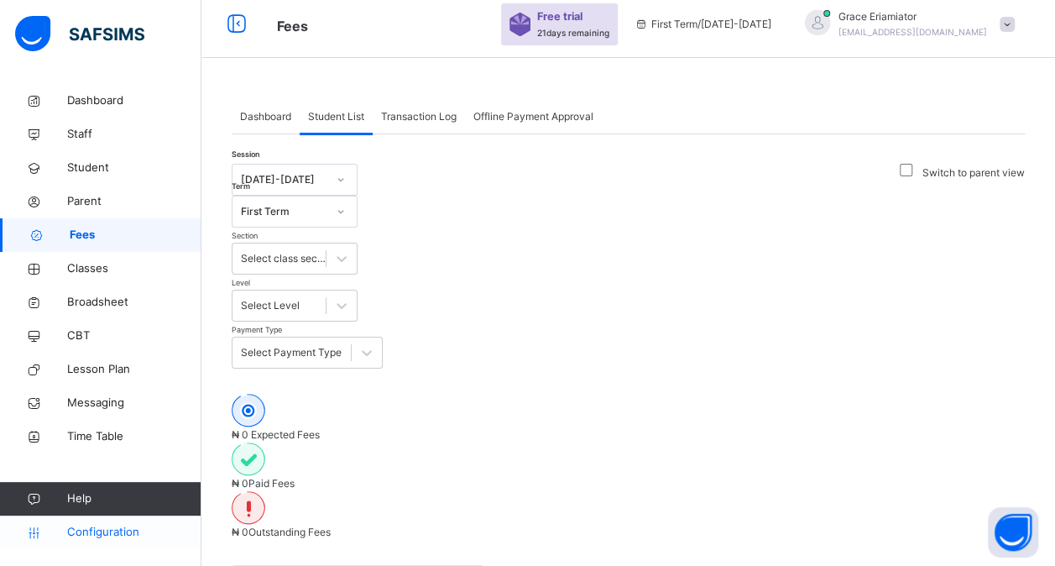
click at [113, 531] on span "Configuration" at bounding box center [133, 532] width 133 height 17
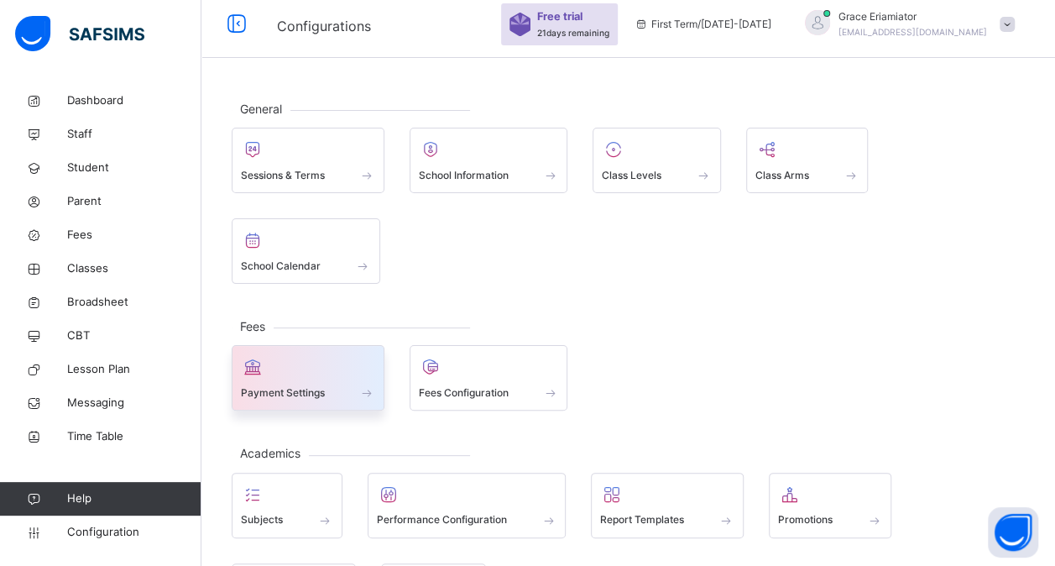
click at [310, 375] on div at bounding box center [308, 366] width 134 height 25
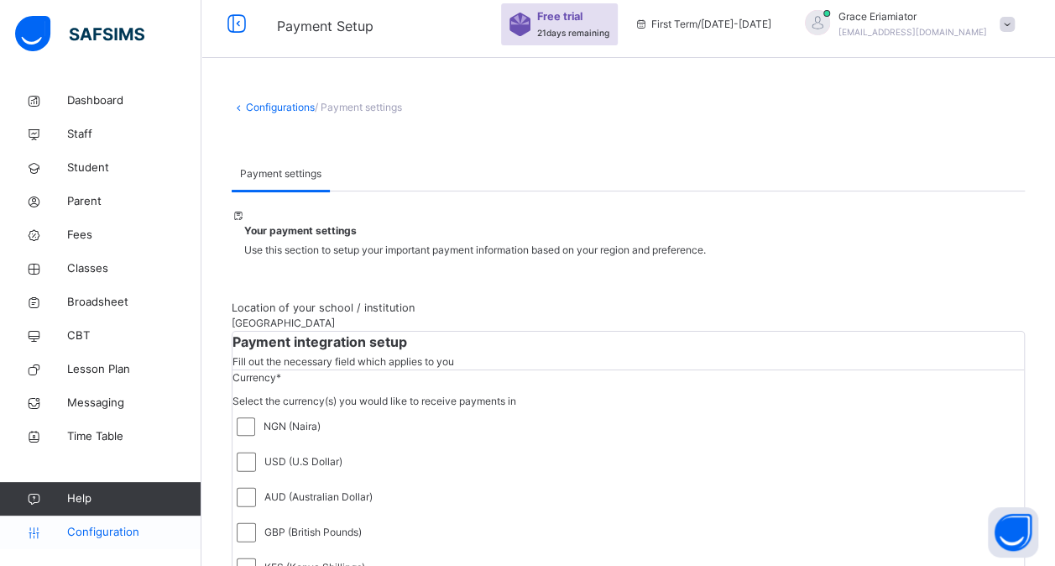
click at [83, 531] on span "Configuration" at bounding box center [133, 532] width 133 height 17
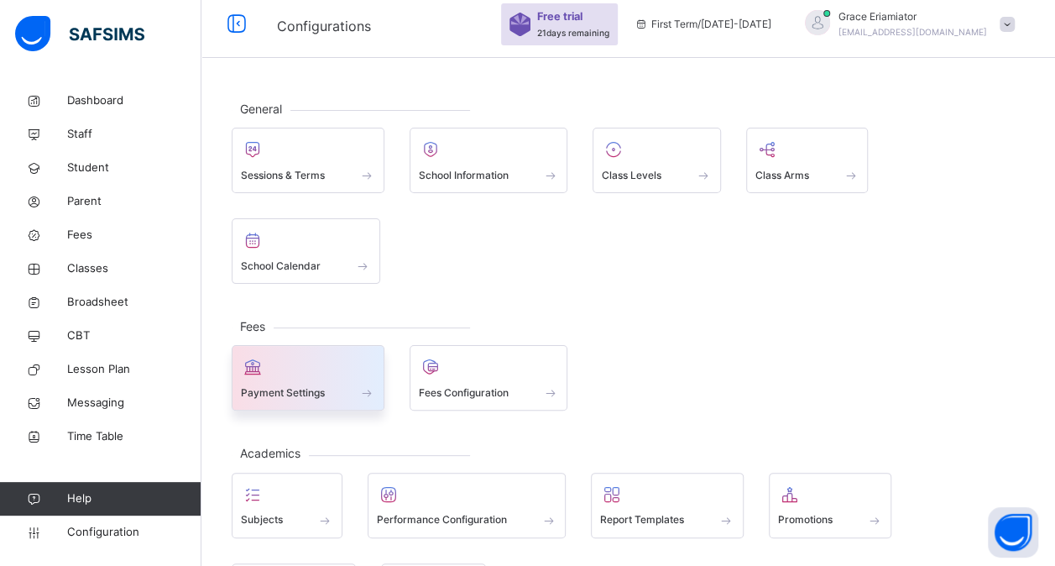
click at [324, 379] on span at bounding box center [308, 381] width 134 height 4
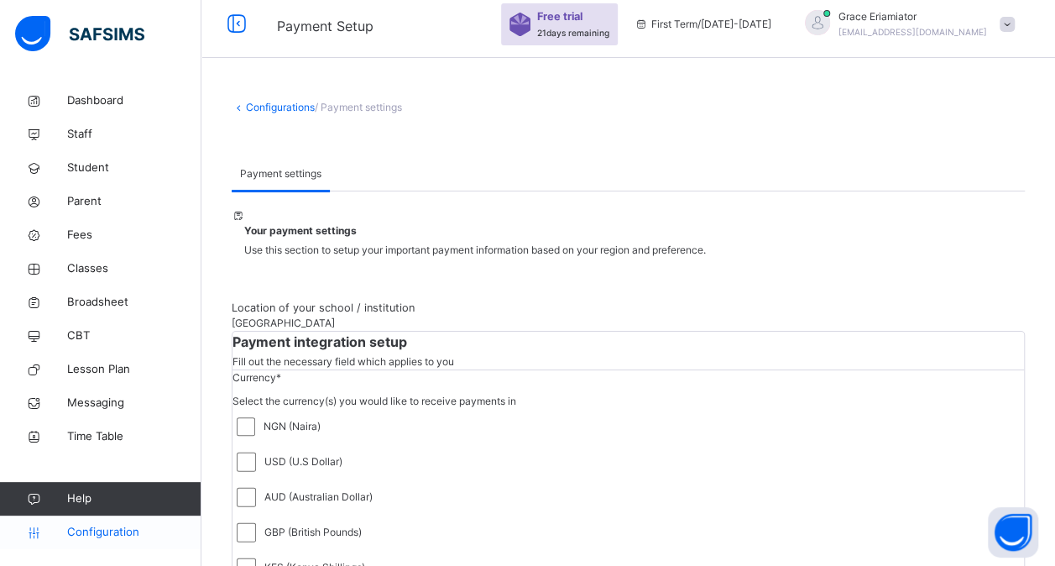
click at [112, 530] on span "Configuration" at bounding box center [133, 532] width 133 height 17
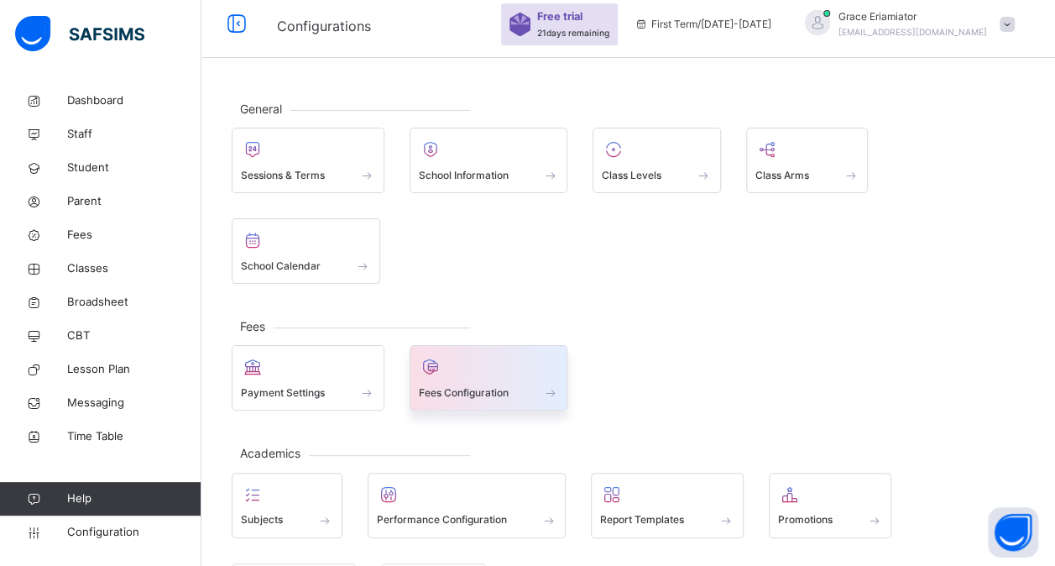
click at [462, 371] on div at bounding box center [489, 366] width 140 height 25
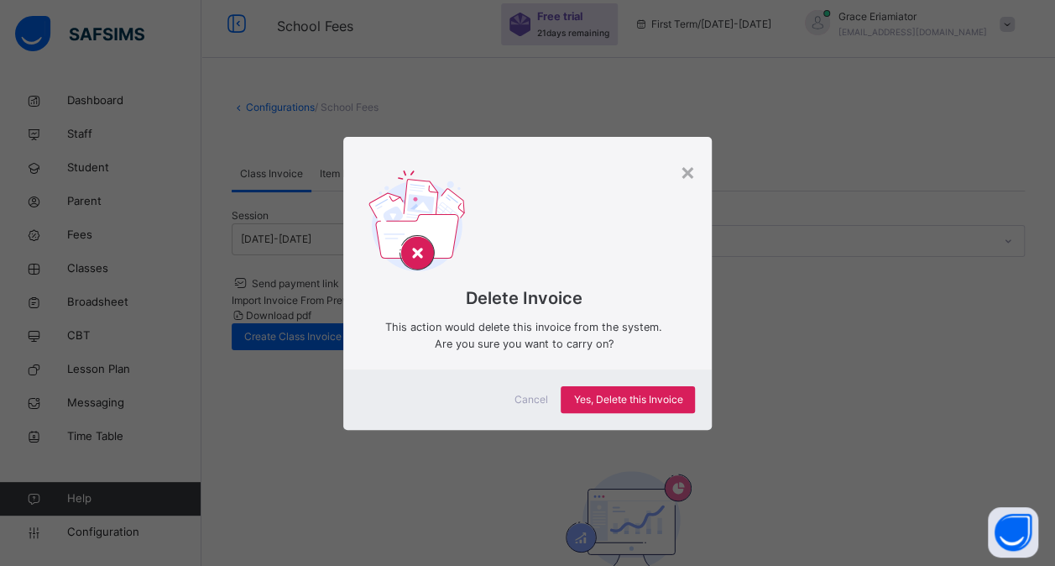
click at [536, 398] on span "Cancel" at bounding box center [531, 399] width 34 height 15
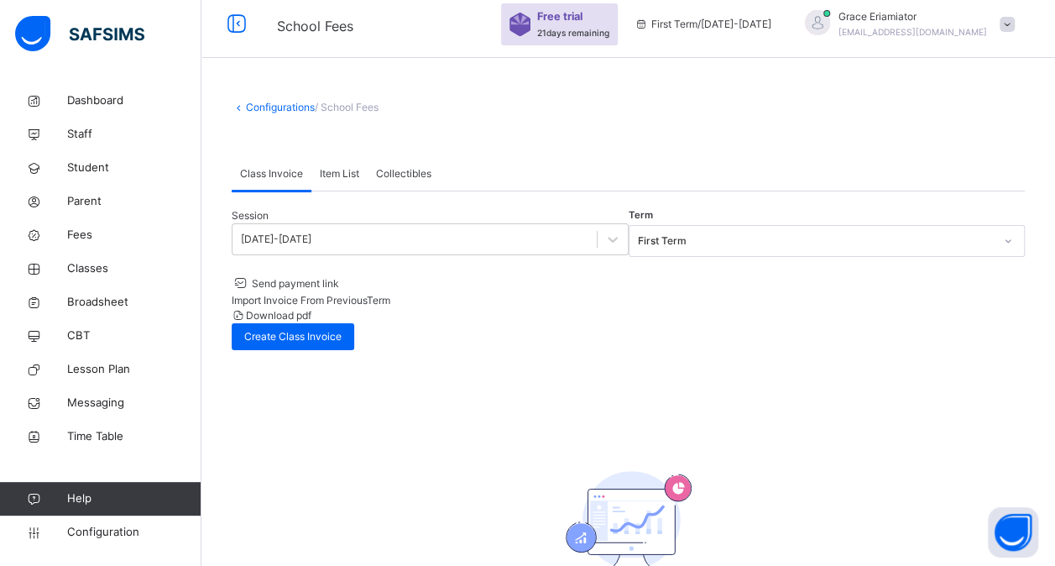
scroll to position [77, 0]
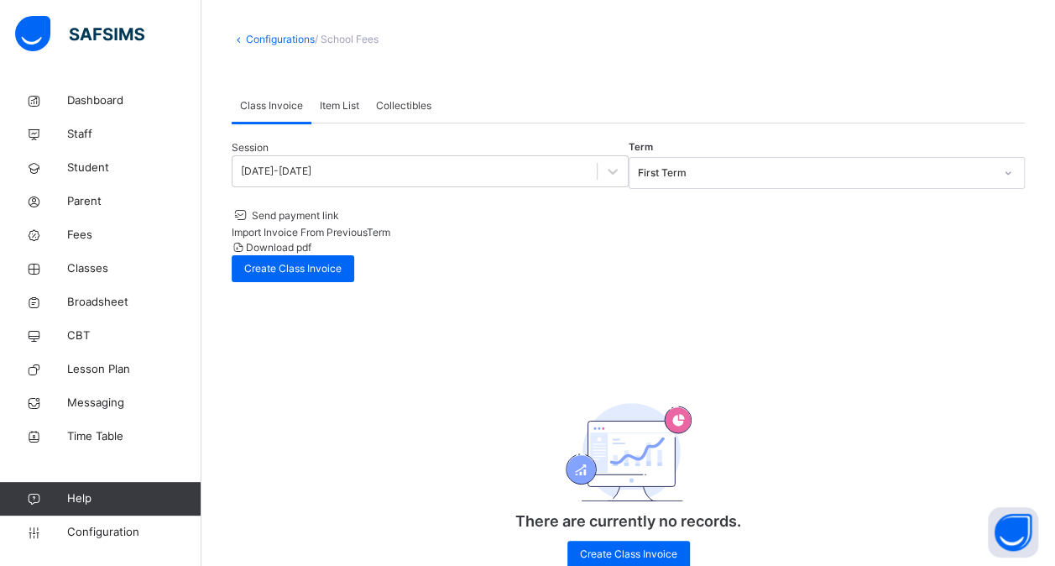
click at [342, 116] on div "Item List" at bounding box center [339, 106] width 56 height 34
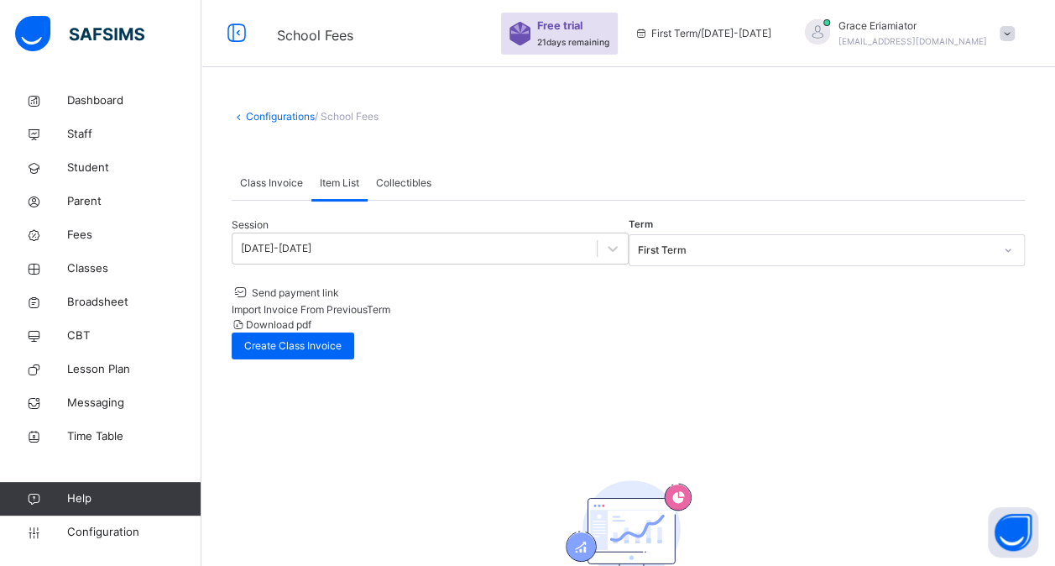
click at [416, 188] on span "Collectibles" at bounding box center [403, 182] width 55 height 15
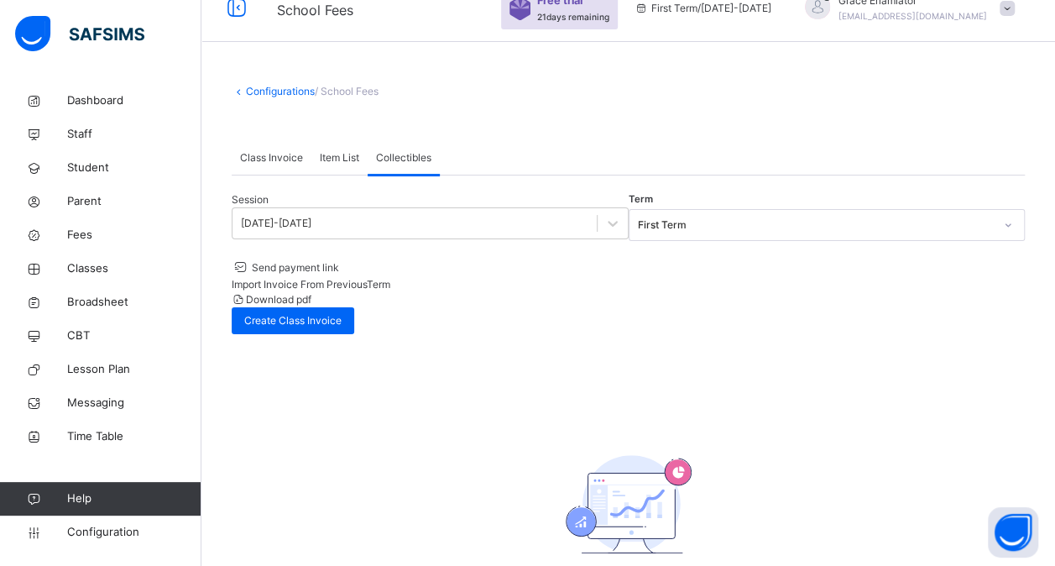
click at [352, 158] on span "Item List" at bounding box center [339, 157] width 39 height 15
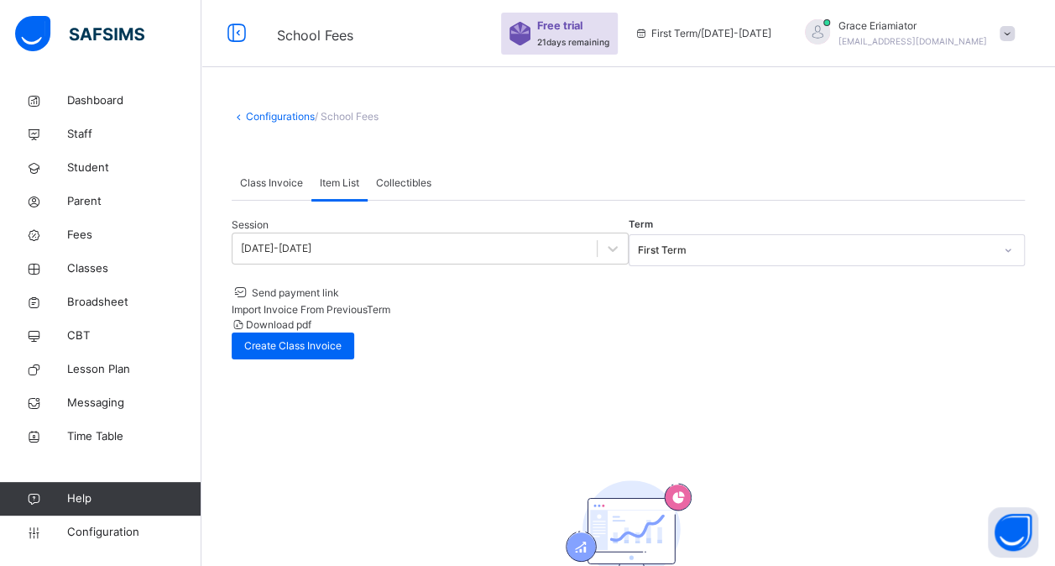
click at [279, 180] on span "Class Invoice" at bounding box center [271, 182] width 63 height 15
click at [94, 225] on link "Fees" at bounding box center [100, 235] width 201 height 34
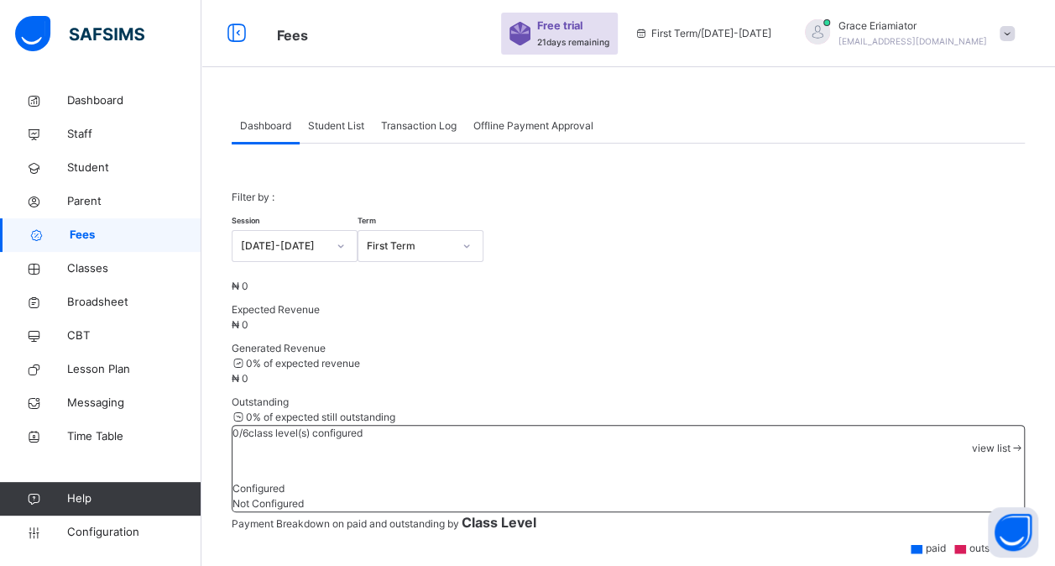
click at [335, 129] on span "Student List" at bounding box center [336, 125] width 56 height 15
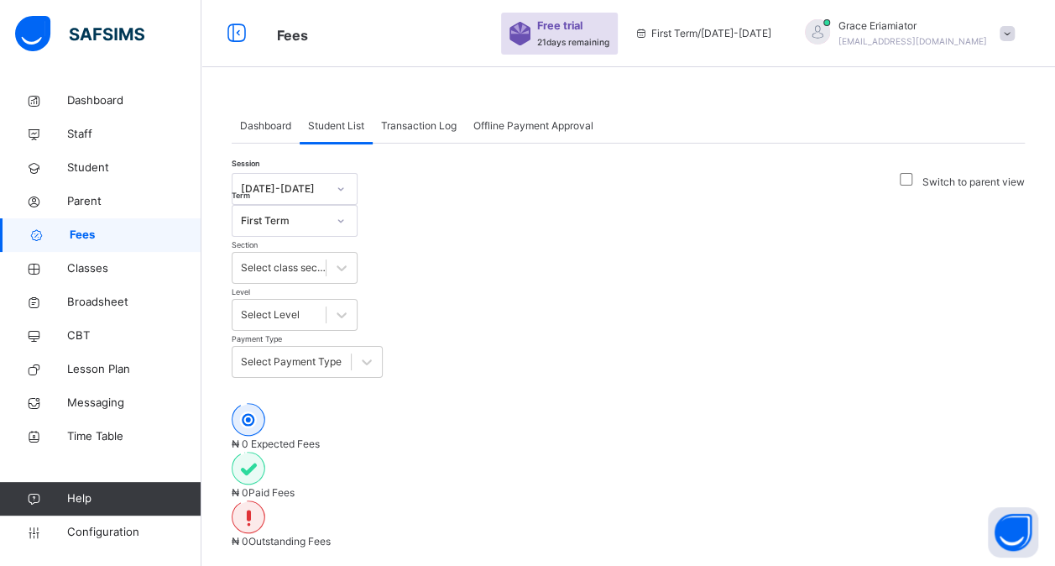
scroll to position [111, 0]
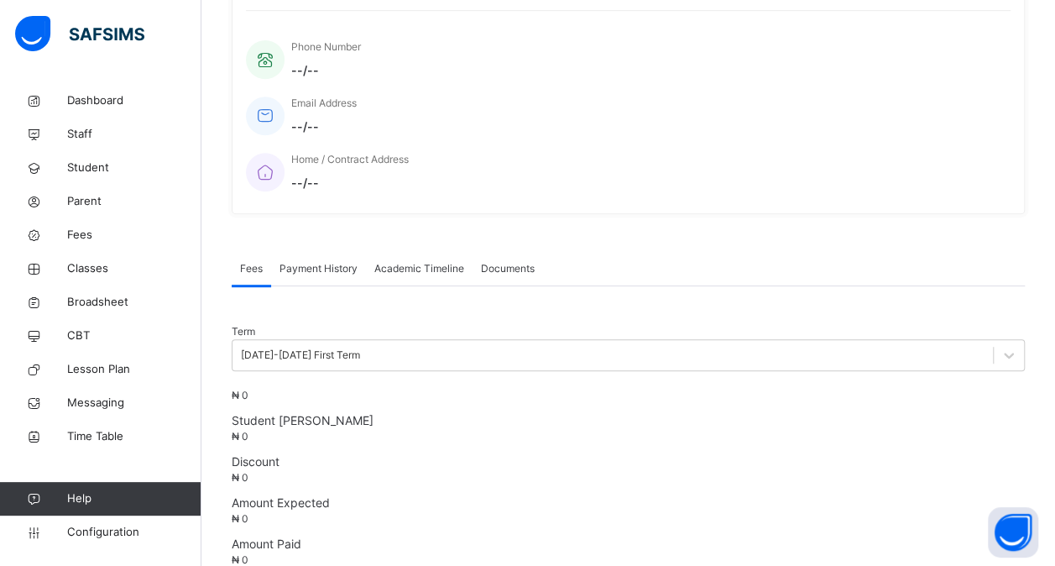
scroll to position [330, 0]
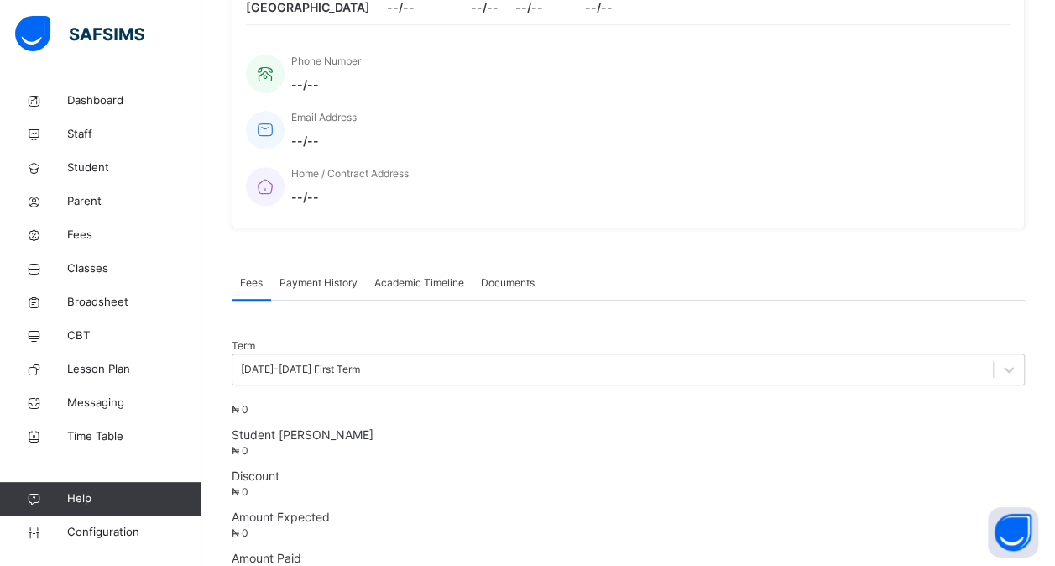
click at [520, 275] on span "Documents" at bounding box center [508, 282] width 54 height 15
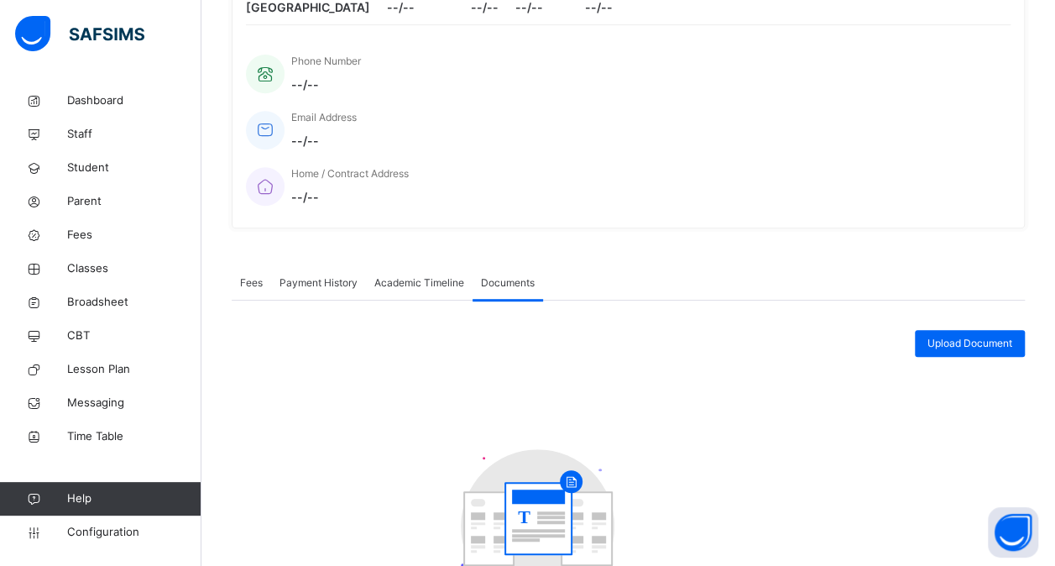
scroll to position [440, 0]
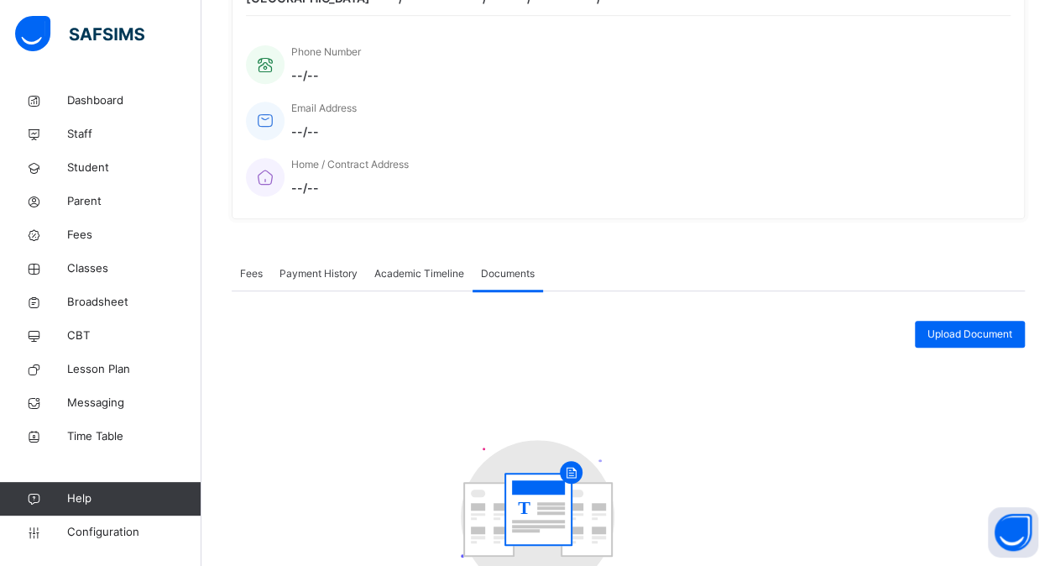
click at [427, 266] on span "Academic Timeline" at bounding box center [419, 273] width 90 height 15
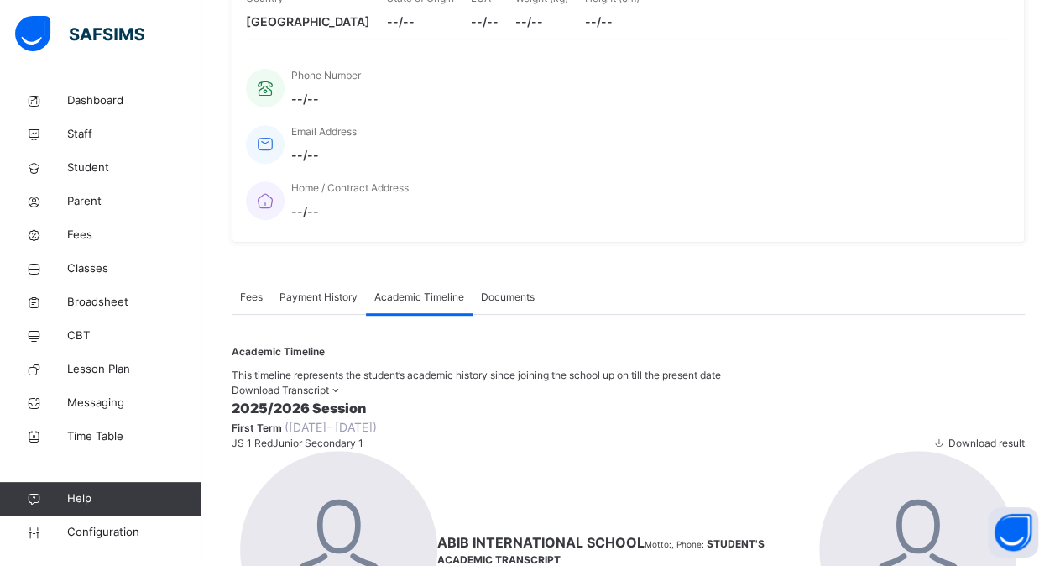
click at [321, 280] on div "Payment History" at bounding box center [318, 297] width 95 height 34
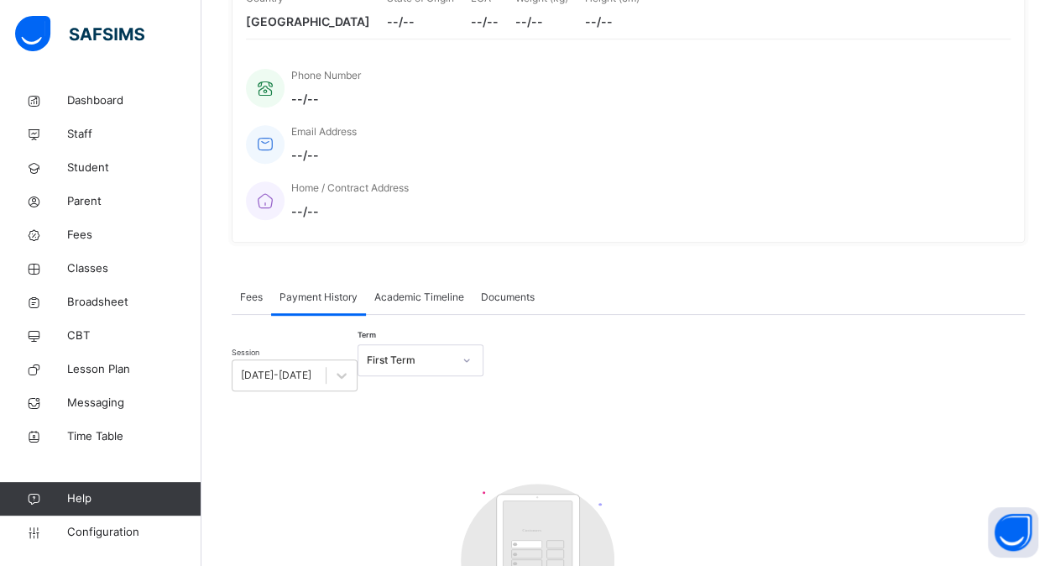
scroll to position [339, 0]
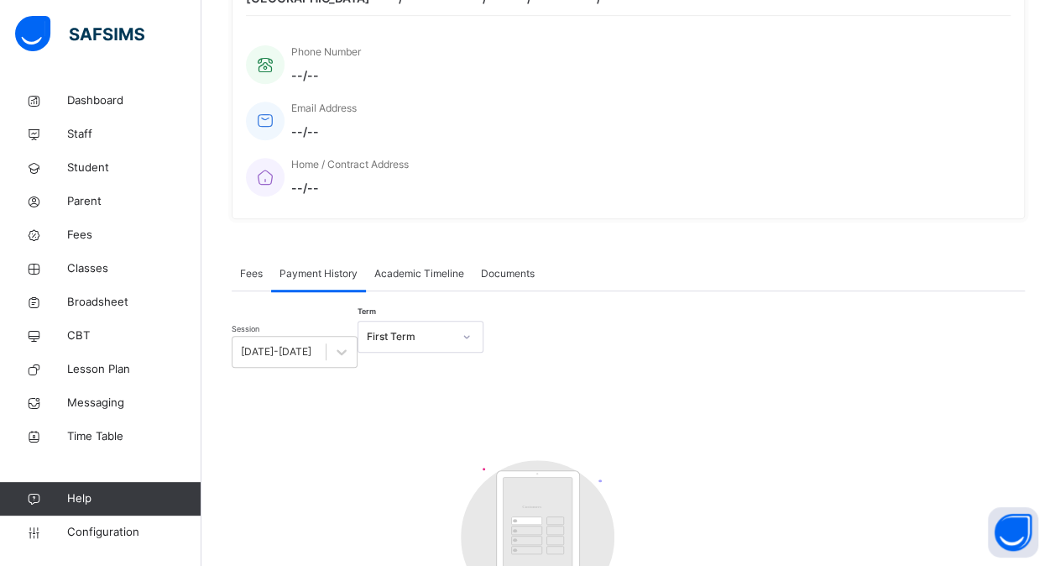
click at [259, 266] on span "Fees" at bounding box center [251, 273] width 23 height 15
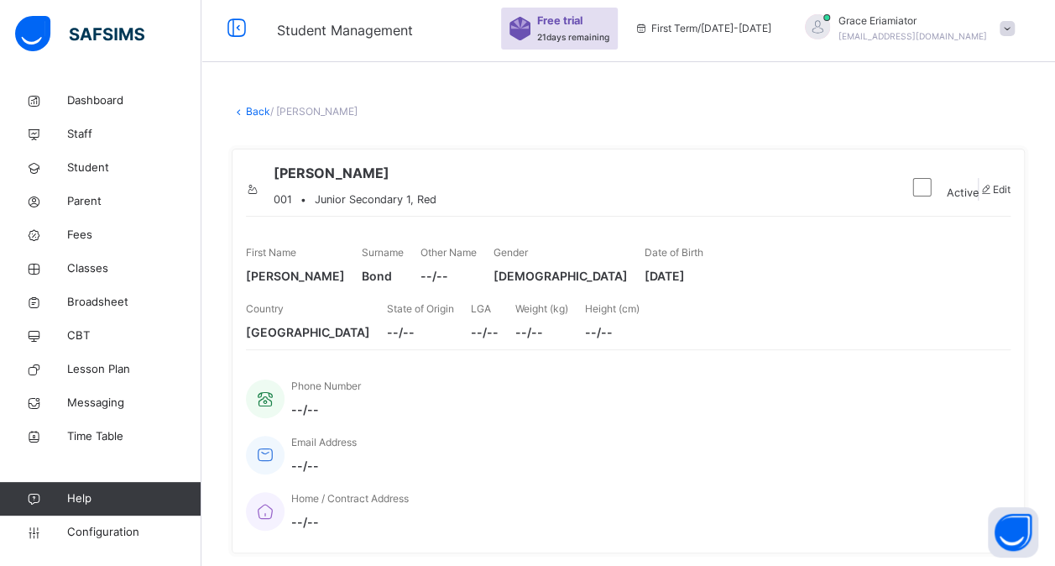
scroll to position [3, 0]
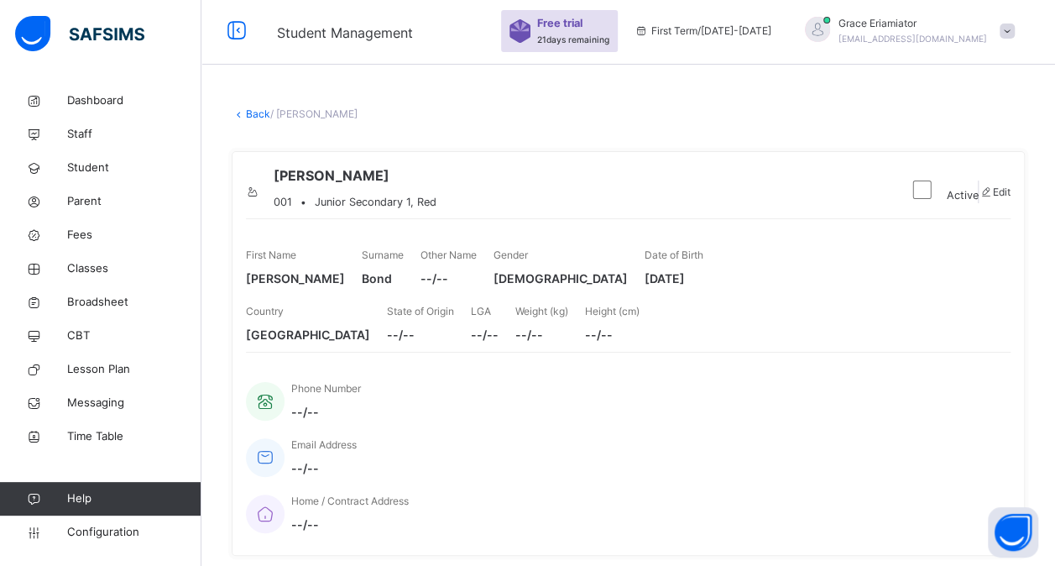
click at [979, 198] on icon at bounding box center [986, 192] width 14 height 13
select select "**"
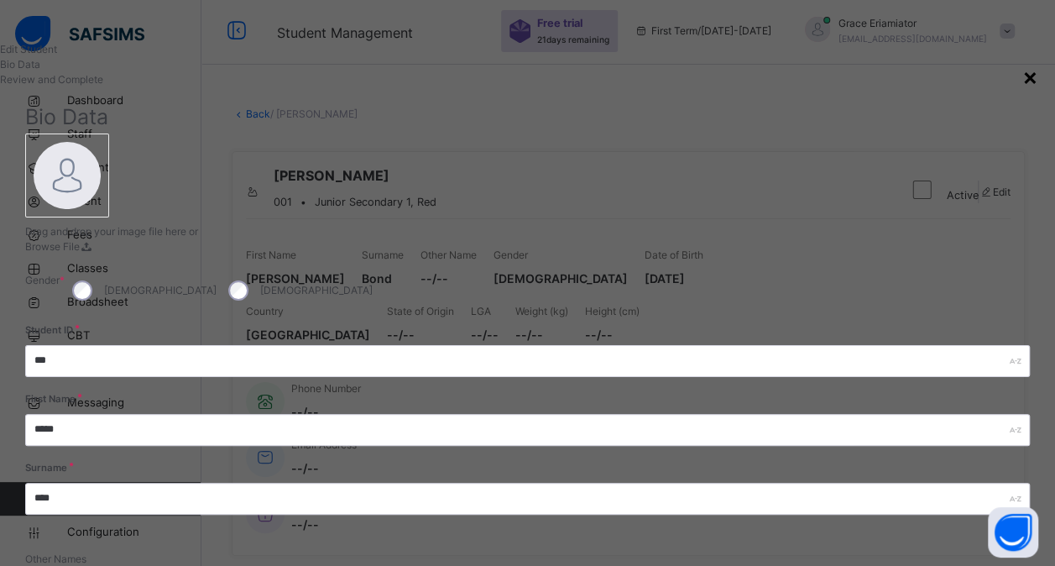
click at [1022, 76] on div "×" at bounding box center [1030, 76] width 16 height 35
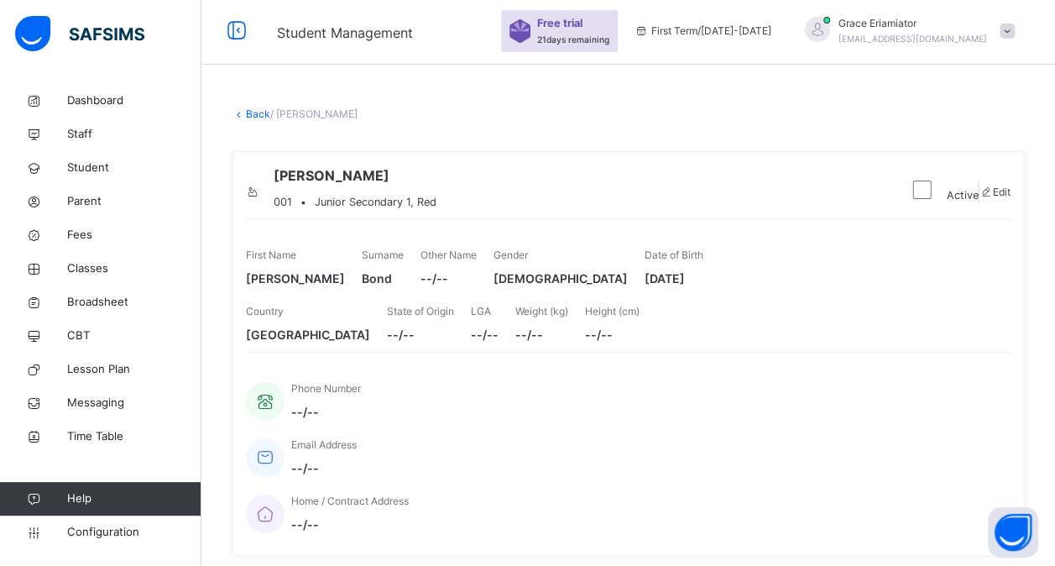
scroll to position [0, 0]
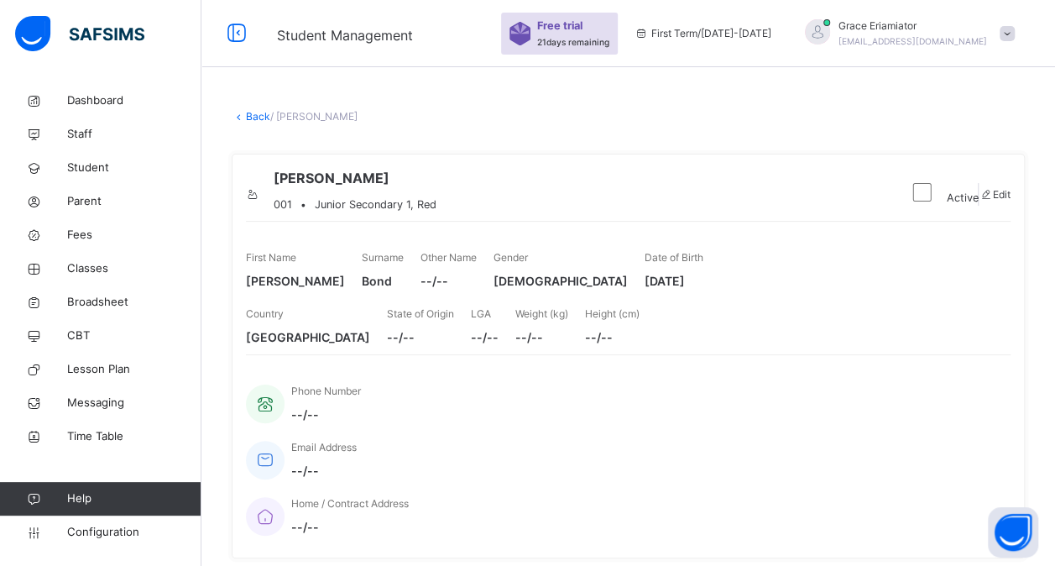
click at [239, 116] on icon at bounding box center [239, 116] width 14 height 13
click at [255, 115] on link "Back" at bounding box center [258, 116] width 24 height 13
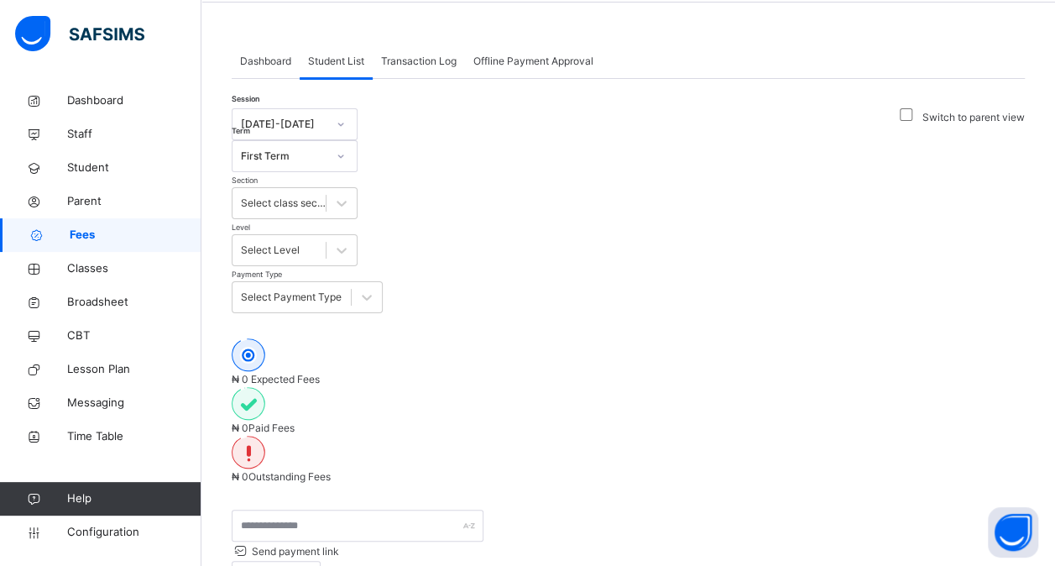
scroll to position [111, 0]
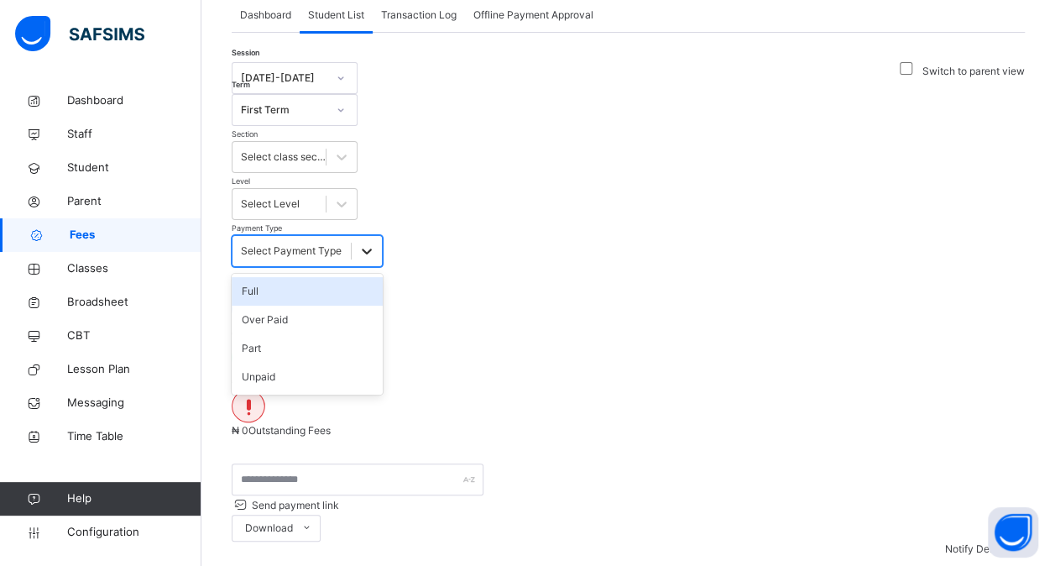
click at [372, 248] on icon at bounding box center [367, 251] width 10 height 6
click at [375, 243] on icon at bounding box center [366, 251] width 17 height 17
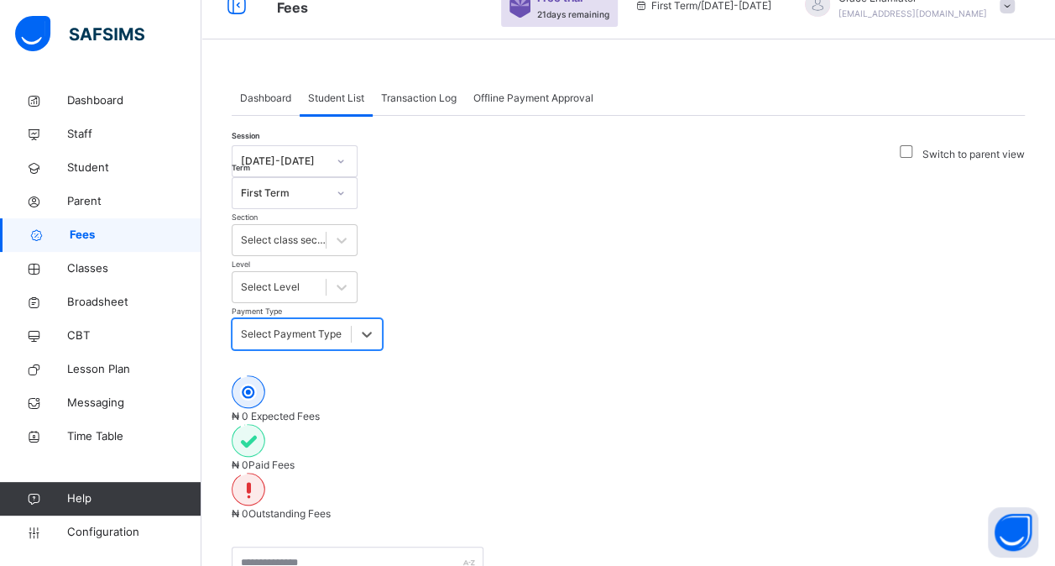
scroll to position [21, 0]
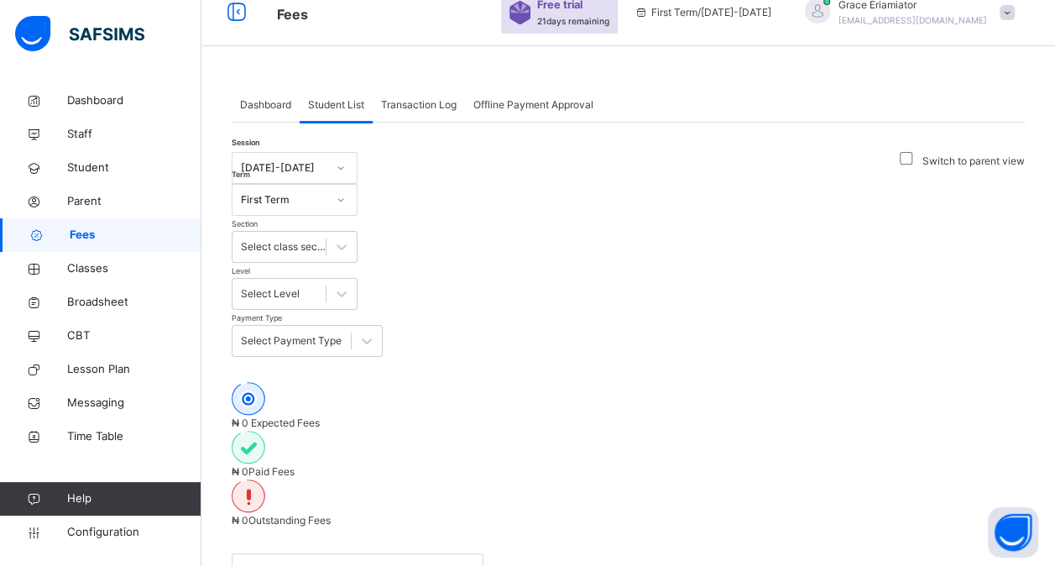
click at [442, 107] on span "Transaction Log" at bounding box center [419, 104] width 76 height 15
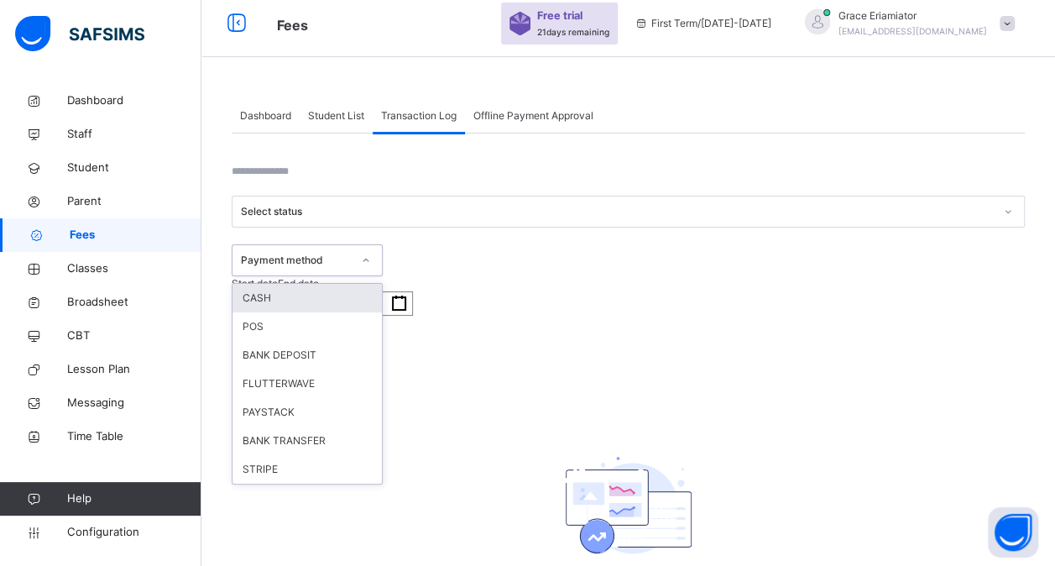
click at [352, 253] on div "Payment method" at bounding box center [296, 260] width 111 height 15
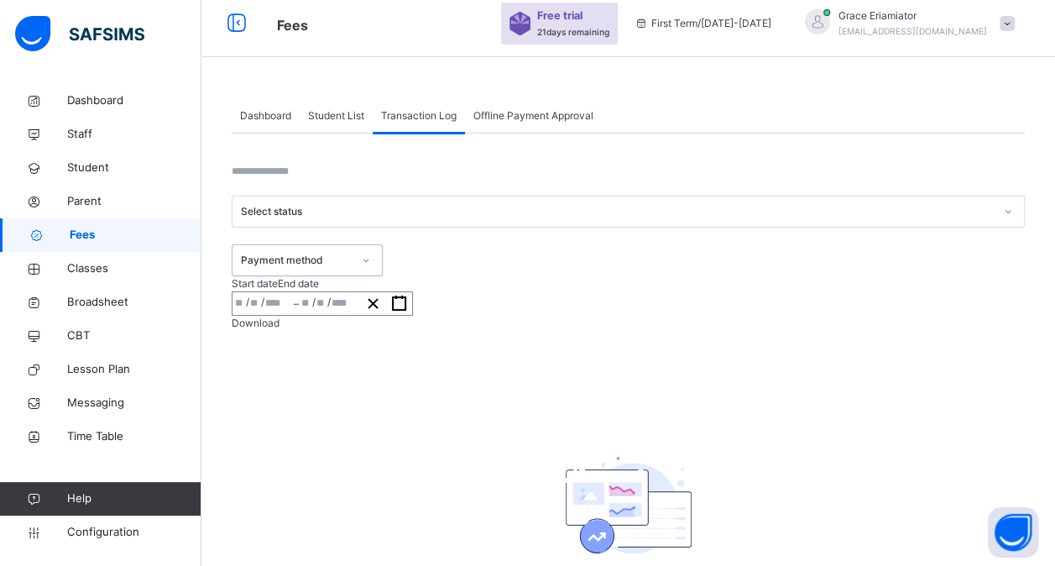
click at [352, 253] on div "Payment method" at bounding box center [296, 260] width 111 height 15
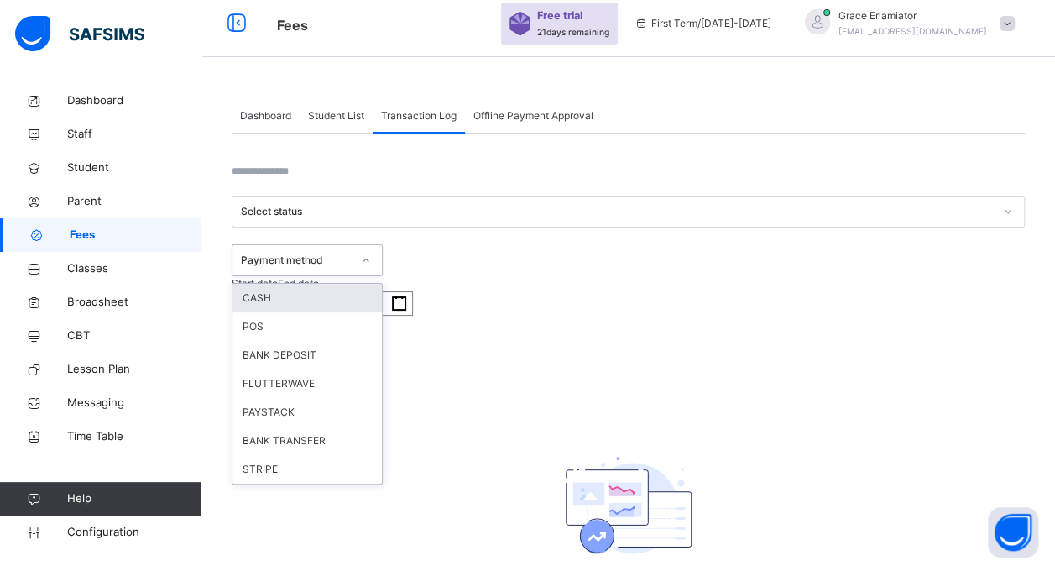
click at [352, 253] on div "Payment method" at bounding box center [296, 260] width 111 height 15
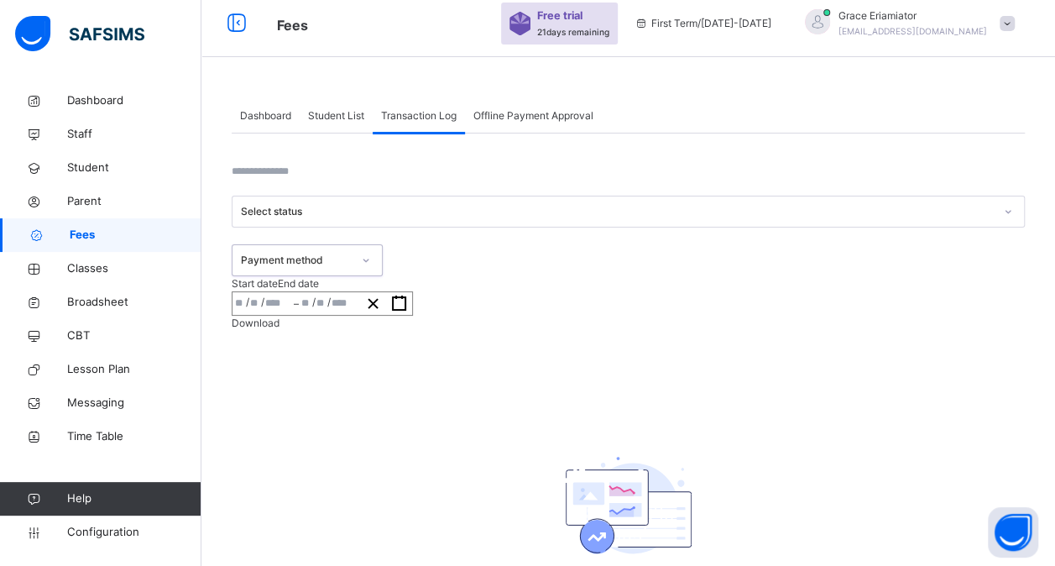
click at [352, 253] on div "Payment method" at bounding box center [296, 260] width 111 height 15
click at [552, 112] on span "Offline Payment Approval" at bounding box center [533, 115] width 120 height 15
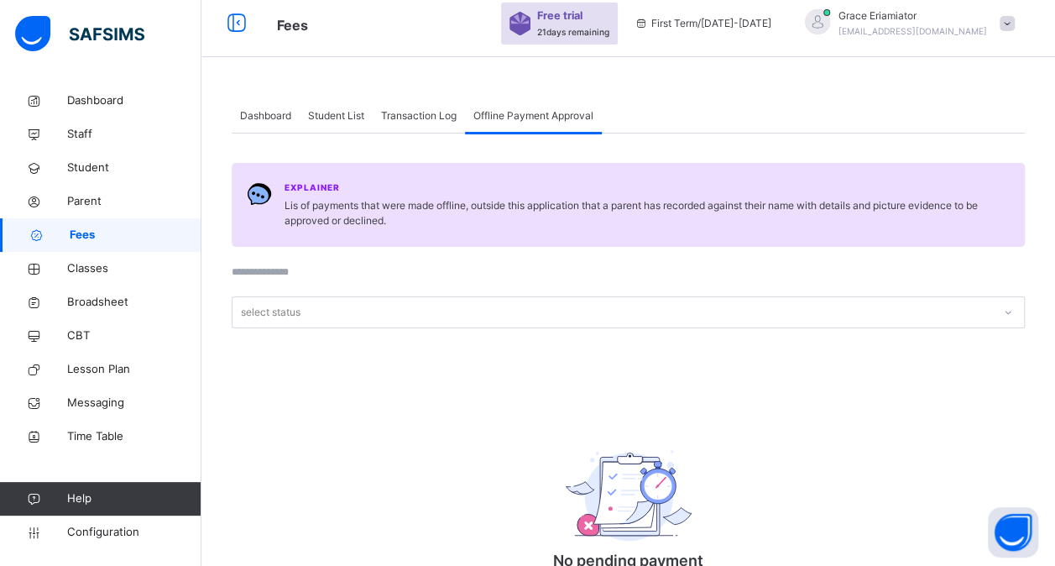
click at [415, 114] on span "Transaction Log" at bounding box center [419, 115] width 76 height 15
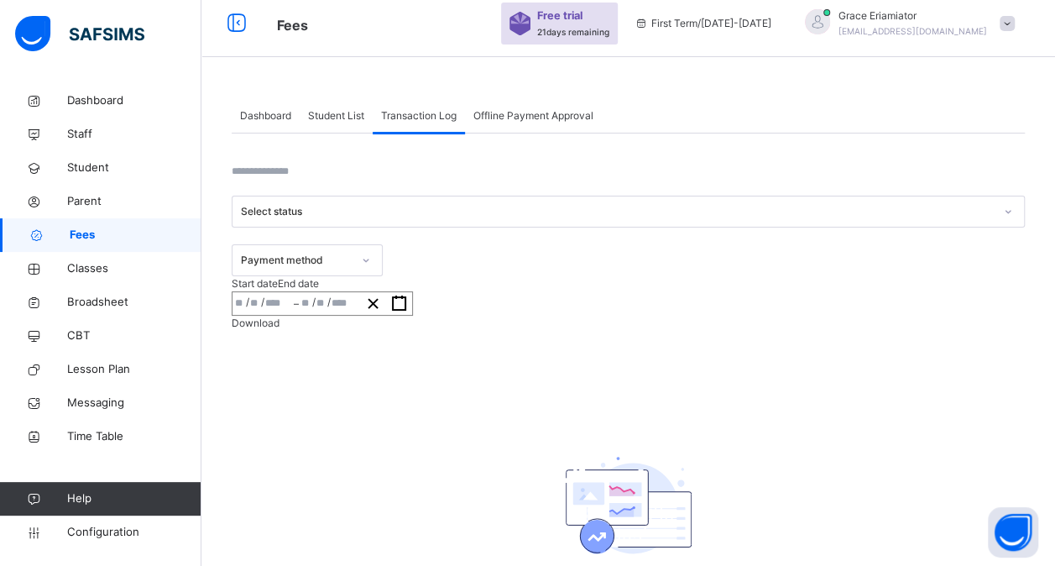
click at [339, 108] on span "Student List" at bounding box center [336, 115] width 56 height 15
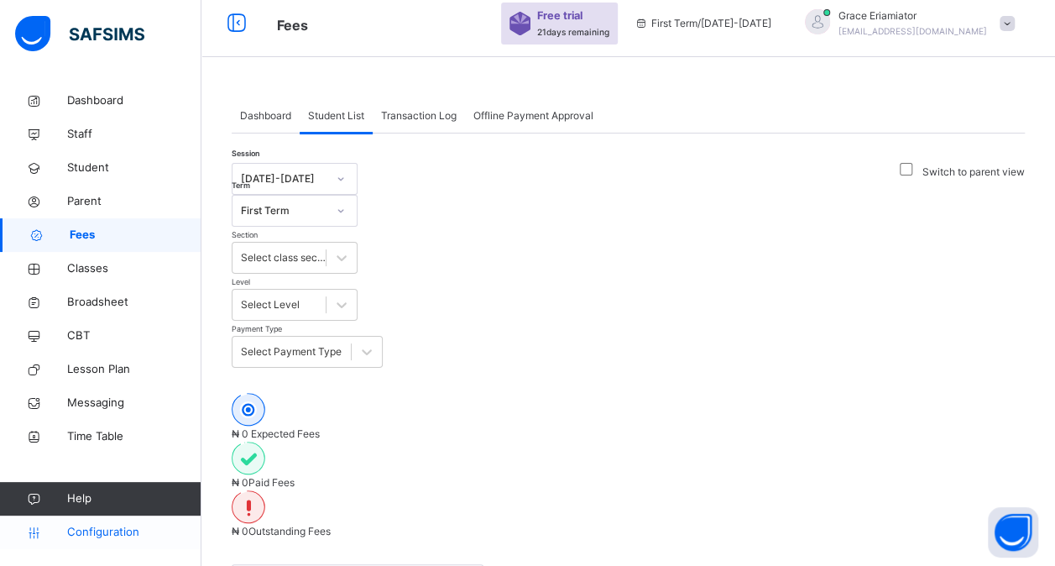
click at [118, 541] on link "Configuration" at bounding box center [100, 532] width 201 height 34
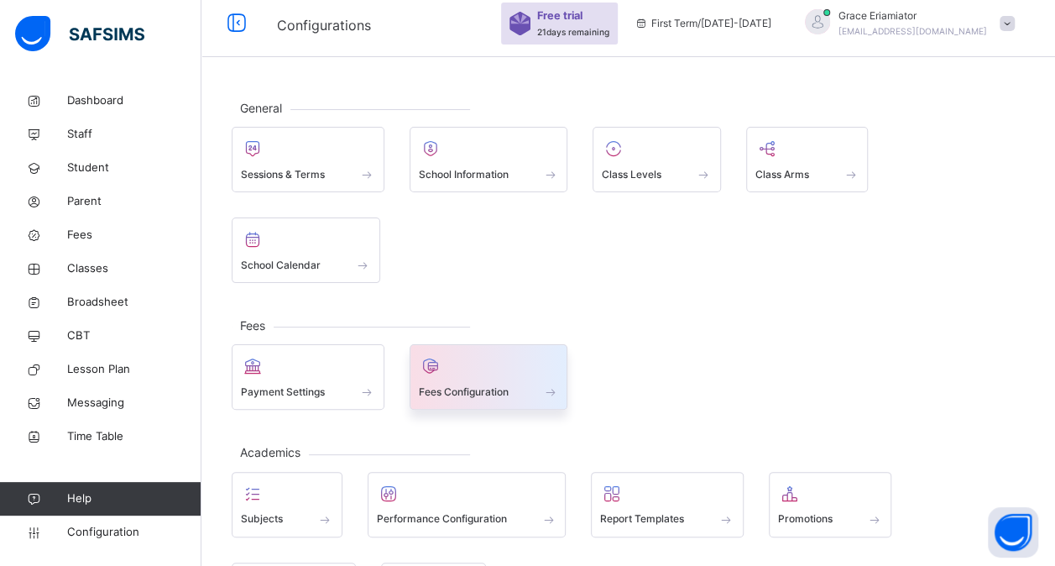
click at [455, 398] on div "Fees Configuration" at bounding box center [489, 376] width 159 height 65
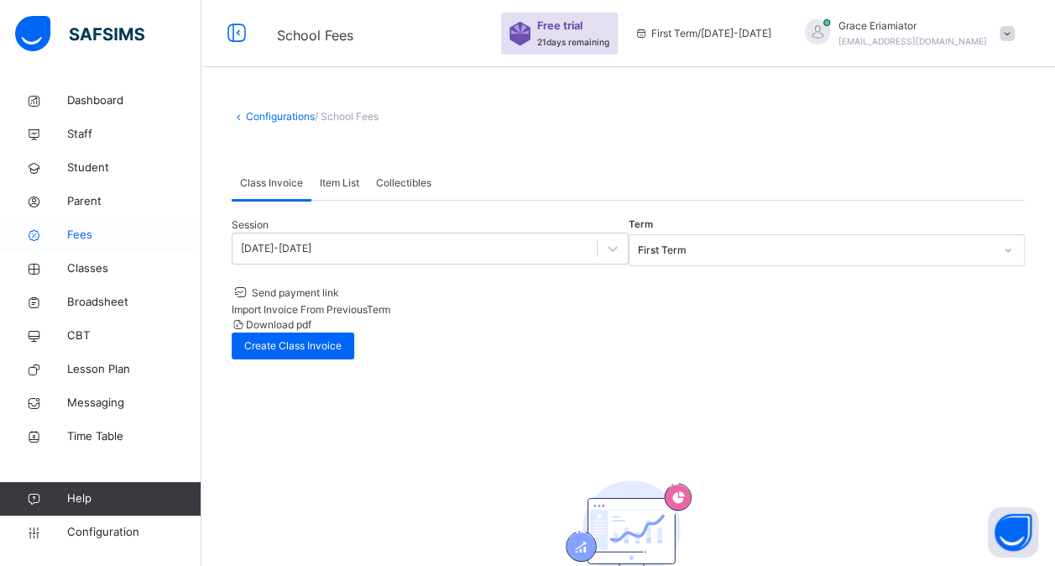
click at [91, 227] on span "Fees" at bounding box center [134, 235] width 134 height 17
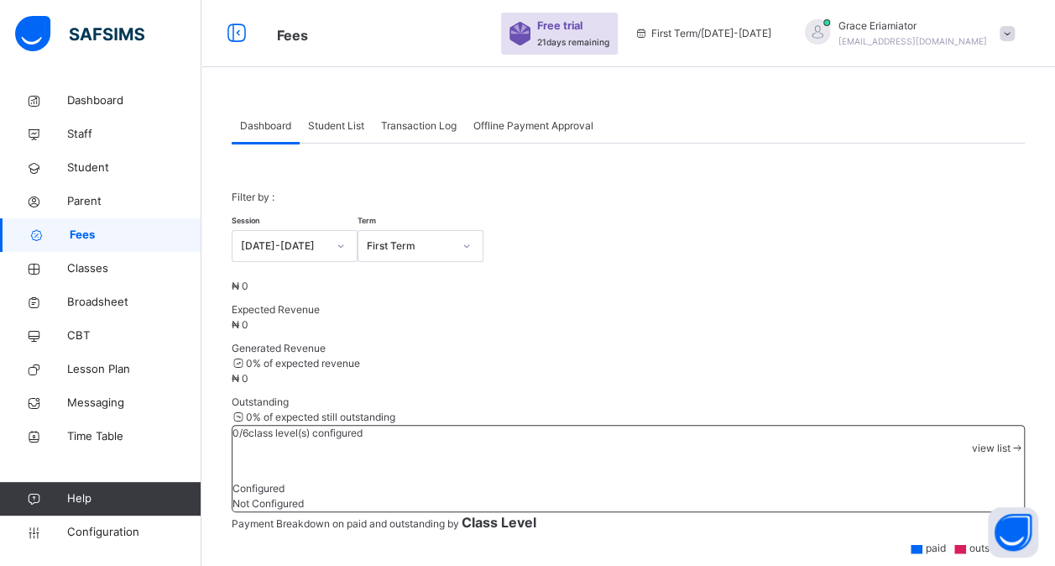
click at [341, 129] on span "Student List" at bounding box center [336, 125] width 56 height 15
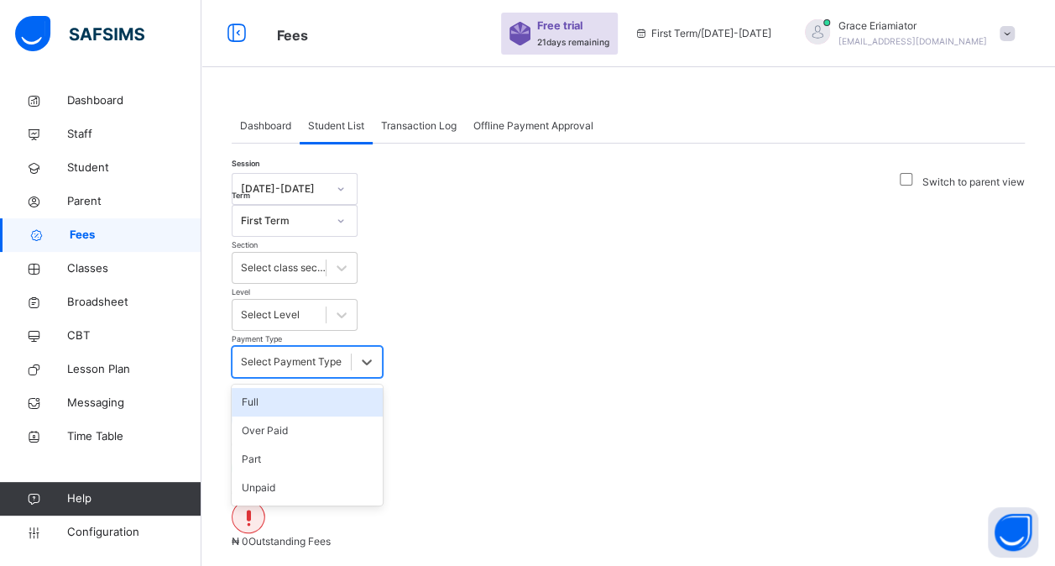
click at [342, 354] on div "Select Payment Type" at bounding box center [291, 361] width 101 height 15
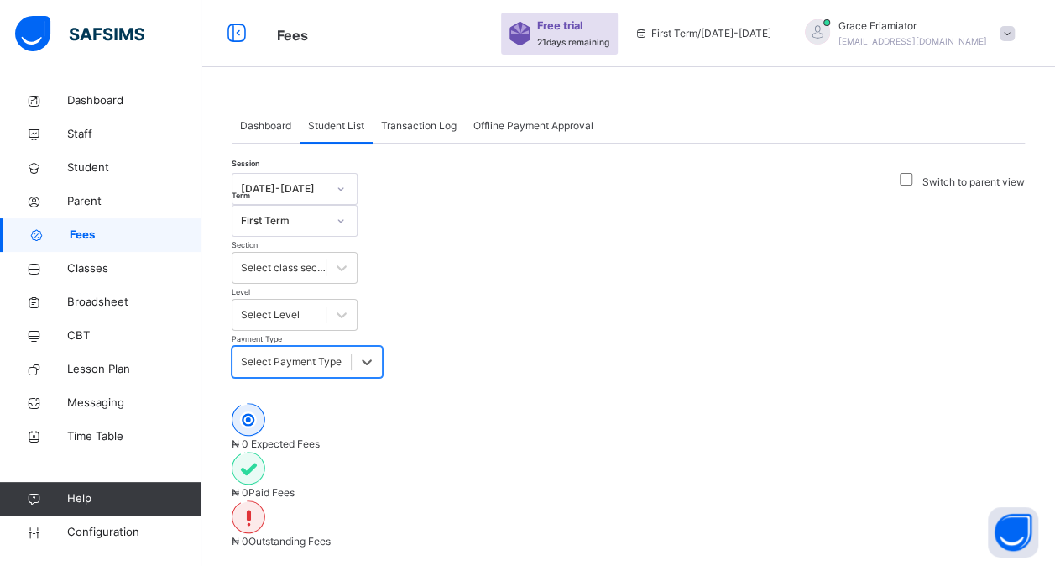
click at [342, 354] on div "Select Payment Type" at bounding box center [291, 361] width 101 height 15
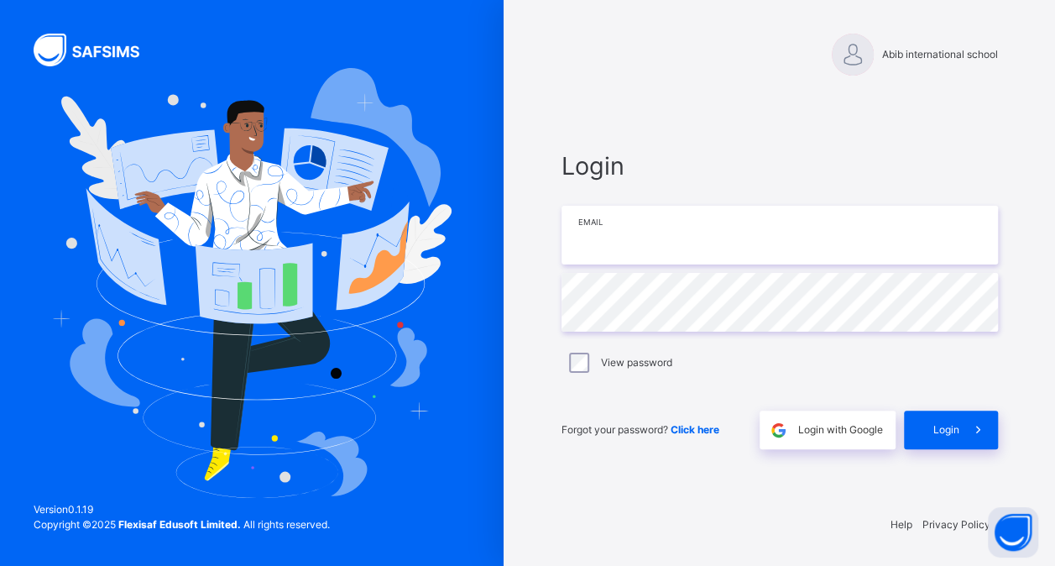
type input "**********"
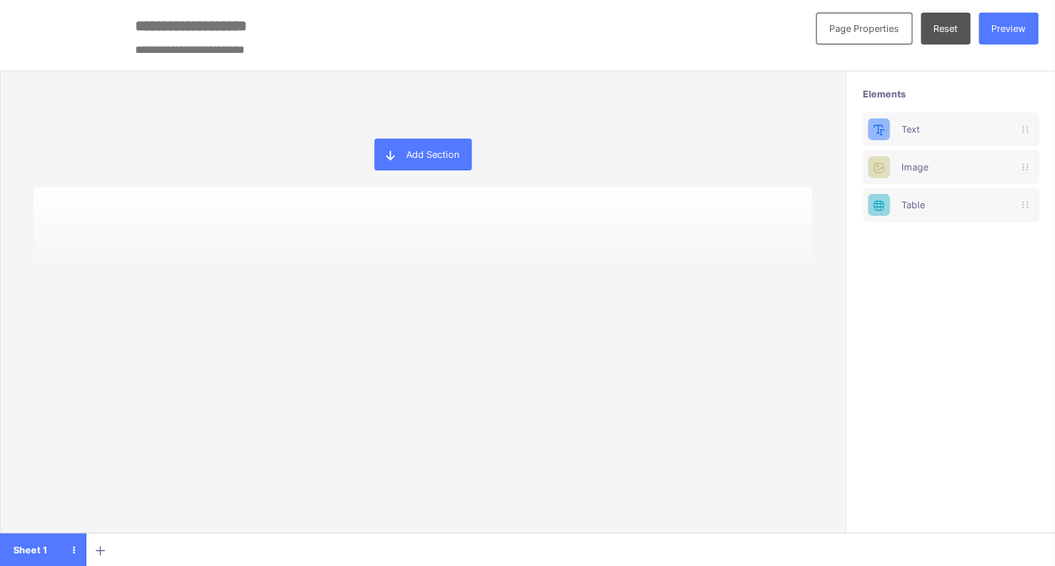
click at [443, 158] on span "Add Section" at bounding box center [432, 155] width 53 height 12
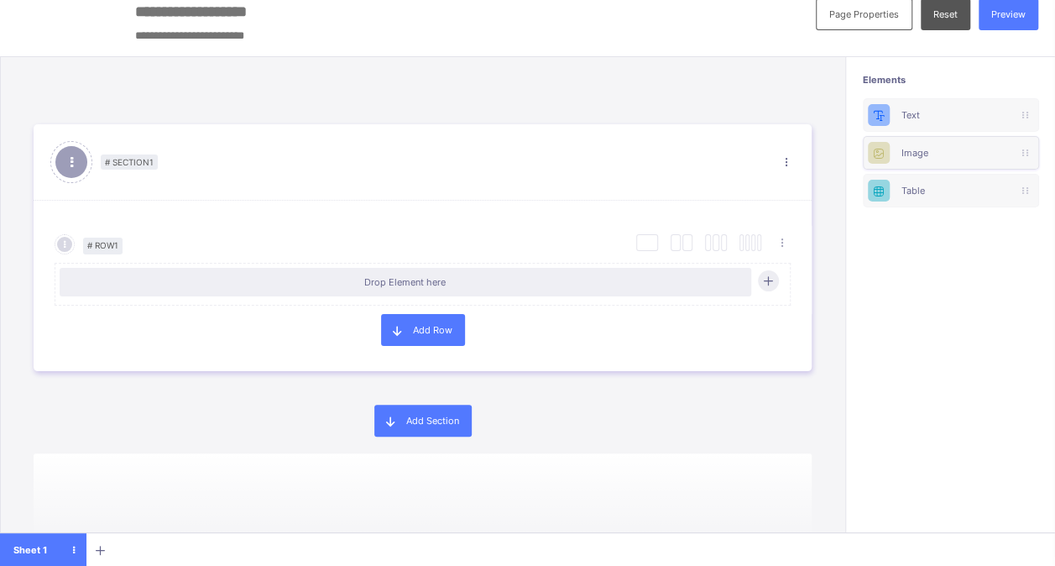
click at [939, 153] on div "Image" at bounding box center [951, 153] width 99 height 12
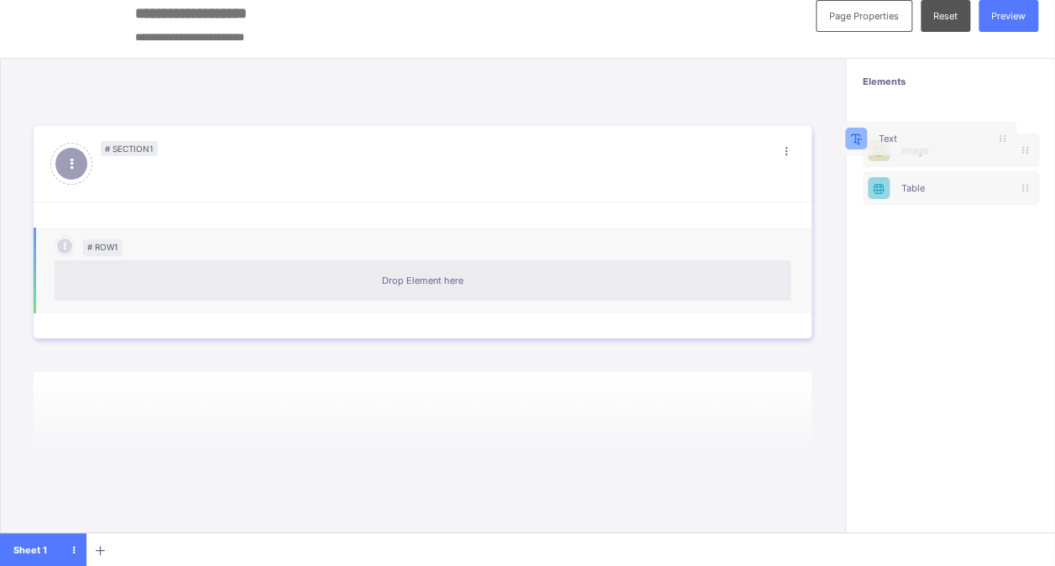
scroll to position [13, 13]
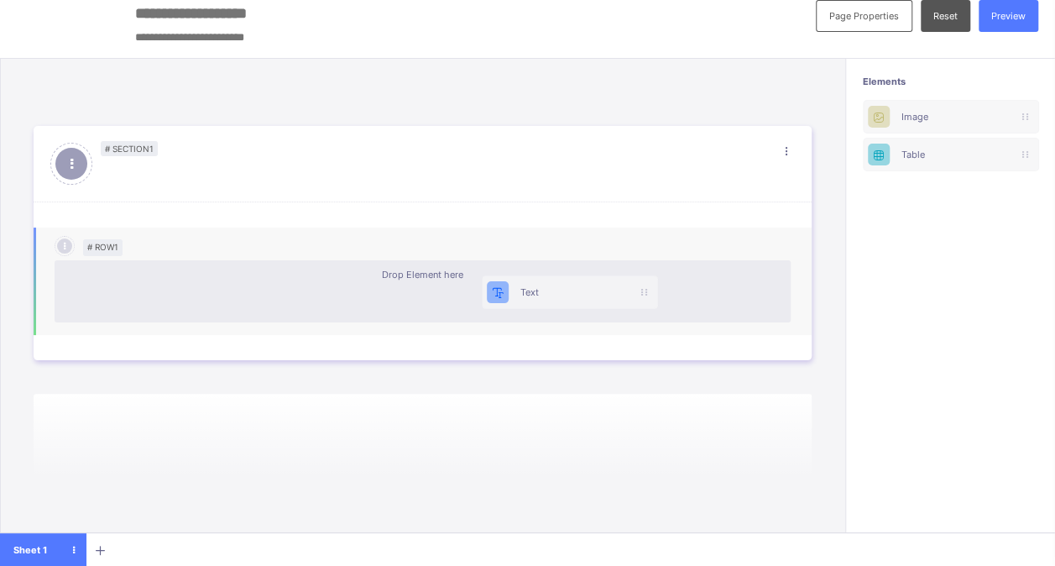
drag, startPoint x: 923, startPoint y: 102, endPoint x: 520, endPoint y: 282, distance: 440.4
click at [520, 282] on div "Page Properties Reset Preview Elements Text Image Table # Section 1 Delete Sect…" at bounding box center [527, 277] width 1055 height 581
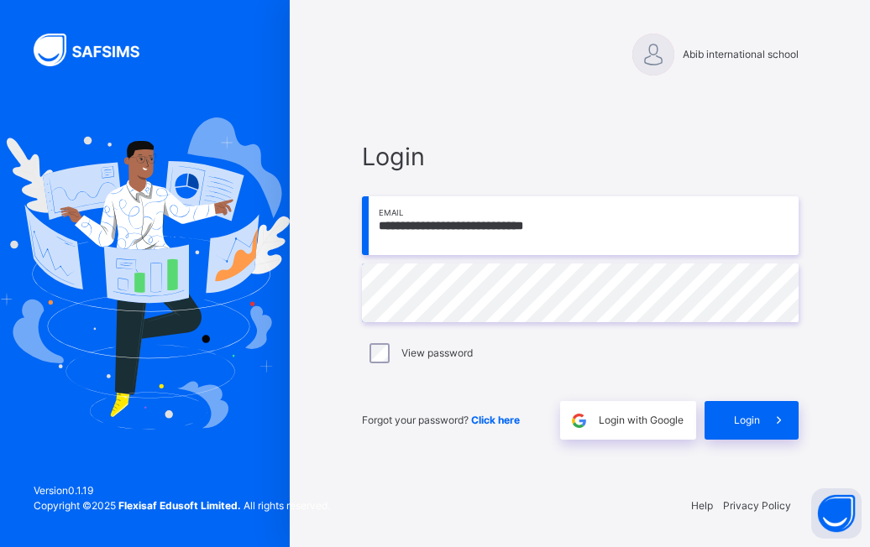
click at [581, 226] on input "**********" at bounding box center [580, 225] width 436 height 59
type input "**********"
click at [730, 422] on div "Login" at bounding box center [751, 420] width 94 height 39
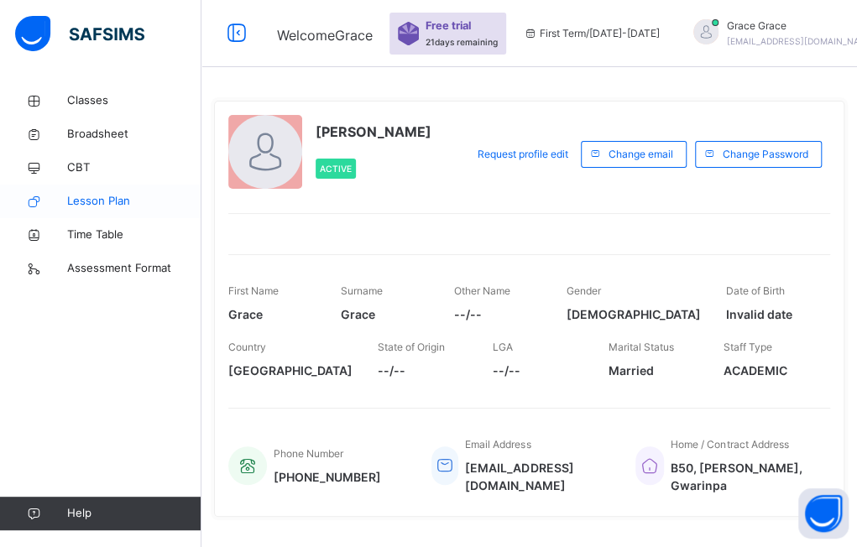
click at [138, 199] on span "Lesson Plan" at bounding box center [134, 201] width 134 height 17
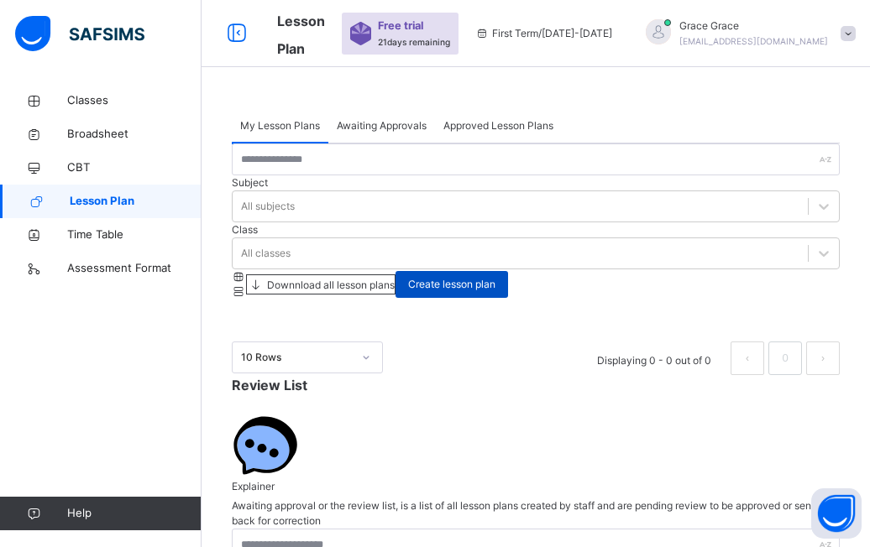
click at [495, 277] on span "Create lesson plan" at bounding box center [451, 284] width 87 height 15
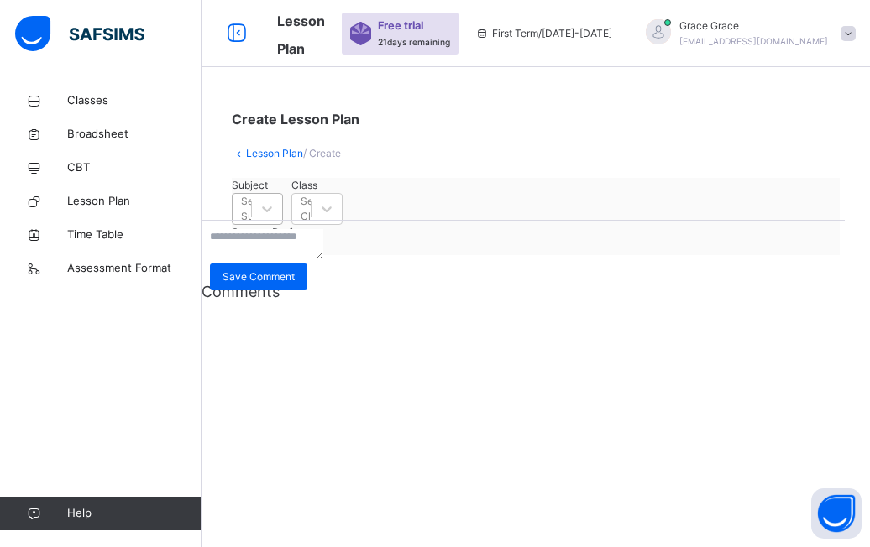
click at [251, 222] on div "Select Subject" at bounding box center [242, 209] width 18 height 26
click at [272, 283] on div "Agricultural Science (102)" at bounding box center [257, 264] width 51 height 59
click at [311, 222] on div "Select Class" at bounding box center [301, 209] width 18 height 26
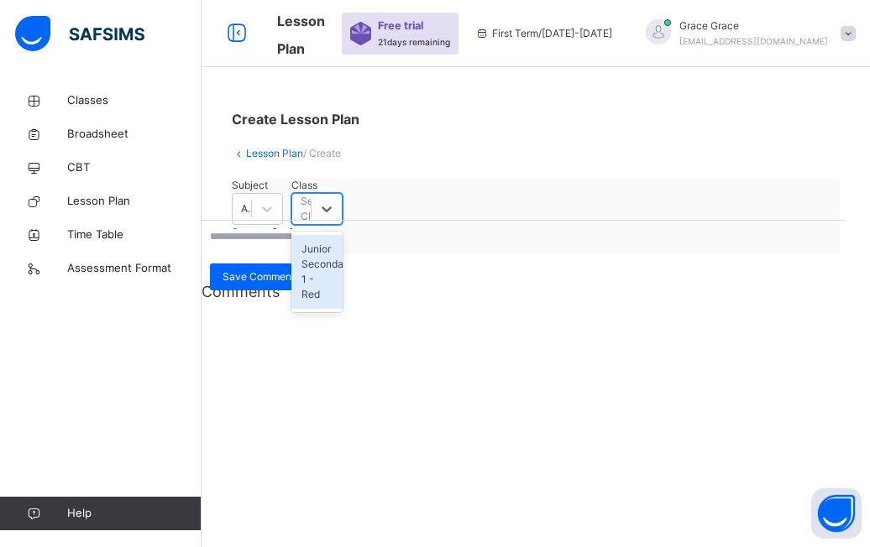
click at [342, 273] on div "Junior Secondary 1 - Red" at bounding box center [316, 272] width 51 height 74
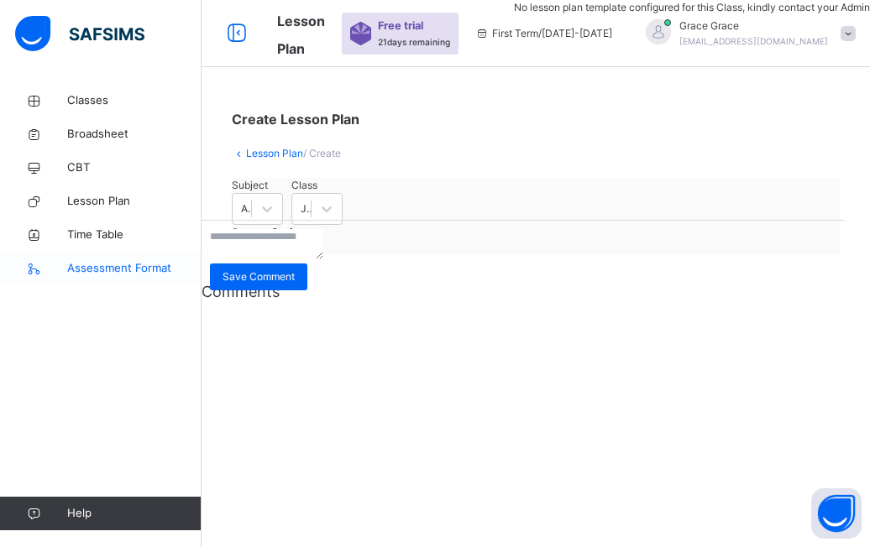
click at [112, 269] on span "Assessment Format" at bounding box center [134, 268] width 134 height 17
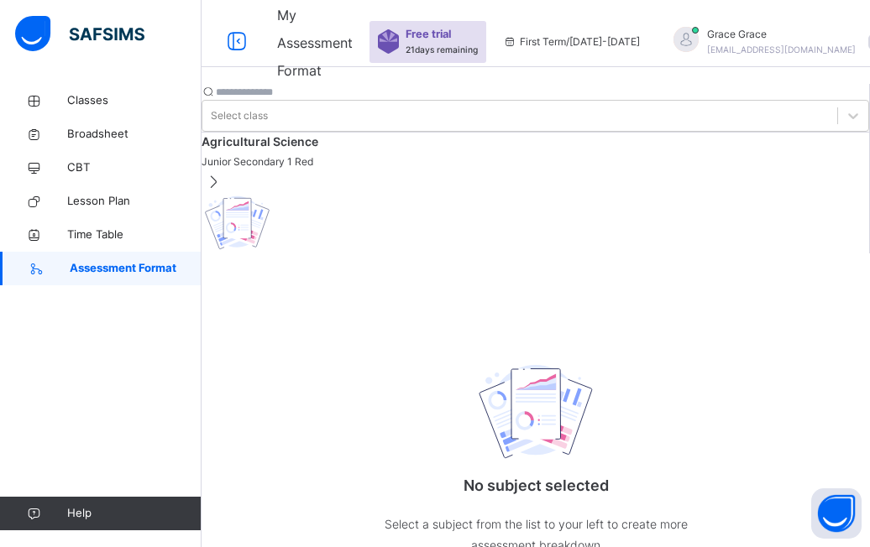
click at [364, 170] on span "Junior Secondary 1 Red" at bounding box center [534, 161] width 667 height 15
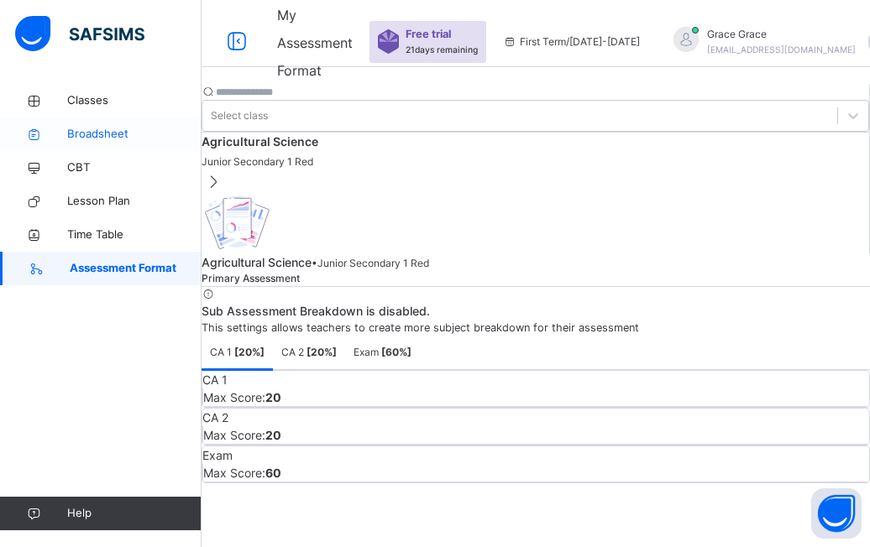
click at [118, 133] on span "Broadsheet" at bounding box center [134, 134] width 134 height 17
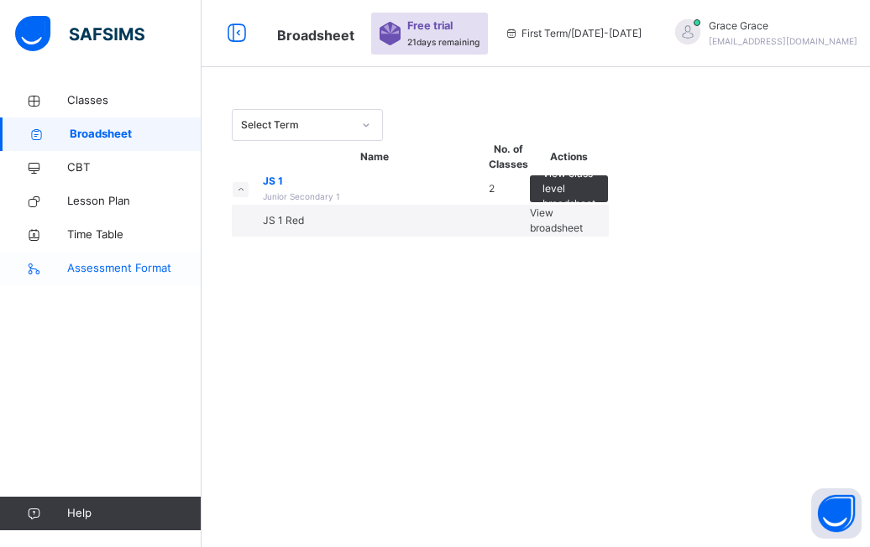
click at [100, 261] on span "Assessment Format" at bounding box center [134, 268] width 134 height 17
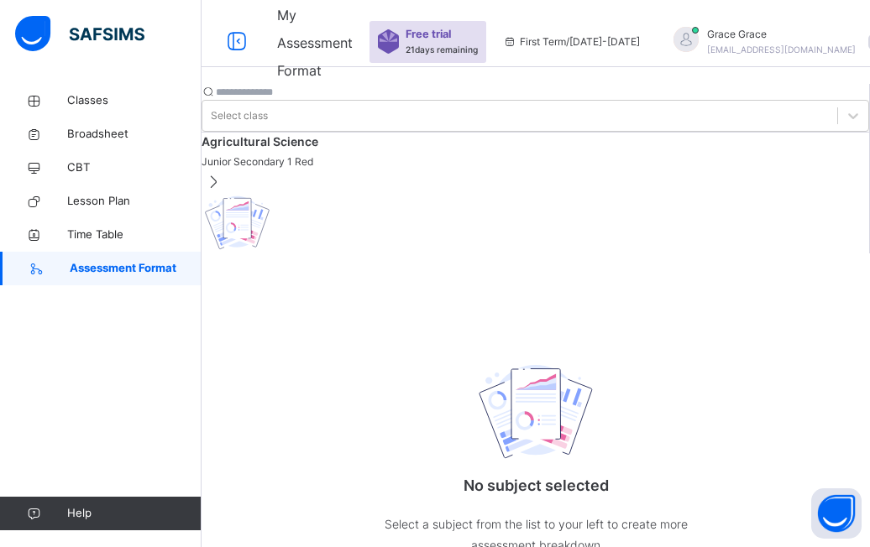
click at [353, 154] on span at bounding box center [534, 152] width 667 height 4
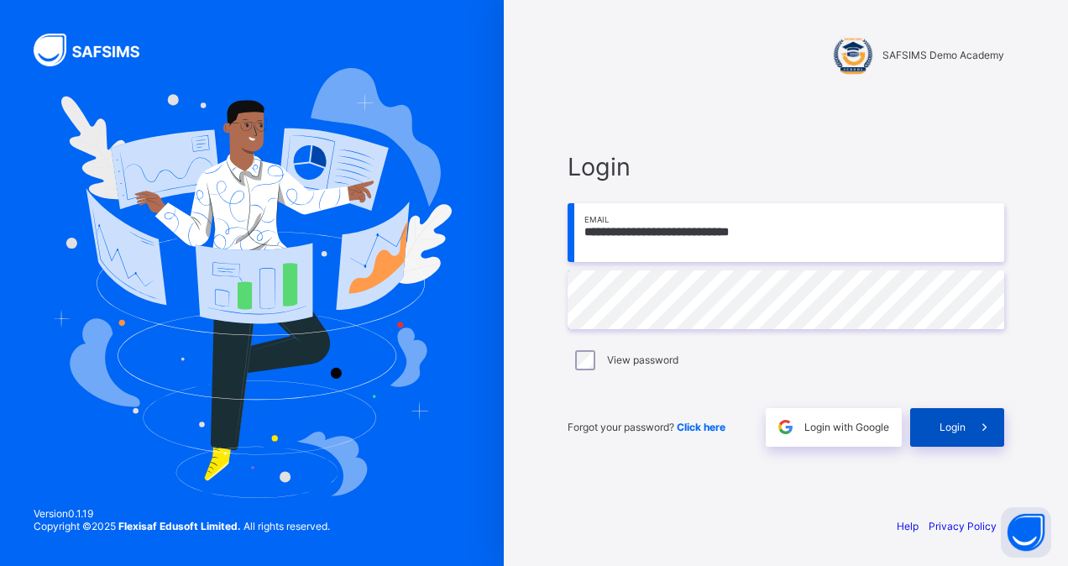
click at [949, 423] on span "Login" at bounding box center [952, 427] width 26 height 13
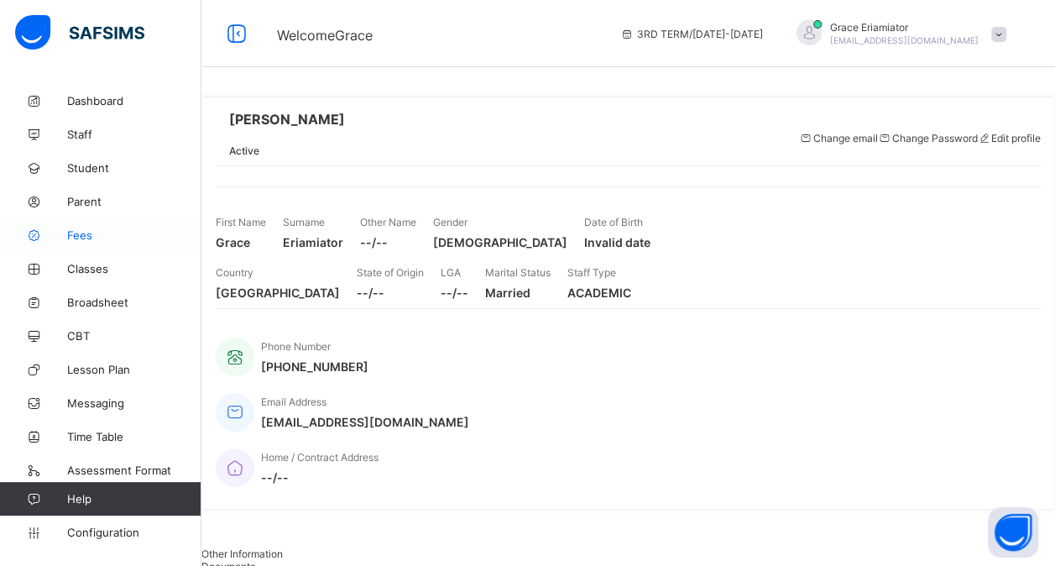
click at [88, 236] on span "Fees" at bounding box center [134, 234] width 134 height 13
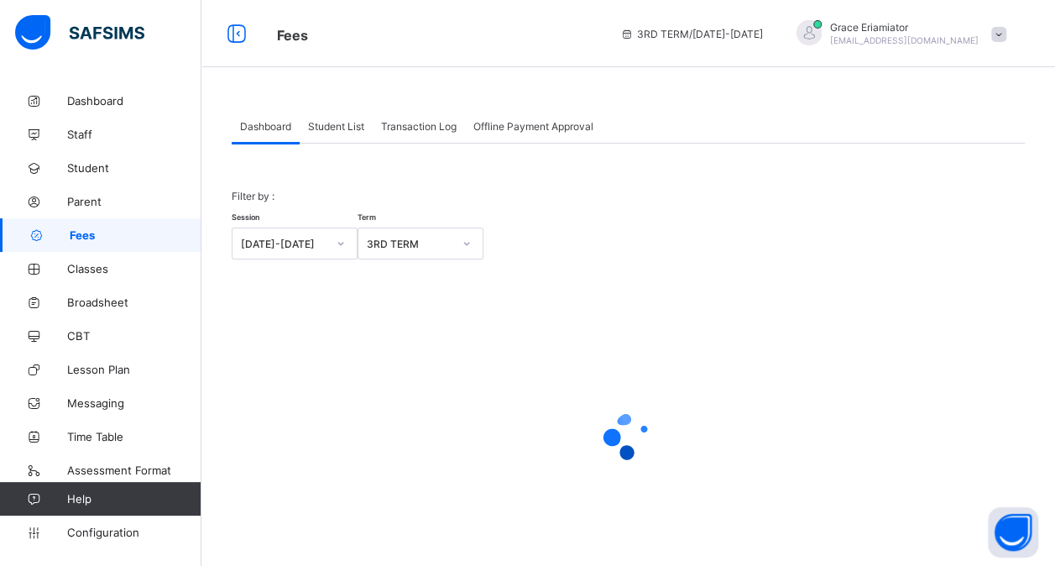
click at [351, 127] on span "Student List" at bounding box center [336, 126] width 56 height 13
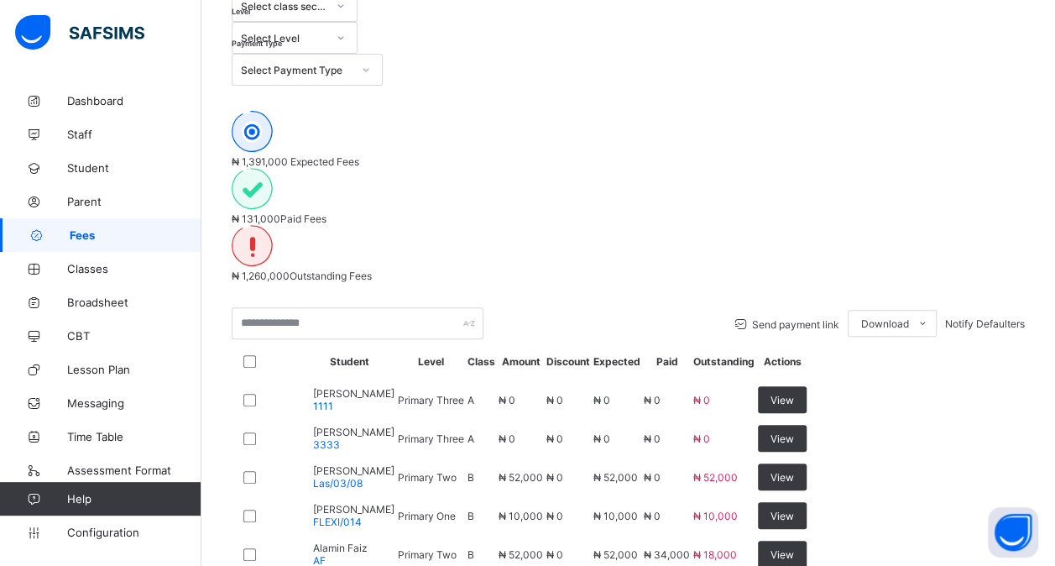
scroll to position [280, 0]
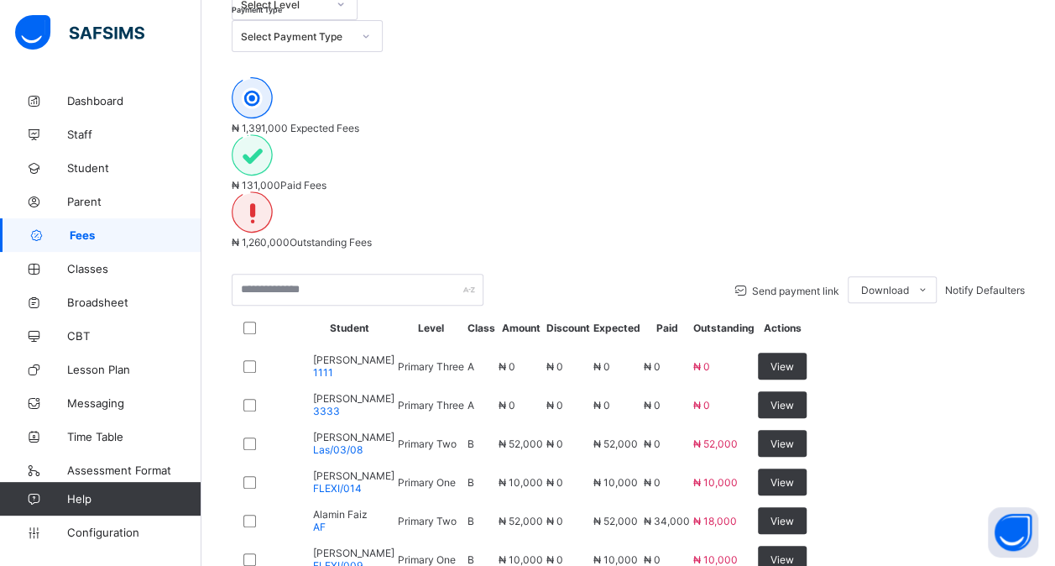
click at [368, 353] on span "[PERSON_NAME]" at bounding box center [353, 359] width 81 height 13
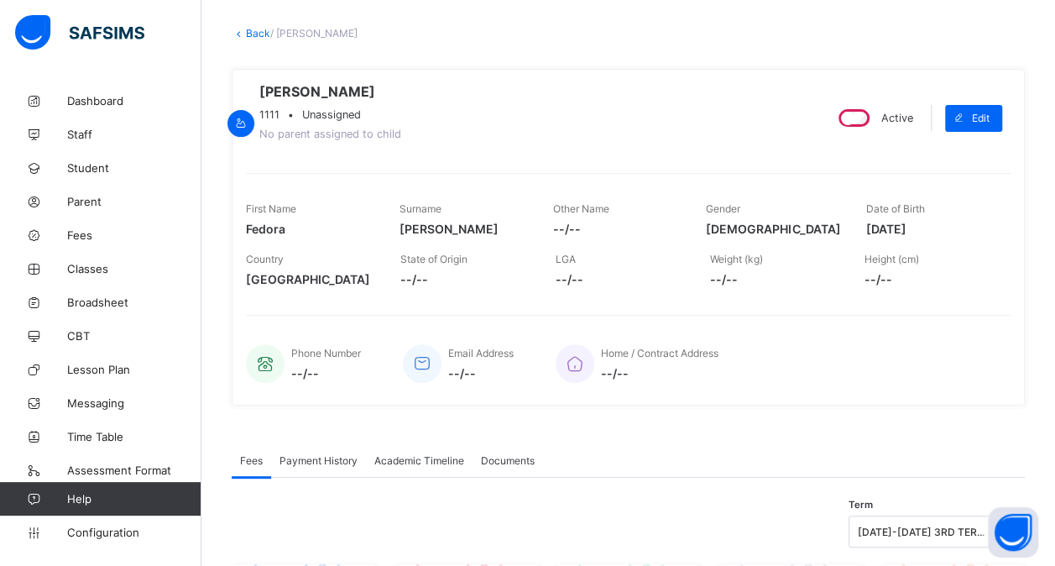
scroll to position [81, 0]
click at [257, 34] on link "Back" at bounding box center [258, 35] width 24 height 13
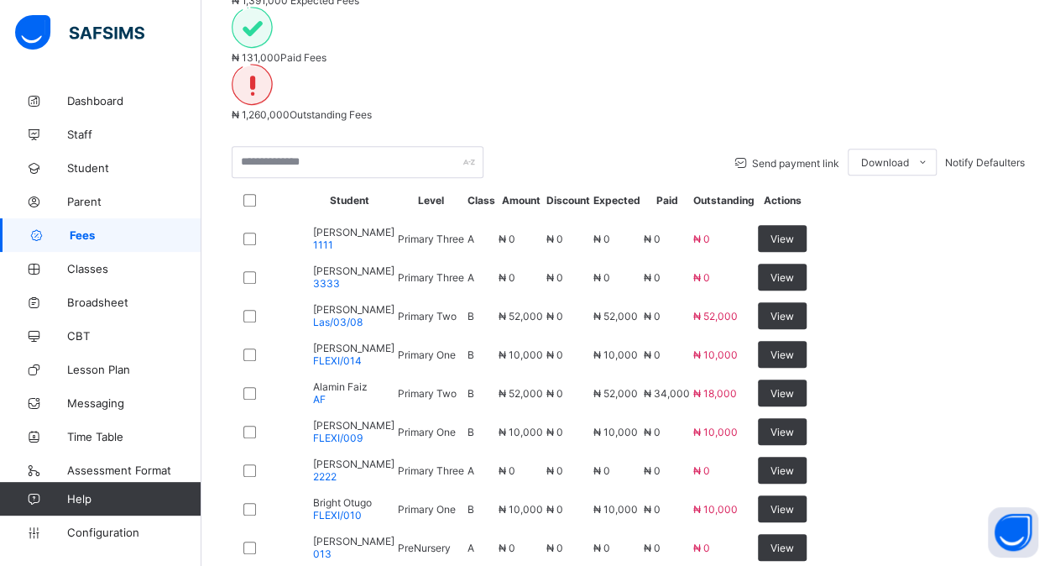
scroll to position [426, 0]
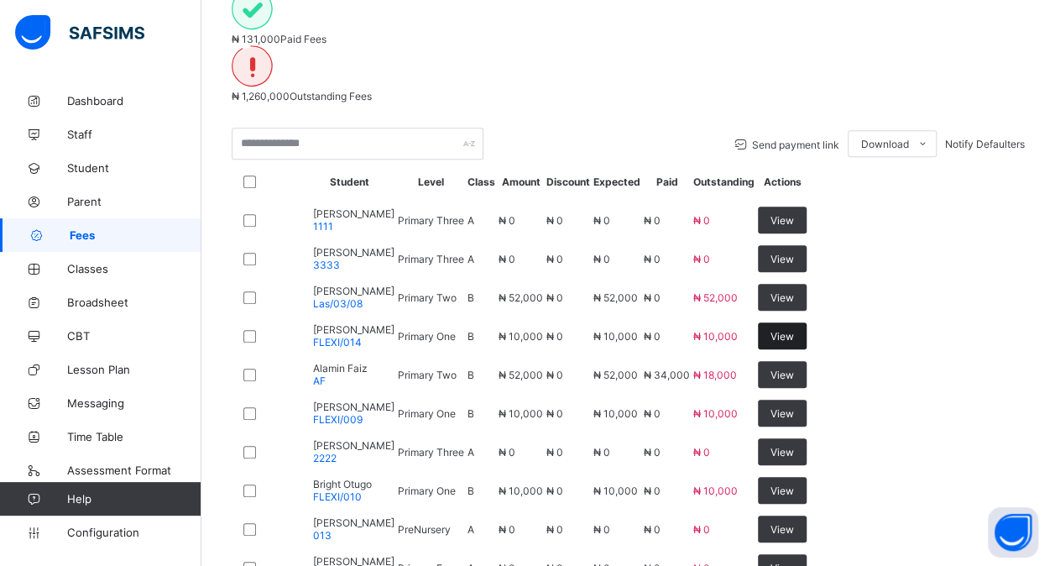
click at [794, 330] on span "View" at bounding box center [783, 336] width 24 height 13
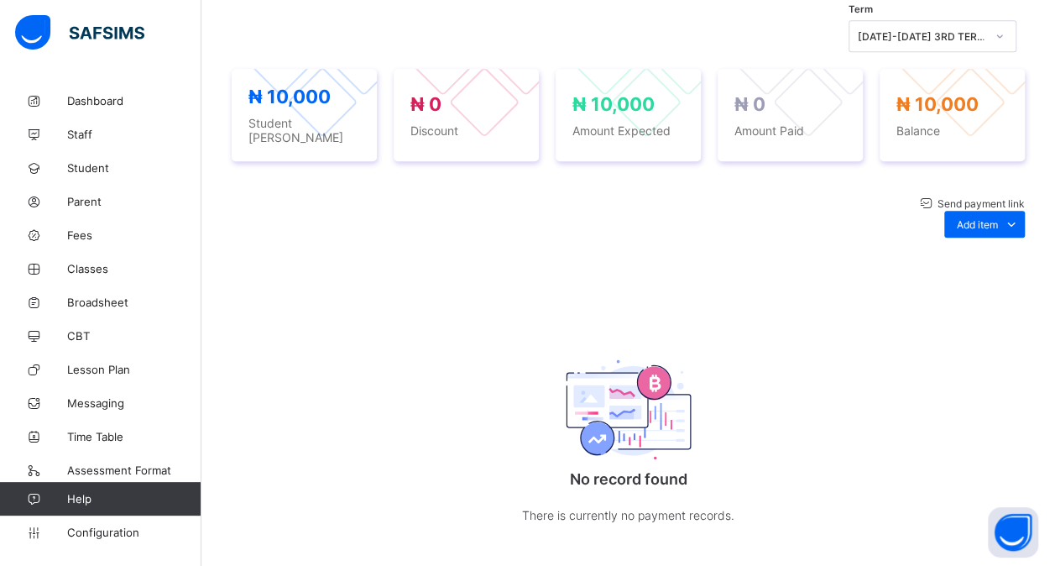
scroll to position [579, 0]
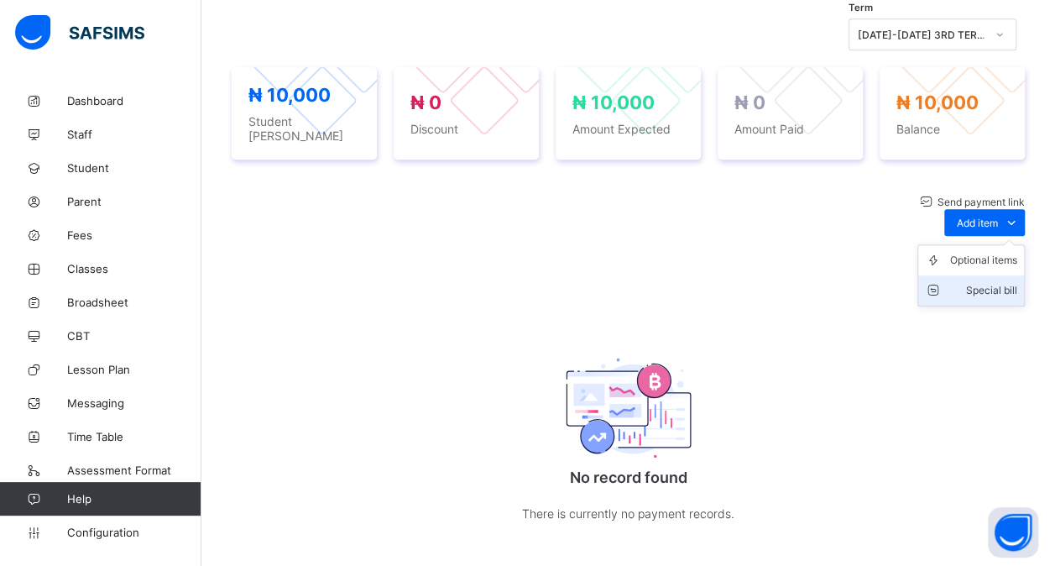
click at [985, 282] on div "Special bill" at bounding box center [983, 290] width 67 height 17
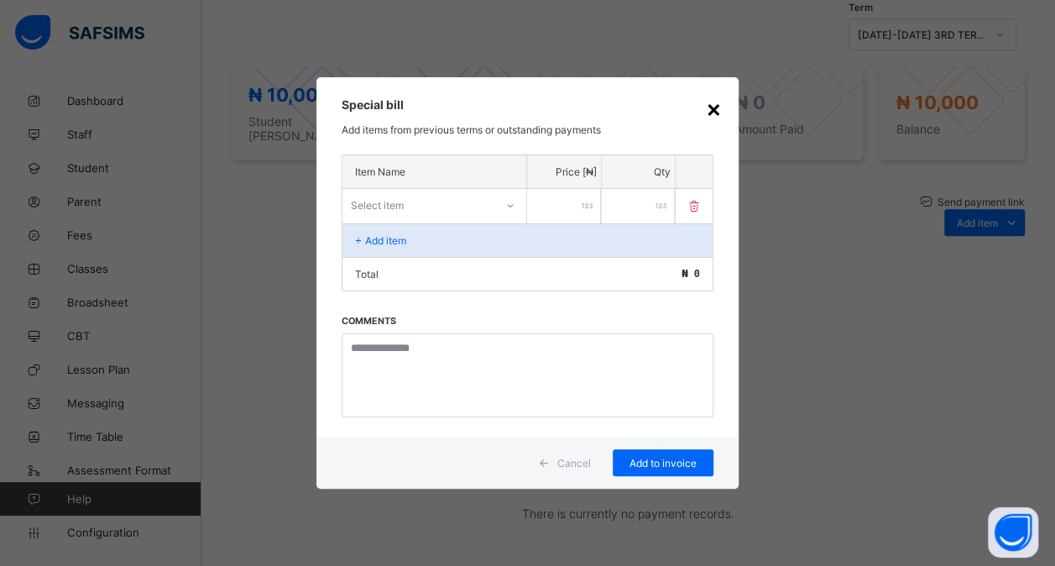
click at [719, 109] on div "×" at bounding box center [714, 108] width 16 height 29
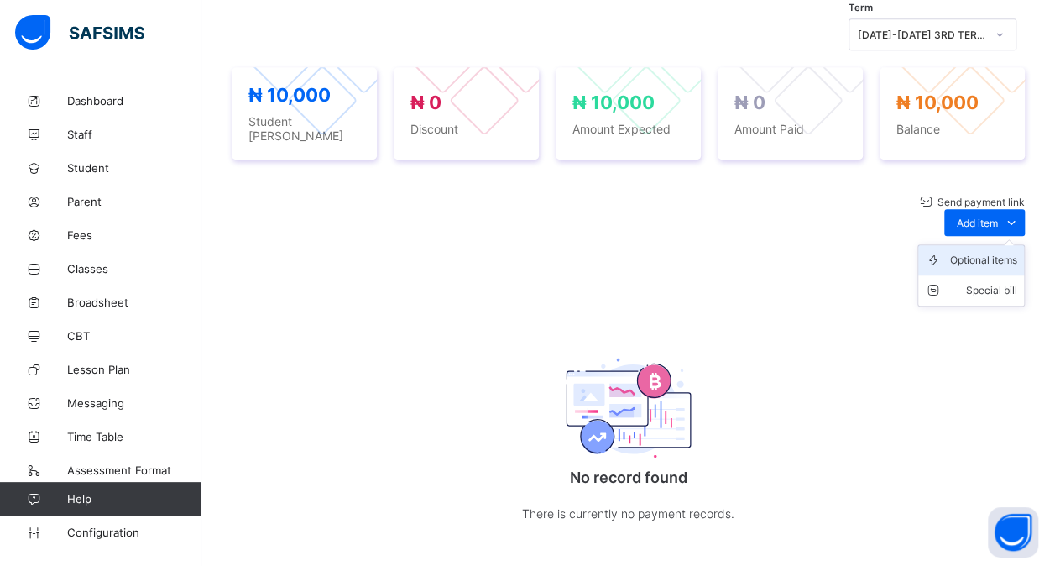
click at [975, 252] on div "Optional items" at bounding box center [983, 260] width 67 height 17
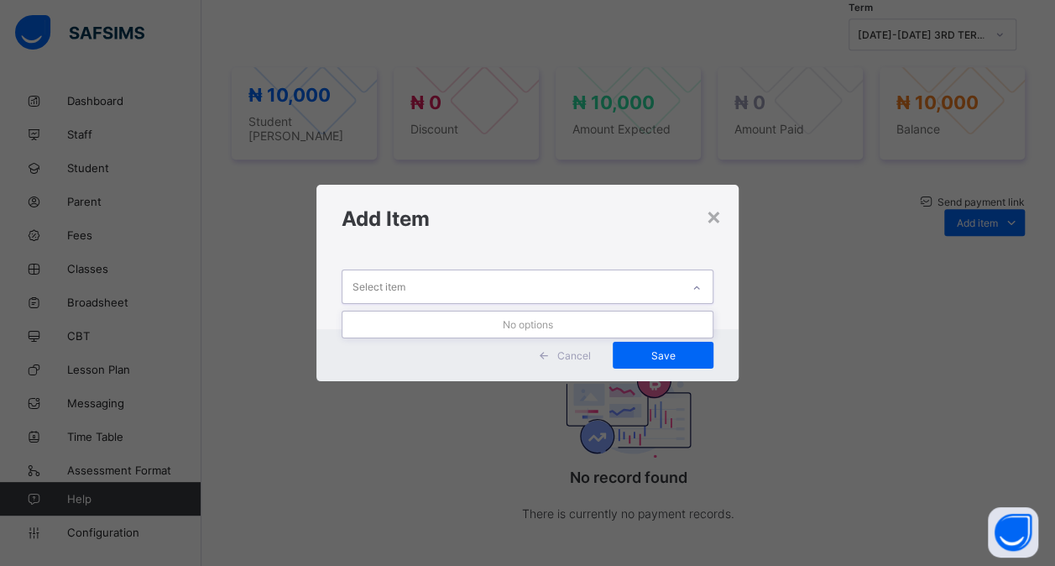
click at [699, 287] on icon at bounding box center [696, 287] width 6 height 3
click at [722, 222] on div "×" at bounding box center [714, 215] width 16 height 29
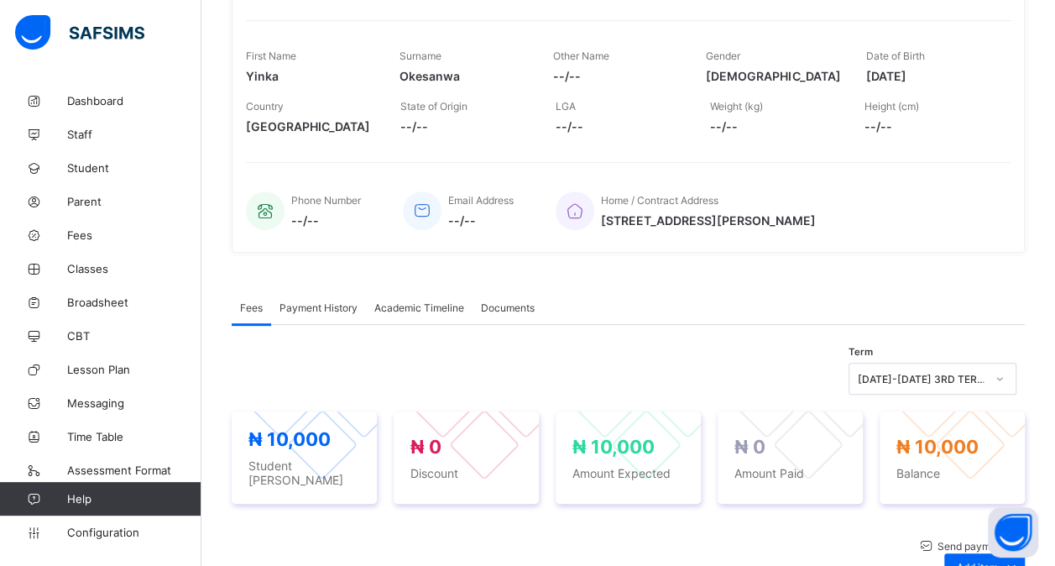
scroll to position [212, 0]
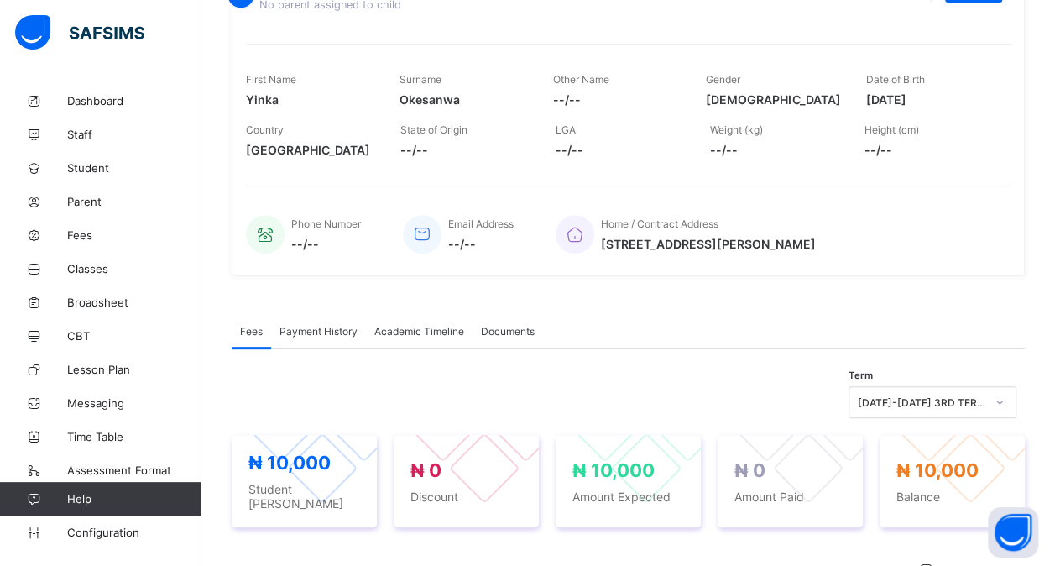
click at [425, 327] on span "Academic Timeline" at bounding box center [419, 331] width 90 height 13
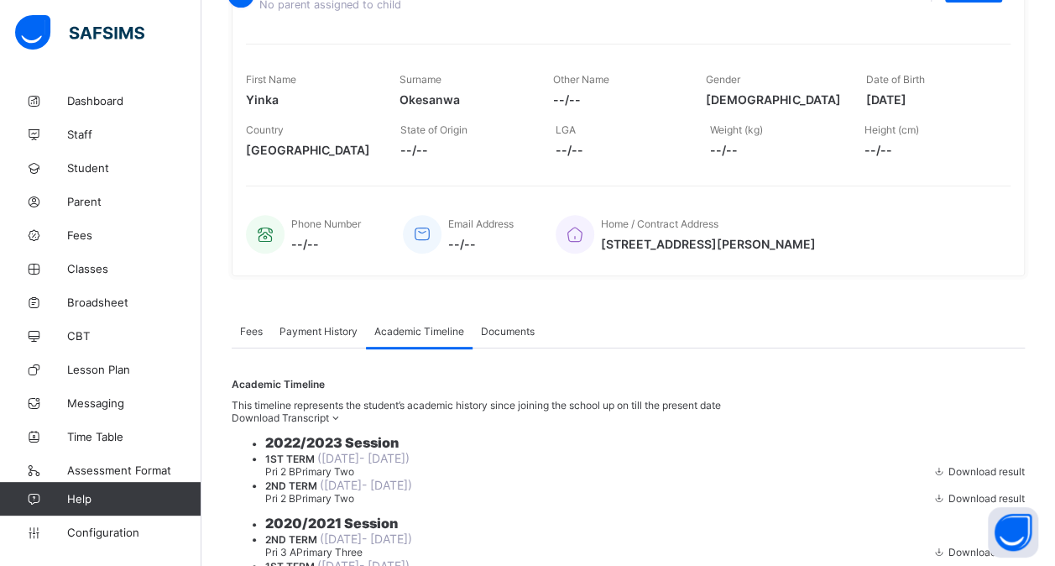
click at [337, 330] on span "Payment History" at bounding box center [319, 331] width 78 height 13
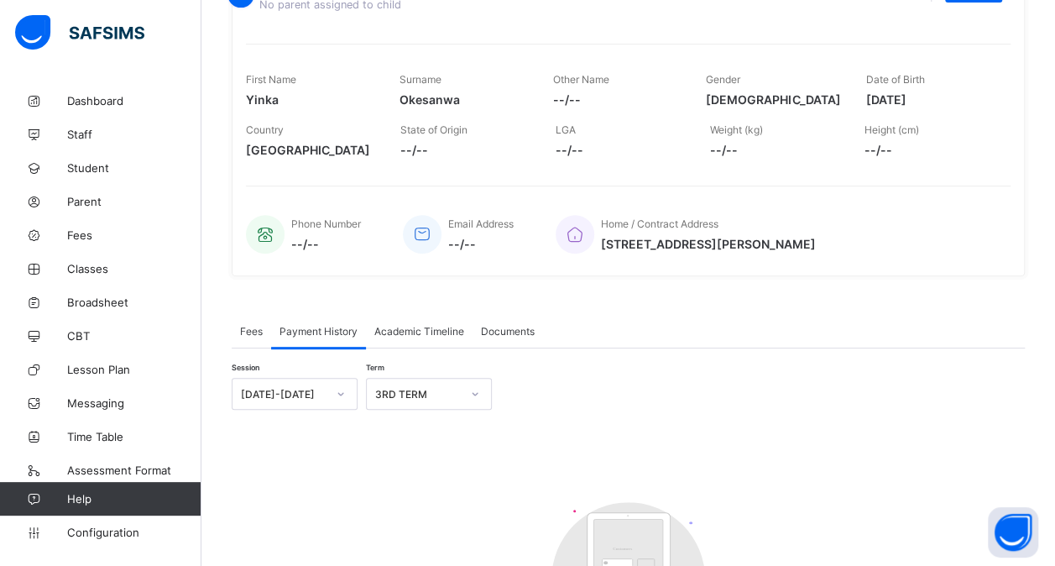
scroll to position [0, 0]
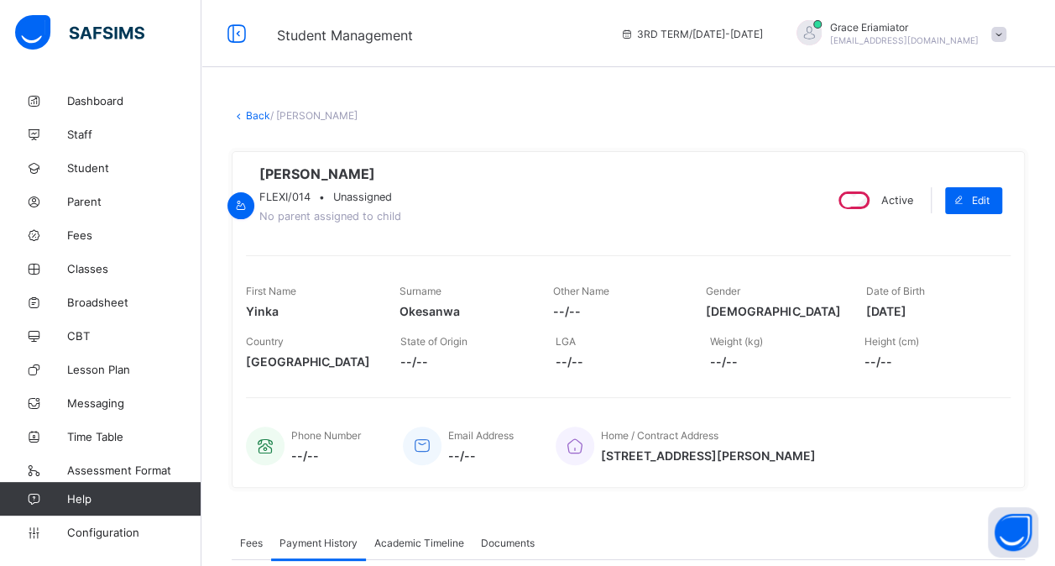
click at [248, 109] on link "Back" at bounding box center [258, 115] width 24 height 13
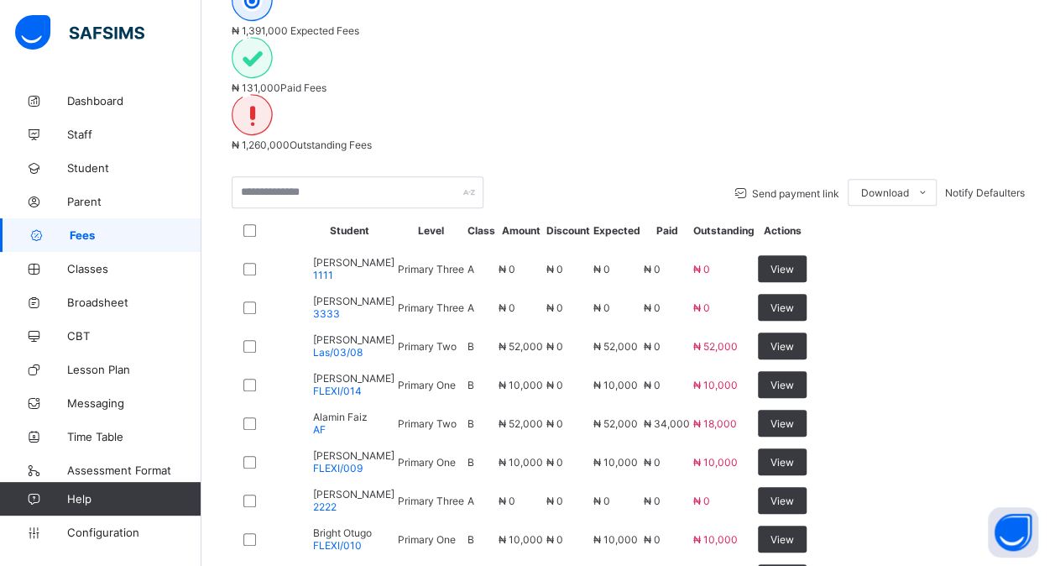
scroll to position [397, 0]
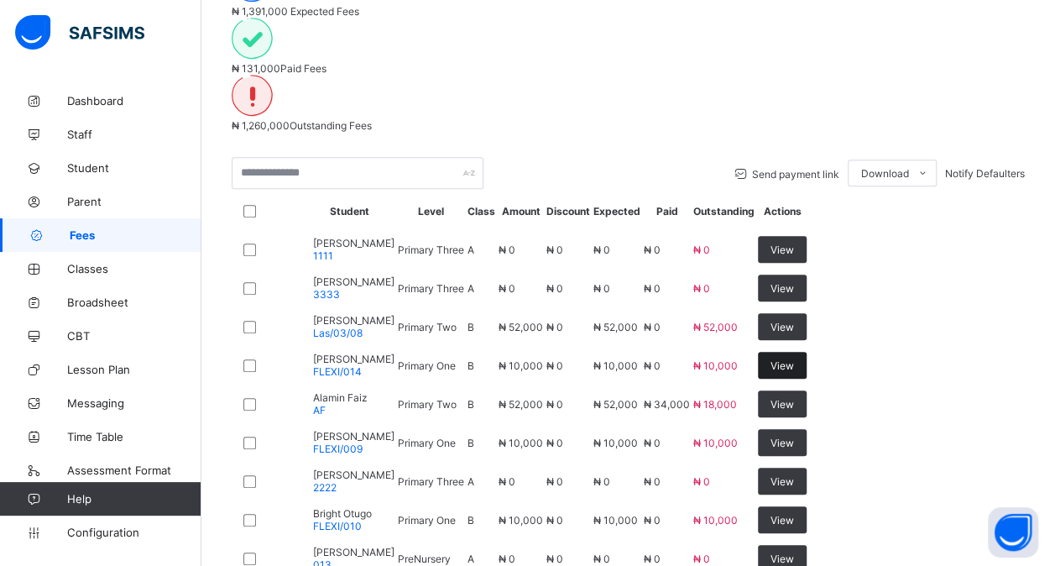
click at [794, 359] on span "View" at bounding box center [783, 365] width 24 height 13
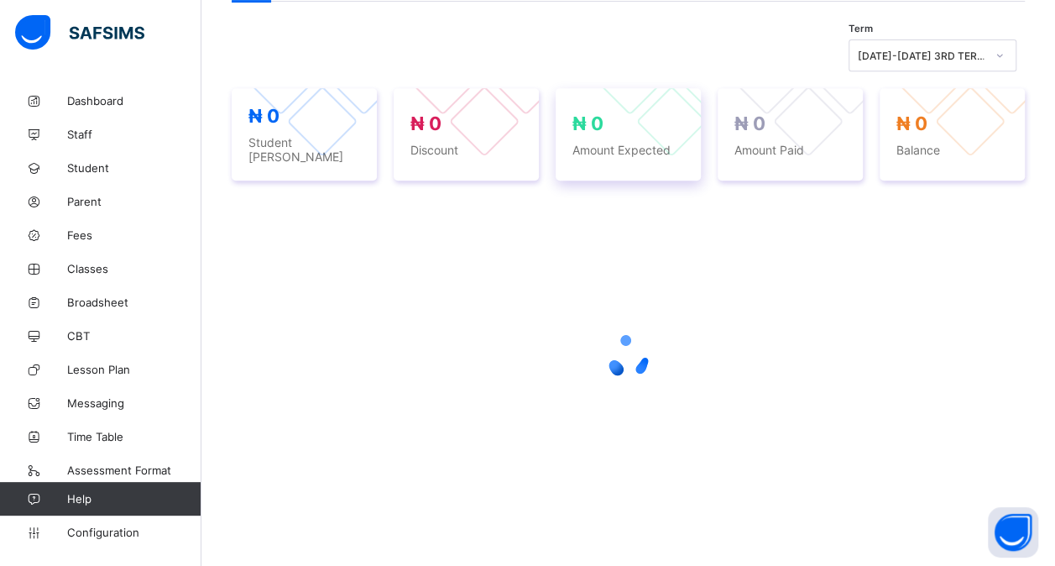
scroll to position [397, 0]
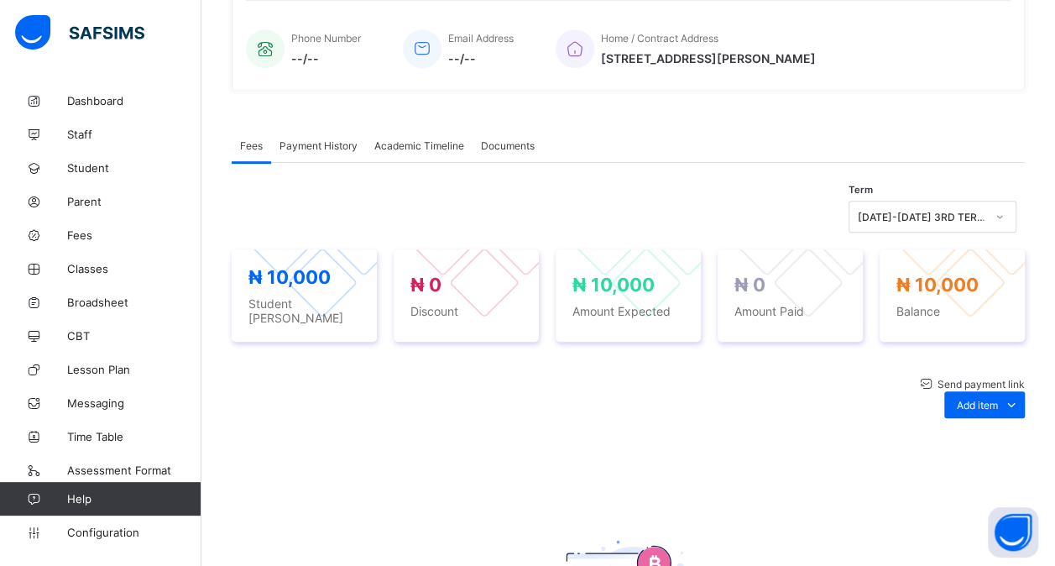
click at [326, 154] on div "Payment History" at bounding box center [318, 145] width 95 height 34
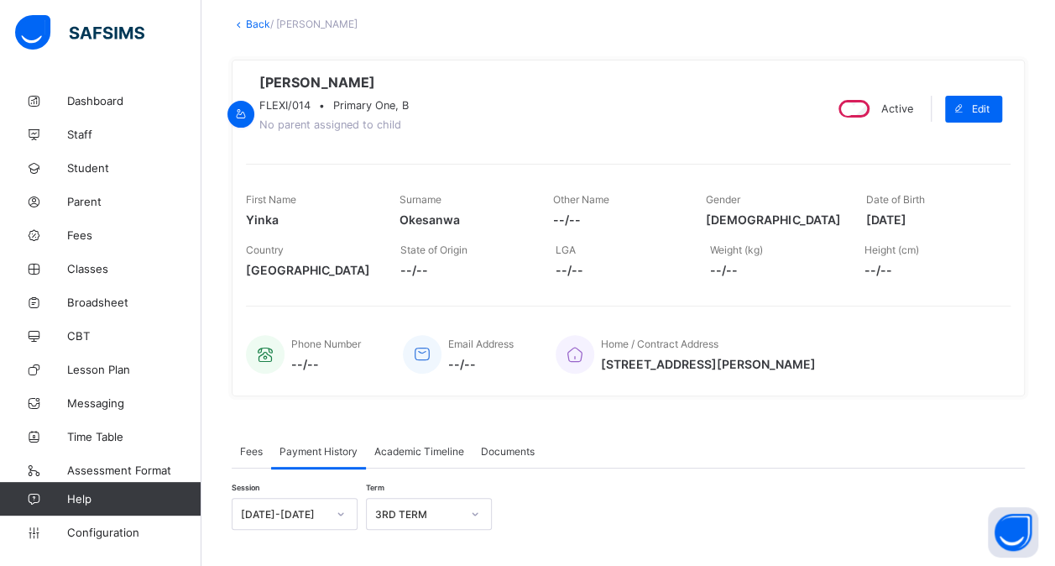
scroll to position [0, 0]
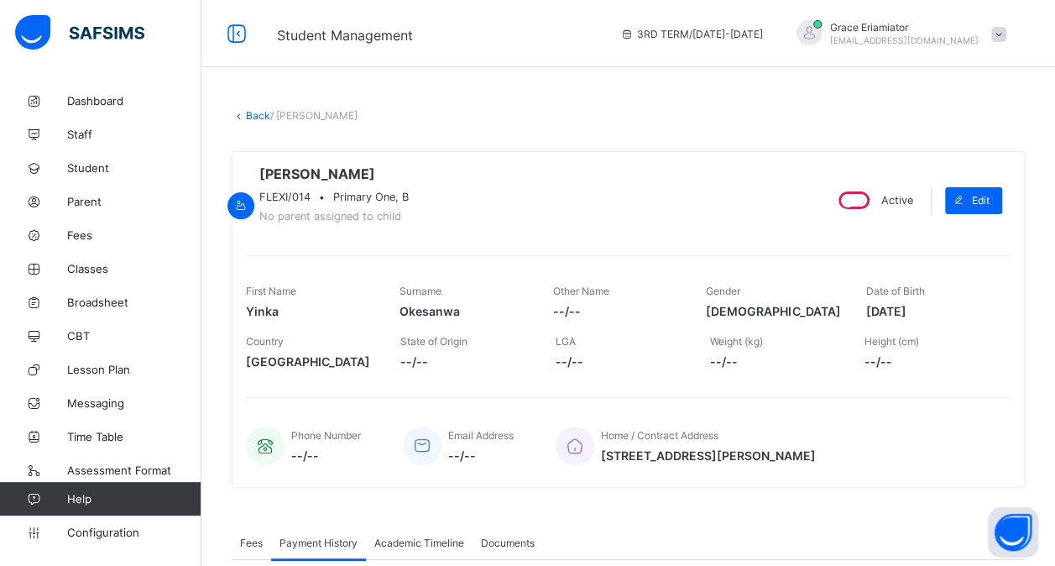
click at [257, 116] on link "Back" at bounding box center [258, 115] width 24 height 13
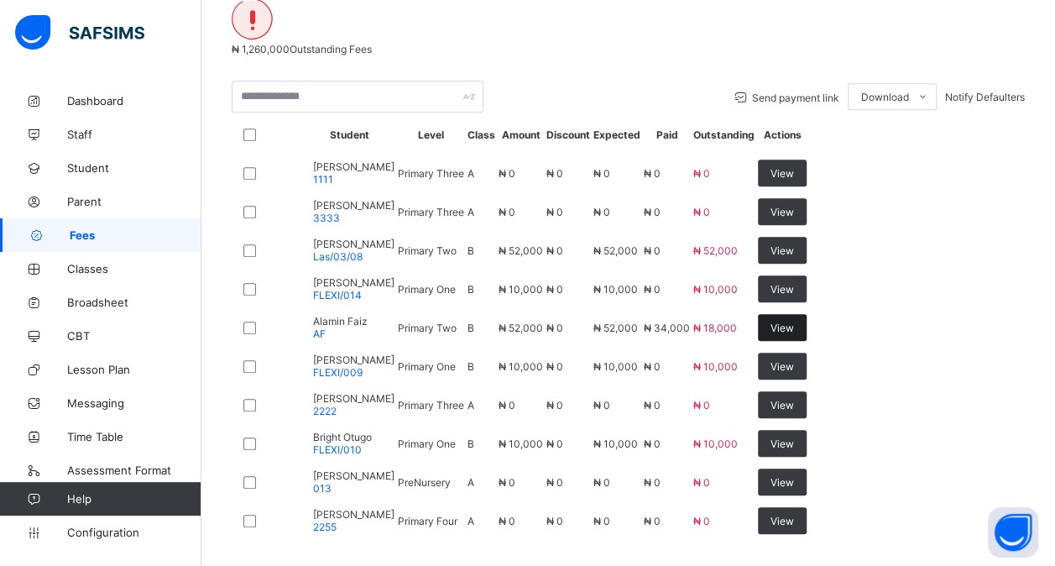
scroll to position [504, 0]
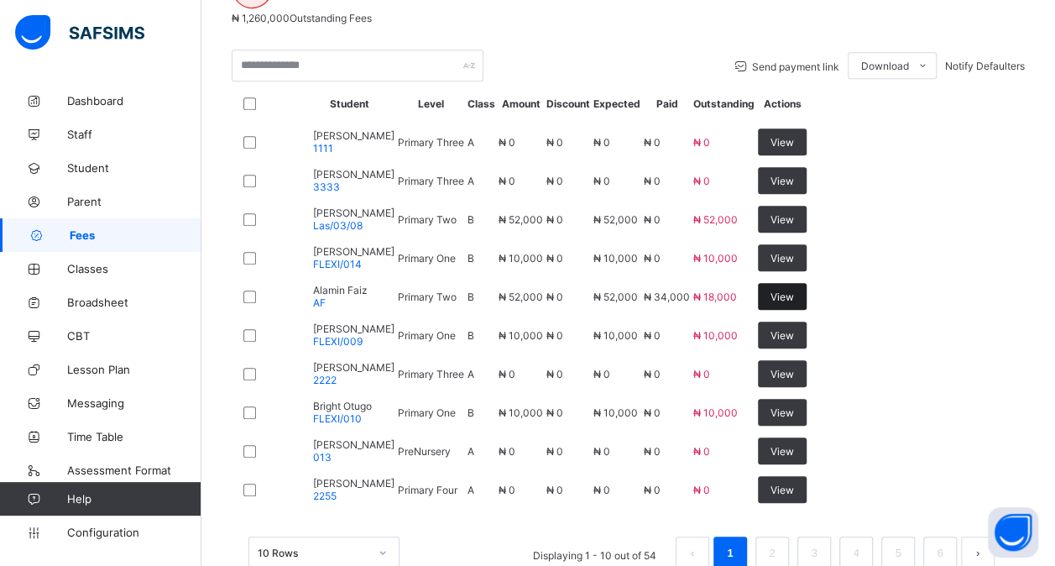
click at [794, 290] on span "View" at bounding box center [783, 296] width 24 height 13
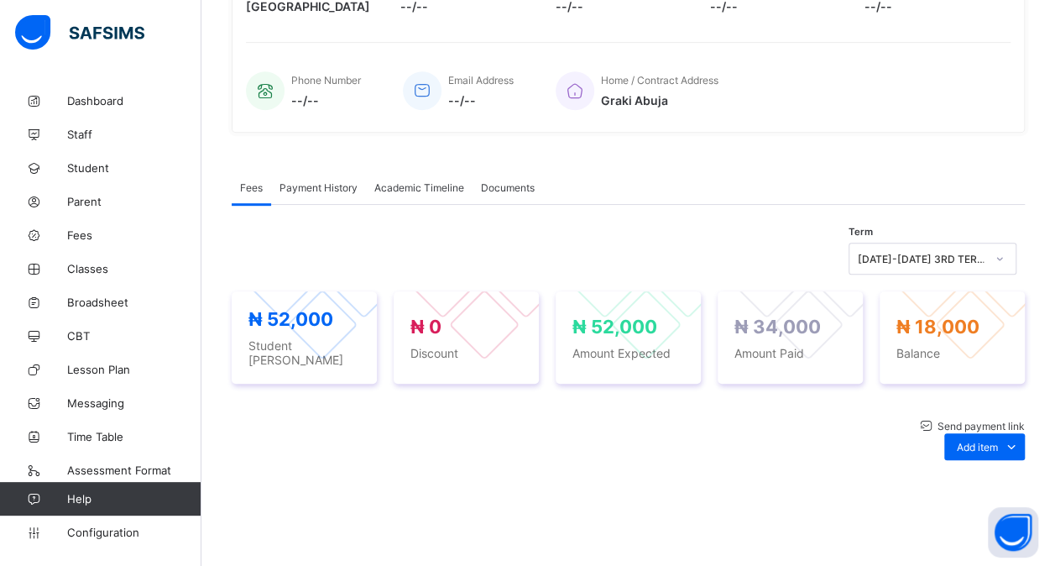
scroll to position [339, 0]
click at [322, 197] on div "Payment History" at bounding box center [318, 188] width 95 height 34
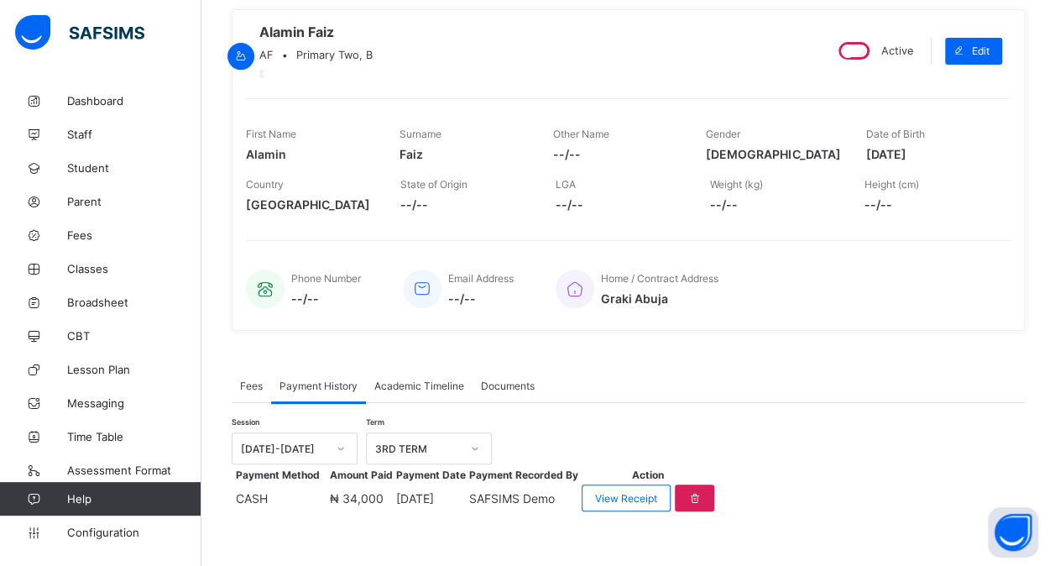
scroll to position [227, 0]
click at [431, 379] on span "Academic Timeline" at bounding box center [419, 385] width 90 height 13
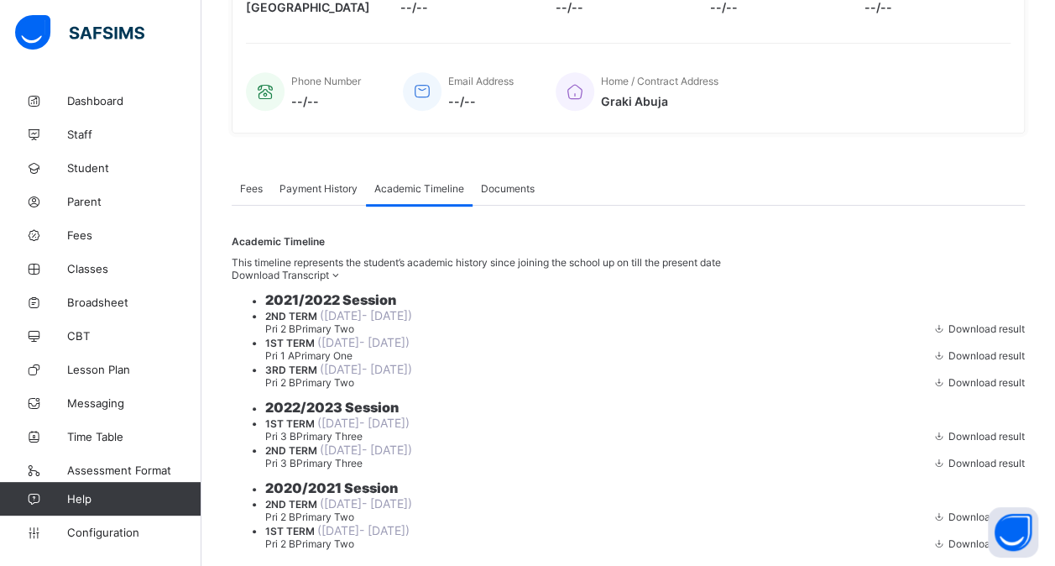
click at [319, 205] on div "Payment History" at bounding box center [318, 188] width 95 height 34
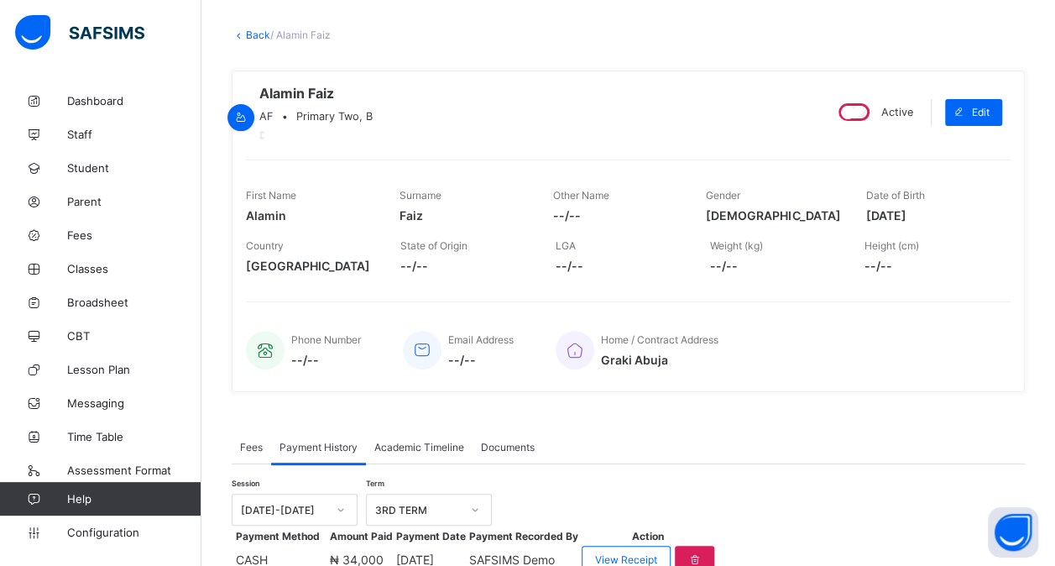
scroll to position [0, 0]
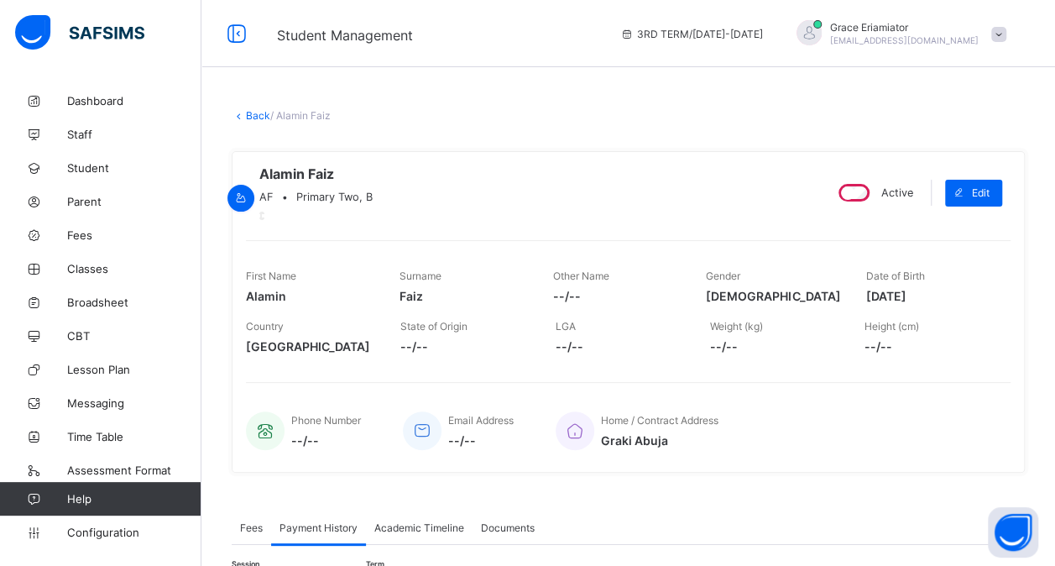
click at [248, 113] on link "Back" at bounding box center [258, 115] width 24 height 13
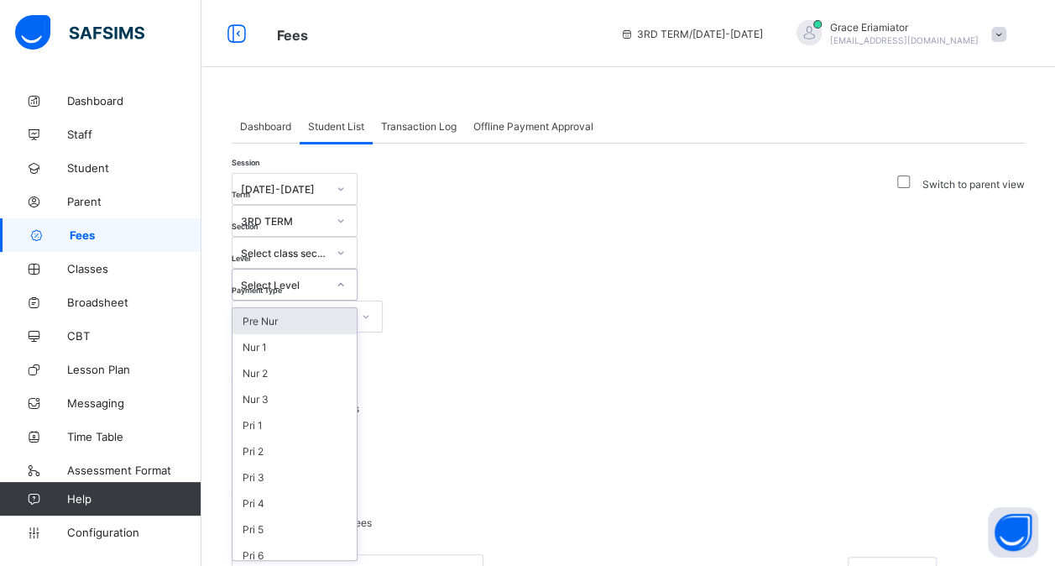
click at [344, 283] on icon at bounding box center [341, 284] width 6 height 3
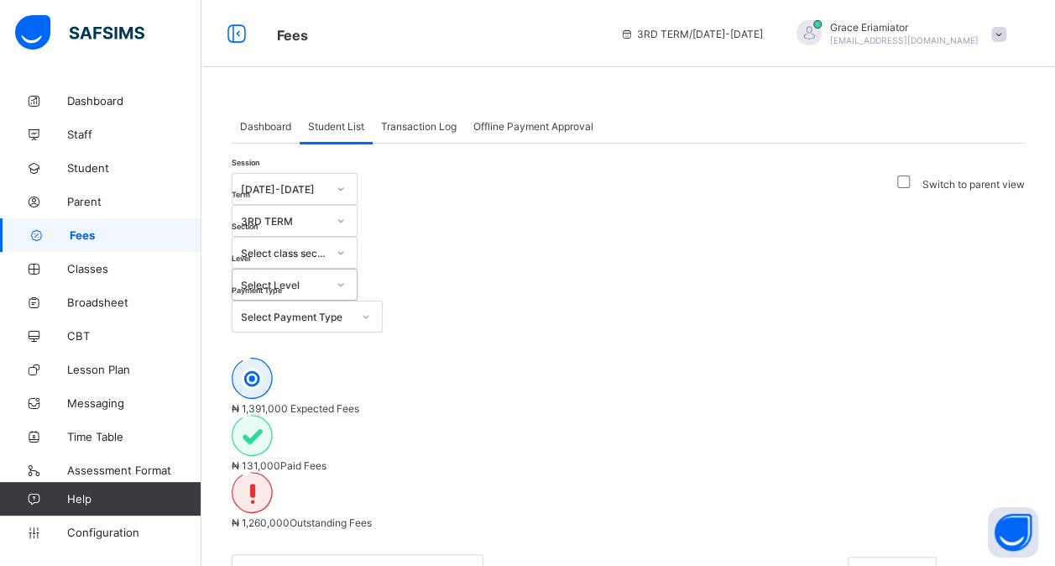
click at [344, 283] on icon at bounding box center [341, 284] width 6 height 3
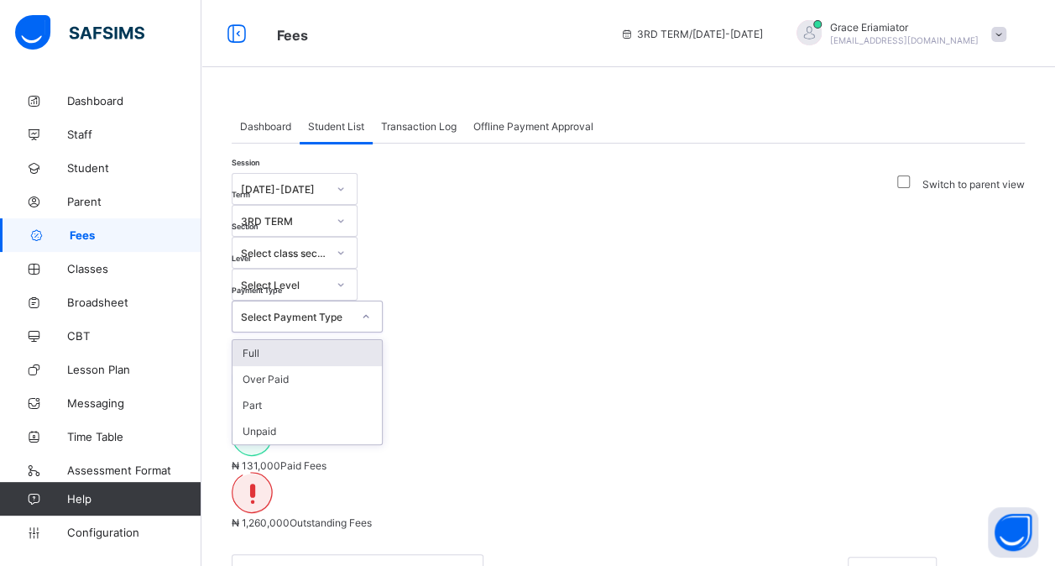
click at [352, 311] on div "Select Payment Type" at bounding box center [296, 317] width 111 height 13
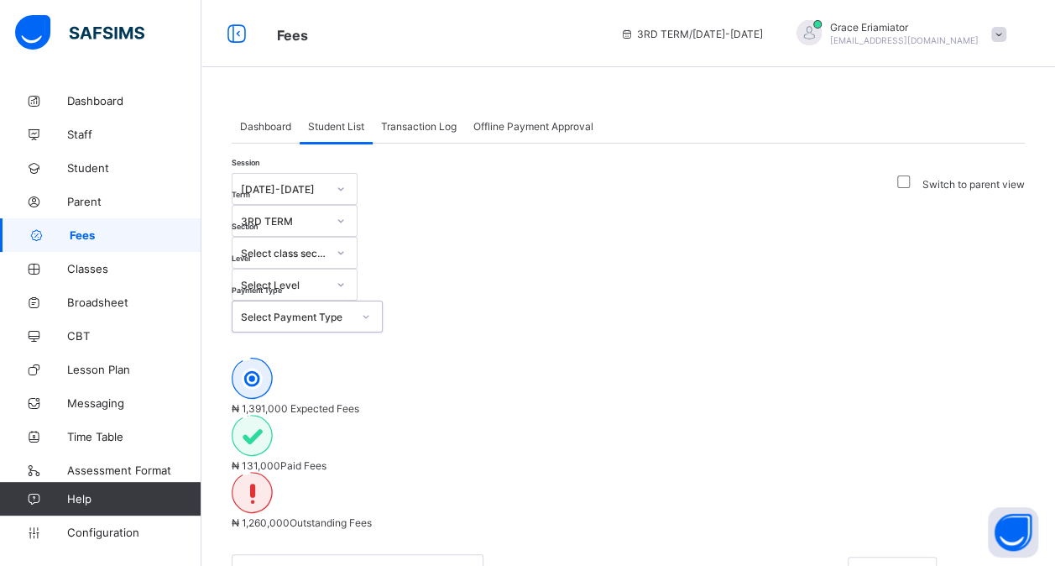
click at [352, 311] on div "Select Payment Type" at bounding box center [296, 317] width 111 height 13
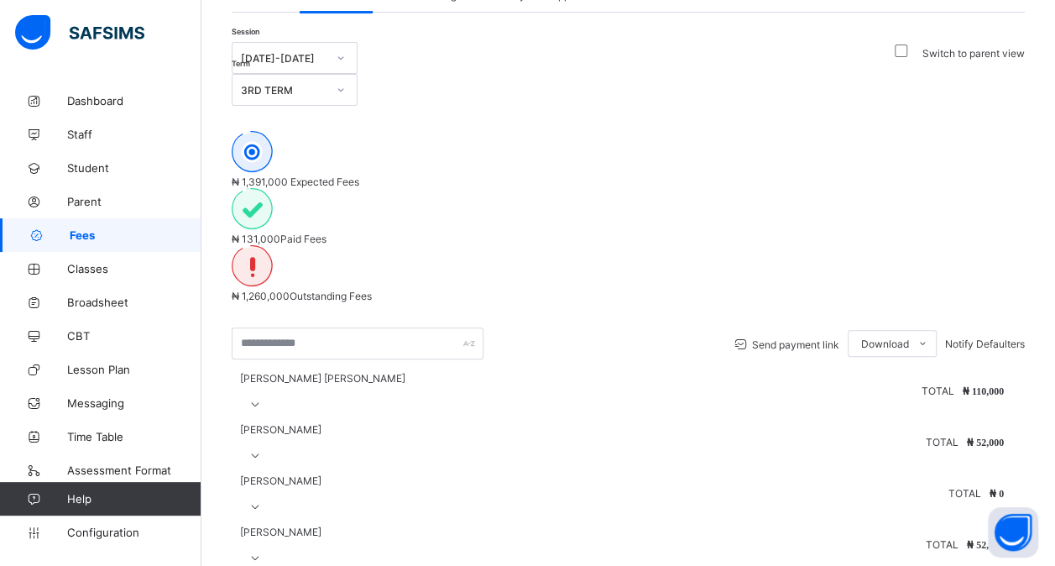
scroll to position [82, 0]
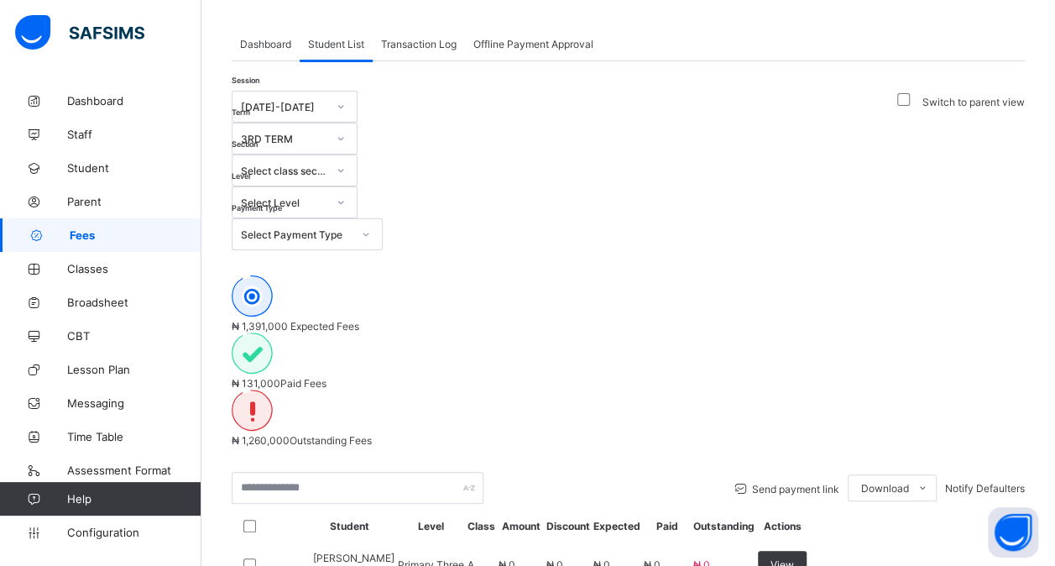
click at [266, 35] on div "Dashboard" at bounding box center [266, 44] width 68 height 34
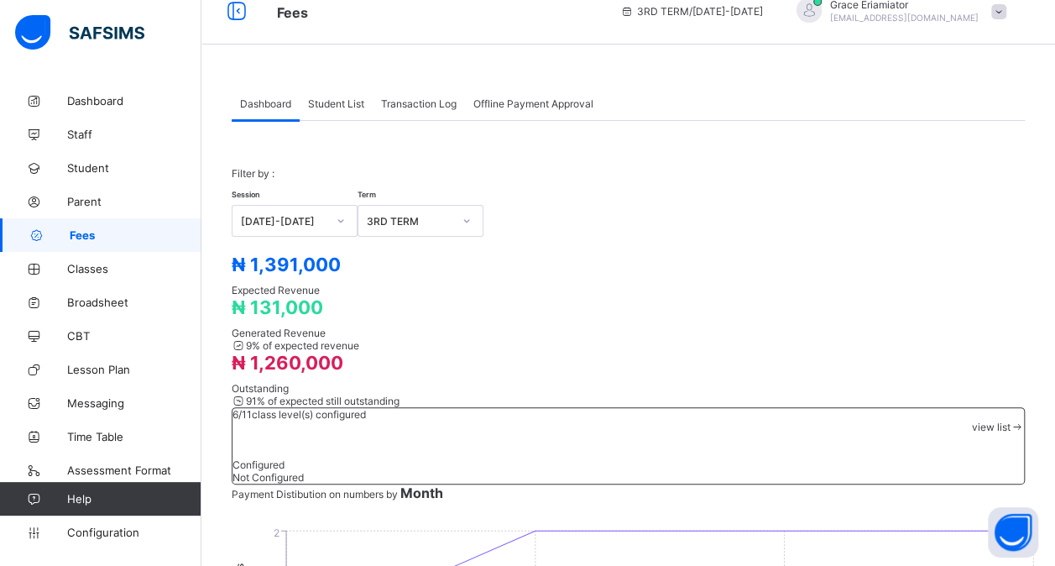
scroll to position [0, 0]
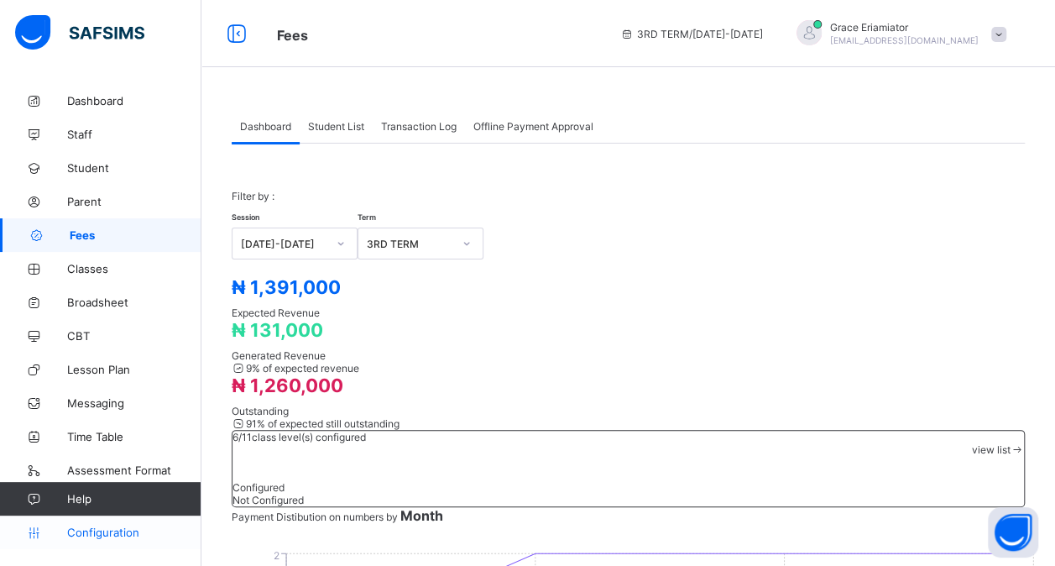
click at [118, 536] on span "Configuration" at bounding box center [133, 531] width 133 height 13
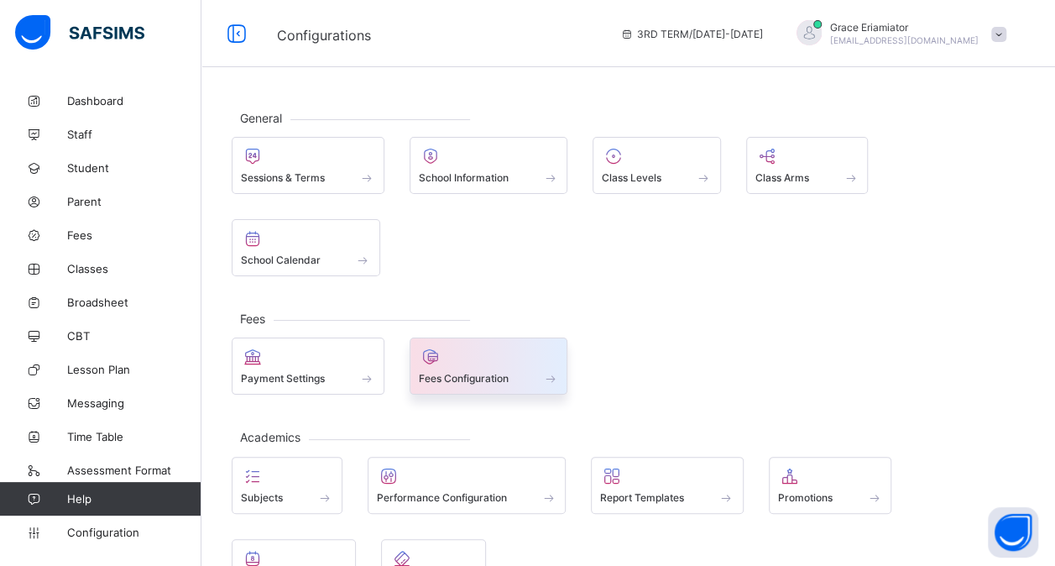
click at [453, 353] on div at bounding box center [489, 357] width 140 height 20
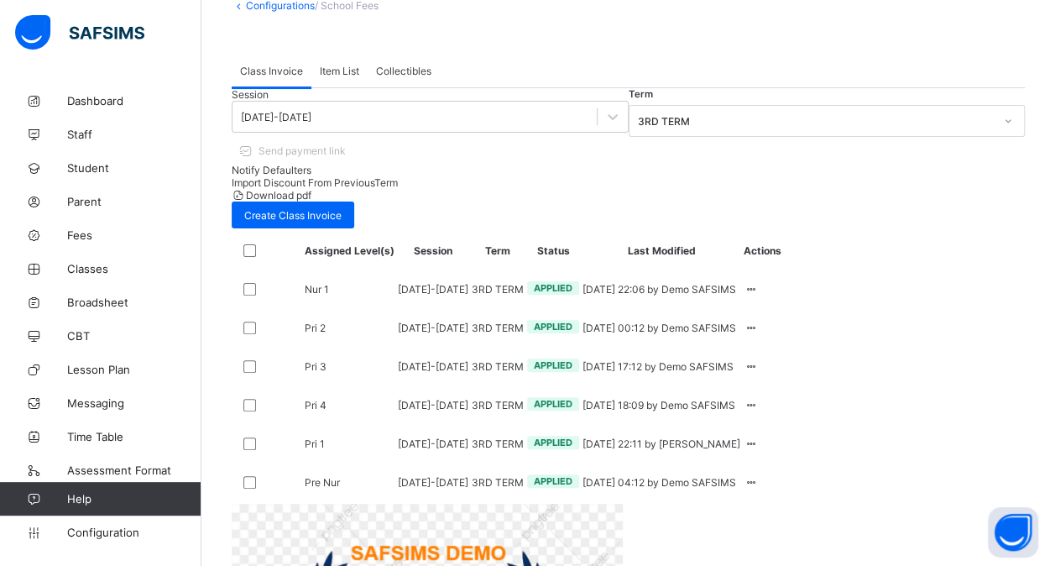
scroll to position [111, 0]
click at [113, 536] on span "Configuration" at bounding box center [133, 531] width 133 height 13
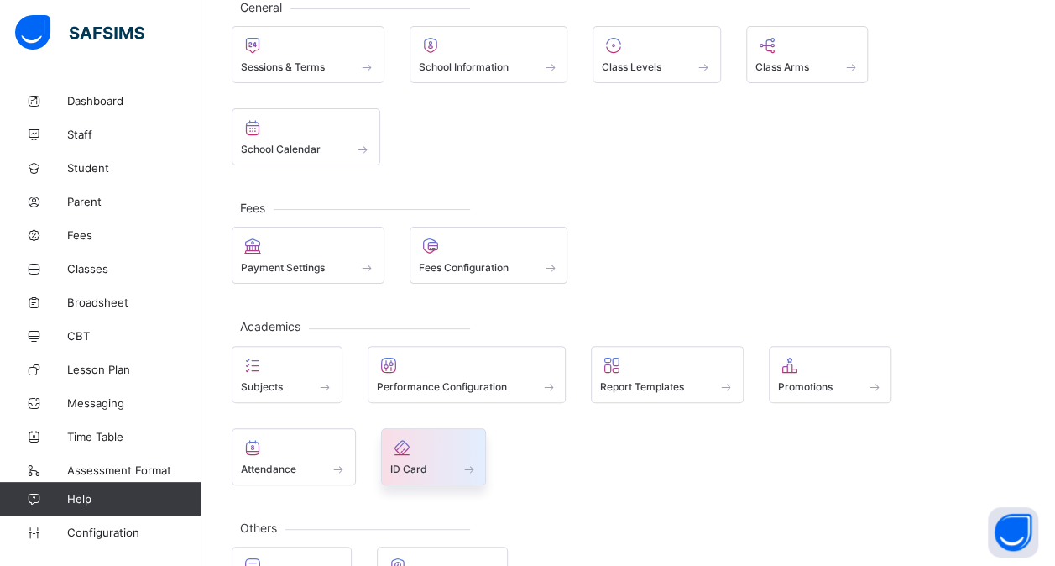
scroll to position [166, 0]
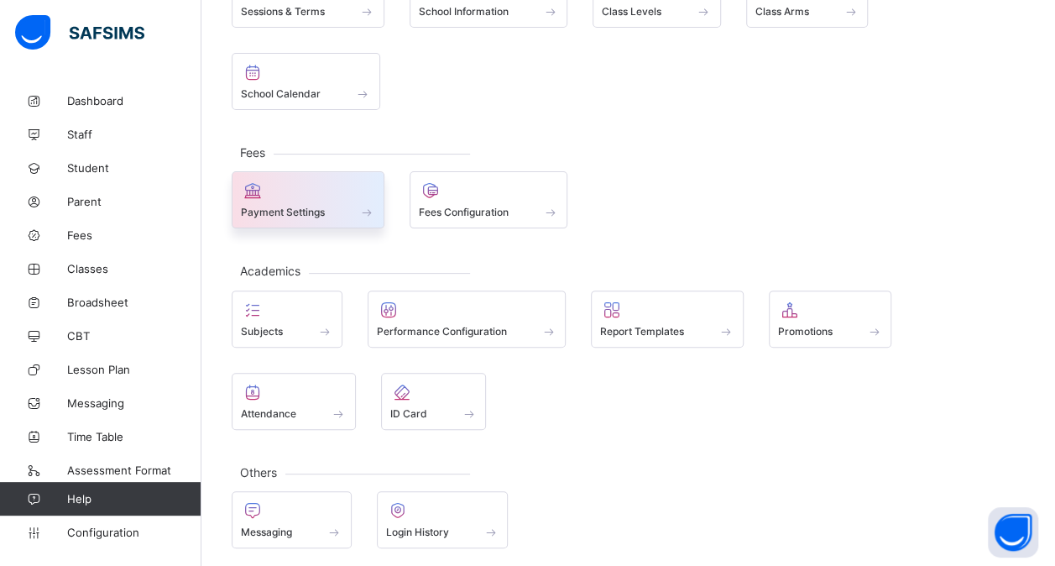
click at [322, 211] on span "Payment Settings" at bounding box center [283, 212] width 84 height 13
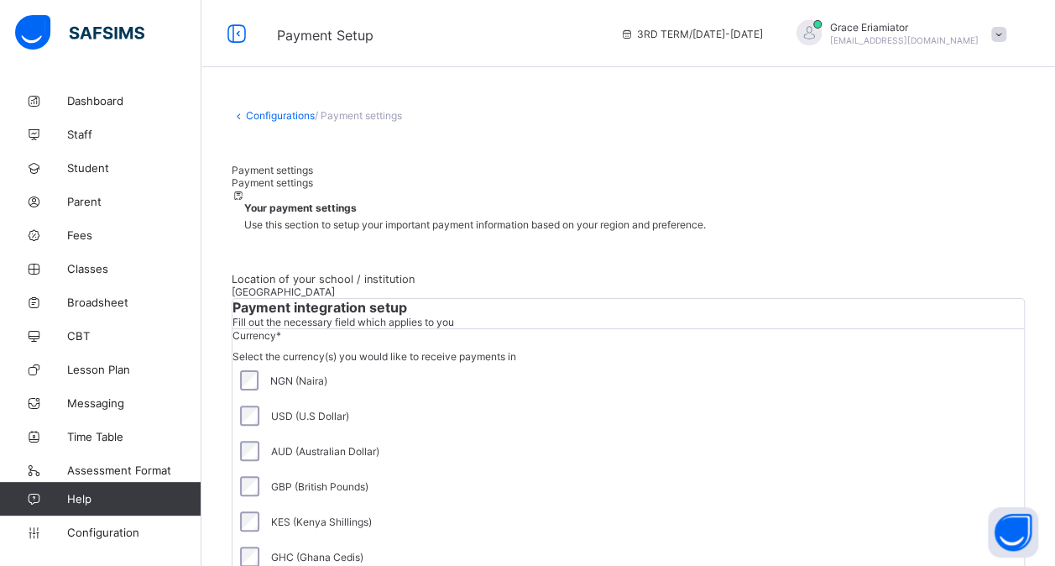
click at [265, 112] on link "Configurations" at bounding box center [280, 115] width 69 height 13
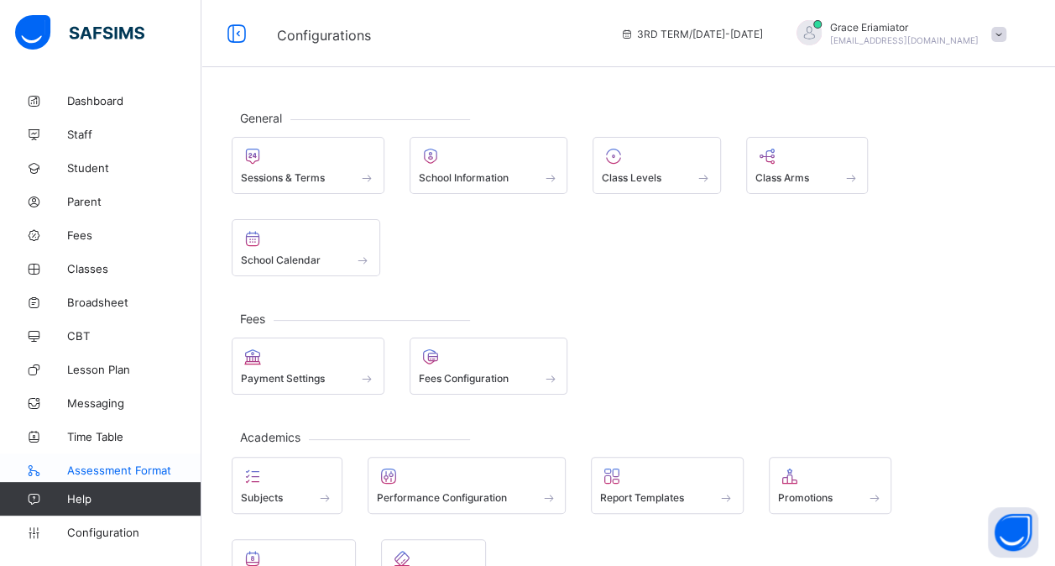
click at [97, 462] on link "Assessment Format" at bounding box center [100, 470] width 201 height 34
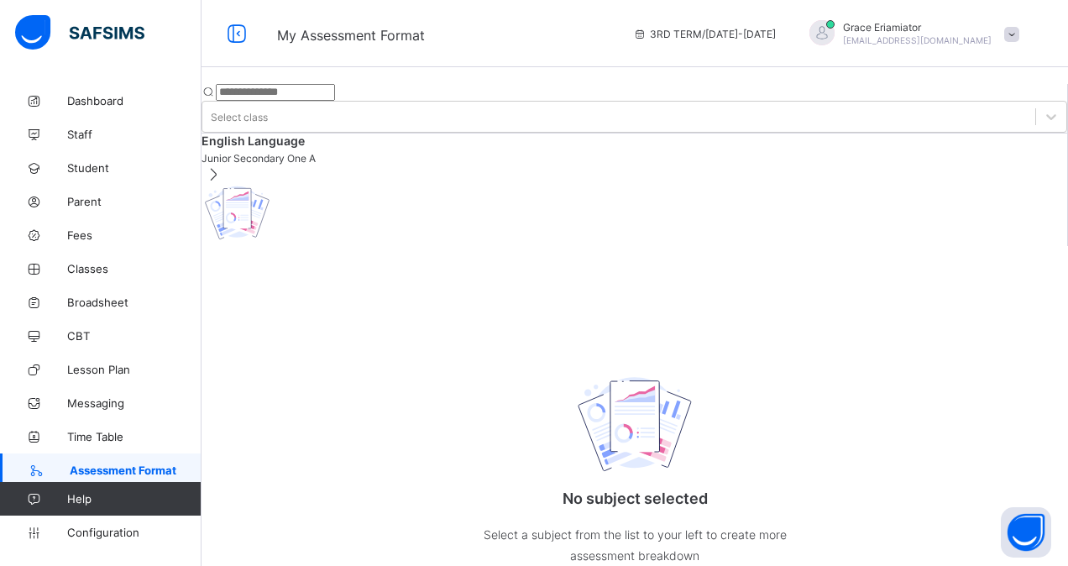
click at [374, 172] on div "English Language Junior Secondary One A" at bounding box center [633, 189] width 865 height 112
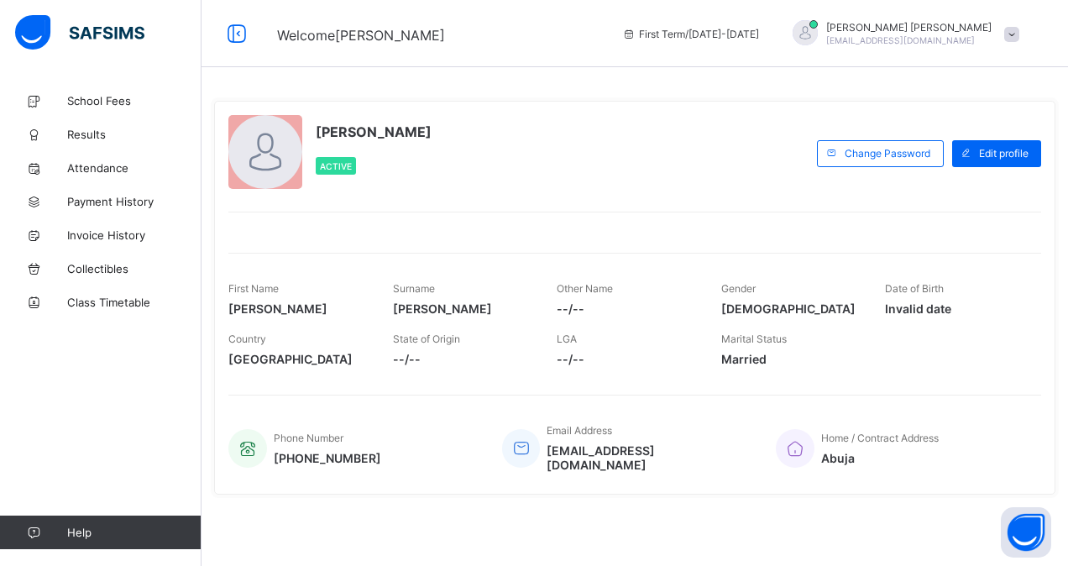
click at [1013, 34] on span at bounding box center [1011, 34] width 15 height 15
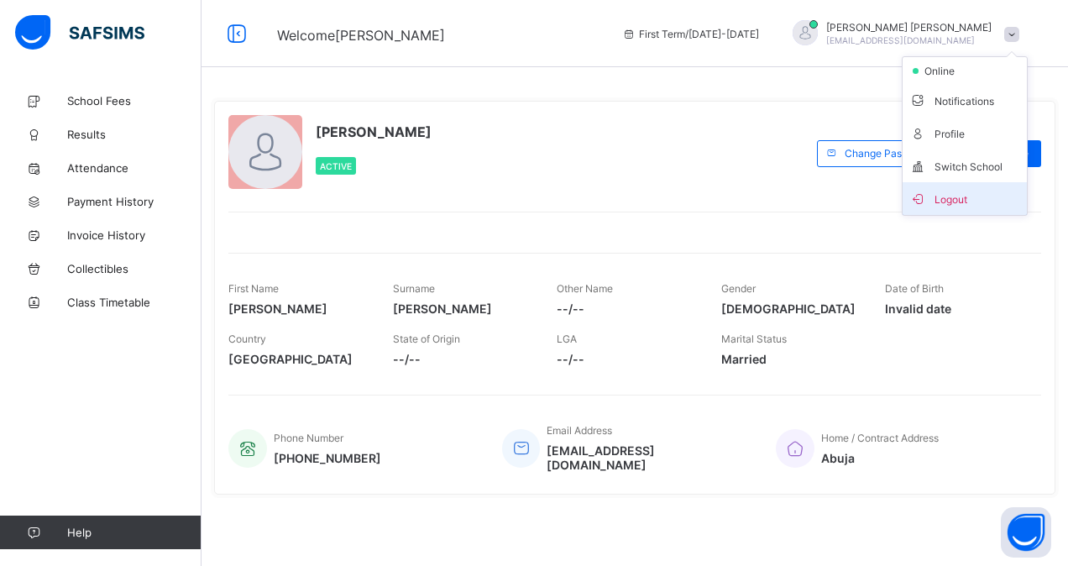
click at [938, 196] on span "Logout" at bounding box center [964, 198] width 111 height 19
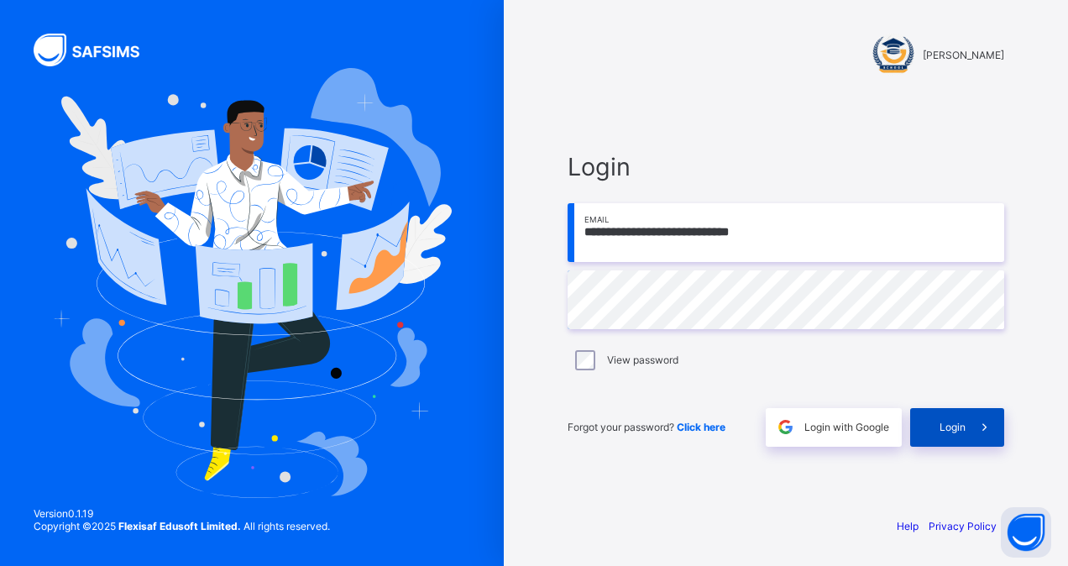
click at [943, 418] on div "Login" at bounding box center [957, 427] width 94 height 39
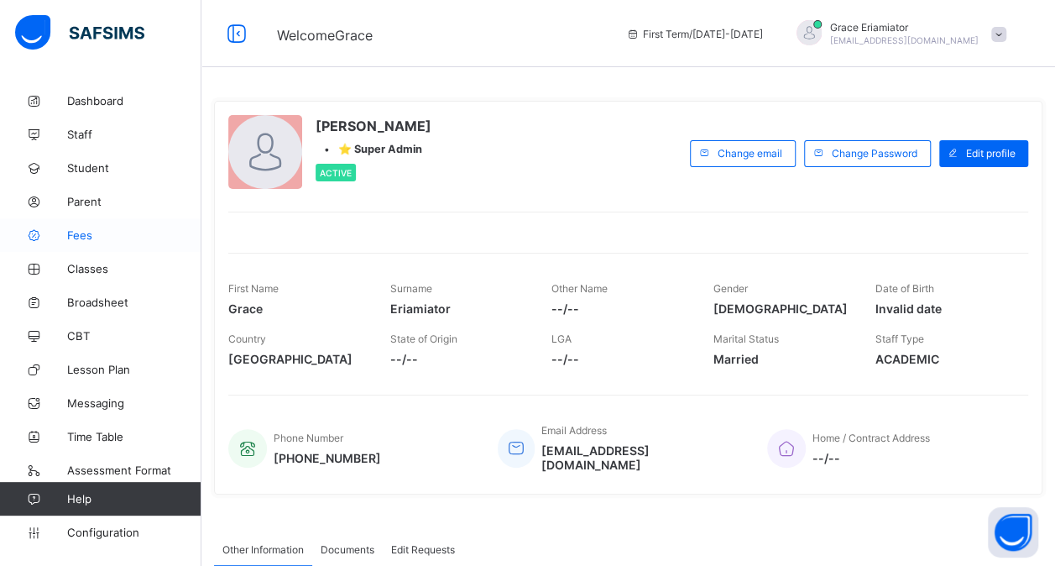
click at [111, 237] on span "Fees" at bounding box center [134, 234] width 134 height 13
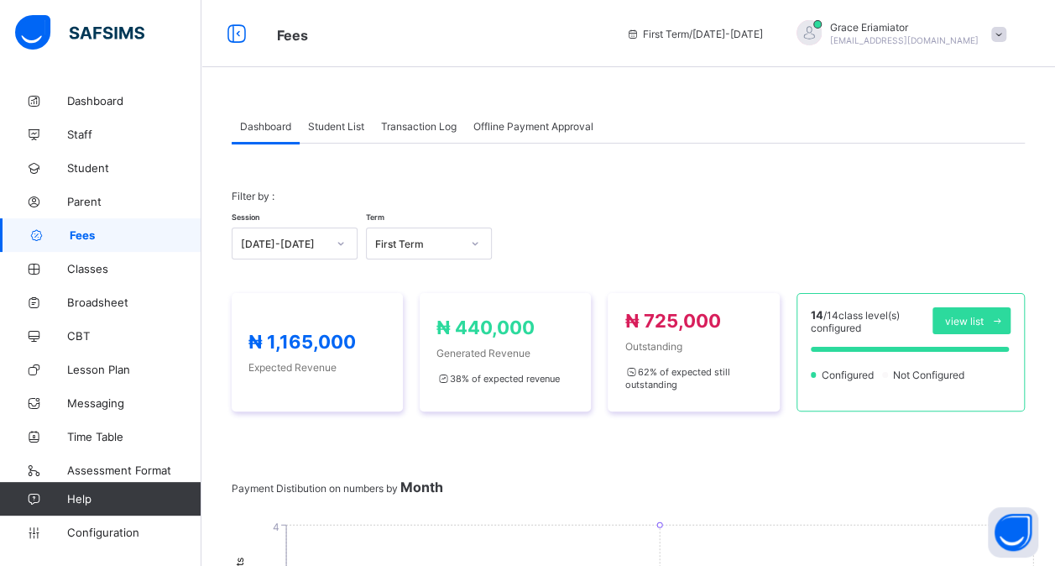
click at [351, 130] on span "Student List" at bounding box center [336, 126] width 56 height 13
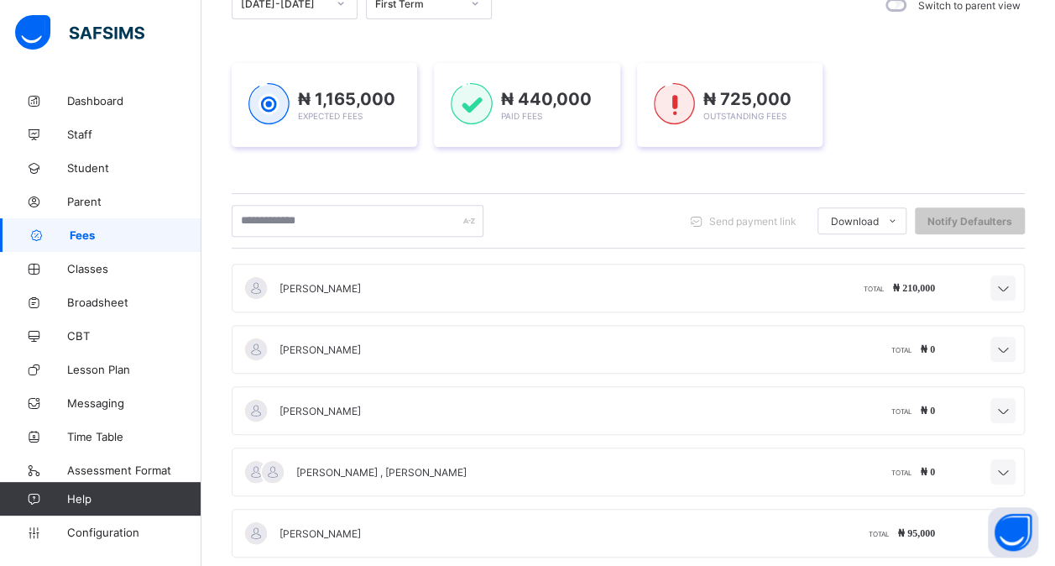
scroll to position [196, 0]
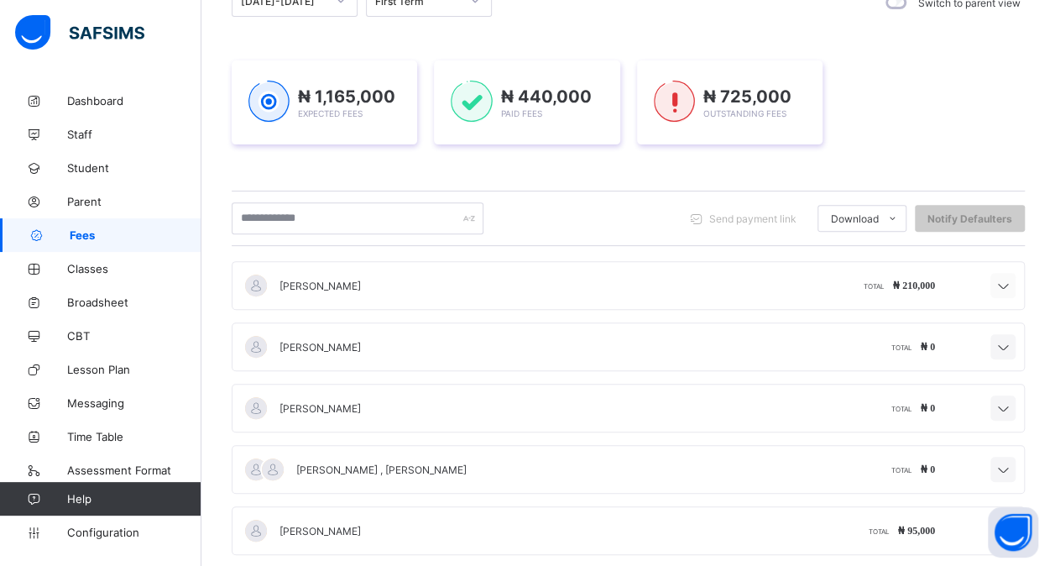
click at [1013, 282] on icon at bounding box center [1003, 286] width 20 height 17
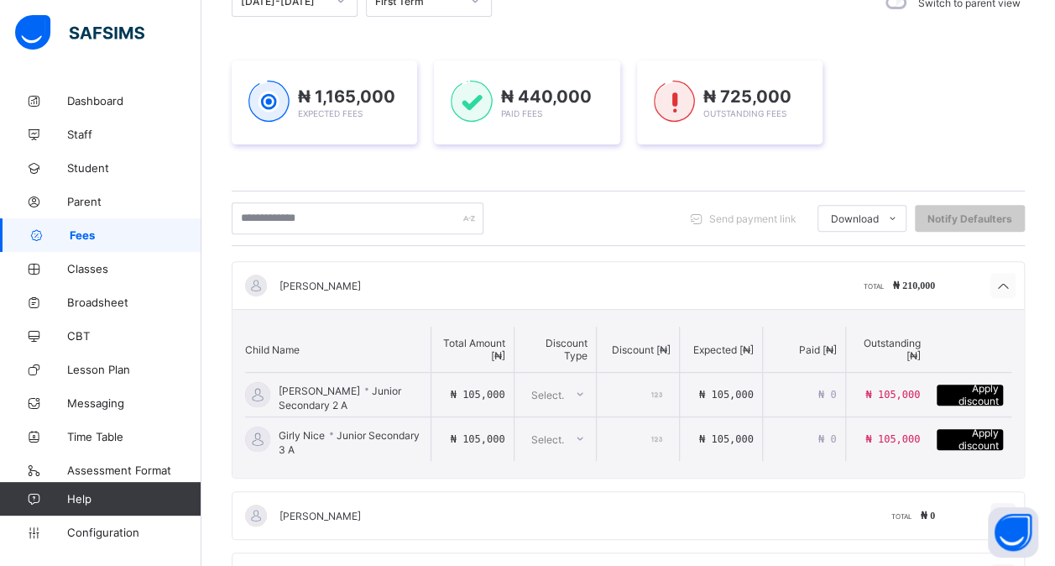
click at [1013, 282] on icon at bounding box center [1003, 286] width 20 height 17
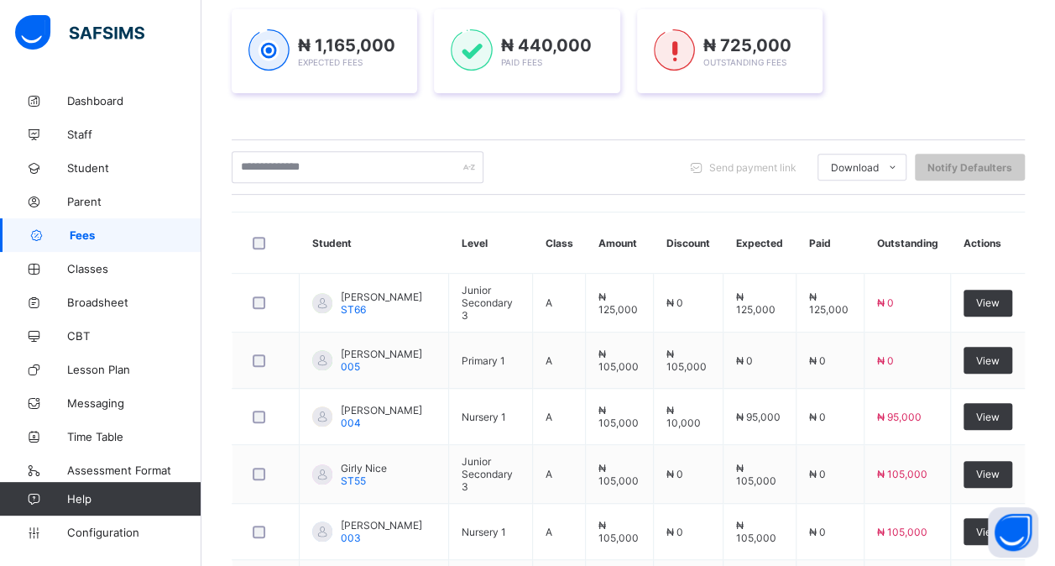
scroll to position [259, 0]
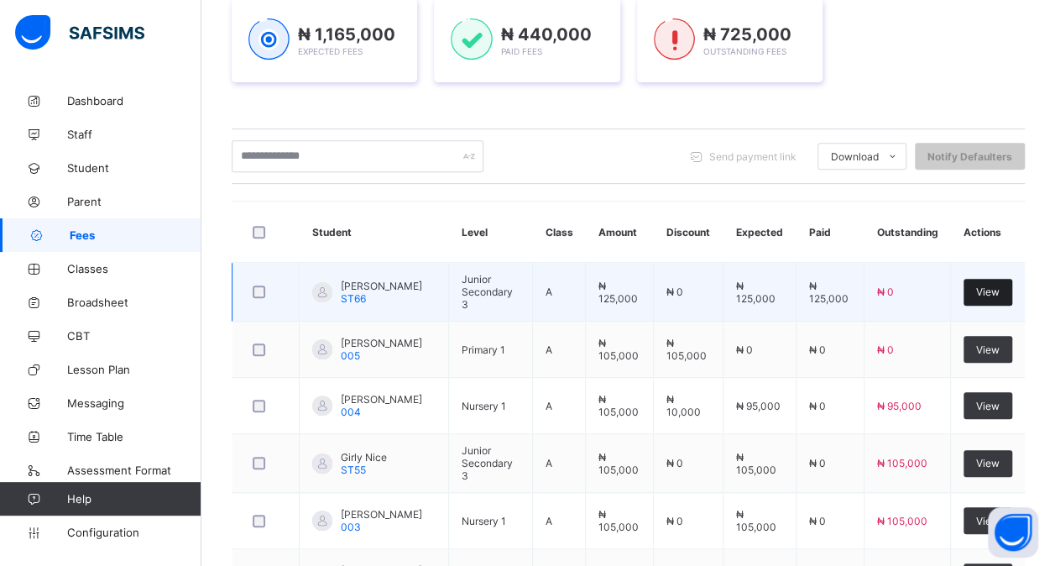
click at [998, 288] on span "View" at bounding box center [988, 291] width 24 height 13
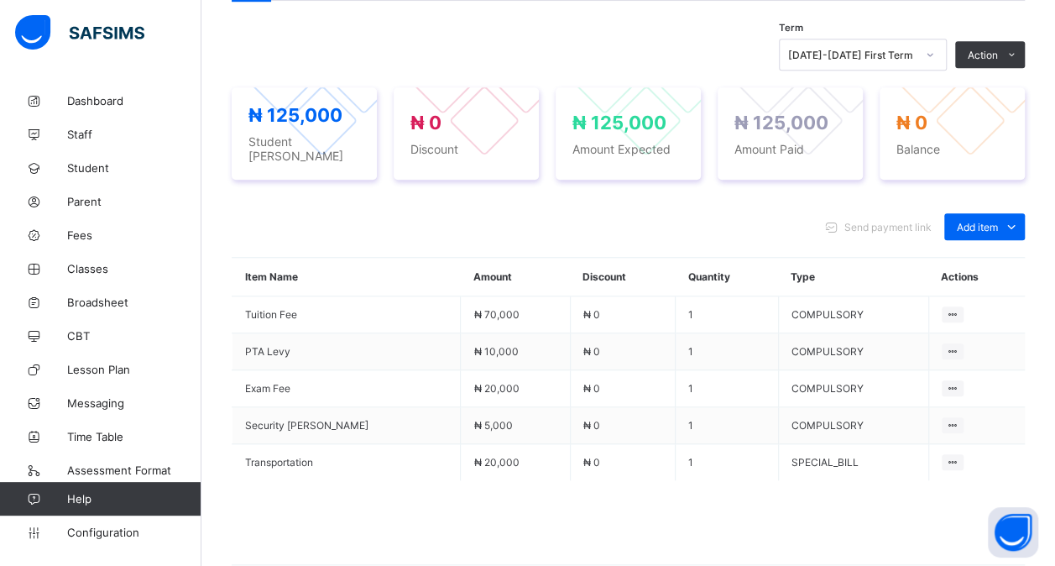
scroll to position [571, 0]
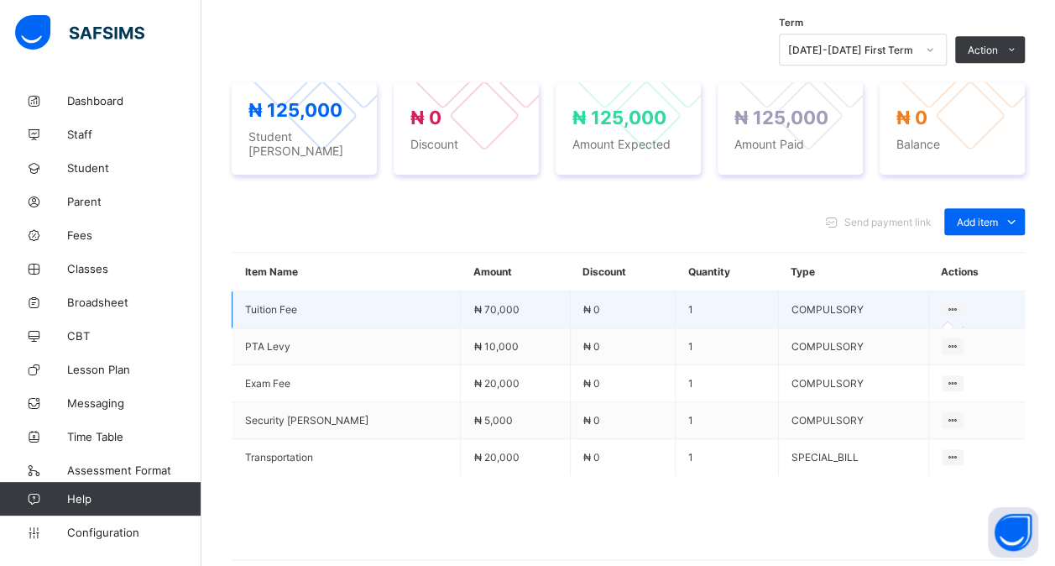
click at [954, 303] on icon at bounding box center [953, 309] width 14 height 13
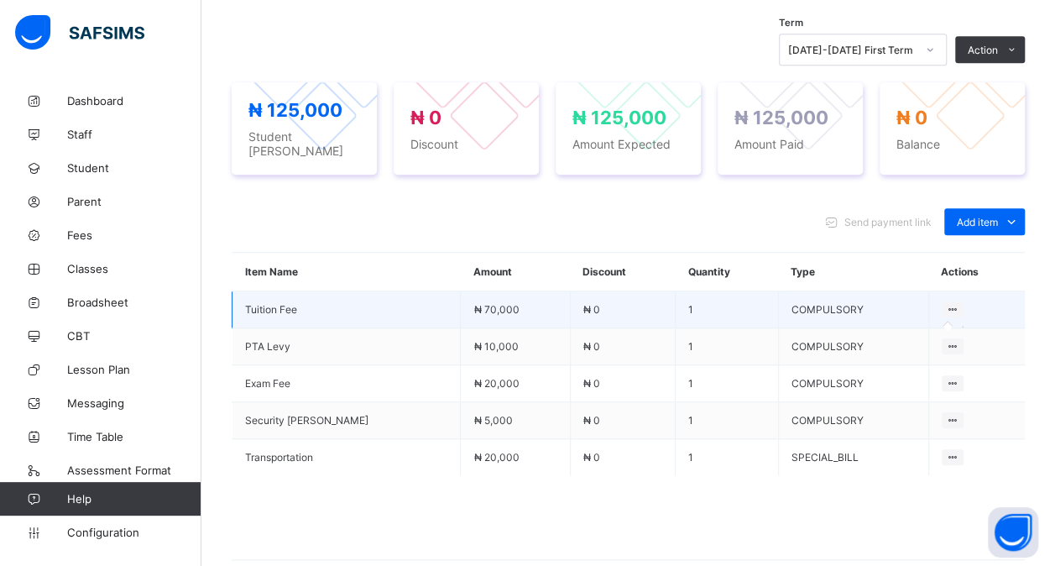
click at [954, 303] on icon at bounding box center [953, 309] width 14 height 13
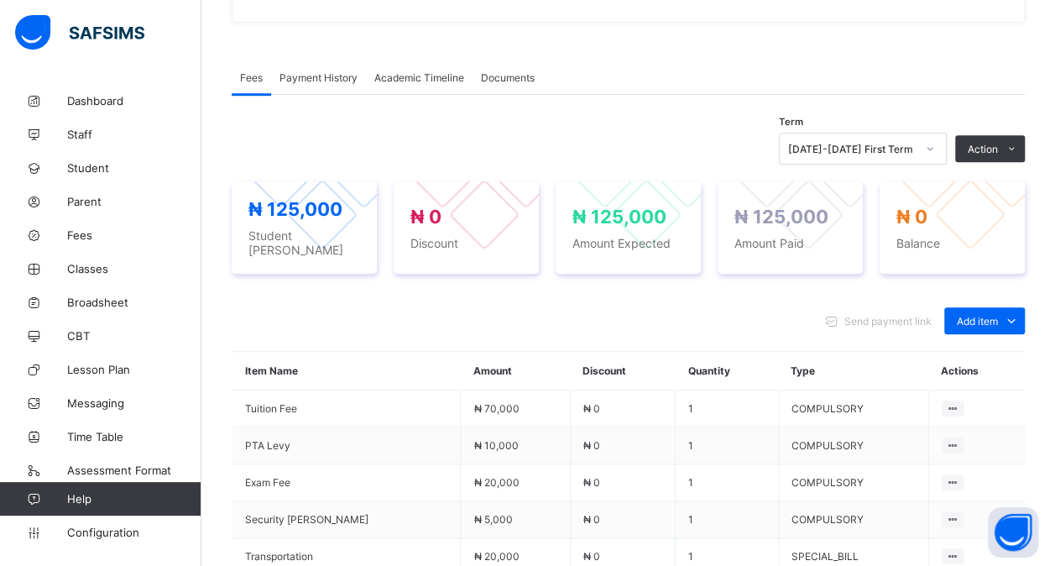
scroll to position [473, 0]
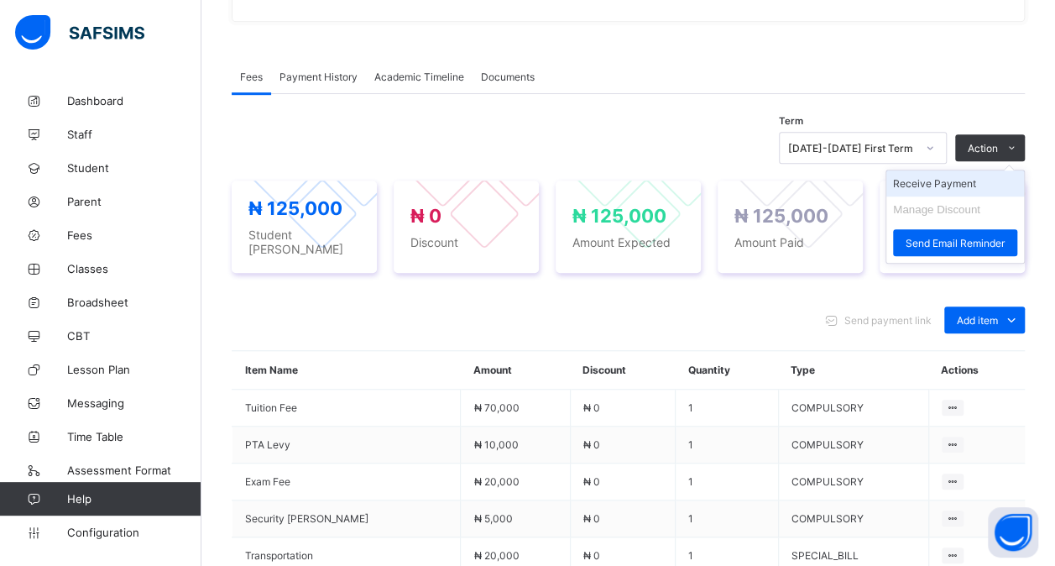
click at [941, 178] on li "Receive Payment" at bounding box center [955, 183] width 138 height 26
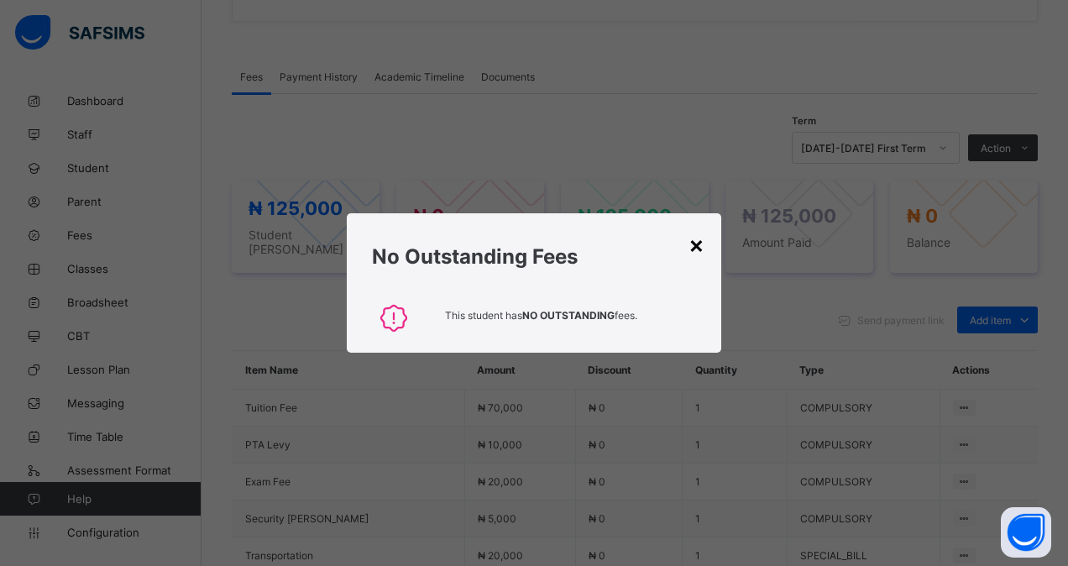
click at [696, 248] on div "×" at bounding box center [696, 244] width 16 height 29
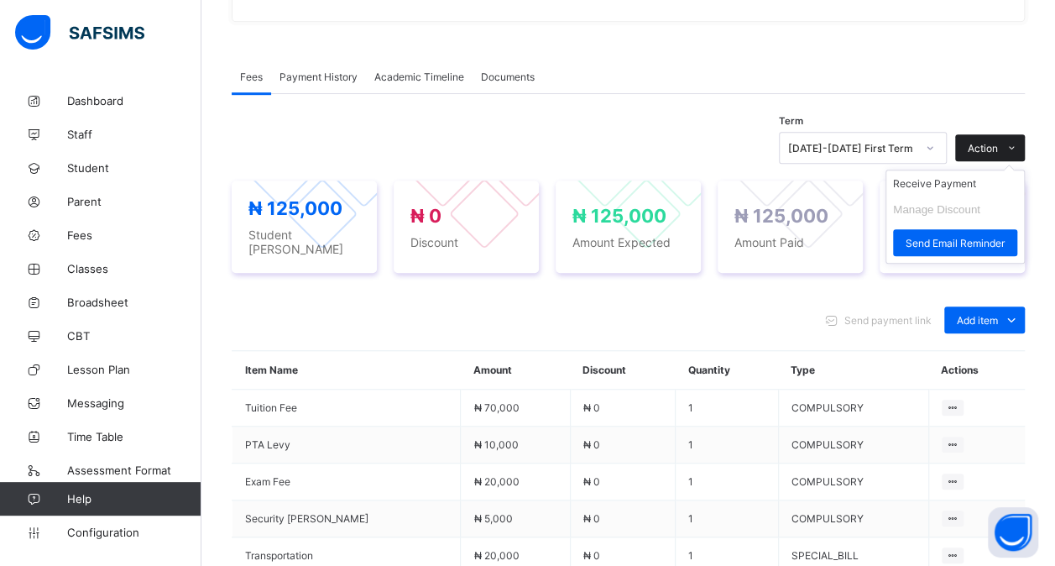
click at [990, 146] on span "Action" at bounding box center [983, 148] width 30 height 13
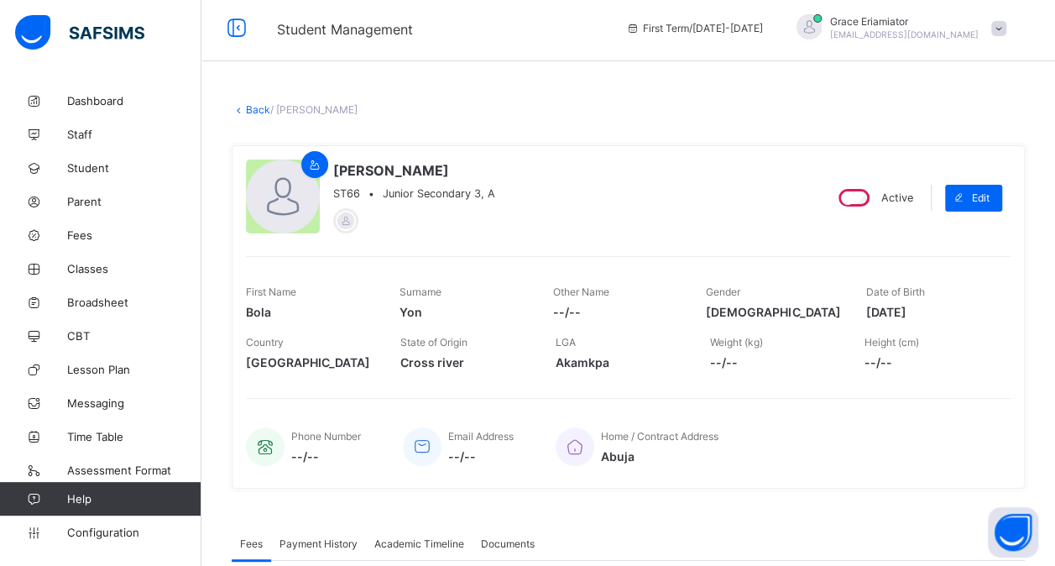
scroll to position [3, 0]
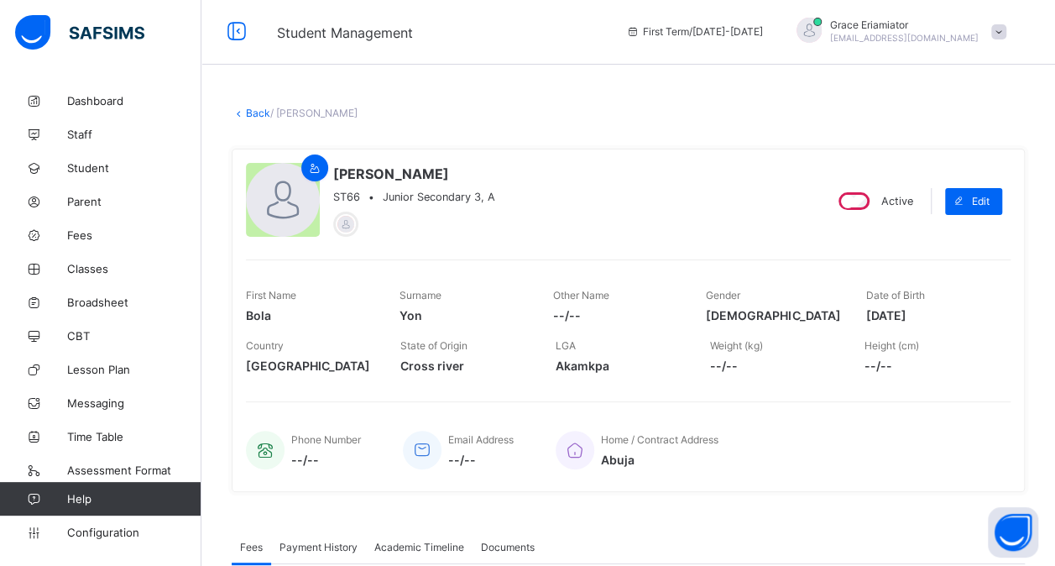
click at [258, 109] on link "Back" at bounding box center [258, 113] width 24 height 13
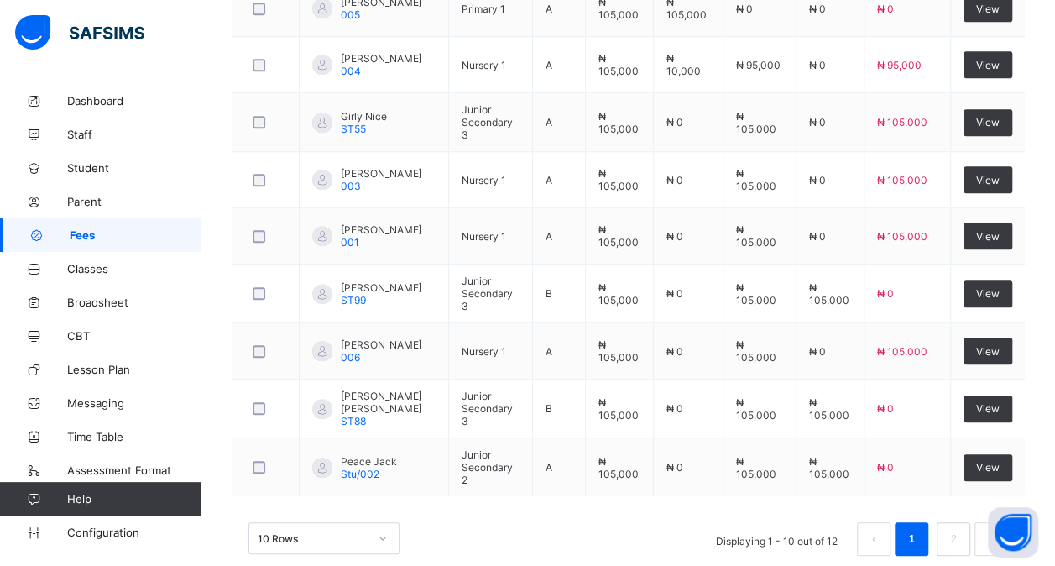
scroll to position [614, 0]
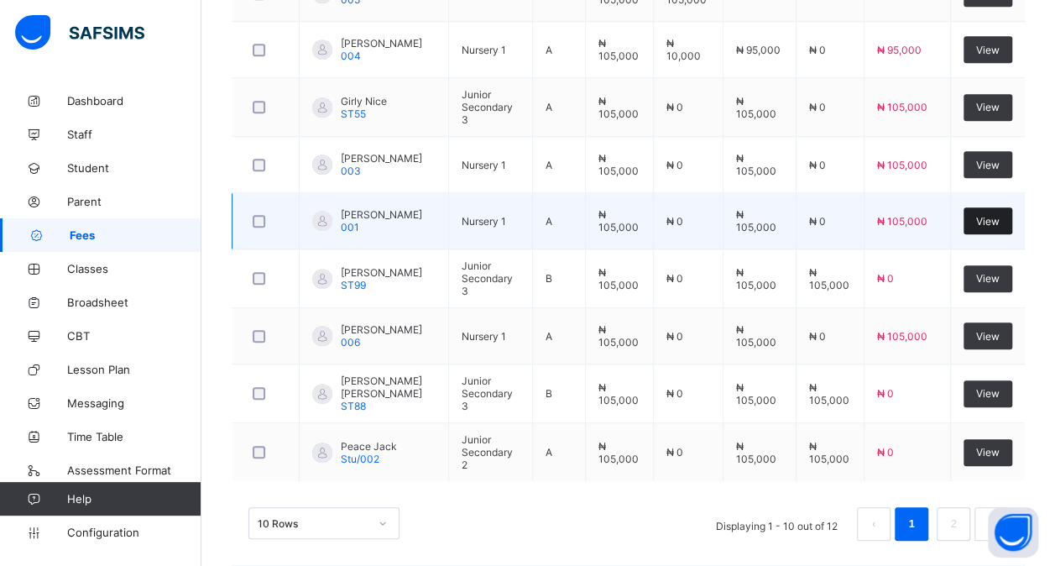
click at [996, 216] on span "View" at bounding box center [988, 221] width 24 height 13
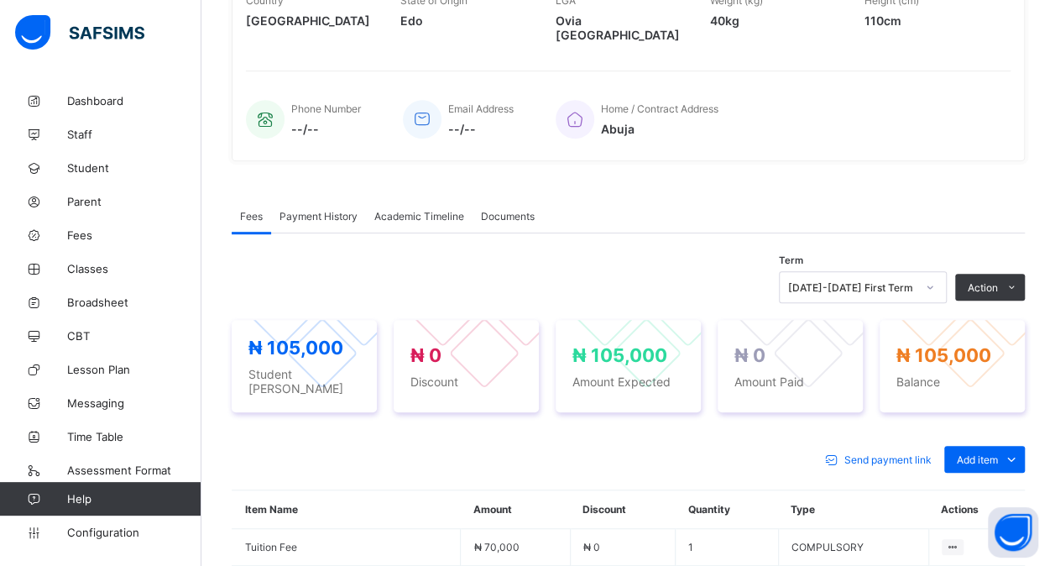
scroll to position [601, 0]
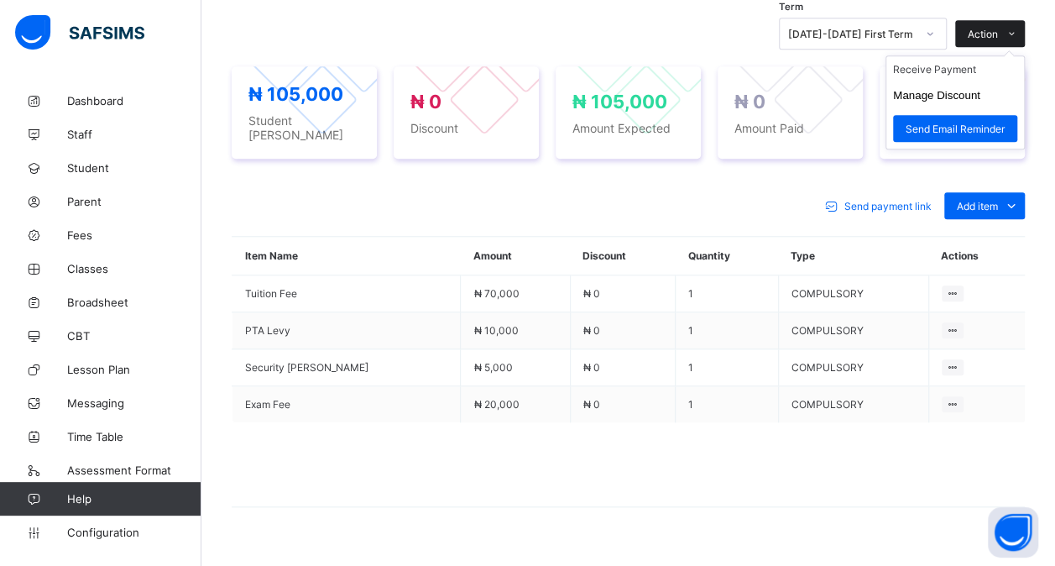
click at [1011, 20] on span at bounding box center [1011, 33] width 27 height 27
click at [951, 56] on li "Receive Payment" at bounding box center [955, 69] width 138 height 26
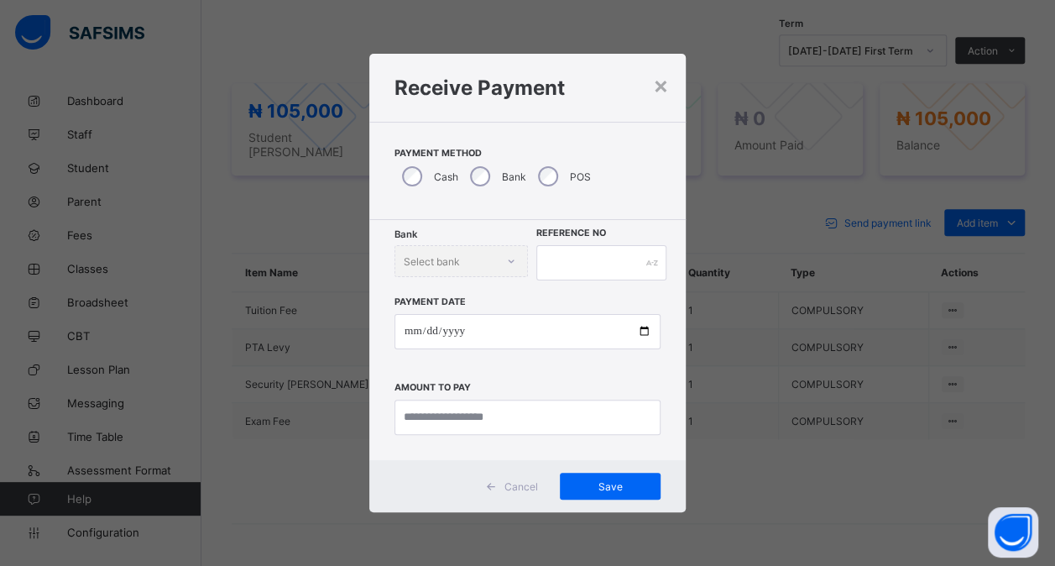
scroll to position [583, 0]
click at [516, 261] on div "Bank Select bank" at bounding box center [461, 261] width 133 height 32
click at [505, 259] on div "Bank Select bank" at bounding box center [461, 261] width 133 height 32
click at [461, 253] on div "Bank Select bank" at bounding box center [461, 261] width 133 height 32
click at [532, 481] on span "Cancel" at bounding box center [530, 486] width 34 height 13
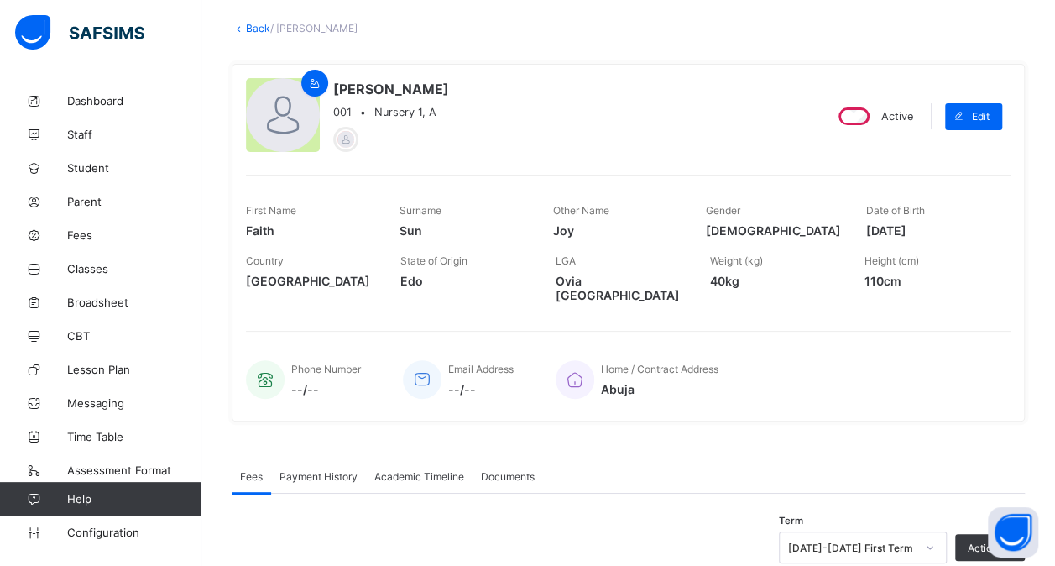
scroll to position [86, 0]
click at [356, 461] on div "Payment History" at bounding box center [318, 478] width 95 height 34
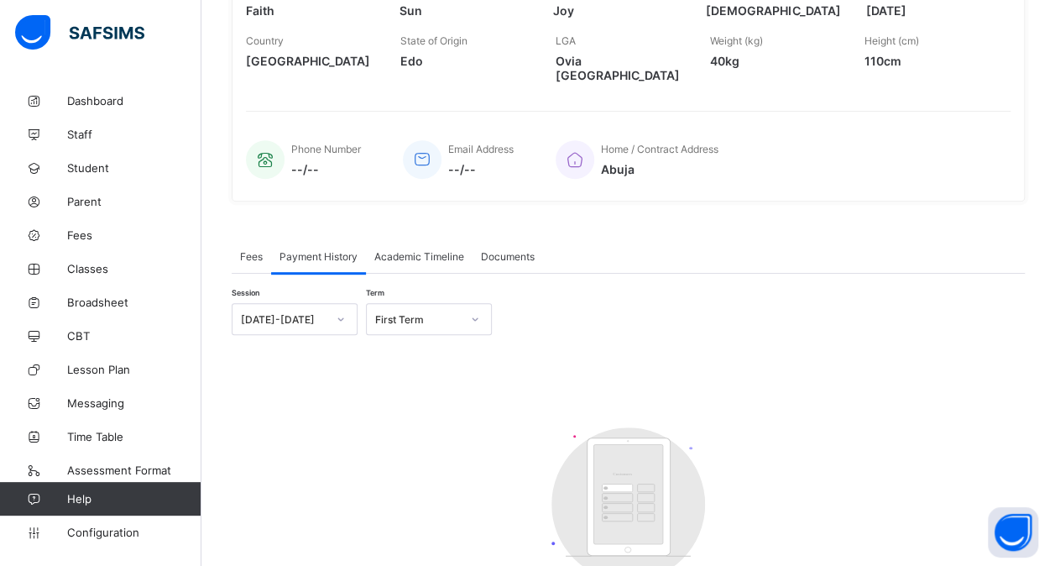
scroll to position [306, 0]
click at [430, 252] on span "Academic Timeline" at bounding box center [419, 258] width 90 height 13
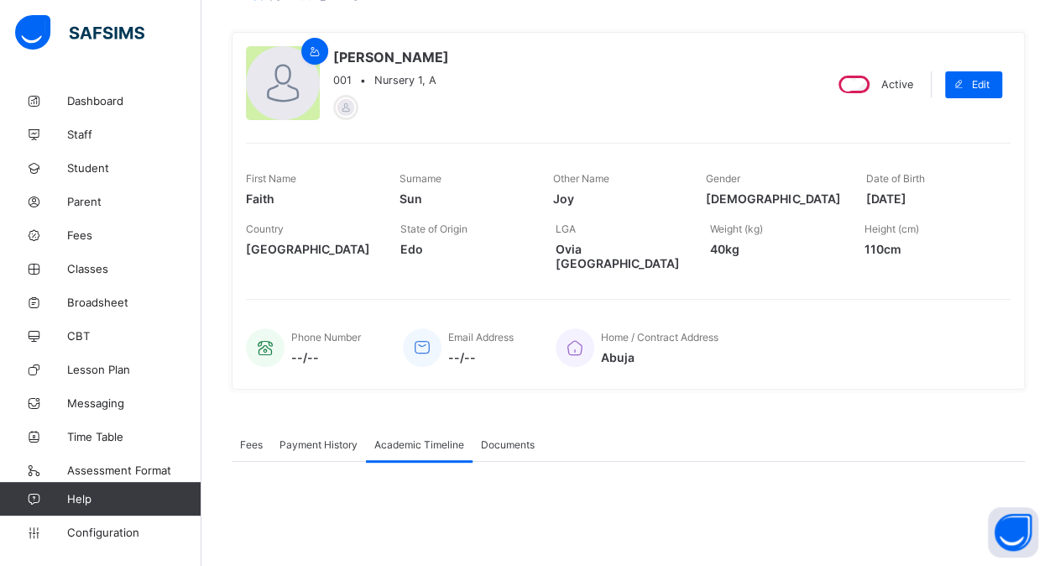
scroll to position [0, 0]
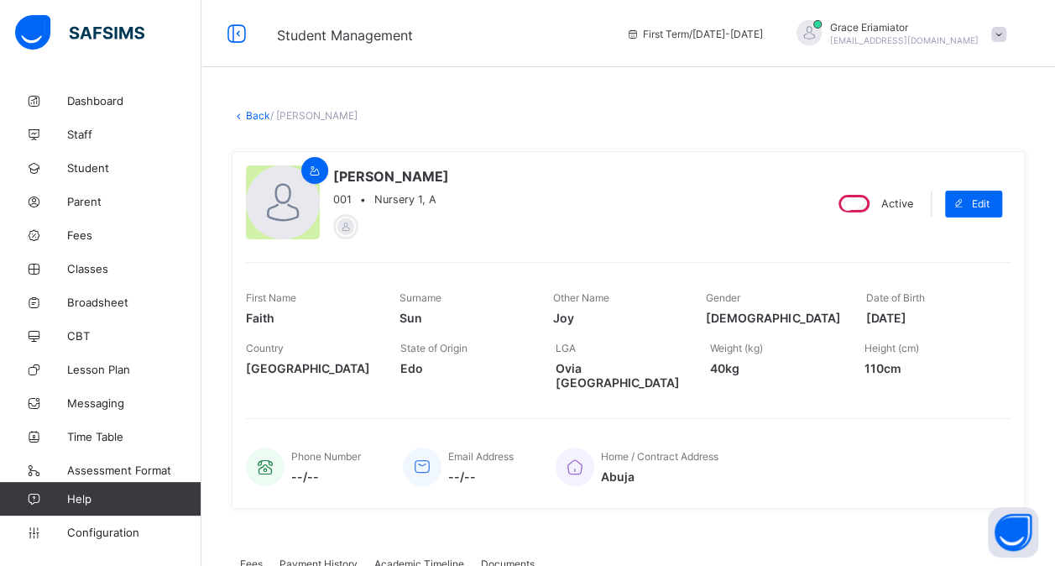
click at [253, 114] on link "Back" at bounding box center [258, 115] width 24 height 13
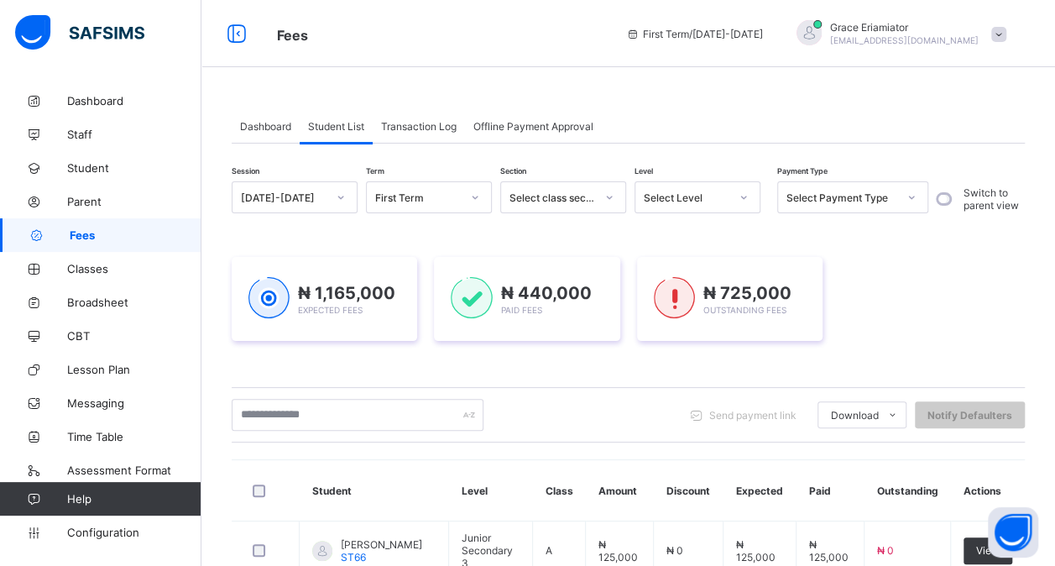
click at [436, 134] on div "Transaction Log" at bounding box center [419, 126] width 92 height 34
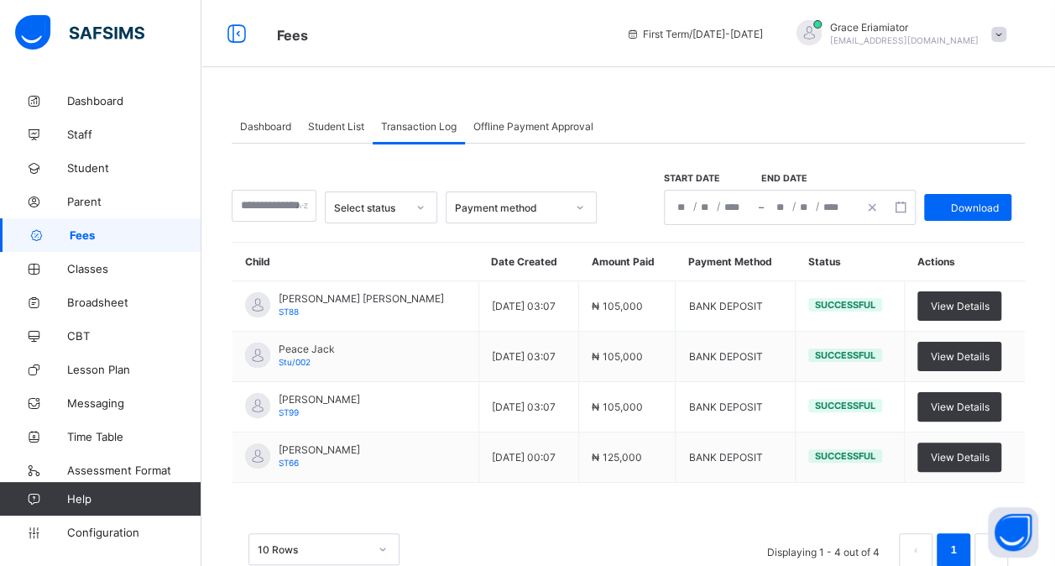
click at [436, 134] on div "Transaction Log" at bounding box center [419, 126] width 92 height 34
